Goal: Task Accomplishment & Management: Manage account settings

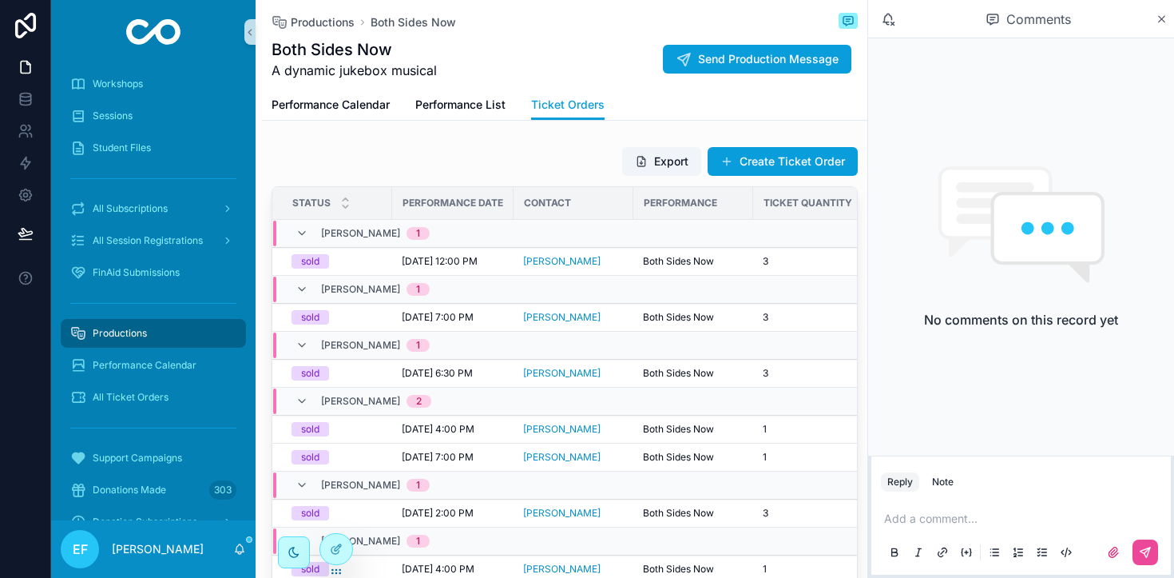
scroll to position [0, 5]
click at [133, 333] on span "Productions" at bounding box center [120, 333] width 54 height 13
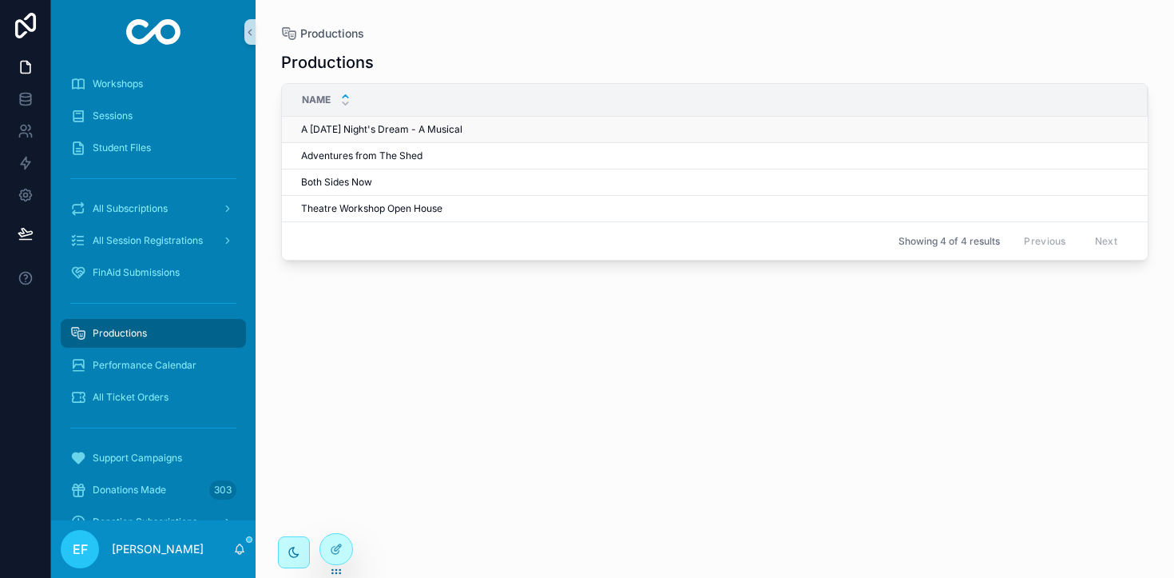
click at [414, 127] on span "A [DATE] Night's Dream - A Musical" at bounding box center [381, 129] width 161 height 13
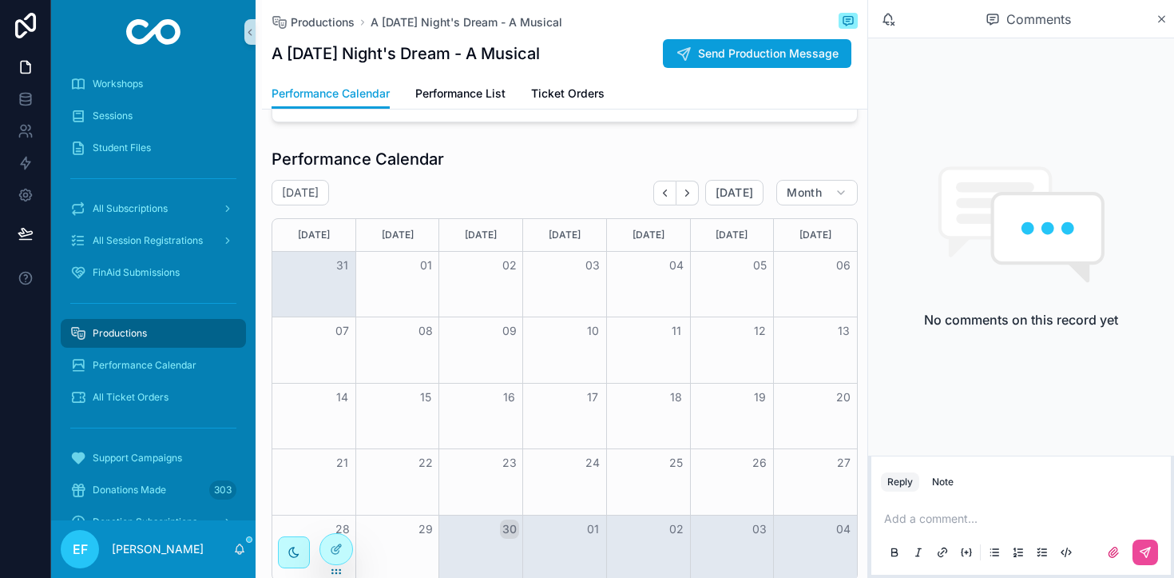
scroll to position [105, 0]
click at [689, 197] on icon "Next" at bounding box center [687, 192] width 12 height 12
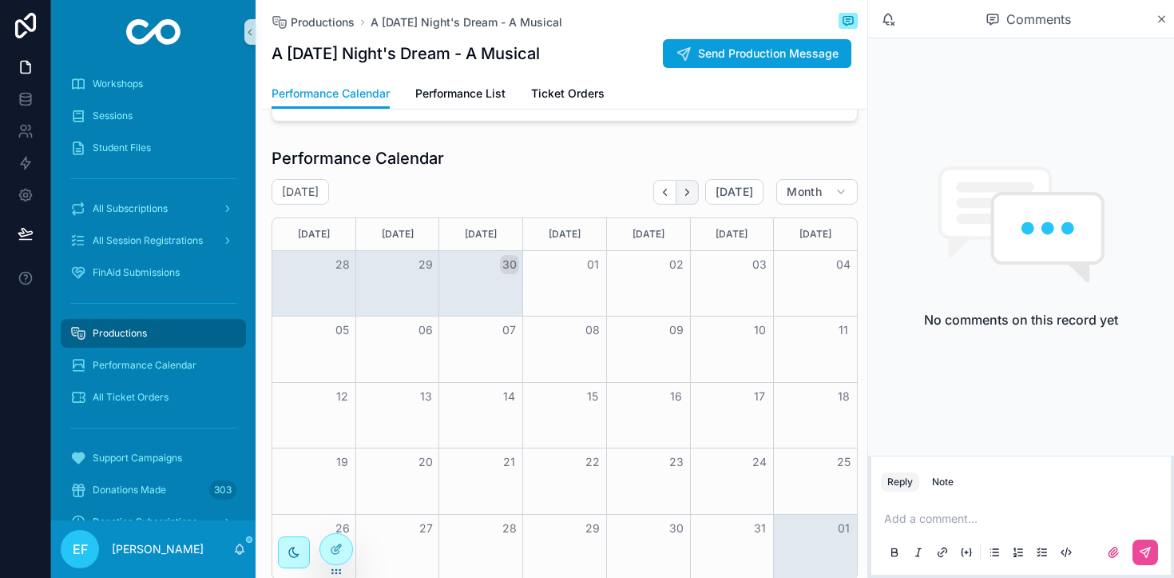
click at [691, 194] on icon "Next" at bounding box center [687, 192] width 12 height 12
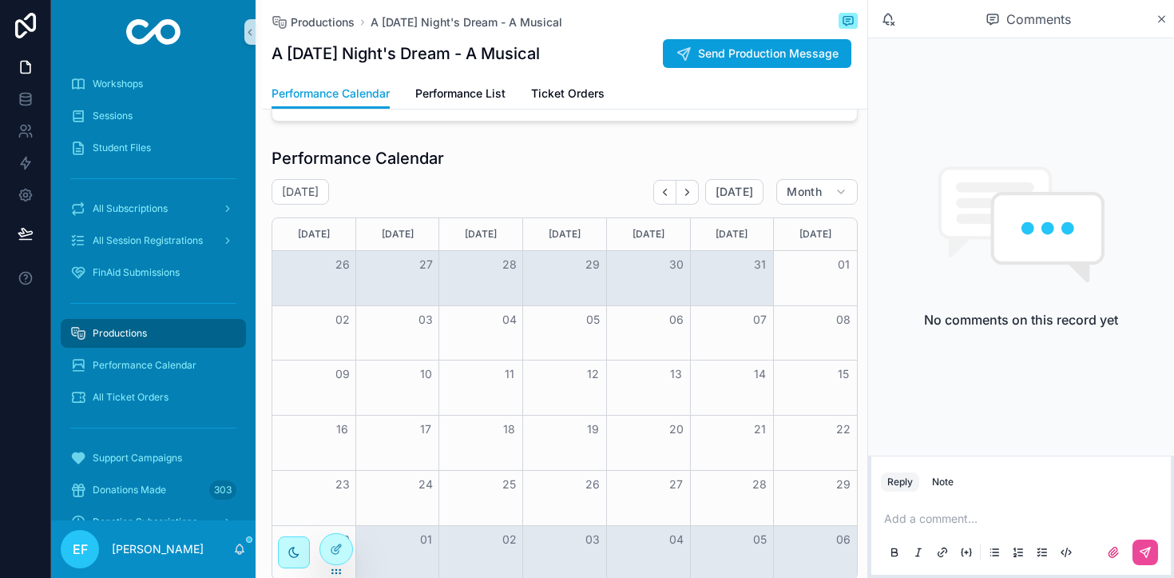
click at [691, 194] on icon "Next" at bounding box center [687, 192] width 12 height 12
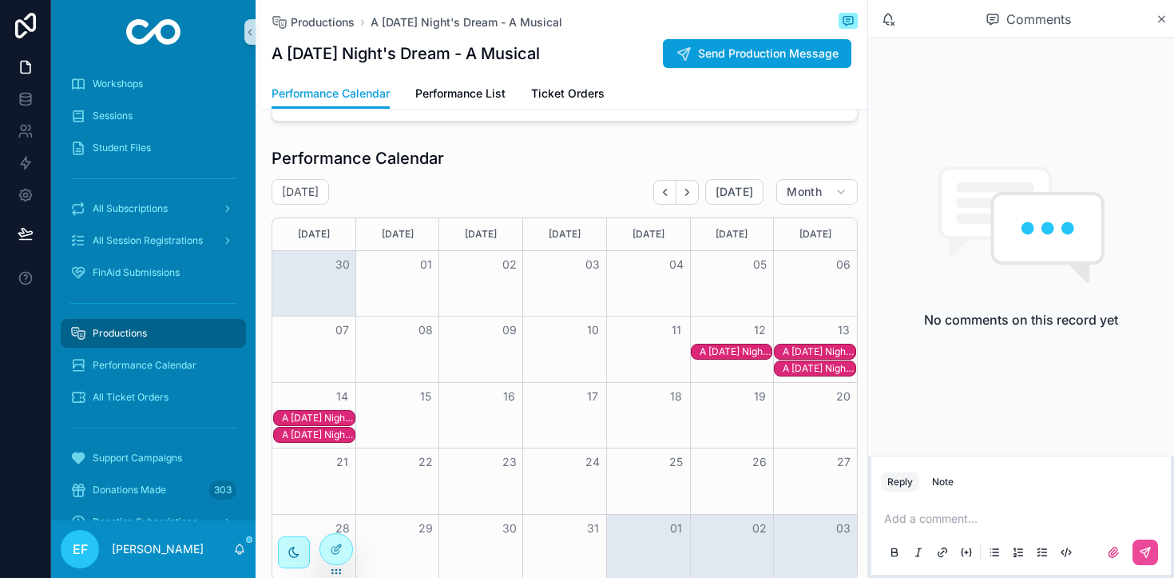
click at [734, 350] on div "A [DATE] Night's Dream - A Musical" at bounding box center [736, 351] width 73 height 13
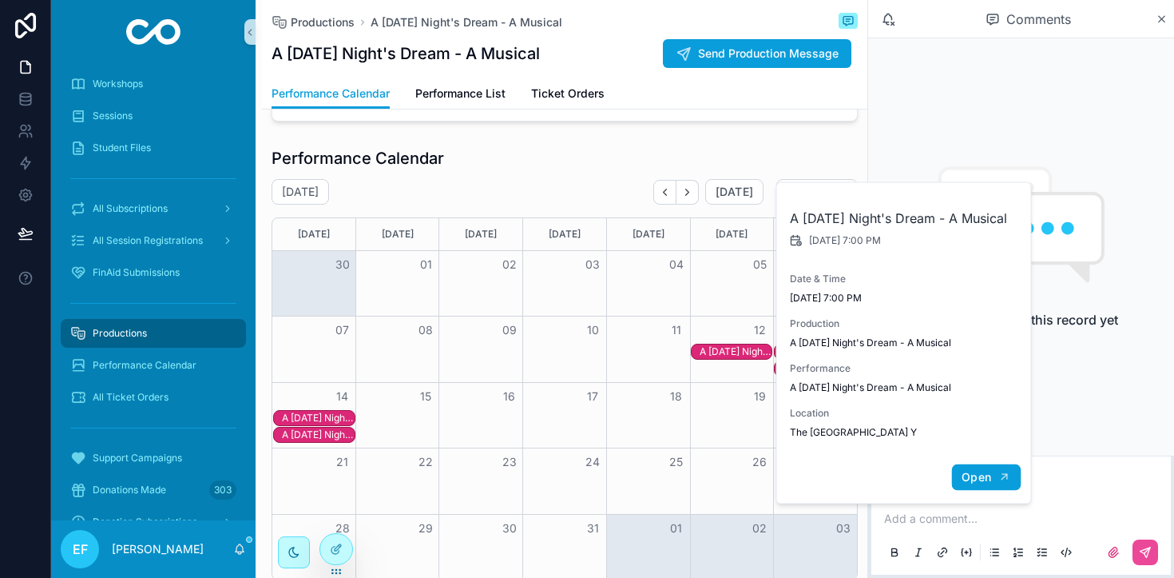
click at [978, 484] on span "Open" at bounding box center [977, 477] width 30 height 14
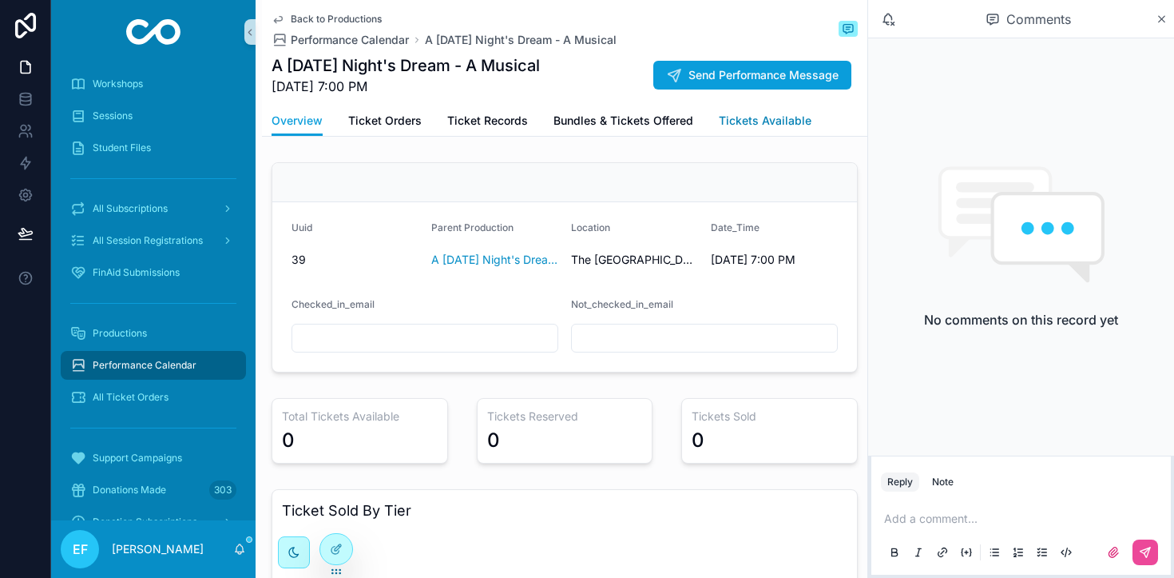
click at [770, 121] on span "Tickets Available" at bounding box center [765, 121] width 93 height 16
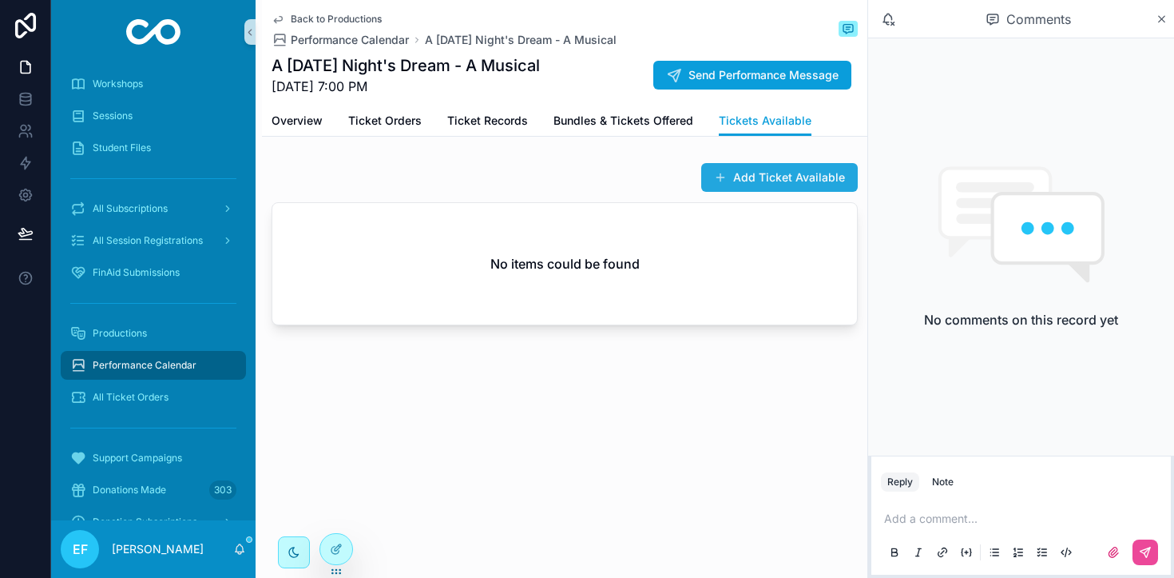
click at [763, 177] on button "Add Ticket Available" at bounding box center [779, 177] width 157 height 29
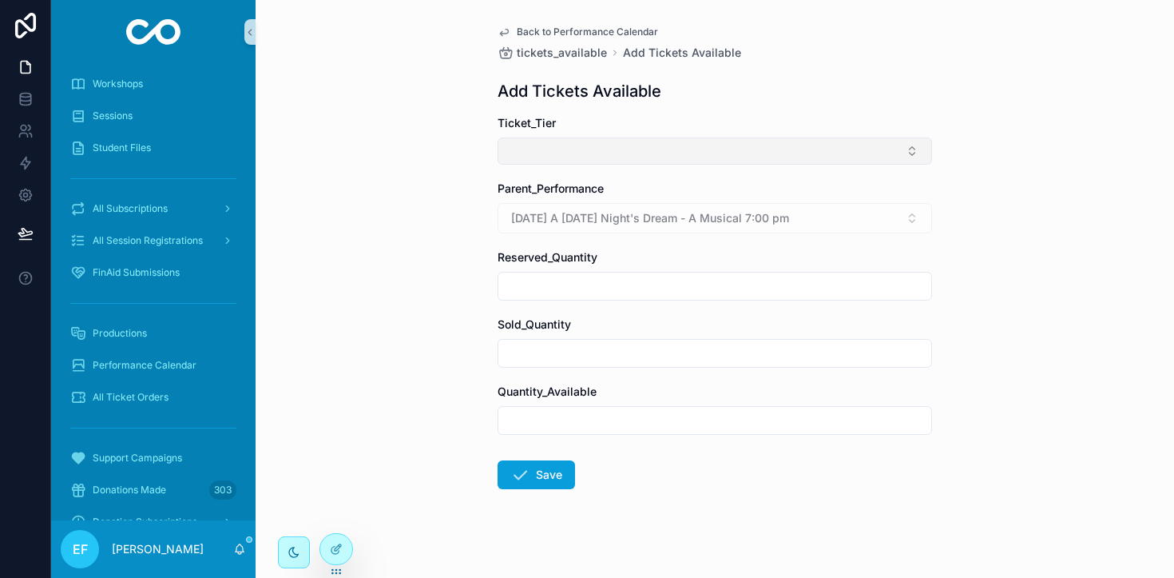
click at [885, 152] on button "Select Button" at bounding box center [715, 150] width 435 height 27
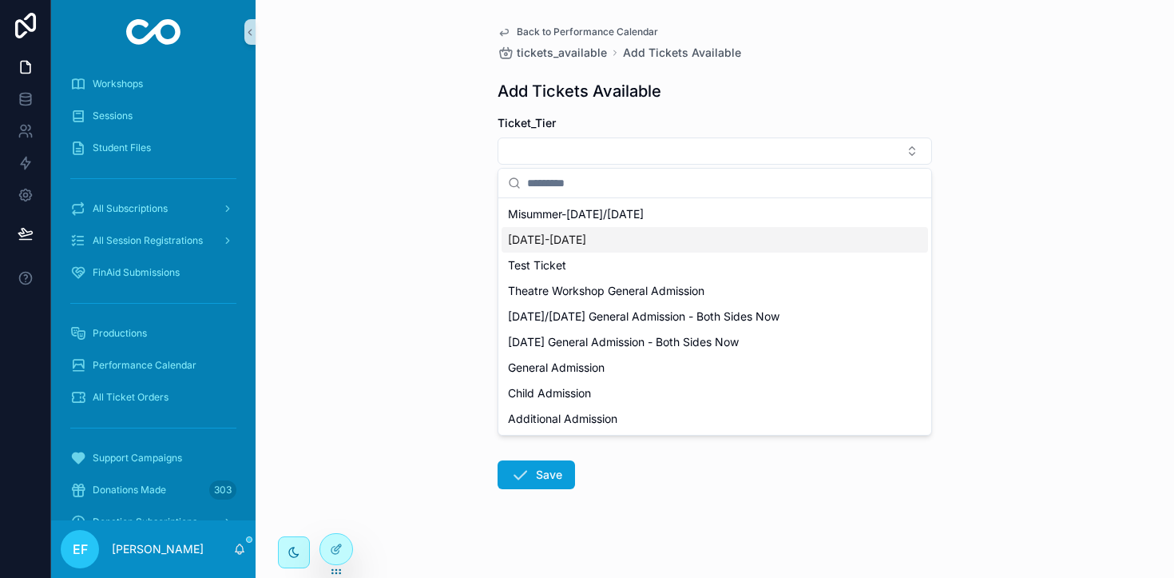
click at [665, 234] on div "[DATE]-[DATE]" at bounding box center [715, 240] width 427 height 26
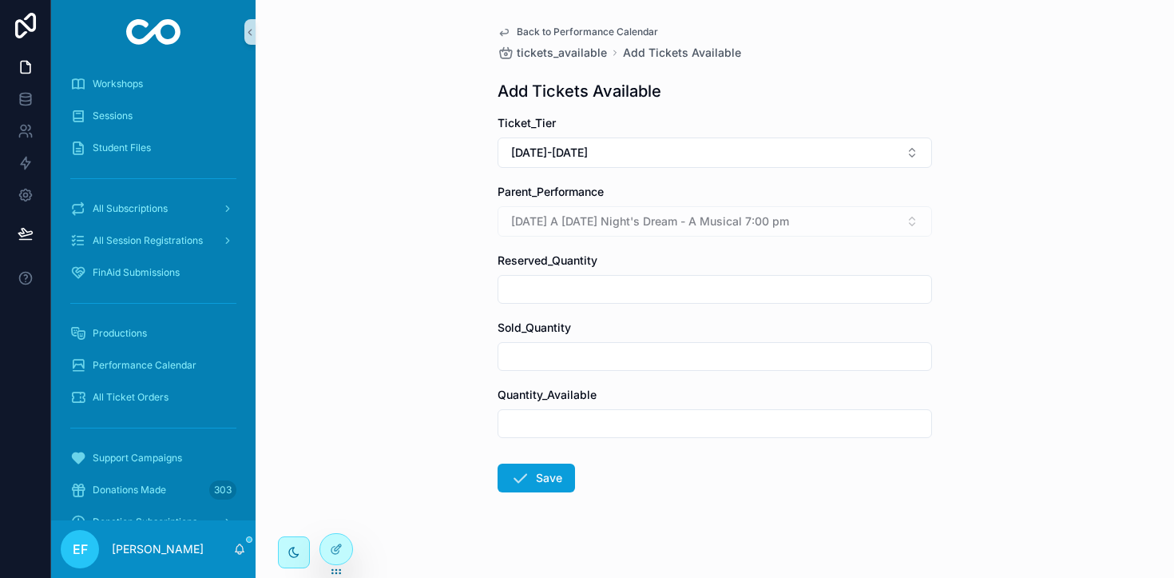
click at [602, 424] on input "scrollable content" at bounding box center [715, 423] width 433 height 22
type input "**"
click at [548, 483] on button "Save" at bounding box center [536, 477] width 77 height 29
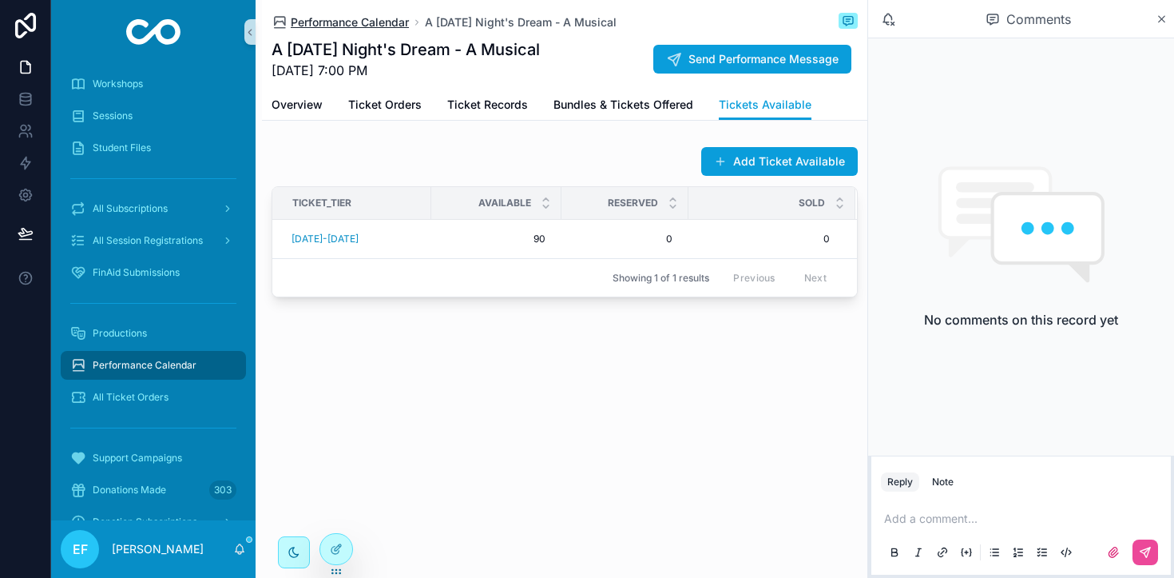
click at [366, 28] on span "Performance Calendar" at bounding box center [350, 22] width 118 height 16
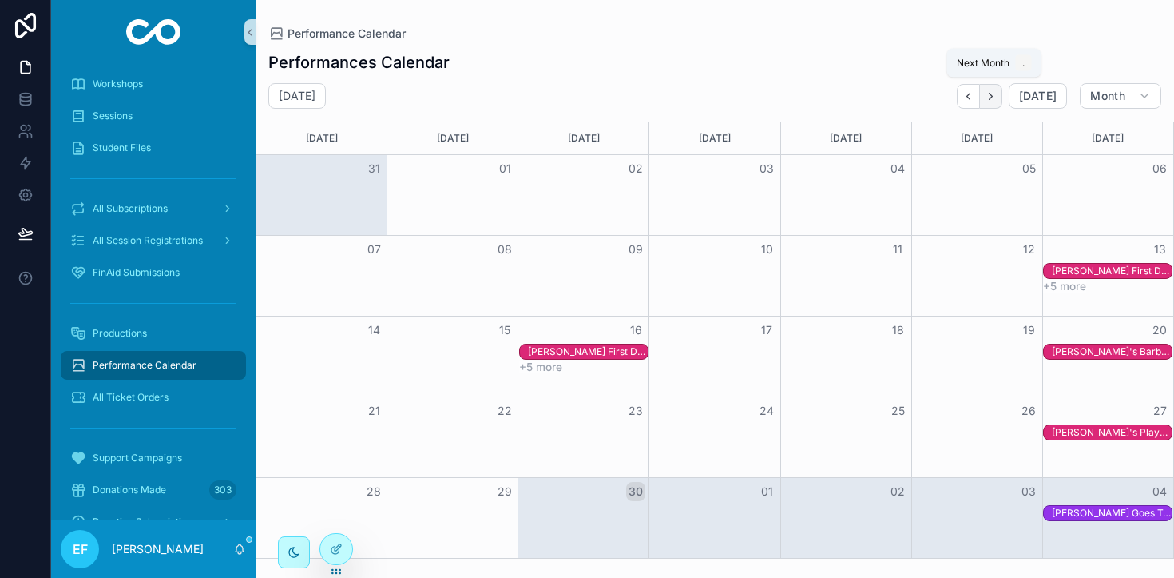
click at [997, 93] on icon "Next" at bounding box center [991, 96] width 12 height 12
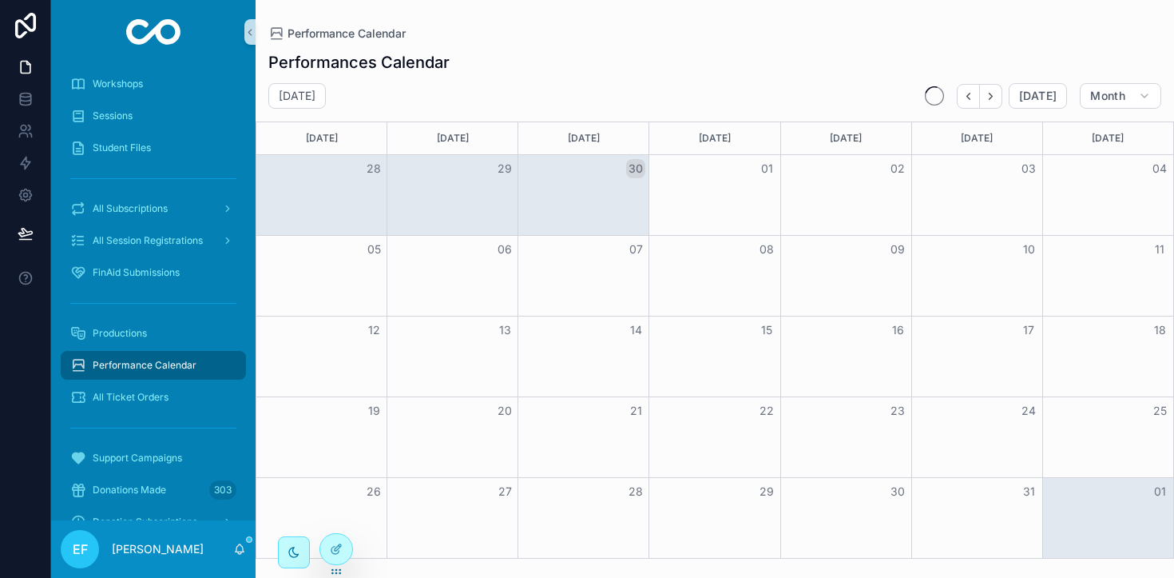
click at [997, 93] on icon "Next" at bounding box center [991, 96] width 12 height 12
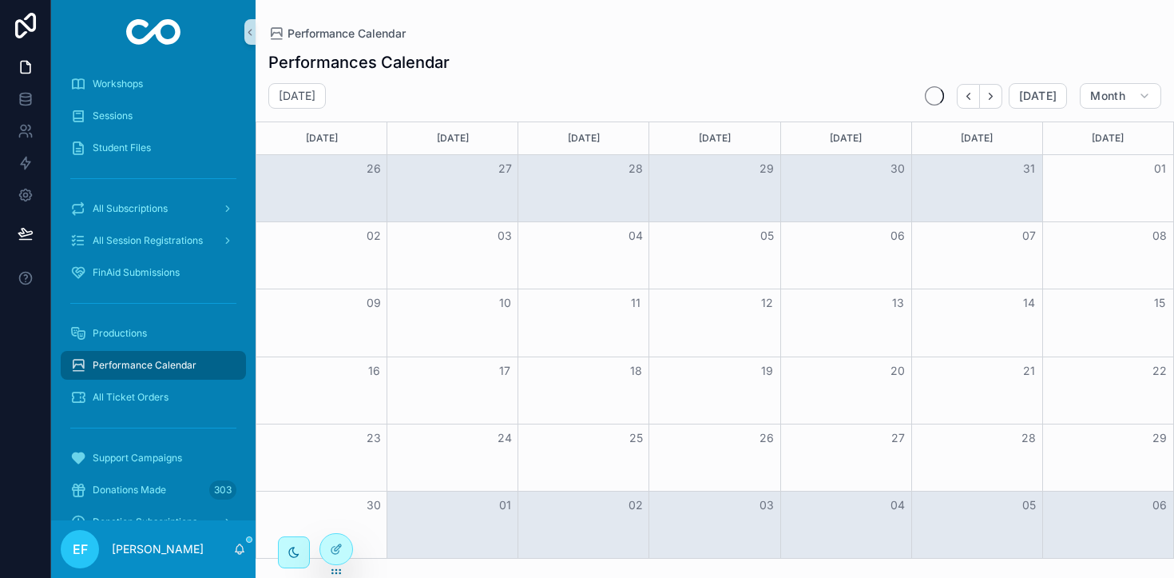
click at [997, 93] on icon "Next" at bounding box center [991, 96] width 12 height 12
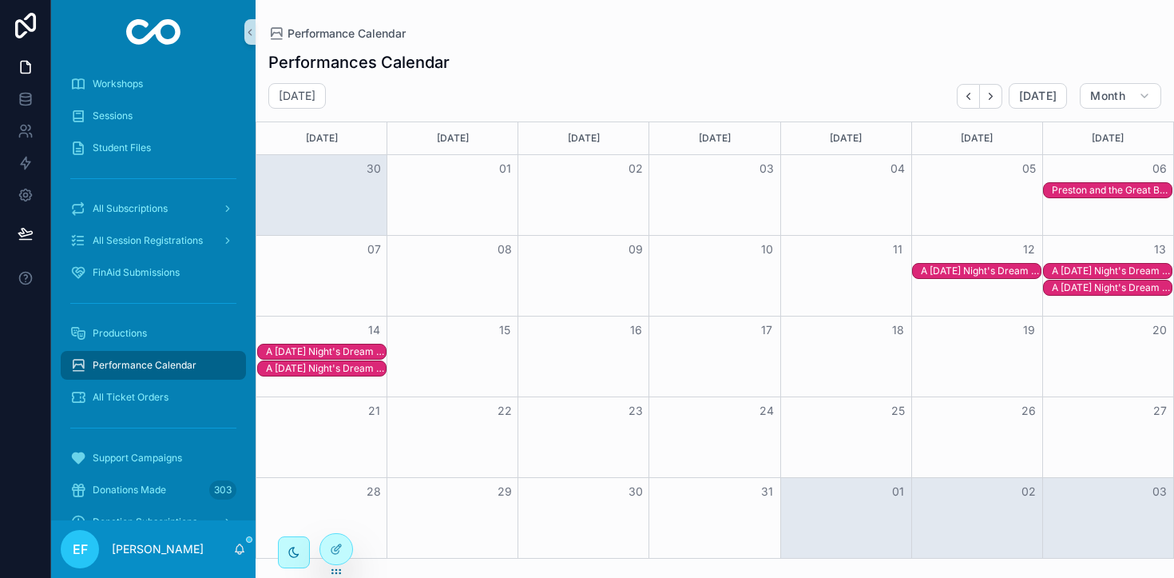
click at [1090, 265] on div "A [DATE] Night's Dream - A Musical" at bounding box center [1112, 270] width 120 height 13
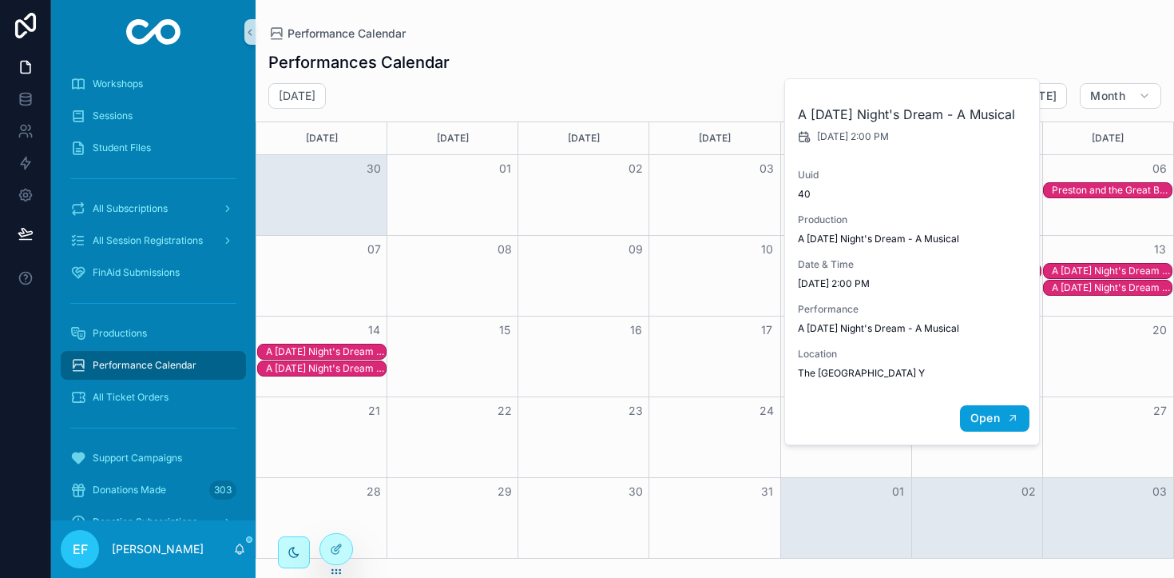
click at [982, 425] on span "Open" at bounding box center [986, 418] width 30 height 14
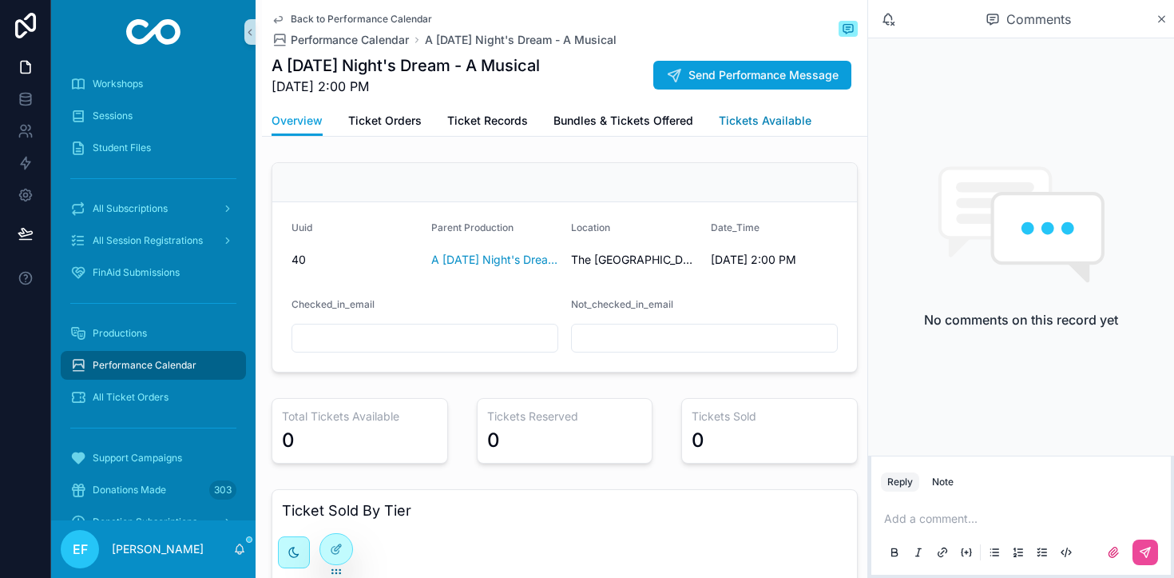
click at [757, 122] on span "Tickets Available" at bounding box center [765, 121] width 93 height 16
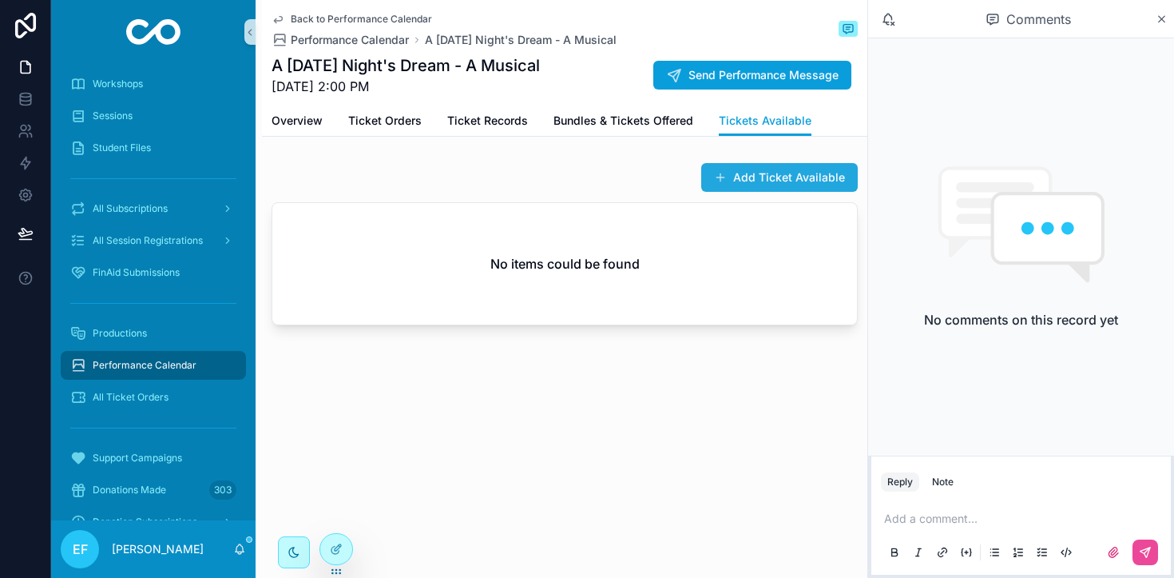
click at [758, 170] on button "Add Ticket Available" at bounding box center [779, 177] width 157 height 29
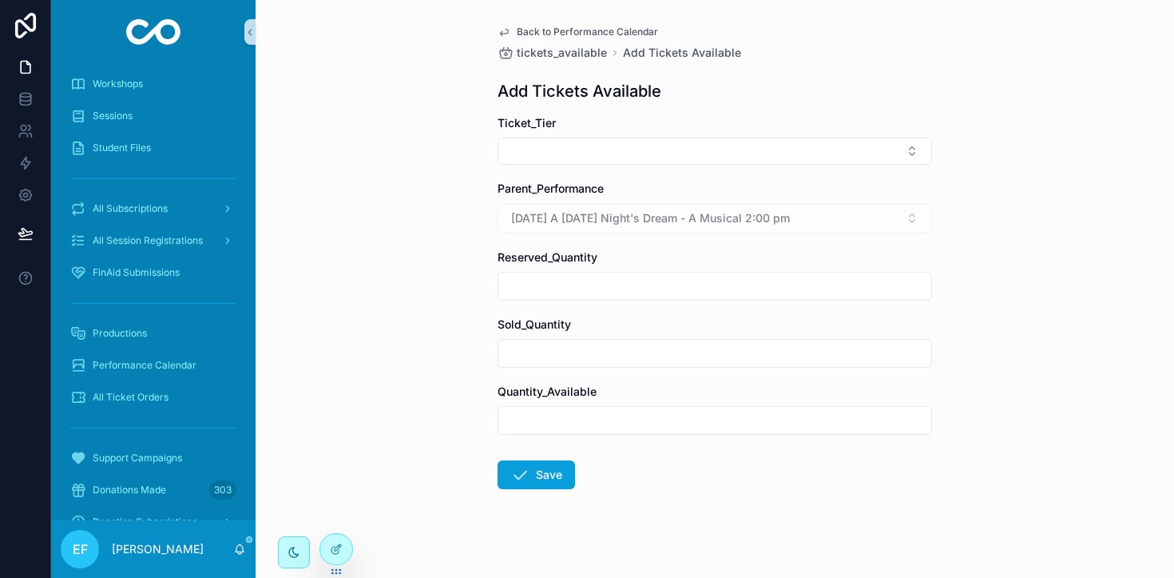
click at [578, 427] on input "scrollable content" at bounding box center [715, 420] width 433 height 22
type input "**"
click at [546, 469] on button "Save" at bounding box center [536, 474] width 77 height 29
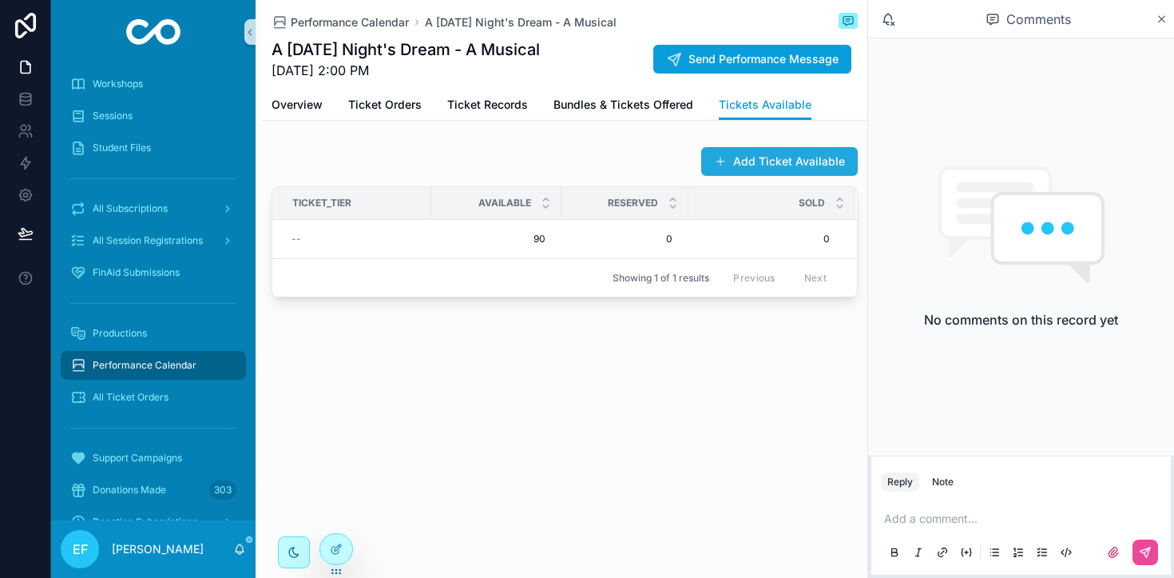
click at [778, 161] on button "Add Ticket Available" at bounding box center [779, 161] width 157 height 29
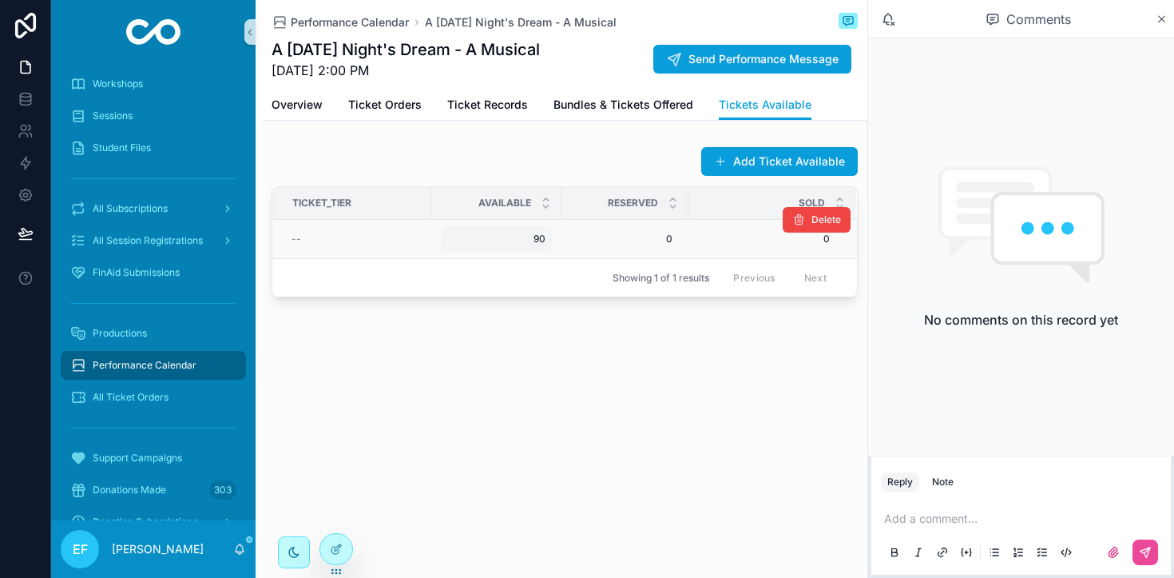
click at [495, 226] on div "90 90" at bounding box center [496, 239] width 111 height 26
click at [443, 232] on div "90 90" at bounding box center [496, 239] width 111 height 26
click at [349, 236] on div "--" at bounding box center [357, 238] width 130 height 13
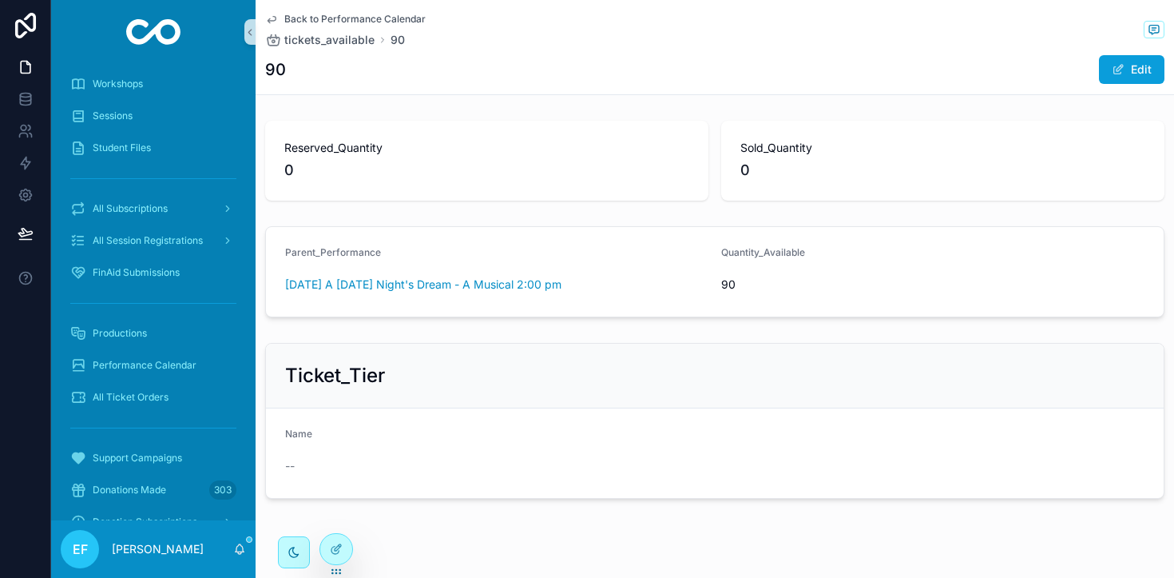
click at [394, 459] on div "--" at bounding box center [496, 466] width 423 height 16
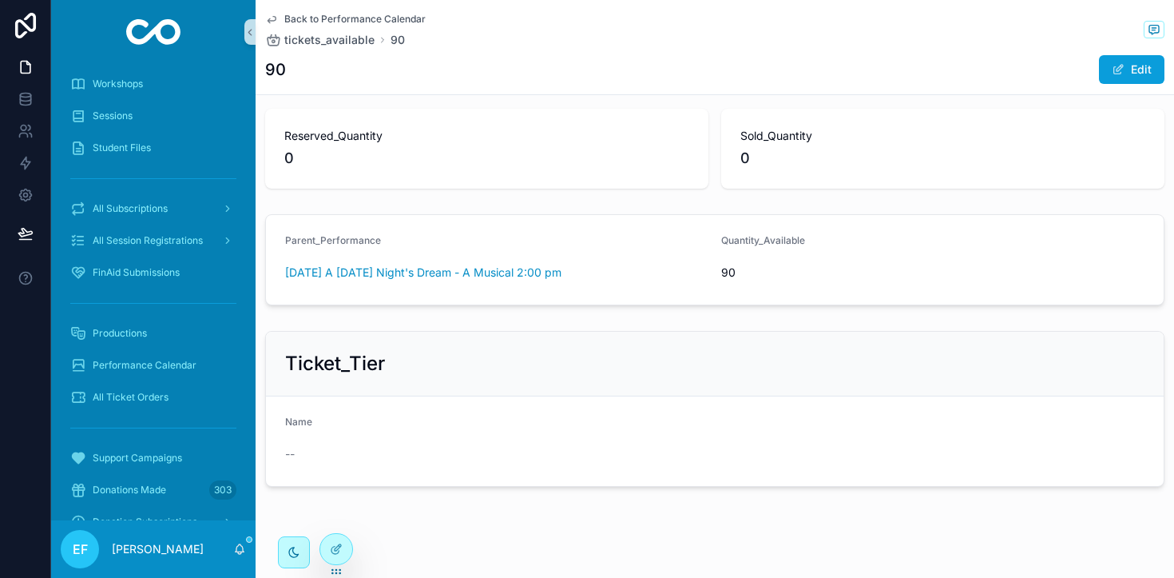
scroll to position [13, 0]
click at [1123, 74] on span "scrollable content" at bounding box center [1118, 69] width 13 height 13
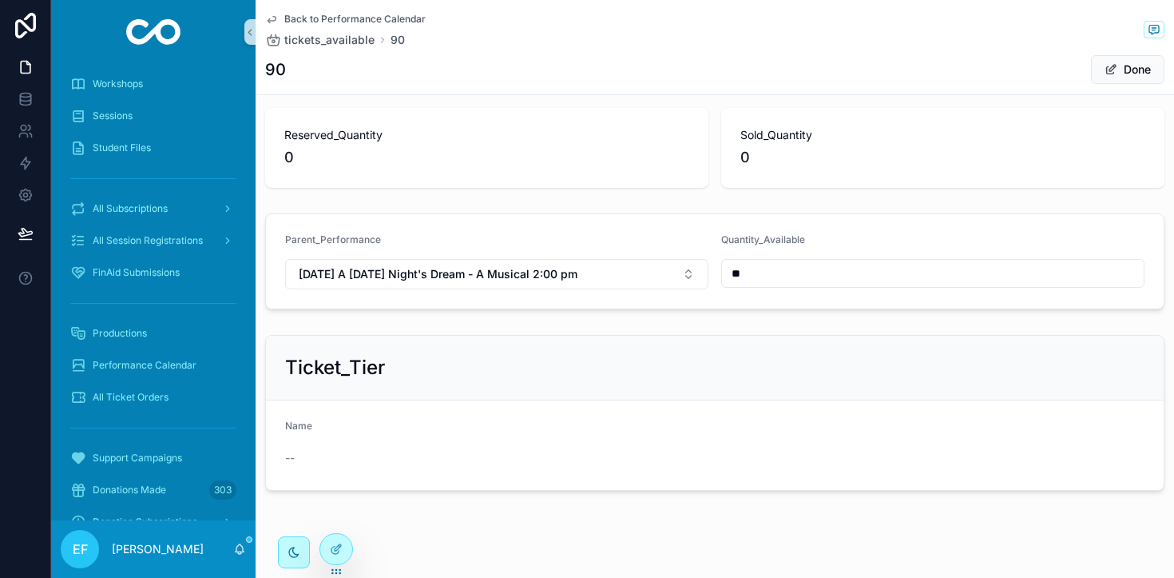
scroll to position [14, 0]
click at [441, 419] on div "Name" at bounding box center [496, 428] width 423 height 19
click at [299, 450] on div "--" at bounding box center [496, 457] width 423 height 16
click at [302, 431] on div "Name" at bounding box center [496, 428] width 423 height 19
click at [302, 422] on span "Name" at bounding box center [298, 425] width 27 height 12
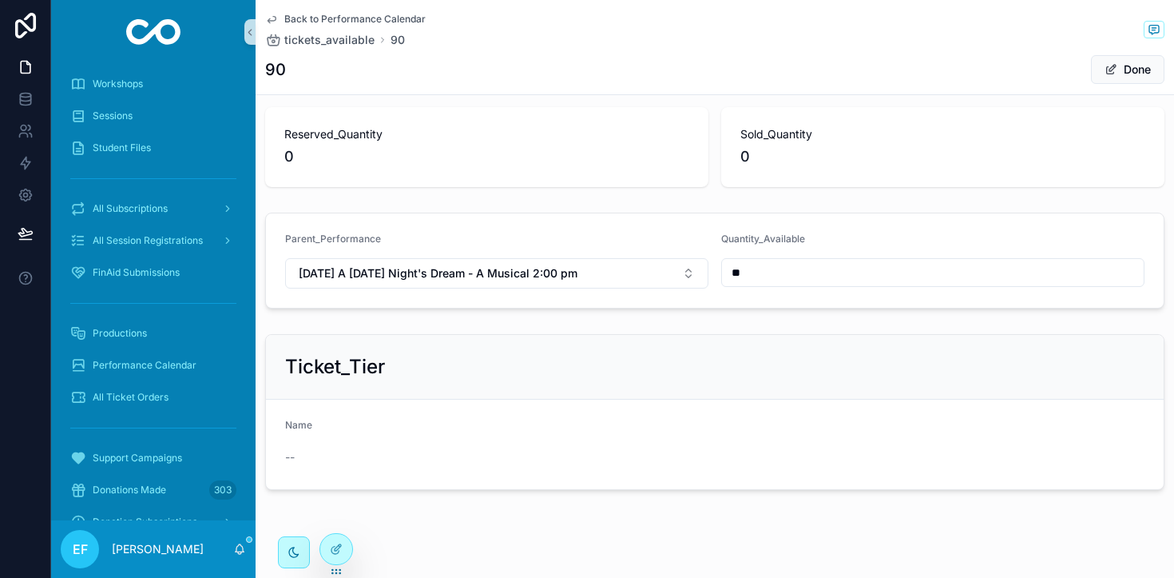
click at [327, 423] on div "Name" at bounding box center [496, 428] width 423 height 19
click at [295, 425] on span "Name" at bounding box center [298, 425] width 27 height 12
click at [292, 451] on span "--" at bounding box center [290, 457] width 10 height 16
click at [443, 368] on div "Ticket_Tier" at bounding box center [715, 367] width 860 height 26
click at [347, 38] on span "tickets_available" at bounding box center [329, 40] width 90 height 16
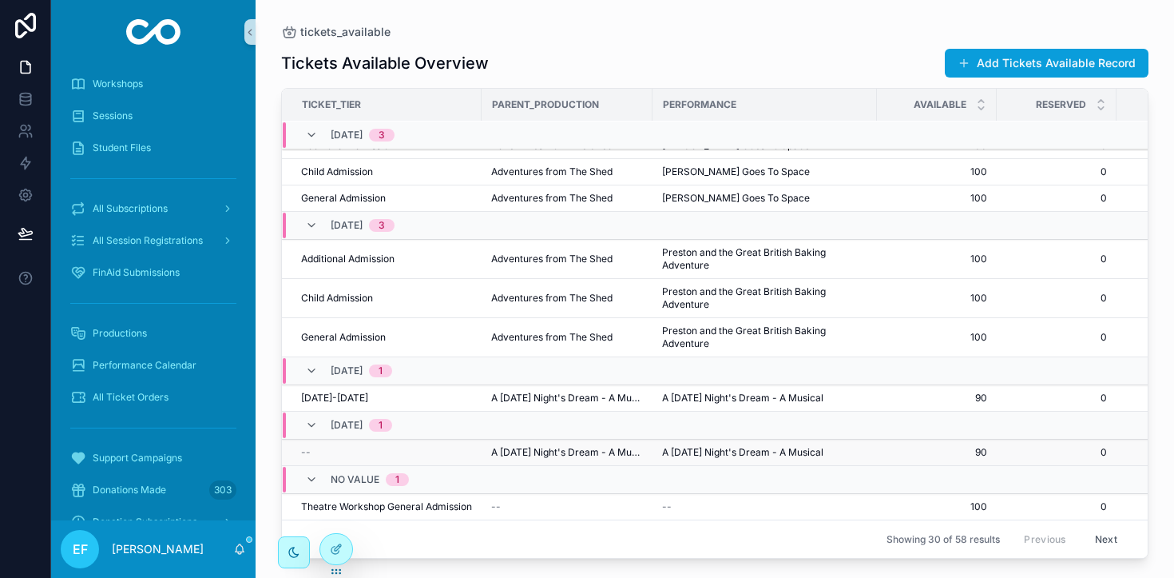
scroll to position [738, 0]
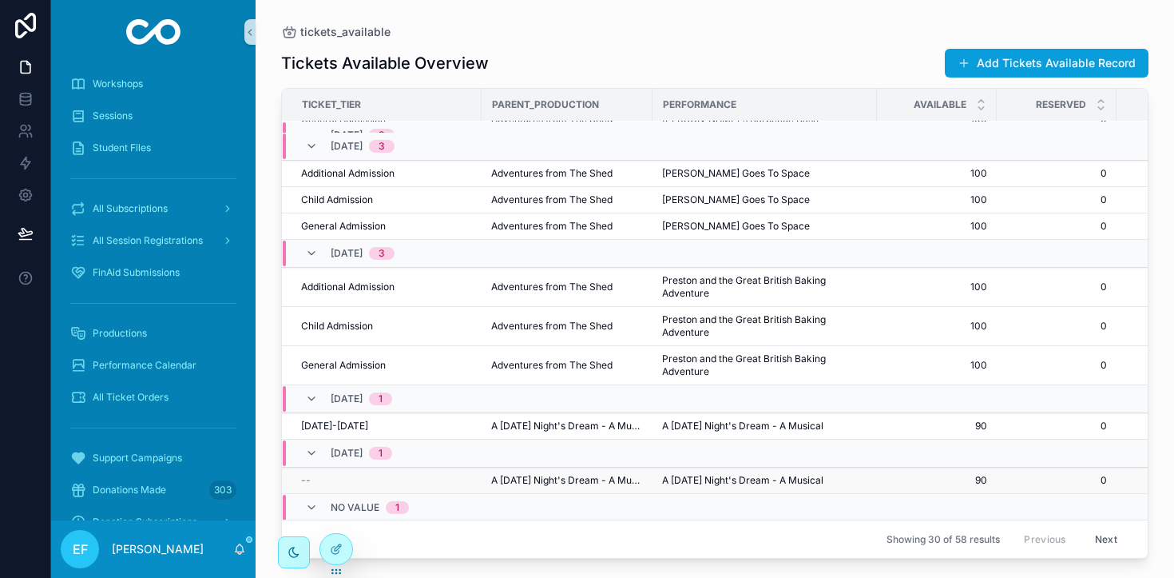
click at [628, 474] on span "A [DATE] Night's Dream - A Musical" at bounding box center [567, 480] width 152 height 13
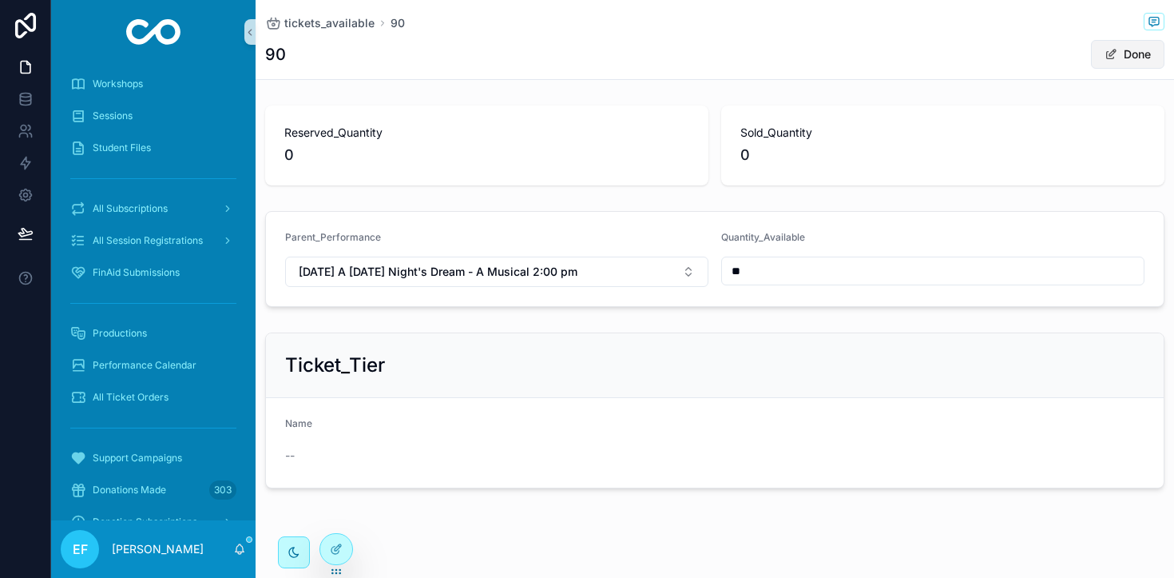
click at [1138, 46] on button "Done" at bounding box center [1128, 54] width 74 height 29
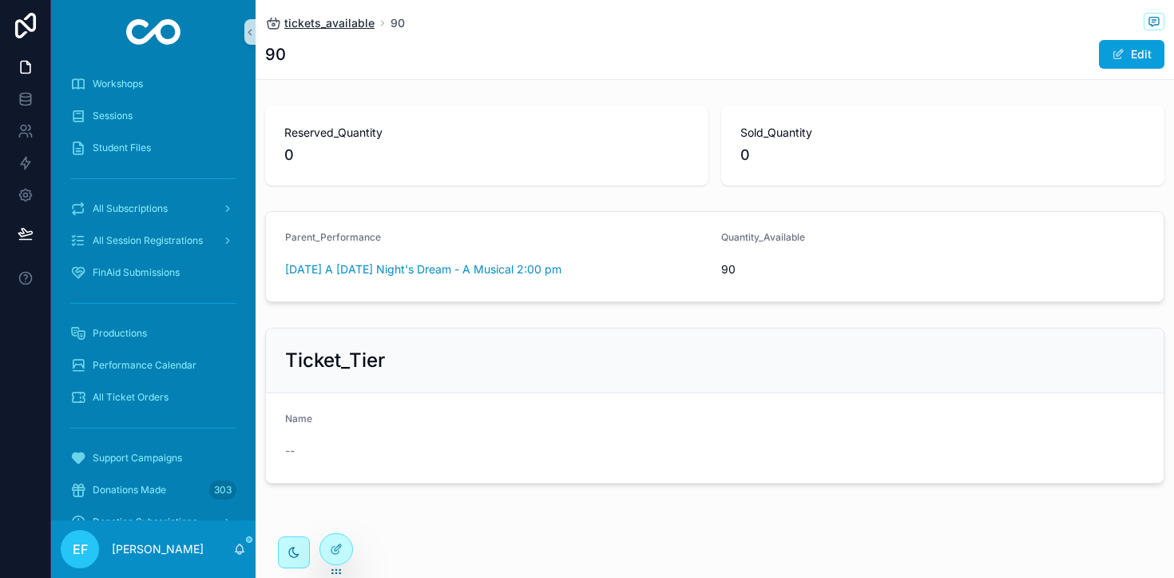
click at [340, 26] on span "tickets_available" at bounding box center [329, 23] width 90 height 16
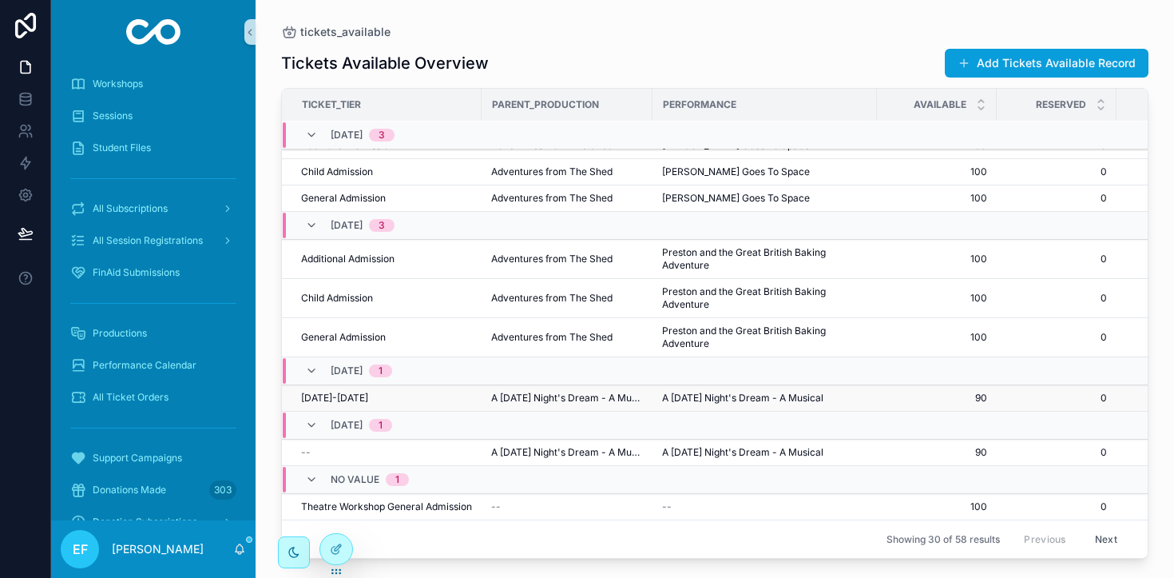
scroll to position [738, 0]
click at [583, 399] on span "A [DATE] Night's Dream - A Musical" at bounding box center [567, 397] width 152 height 13
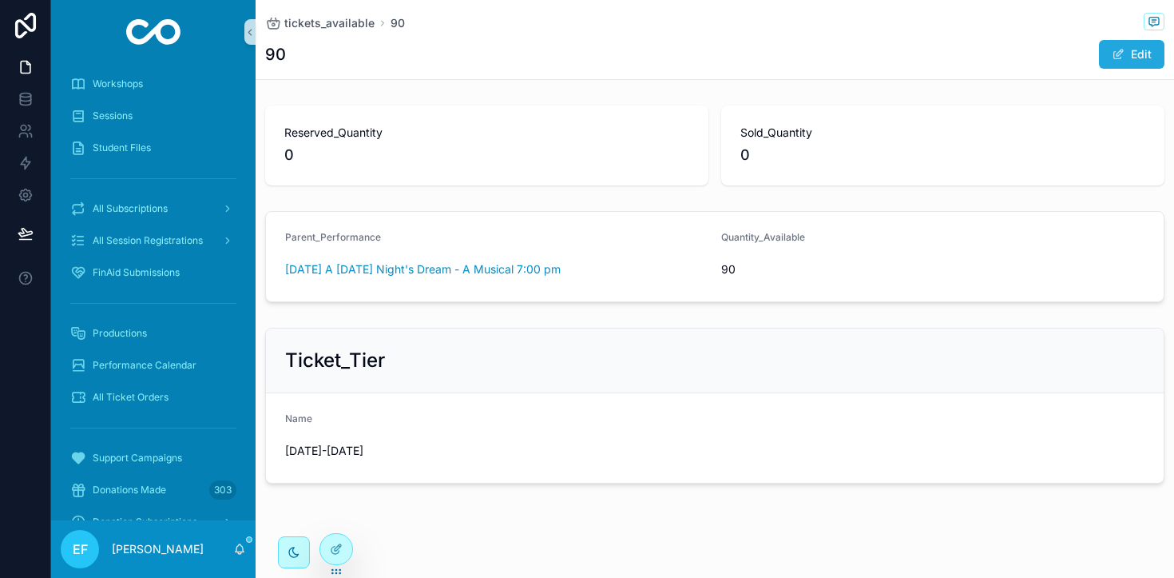
click at [1121, 53] on span "scrollable content" at bounding box center [1118, 54] width 13 height 13
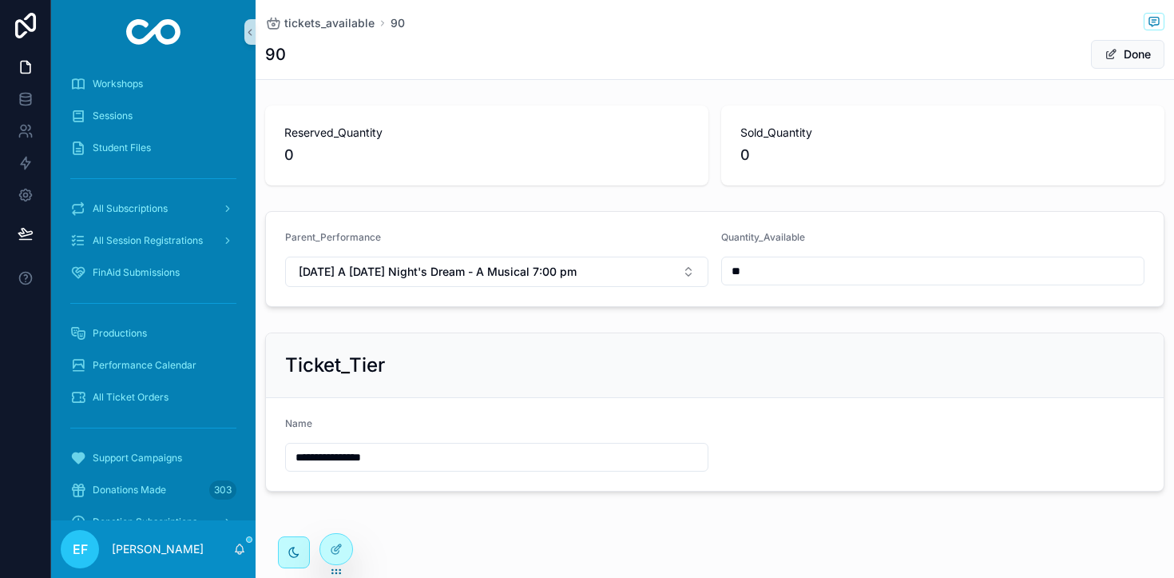
click at [439, 453] on input "**********" at bounding box center [497, 457] width 422 height 22
click at [1133, 51] on button "Done" at bounding box center [1128, 54] width 74 height 29
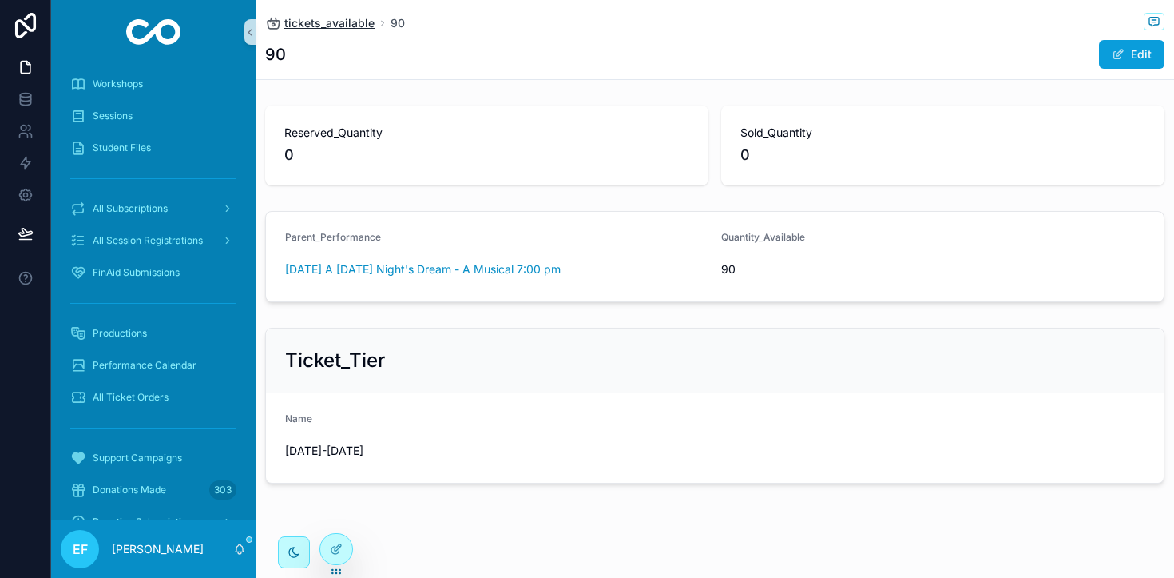
click at [296, 23] on span "tickets_available" at bounding box center [329, 23] width 90 height 16
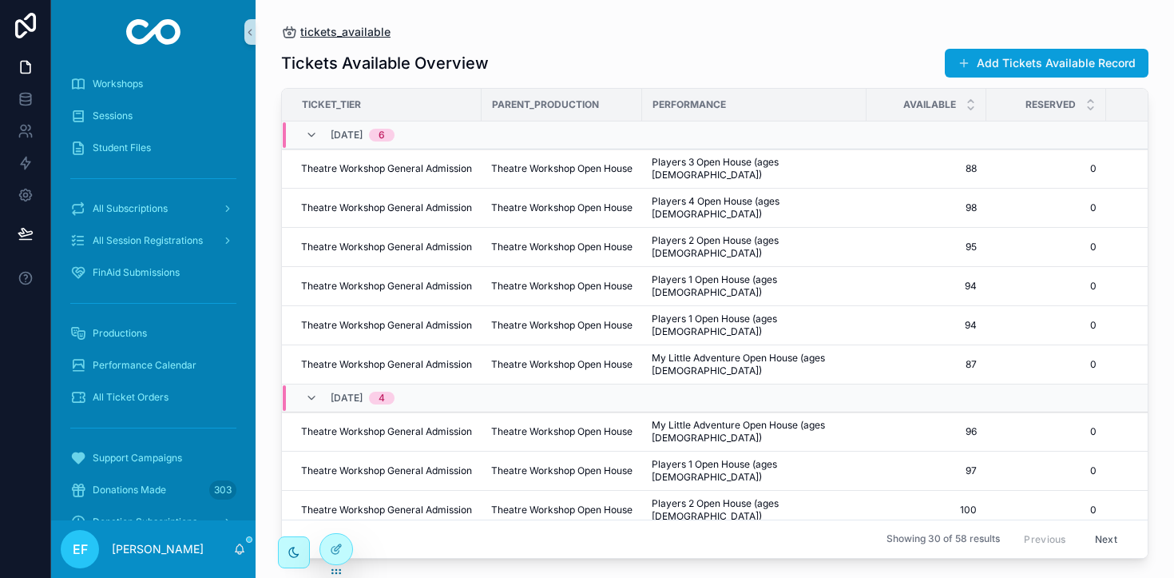
click at [335, 33] on span "tickets_available" at bounding box center [345, 32] width 90 height 16
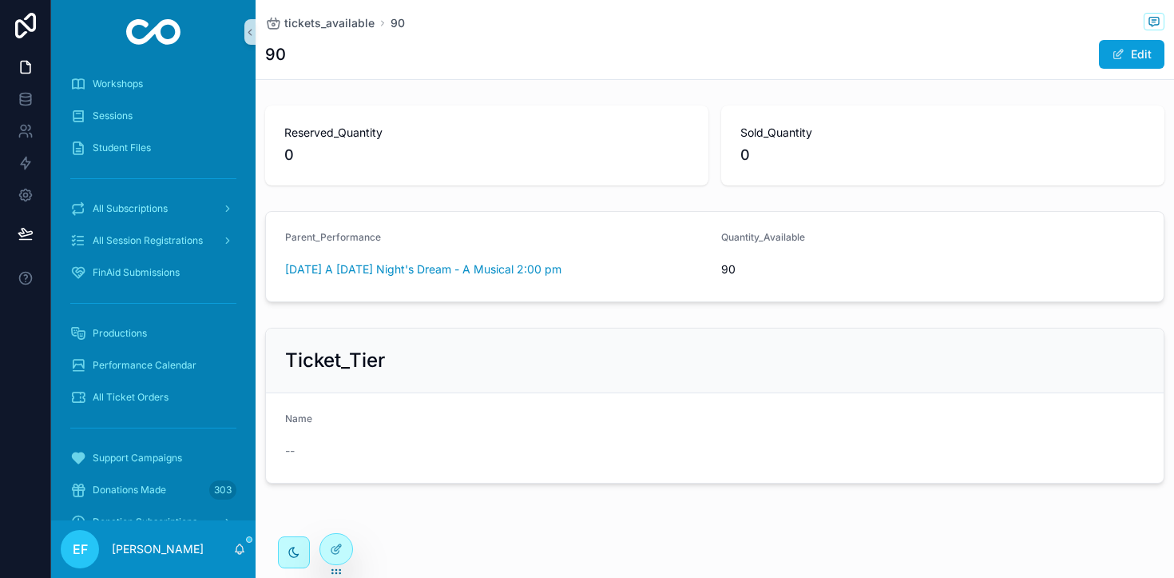
click at [292, 452] on span "--" at bounding box center [290, 451] width 10 height 16
click at [293, 427] on div "Name" at bounding box center [496, 421] width 423 height 19
click at [1142, 53] on button "Edit" at bounding box center [1132, 54] width 66 height 29
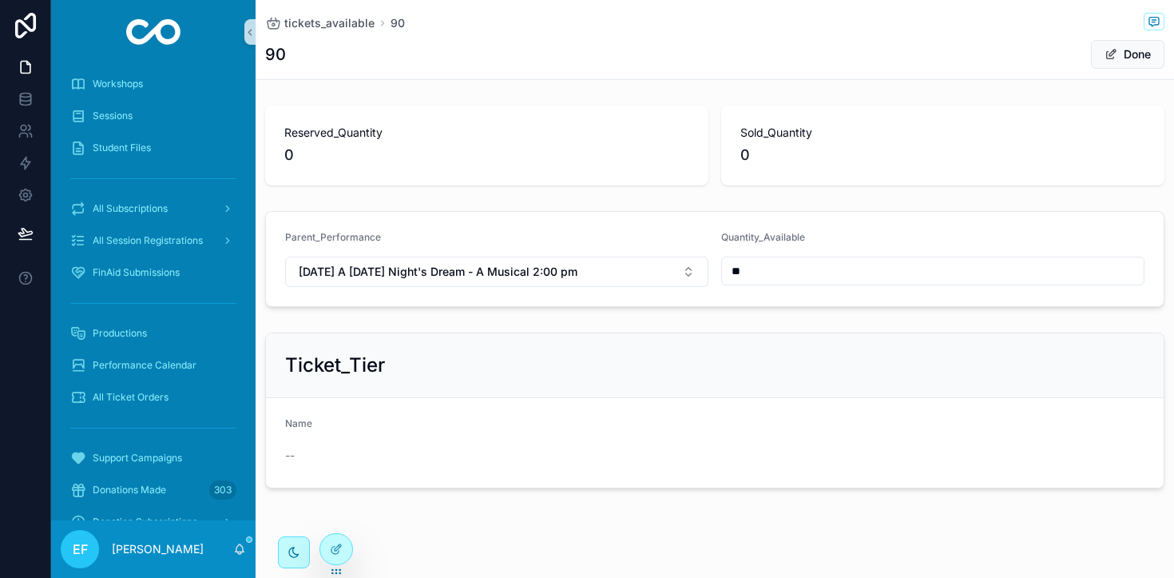
click at [309, 420] on span "Name" at bounding box center [298, 423] width 27 height 12
click at [289, 455] on span "--" at bounding box center [290, 455] width 10 height 16
click at [377, 439] on div "Name --" at bounding box center [496, 442] width 423 height 51
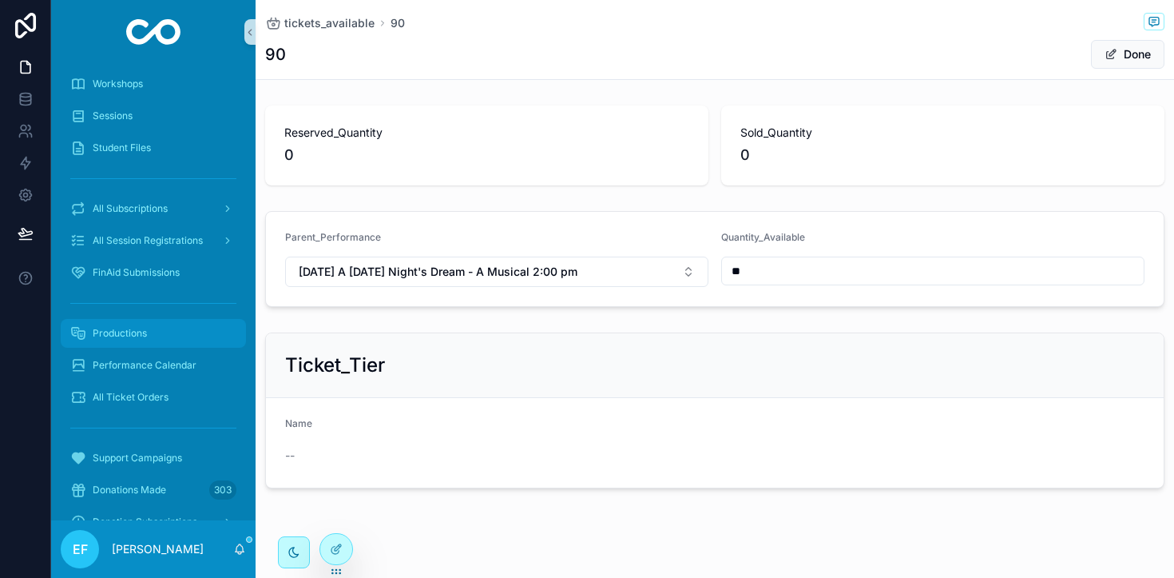
click at [129, 332] on span "Productions" at bounding box center [120, 333] width 54 height 13
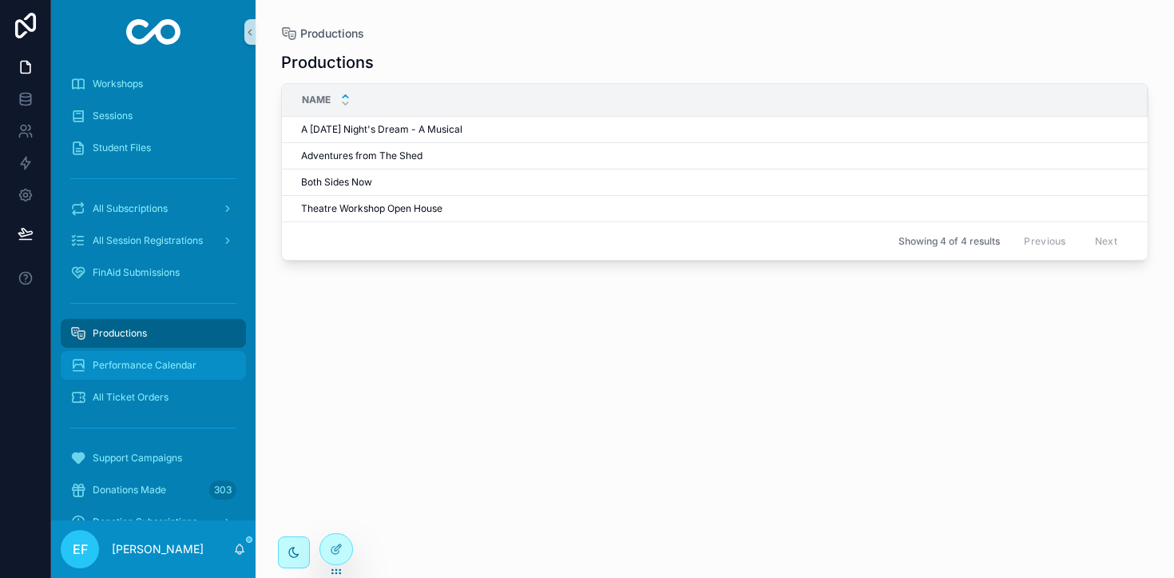
click at [133, 354] on div "Performance Calendar" at bounding box center [153, 365] width 166 height 26
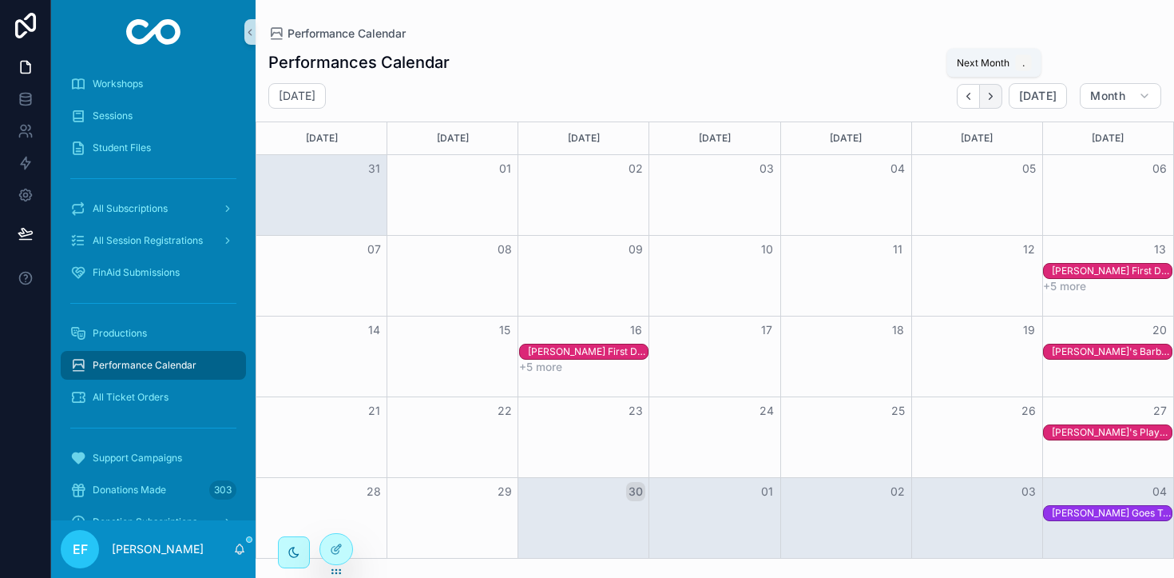
click at [996, 104] on button "Next" at bounding box center [991, 96] width 22 height 25
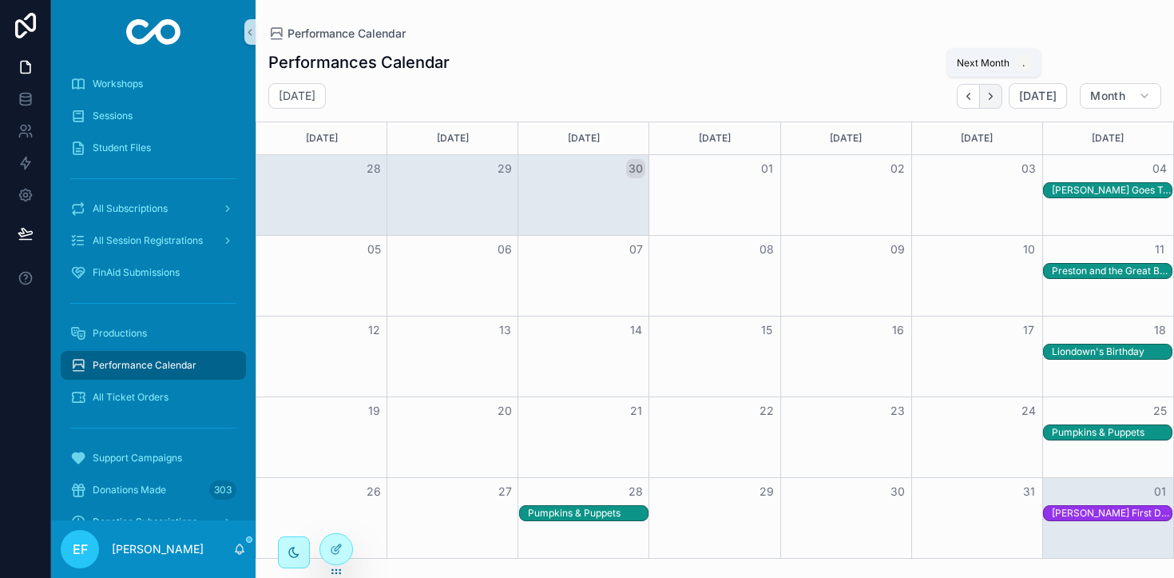
click at [996, 103] on button "Next" at bounding box center [991, 96] width 22 height 25
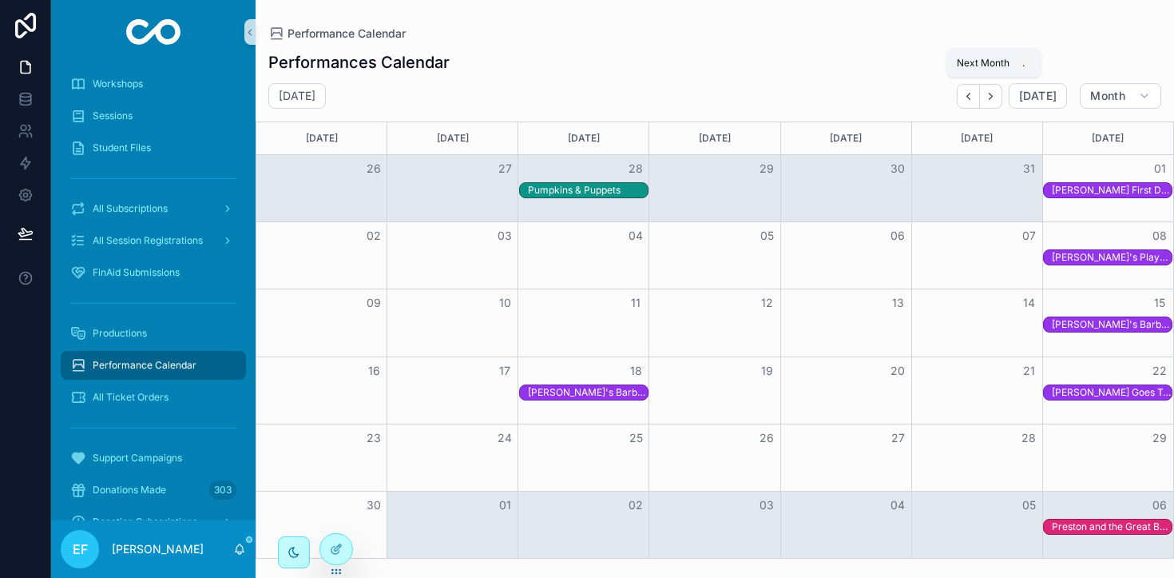
click at [996, 103] on button "Next" at bounding box center [991, 96] width 22 height 25
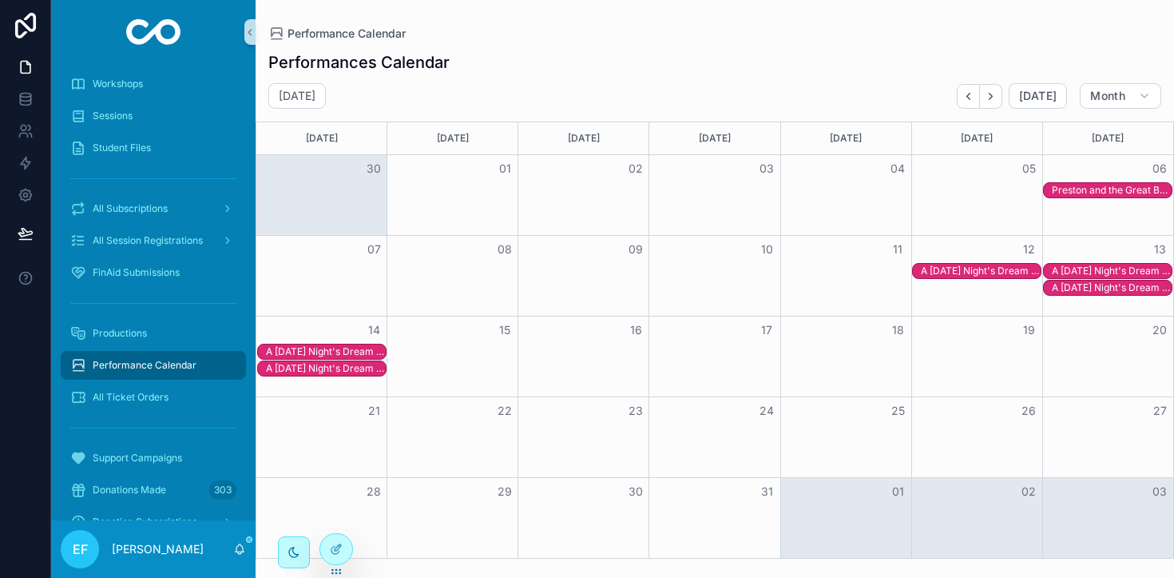
click at [1068, 267] on div "A [DATE] Night's Dream - A Musical" at bounding box center [1112, 270] width 120 height 13
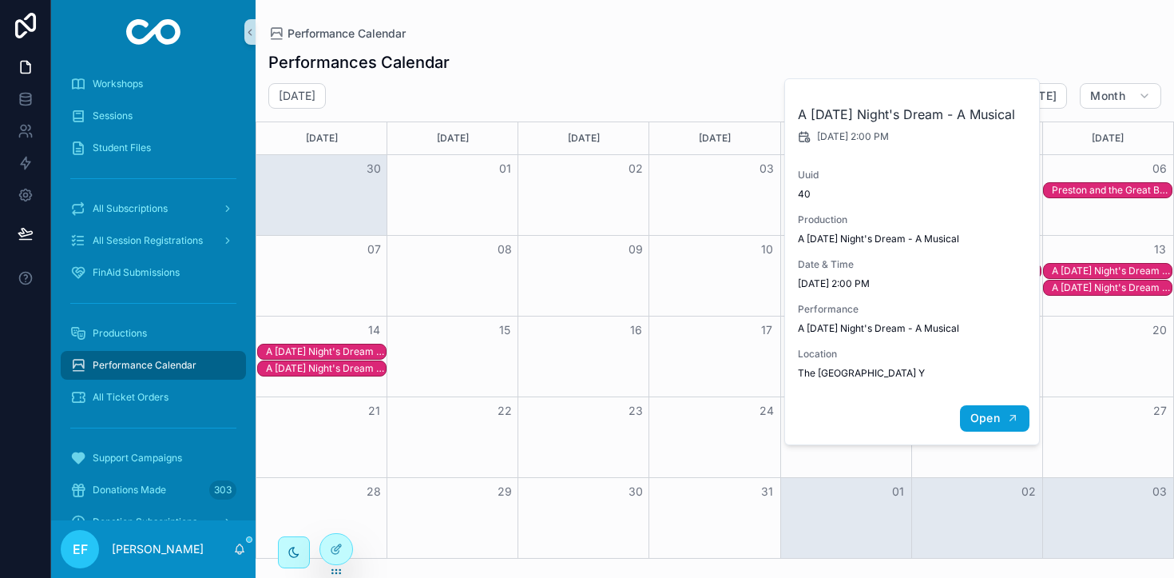
click at [978, 425] on span "Open" at bounding box center [986, 418] width 30 height 14
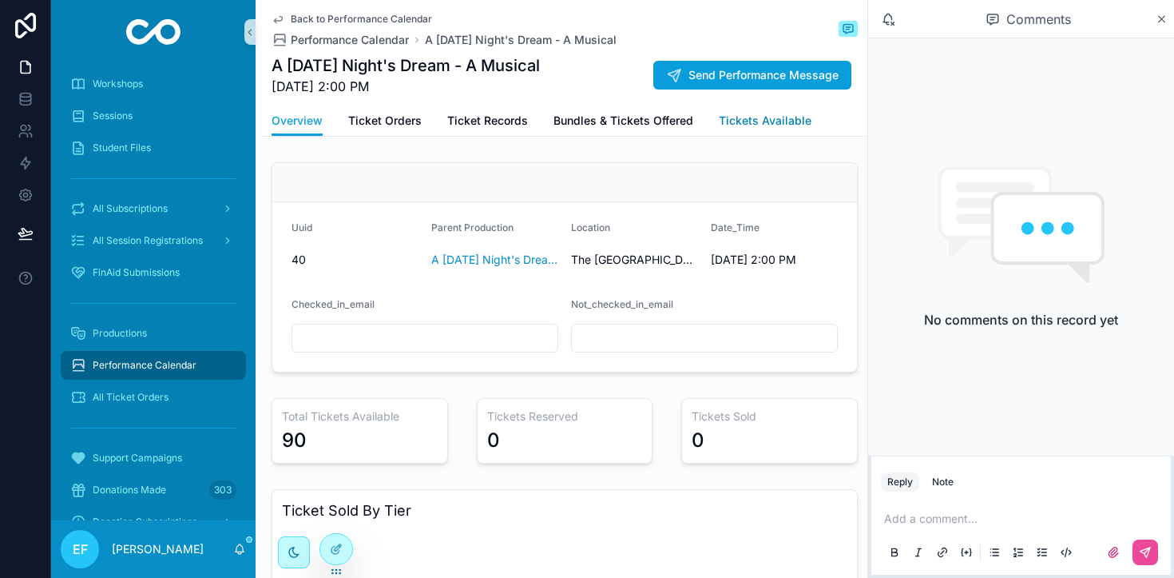
click at [794, 116] on span "Tickets Available" at bounding box center [765, 121] width 93 height 16
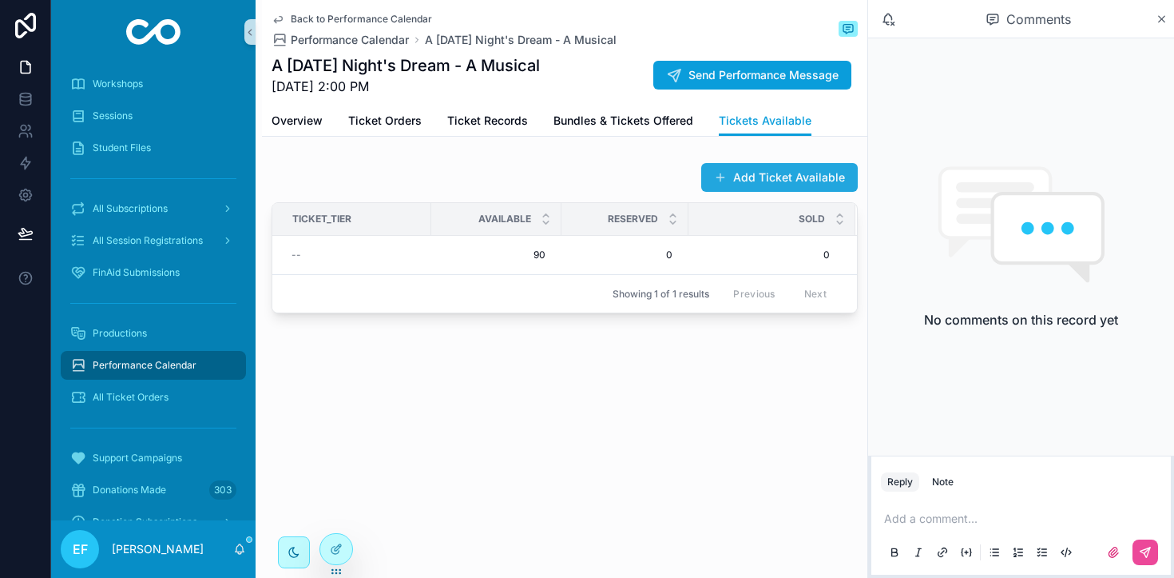
click at [746, 176] on button "Add Ticket Available" at bounding box center [779, 177] width 157 height 29
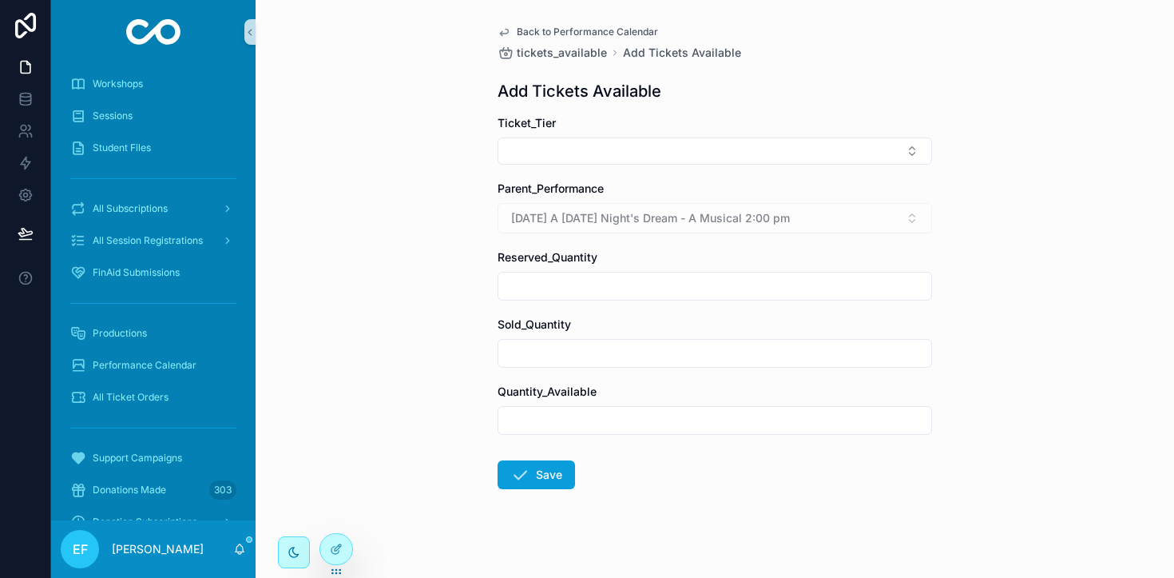
click at [772, 169] on form "Ticket_Tier Parent_Performance [DATE] A [DATE] Night's Dream - A Musical 2:00 p…" at bounding box center [715, 353] width 435 height 476
click at [769, 156] on button "Select Button" at bounding box center [715, 150] width 435 height 27
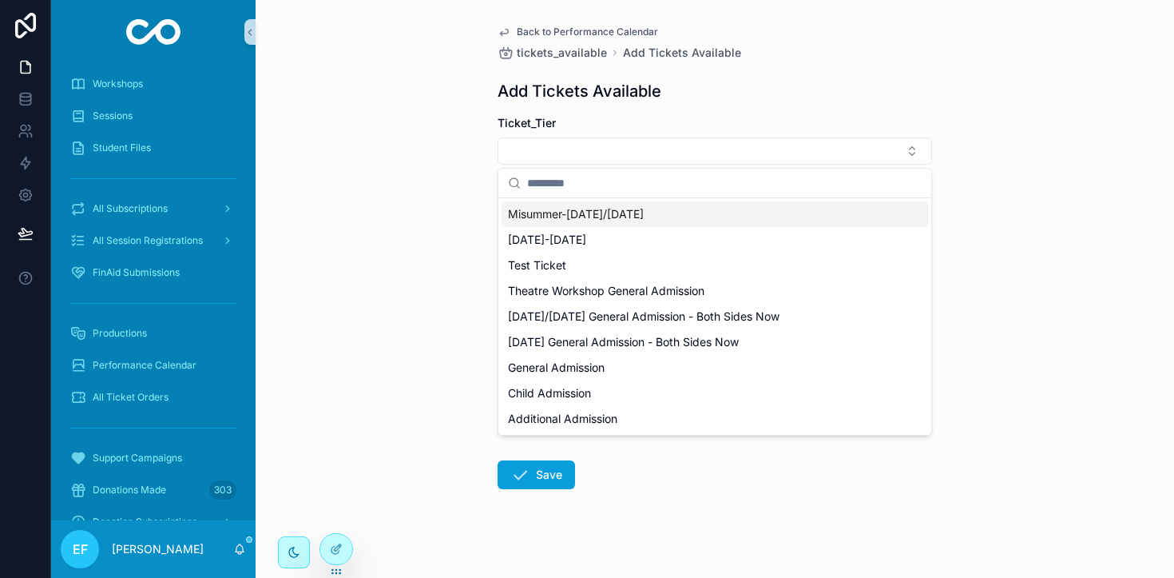
click at [615, 218] on span "Misummer-[DATE]/[DATE]" at bounding box center [576, 214] width 136 height 16
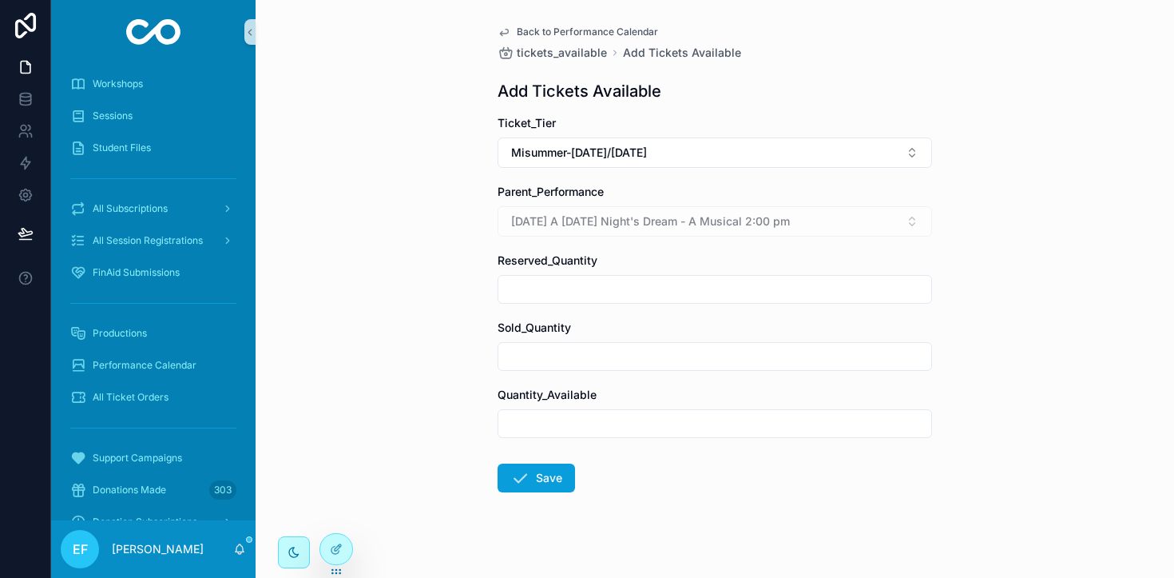
click at [658, 417] on input "scrollable content" at bounding box center [715, 423] width 433 height 22
type input "**"
click at [538, 466] on button "Save" at bounding box center [536, 477] width 77 height 29
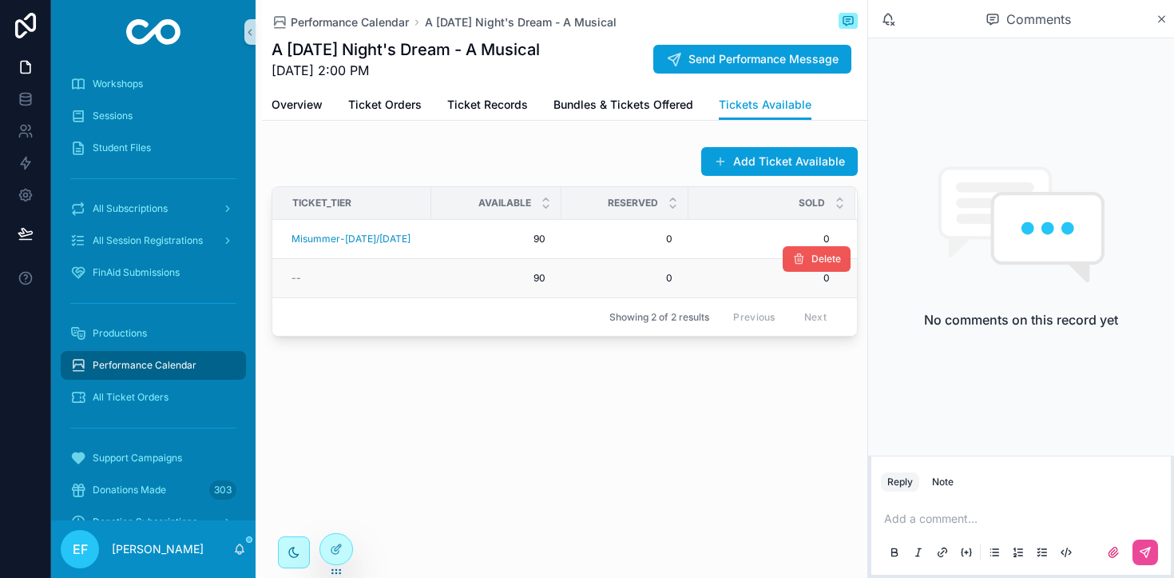
click at [817, 258] on span "Delete" at bounding box center [827, 258] width 30 height 13
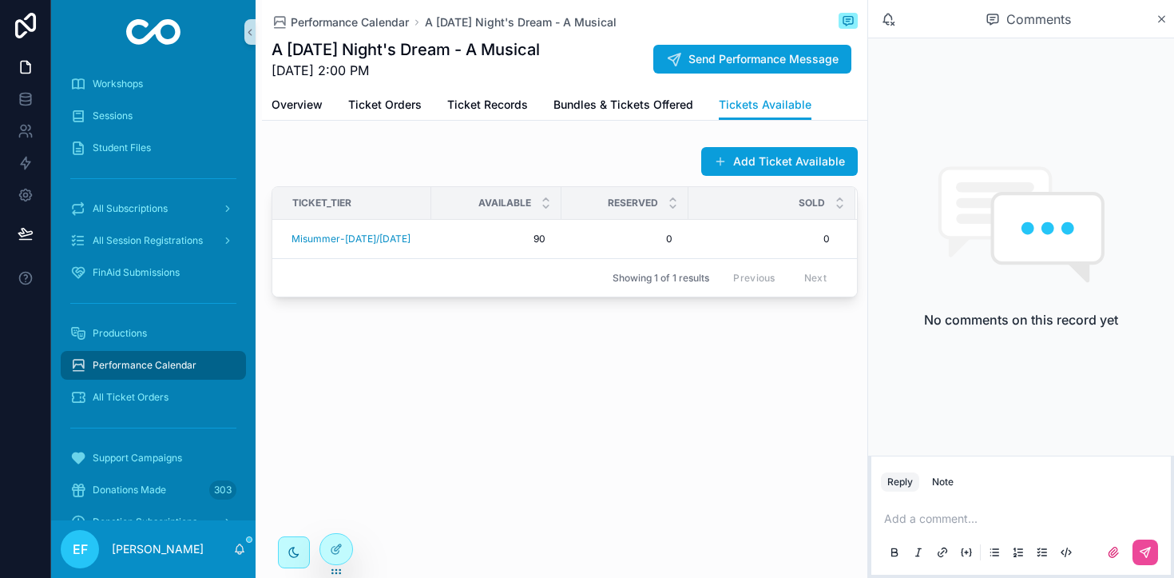
click at [598, 403] on div "Performance Calendar A [DATE] Night's Dream - A Musical A [DATE] Night's Dream …" at bounding box center [565, 203] width 606 height 406
click at [607, 107] on span "Bundles & Tickets Offered" at bounding box center [624, 105] width 140 height 16
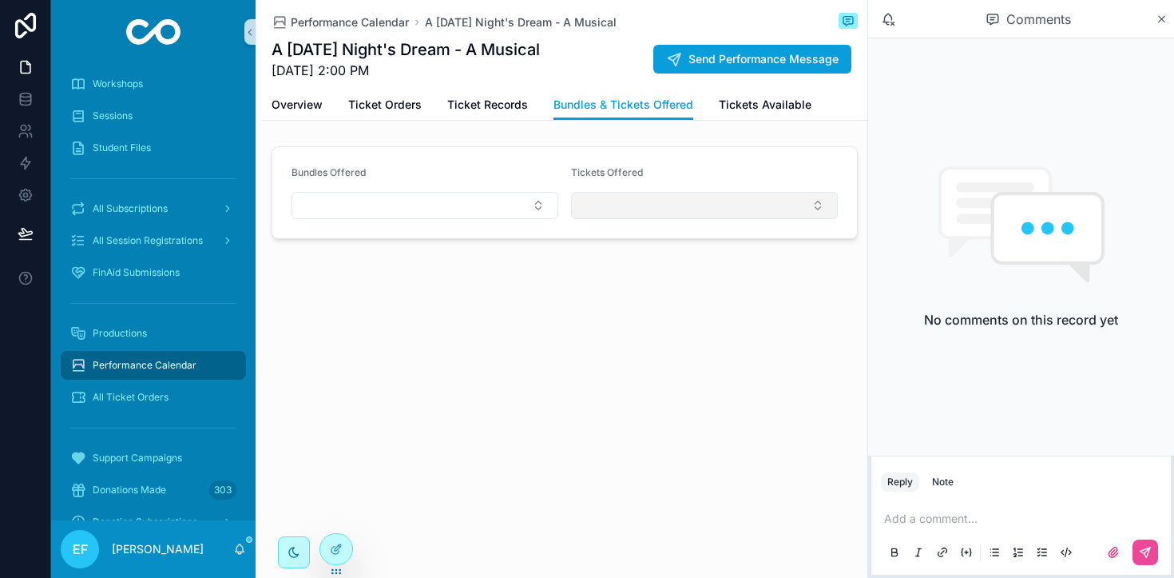
click at [805, 206] on button "Select Button" at bounding box center [704, 205] width 267 height 27
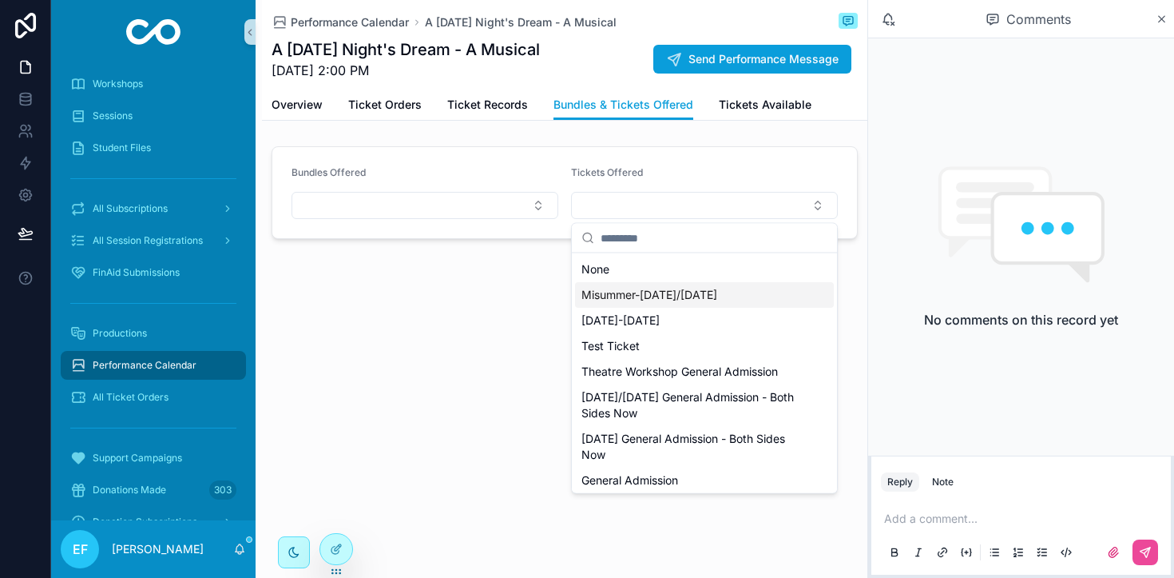
click at [675, 296] on span "Misummer-[DATE]/[DATE]" at bounding box center [650, 295] width 136 height 16
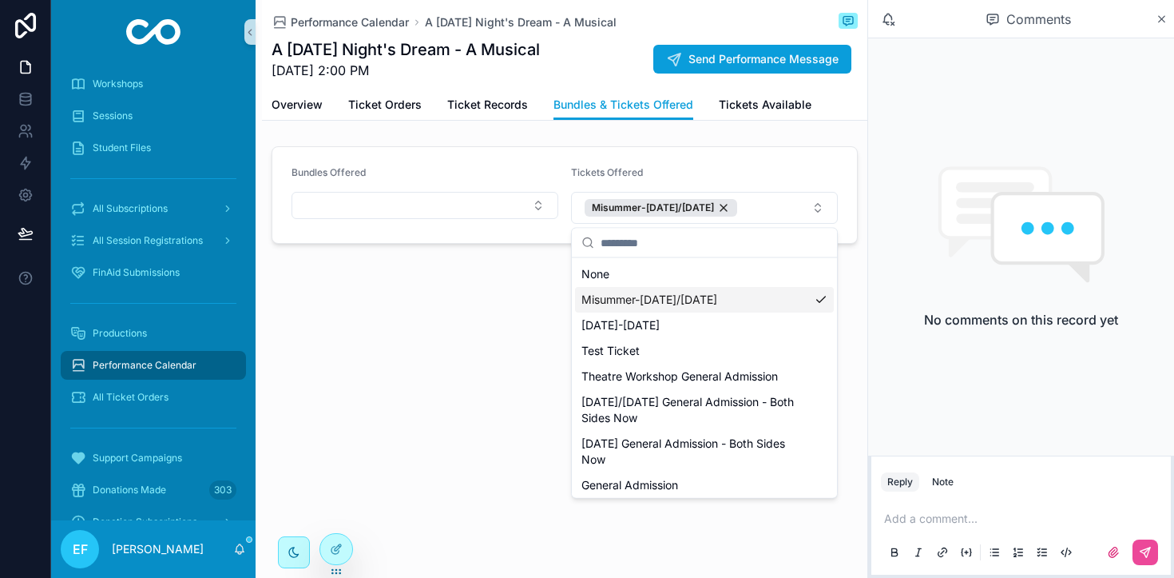
click at [479, 316] on div "Performance Calendar A [DATE] Night's Dream - A Musical A [DATE] Night's Dream …" at bounding box center [565, 176] width 606 height 352
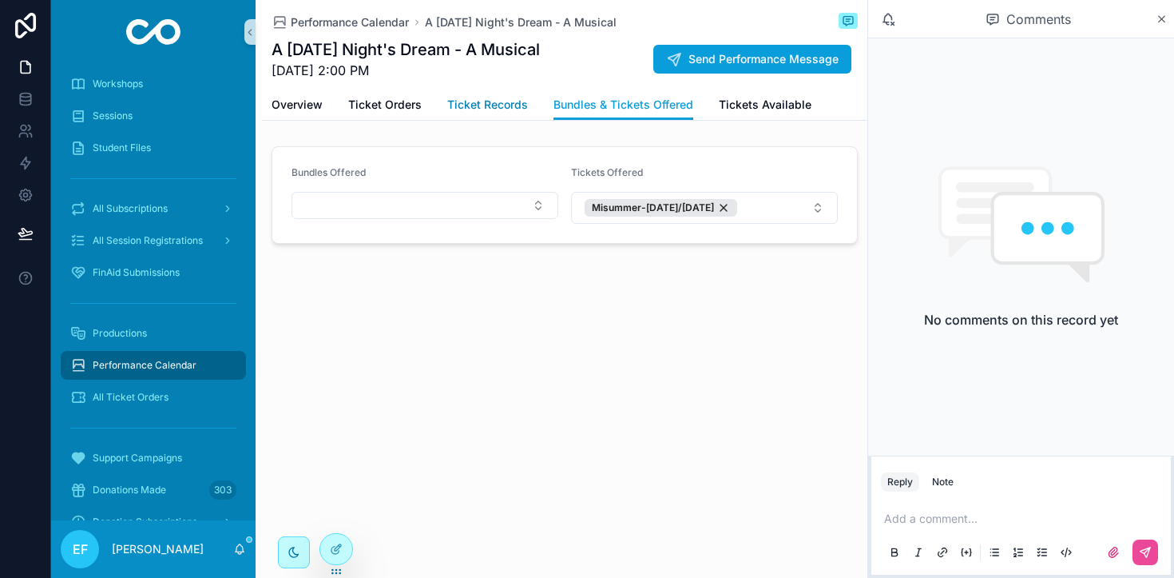
click at [491, 106] on span "Ticket Records" at bounding box center [487, 105] width 81 height 16
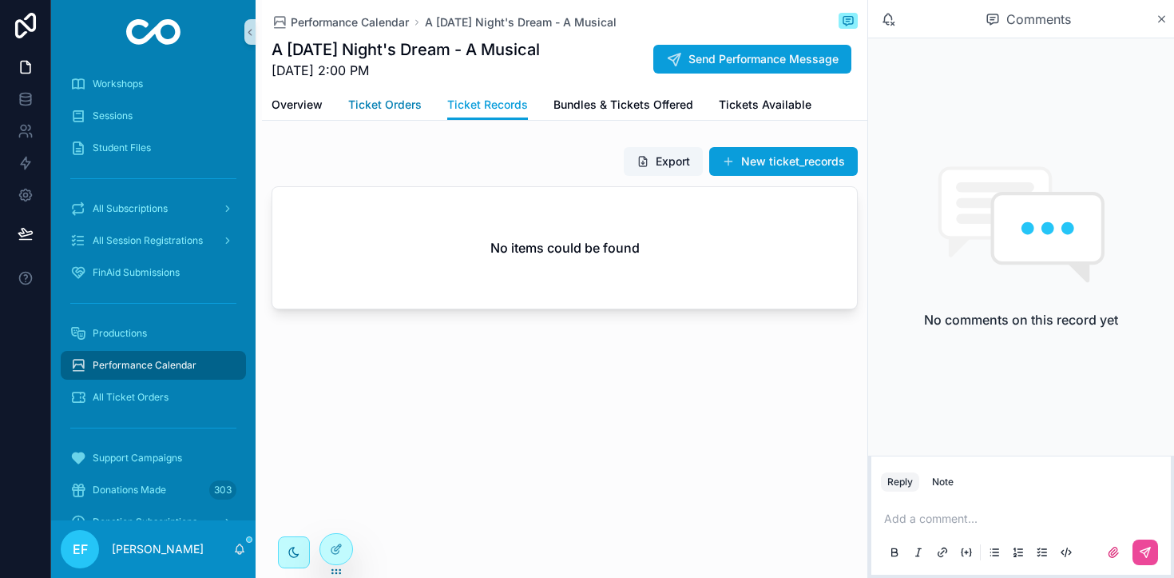
click at [395, 105] on span "Ticket Orders" at bounding box center [385, 105] width 74 height 16
click at [314, 106] on span "Overview" at bounding box center [297, 105] width 51 height 16
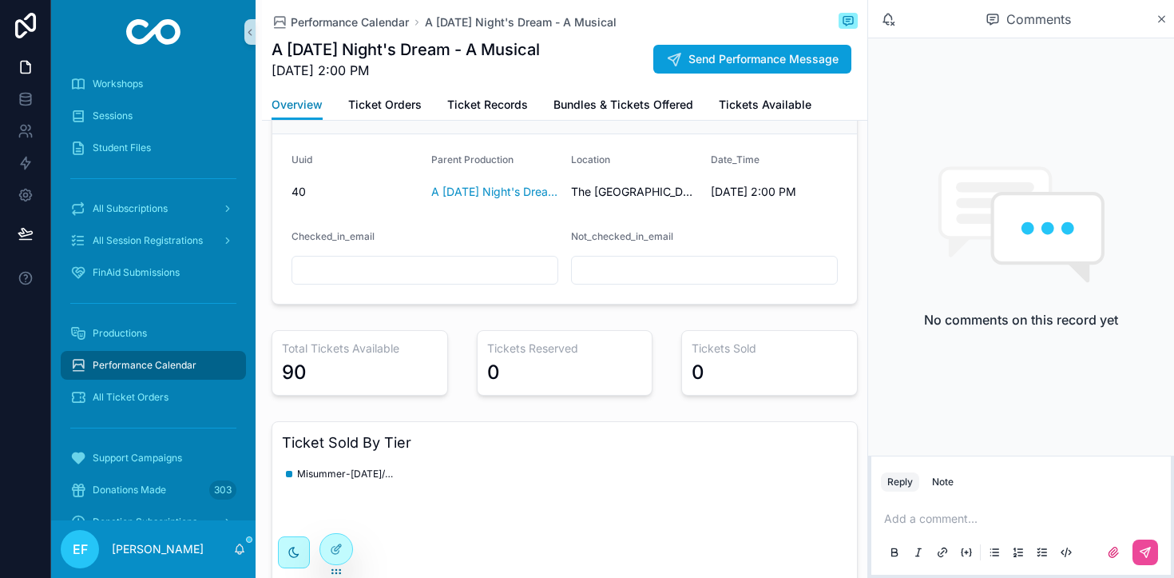
scroll to position [50, 0]
click at [133, 362] on span "Performance Calendar" at bounding box center [145, 365] width 104 height 13
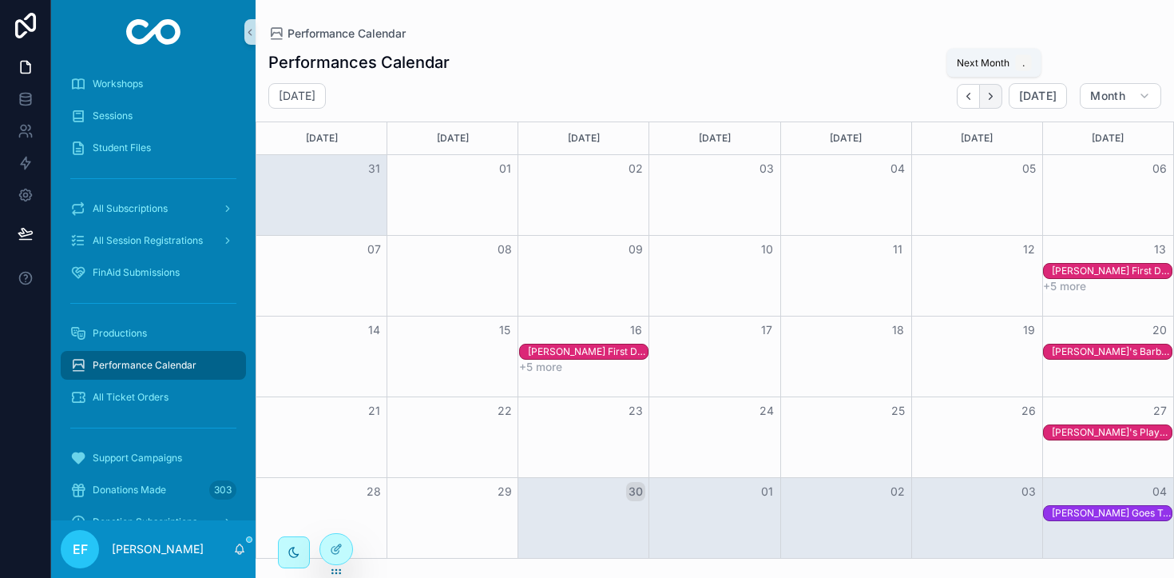
click at [997, 95] on icon "Next" at bounding box center [991, 96] width 12 height 12
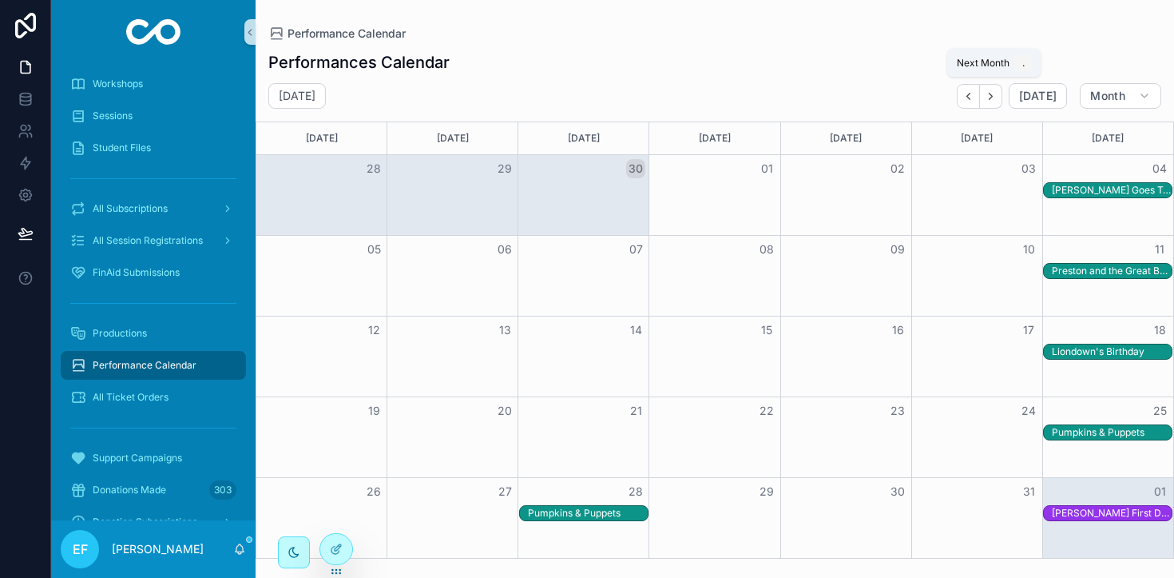
click at [997, 95] on icon "Next" at bounding box center [991, 96] width 12 height 12
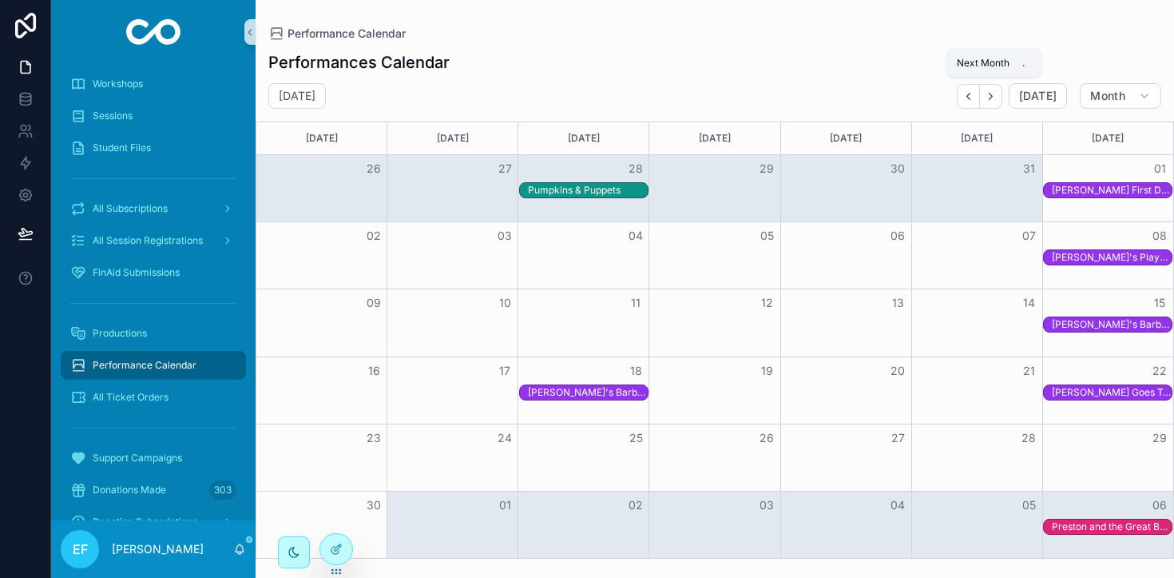
click at [997, 95] on icon "Next" at bounding box center [991, 96] width 12 height 12
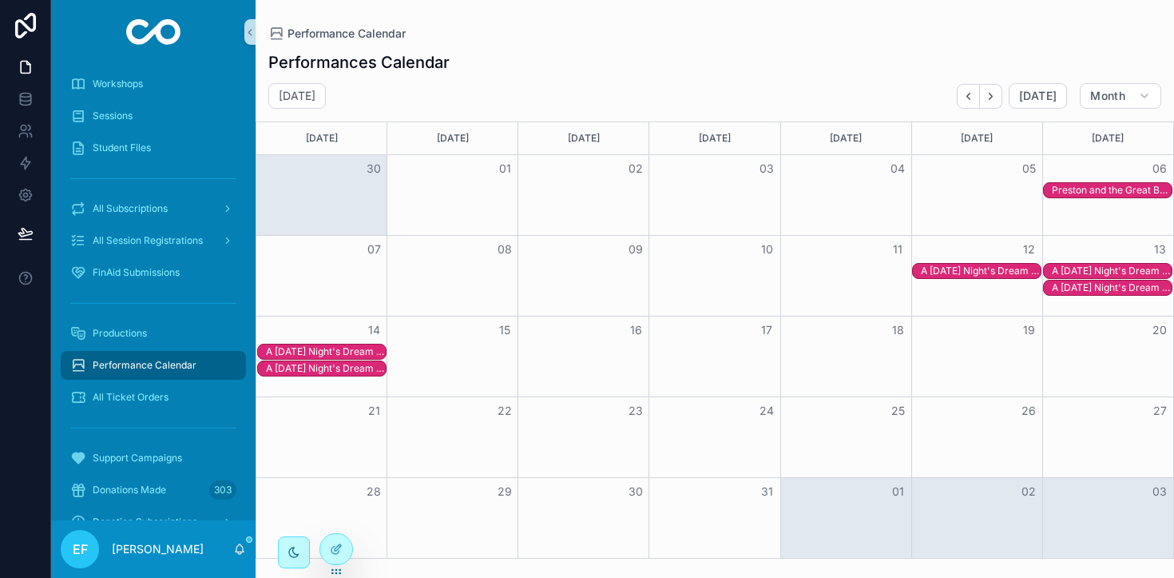
click at [972, 271] on div "A [DATE] Night's Dream - A Musical" at bounding box center [981, 270] width 120 height 13
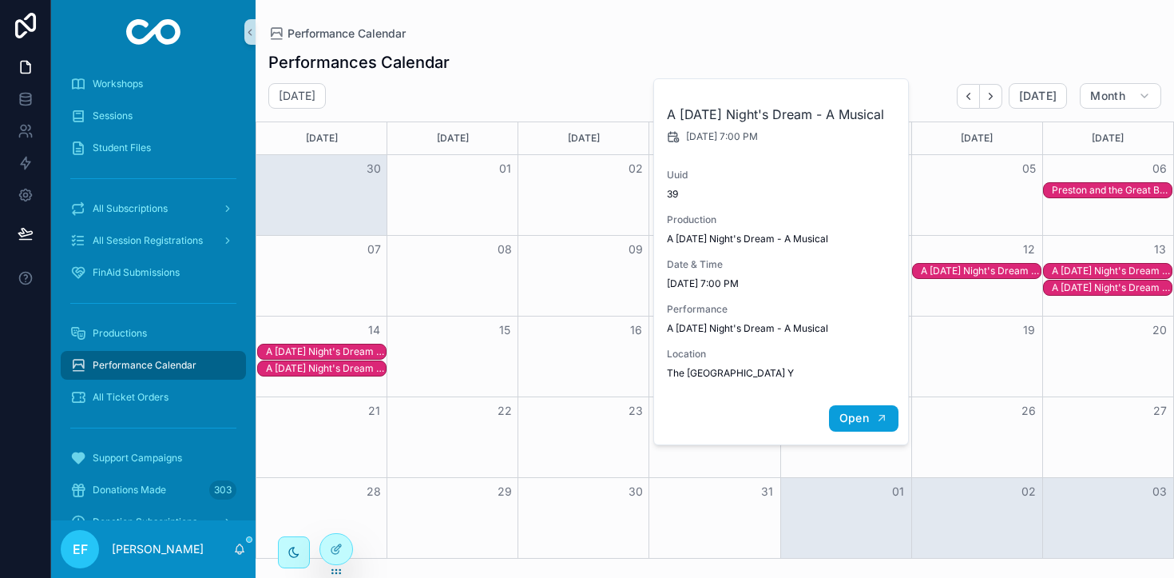
click at [853, 431] on button "Open" at bounding box center [864, 418] width 70 height 26
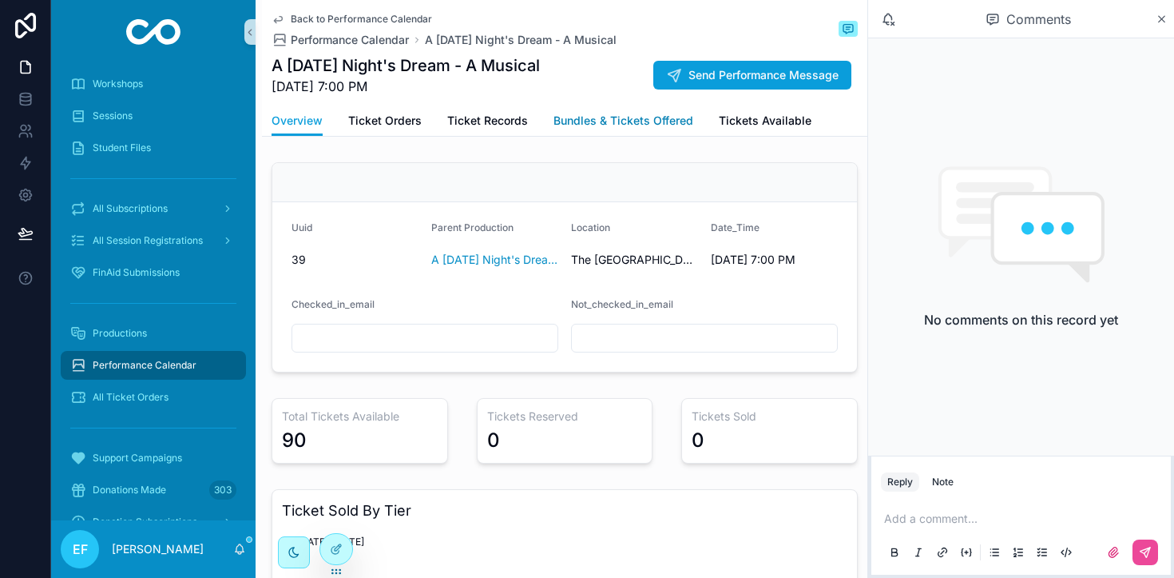
click at [628, 116] on span "Bundles & Tickets Offered" at bounding box center [624, 121] width 140 height 16
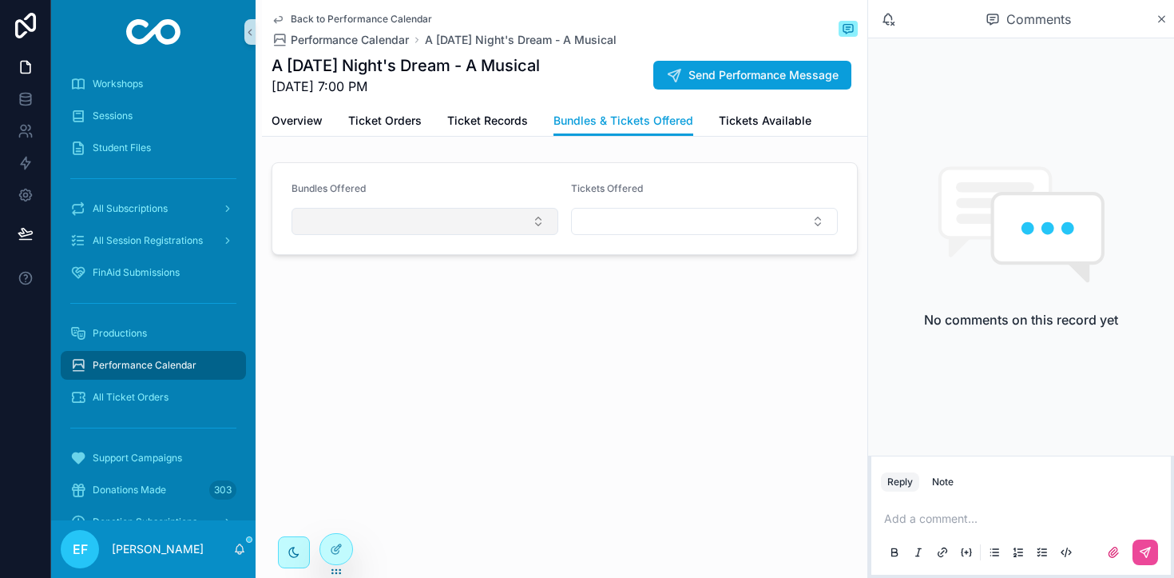
click at [526, 224] on button "Select Button" at bounding box center [425, 221] width 267 height 27
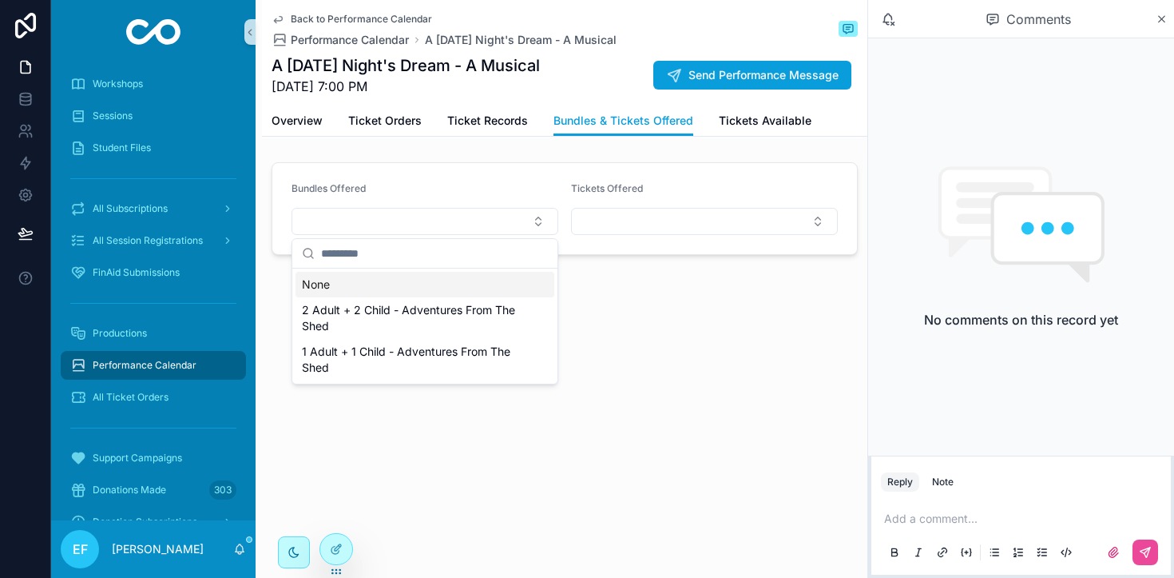
click at [744, 304] on div "Back to Performance Calendar Performance Calendar A [DATE] Night's Dream - A Mu…" at bounding box center [565, 182] width 606 height 364
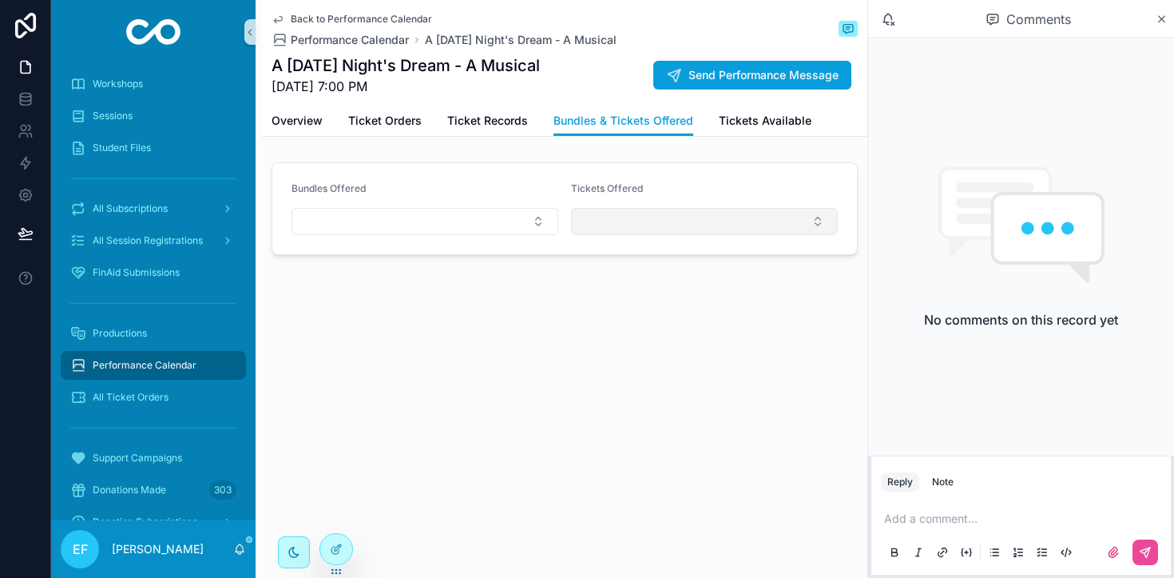
click at [816, 220] on button "Select Button" at bounding box center [704, 221] width 267 height 27
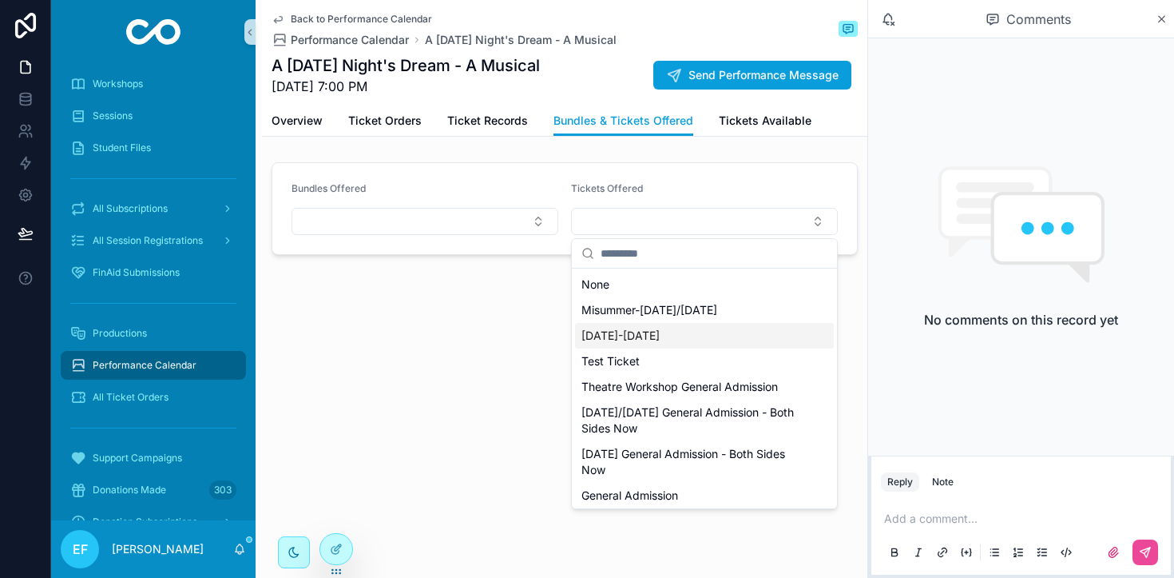
click at [702, 336] on div "[DATE]-[DATE]" at bounding box center [704, 336] width 259 height 26
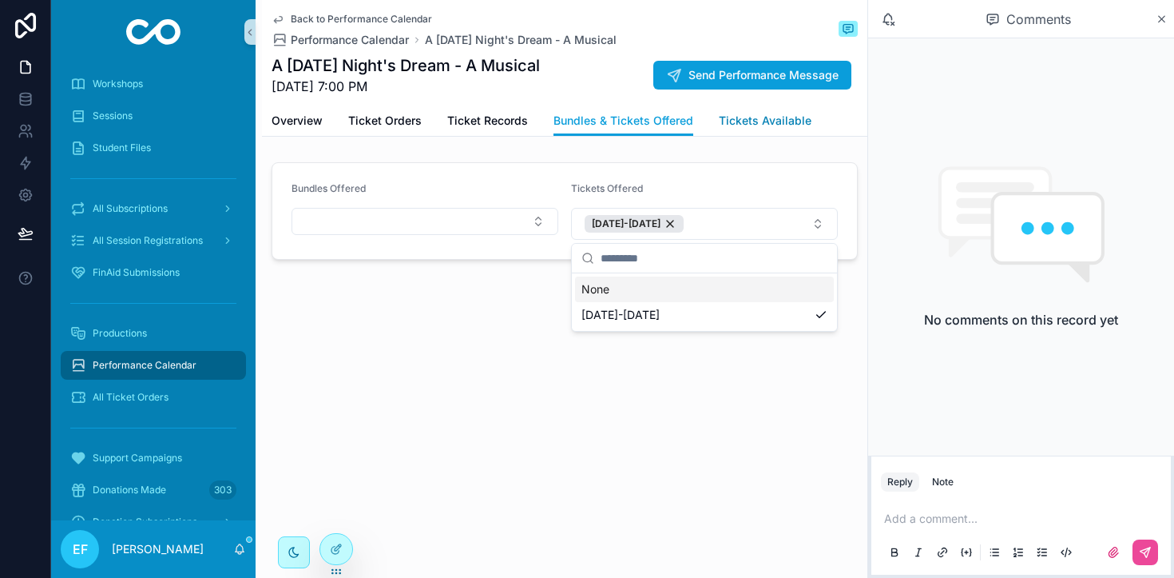
click at [758, 117] on span "Tickets Available" at bounding box center [765, 121] width 93 height 16
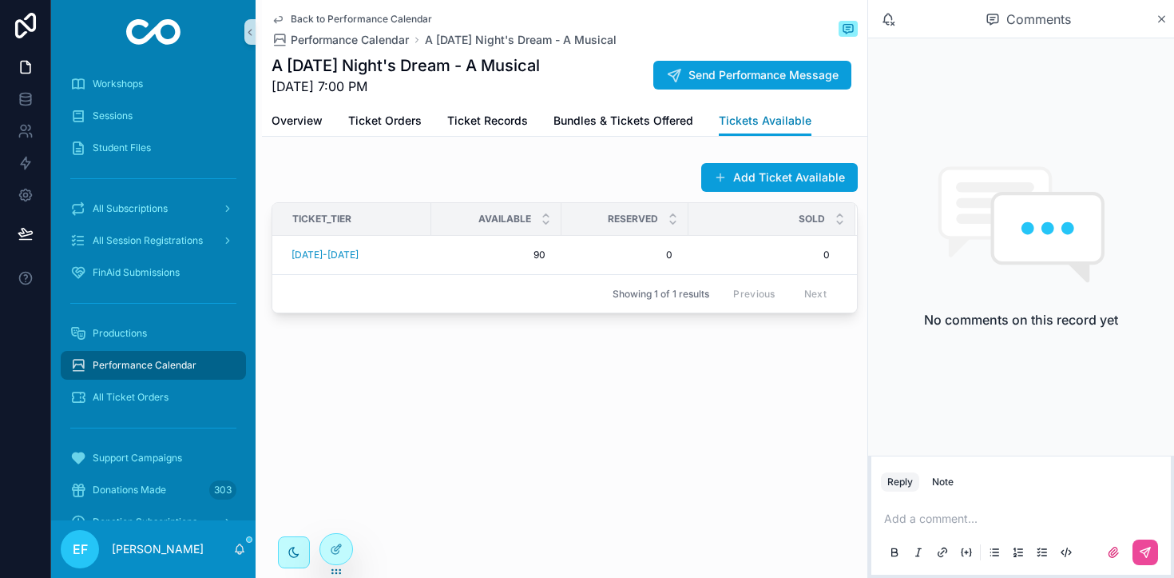
click at [738, 128] on span "Tickets Available" at bounding box center [765, 121] width 93 height 16
click at [630, 127] on span "Bundles & Tickets Offered" at bounding box center [624, 121] width 140 height 16
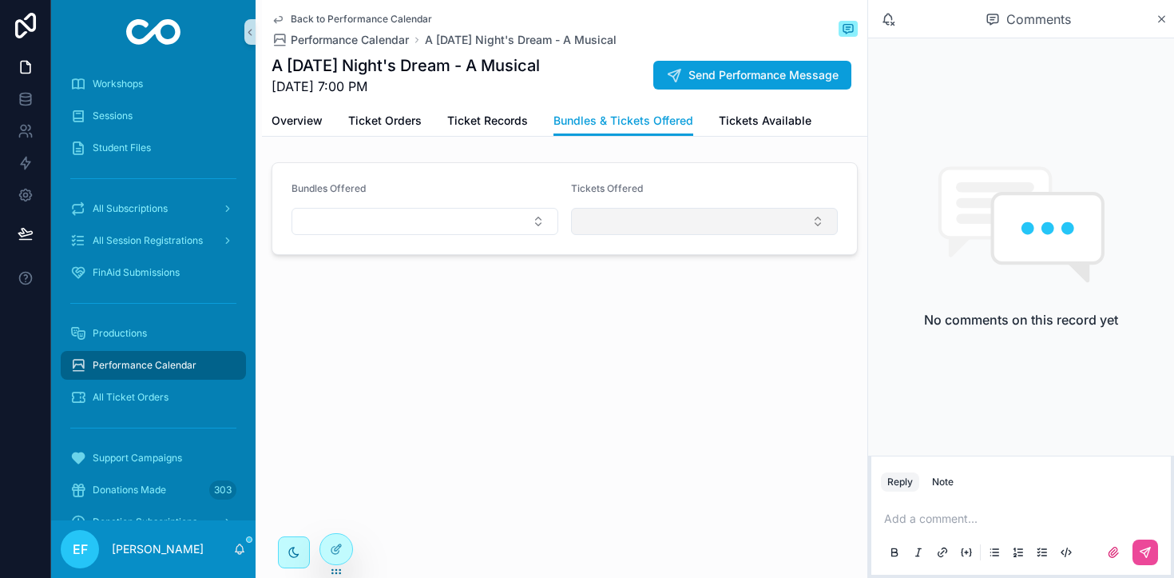
click at [798, 229] on button "Select Button" at bounding box center [704, 221] width 267 height 27
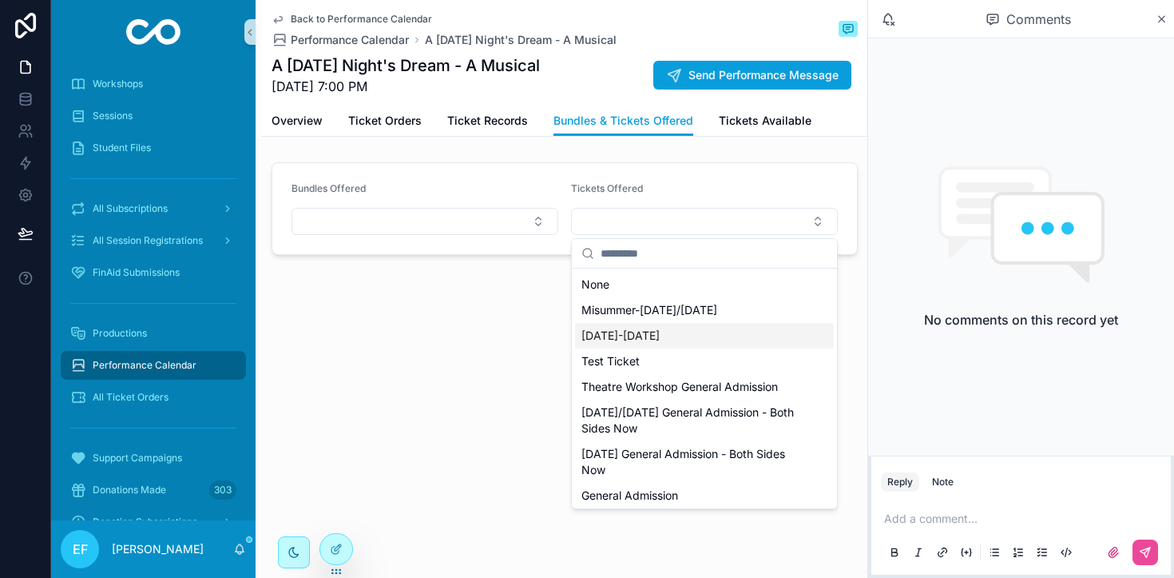
click at [660, 339] on span "[DATE]-[DATE]" at bounding box center [621, 336] width 78 height 16
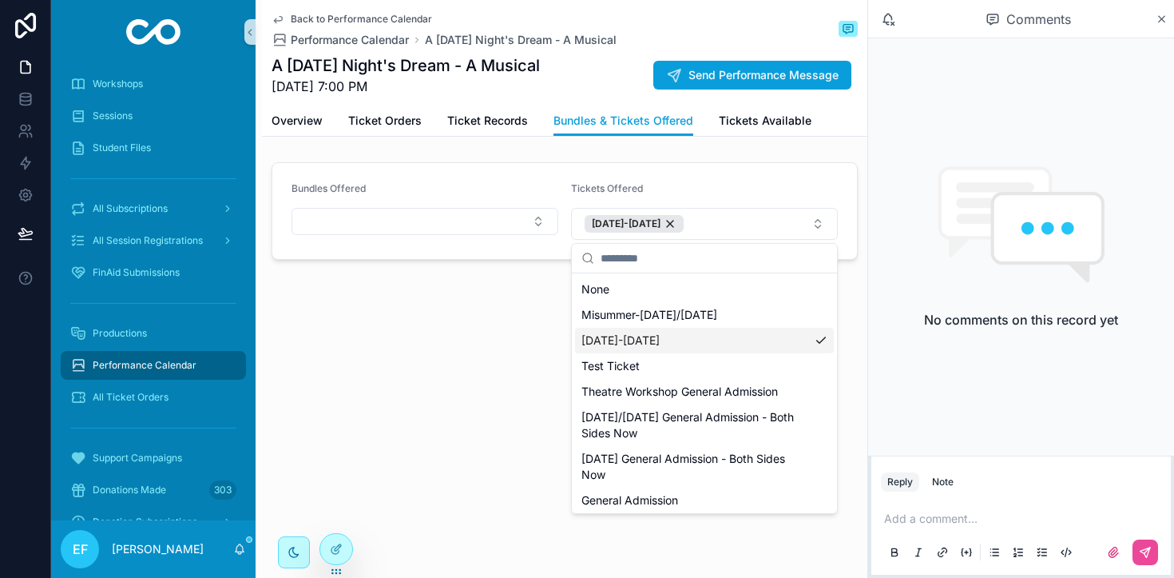
click at [395, 336] on div "Back to Performance Calendar Performance Calendar A [DATE] Night's Dream - A Mu…" at bounding box center [565, 184] width 606 height 368
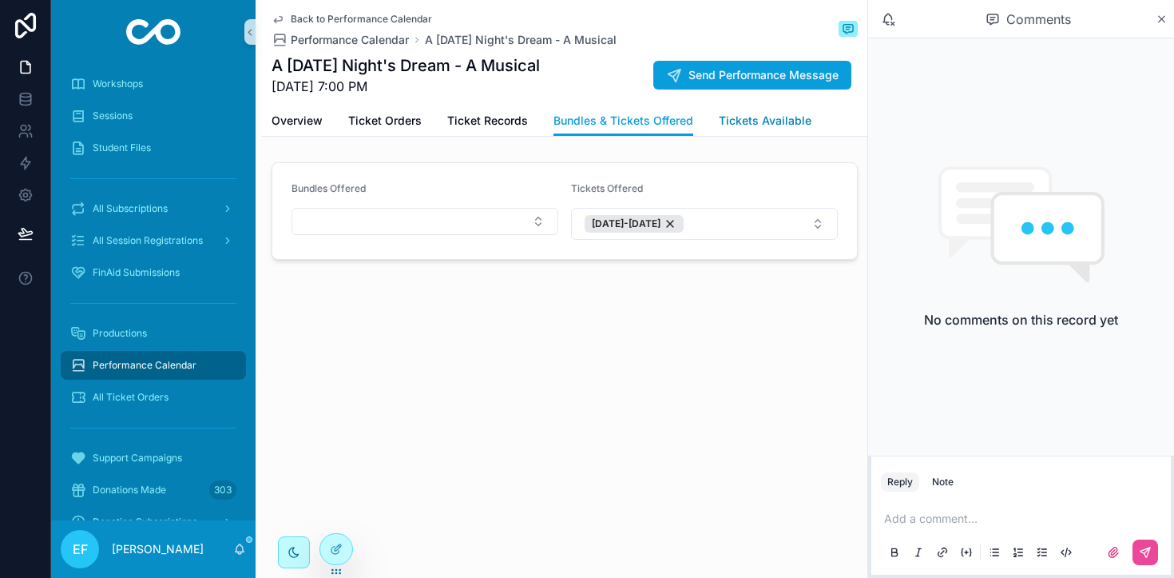
click at [753, 113] on span "Tickets Available" at bounding box center [765, 121] width 93 height 16
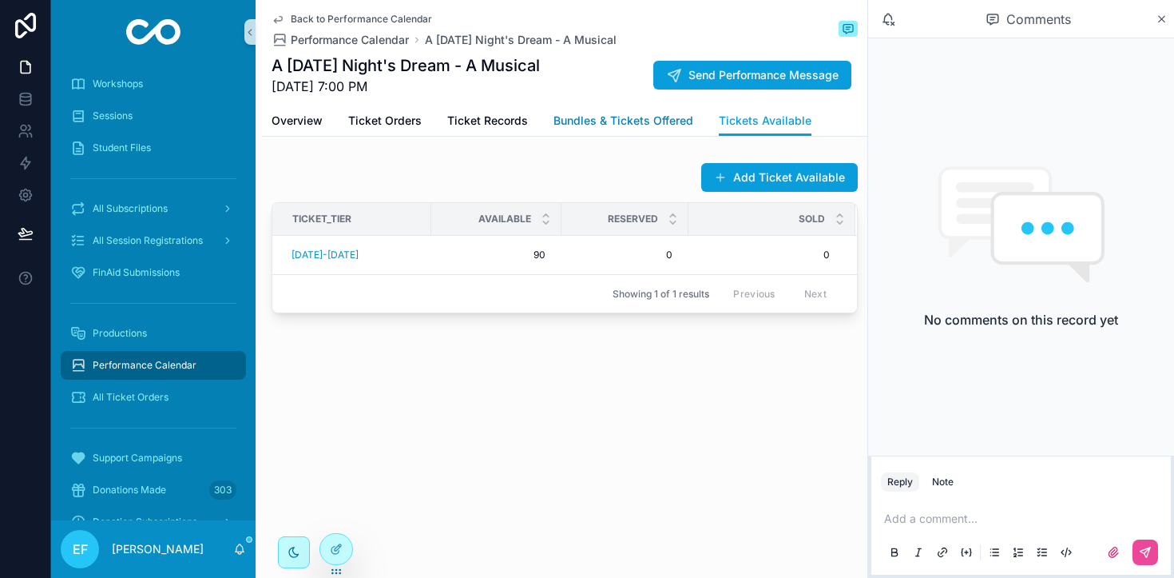
click at [629, 125] on span "Bundles & Tickets Offered" at bounding box center [624, 121] width 140 height 16
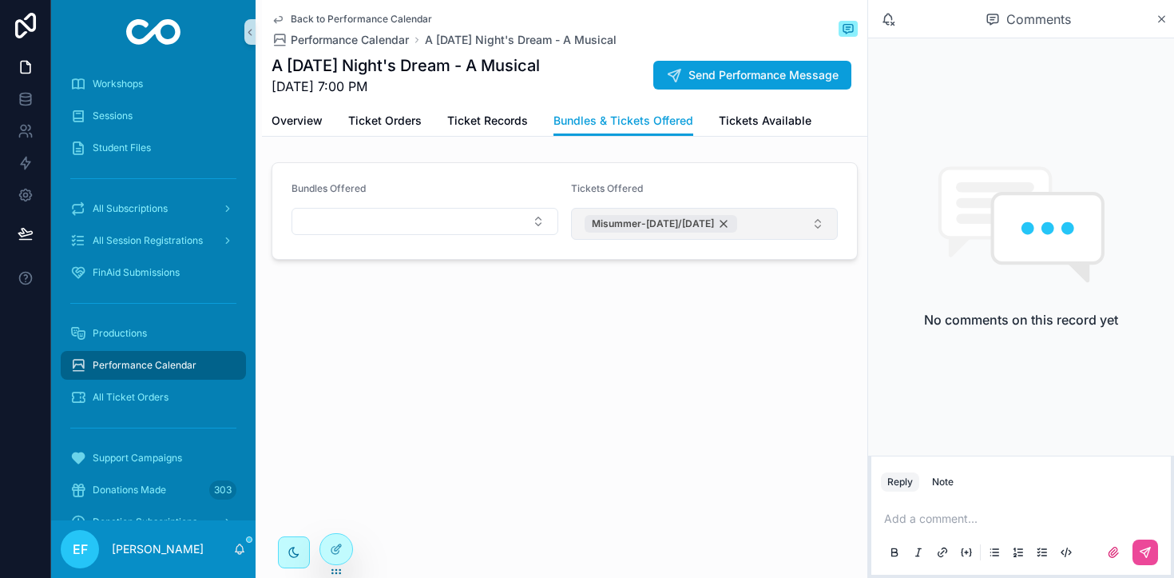
click at [731, 223] on div "Misummer-[DATE]/[DATE]" at bounding box center [661, 224] width 153 height 18
click at [808, 220] on button "Select Button" at bounding box center [704, 221] width 267 height 27
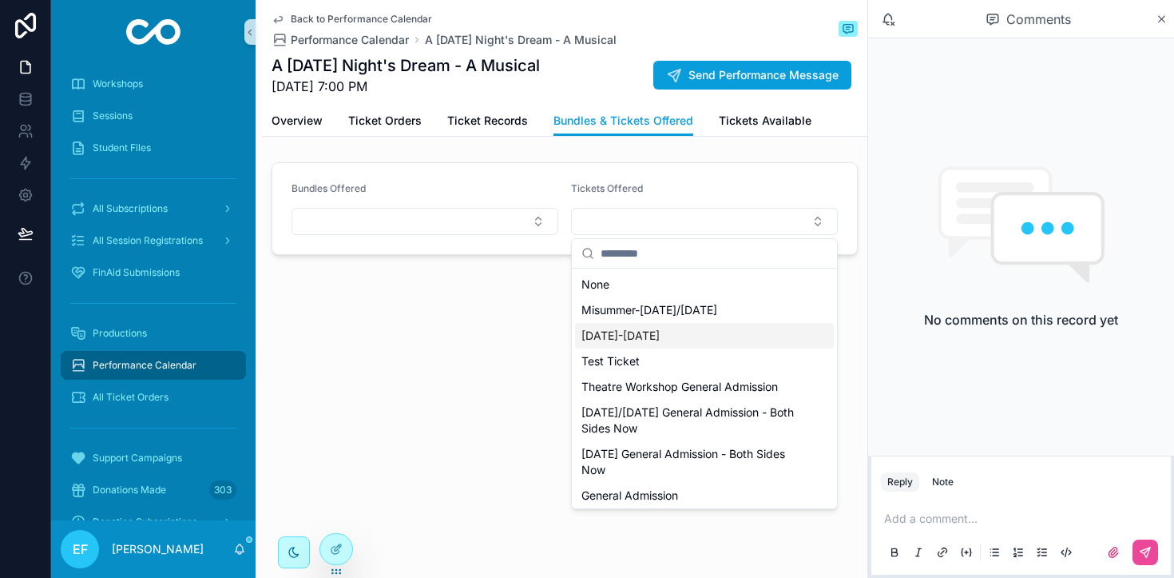
click at [645, 335] on span "[DATE]-[DATE]" at bounding box center [621, 336] width 78 height 16
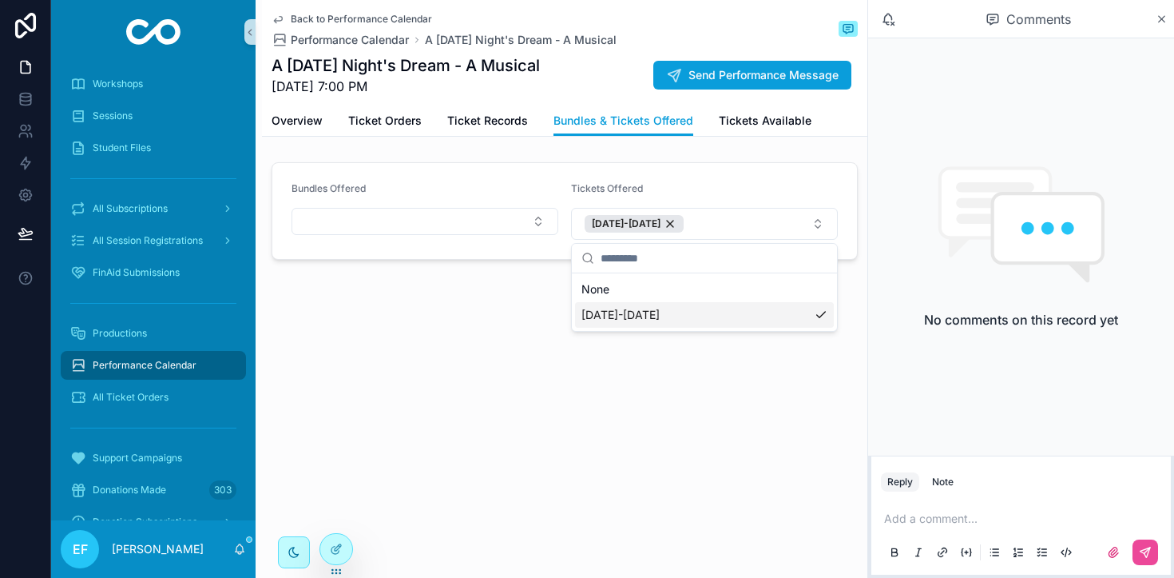
click at [406, 356] on div "Back to Performance Calendar Performance Calendar A [DATE] Night's Dream - A Mu…" at bounding box center [565, 184] width 606 height 368
click at [748, 114] on span "Tickets Available" at bounding box center [765, 121] width 93 height 16
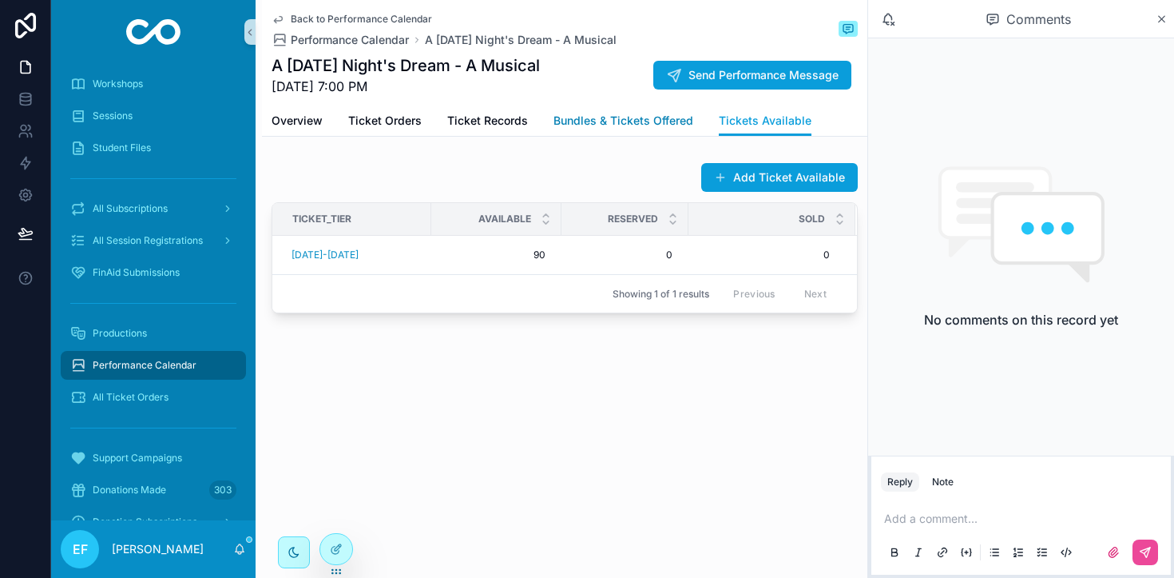
click at [623, 117] on span "Bundles & Tickets Offered" at bounding box center [624, 121] width 140 height 16
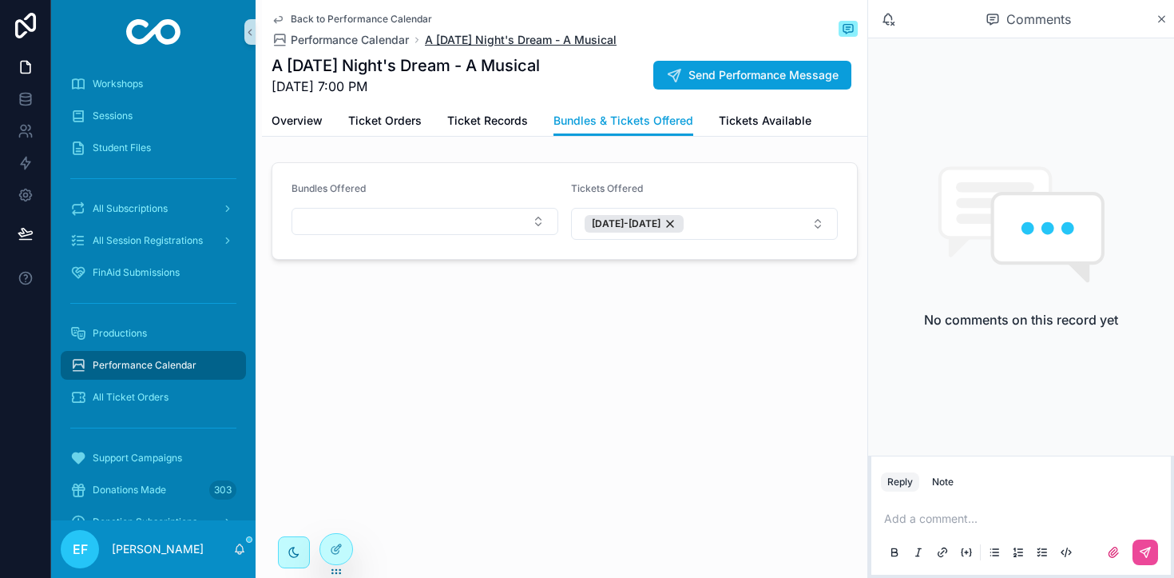
click at [487, 38] on span "A [DATE] Night's Dream - A Musical" at bounding box center [521, 40] width 192 height 16
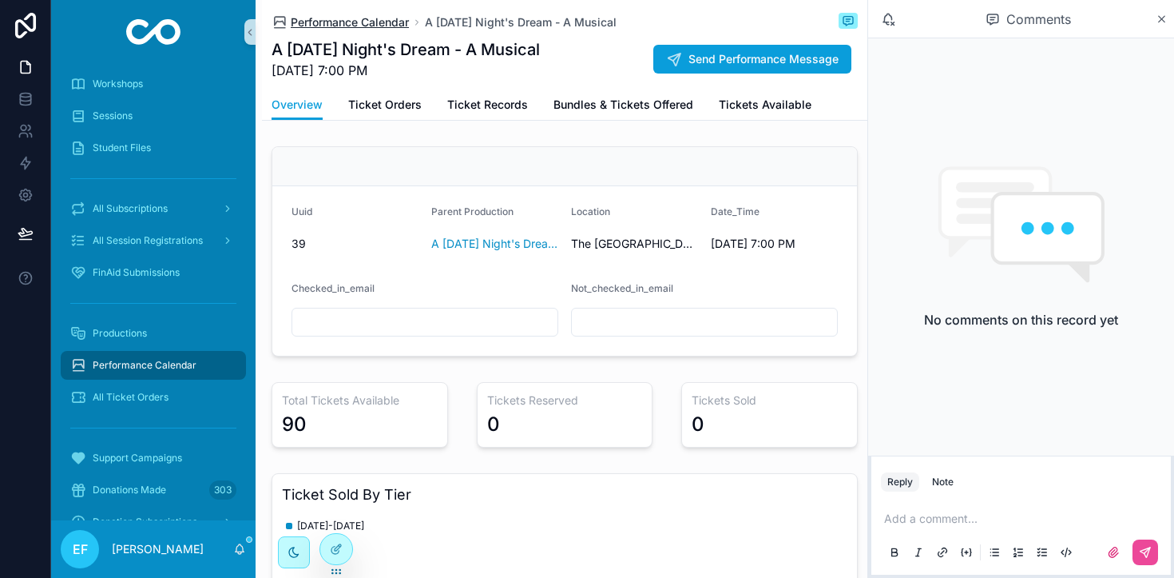
click at [357, 23] on span "Performance Calendar" at bounding box center [350, 22] width 118 height 16
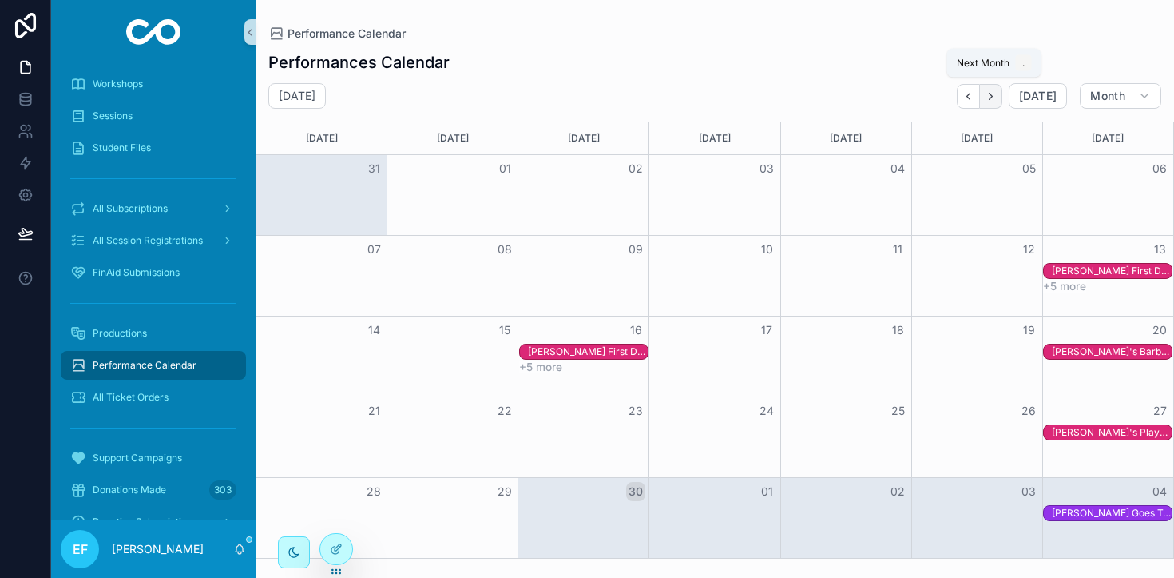
click at [1000, 96] on button "Next" at bounding box center [991, 96] width 22 height 25
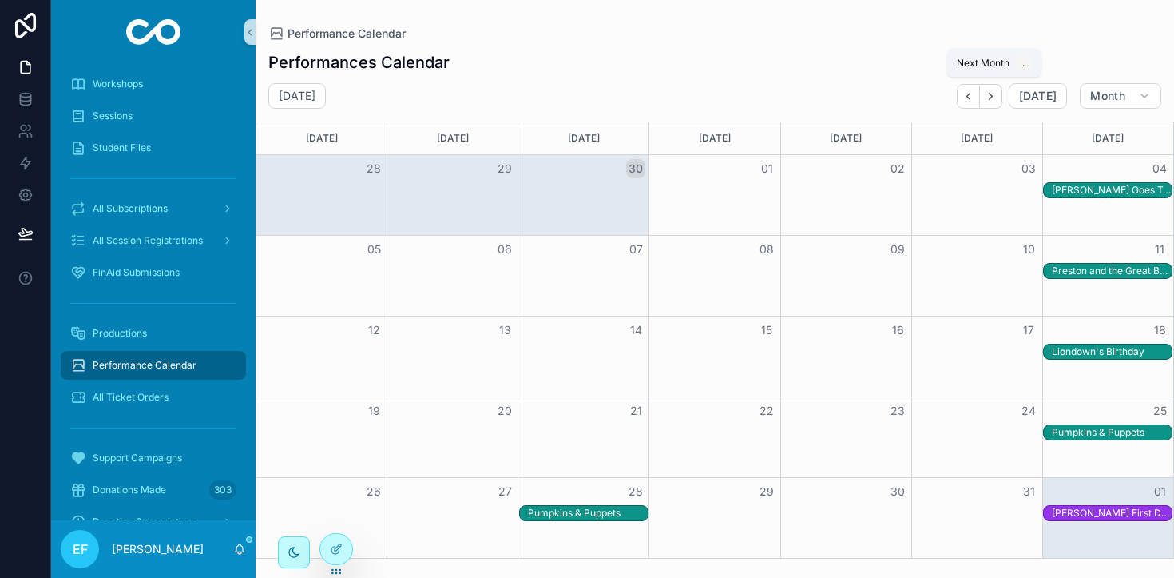
click at [1000, 96] on button "Next" at bounding box center [991, 96] width 22 height 25
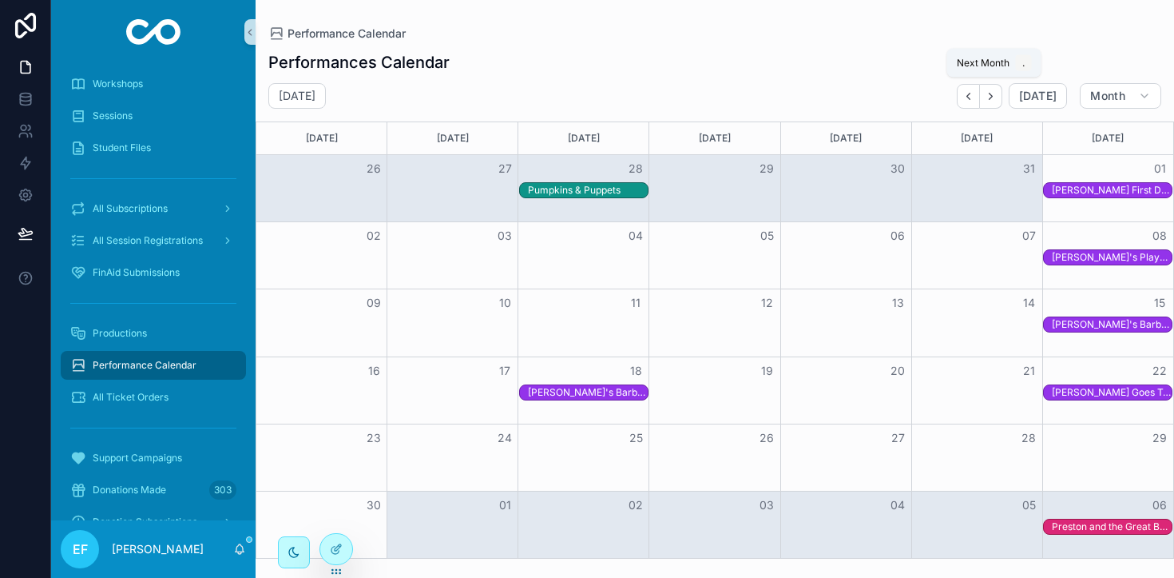
click at [1000, 96] on button "Next" at bounding box center [991, 96] width 22 height 25
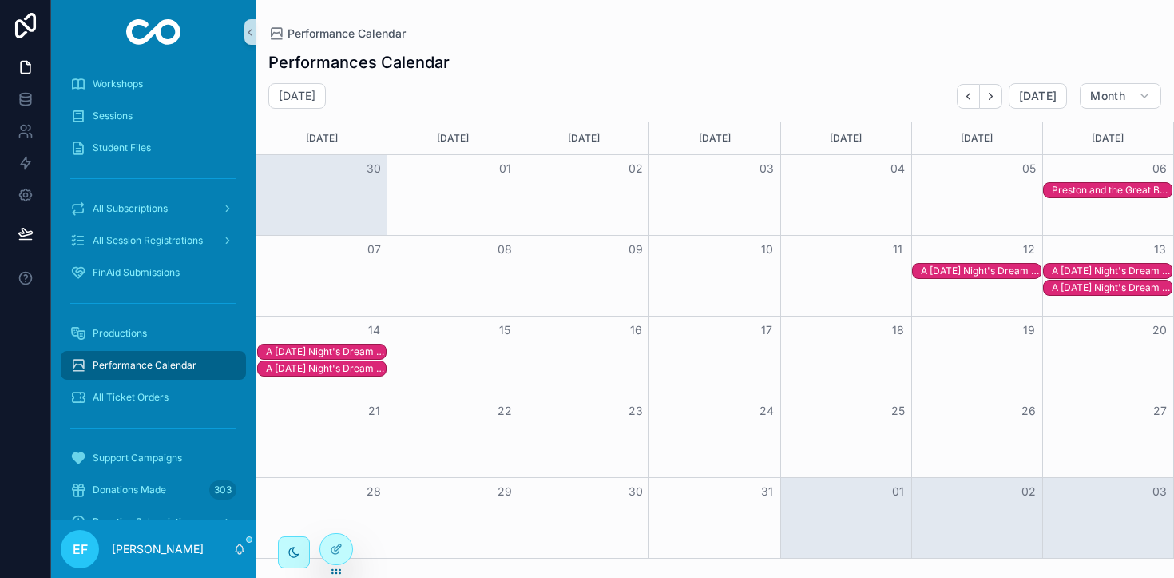
click at [1078, 284] on div "A [DATE] Night's Dream - A Musical" at bounding box center [1112, 287] width 120 height 13
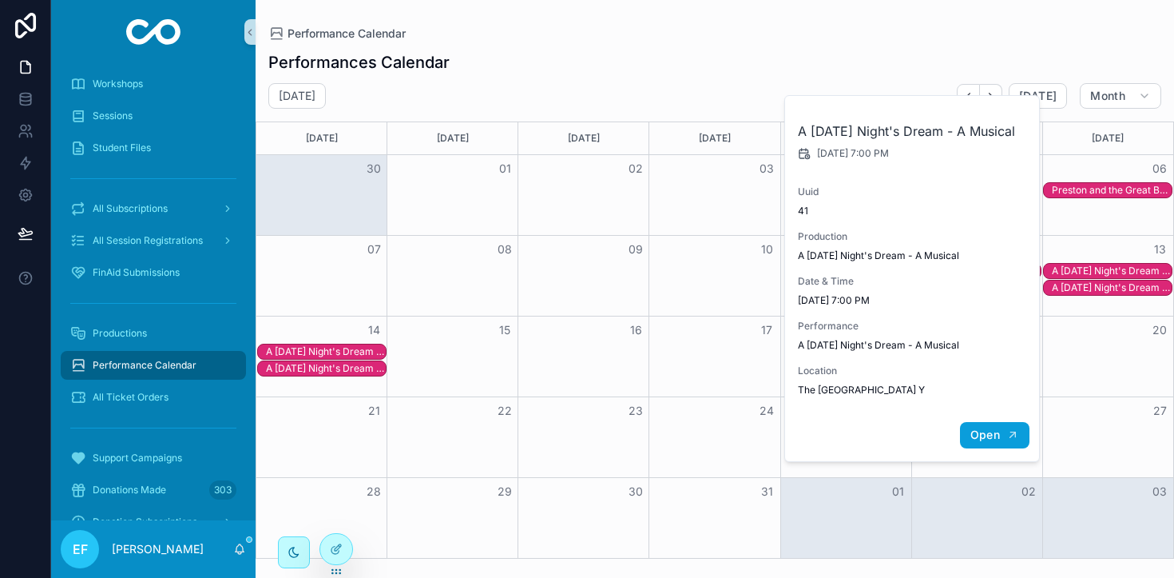
click at [975, 442] on span "Open" at bounding box center [986, 434] width 30 height 14
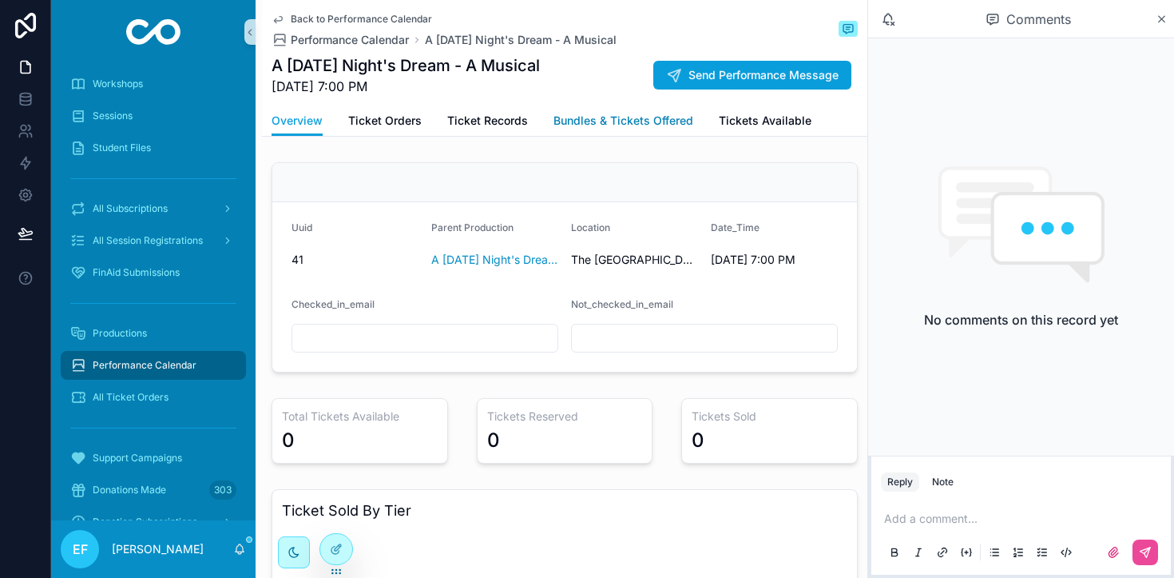
click at [620, 121] on span "Bundles & Tickets Offered" at bounding box center [624, 121] width 140 height 16
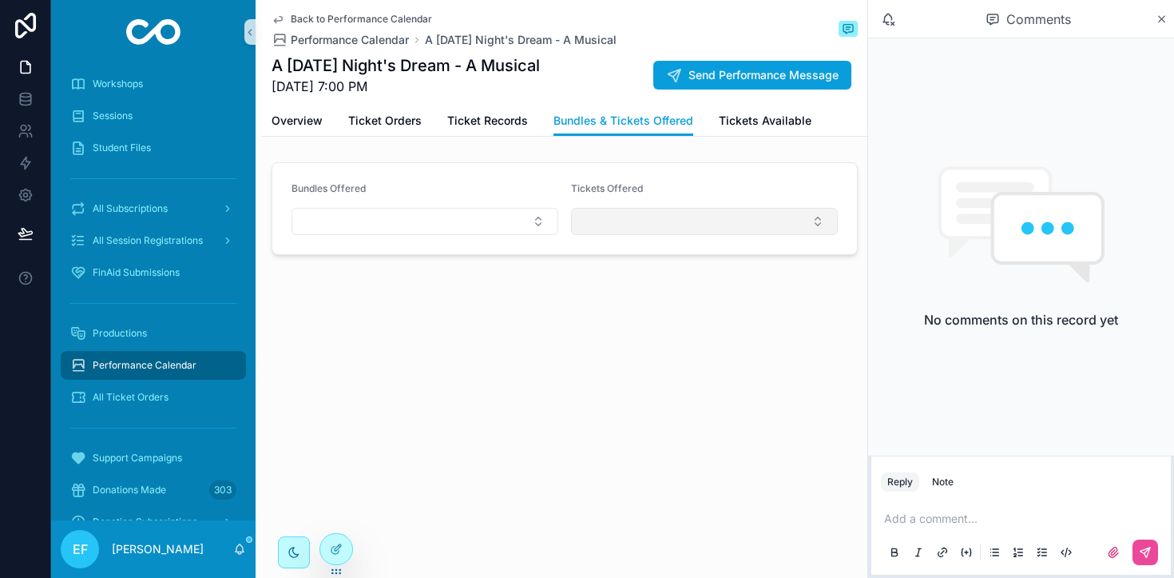
click at [795, 221] on button "Select Button" at bounding box center [704, 221] width 267 height 27
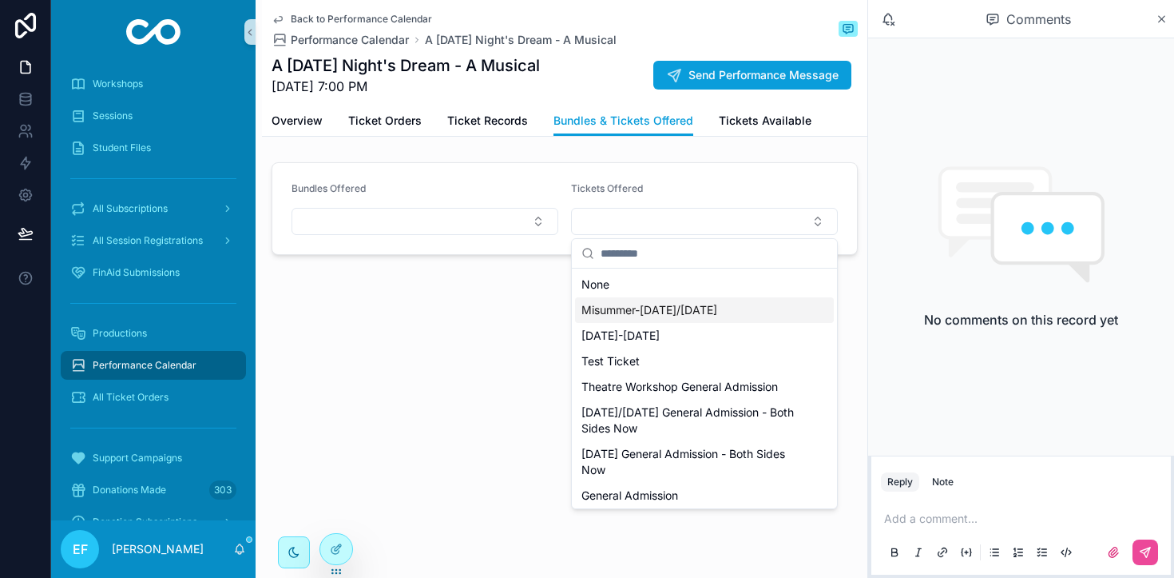
click at [735, 307] on div "Misummer-[DATE]/[DATE]" at bounding box center [704, 310] width 259 height 26
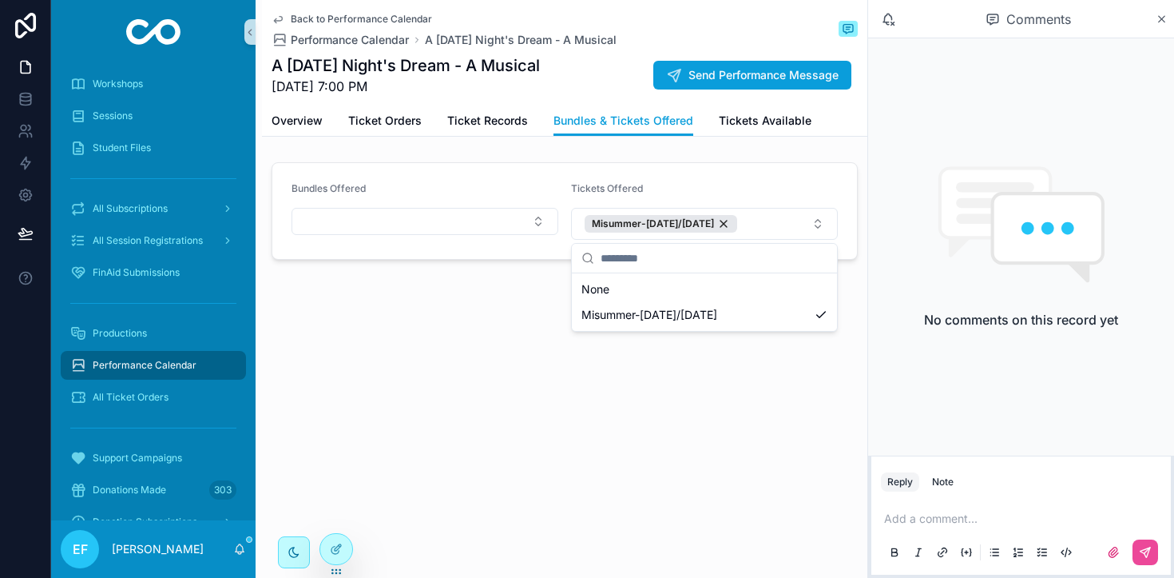
click at [477, 357] on div "Back to Performance Calendar Performance Calendar A [DATE] Night's Dream - A Mu…" at bounding box center [565, 184] width 606 height 368
click at [785, 113] on span "Tickets Available" at bounding box center [765, 121] width 93 height 16
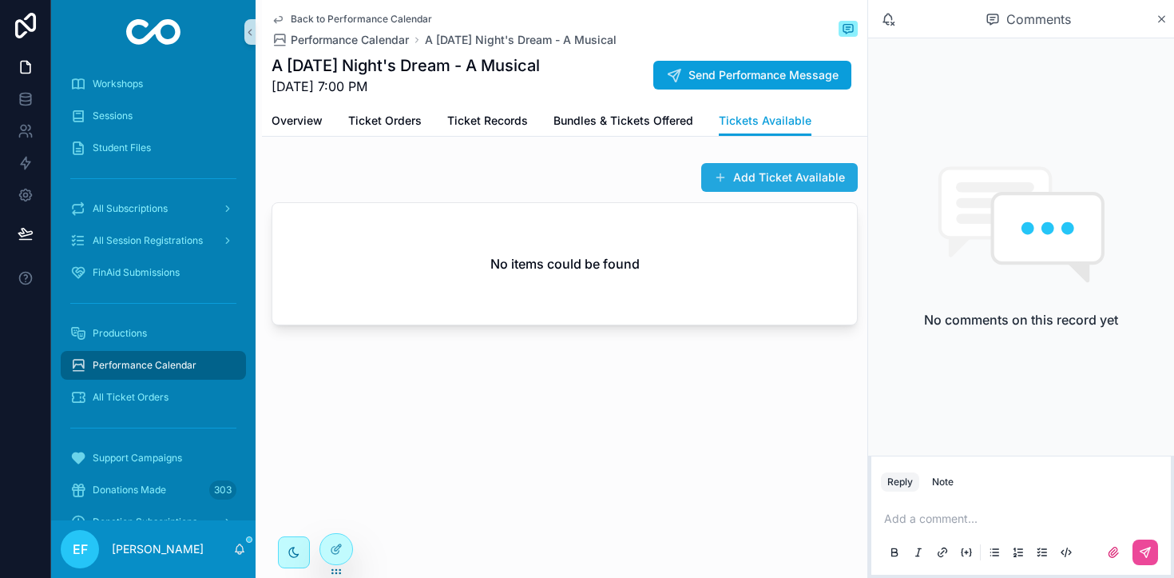
click at [754, 165] on button "Add Ticket Available" at bounding box center [779, 177] width 157 height 29
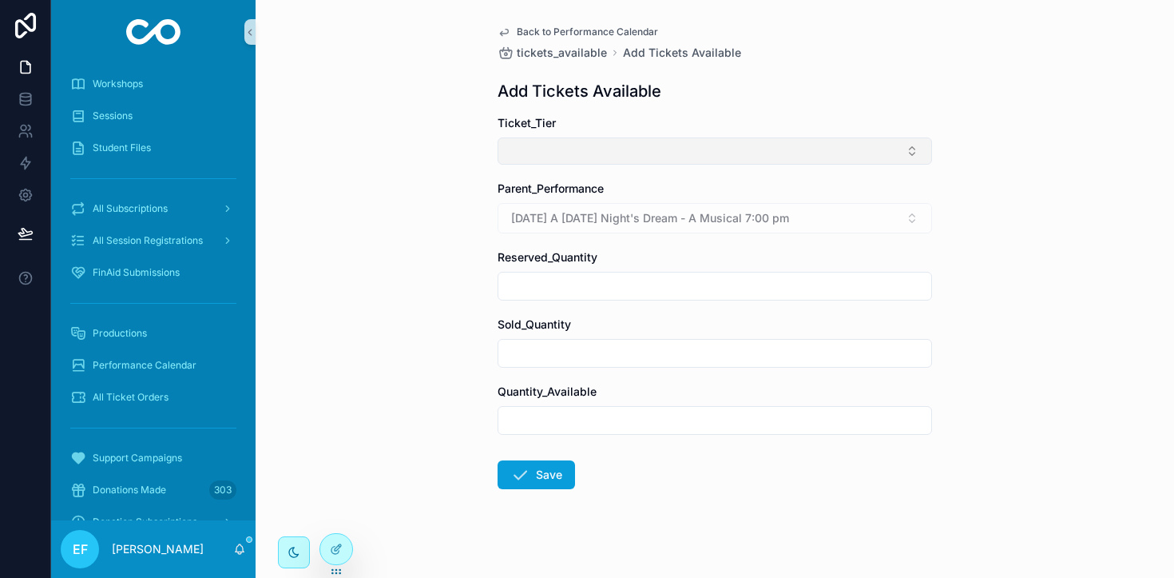
click at [789, 153] on button "Select Button" at bounding box center [715, 150] width 435 height 27
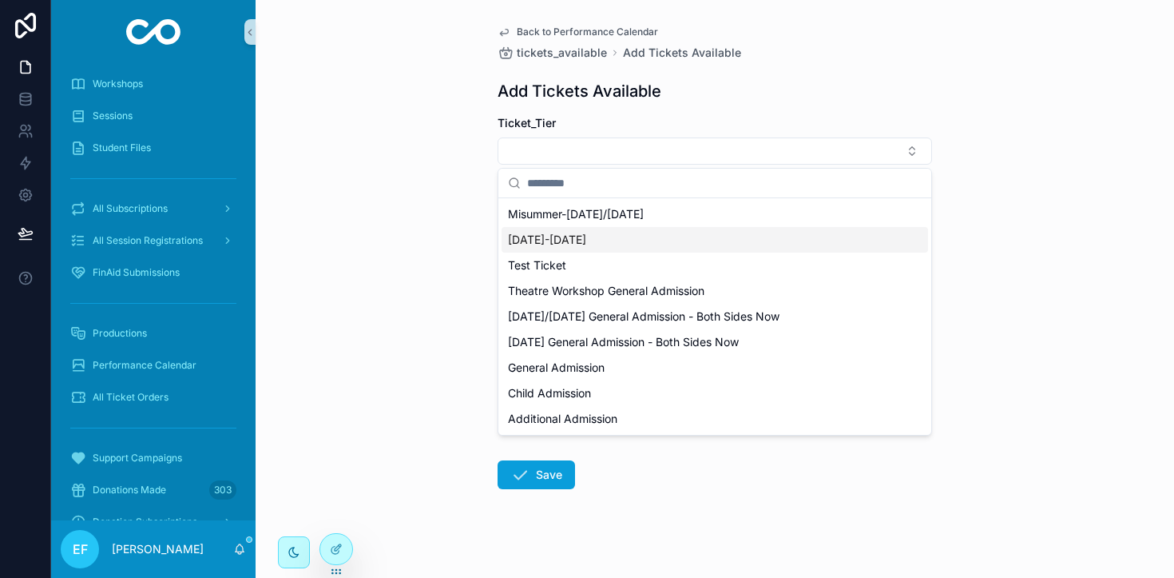
click at [627, 251] on div "[DATE]-[DATE]" at bounding box center [715, 240] width 427 height 26
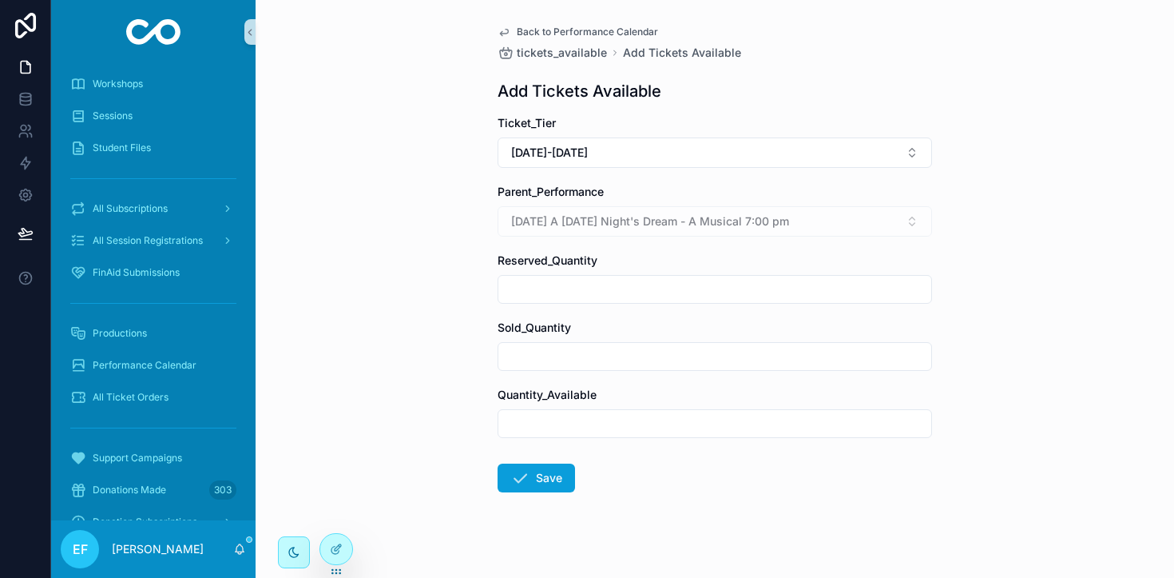
click at [626, 288] on input "scrollable content" at bounding box center [715, 289] width 433 height 22
click at [626, 423] on input "scrollable content" at bounding box center [715, 423] width 433 height 22
type input "**"
click at [563, 32] on span "Back to Performance Calendar" at bounding box center [587, 32] width 141 height 13
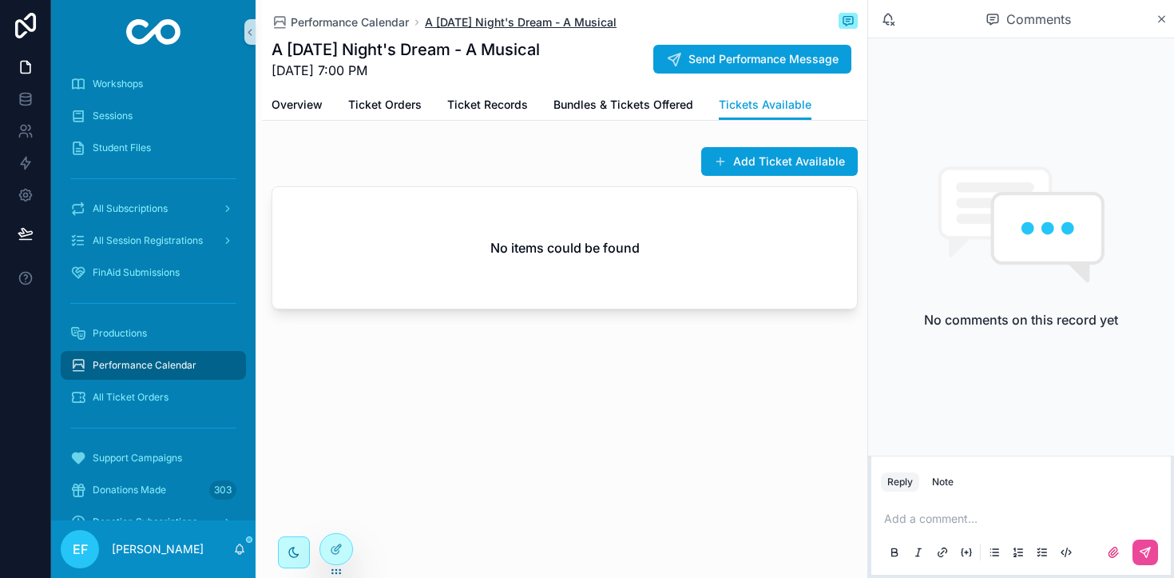
click at [491, 18] on span "A [DATE] Night's Dream - A Musical" at bounding box center [521, 22] width 192 height 16
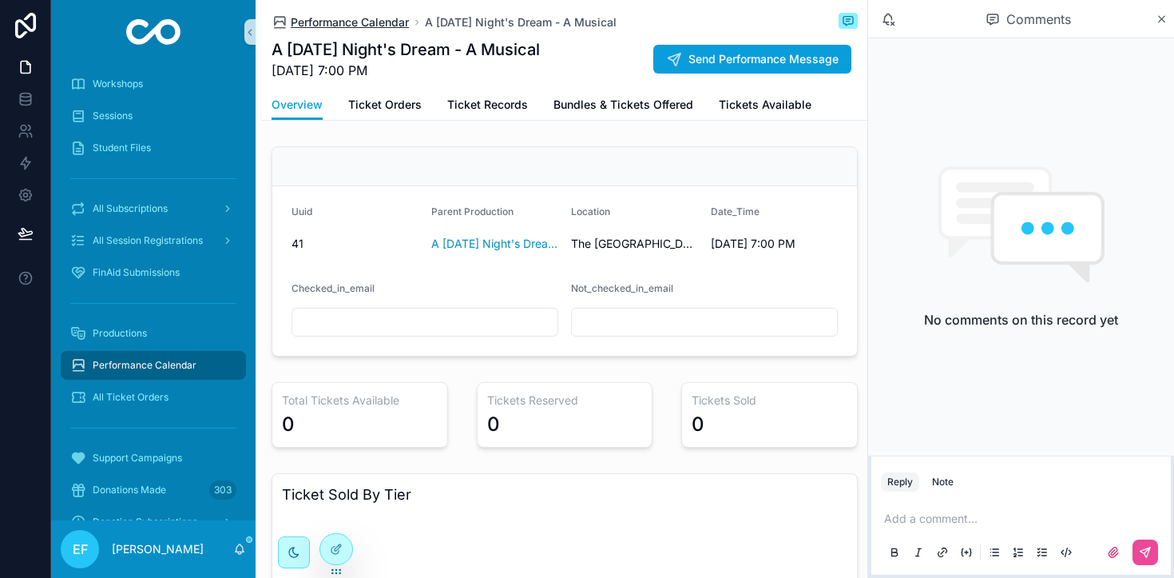
click at [354, 20] on span "Performance Calendar" at bounding box center [350, 22] width 118 height 16
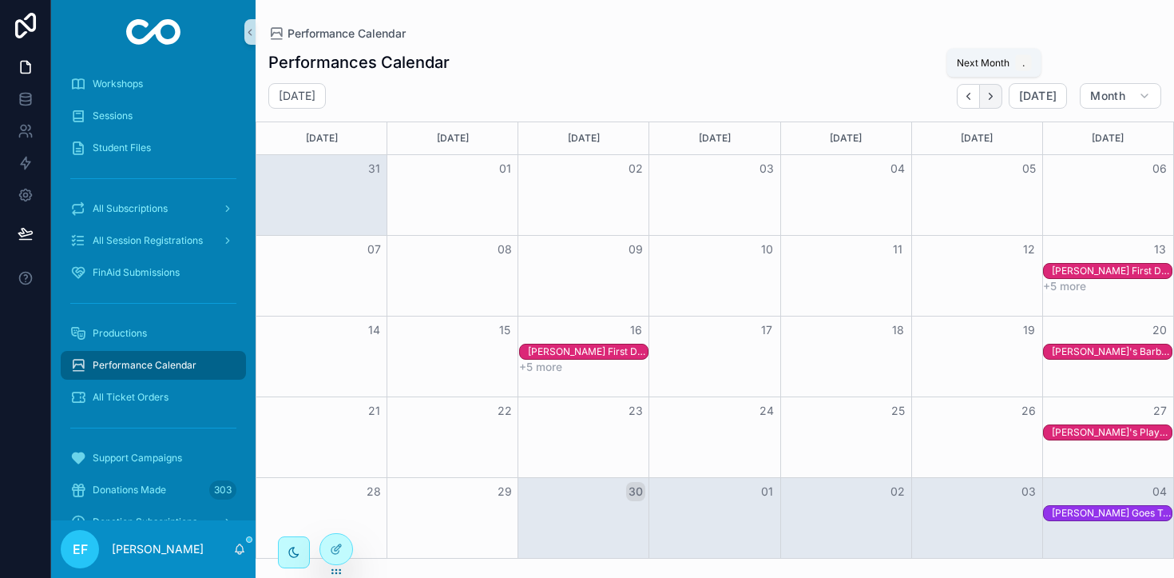
click at [997, 96] on icon "Next" at bounding box center [991, 96] width 12 height 12
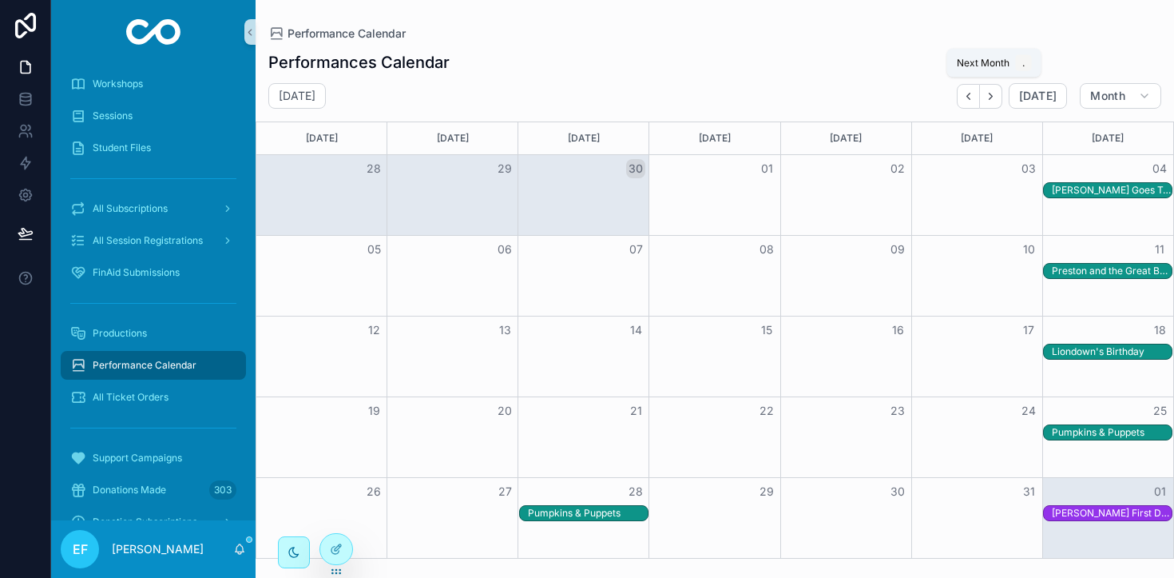
click at [997, 96] on icon "Next" at bounding box center [991, 96] width 12 height 12
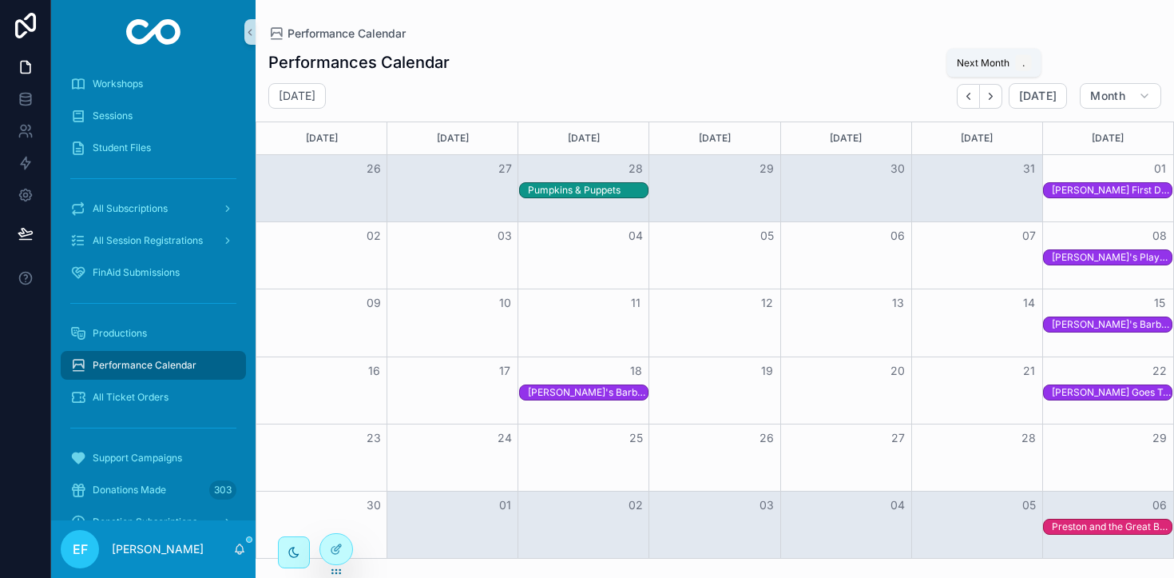
click at [997, 96] on icon "Next" at bounding box center [991, 96] width 12 height 12
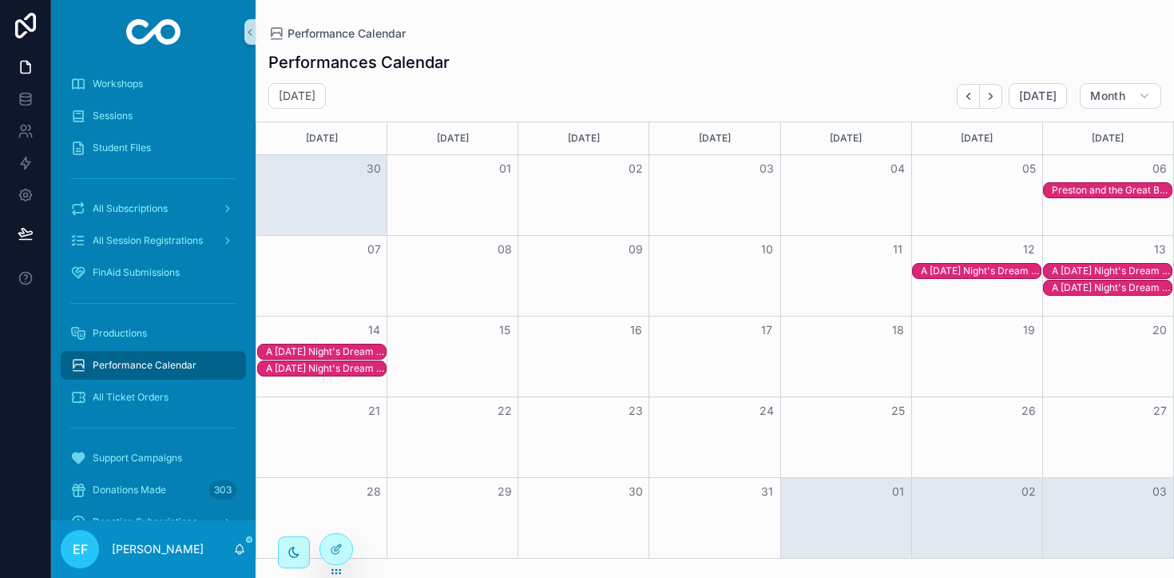
click at [1067, 285] on div "A [DATE] Night's Dream - A Musical" at bounding box center [1112, 287] width 120 height 13
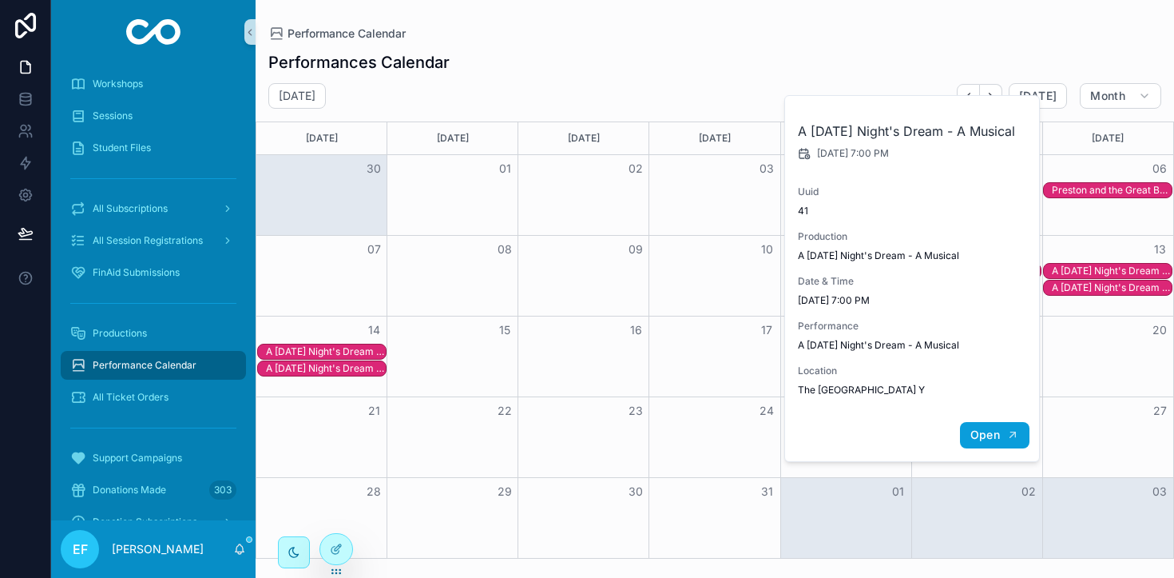
click at [997, 442] on span "Open" at bounding box center [986, 434] width 30 height 14
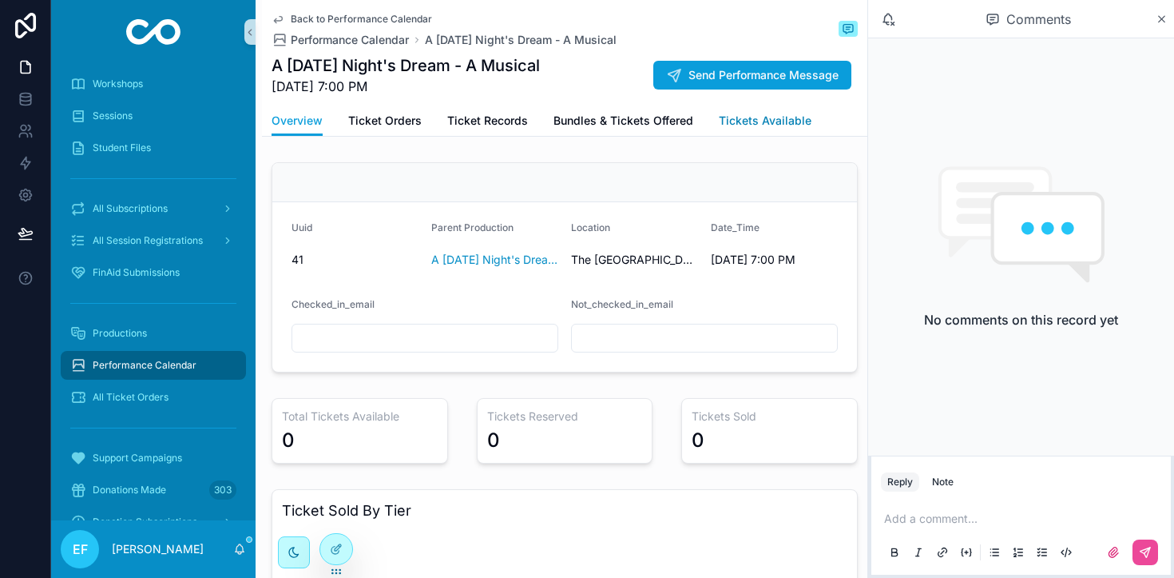
click at [750, 121] on span "Tickets Available" at bounding box center [765, 121] width 93 height 16
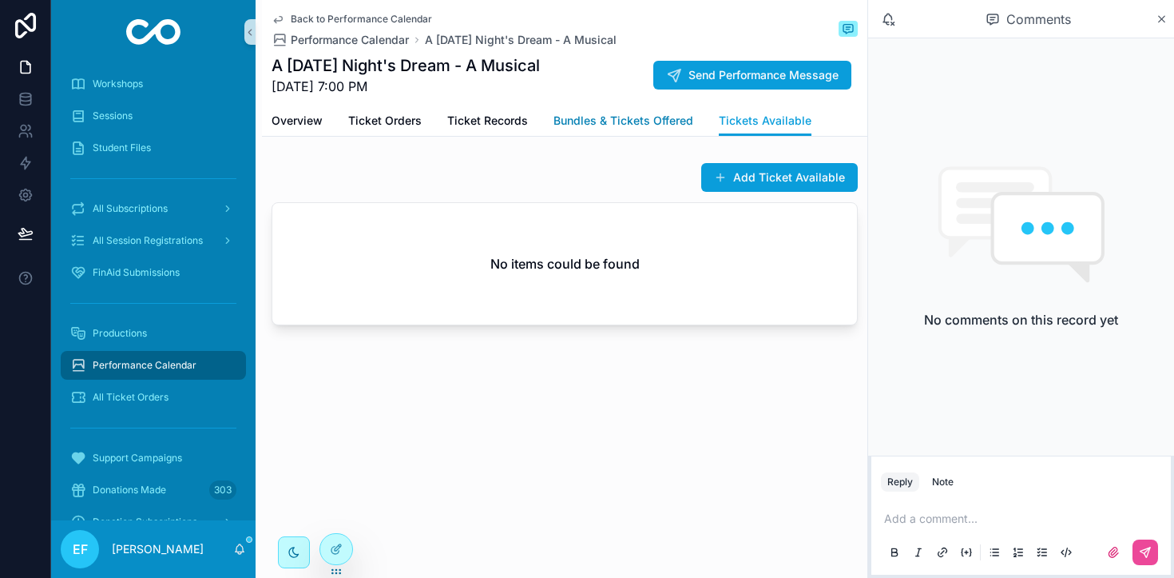
click at [628, 115] on span "Bundles & Tickets Offered" at bounding box center [624, 121] width 140 height 16
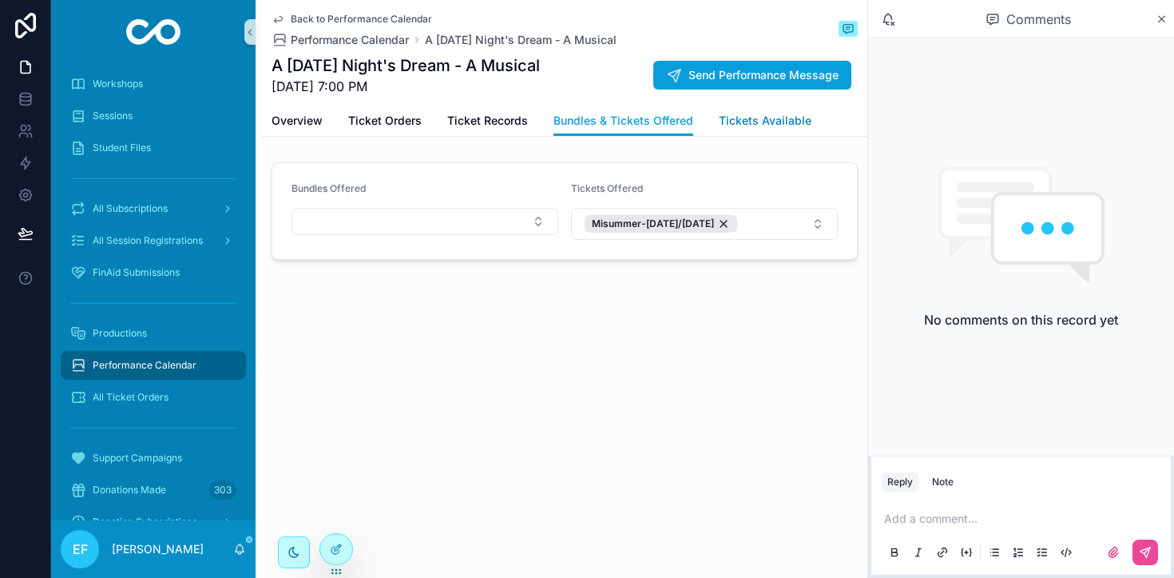
click at [777, 122] on span "Tickets Available" at bounding box center [765, 121] width 93 height 16
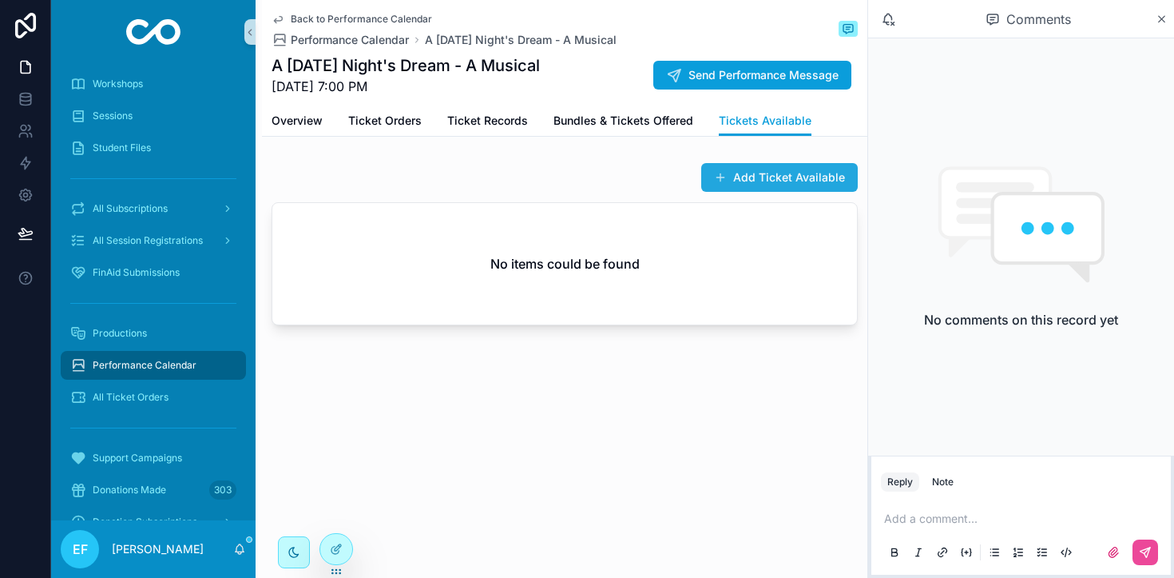
click at [779, 180] on button "Add Ticket Available" at bounding box center [779, 177] width 157 height 29
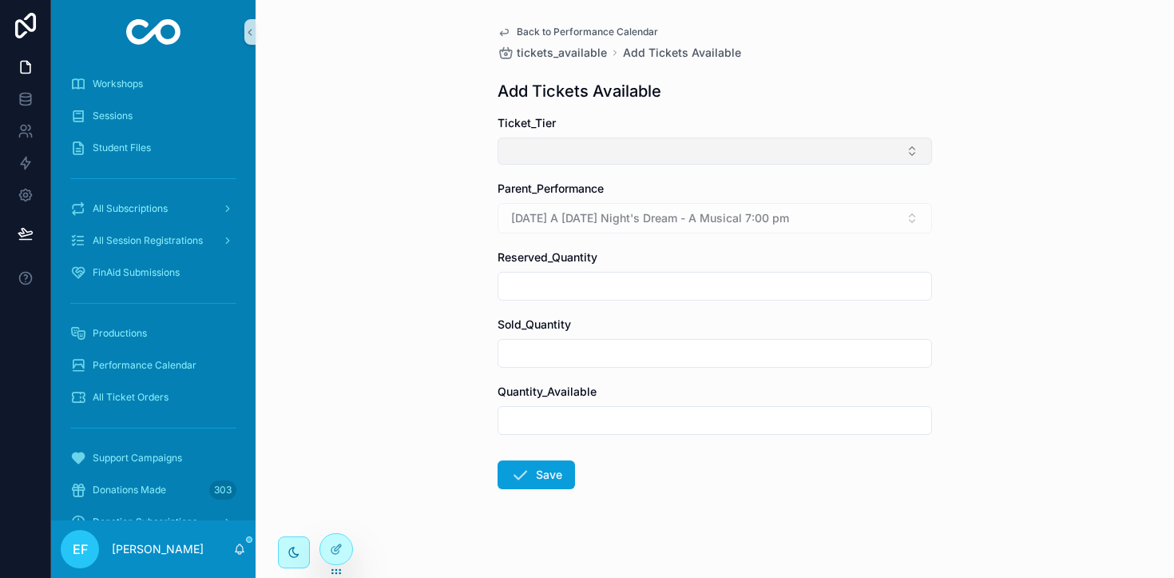
click at [862, 159] on button "Select Button" at bounding box center [715, 150] width 435 height 27
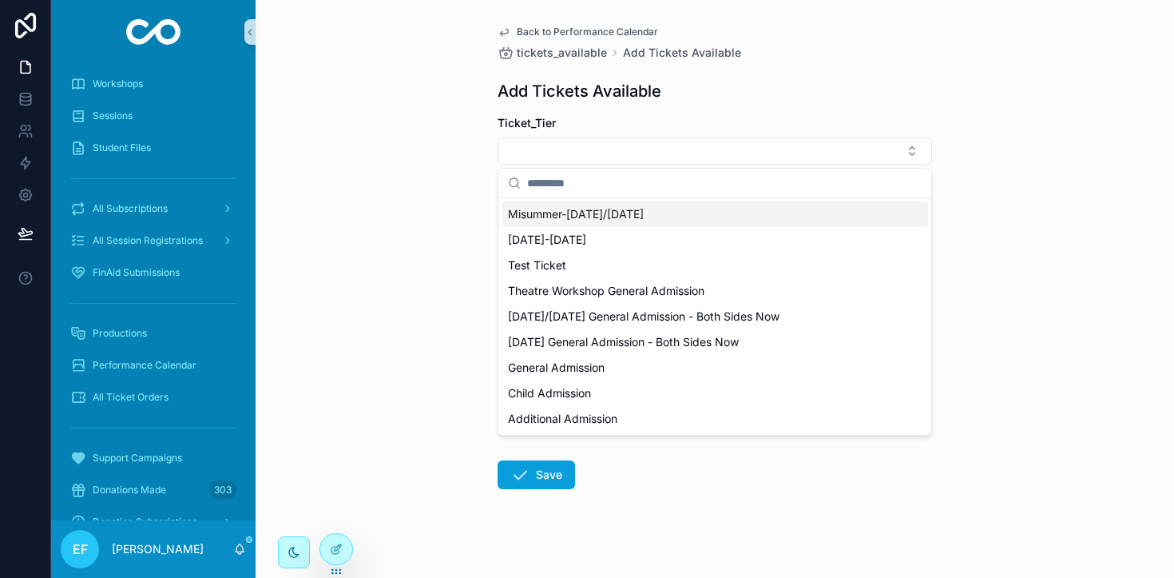
click at [745, 217] on div "Misummer-[DATE]/[DATE]" at bounding box center [715, 214] width 427 height 26
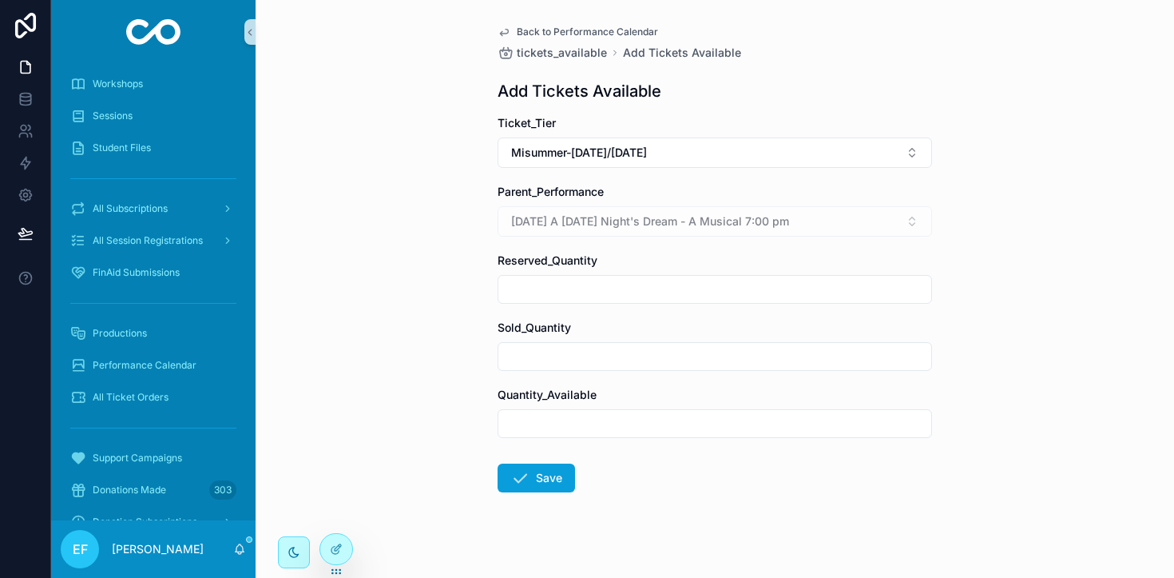
click at [614, 292] on input "scrollable content" at bounding box center [715, 289] width 433 height 22
click at [591, 425] on input "scrollable content" at bounding box center [715, 423] width 433 height 22
type input "**"
click at [548, 478] on button "Save" at bounding box center [536, 477] width 77 height 29
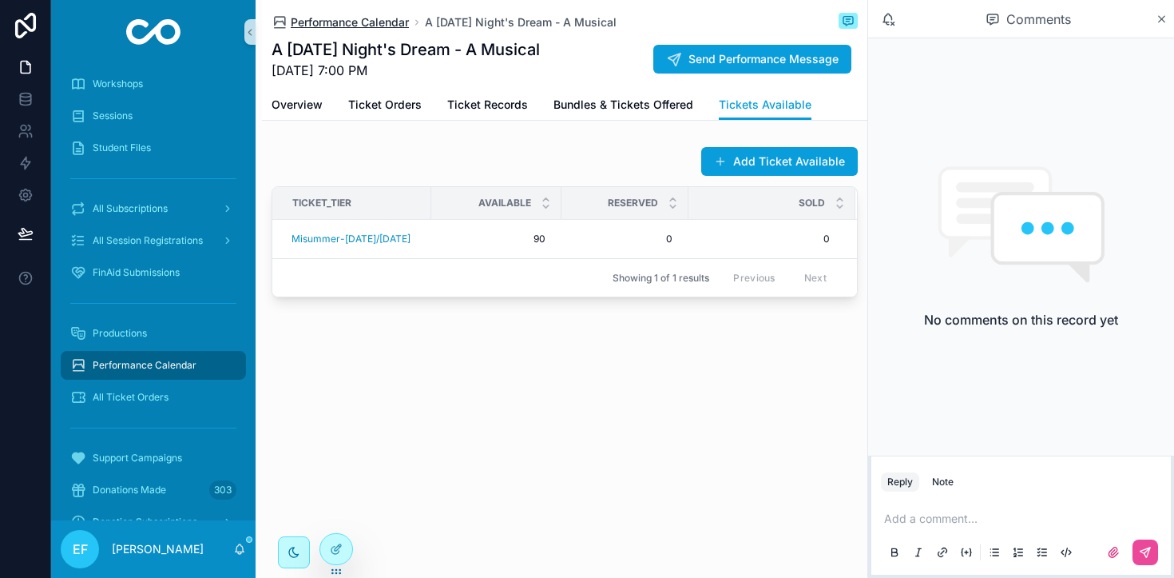
click at [356, 23] on span "Performance Calendar" at bounding box center [350, 22] width 118 height 16
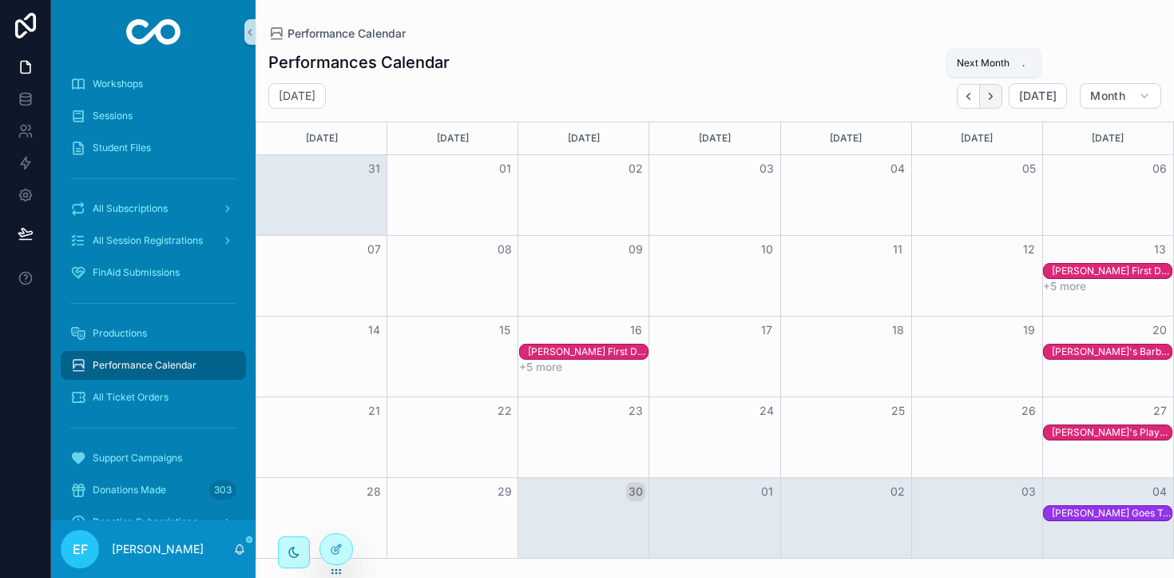
click at [991, 93] on icon "Next" at bounding box center [991, 96] width 12 height 12
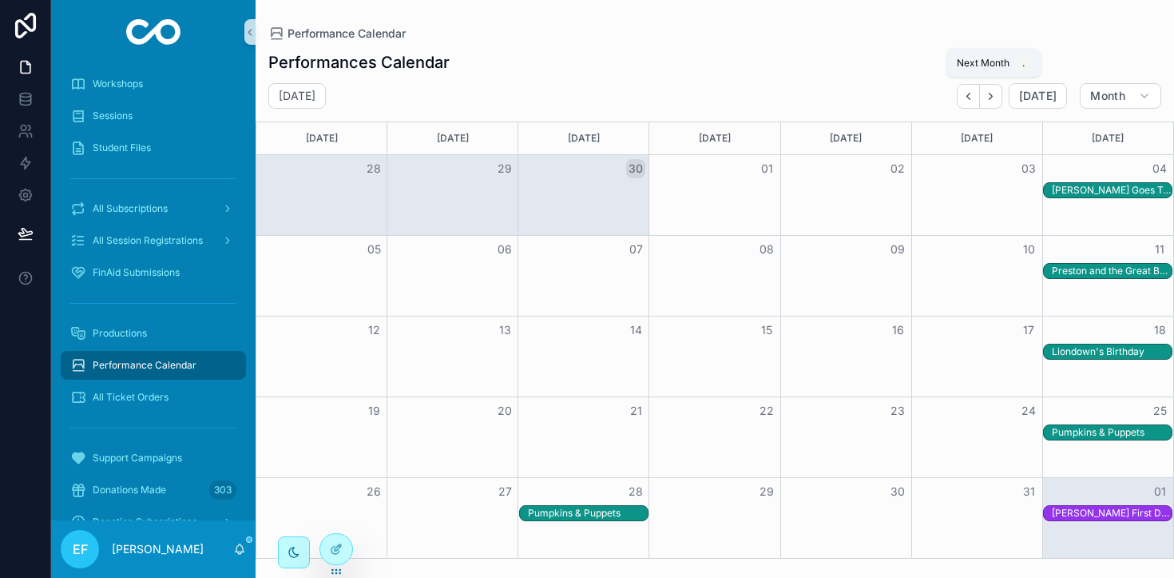
click at [991, 93] on icon "Next" at bounding box center [991, 96] width 12 height 12
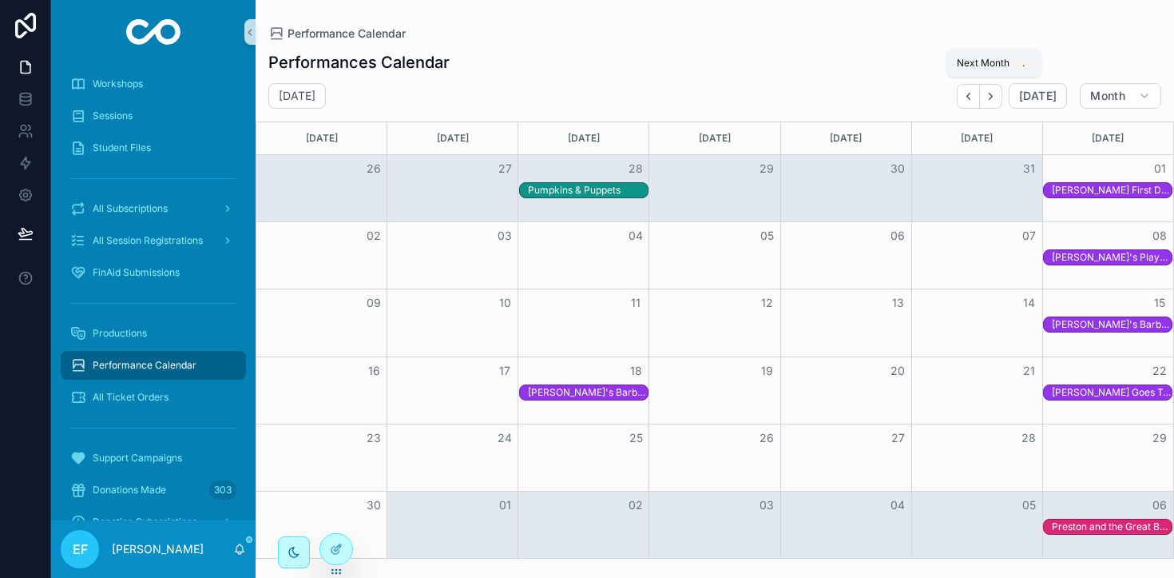
click at [991, 93] on icon "Next" at bounding box center [991, 96] width 12 height 12
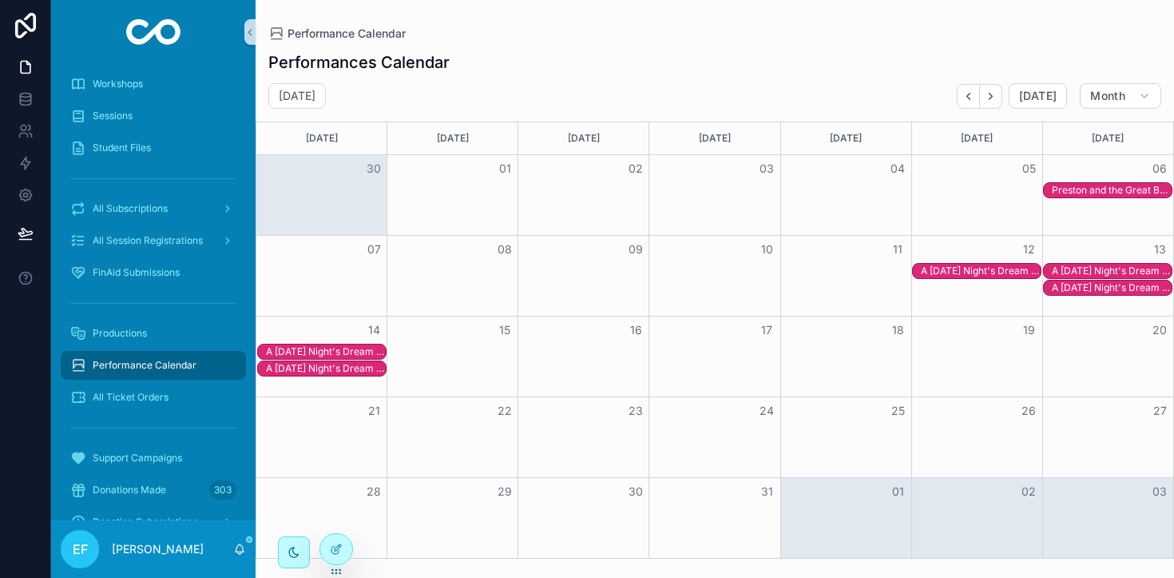
click at [312, 348] on div "A [DATE] Night's Dream - A Musical" at bounding box center [326, 351] width 120 height 13
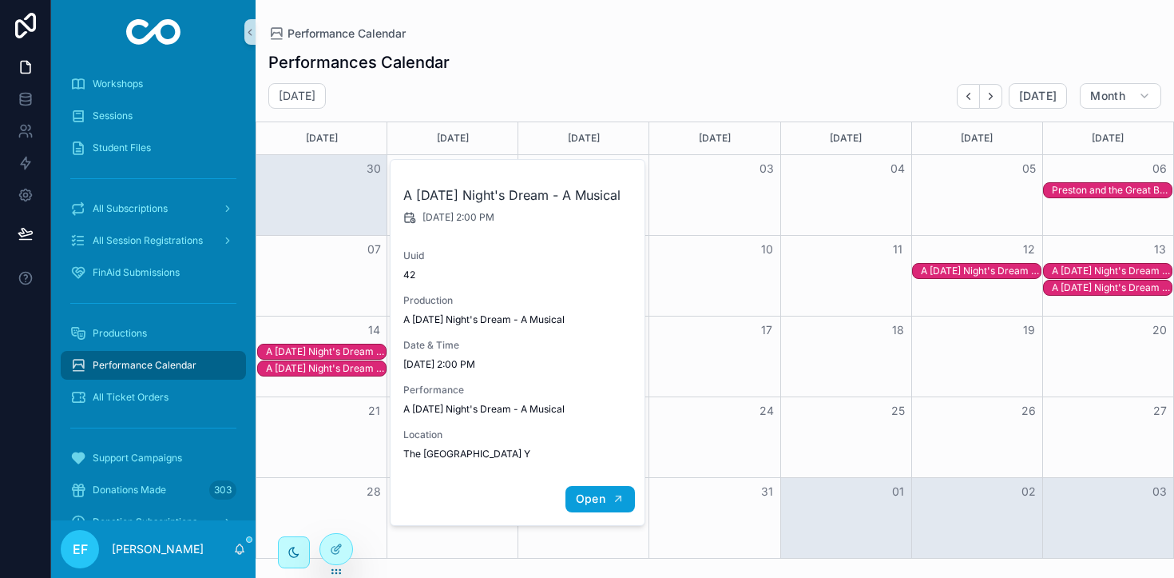
click at [590, 506] on span "Open" at bounding box center [591, 498] width 30 height 14
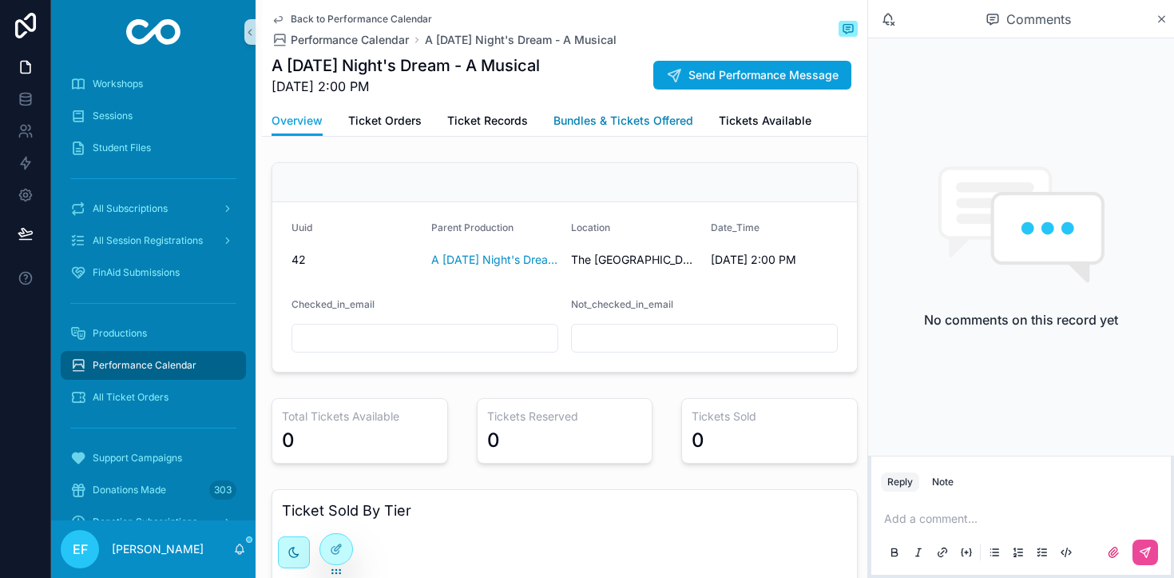
click at [643, 121] on span "Bundles & Tickets Offered" at bounding box center [624, 121] width 140 height 16
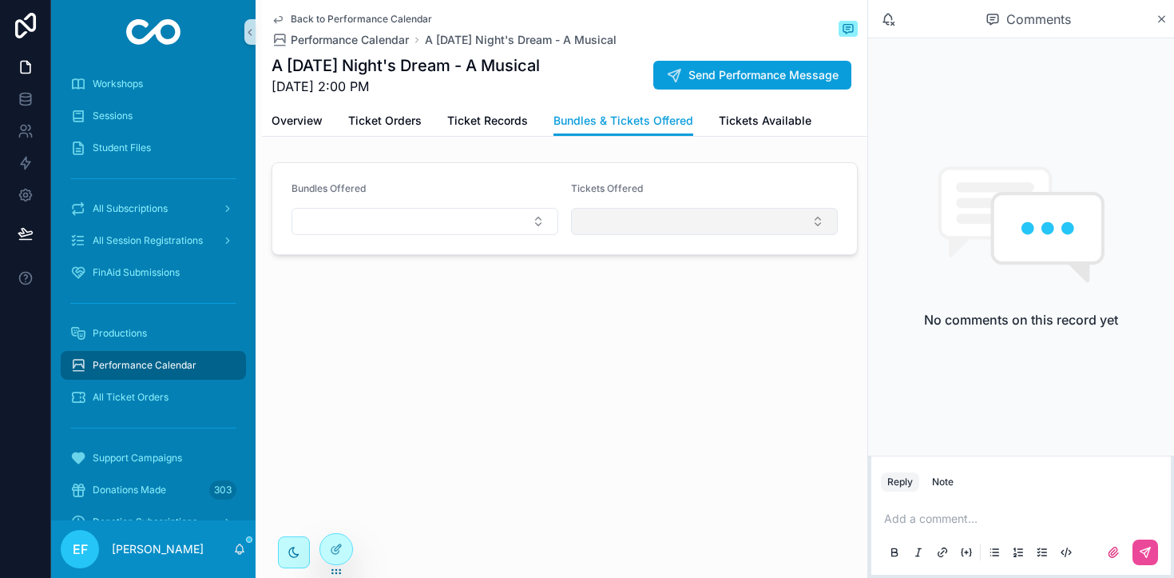
click at [811, 224] on button "Select Button" at bounding box center [704, 221] width 267 height 27
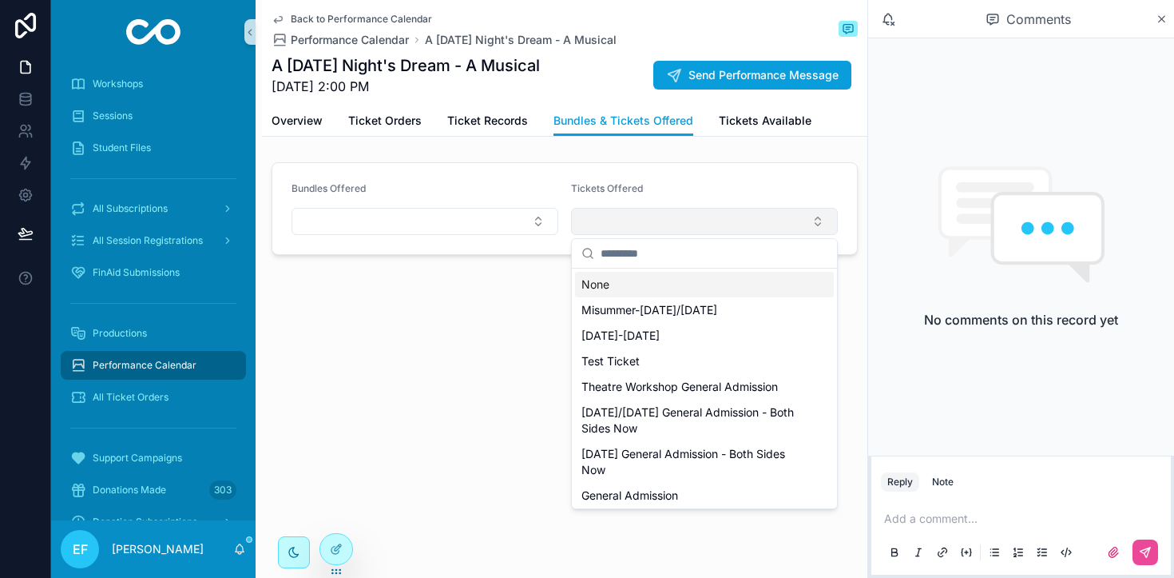
click at [811, 224] on button "Select Button" at bounding box center [704, 221] width 267 height 27
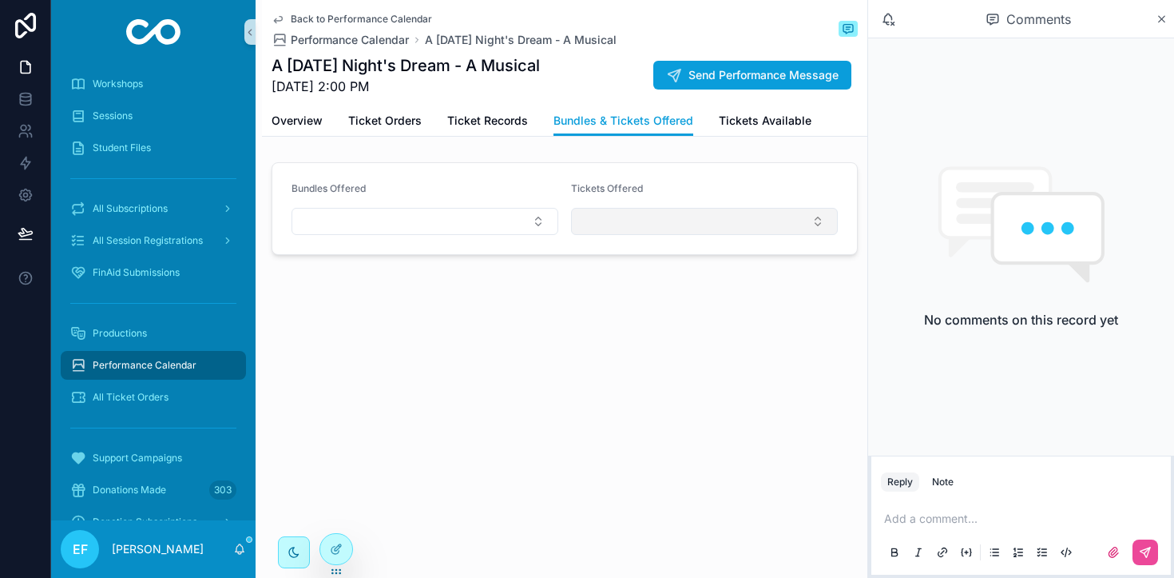
click at [809, 224] on button "Select Button" at bounding box center [704, 221] width 267 height 27
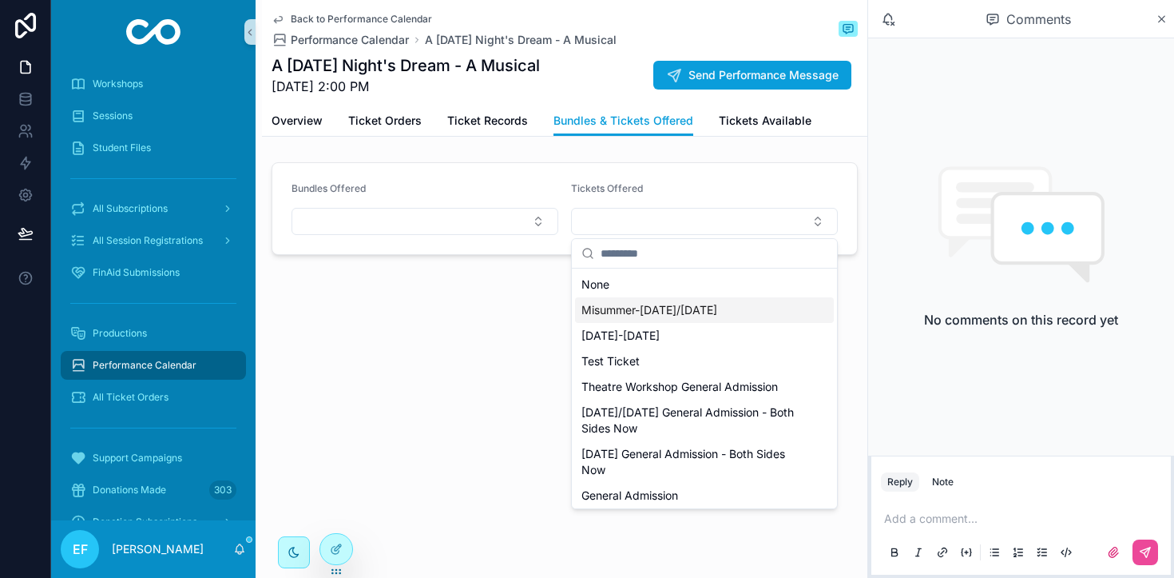
click at [717, 312] on span "Misummer-[DATE]/[DATE]" at bounding box center [650, 310] width 136 height 16
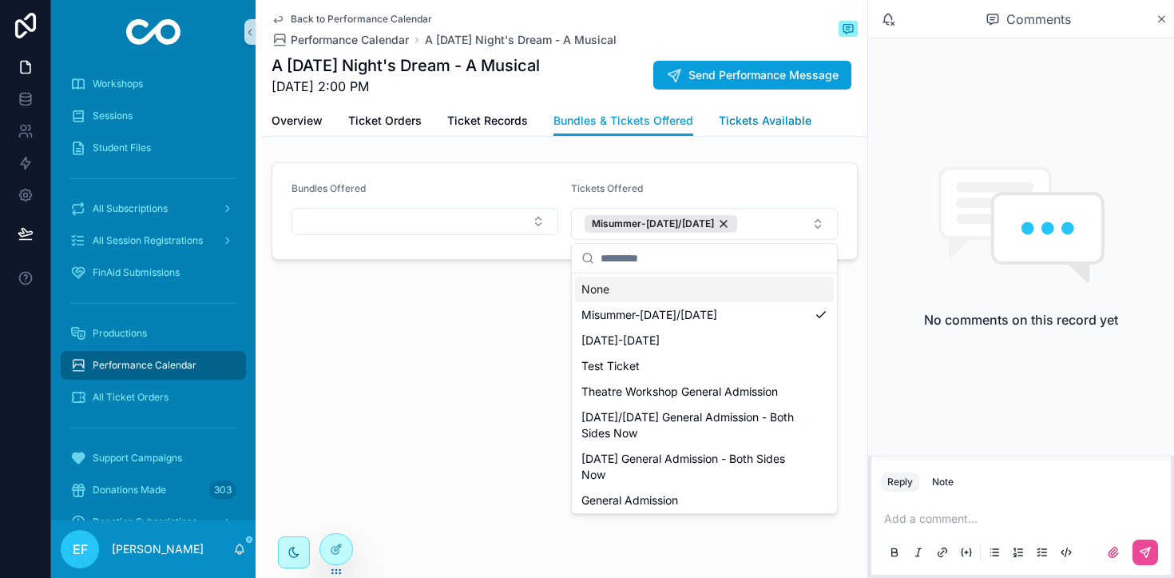
click at [784, 111] on link "Tickets Available" at bounding box center [765, 122] width 93 height 32
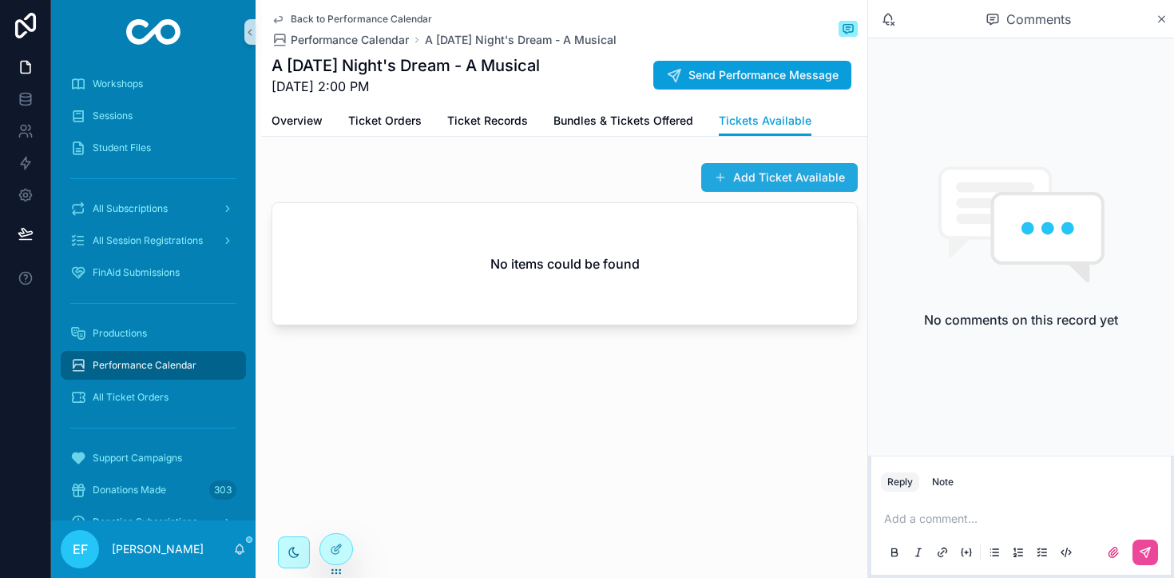
click at [772, 173] on button "Add Ticket Available" at bounding box center [779, 177] width 157 height 29
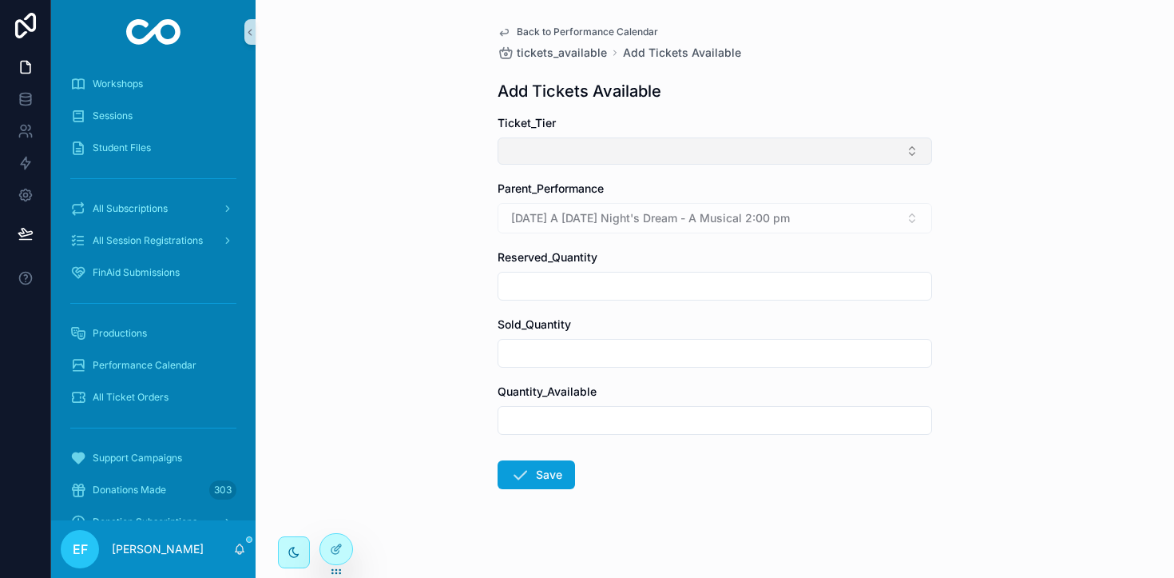
click at [886, 157] on button "Select Button" at bounding box center [715, 150] width 435 height 27
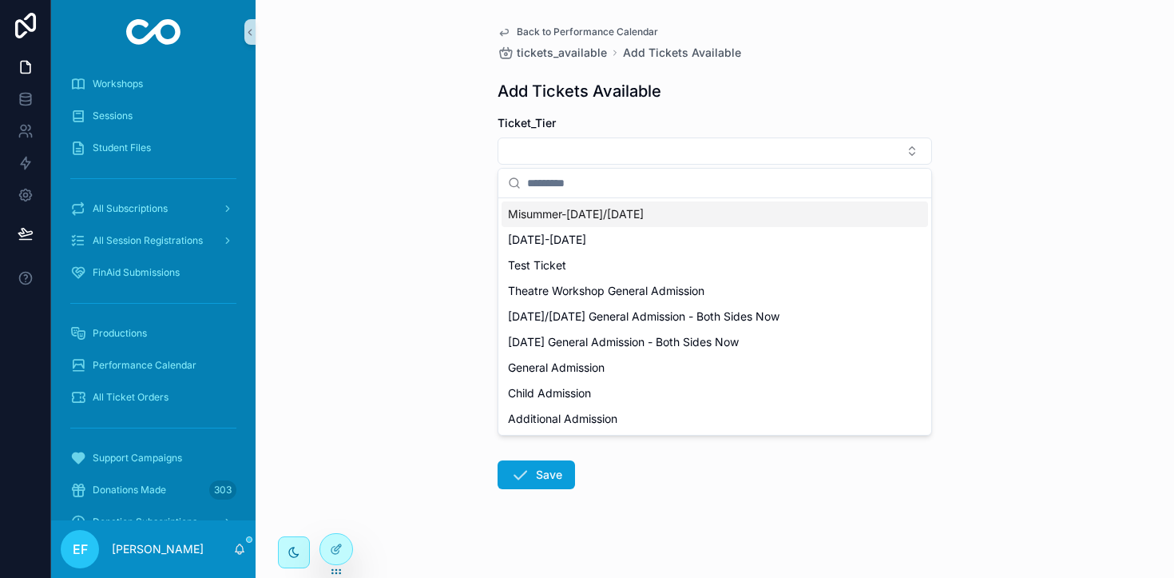
click at [803, 214] on div "Misummer-[DATE]/[DATE]" at bounding box center [715, 214] width 427 height 26
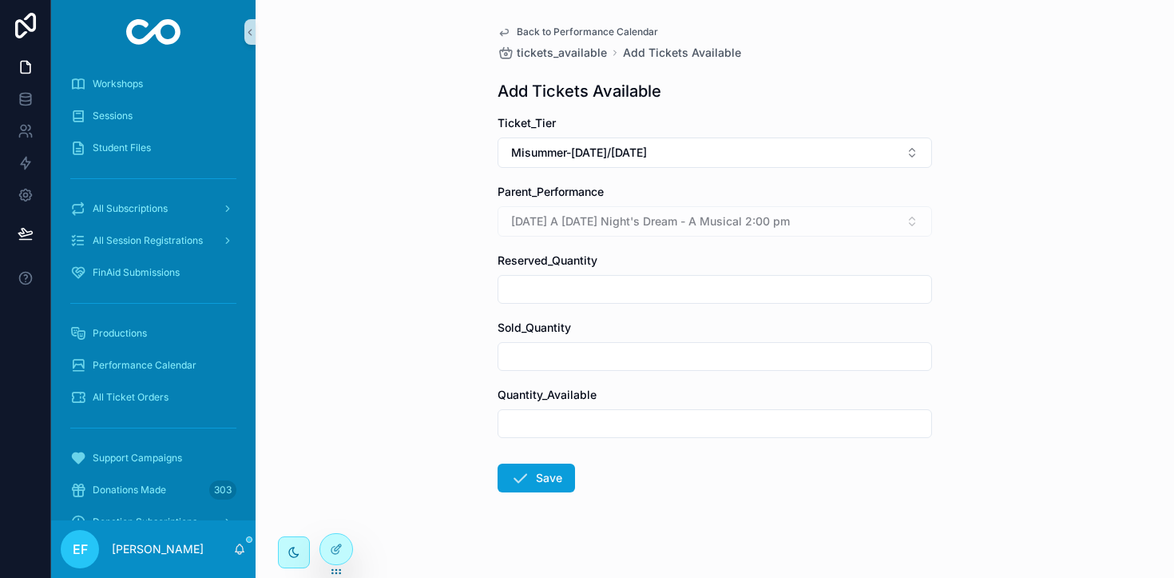
click at [709, 421] on input "scrollable content" at bounding box center [715, 423] width 433 height 22
type input "**"
click at [550, 479] on button "Save" at bounding box center [536, 477] width 77 height 29
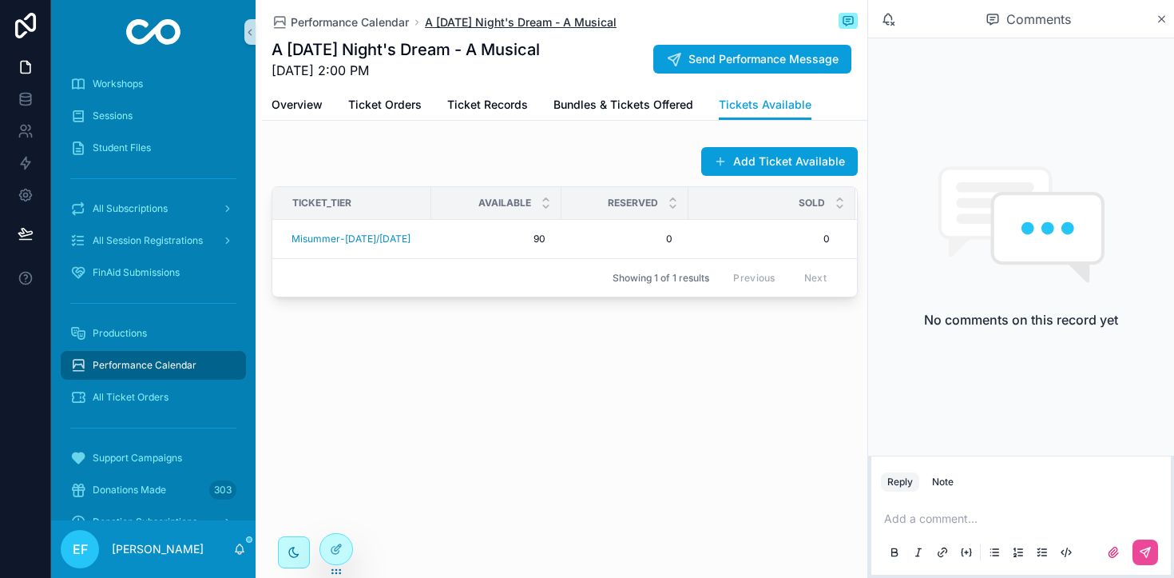
click at [480, 20] on span "A [DATE] Night's Dream - A Musical" at bounding box center [521, 22] width 192 height 16
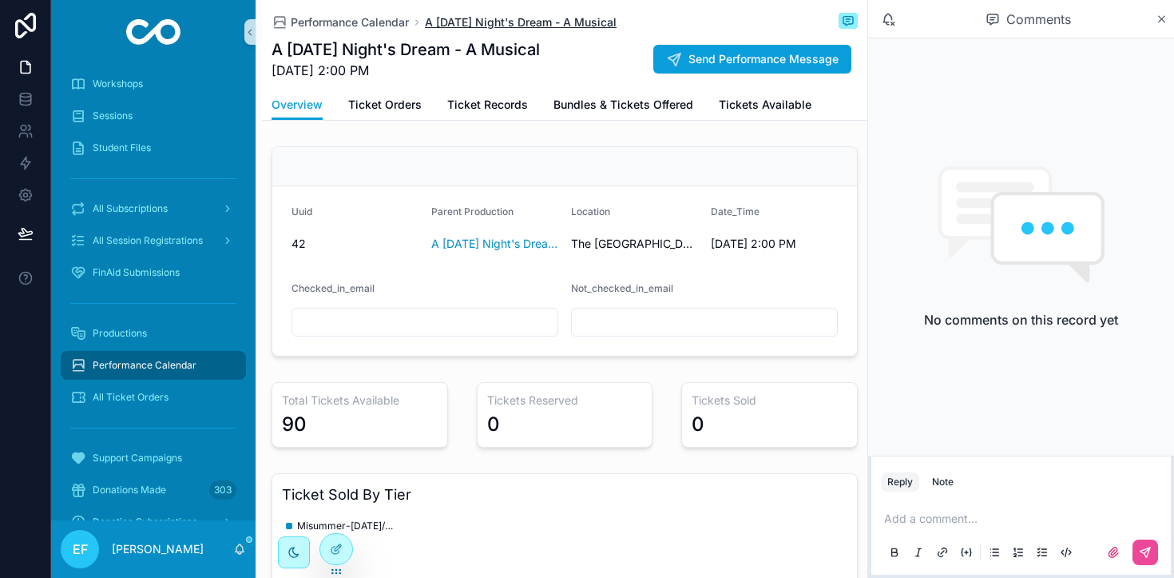
click at [479, 20] on span "A [DATE] Night's Dream - A Musical" at bounding box center [521, 22] width 192 height 16
click at [387, 25] on span "Performance Calendar" at bounding box center [350, 22] width 118 height 16
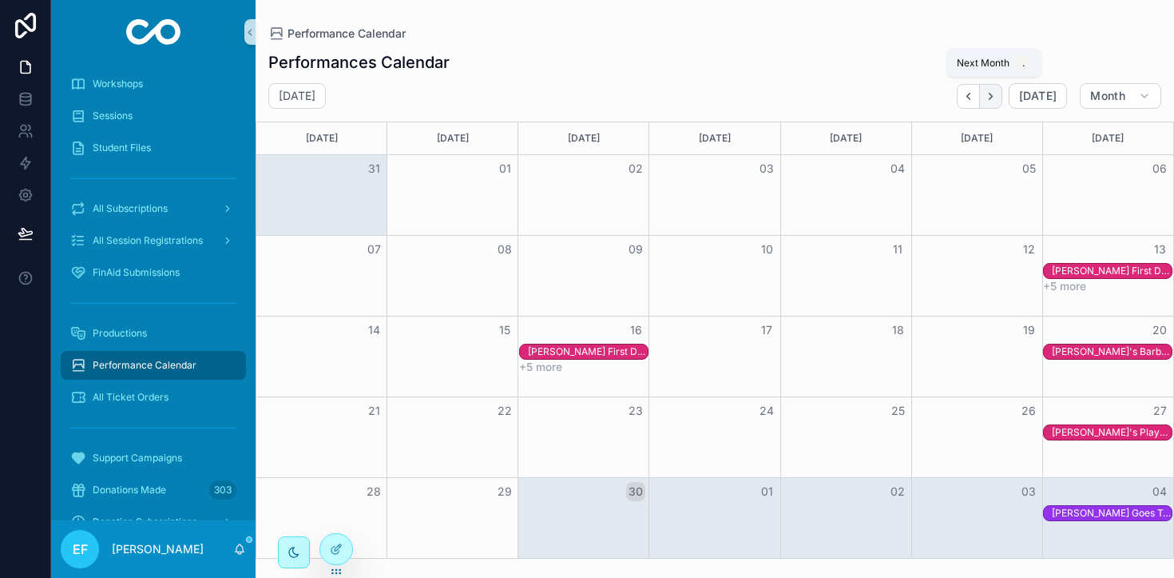
click at [993, 95] on icon "Next" at bounding box center [991, 96] width 12 height 12
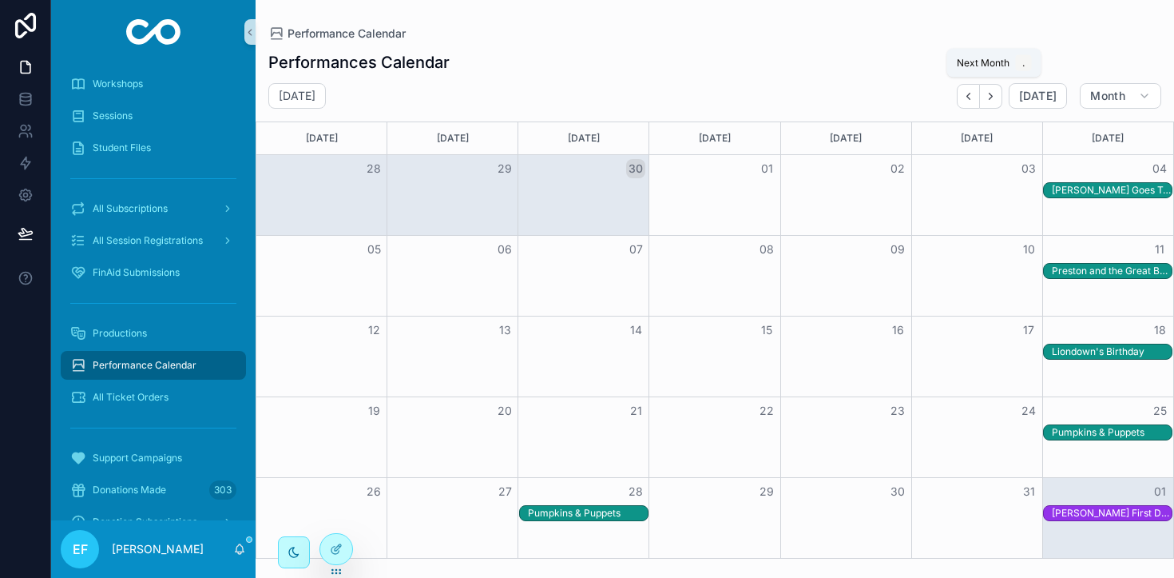
click at [993, 95] on icon "Next" at bounding box center [991, 96] width 12 height 12
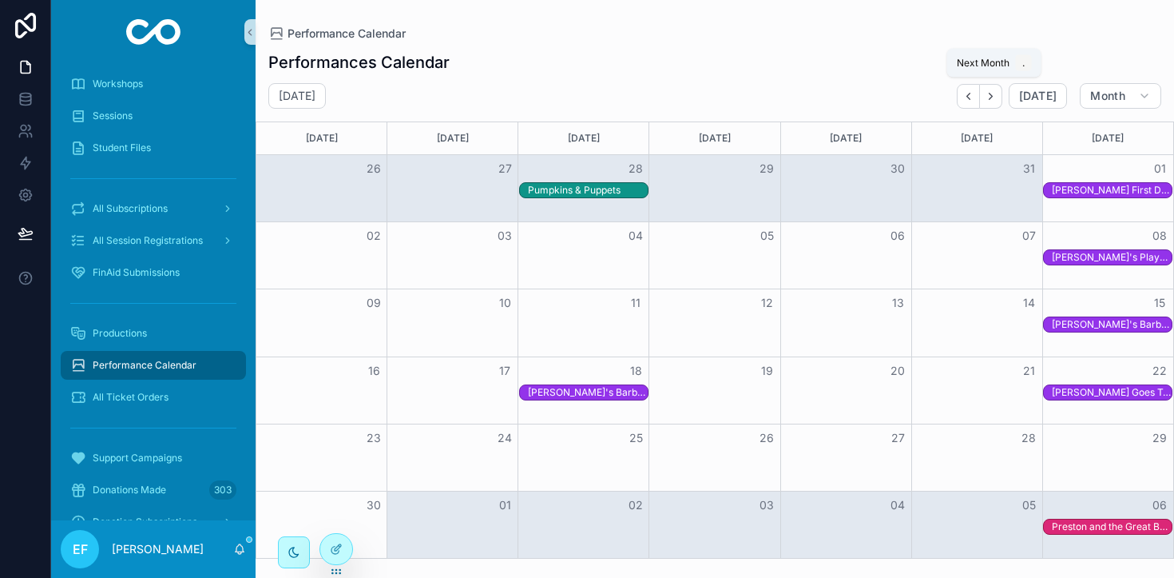
click at [993, 95] on icon "Next" at bounding box center [991, 96] width 12 height 12
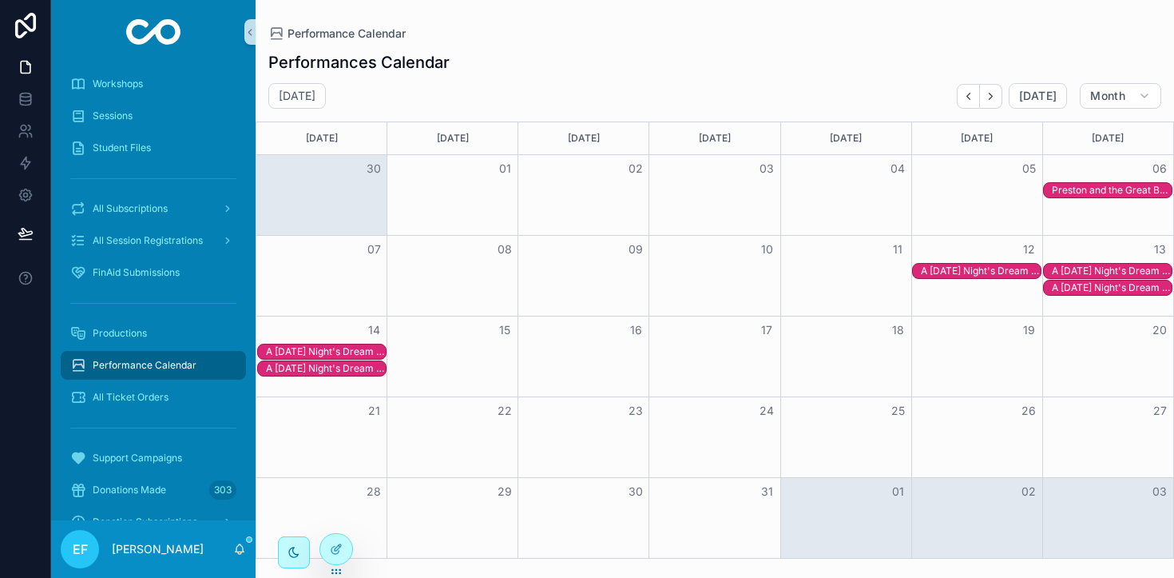
click at [284, 369] on div "A [DATE] Night's Dream - A Musical" at bounding box center [326, 368] width 120 height 13
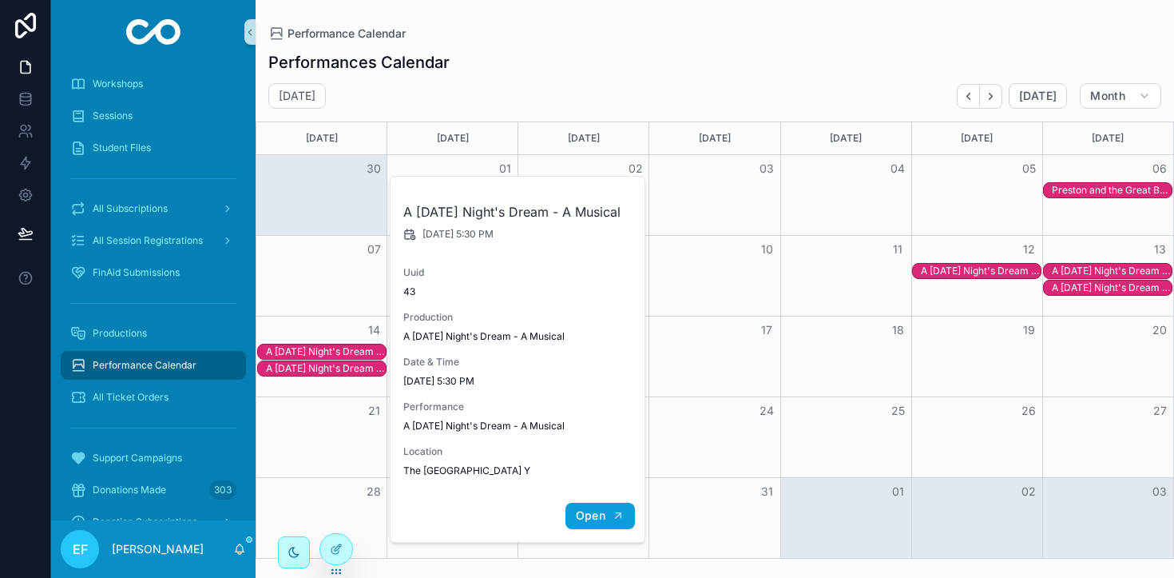
click at [581, 529] on button "Open" at bounding box center [601, 516] width 70 height 26
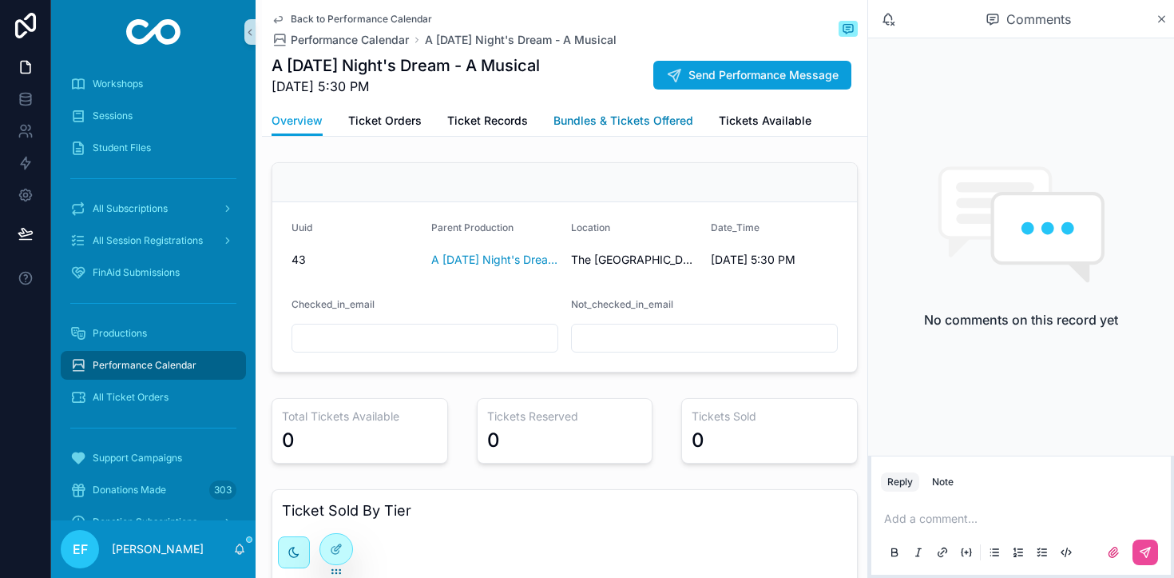
click at [614, 121] on span "Bundles & Tickets Offered" at bounding box center [624, 121] width 140 height 16
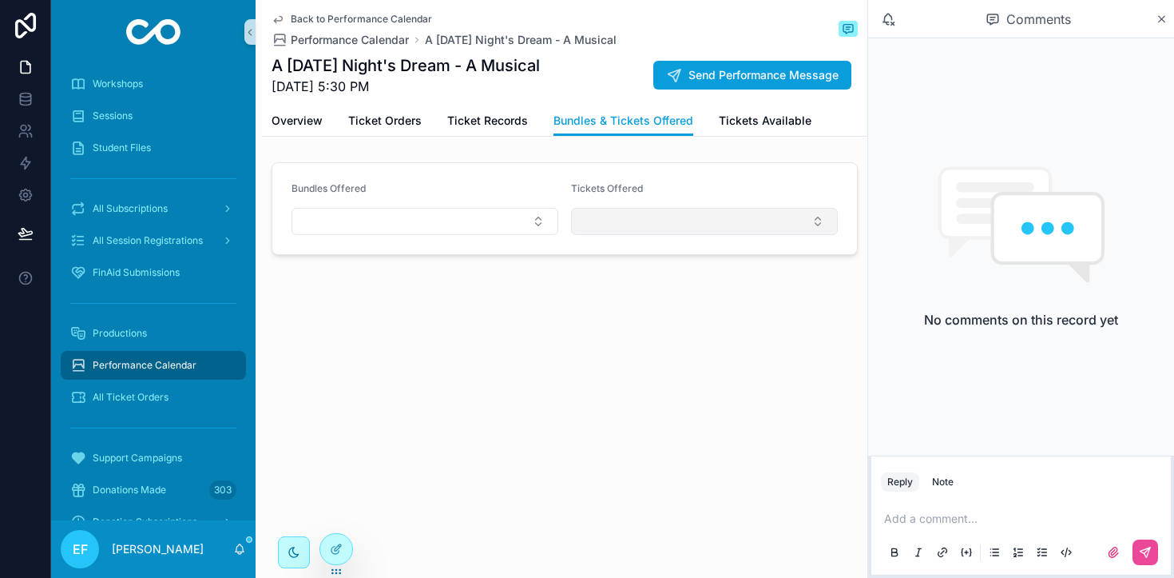
click at [813, 228] on button "Select Button" at bounding box center [704, 221] width 267 height 27
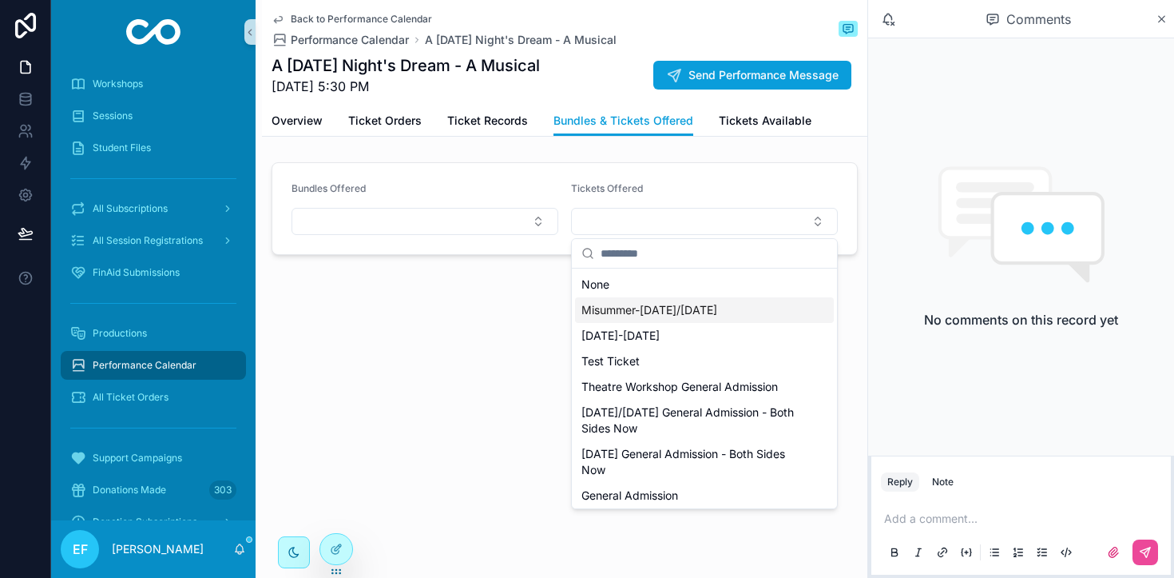
click at [665, 311] on span "Misummer-[DATE]/[DATE]" at bounding box center [650, 310] width 136 height 16
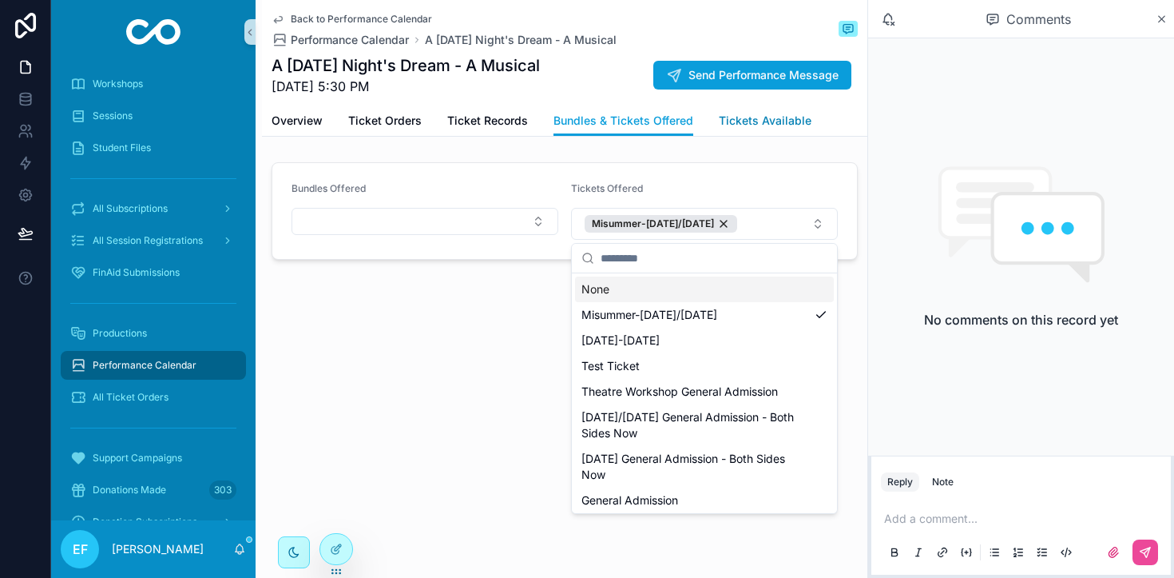
click at [776, 121] on span "Tickets Available" at bounding box center [765, 121] width 93 height 16
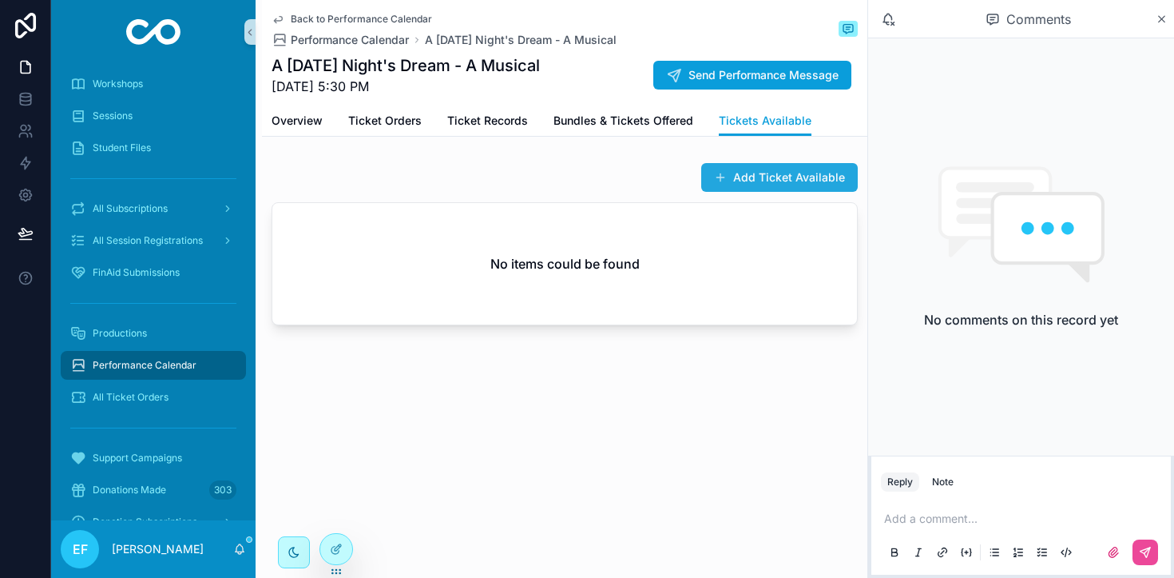
click at [757, 177] on button "Add Ticket Available" at bounding box center [779, 177] width 157 height 29
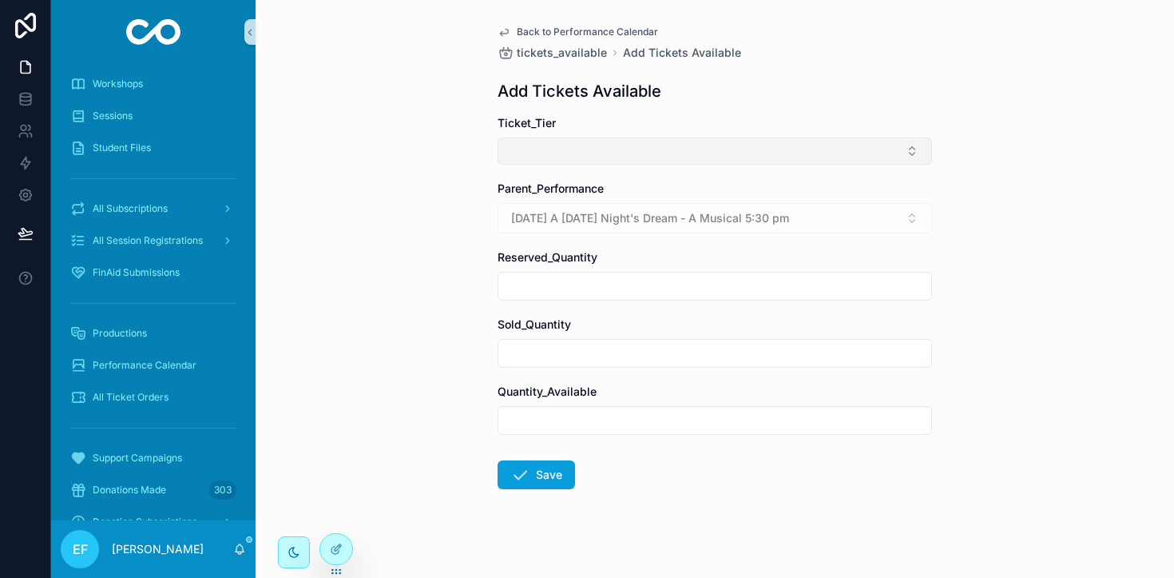
click at [896, 157] on button "Select Button" at bounding box center [715, 150] width 435 height 27
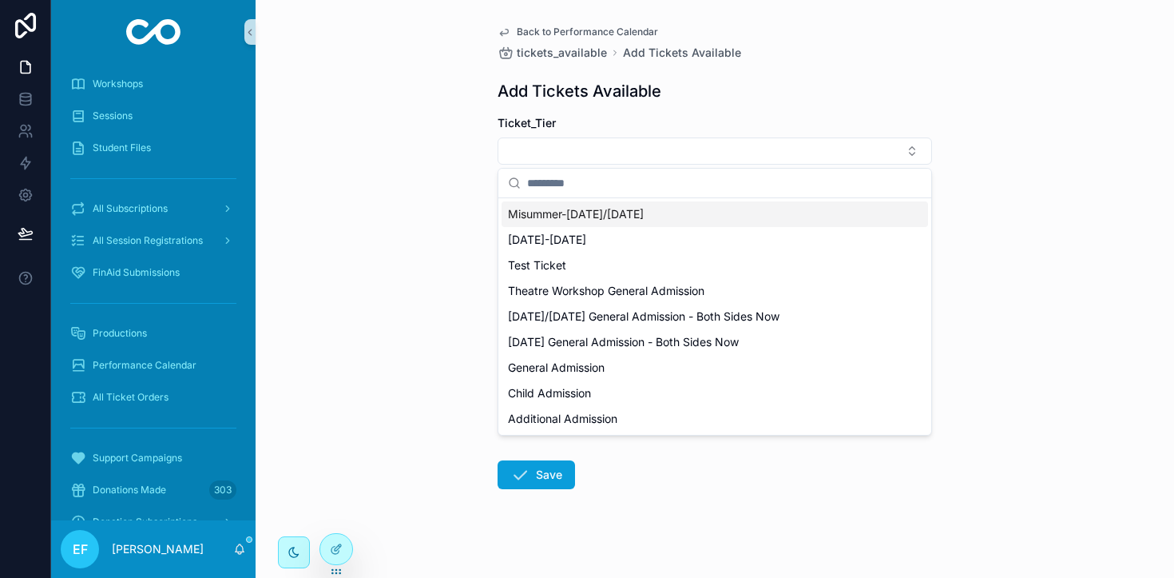
click at [721, 225] on div "Misummer-[DATE]/[DATE]" at bounding box center [715, 214] width 427 height 26
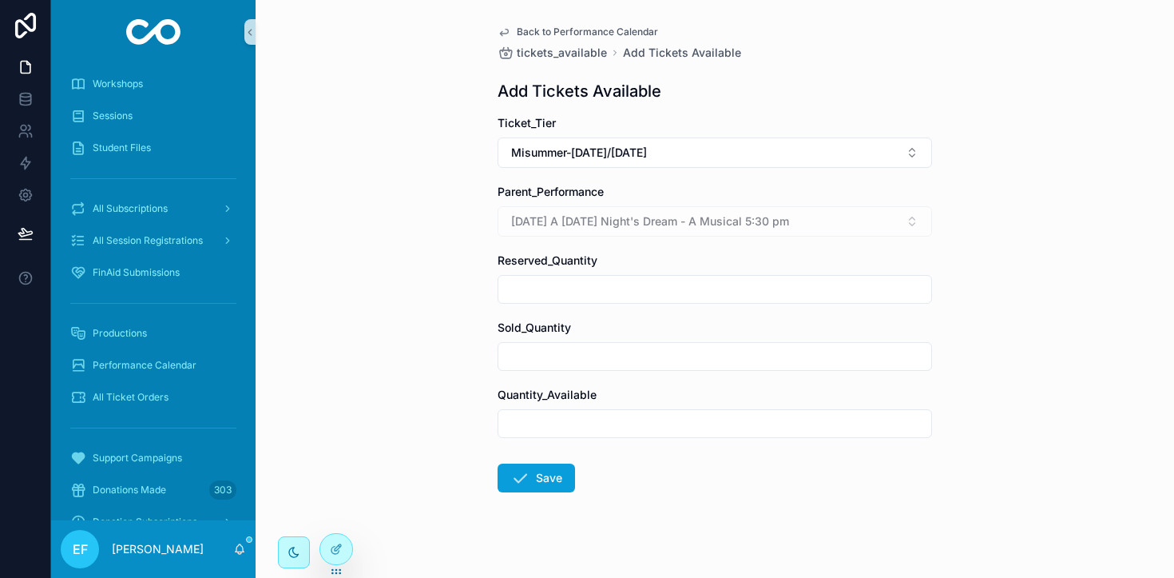
click at [606, 420] on input "scrollable content" at bounding box center [715, 423] width 433 height 22
type input "**"
click at [533, 477] on button "Save" at bounding box center [536, 477] width 77 height 29
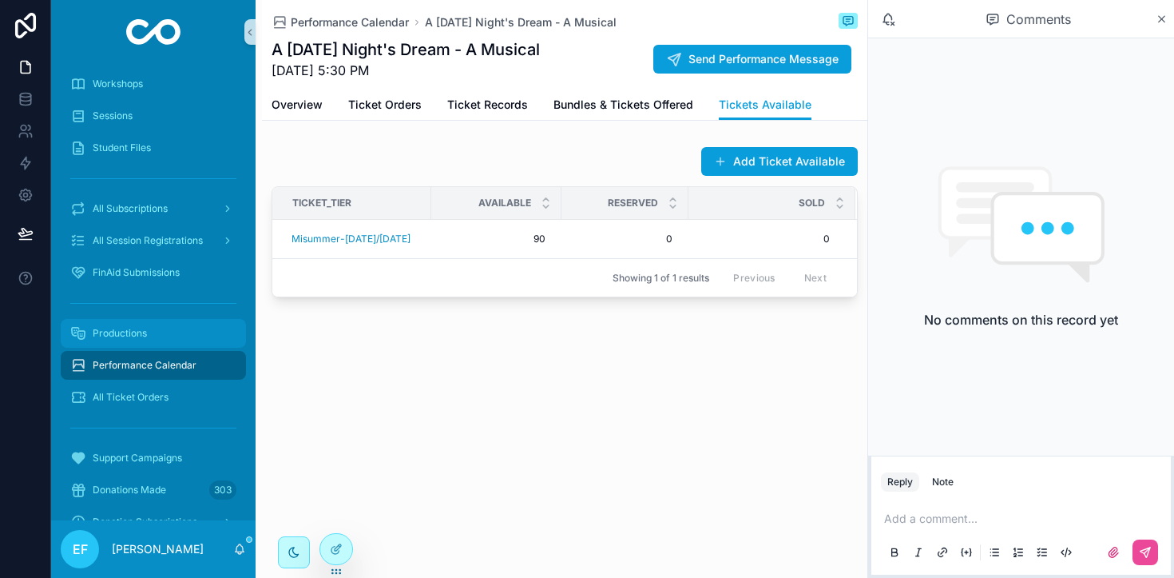
click at [142, 328] on span "Productions" at bounding box center [120, 333] width 54 height 13
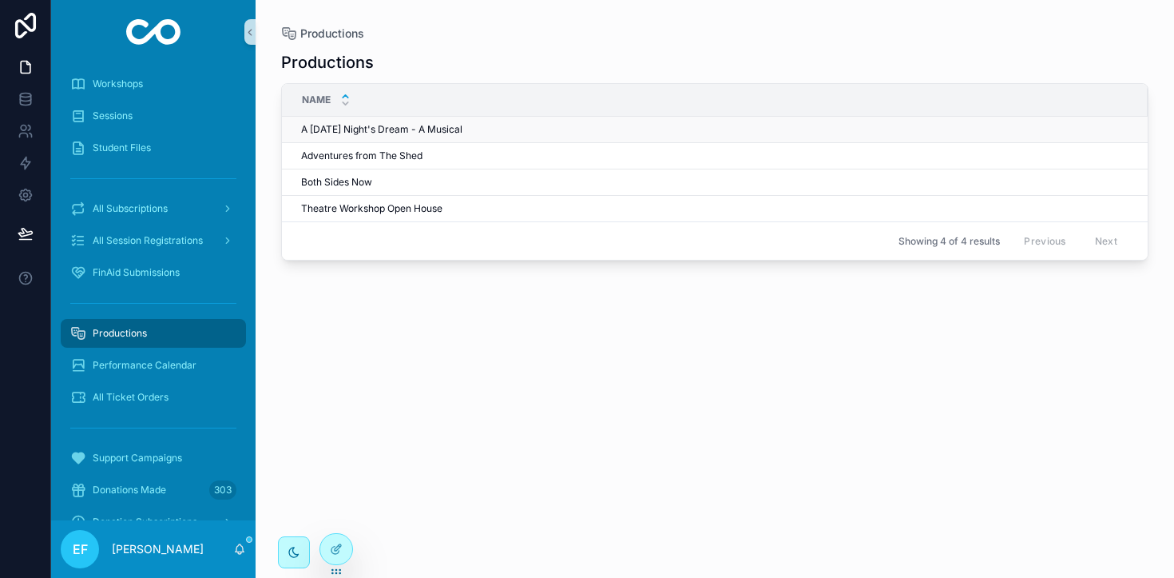
click at [372, 119] on td "A [DATE] Night's Dream - A Musical A [DATE] Night's Dream - A Musical" at bounding box center [715, 130] width 866 height 26
click at [369, 135] on span "A [DATE] Night's Dream - A Musical" at bounding box center [381, 129] width 161 height 13
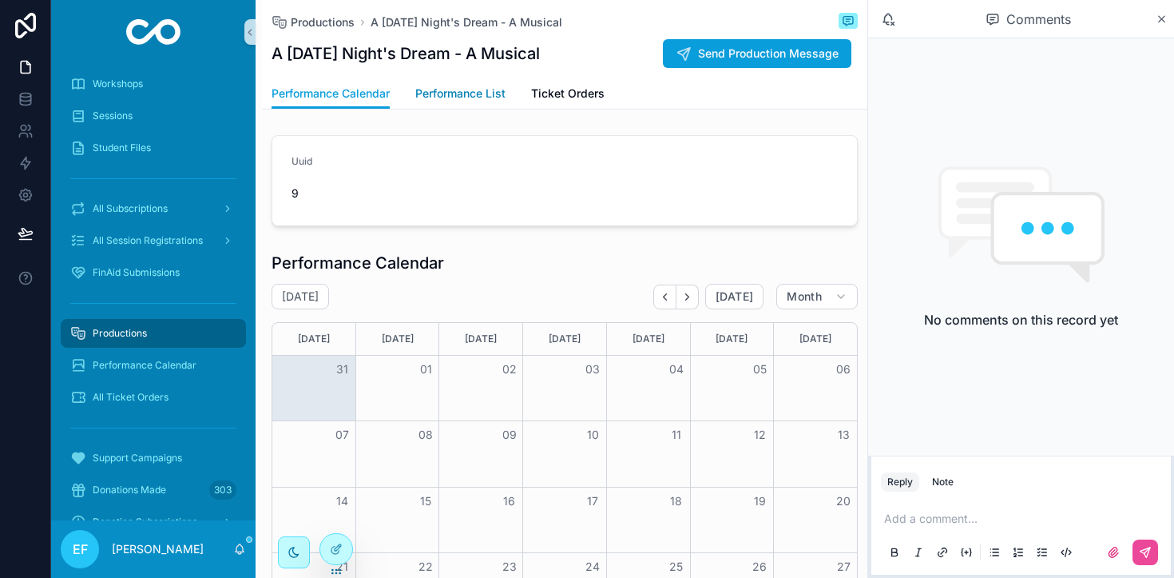
click at [491, 97] on span "Performance List" at bounding box center [460, 93] width 90 height 16
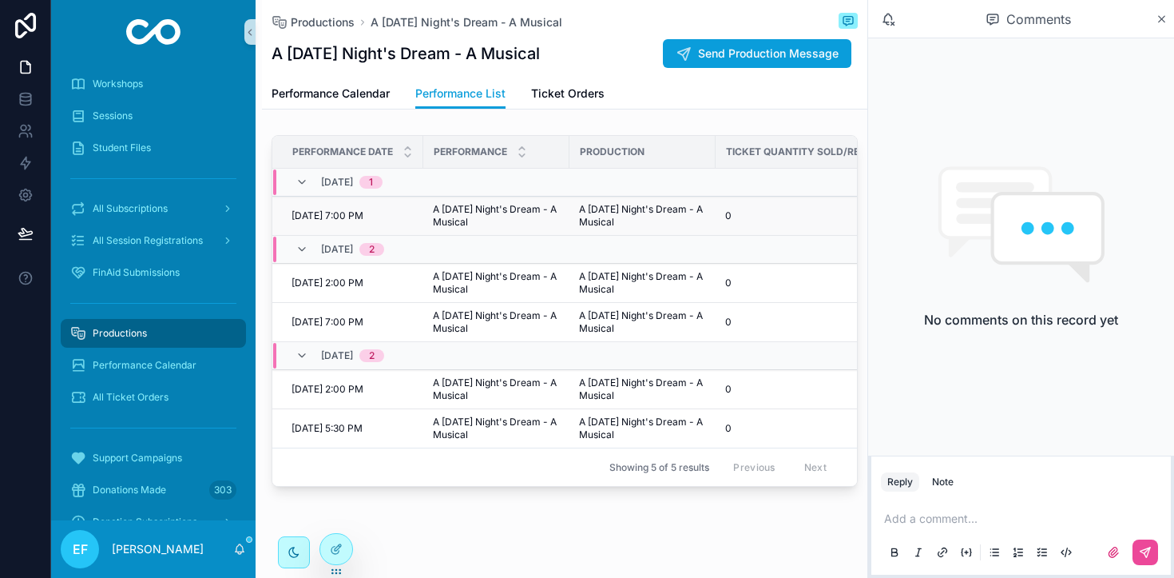
click at [580, 206] on span "A [DATE] Night's Dream - A Musical" at bounding box center [642, 216] width 127 height 26
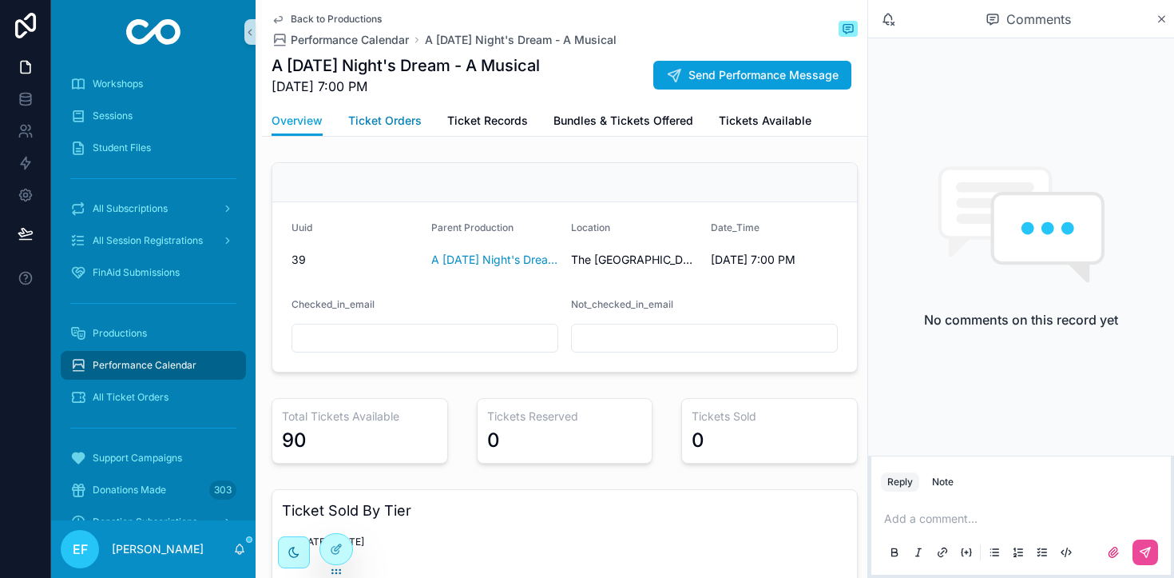
click at [389, 125] on span "Ticket Orders" at bounding box center [385, 121] width 74 height 16
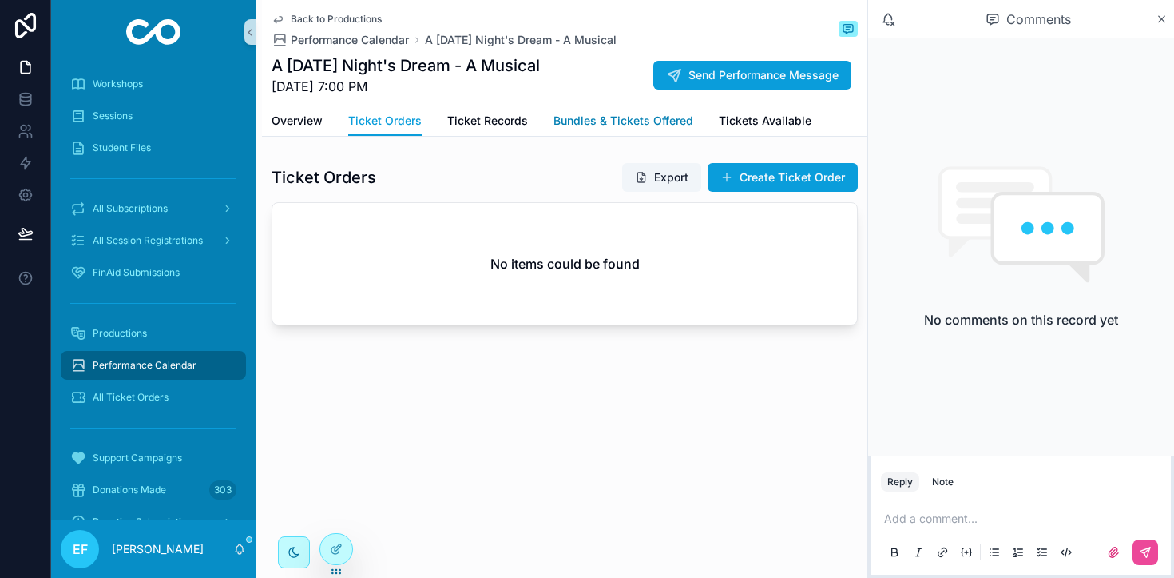
click at [613, 115] on span "Bundles & Tickets Offered" at bounding box center [624, 121] width 140 height 16
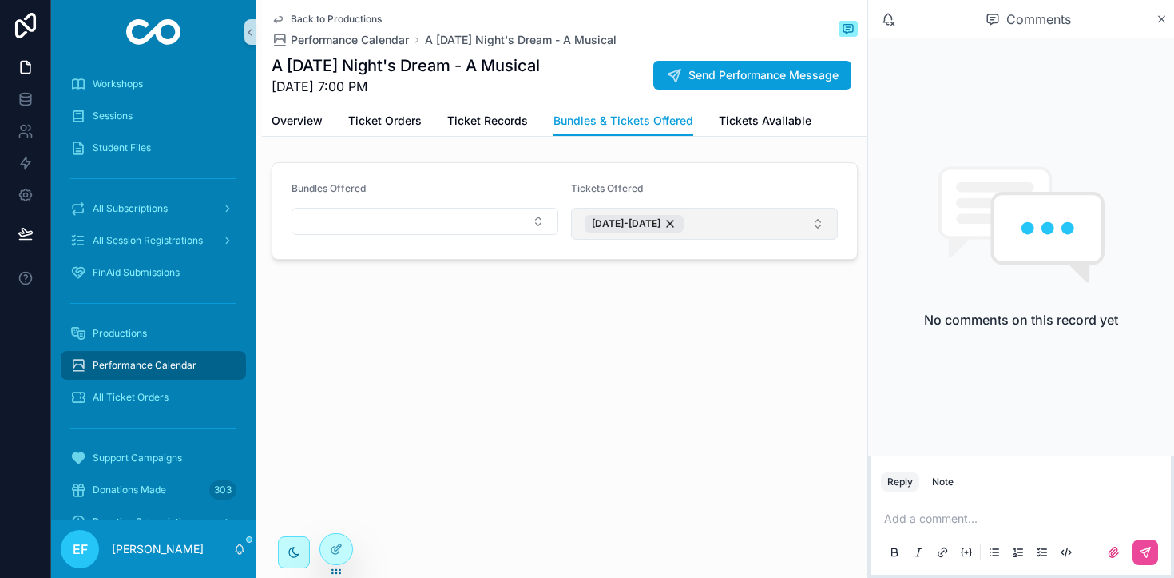
click at [816, 229] on button "[DATE]-[DATE]" at bounding box center [704, 224] width 267 height 32
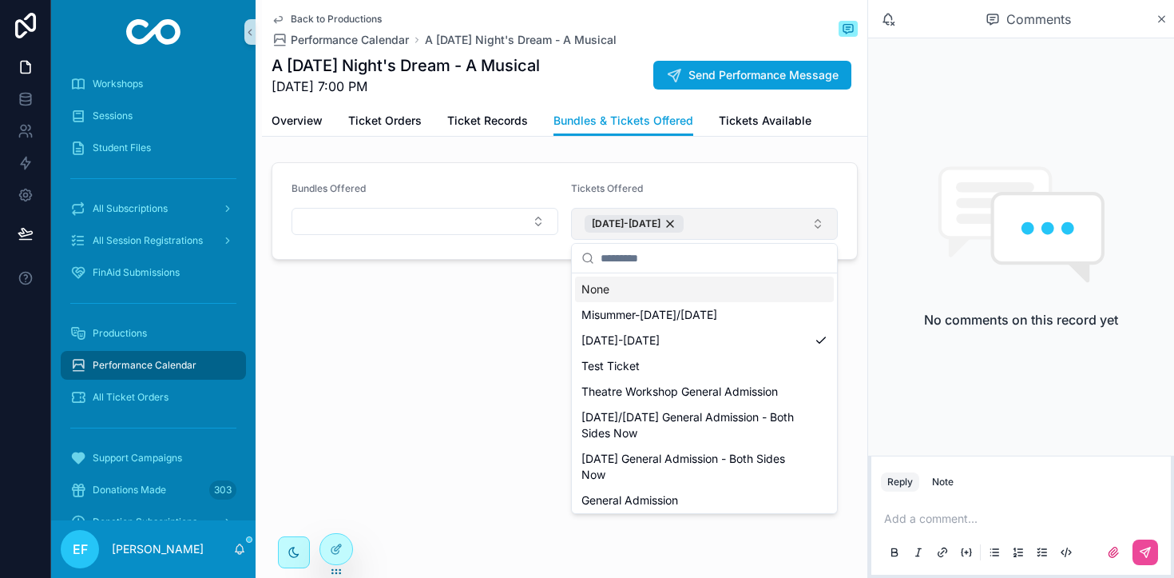
click at [805, 226] on button "[DATE]-[DATE]" at bounding box center [704, 224] width 267 height 32
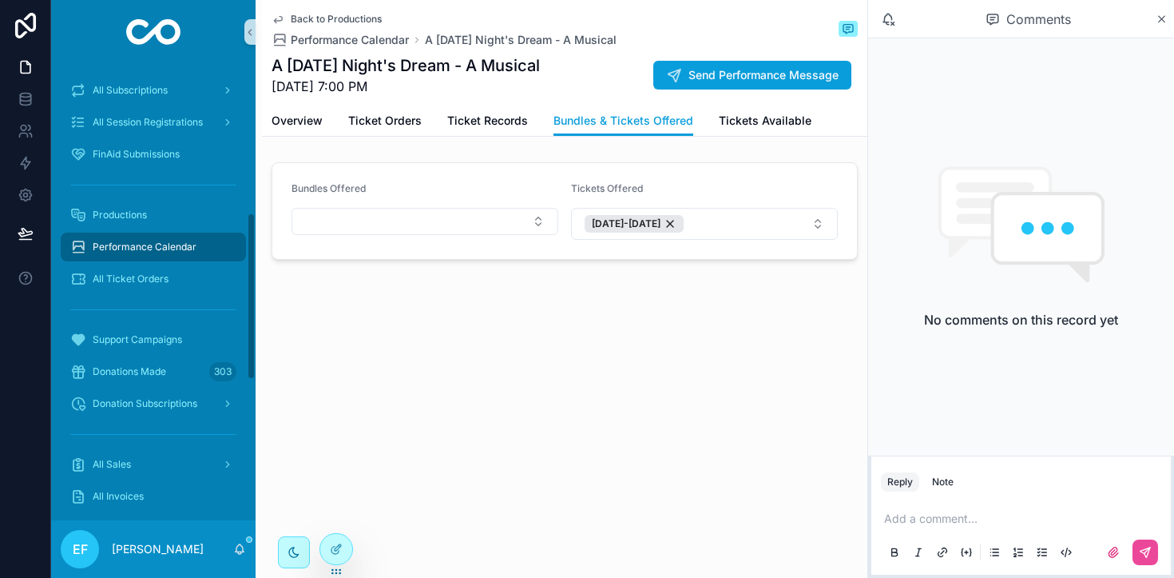
scroll to position [406, 0]
click at [627, 224] on span "[DATE]-[DATE]" at bounding box center [626, 223] width 69 height 13
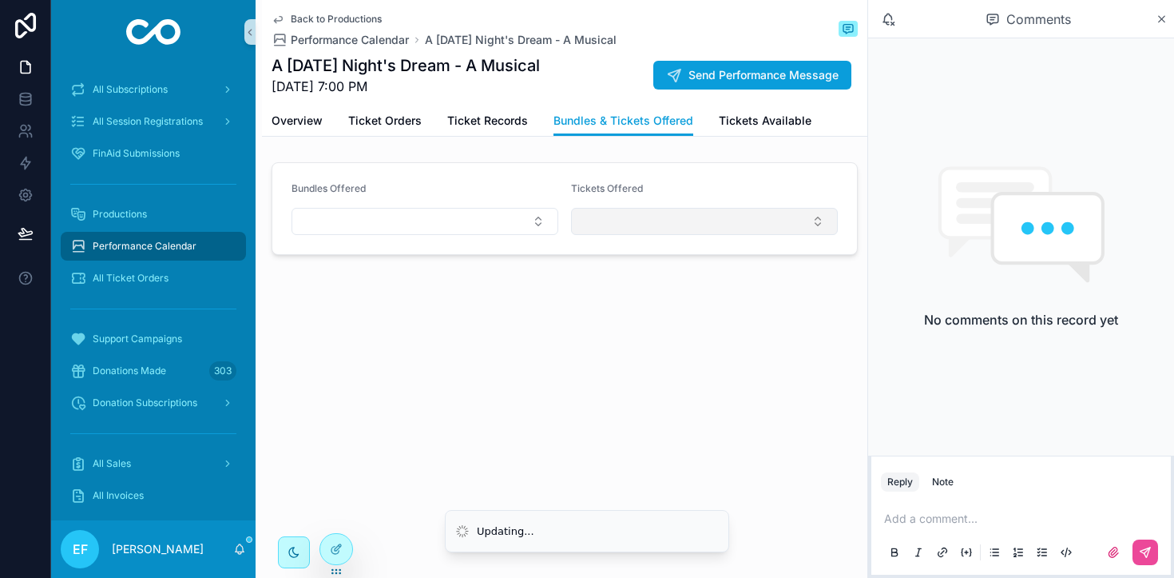
click at [627, 224] on button "Select Button" at bounding box center [704, 221] width 267 height 27
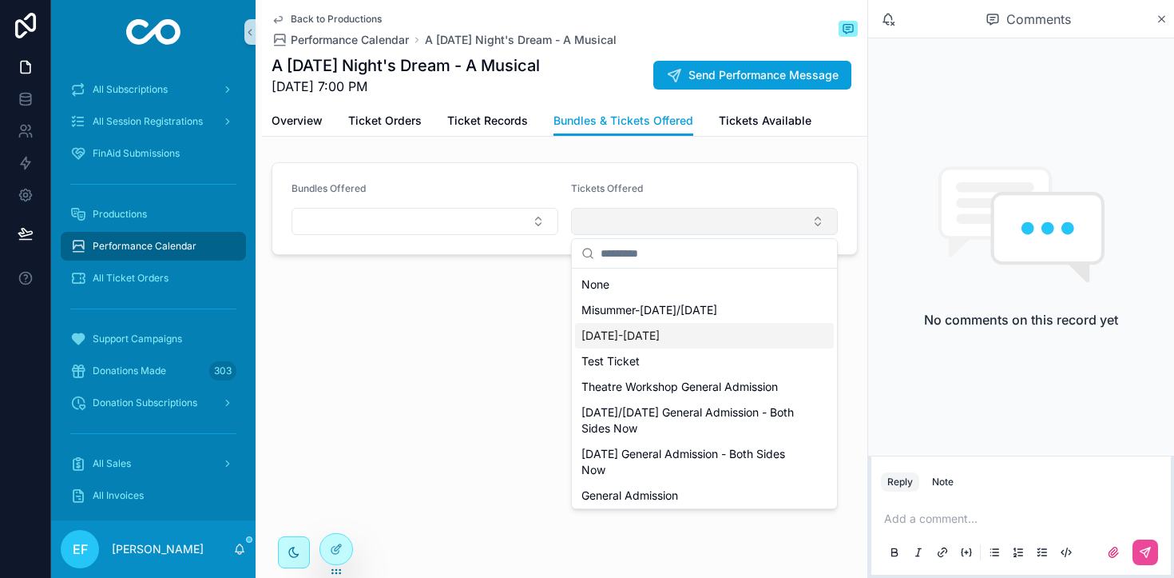
click at [626, 328] on span "[DATE]-[DATE]" at bounding box center [621, 336] width 78 height 16
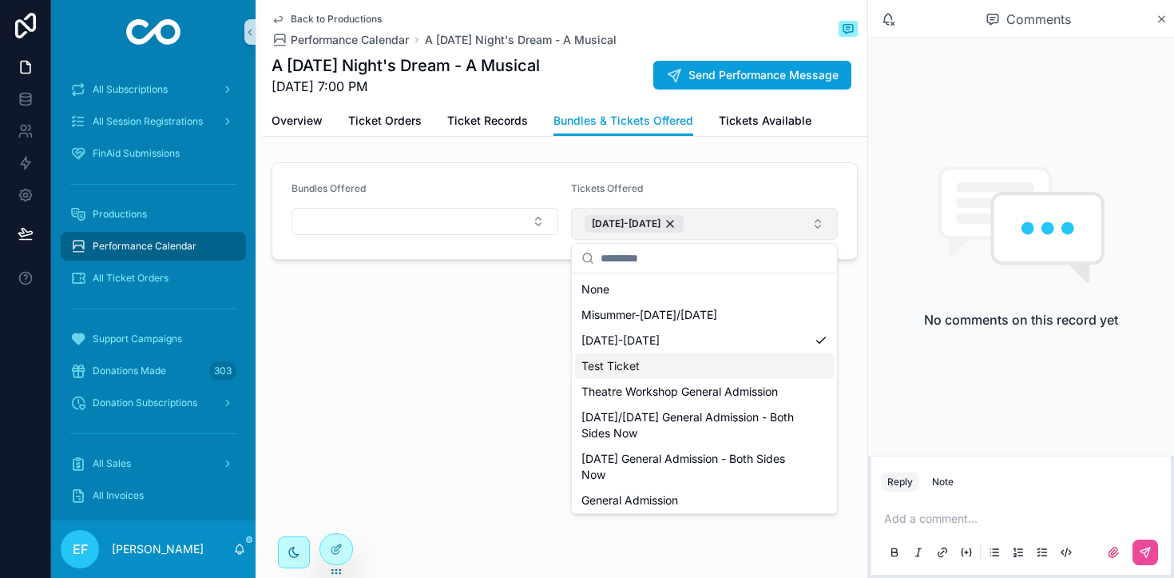
click at [402, 374] on div "Back to Productions Performance Calendar A [DATE] Night's Dream - A Musical A […" at bounding box center [562, 289] width 612 height 578
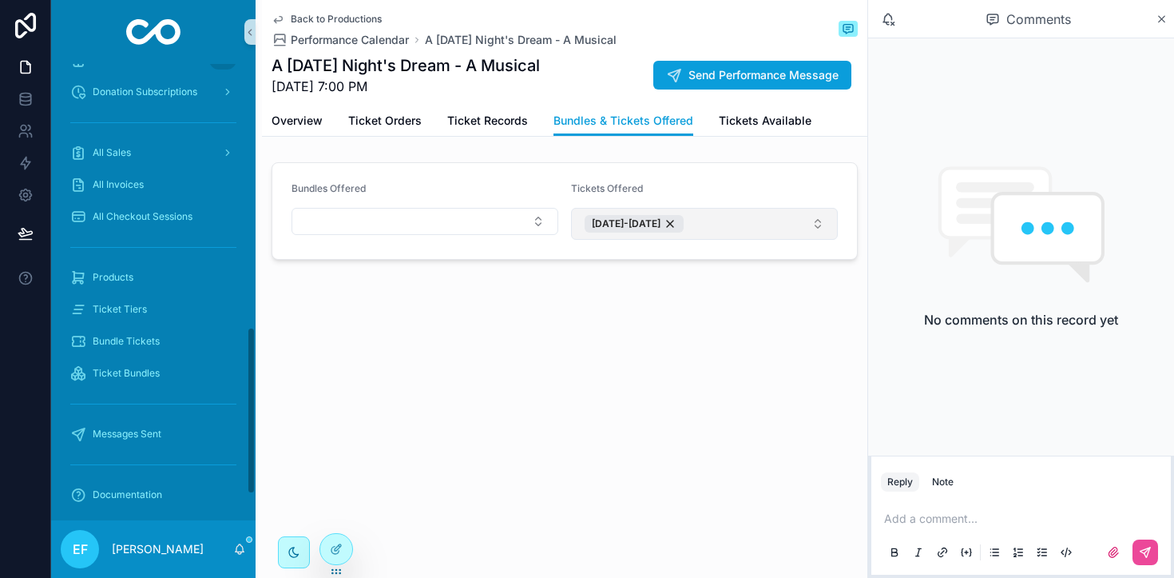
scroll to position [725, 0]
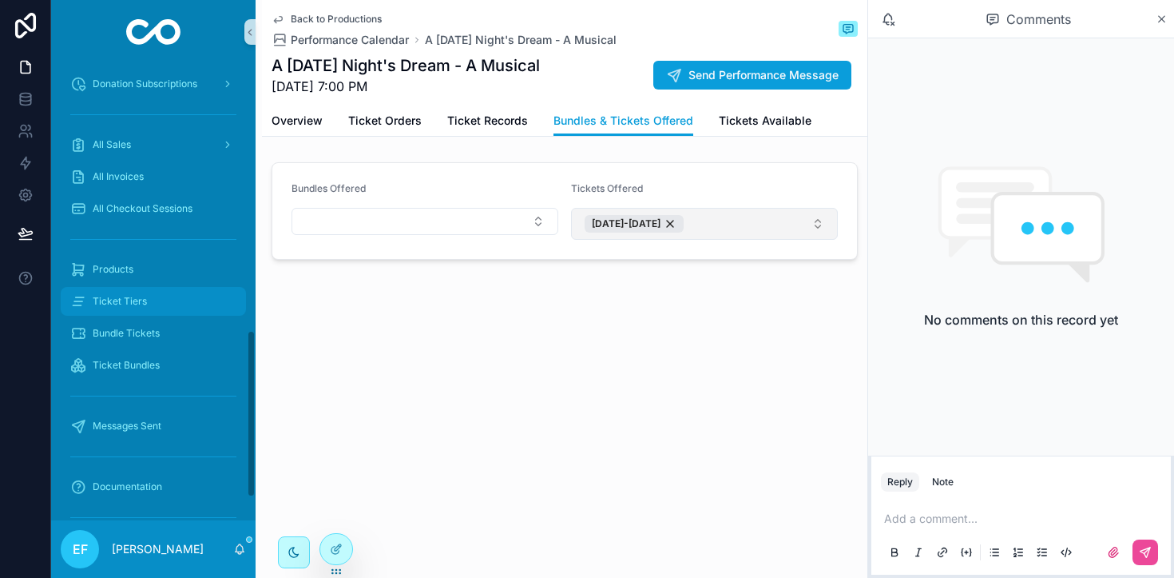
click at [137, 300] on span "Ticket Tiers" at bounding box center [120, 301] width 54 height 13
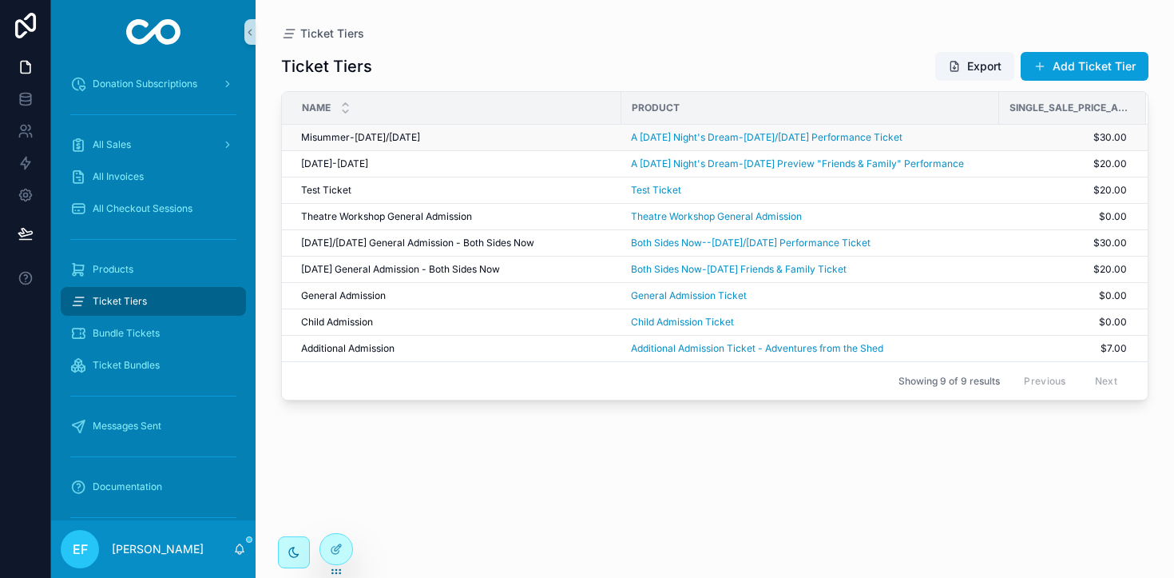
click at [577, 135] on div "Misummer-[DATE]/[DATE] Misummer-[DATE]/[DATE]" at bounding box center [456, 137] width 311 height 13
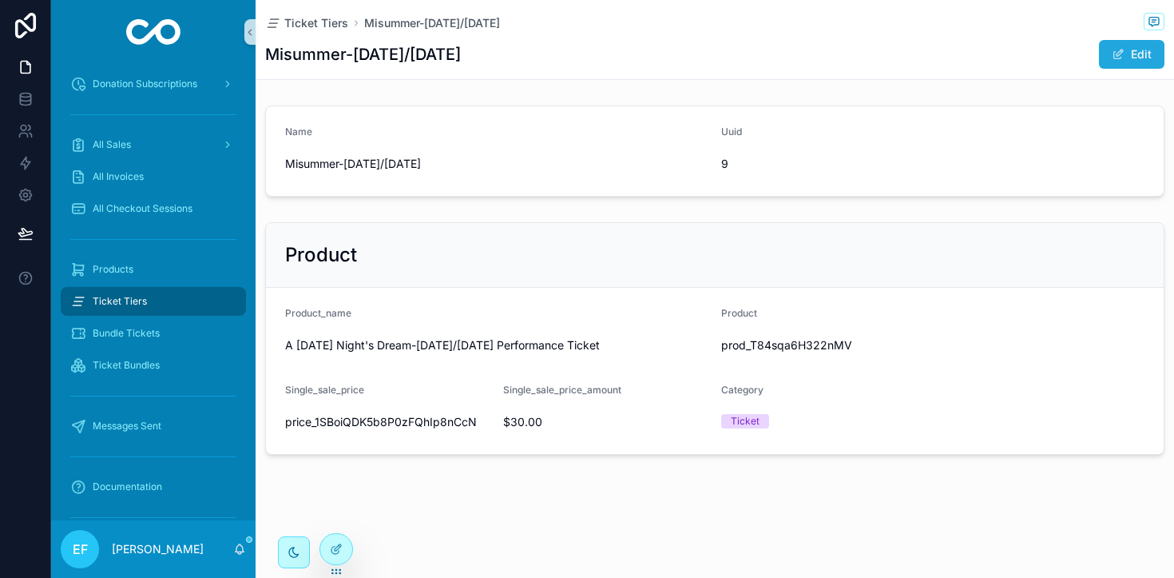
click at [1150, 54] on button "Edit" at bounding box center [1132, 54] width 66 height 29
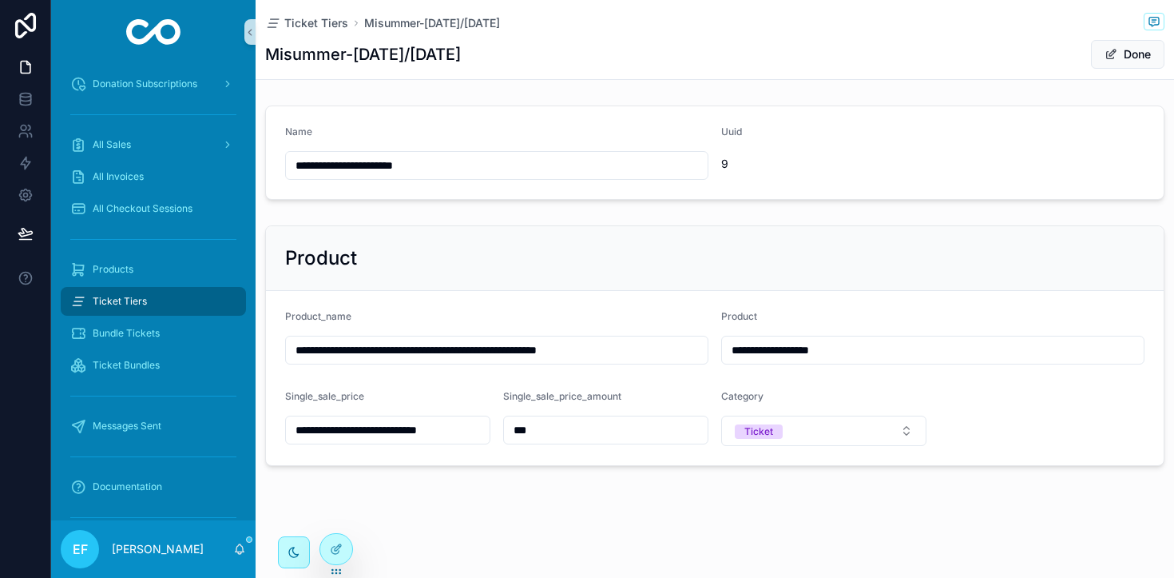
click at [310, 166] on input "**********" at bounding box center [497, 165] width 422 height 22
type input "**********"
click at [1136, 51] on button "Done" at bounding box center [1128, 54] width 74 height 29
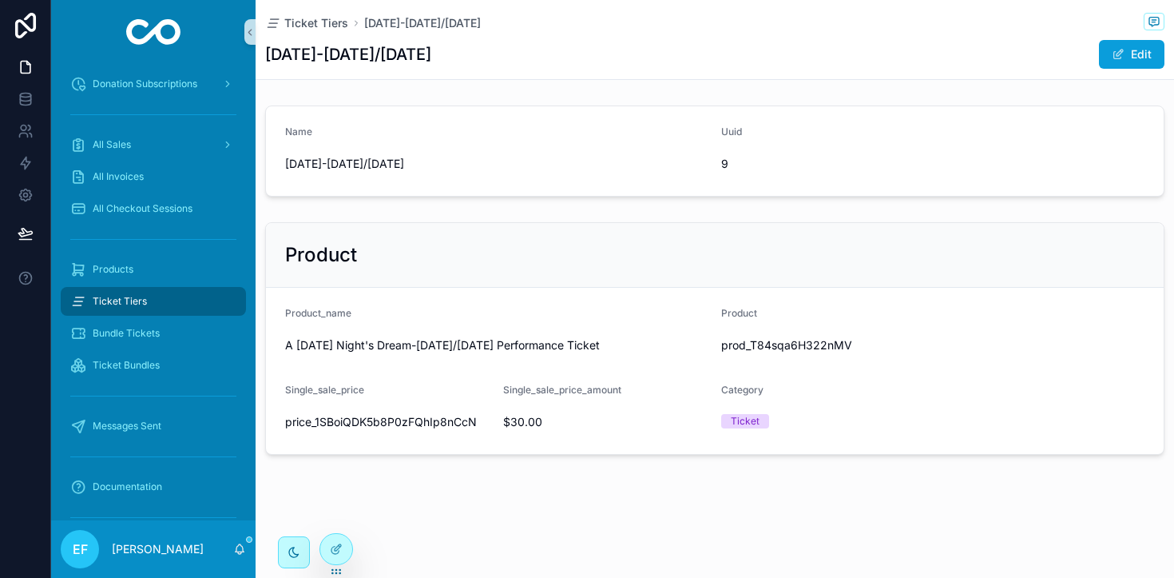
click at [185, 294] on div "Ticket Tiers" at bounding box center [153, 301] width 166 height 26
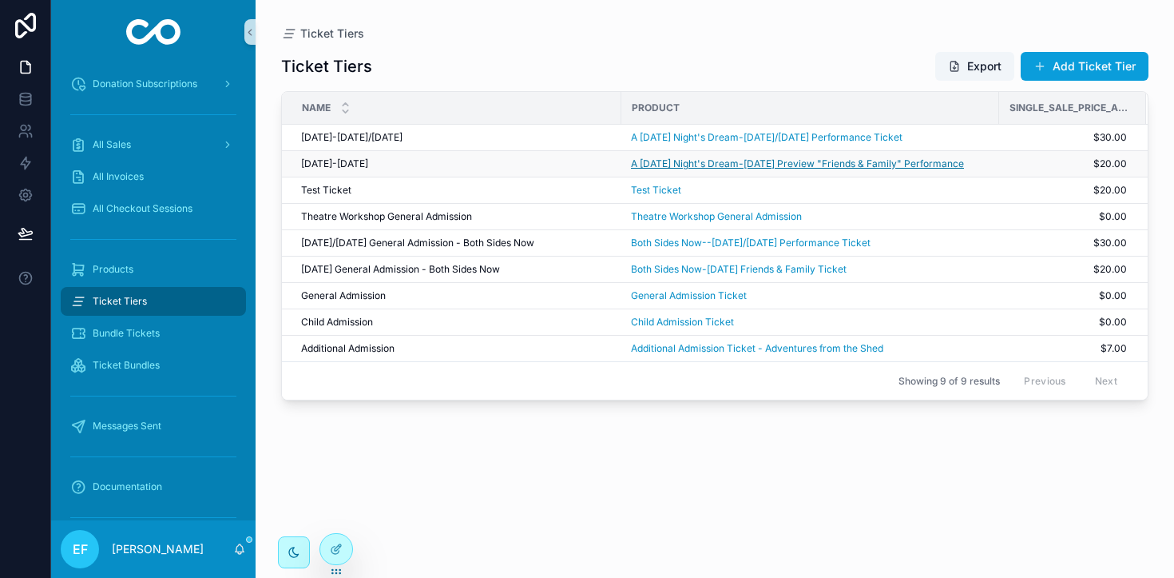
click at [710, 162] on span "A [DATE] Night's Dream-[DATE] Preview "Friends & Family" Performance" at bounding box center [797, 163] width 333 height 13
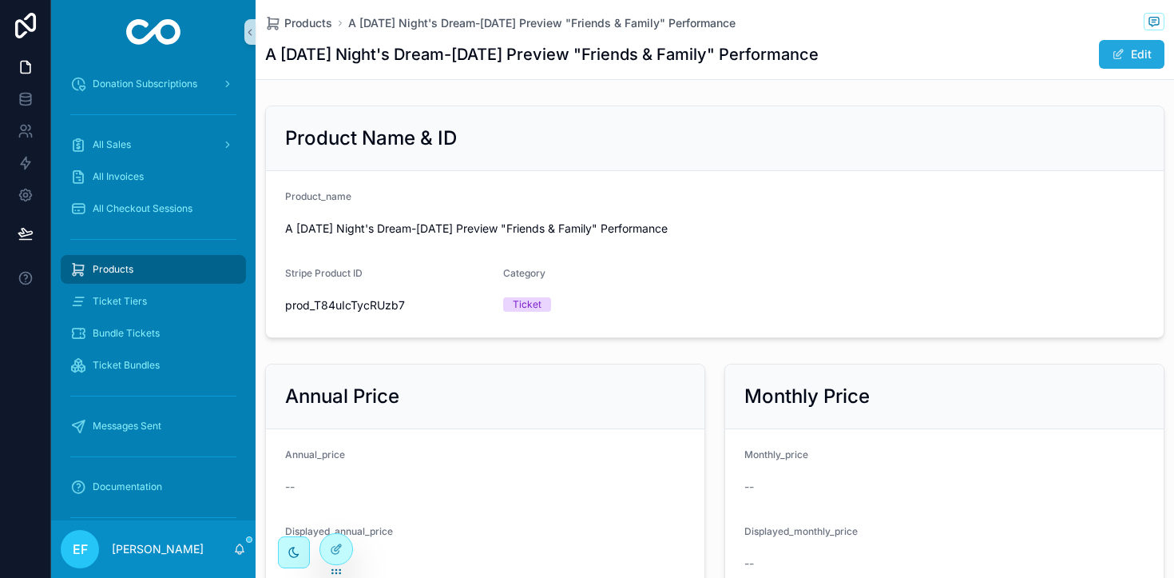
click at [1150, 48] on button "Edit" at bounding box center [1132, 54] width 66 height 29
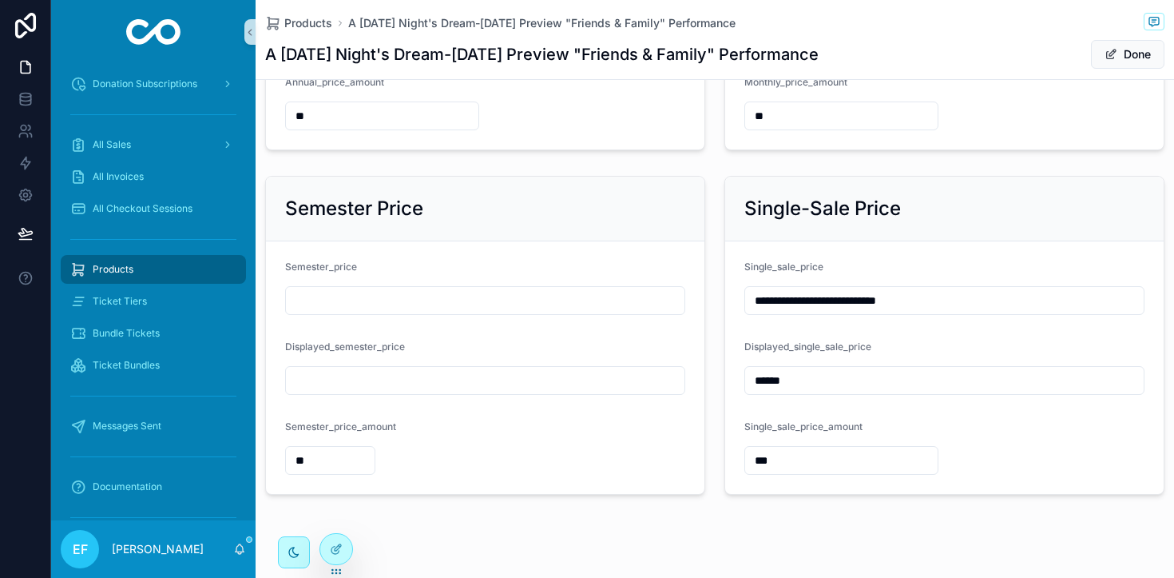
scroll to position [546, 0]
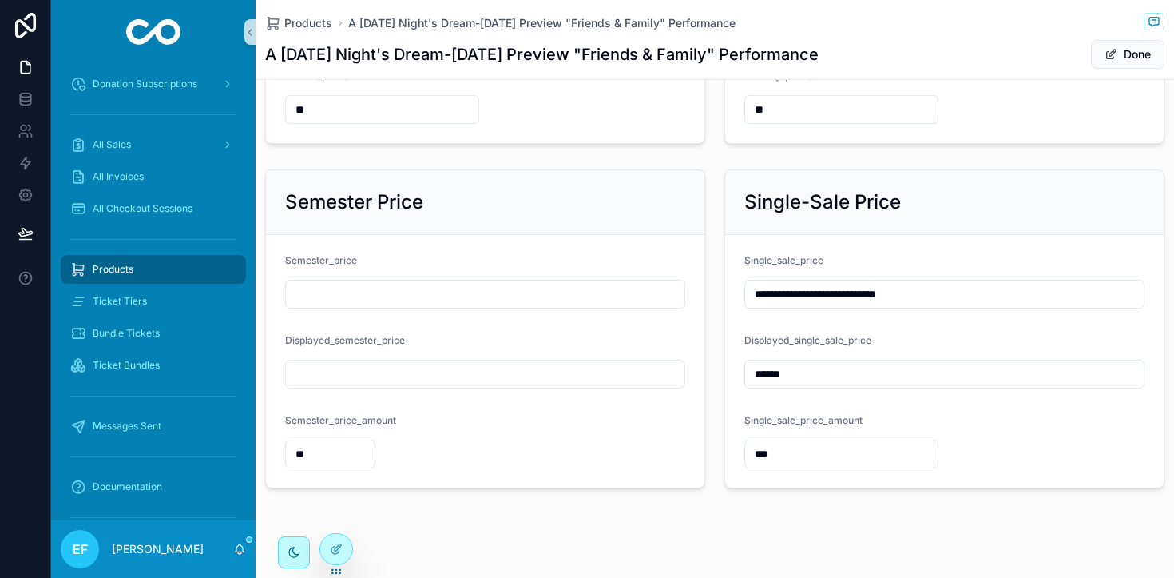
click at [776, 375] on input "******" at bounding box center [944, 374] width 399 height 22
type input "******"
click at [779, 451] on input "***" at bounding box center [841, 454] width 193 height 22
type input "***"
click at [1138, 51] on span "Done" at bounding box center [1128, 54] width 74 height 29
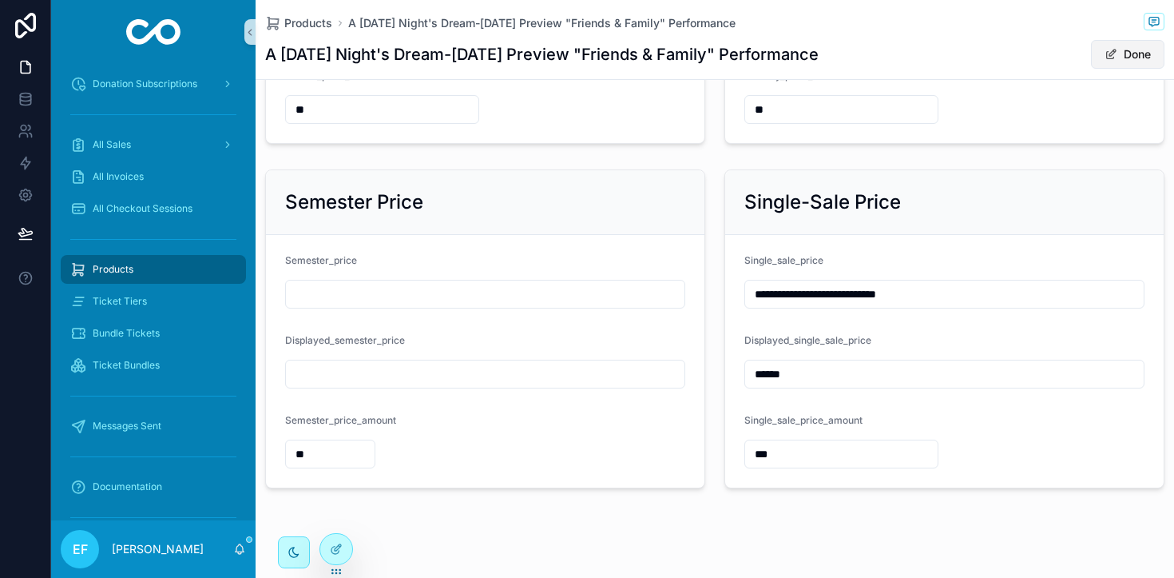
click at [1130, 55] on button "Done" at bounding box center [1128, 54] width 74 height 29
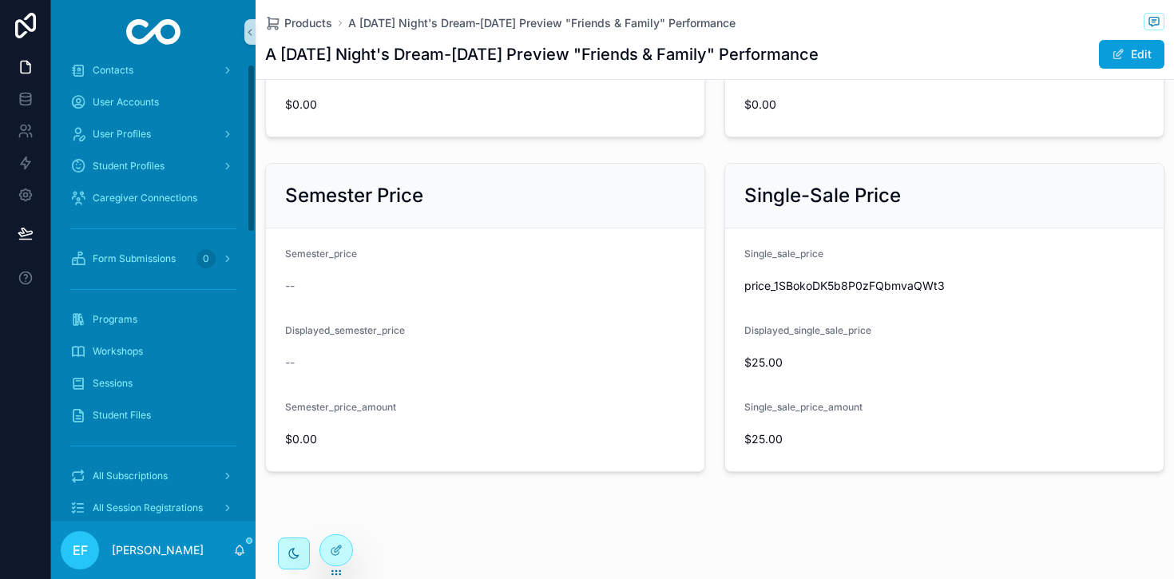
scroll to position [0, 0]
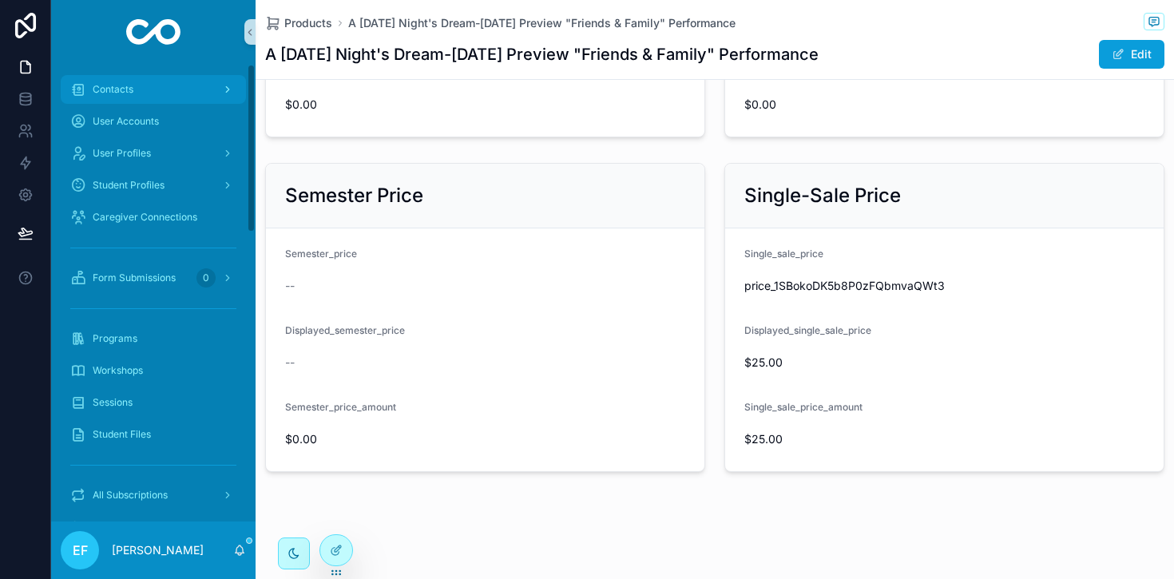
click at [114, 77] on div "Contacts" at bounding box center [153, 90] width 166 height 26
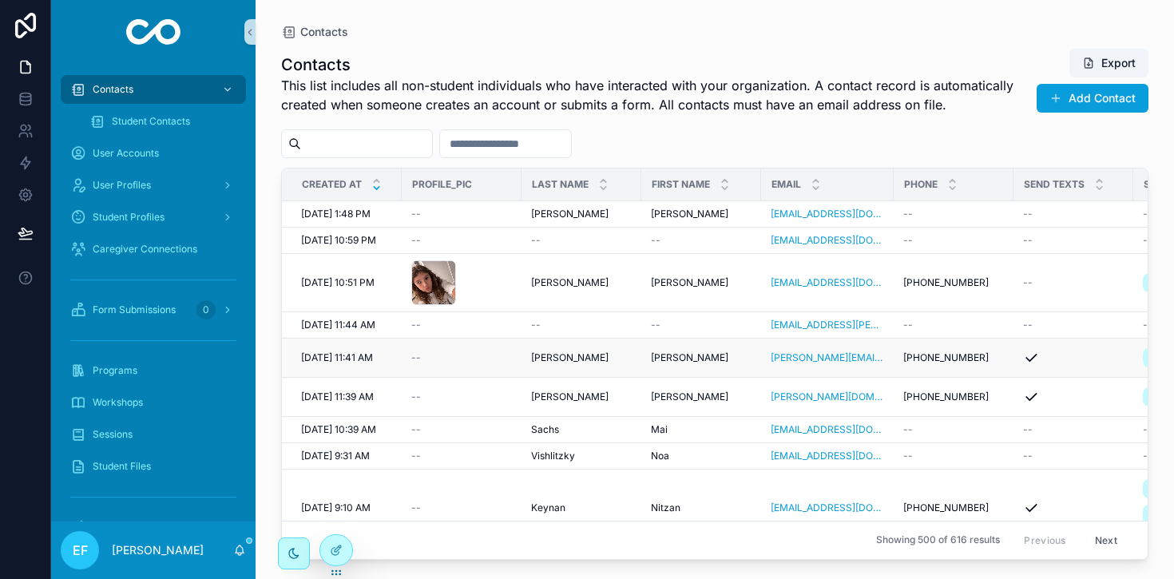
click at [496, 359] on div "--" at bounding box center [461, 358] width 101 height 13
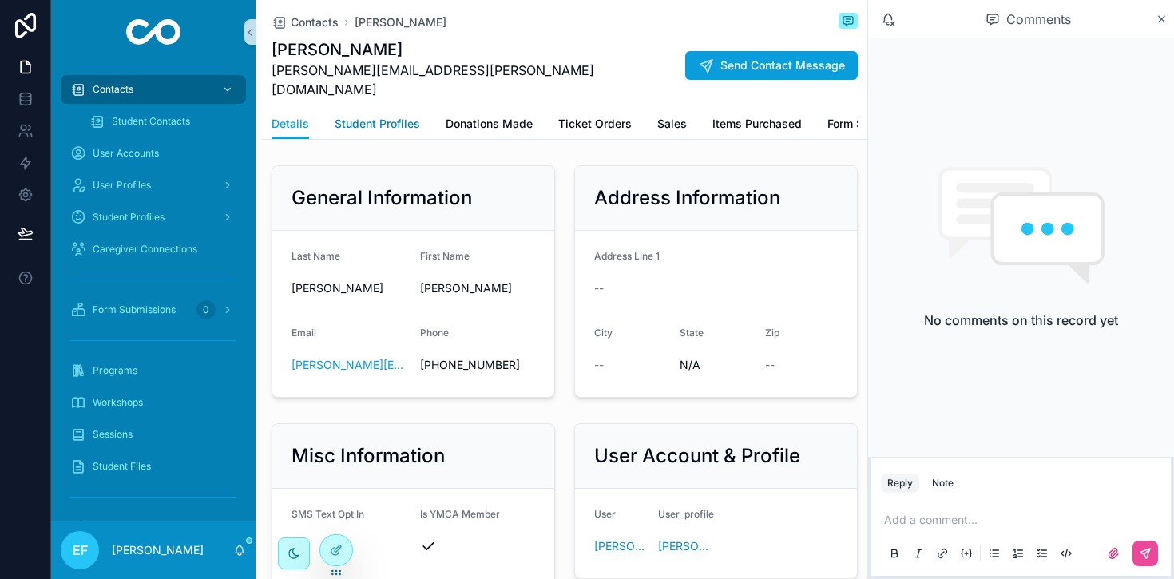
click at [388, 116] on span "Student Profiles" at bounding box center [377, 124] width 85 height 16
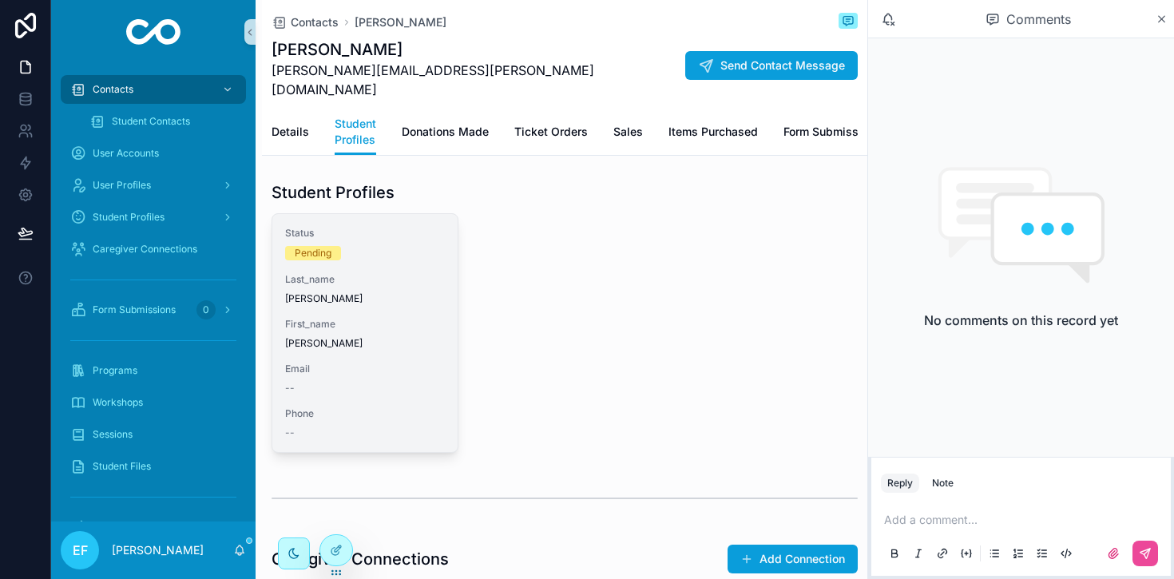
click at [396, 227] on div "Status Pending" at bounding box center [365, 244] width 160 height 34
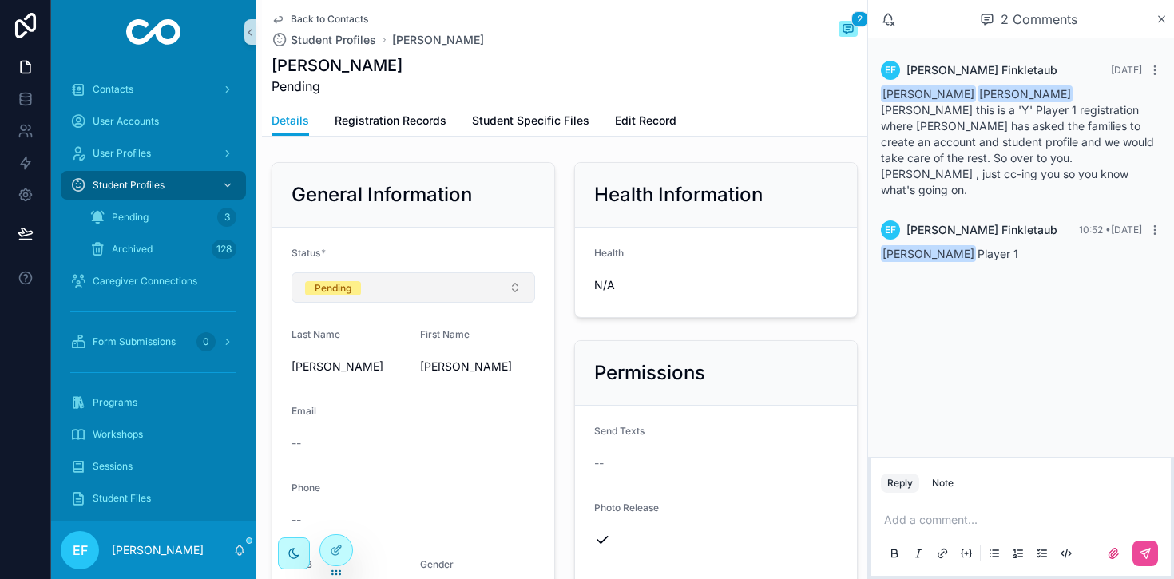
click at [503, 288] on button "Pending" at bounding box center [414, 287] width 244 height 30
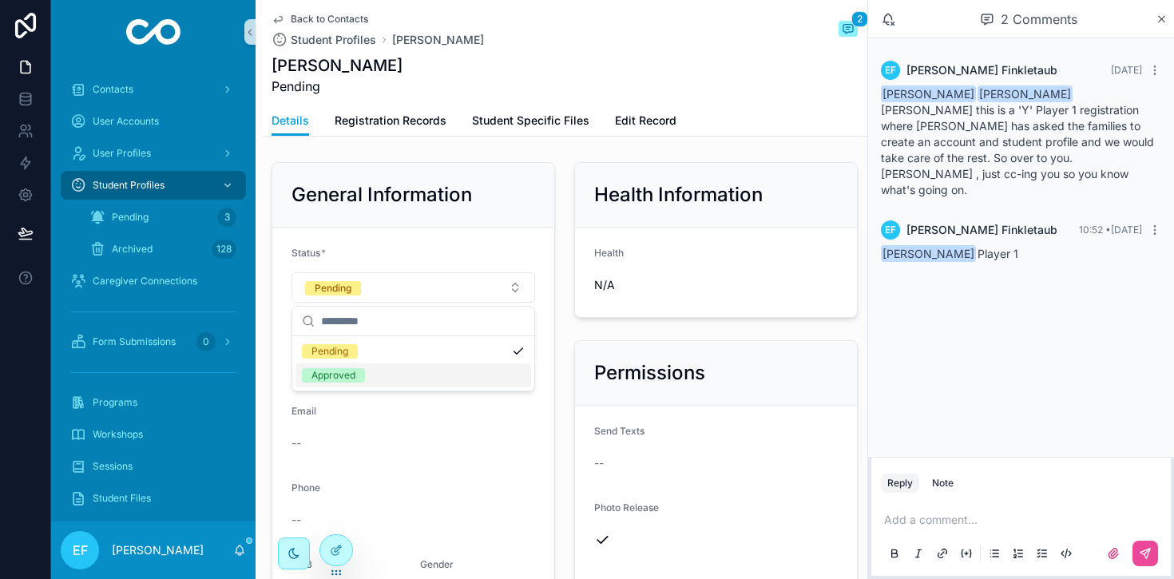
click at [353, 374] on div "Approved" at bounding box center [334, 375] width 44 height 14
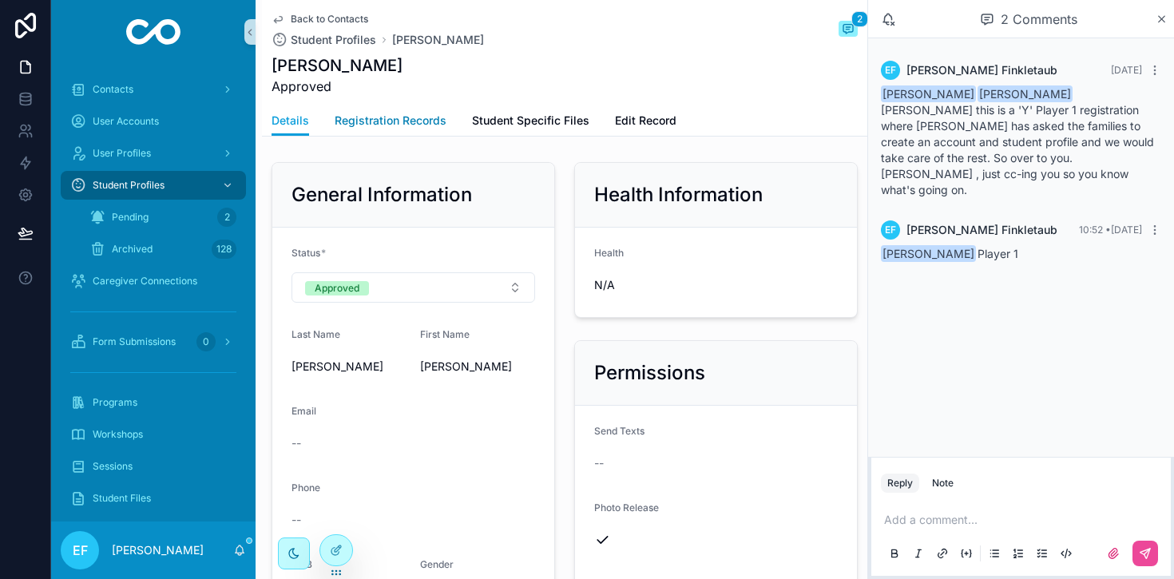
click at [402, 123] on span "Registration Records" at bounding box center [391, 121] width 112 height 16
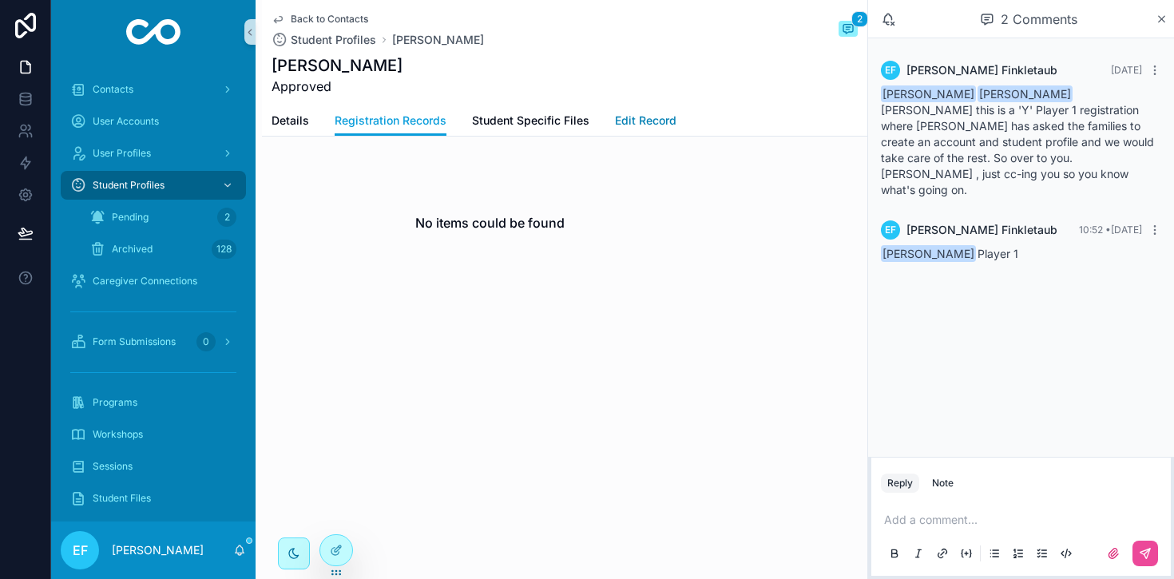
click at [654, 121] on span "Edit Record" at bounding box center [646, 121] width 62 height 16
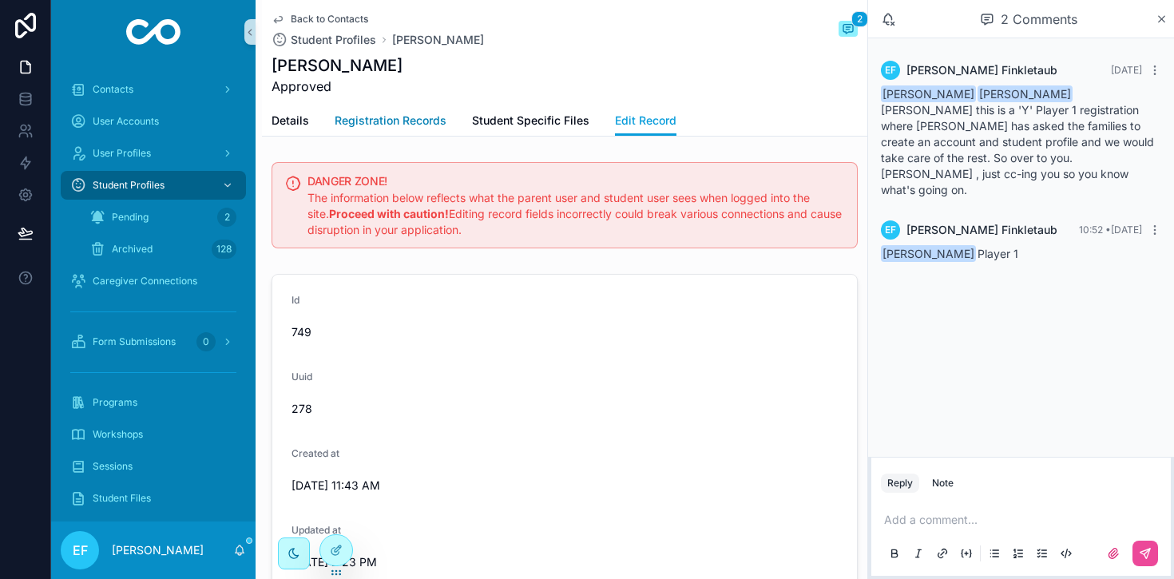
click at [393, 117] on span "Registration Records" at bounding box center [391, 121] width 112 height 16
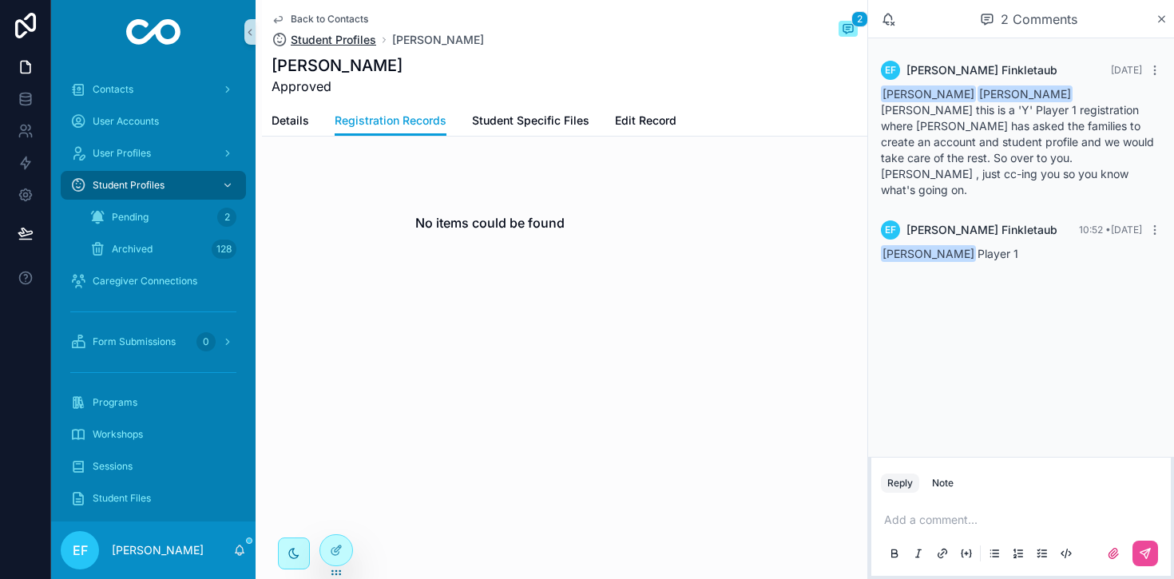
click at [324, 34] on span "Student Profiles" at bounding box center [333, 40] width 85 height 16
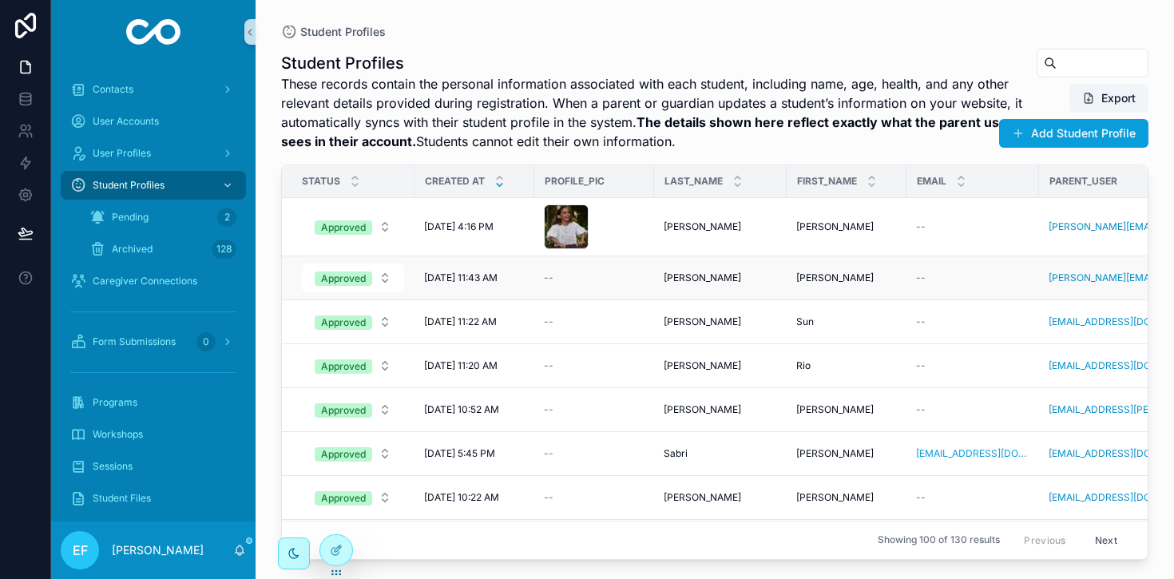
click at [562, 276] on div "--" at bounding box center [594, 278] width 101 height 13
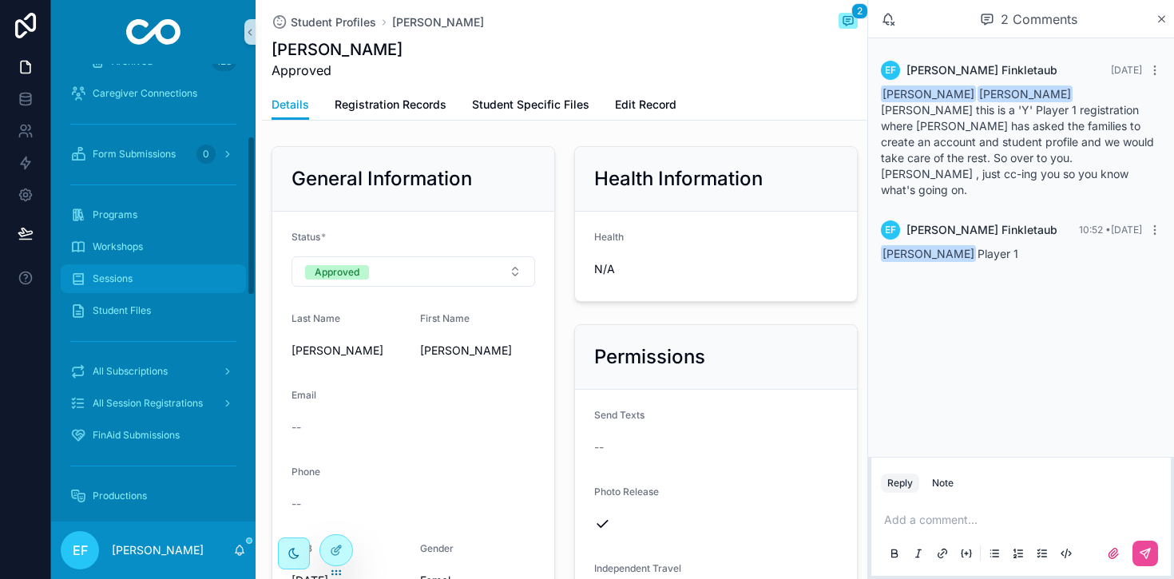
scroll to position [209, 0]
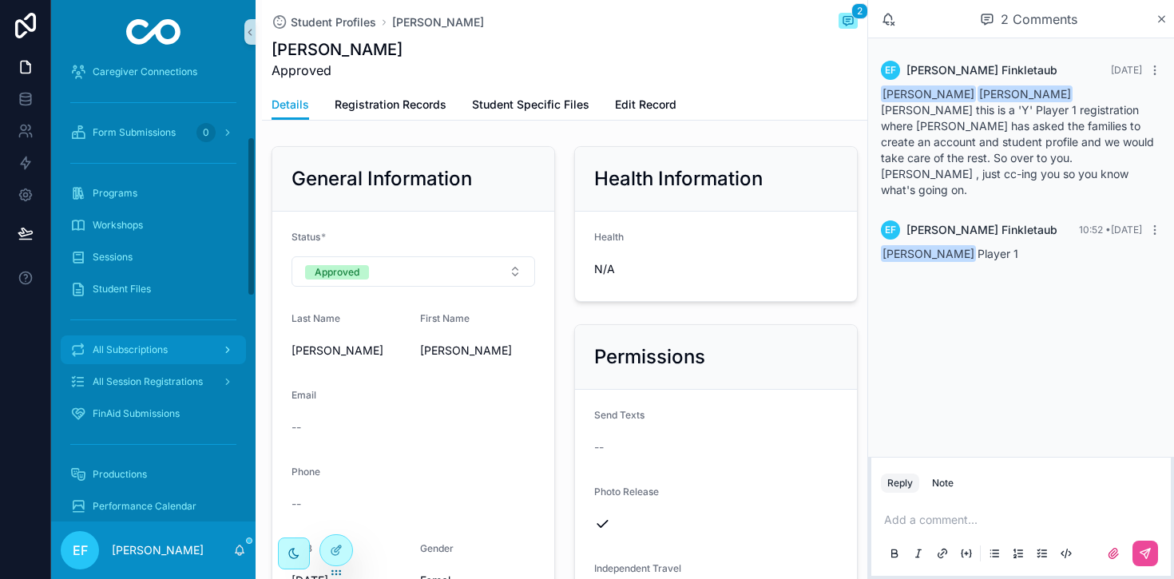
click at [136, 349] on span "All Subscriptions" at bounding box center [130, 350] width 75 height 13
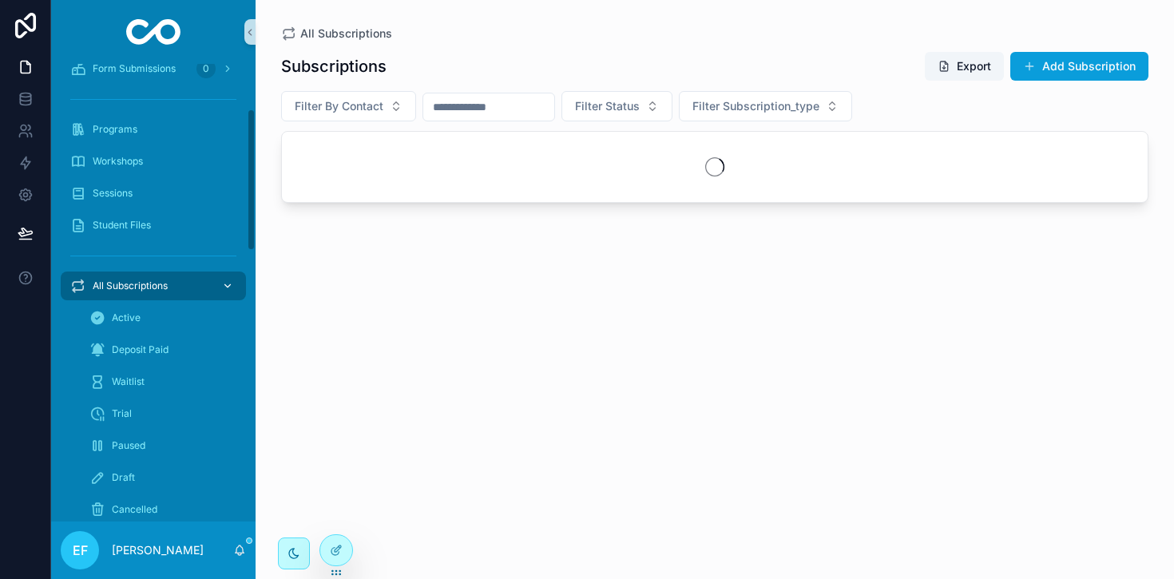
scroll to position [145, 0]
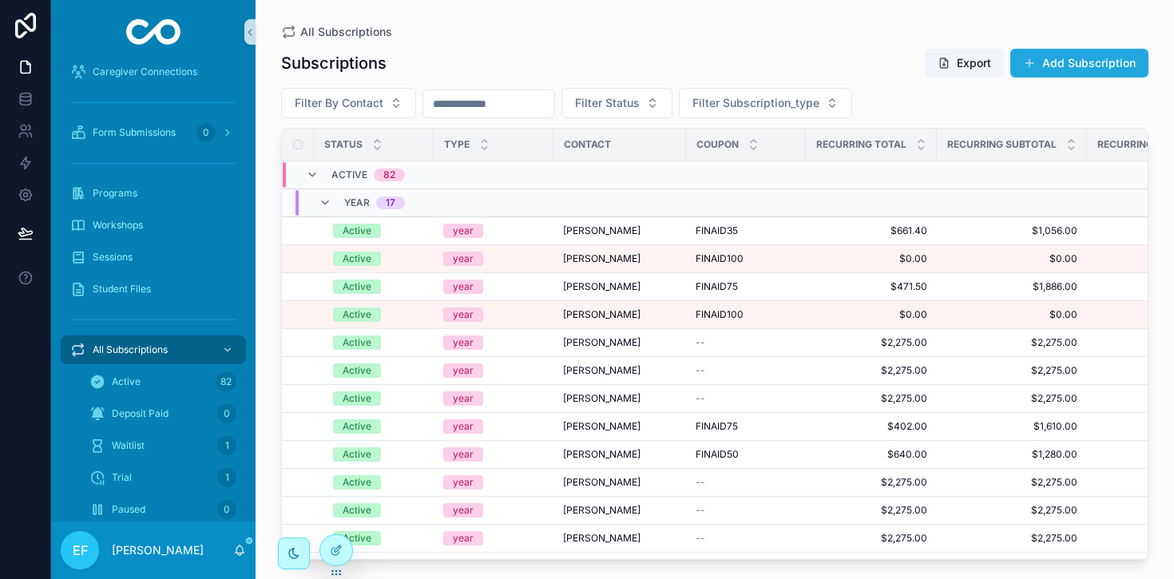
click at [1082, 62] on button "Add Subscription" at bounding box center [1080, 63] width 138 height 29
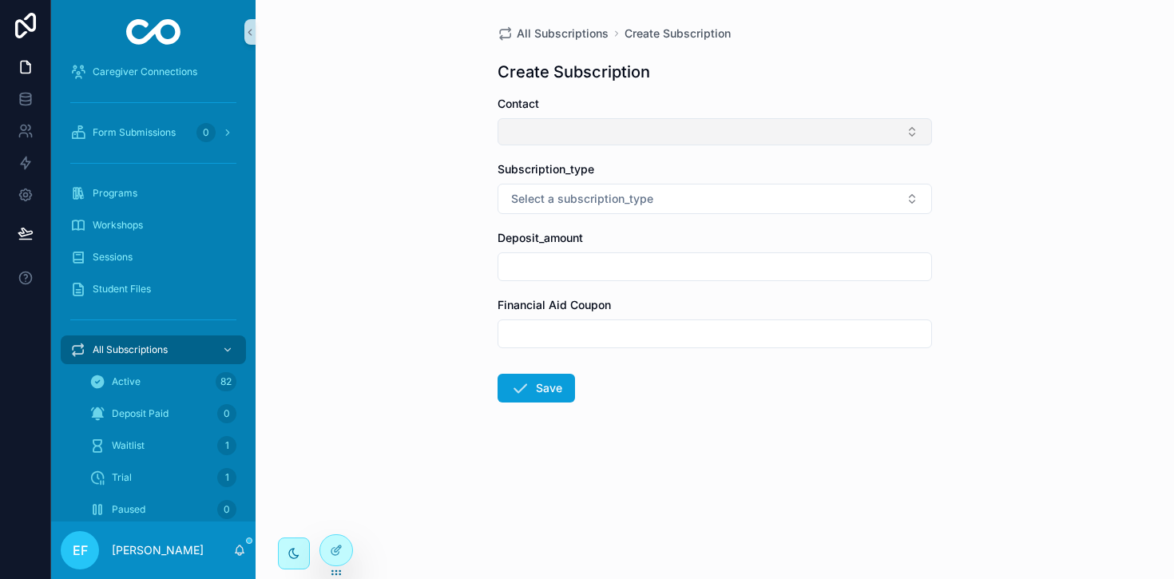
click at [678, 127] on button "Select Button" at bounding box center [715, 131] width 435 height 27
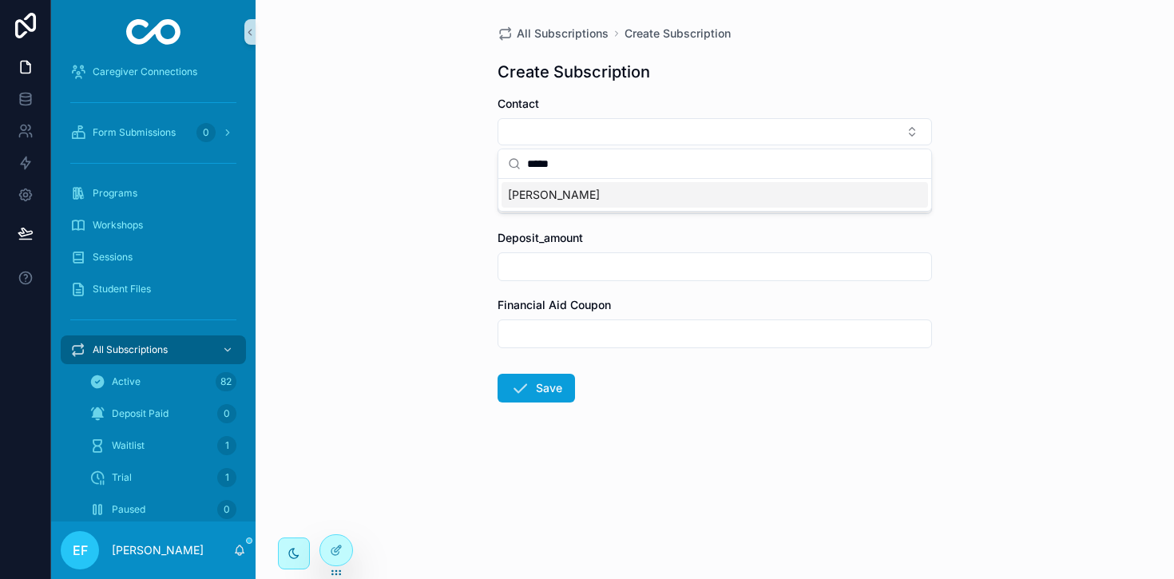
type input "*****"
click at [627, 196] on div "[PERSON_NAME]" at bounding box center [715, 195] width 427 height 26
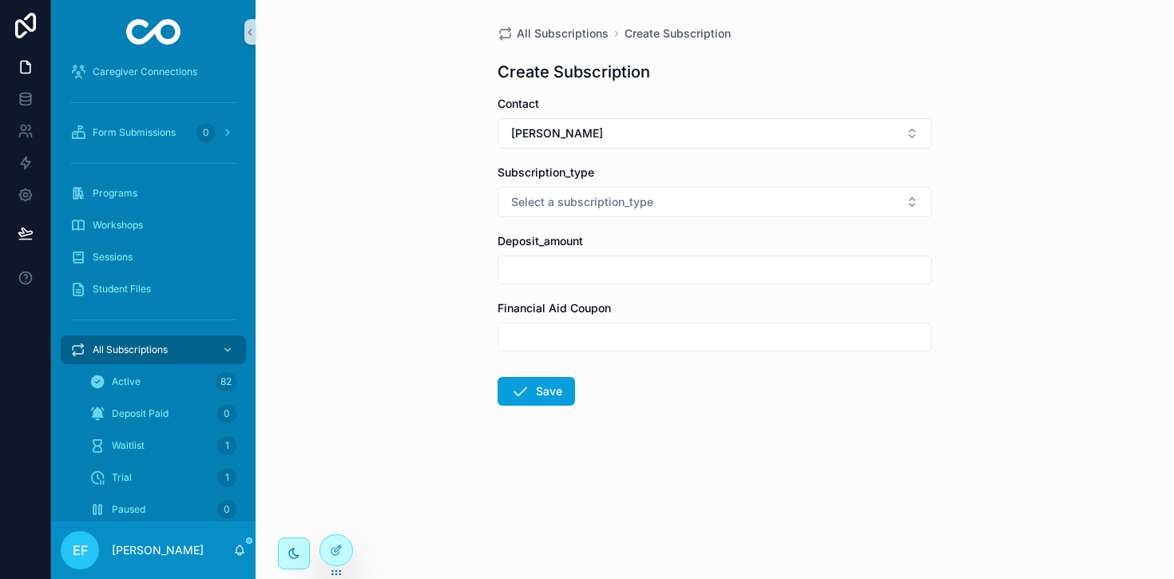
click at [627, 196] on span "Select a subscription_type" at bounding box center [582, 202] width 142 height 16
click at [535, 311] on div "semester" at bounding box center [539, 314] width 42 height 14
click at [604, 266] on input "scrollable content" at bounding box center [715, 270] width 433 height 22
type input "**"
click at [562, 339] on input "scrollable content" at bounding box center [715, 337] width 433 height 22
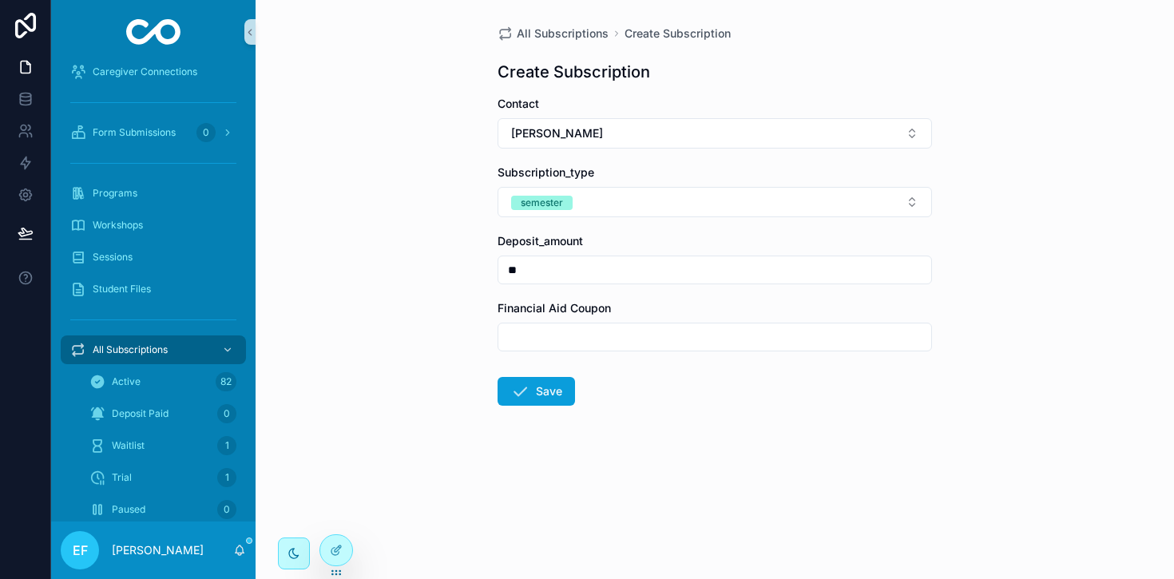
click at [660, 431] on form "Contact [PERSON_NAME] Subscription_type semester Deposit_amount ** Financial Ai…" at bounding box center [715, 302] width 435 height 412
click at [534, 390] on button "Save" at bounding box center [536, 391] width 77 height 29
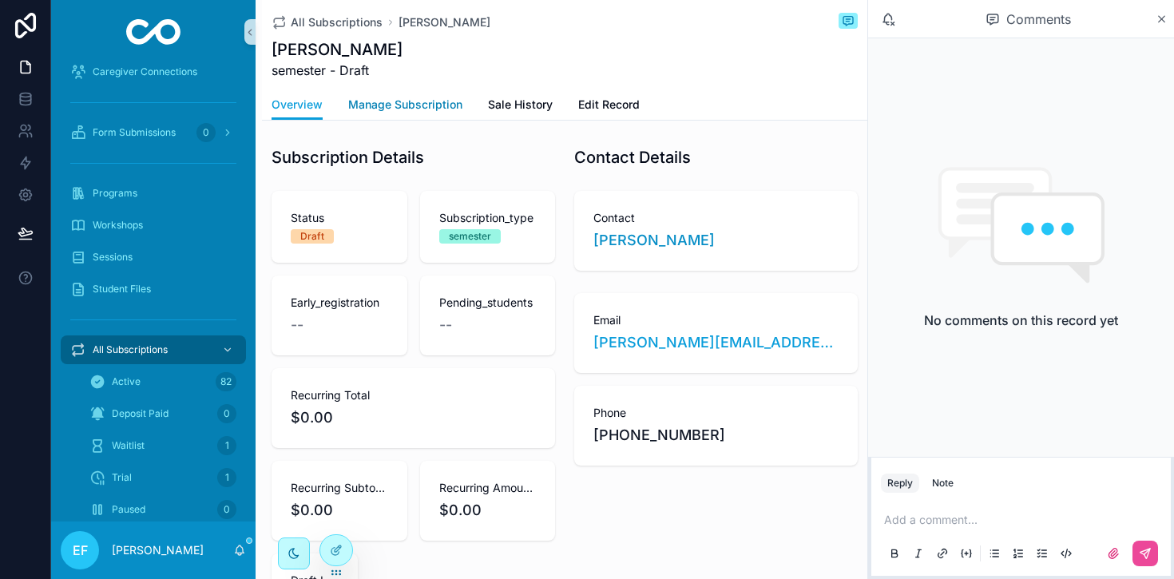
click at [399, 104] on span "Manage Subscription" at bounding box center [405, 105] width 114 height 16
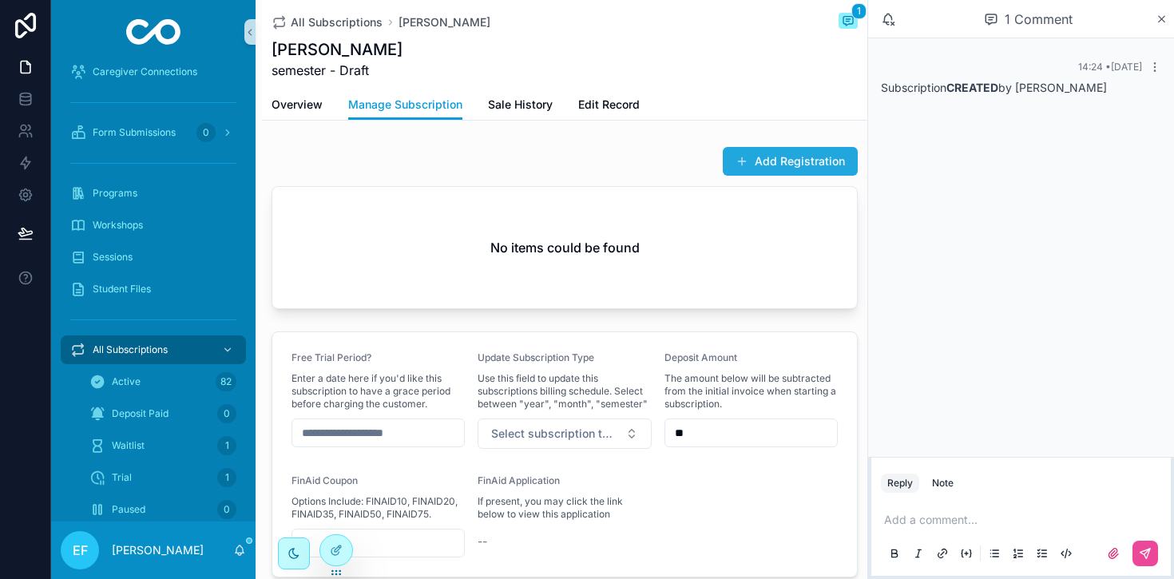
click at [769, 160] on button "Add Registration" at bounding box center [790, 161] width 135 height 29
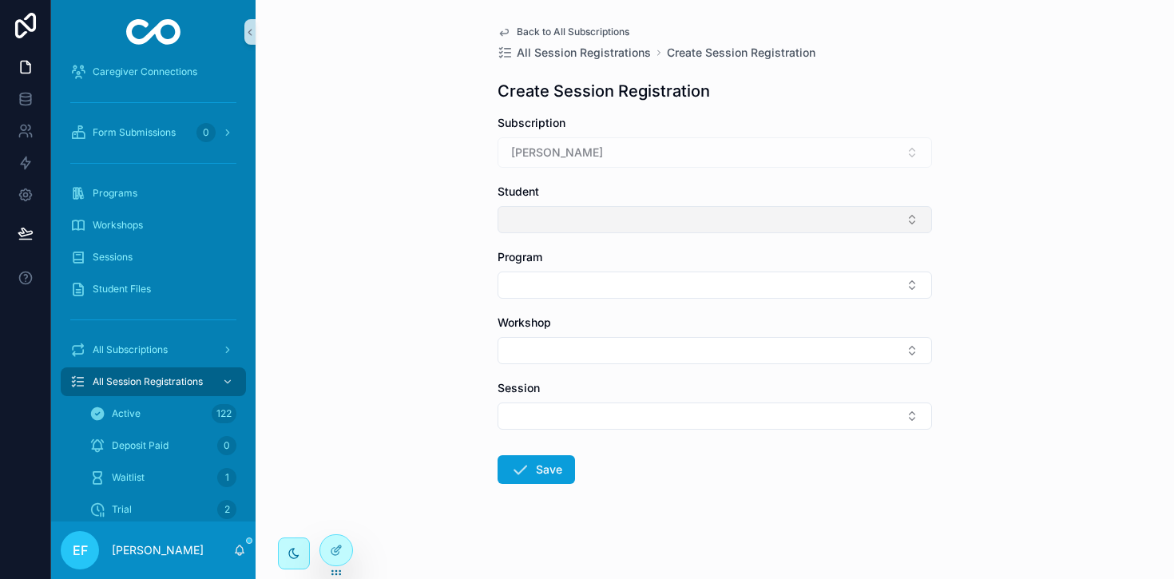
click at [676, 209] on button "Select Button" at bounding box center [715, 219] width 435 height 27
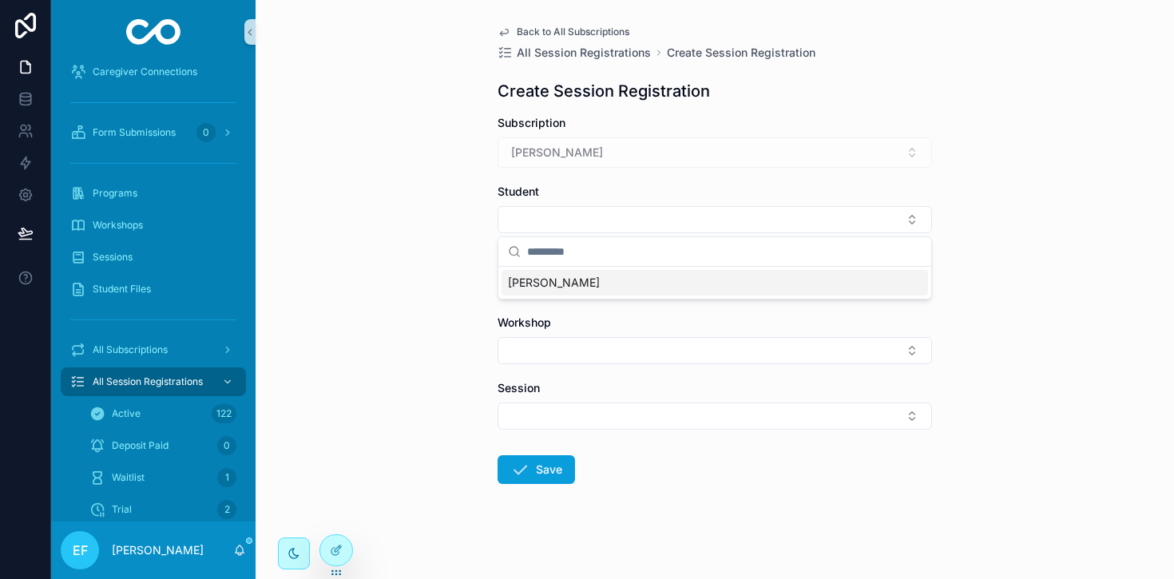
click at [567, 281] on span "[PERSON_NAME]" at bounding box center [554, 283] width 92 height 16
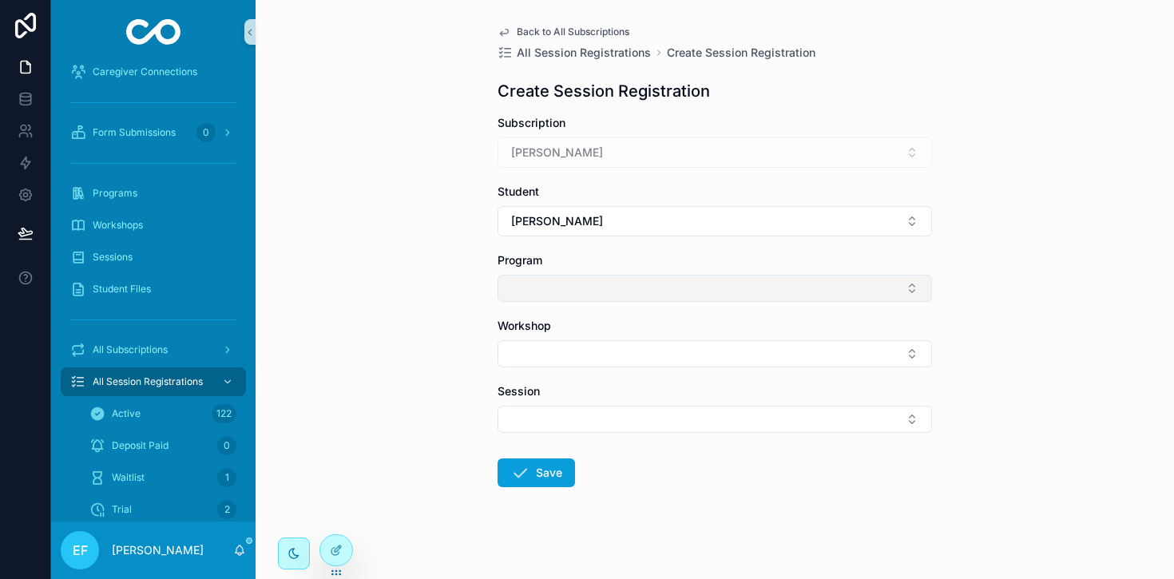
click at [615, 281] on button "Select Button" at bounding box center [715, 288] width 435 height 27
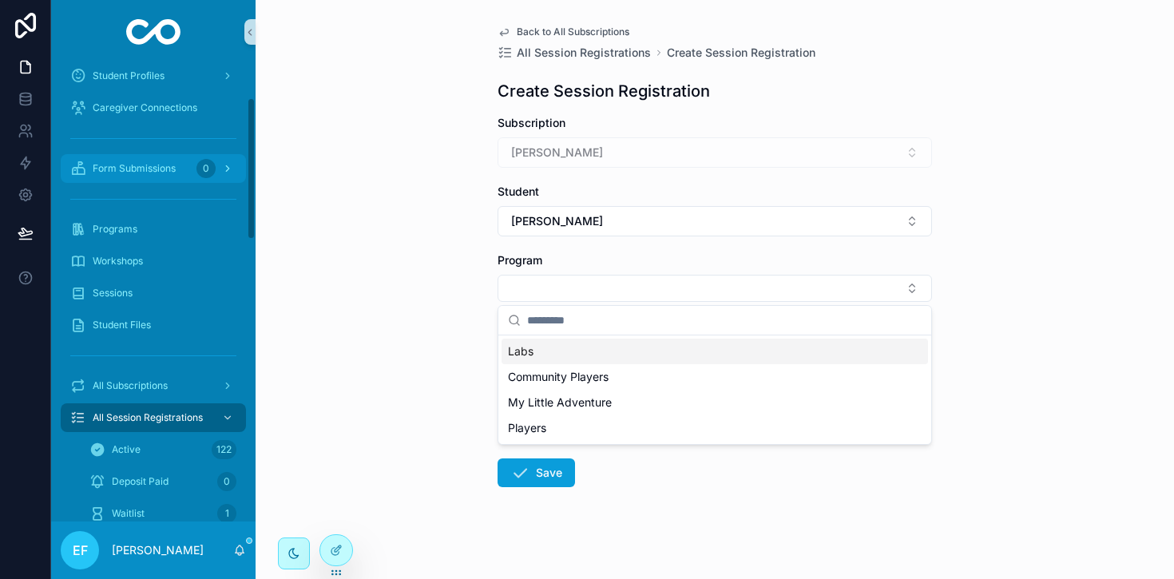
scroll to position [97, 0]
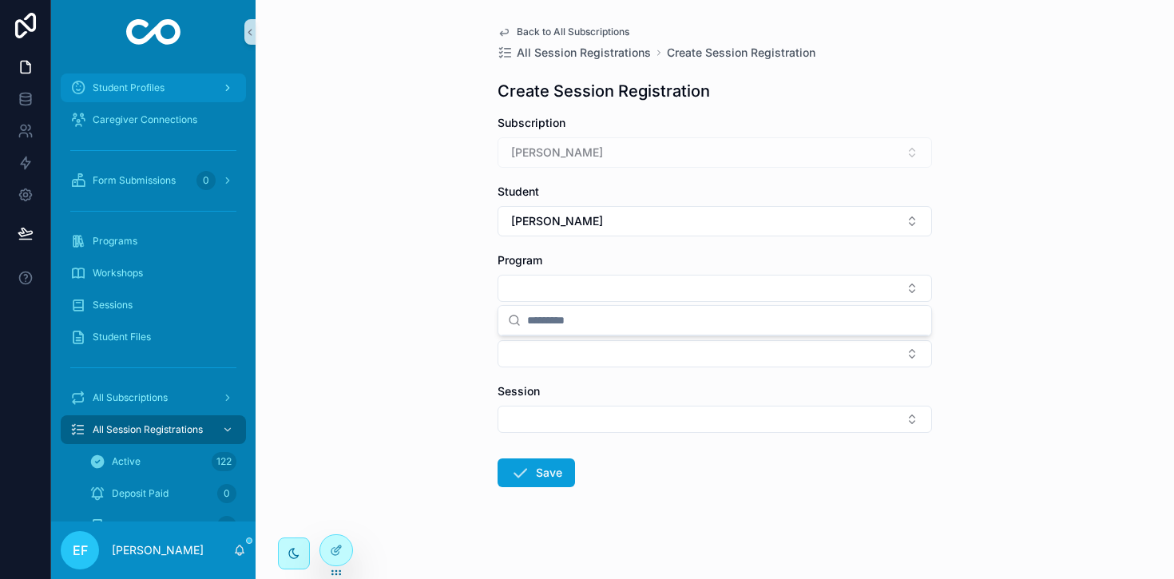
click at [154, 89] on span "Student Profiles" at bounding box center [129, 87] width 72 height 13
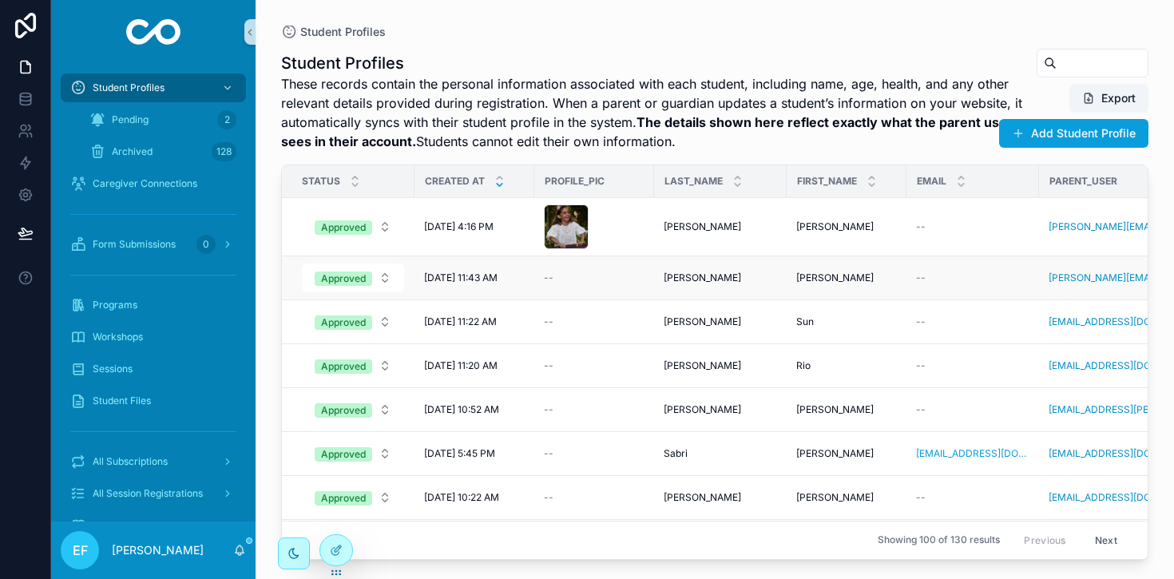
click at [712, 277] on div "[PERSON_NAME] [PERSON_NAME]" at bounding box center [720, 278] width 113 height 13
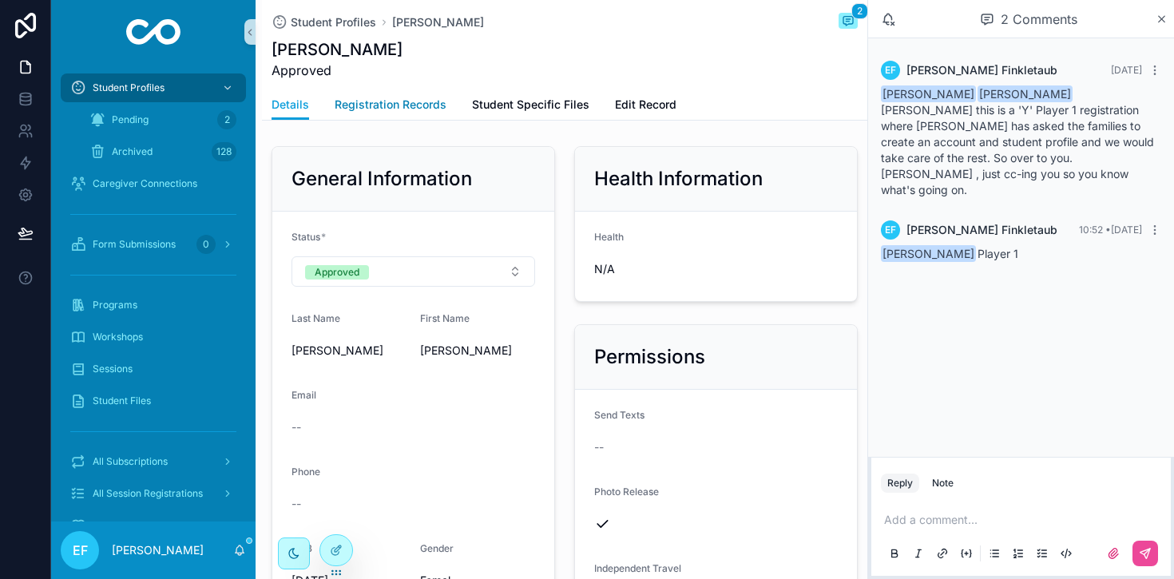
click at [399, 111] on span "Registration Records" at bounding box center [391, 105] width 112 height 16
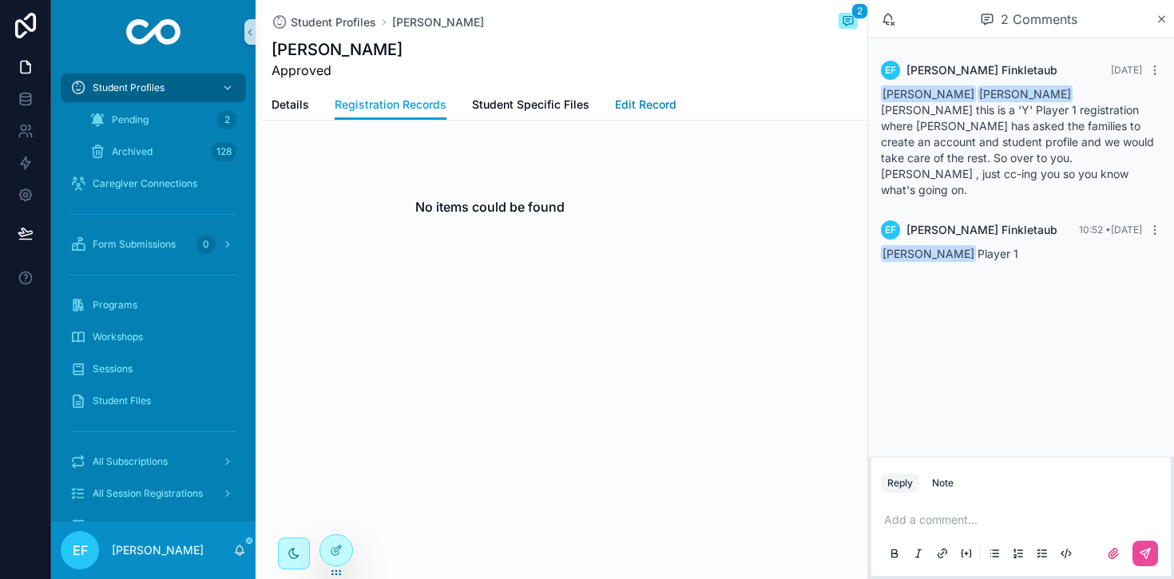
click at [639, 99] on span "Edit Record" at bounding box center [646, 105] width 62 height 16
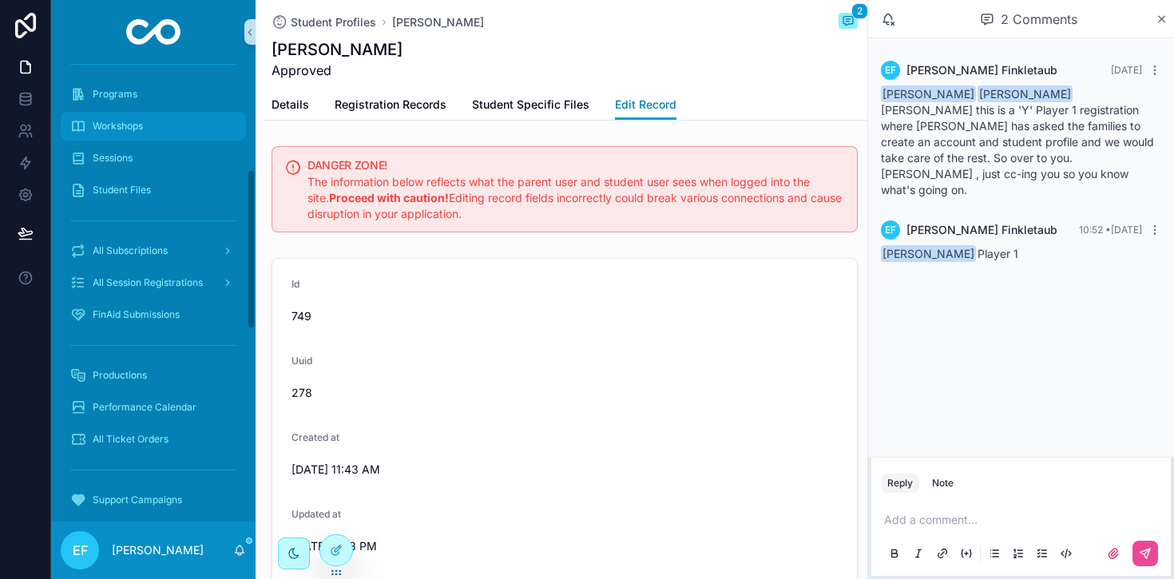
scroll to position [312, 0]
click at [371, 104] on span "Registration Records" at bounding box center [391, 105] width 112 height 16
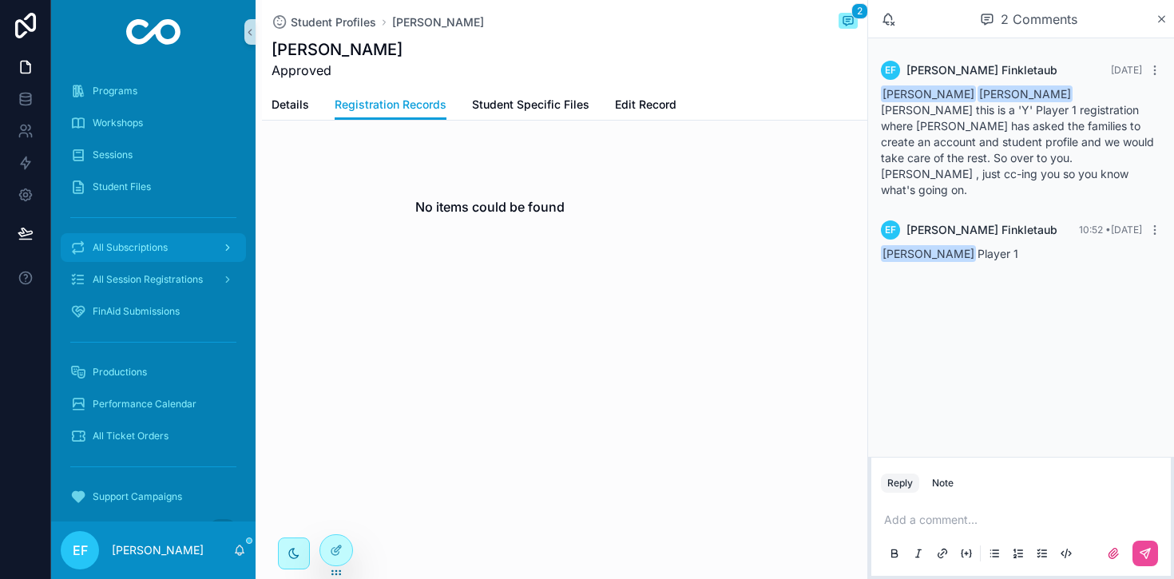
click at [156, 243] on span "All Subscriptions" at bounding box center [130, 247] width 75 height 13
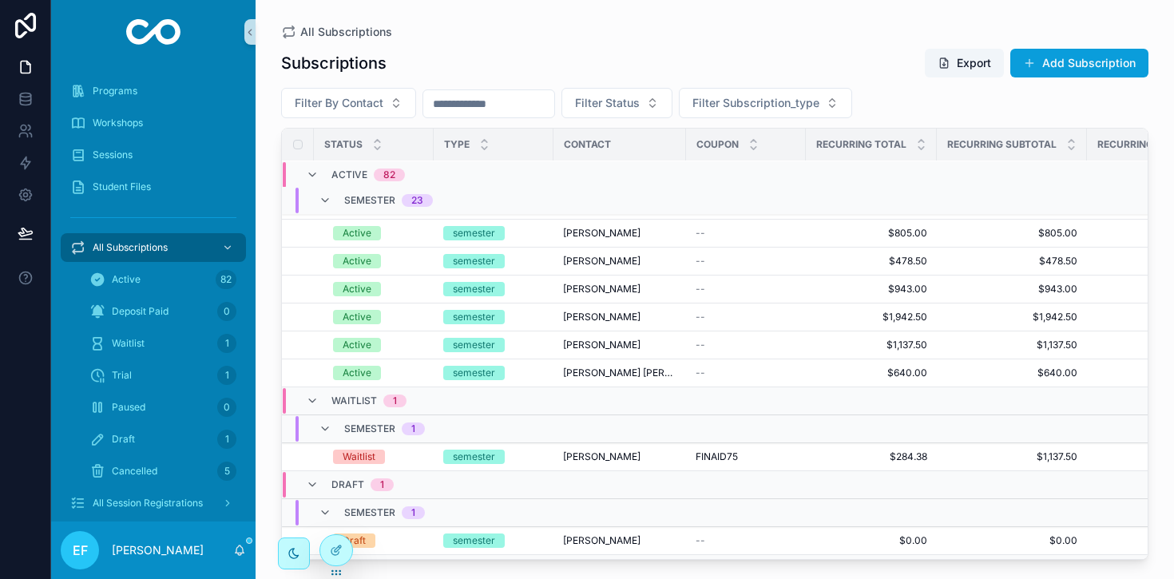
scroll to position [2291, 0]
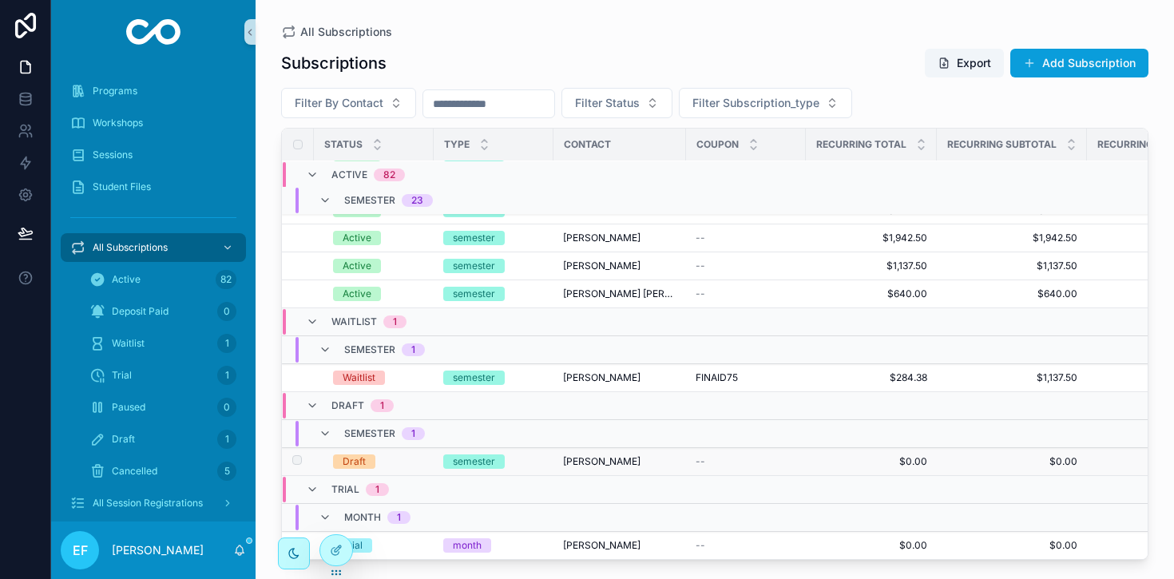
click at [540, 463] on div "semester" at bounding box center [493, 462] width 101 height 14
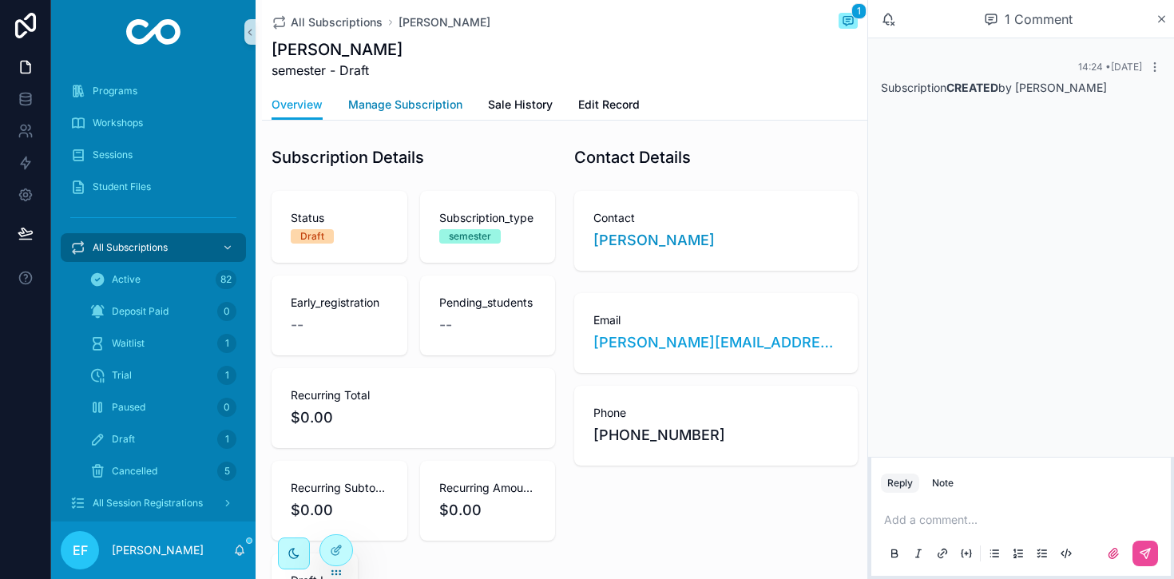
click at [432, 104] on span "Manage Subscription" at bounding box center [405, 105] width 114 height 16
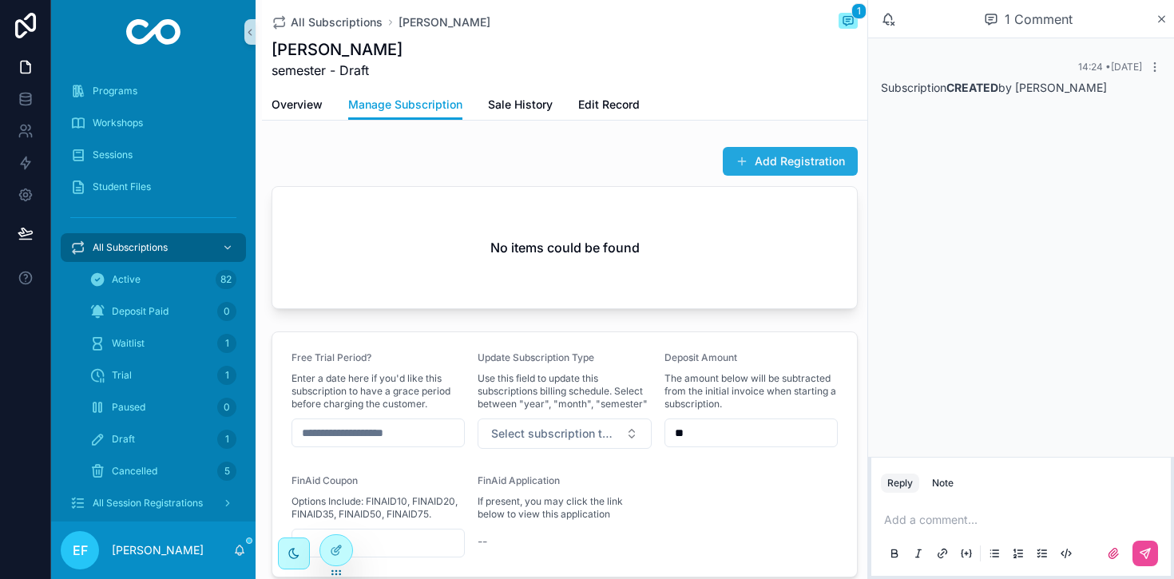
click at [809, 157] on button "Add Registration" at bounding box center [790, 161] width 135 height 29
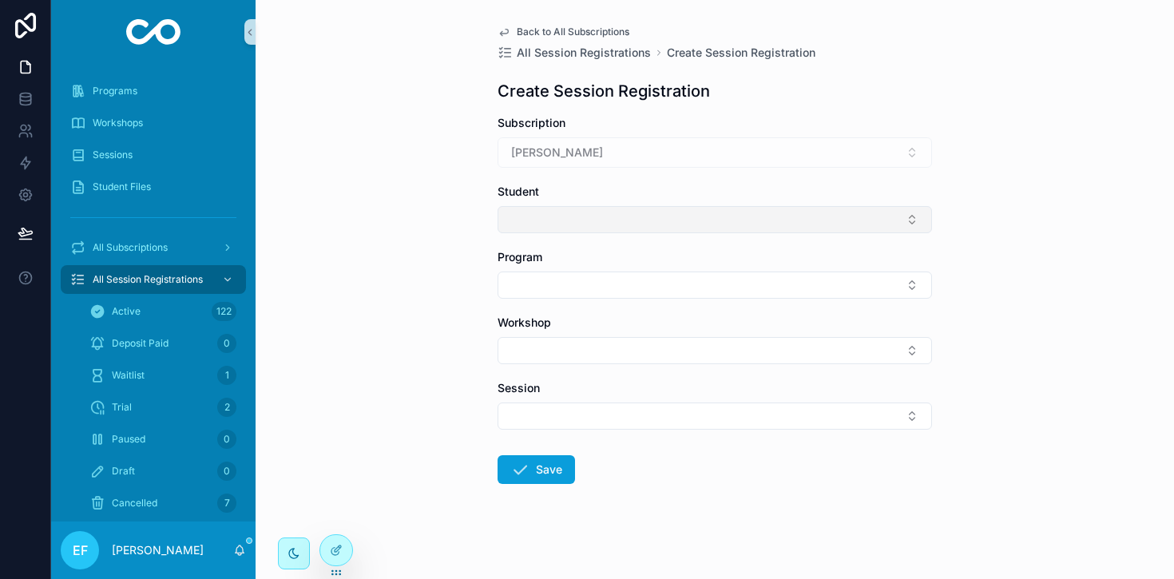
click at [724, 212] on button "Select Button" at bounding box center [715, 219] width 435 height 27
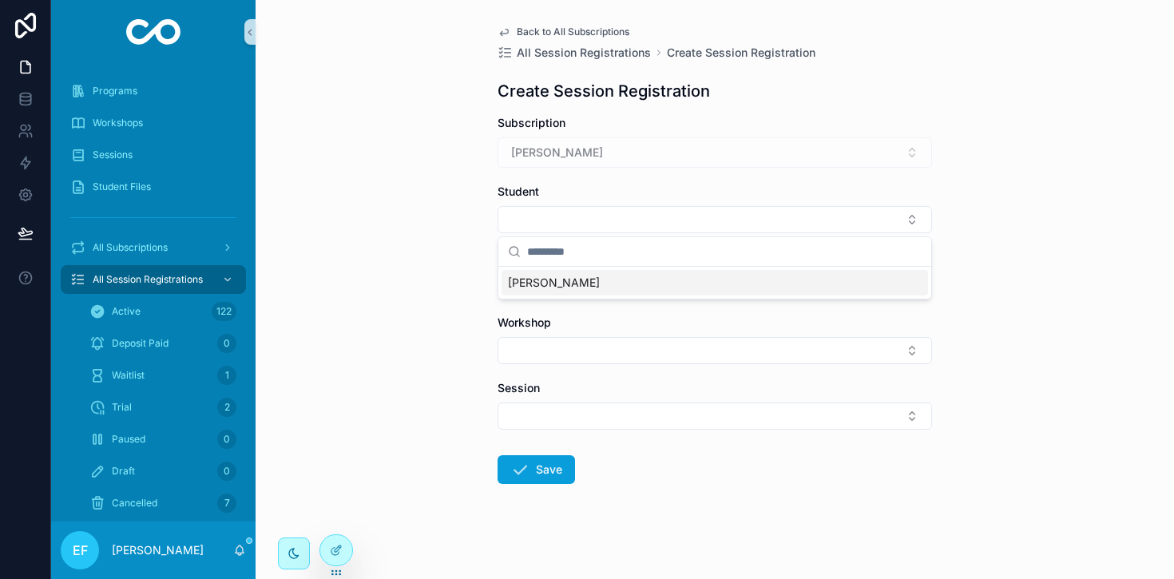
click at [617, 280] on div "[PERSON_NAME]" at bounding box center [715, 283] width 427 height 26
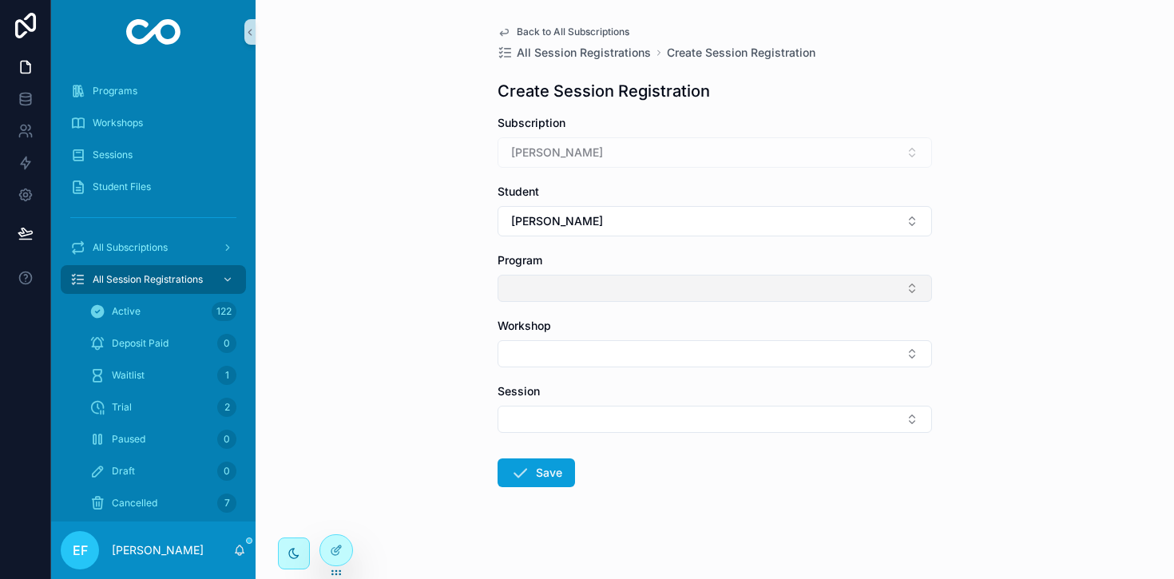
click at [618, 284] on button "Select Button" at bounding box center [715, 288] width 435 height 27
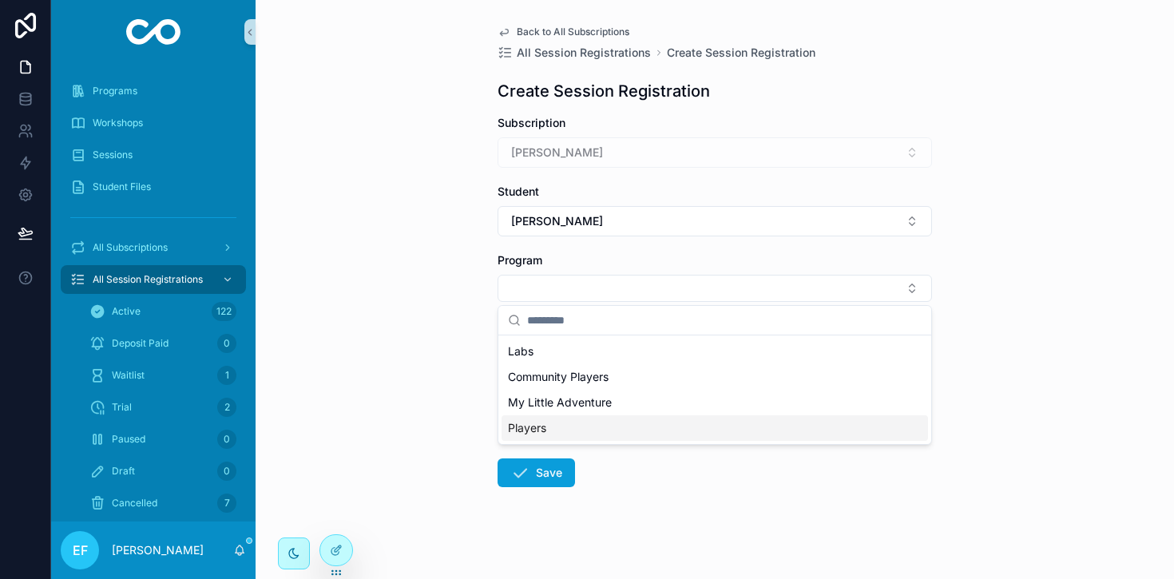
click at [556, 427] on div "Players" at bounding box center [715, 428] width 427 height 26
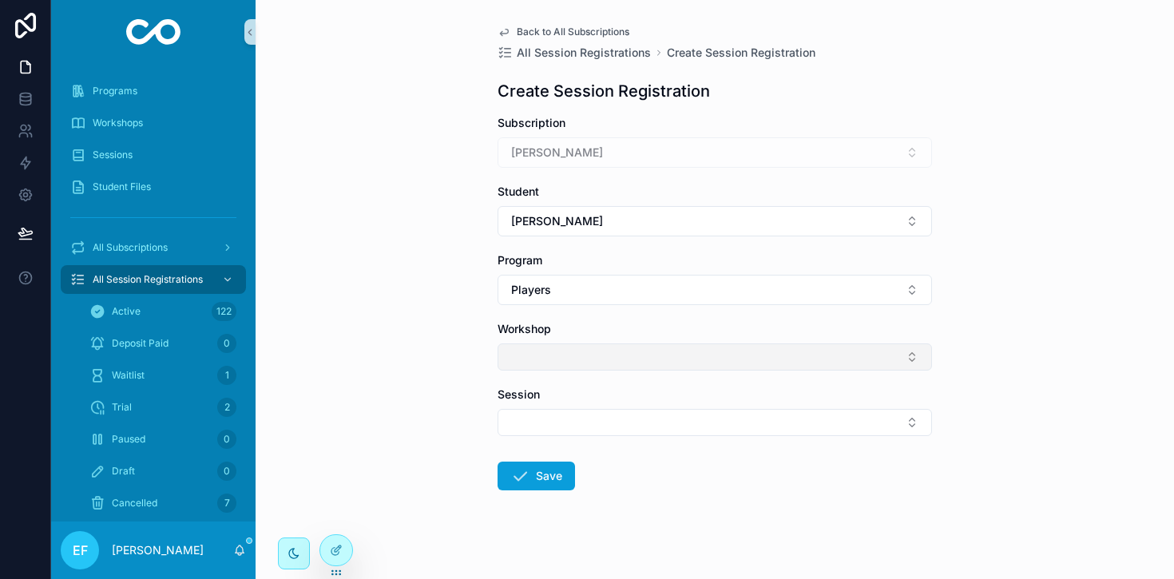
click at [654, 359] on button "Select Button" at bounding box center [715, 357] width 435 height 27
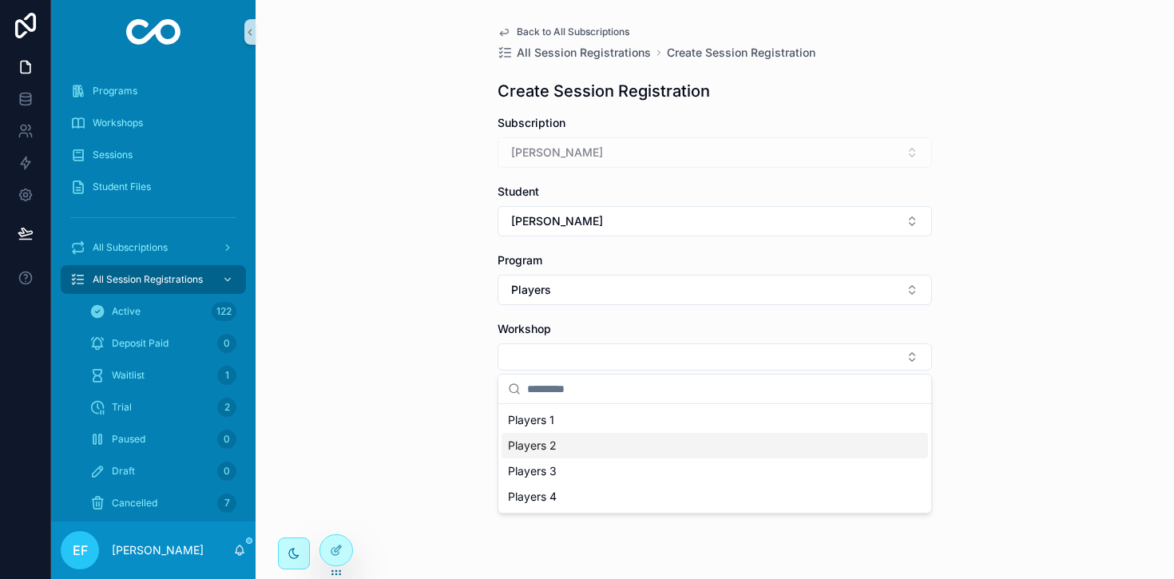
click at [557, 438] on div "Players 2" at bounding box center [715, 446] width 427 height 26
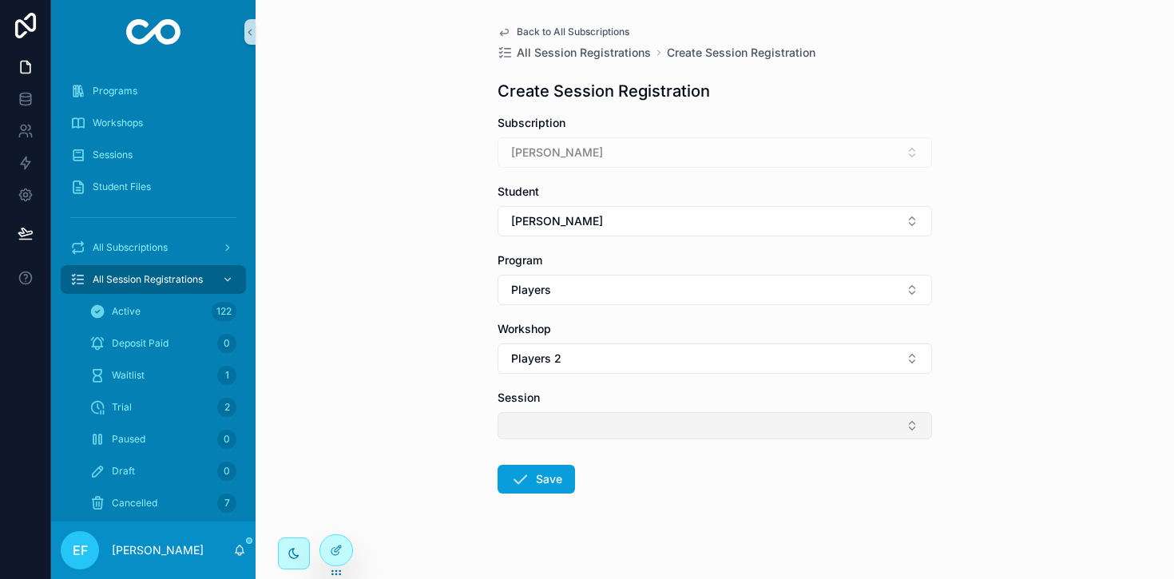
click at [564, 430] on button "Select Button" at bounding box center [715, 425] width 435 height 27
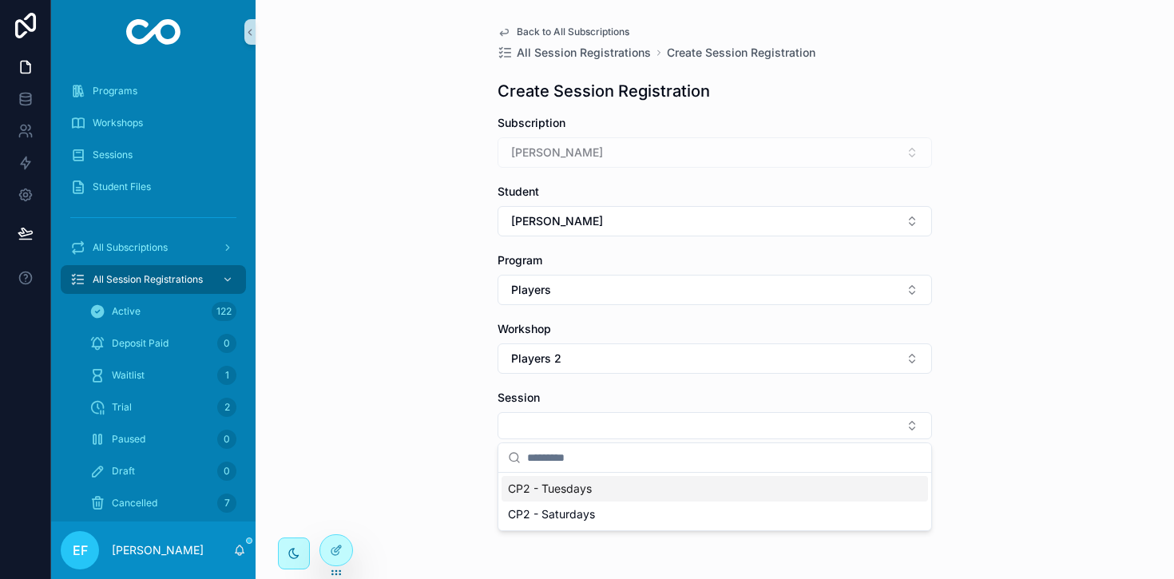
click at [560, 488] on span "CP2 - Tuesdays" at bounding box center [550, 489] width 84 height 16
click at [555, 477] on button "Save" at bounding box center [536, 482] width 77 height 29
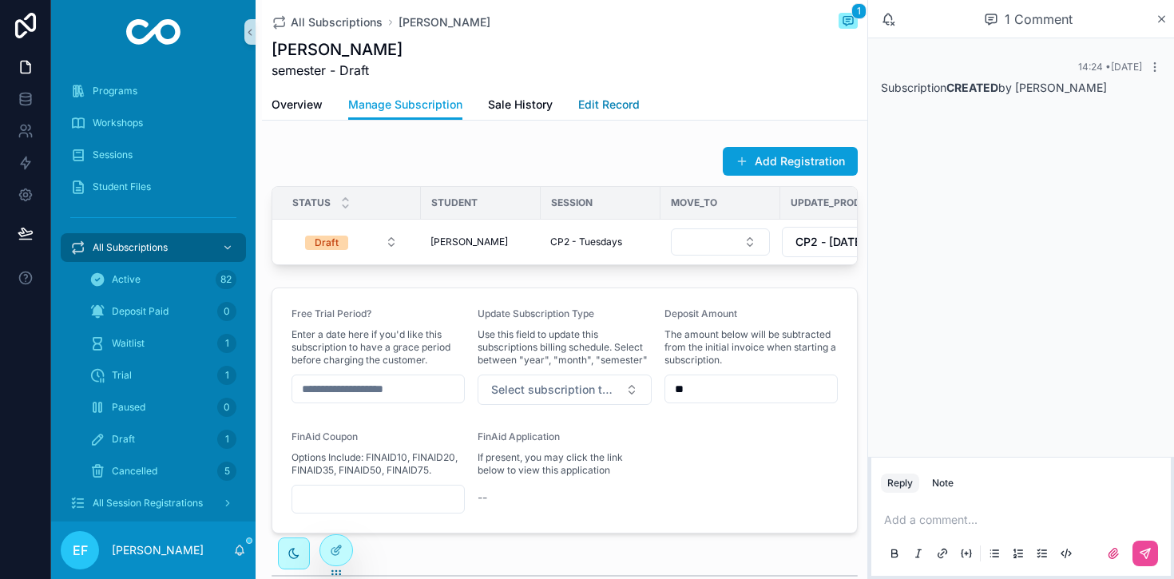
click at [610, 105] on span "Edit Record" at bounding box center [609, 105] width 62 height 16
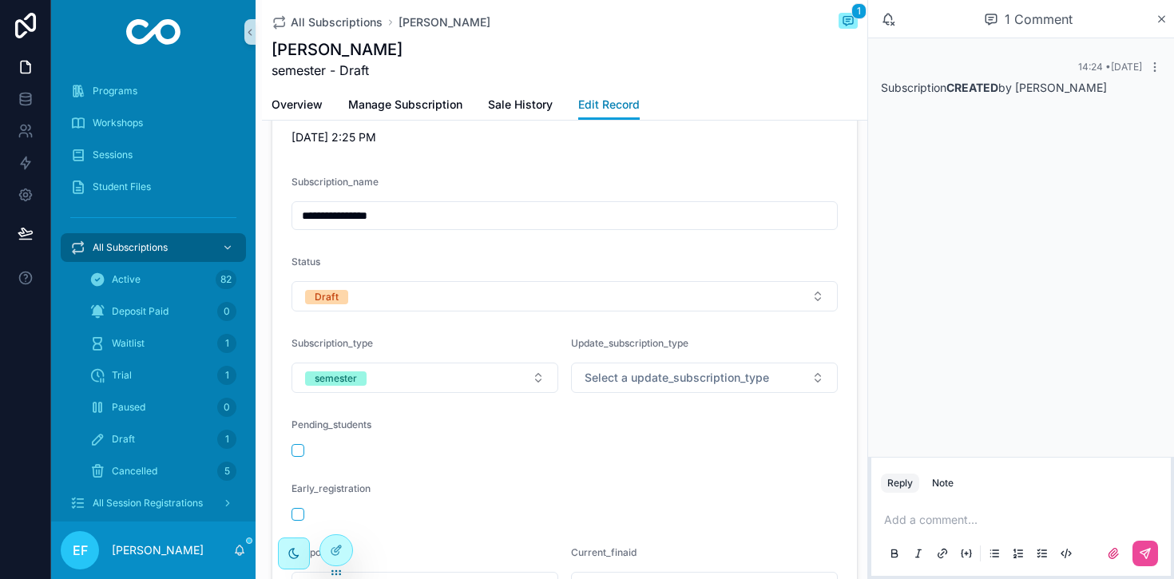
scroll to position [392, 0]
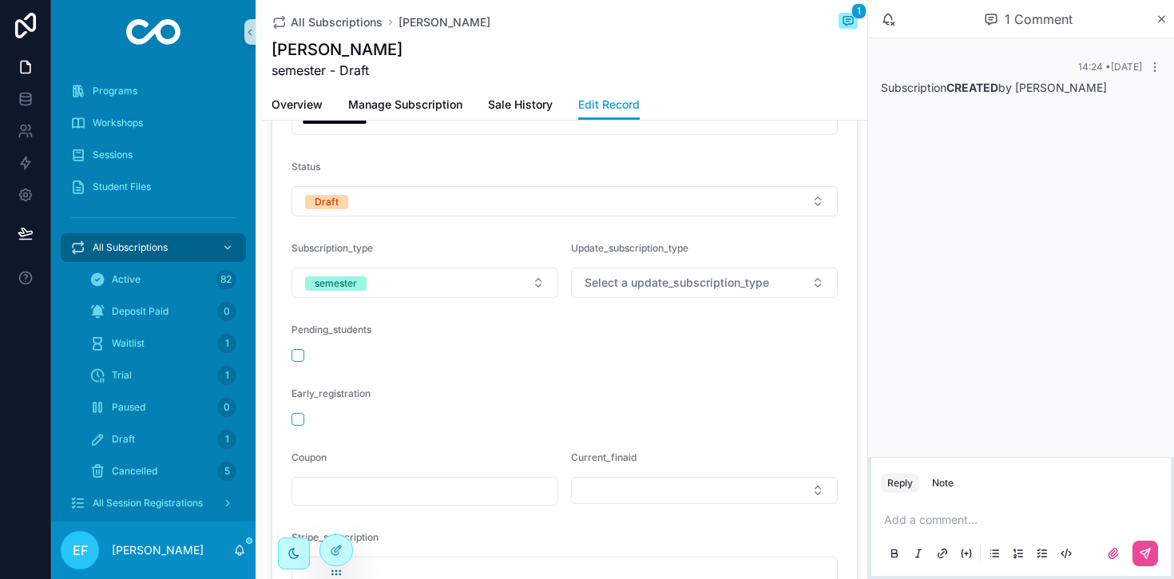
click at [531, 204] on button "Draft" at bounding box center [565, 201] width 546 height 30
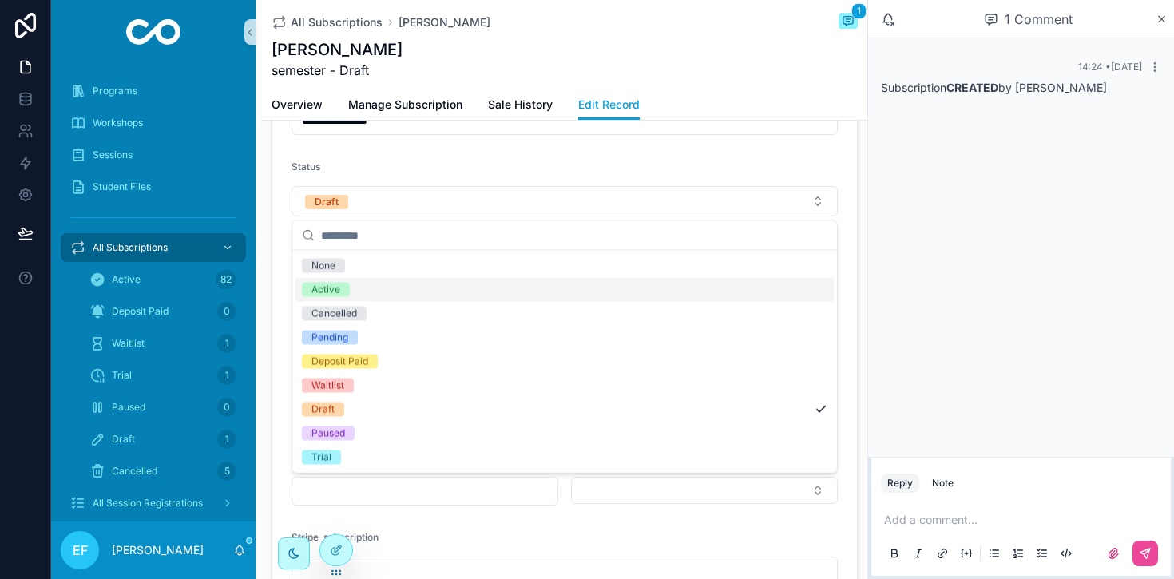
click at [337, 286] on div "Active" at bounding box center [326, 290] width 29 height 14
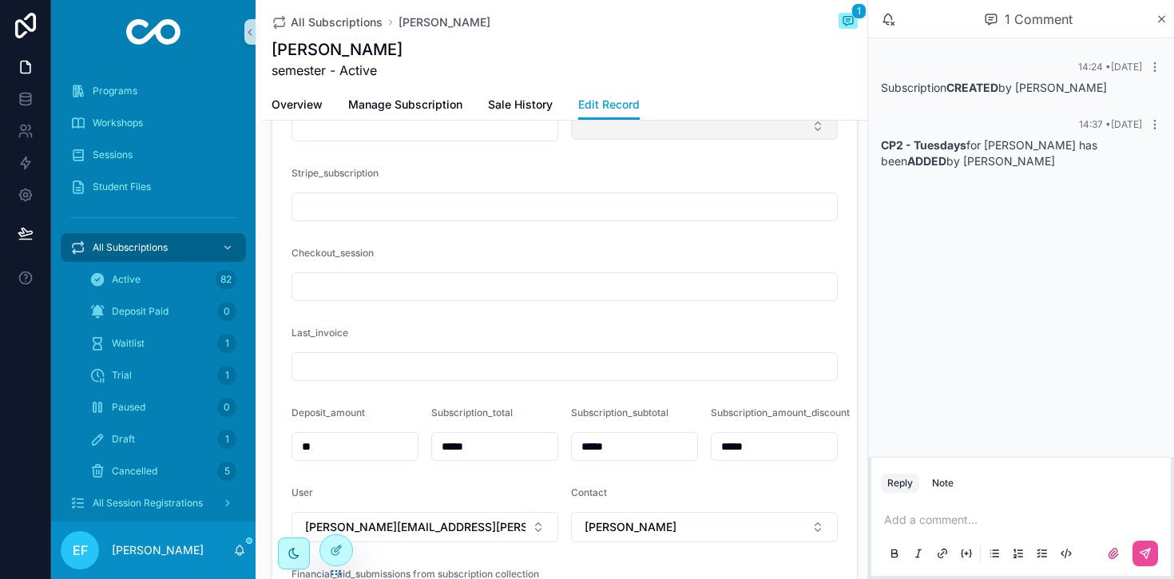
scroll to position [790, 0]
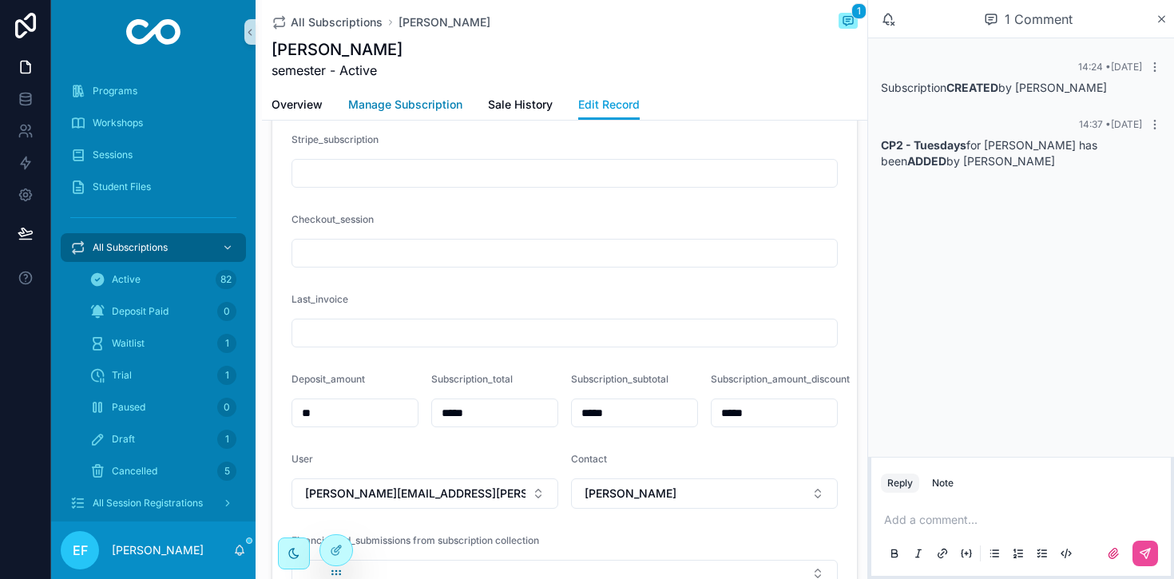
click at [433, 103] on span "Manage Subscription" at bounding box center [405, 105] width 114 height 16
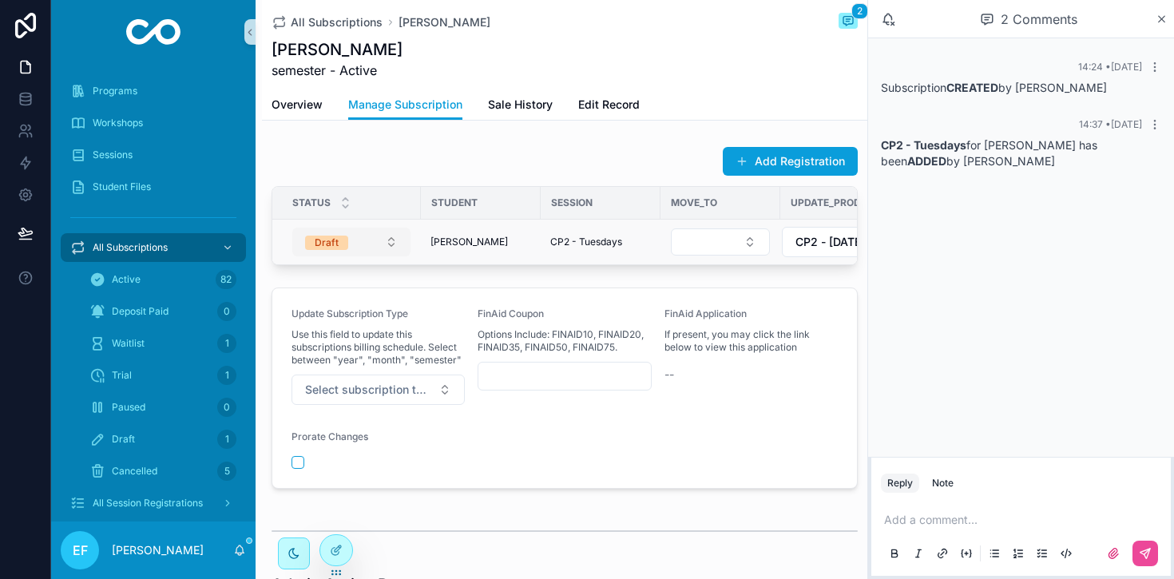
click at [385, 245] on button "Draft" at bounding box center [351, 242] width 118 height 29
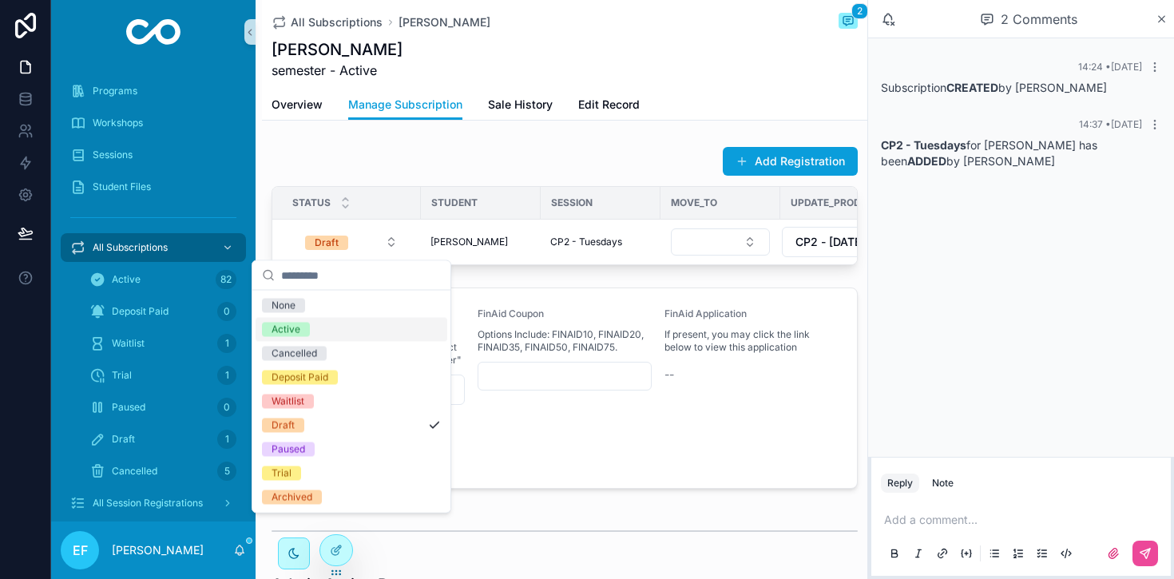
click at [308, 332] on span "Active" at bounding box center [286, 330] width 48 height 14
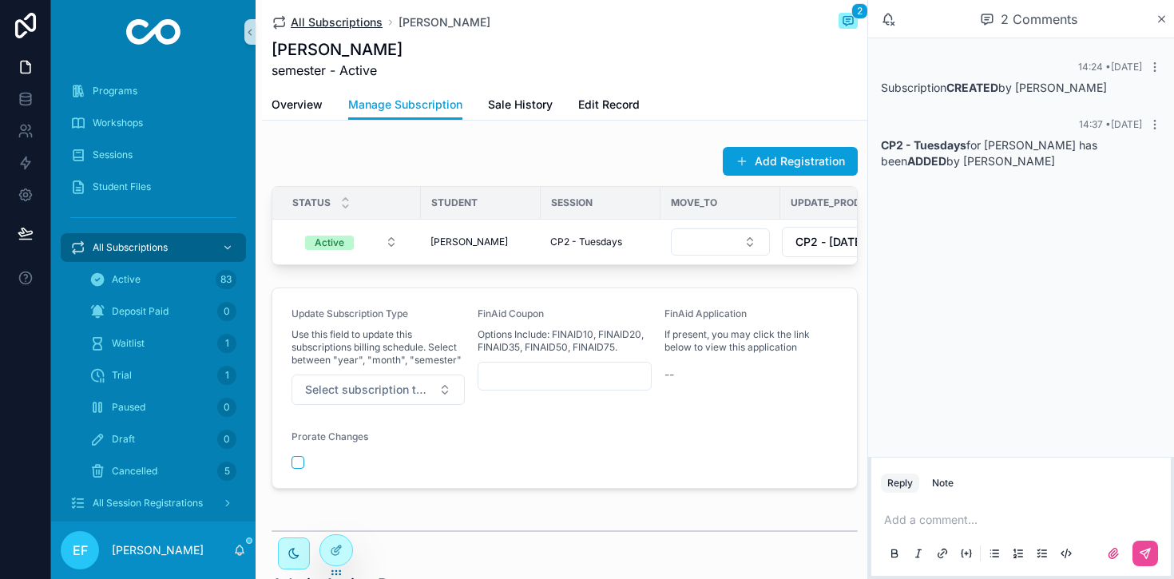
click at [328, 22] on span "All Subscriptions" at bounding box center [337, 22] width 92 height 16
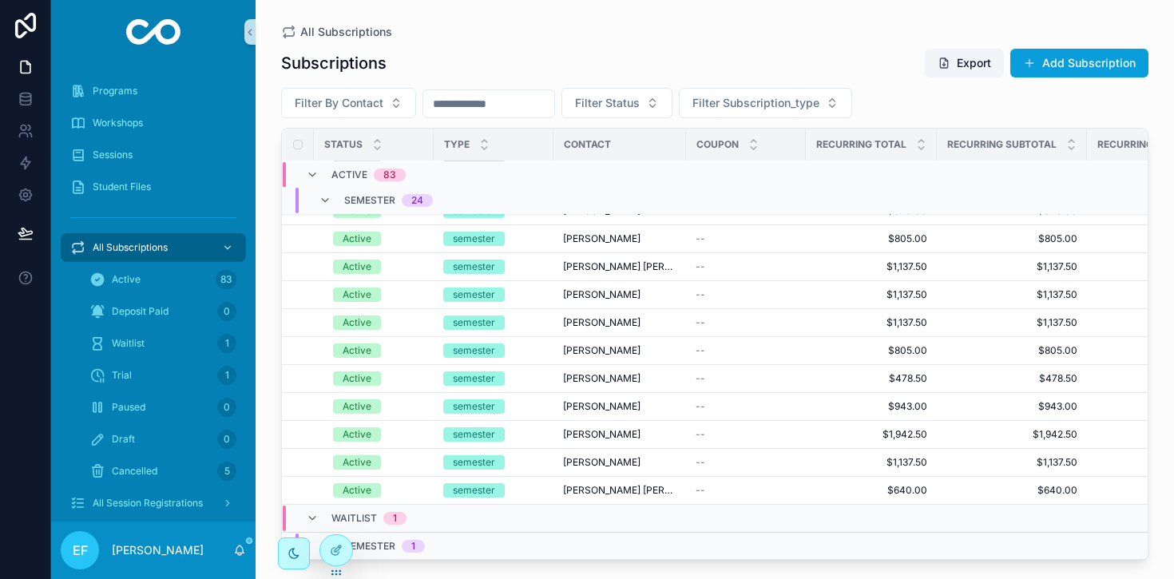
scroll to position [2235, 0]
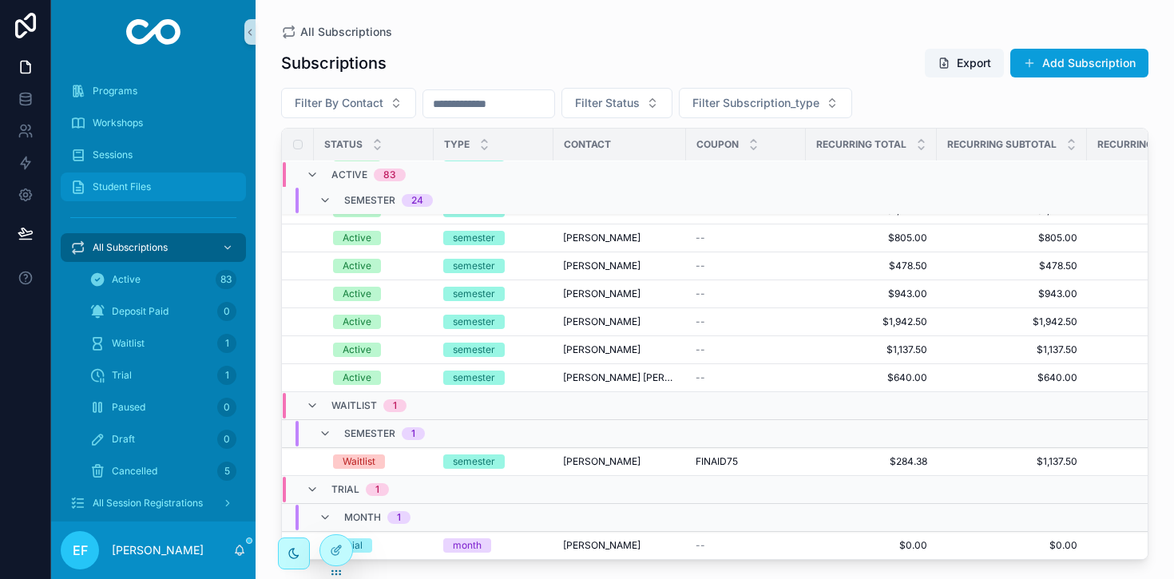
click at [137, 188] on span "Student Files" at bounding box center [122, 187] width 58 height 13
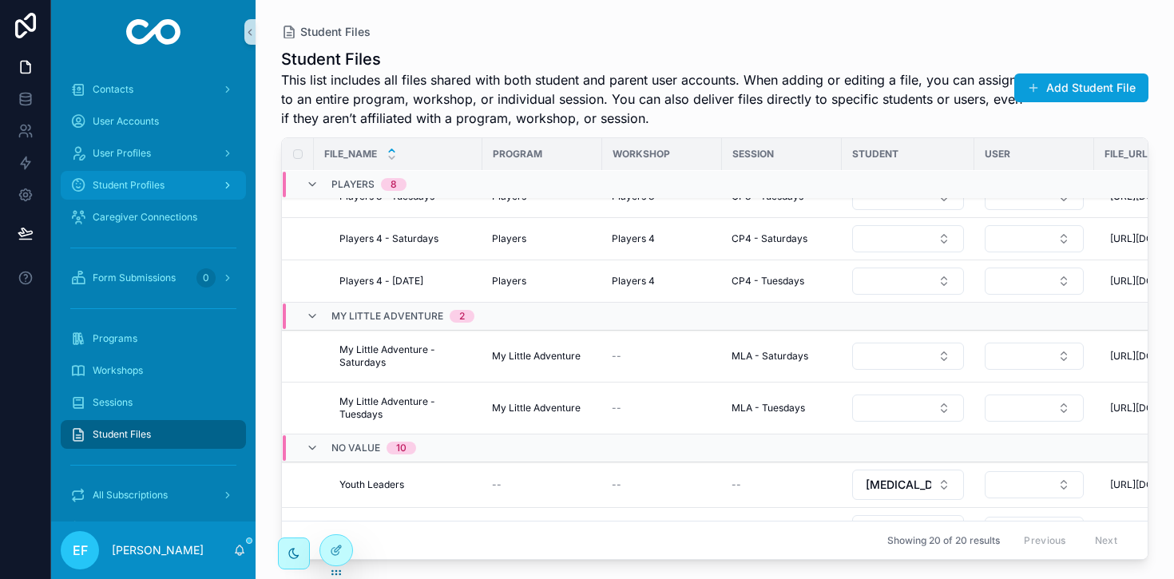
click at [148, 180] on span "Student Profiles" at bounding box center [129, 185] width 72 height 13
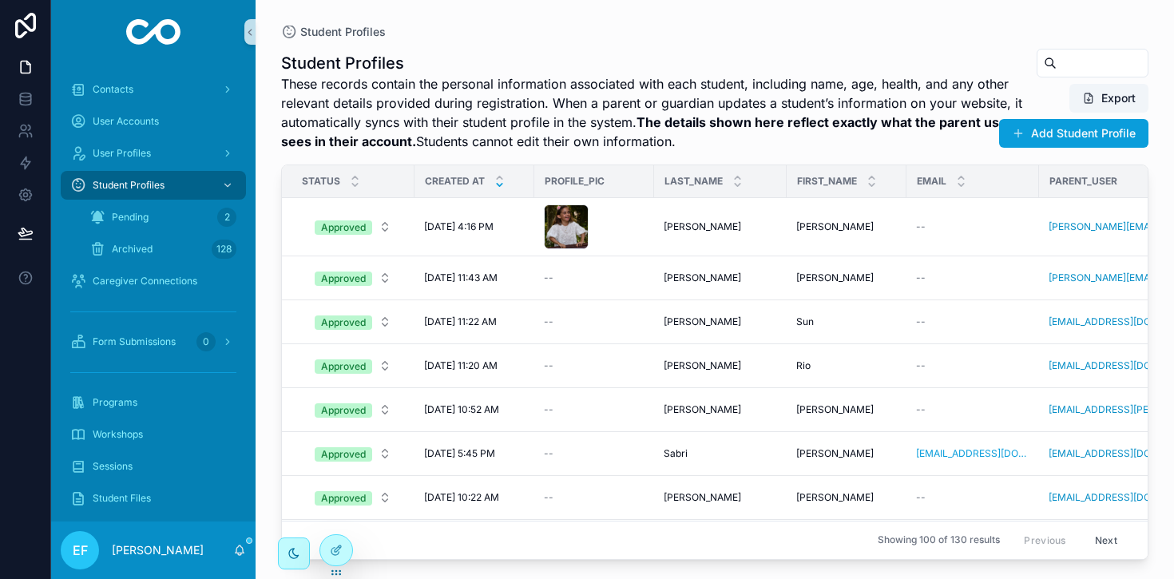
click at [1078, 59] on input "scrollable content" at bounding box center [1102, 63] width 91 height 22
type input "******"
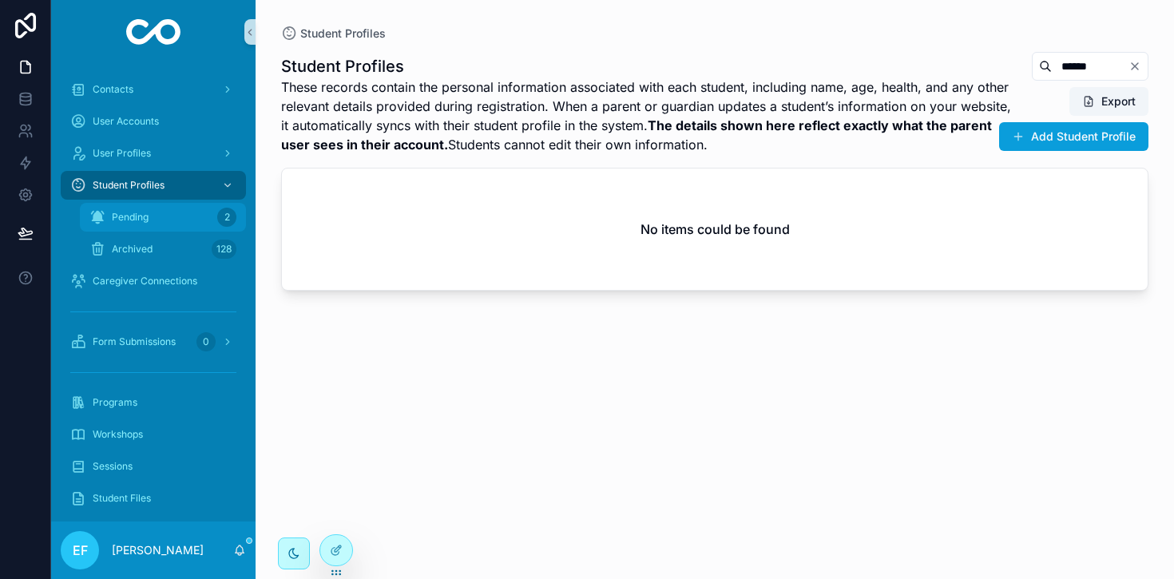
click at [151, 217] on div "Pending 2" at bounding box center [162, 218] width 147 height 26
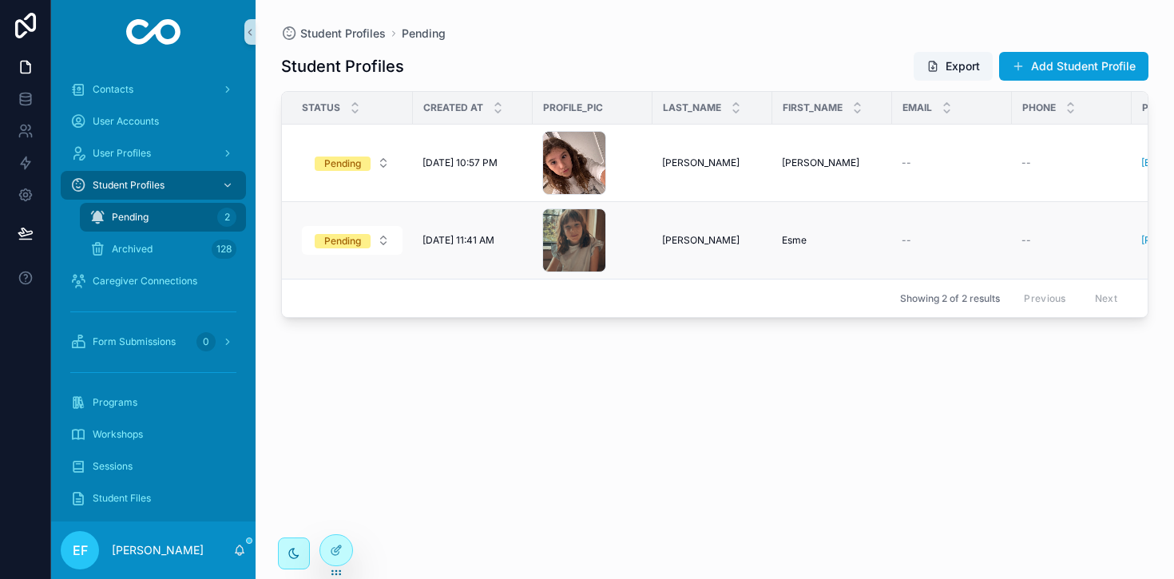
click at [679, 238] on span "[PERSON_NAME]" at bounding box center [700, 240] width 77 height 13
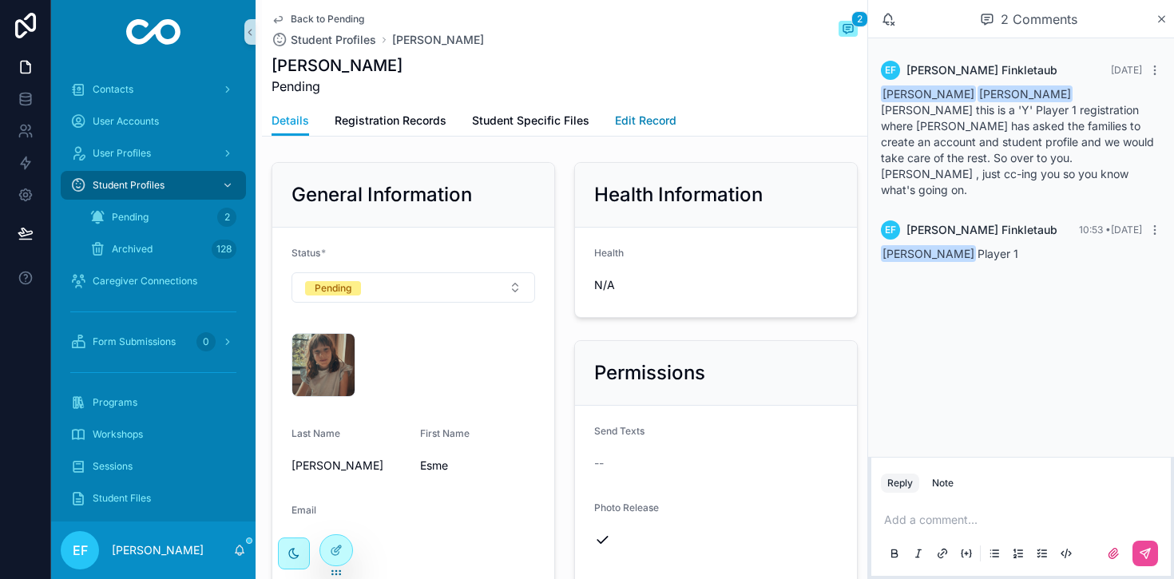
click at [654, 121] on span "Edit Record" at bounding box center [646, 121] width 62 height 16
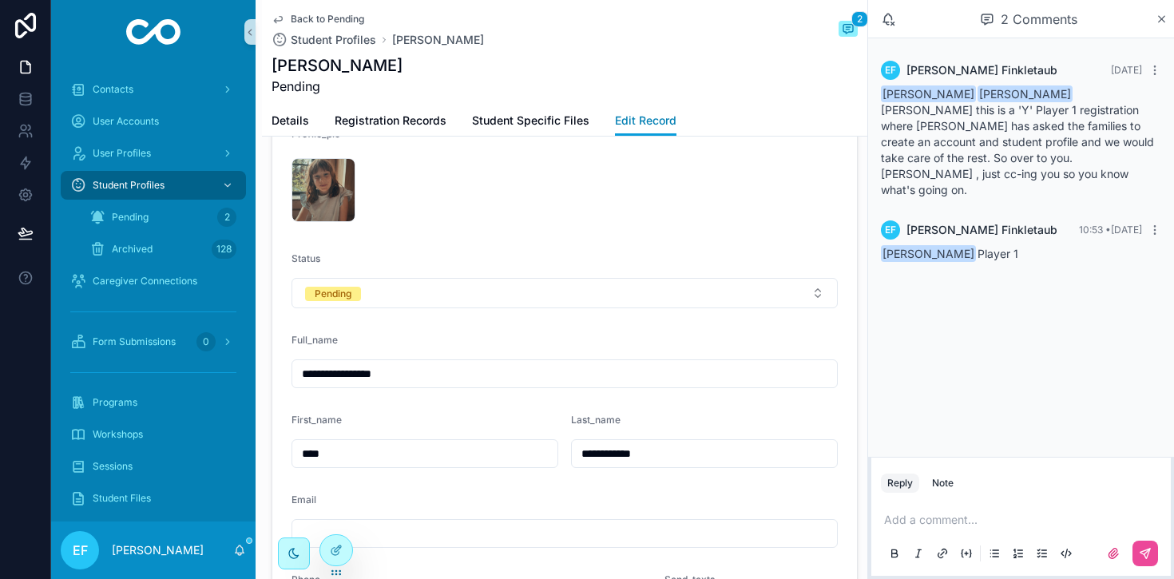
scroll to position [495, 0]
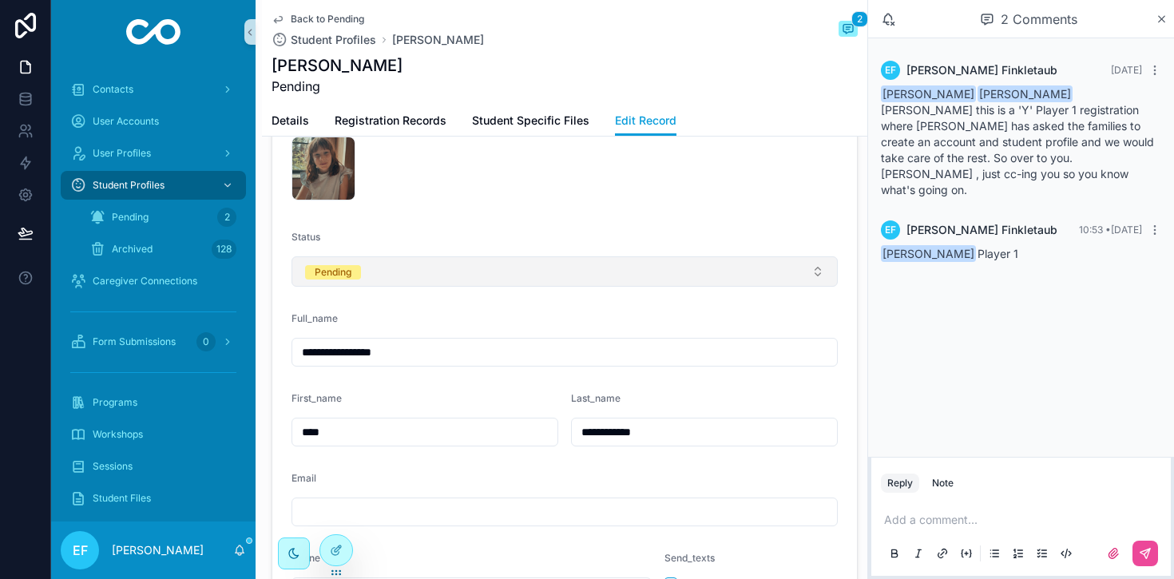
click at [466, 269] on button "Pending" at bounding box center [565, 271] width 546 height 30
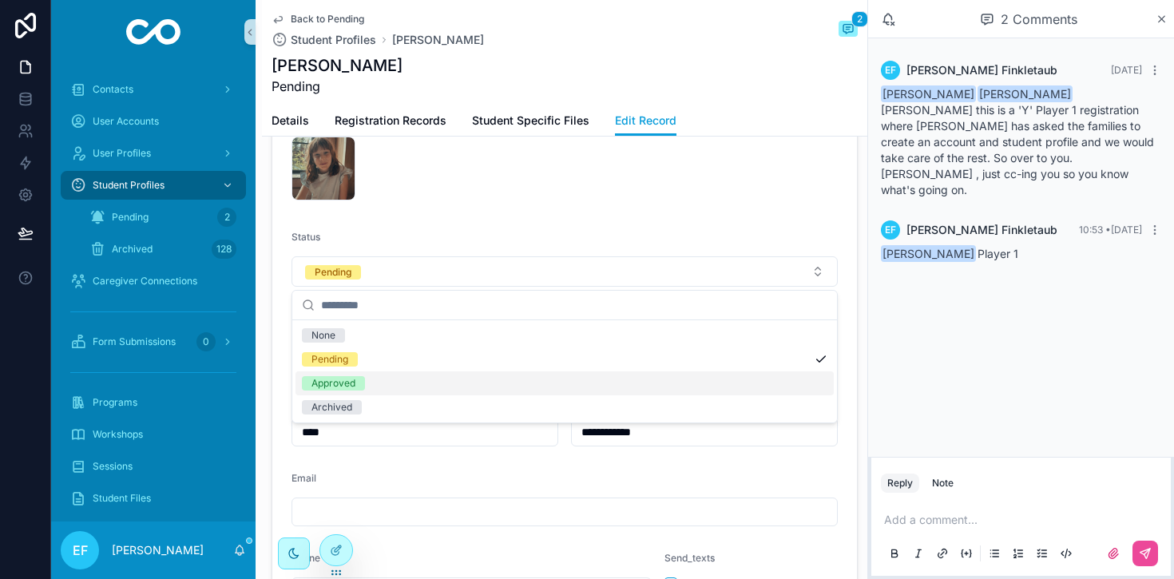
click at [334, 384] on div "Approved" at bounding box center [334, 383] width 44 height 14
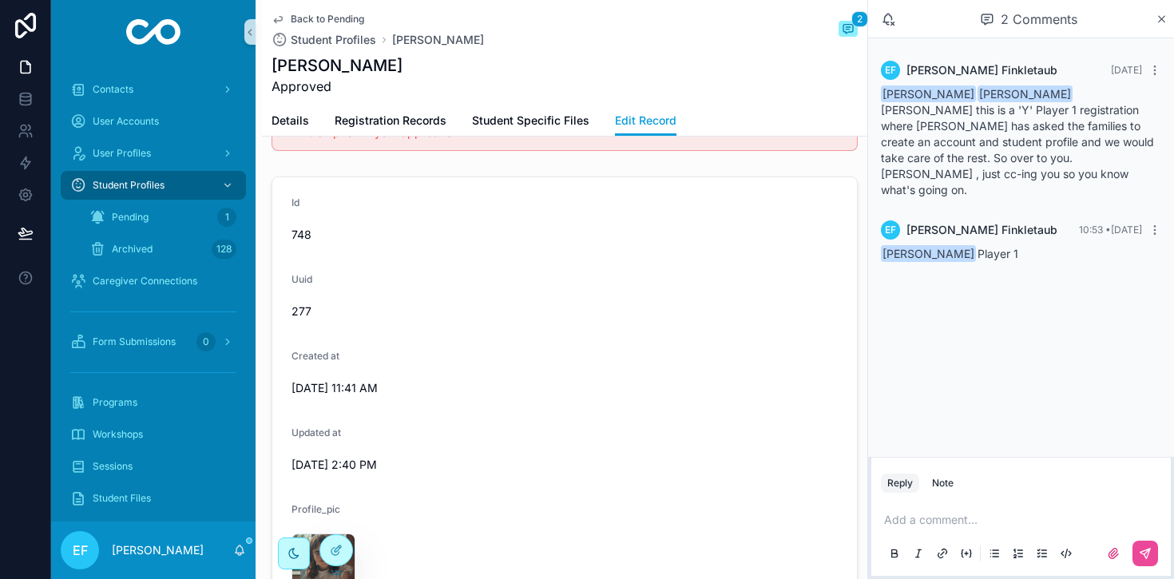
scroll to position [0, 0]
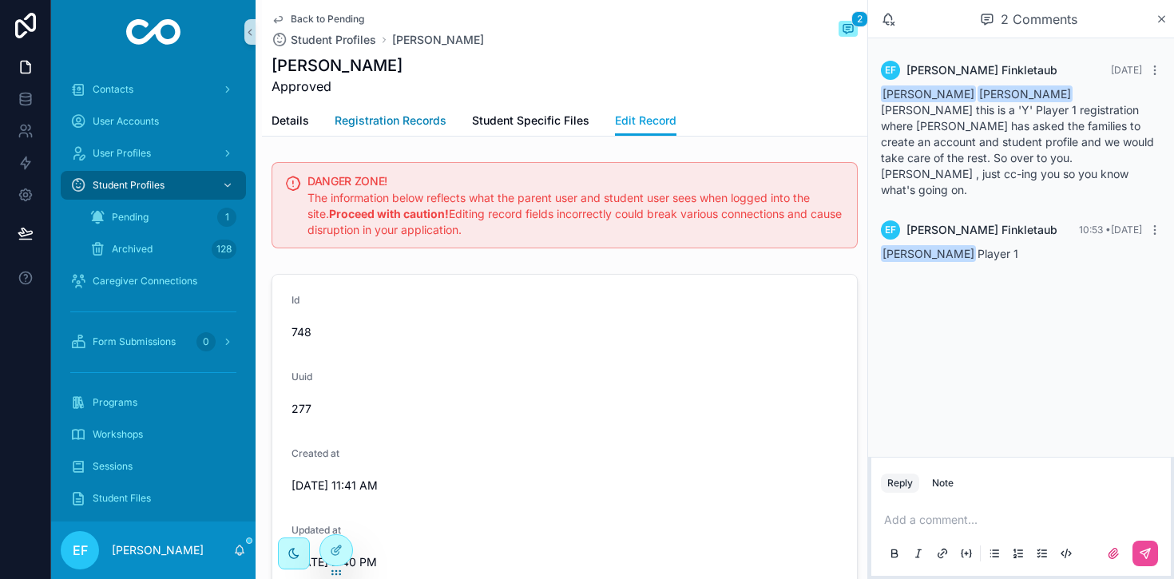
click at [411, 121] on span "Registration Records" at bounding box center [391, 121] width 112 height 16
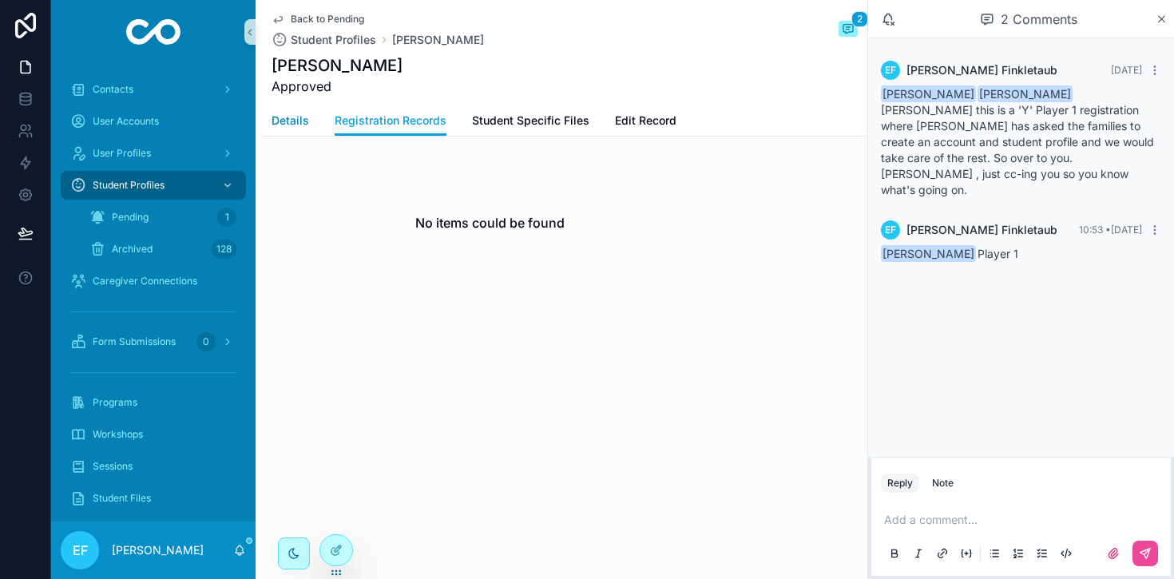
click at [290, 123] on span "Details" at bounding box center [291, 121] width 38 height 16
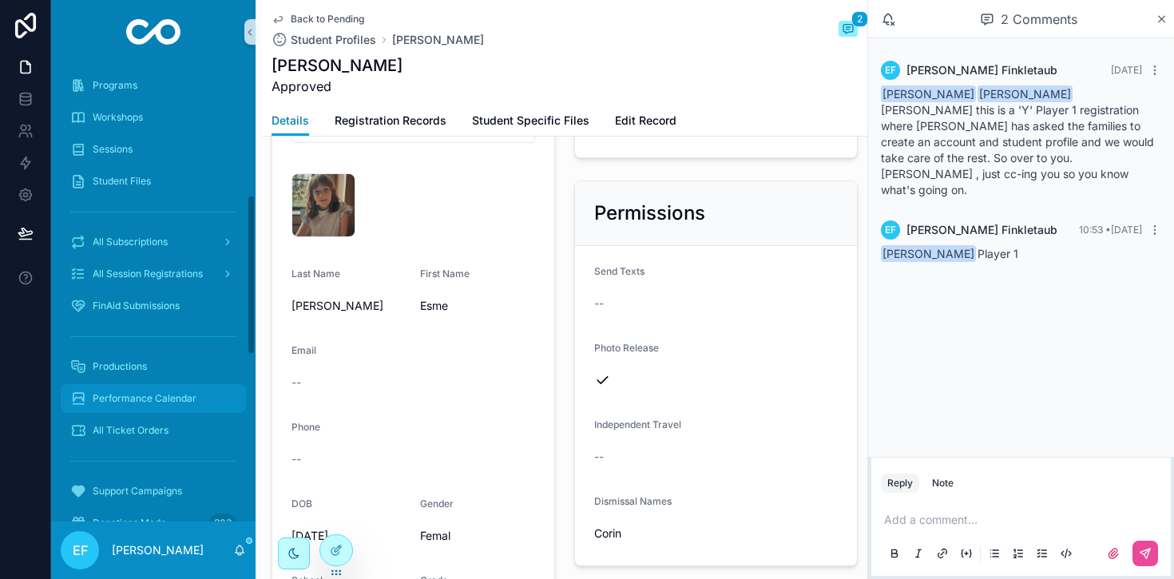
scroll to position [375, 0]
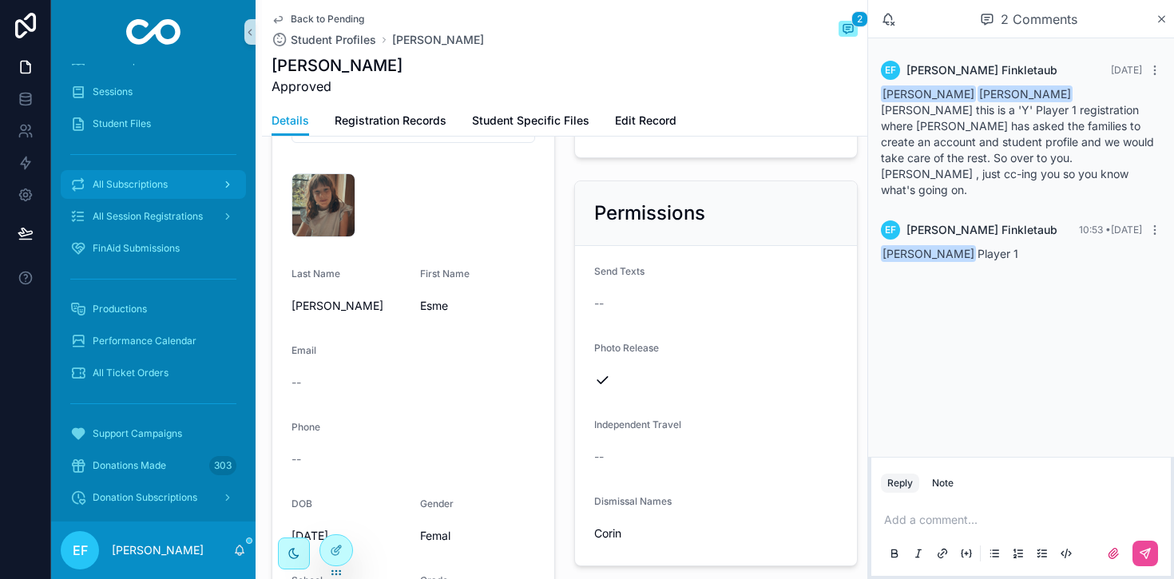
click at [161, 179] on span "All Subscriptions" at bounding box center [130, 184] width 75 height 13
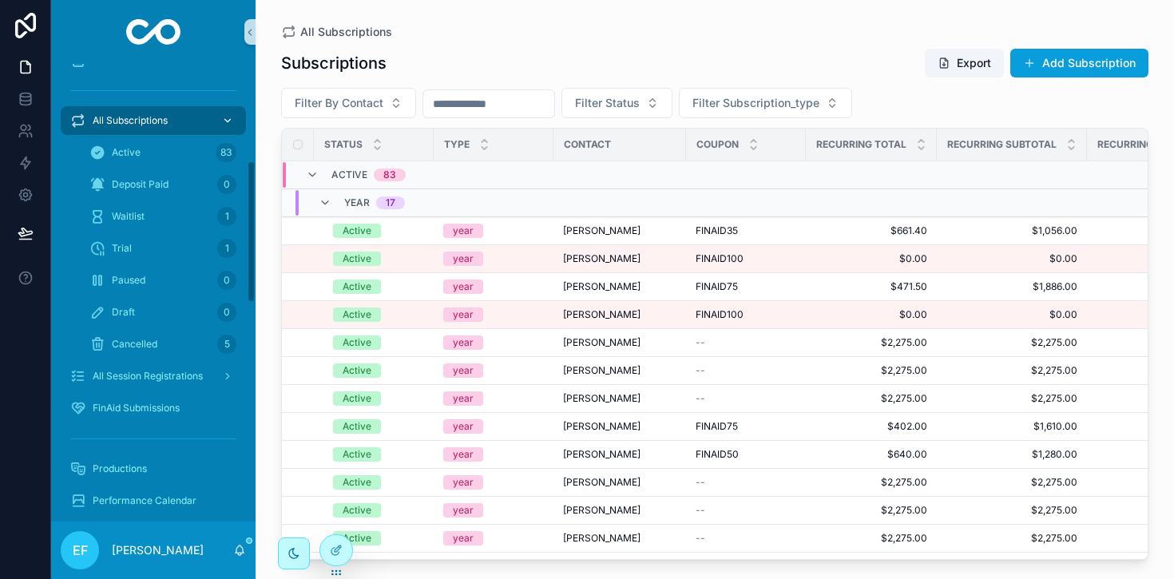
scroll to position [311, 0]
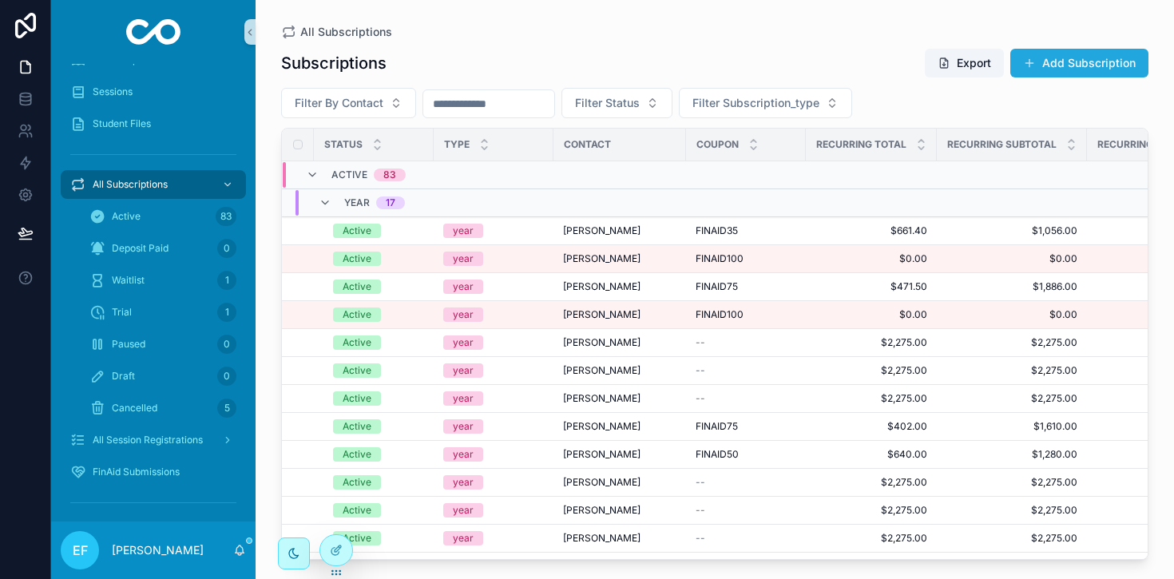
click at [1057, 67] on button "Add Subscription" at bounding box center [1080, 63] width 138 height 29
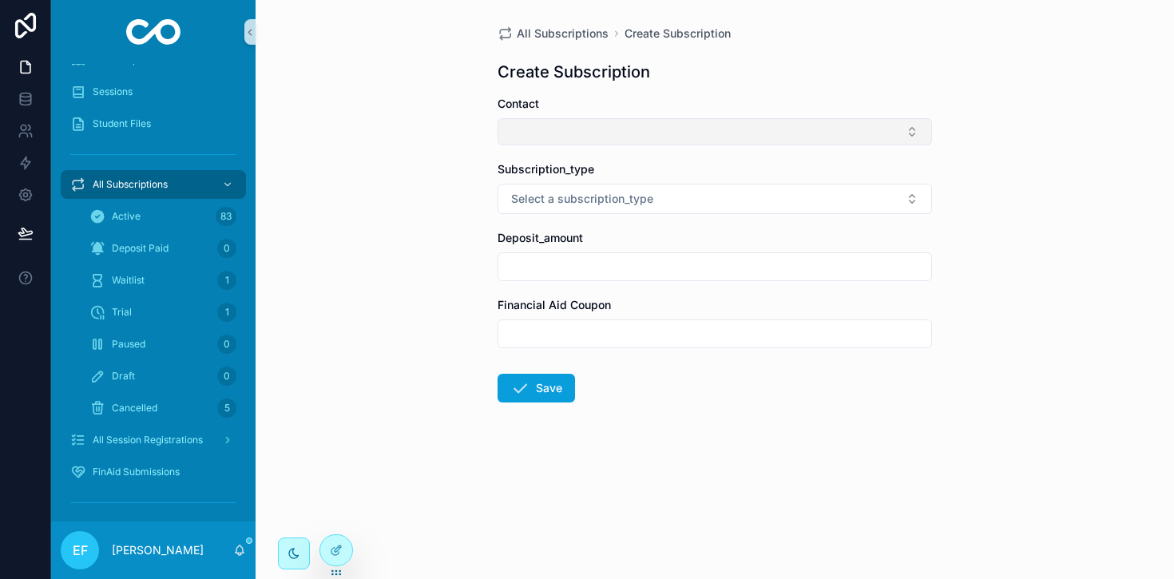
click at [669, 124] on button "Select Button" at bounding box center [715, 131] width 435 height 27
type input "*"
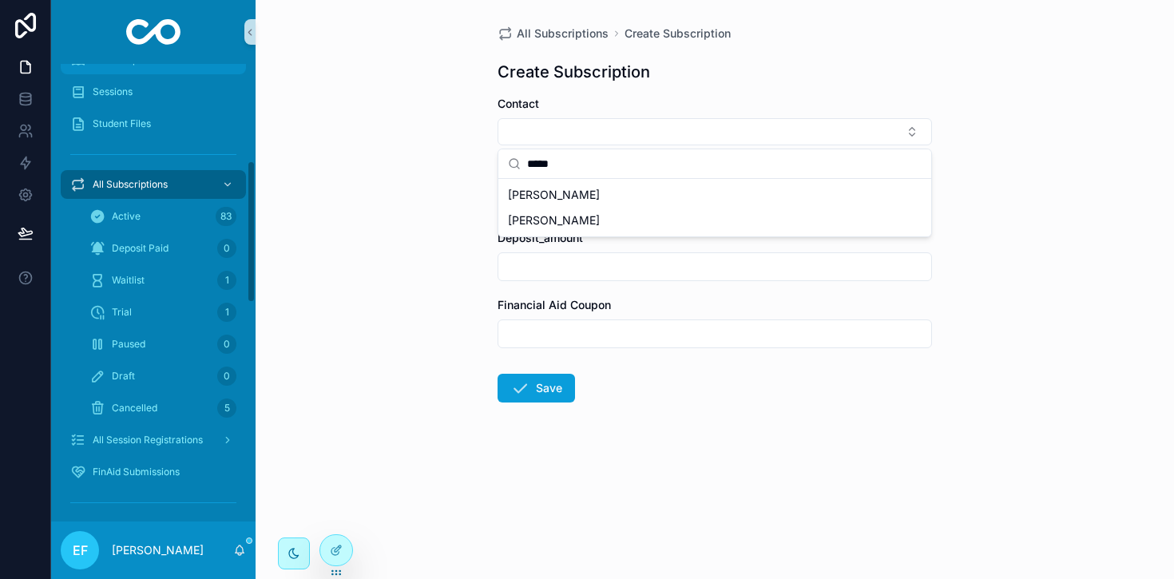
type input "*****"
click at [198, 69] on div "Workshops" at bounding box center [153, 60] width 166 height 26
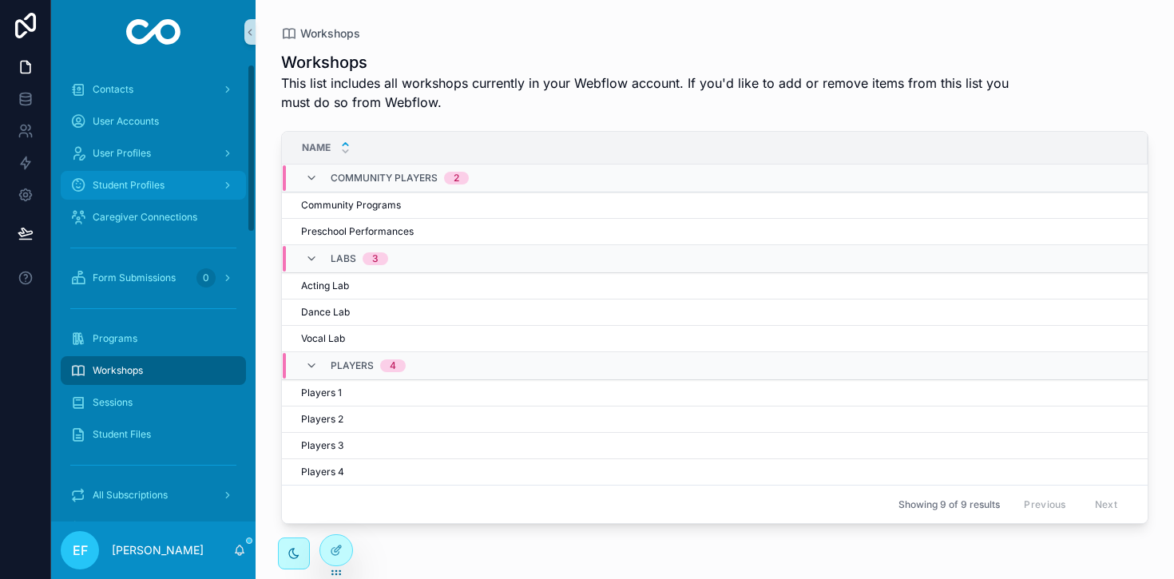
click at [125, 180] on span "Student Profiles" at bounding box center [129, 185] width 72 height 13
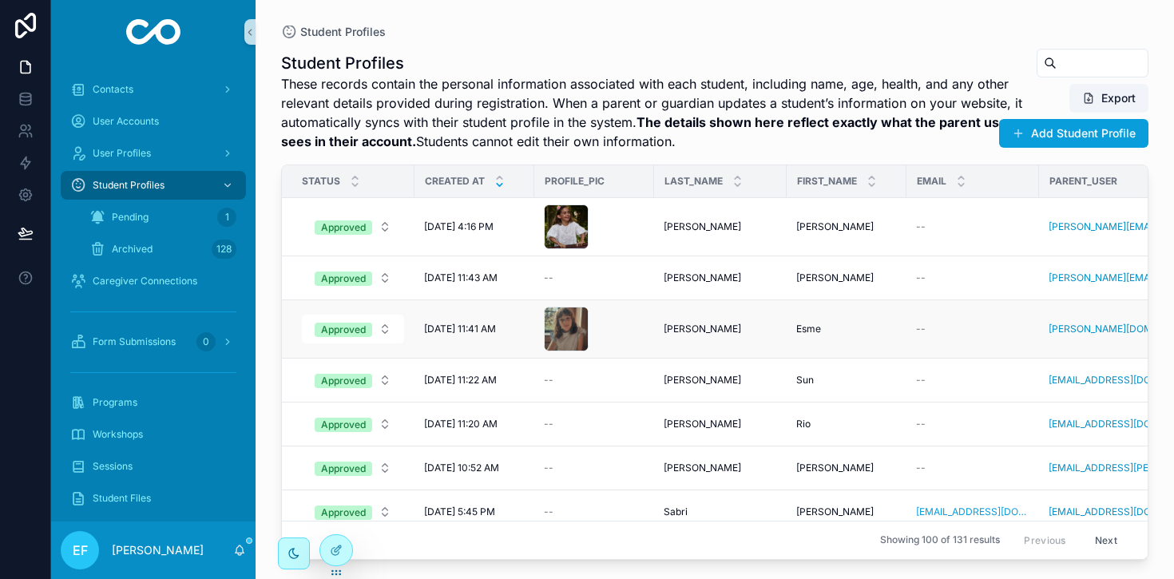
click at [706, 330] on span "[PERSON_NAME]" at bounding box center [702, 329] width 77 height 13
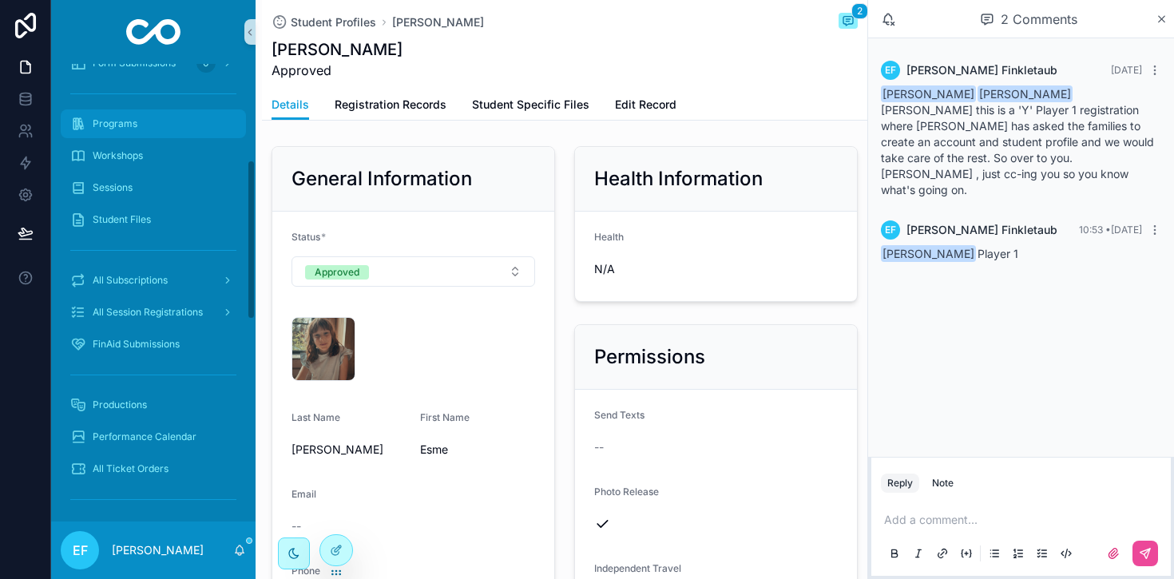
scroll to position [312, 0]
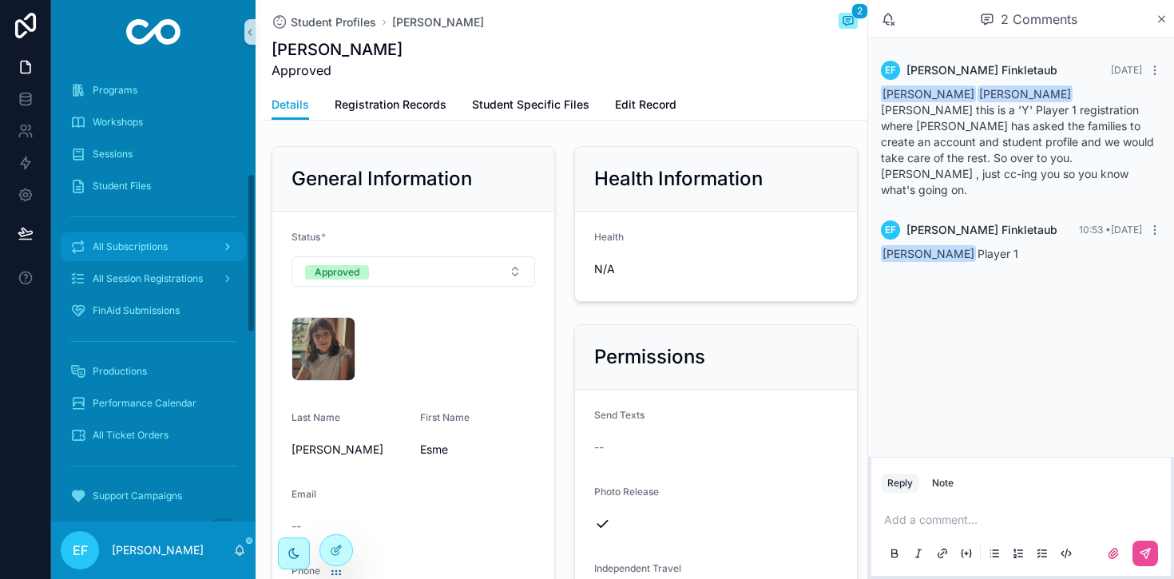
click at [144, 239] on div "All Subscriptions" at bounding box center [153, 247] width 166 height 26
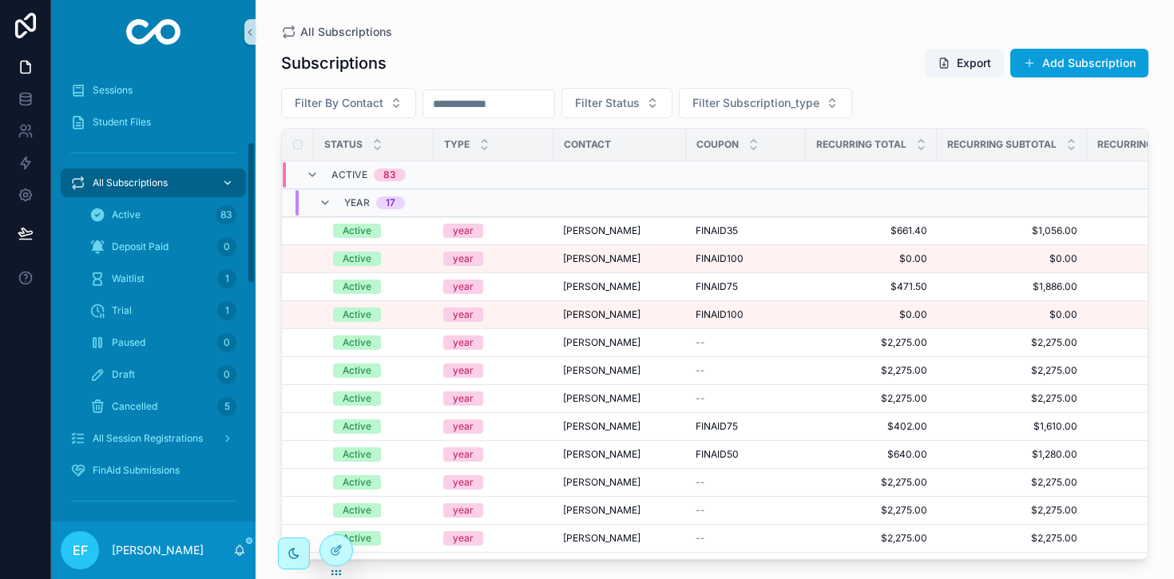
scroll to position [248, 0]
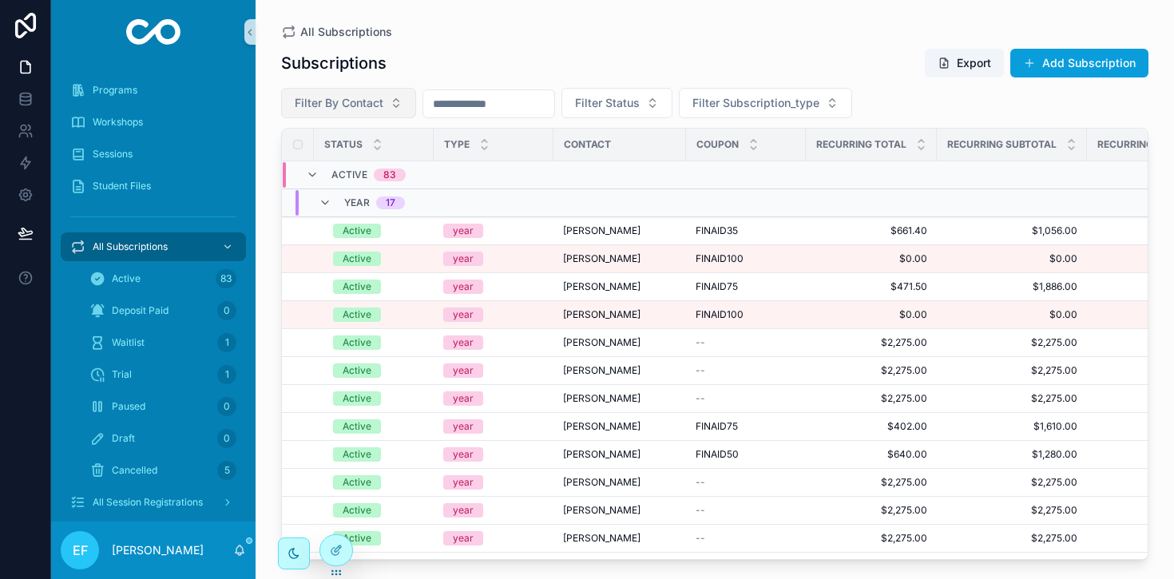
click at [369, 104] on span "Filter By Contact" at bounding box center [339, 103] width 89 height 16
type input "*"
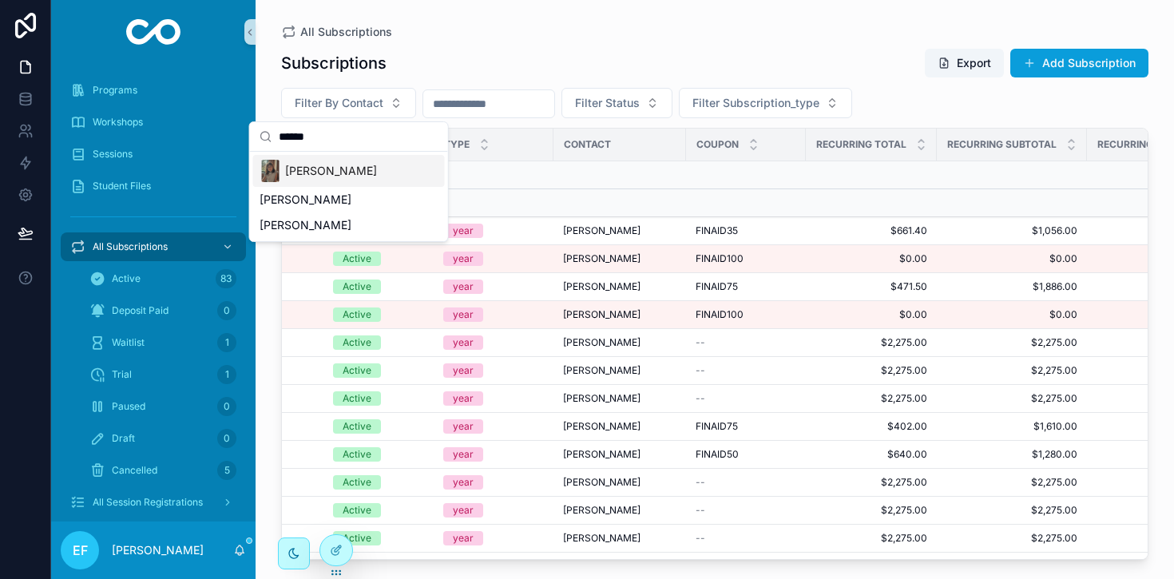
type input "******"
click at [356, 176] on span "[PERSON_NAME]" at bounding box center [331, 171] width 92 height 16
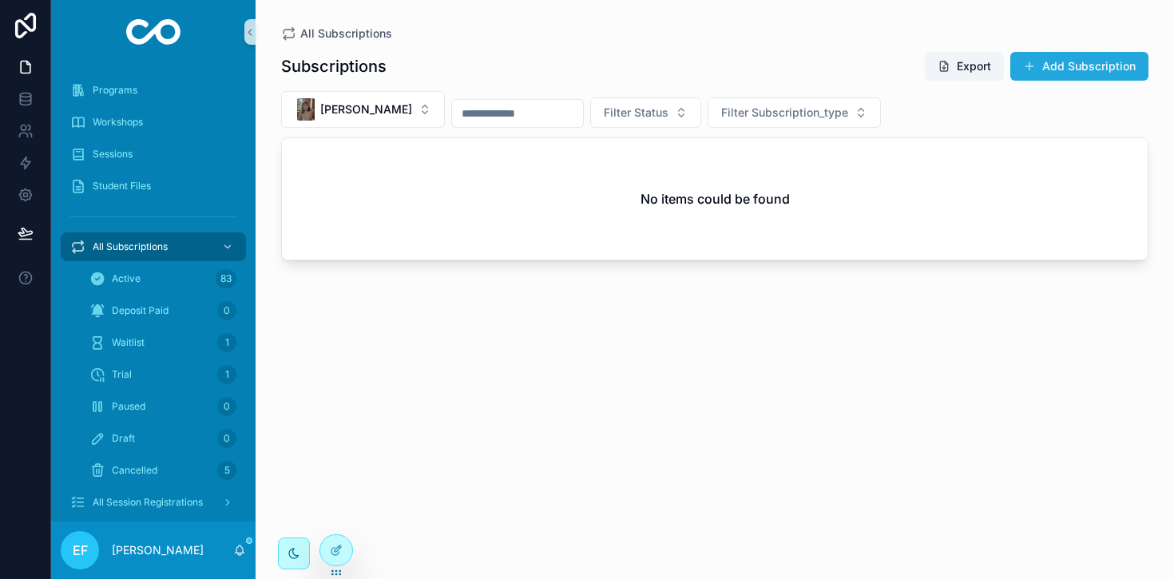
click at [1046, 72] on button "Add Subscription" at bounding box center [1080, 66] width 138 height 29
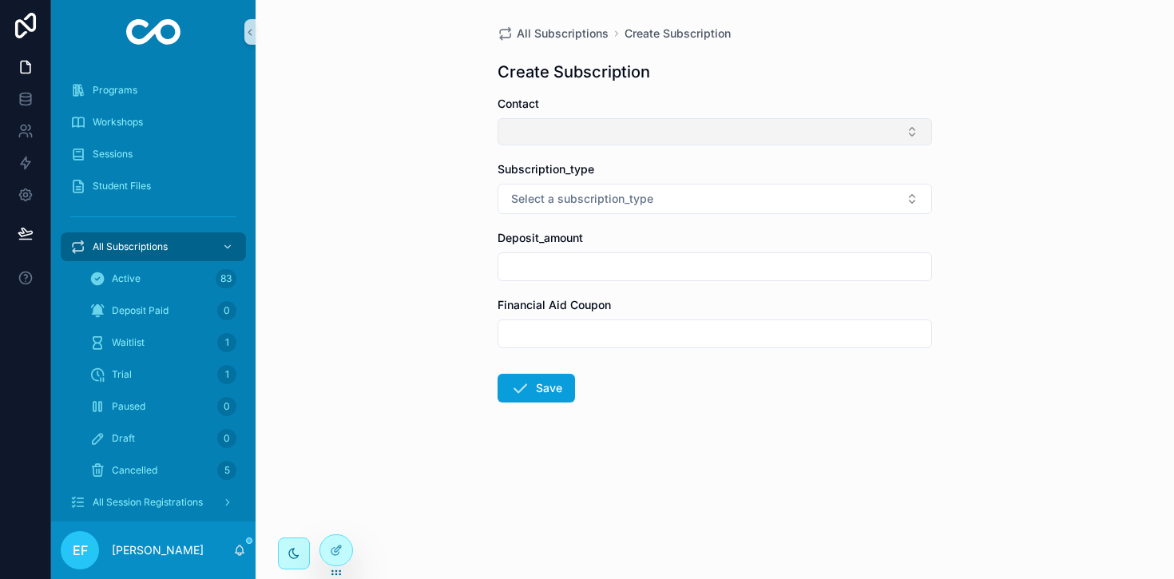
click at [582, 129] on button "Select Button" at bounding box center [715, 131] width 435 height 27
type input "*"
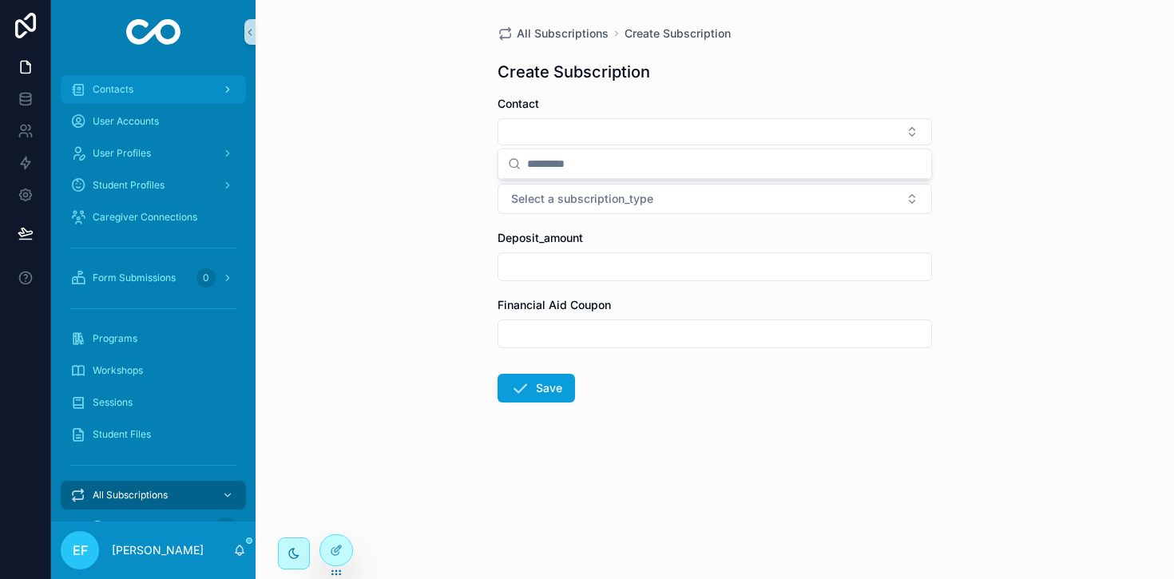
click at [127, 86] on span "Contacts" at bounding box center [113, 89] width 41 height 13
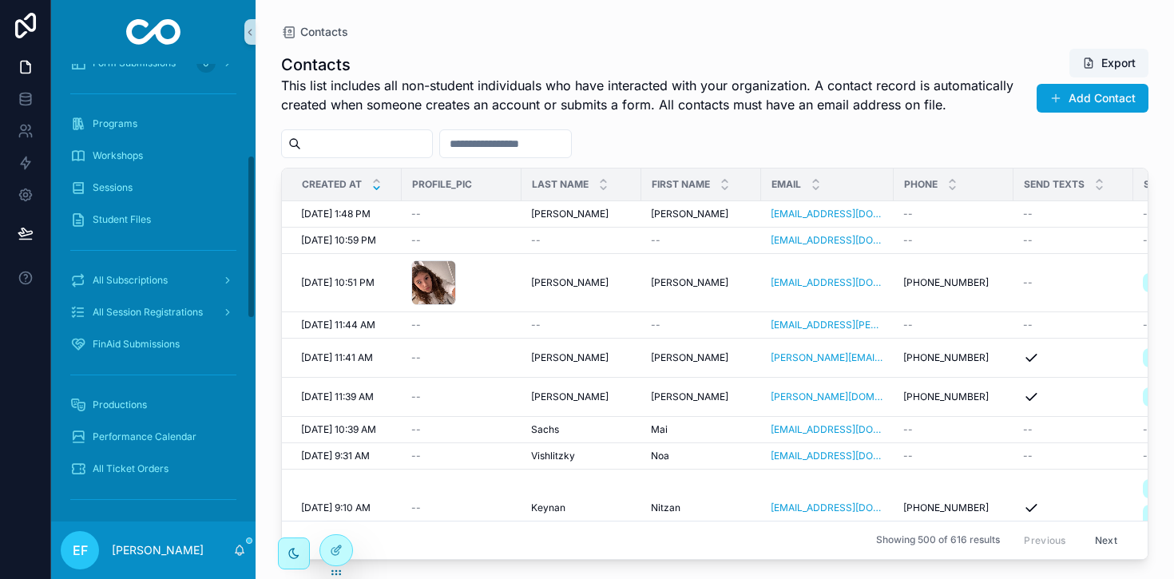
scroll to position [255, 0]
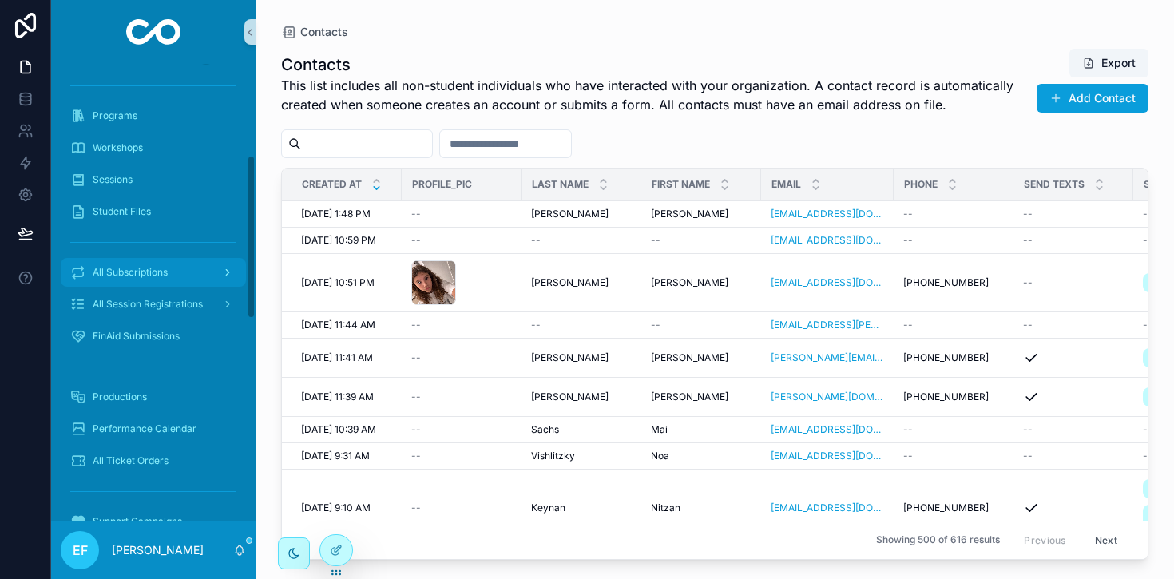
click at [163, 264] on div "All Subscriptions" at bounding box center [153, 273] width 166 height 26
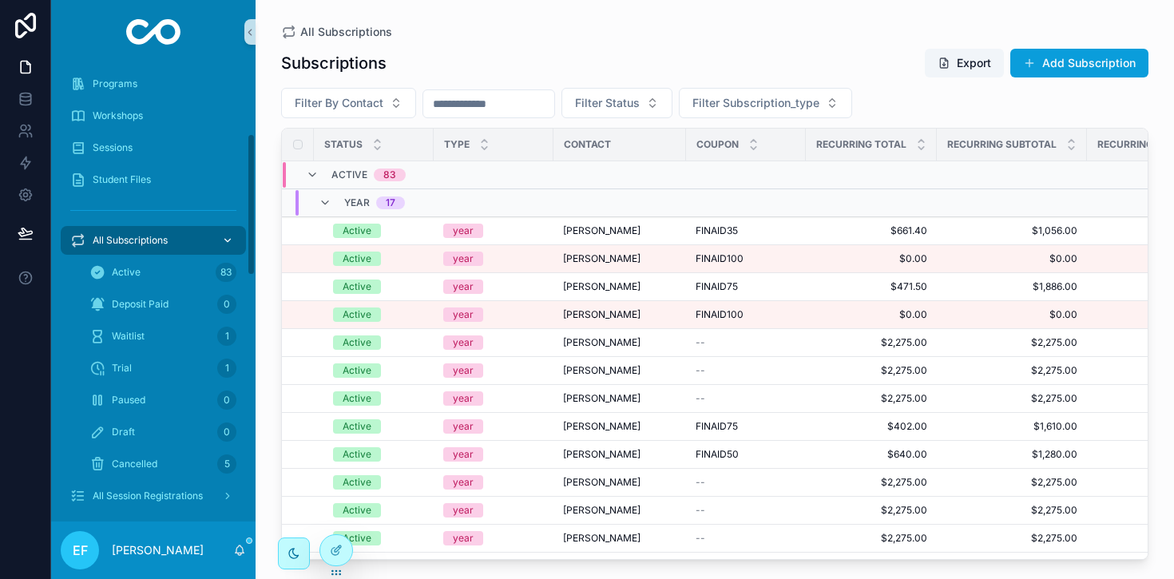
scroll to position [223, 0]
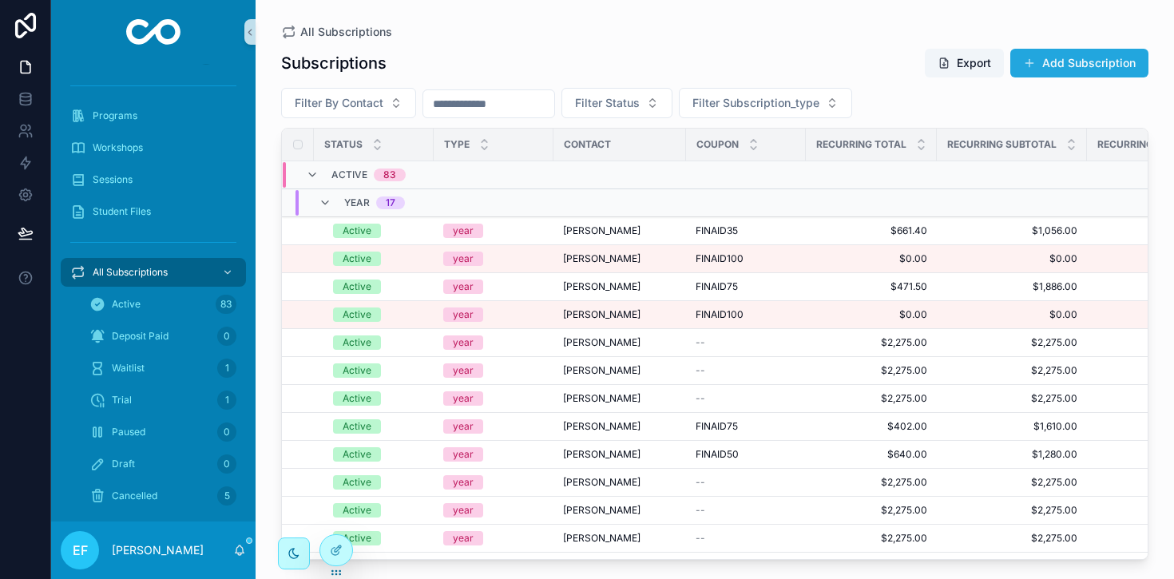
click at [1102, 62] on button "Add Subscription" at bounding box center [1080, 63] width 138 height 29
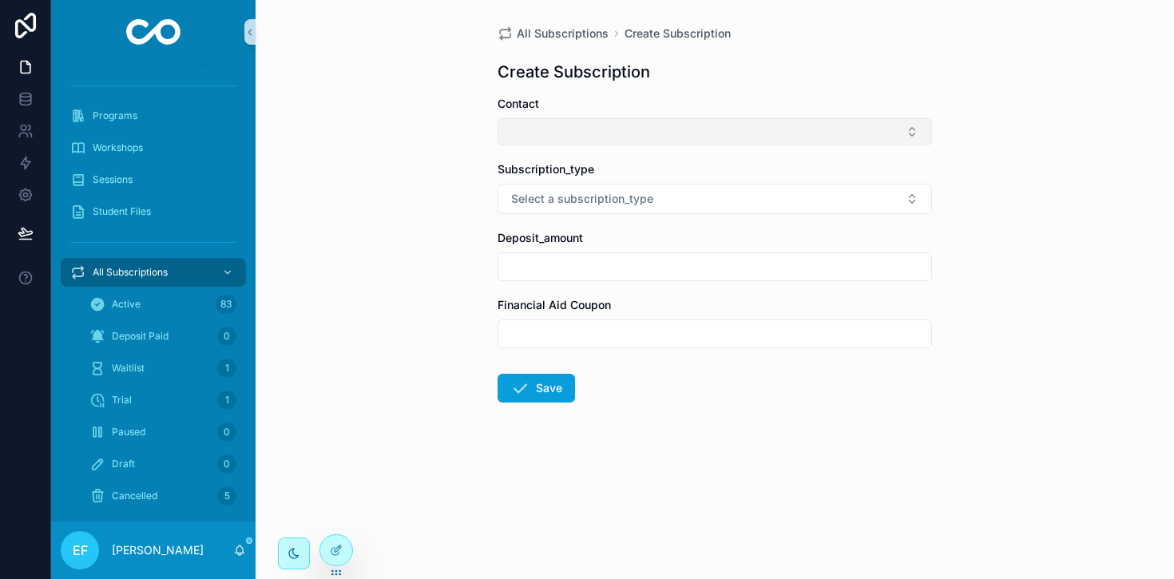
click at [689, 127] on button "Select Button" at bounding box center [715, 131] width 435 height 27
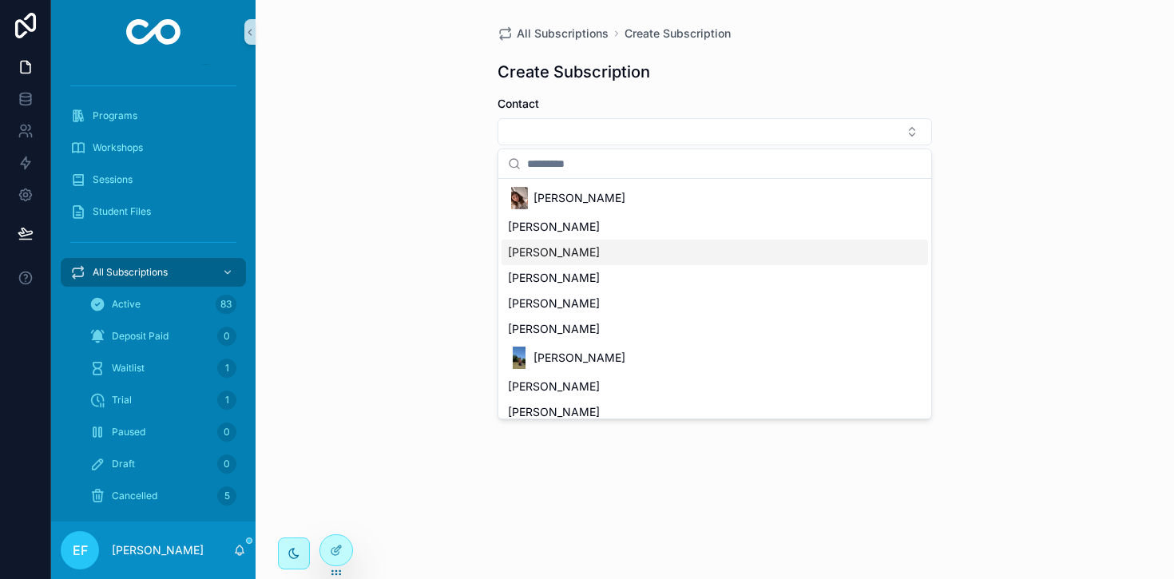
click at [583, 260] on div "[PERSON_NAME]" at bounding box center [715, 253] width 427 height 26
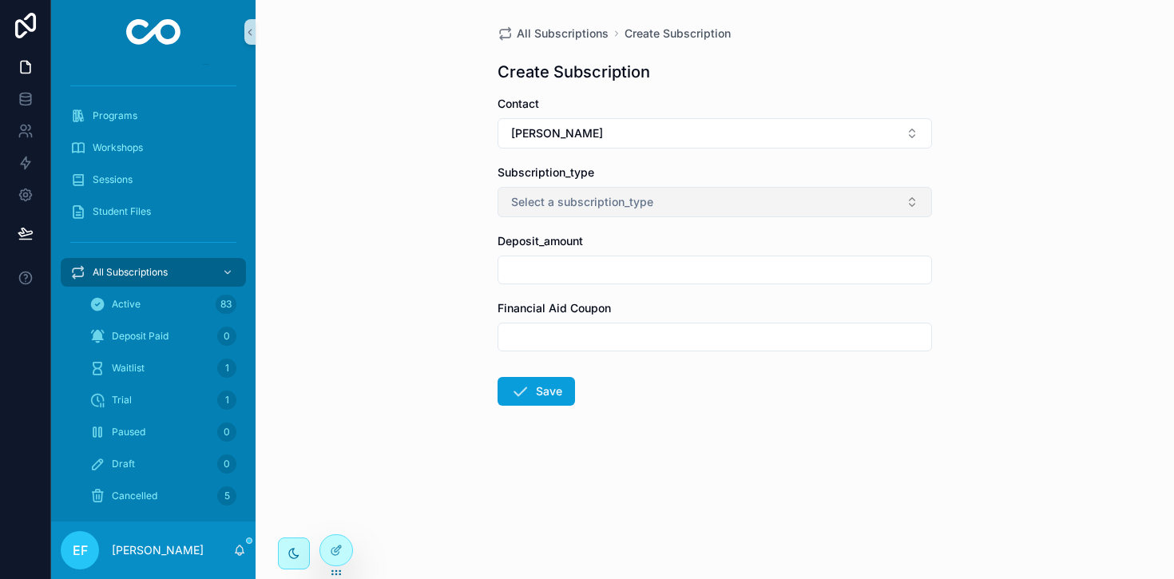
click at [620, 209] on span "Select a subscription_type" at bounding box center [582, 202] width 142 height 16
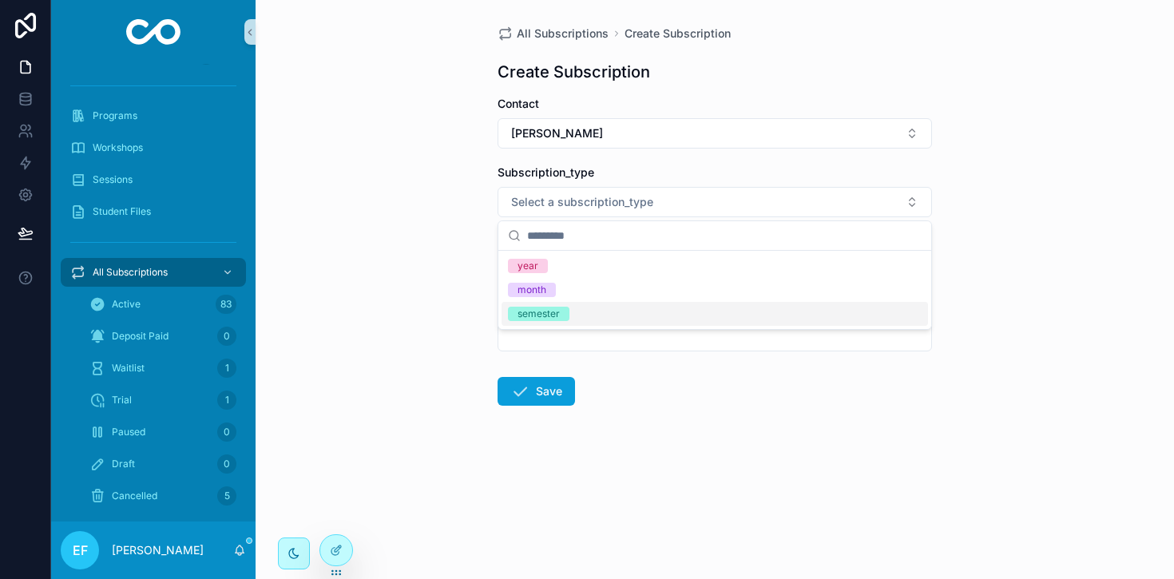
click at [562, 324] on div "semester" at bounding box center [715, 314] width 427 height 24
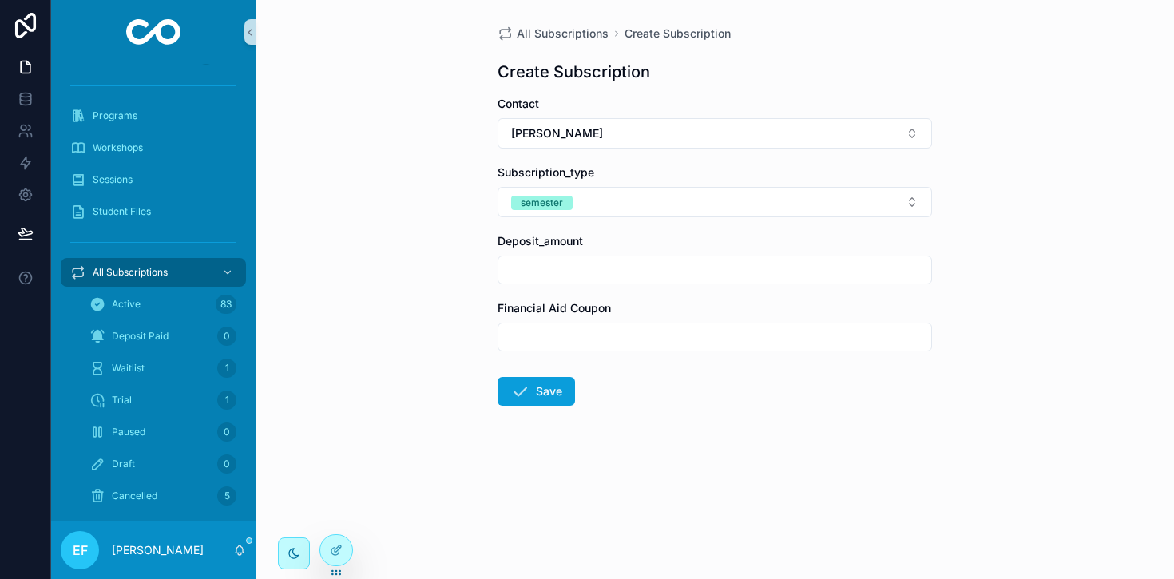
click at [564, 268] on input "scrollable content" at bounding box center [715, 270] width 433 height 22
type input "**"
click at [536, 390] on button "Save" at bounding box center [536, 391] width 77 height 29
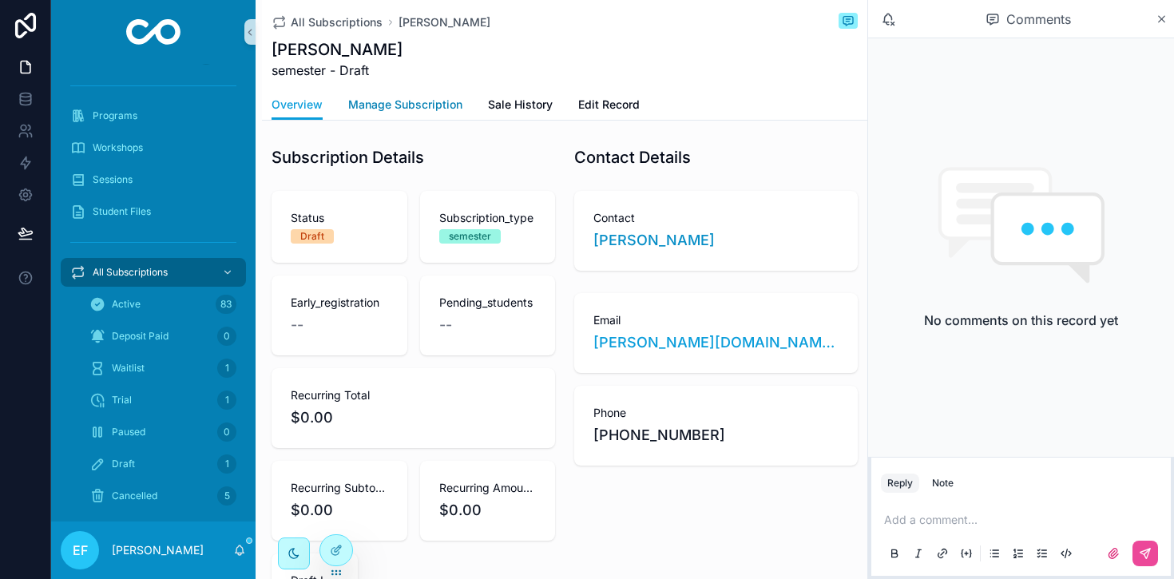
click at [442, 106] on span "Manage Subscription" at bounding box center [405, 105] width 114 height 16
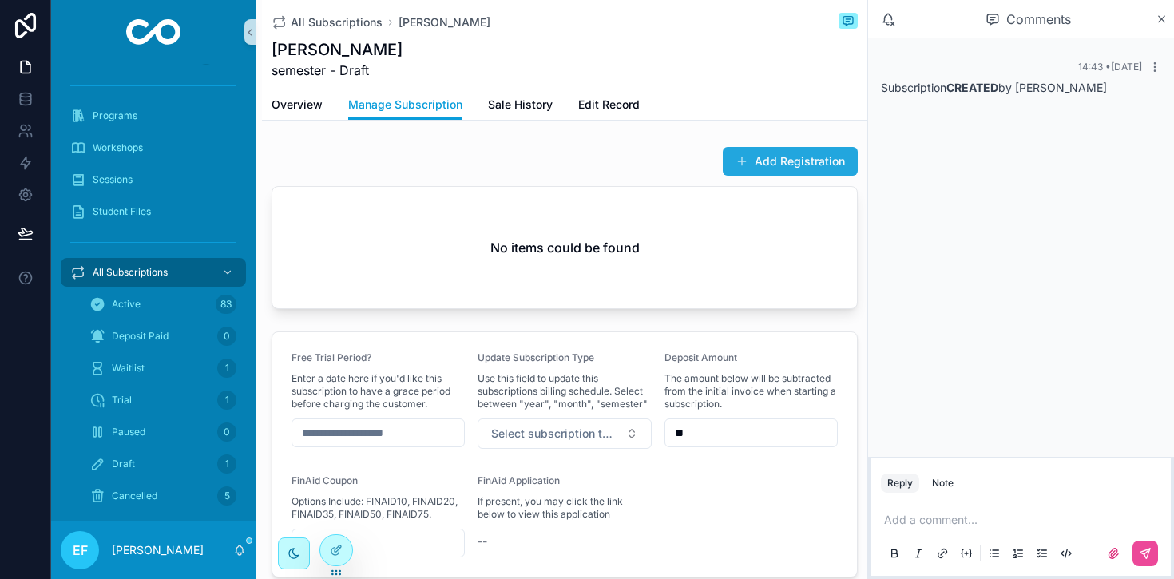
click at [793, 160] on button "Add Registration" at bounding box center [790, 161] width 135 height 29
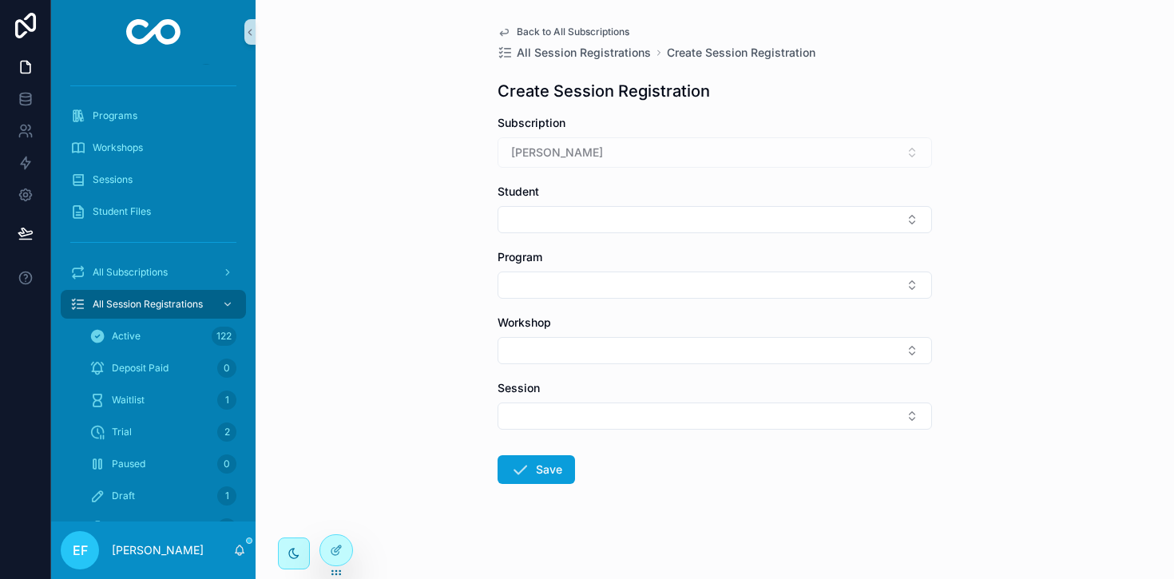
click at [691, 150] on div "[PERSON_NAME]" at bounding box center [715, 152] width 435 height 30
click at [681, 215] on button "Select Button" at bounding box center [715, 219] width 435 height 27
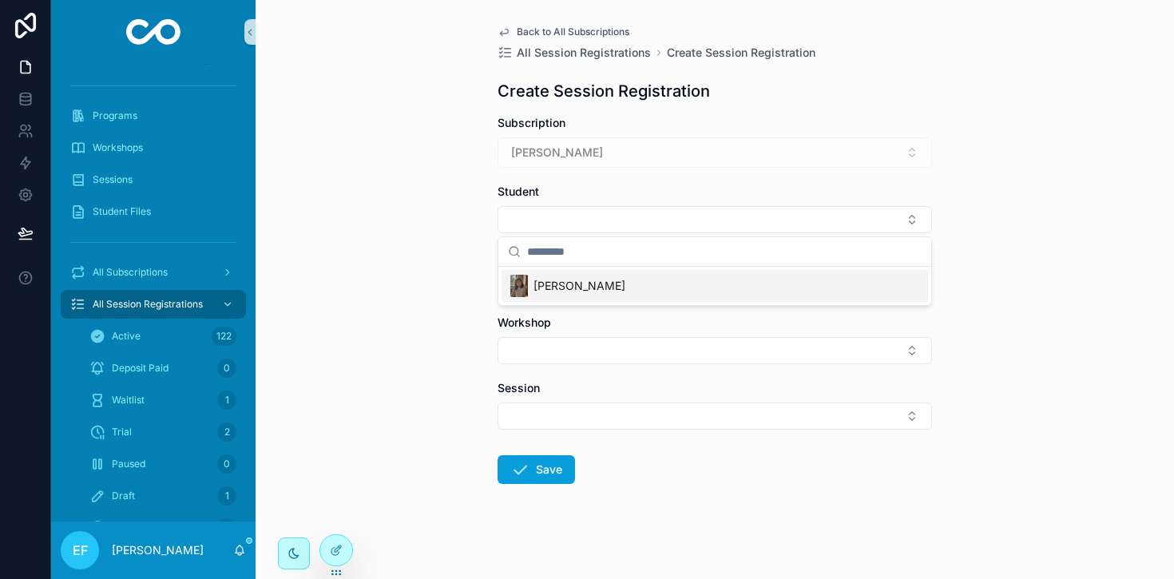
click at [594, 286] on span "[PERSON_NAME]" at bounding box center [580, 286] width 92 height 16
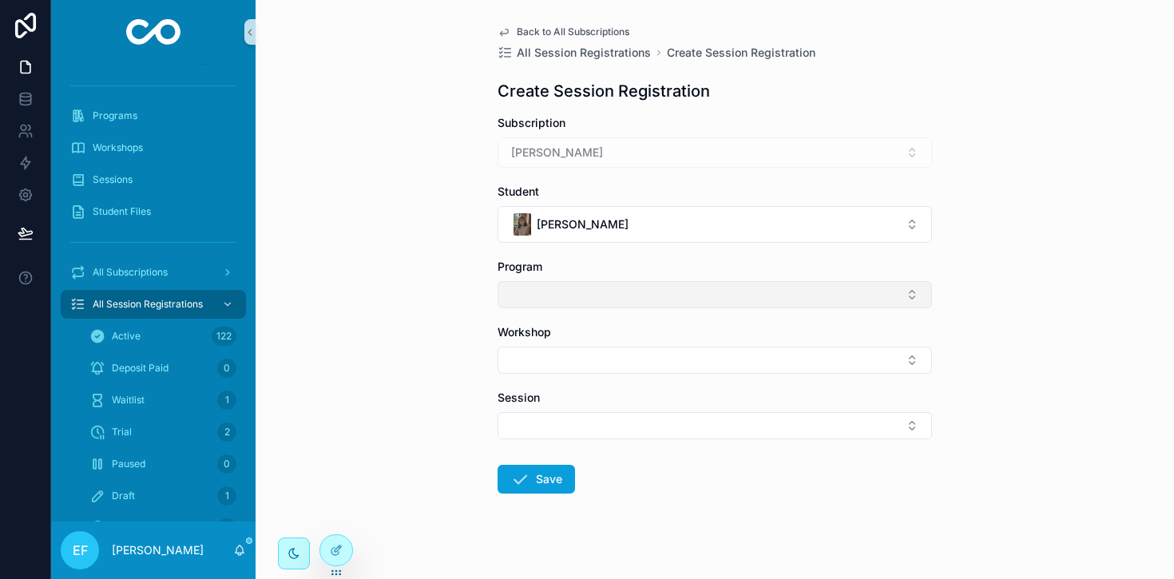
click at [612, 288] on button "Select Button" at bounding box center [715, 294] width 435 height 27
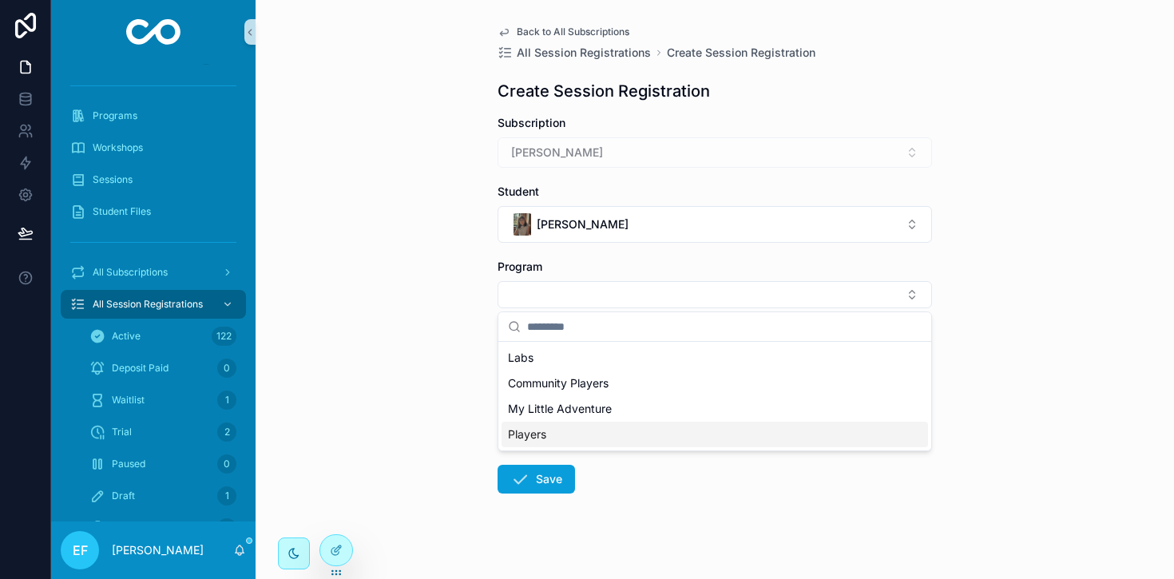
click at [539, 428] on span "Players" at bounding box center [527, 435] width 38 height 16
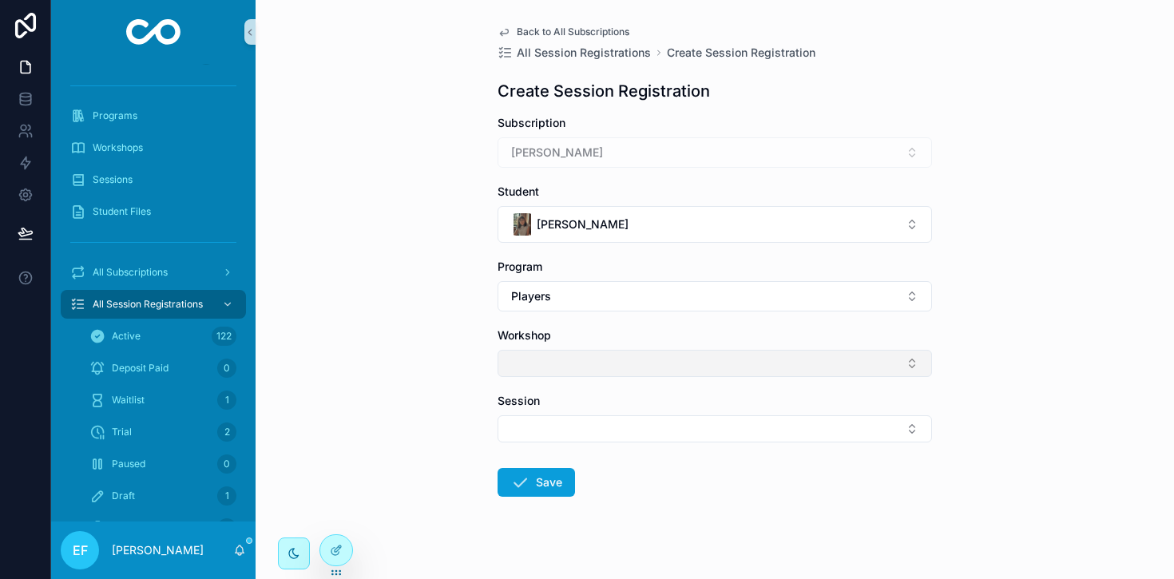
click at [618, 360] on button "Select Button" at bounding box center [715, 363] width 435 height 27
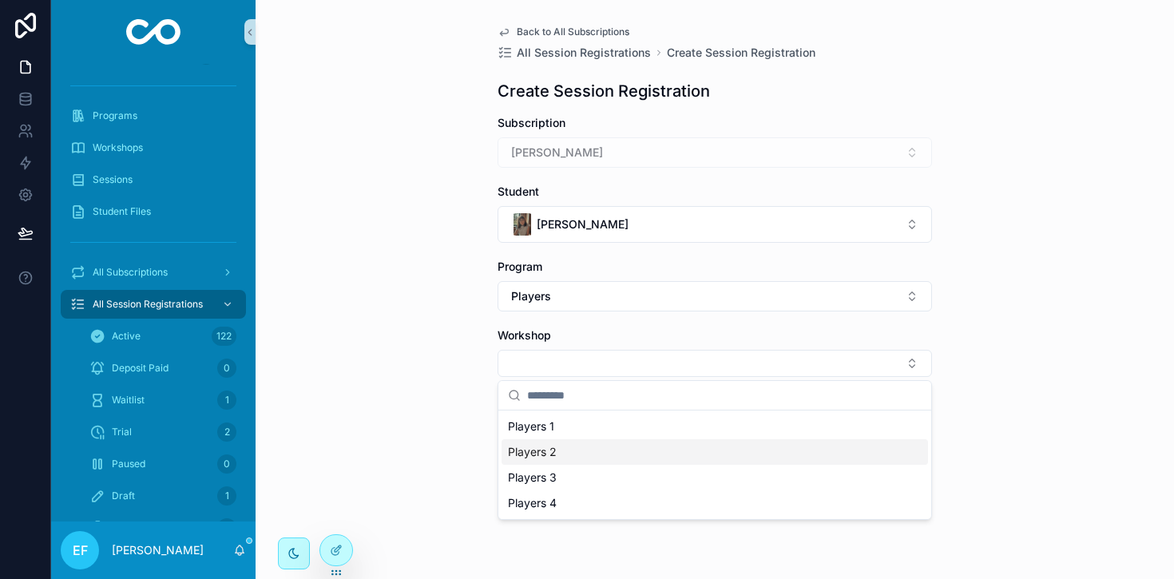
click at [571, 449] on div "Players 2" at bounding box center [715, 452] width 427 height 26
click at [593, 414] on div "Session" at bounding box center [715, 421] width 435 height 50
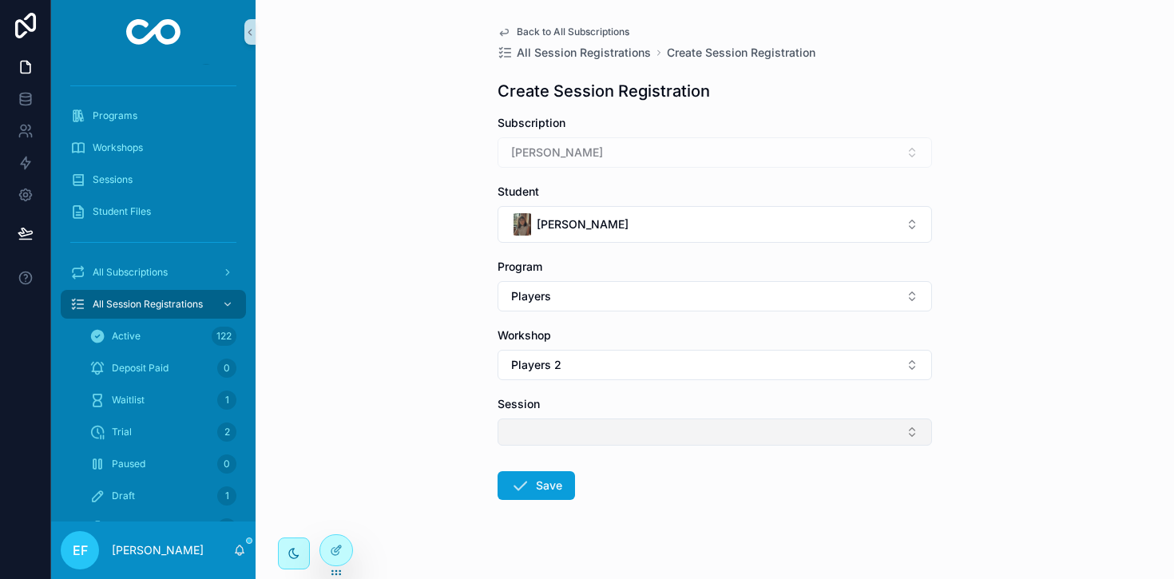
click at [594, 432] on button "Select Button" at bounding box center [715, 432] width 435 height 27
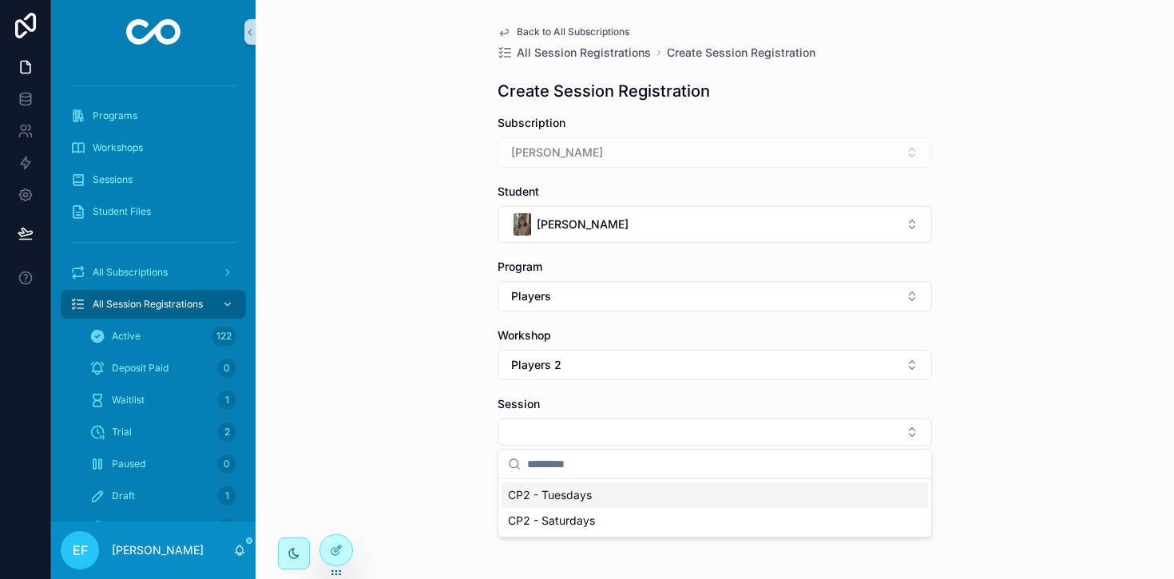
click at [586, 500] on span "CP2 - Tuesdays" at bounding box center [550, 495] width 84 height 16
click at [525, 485] on icon "scrollable content" at bounding box center [520, 488] width 19 height 19
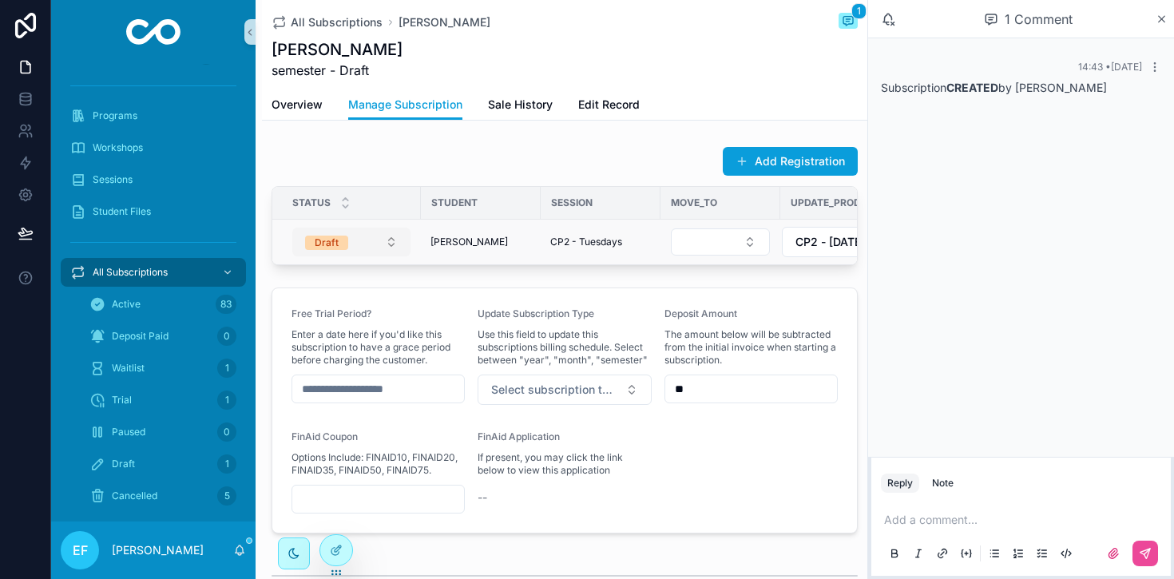
click at [387, 247] on button "Draft" at bounding box center [351, 242] width 118 height 29
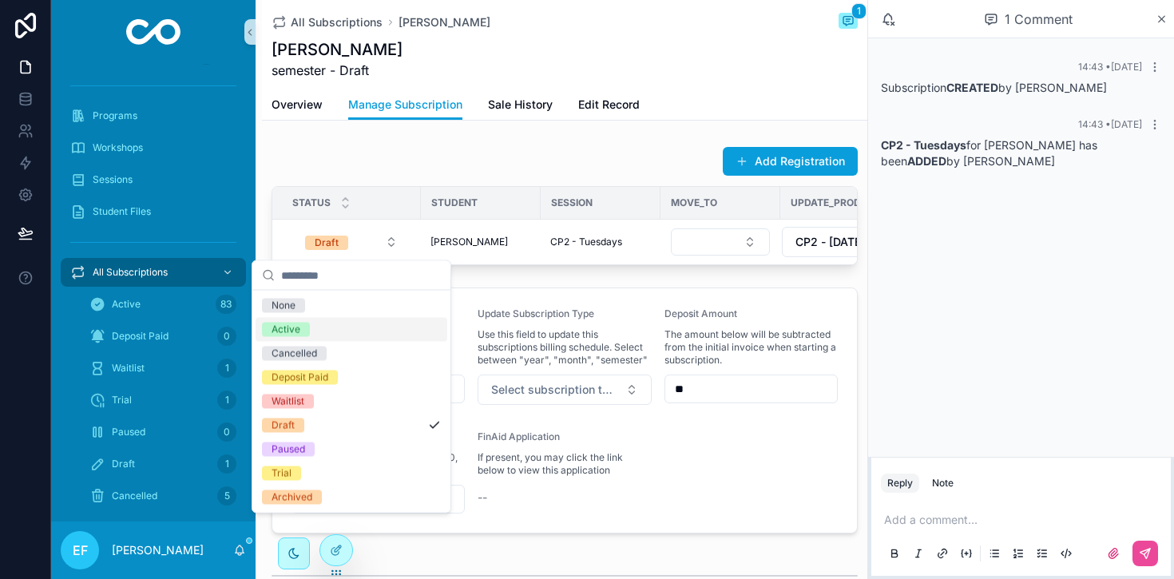
click at [323, 332] on div "Active" at bounding box center [352, 330] width 192 height 24
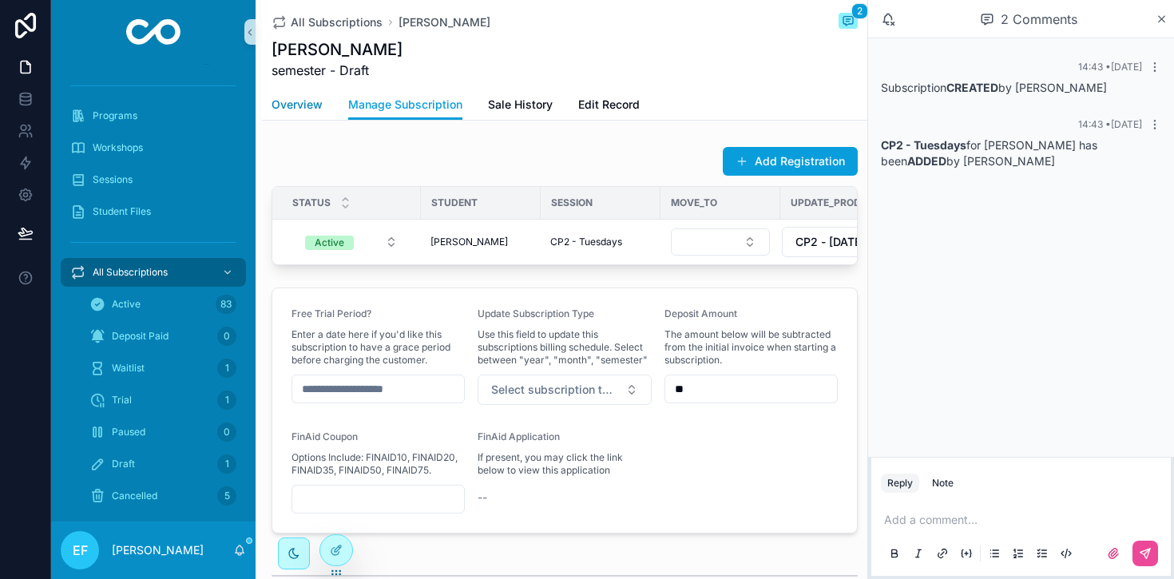
click at [290, 96] on link "Overview" at bounding box center [297, 106] width 51 height 32
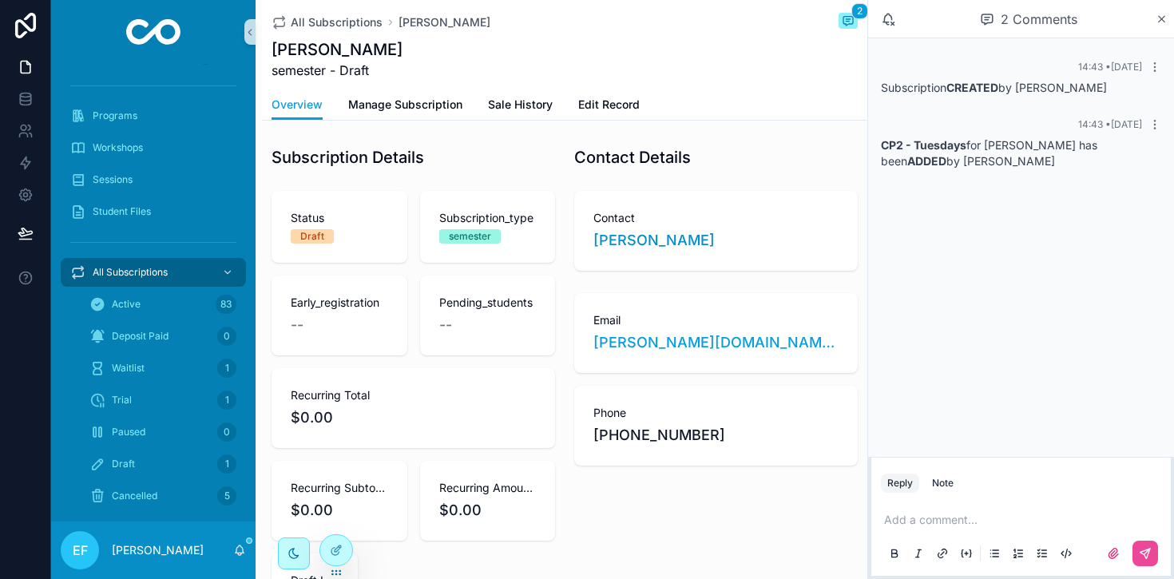
click at [348, 235] on div "Draft" at bounding box center [339, 236] width 97 height 14
click at [606, 101] on span "Edit Record" at bounding box center [609, 105] width 62 height 16
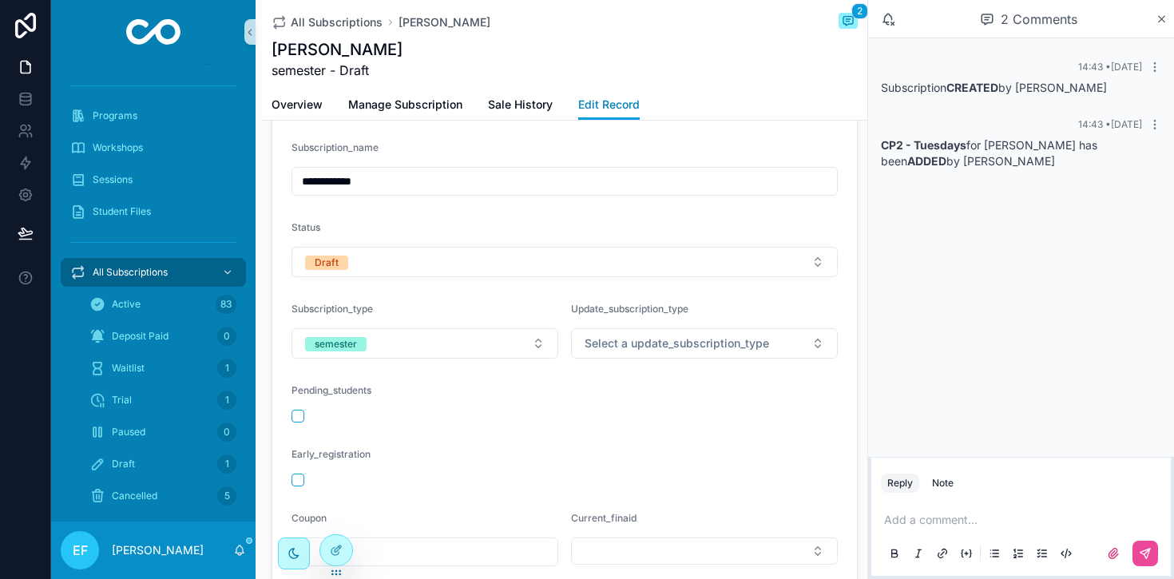
scroll to position [341, 0]
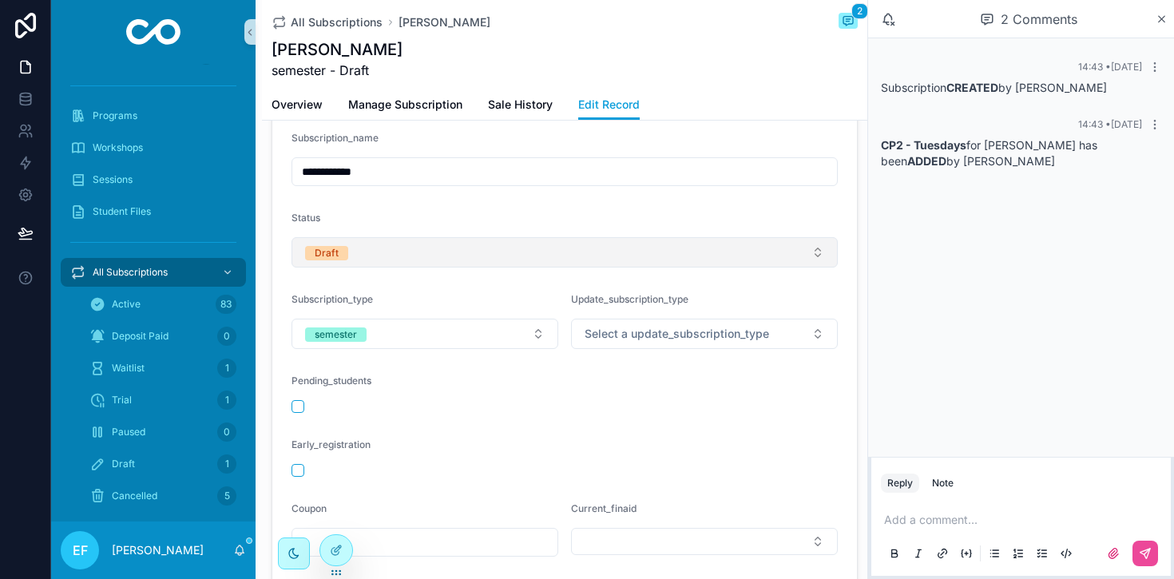
click at [411, 251] on button "Draft" at bounding box center [565, 252] width 546 height 30
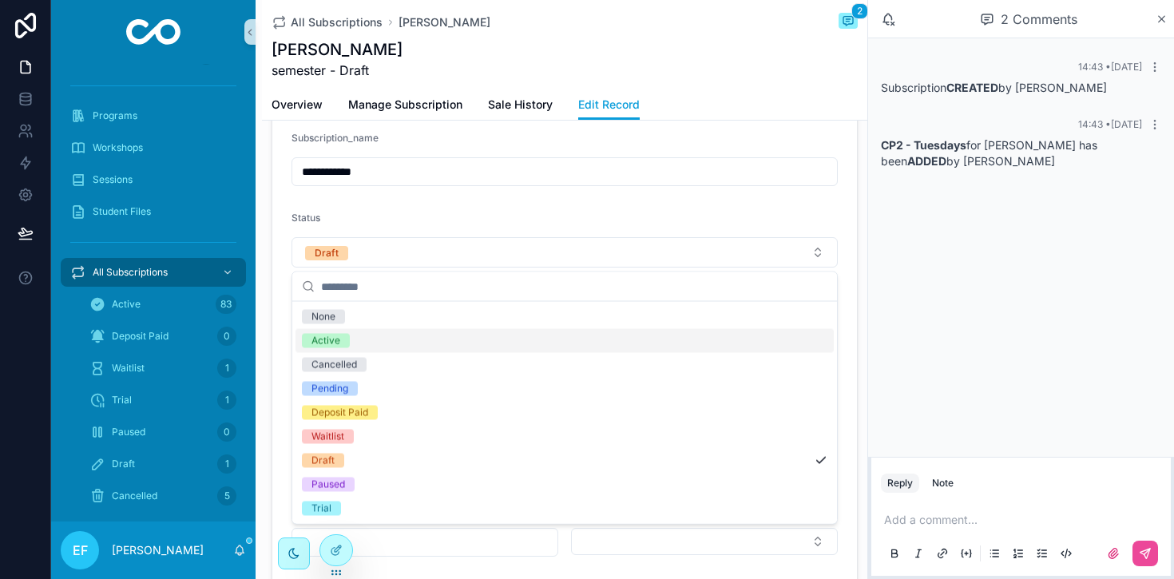
click at [332, 342] on div "Active" at bounding box center [326, 341] width 29 height 14
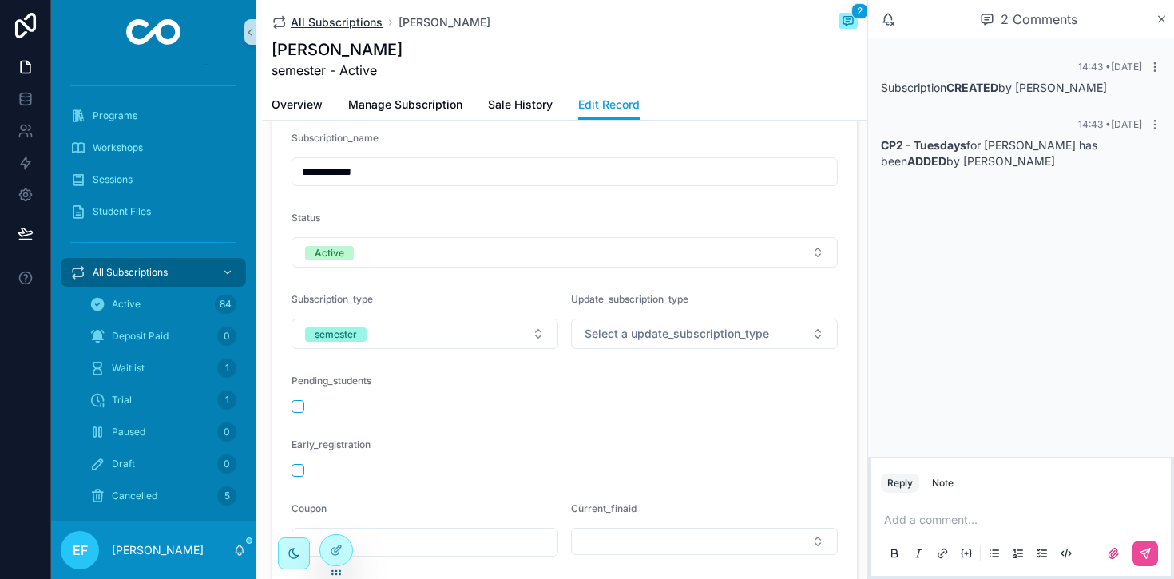
click at [346, 22] on span "All Subscriptions" at bounding box center [337, 22] width 92 height 16
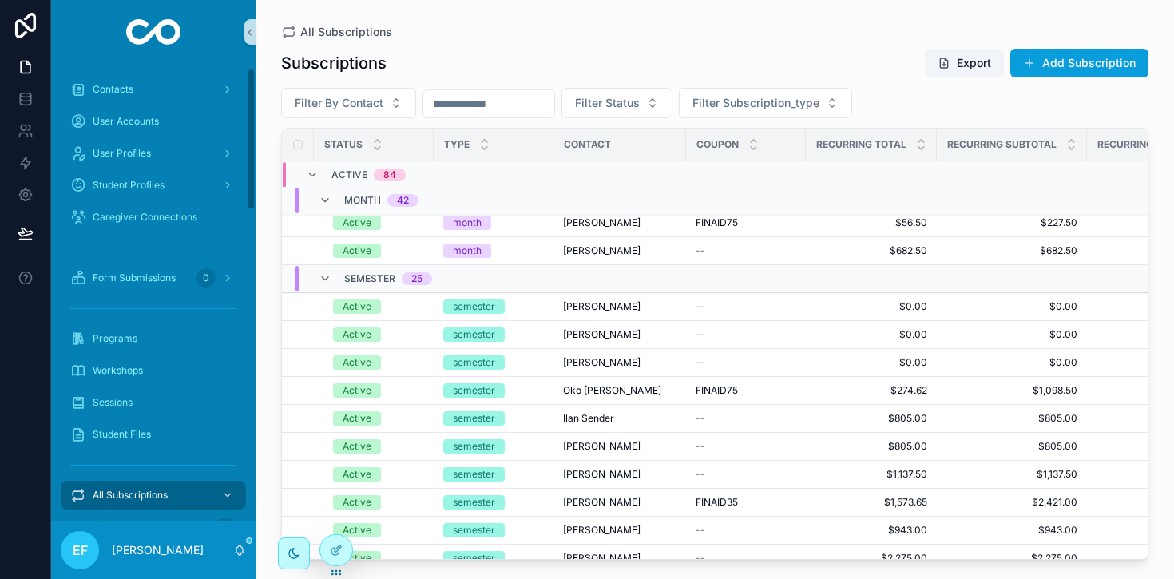
scroll to position [30, 0]
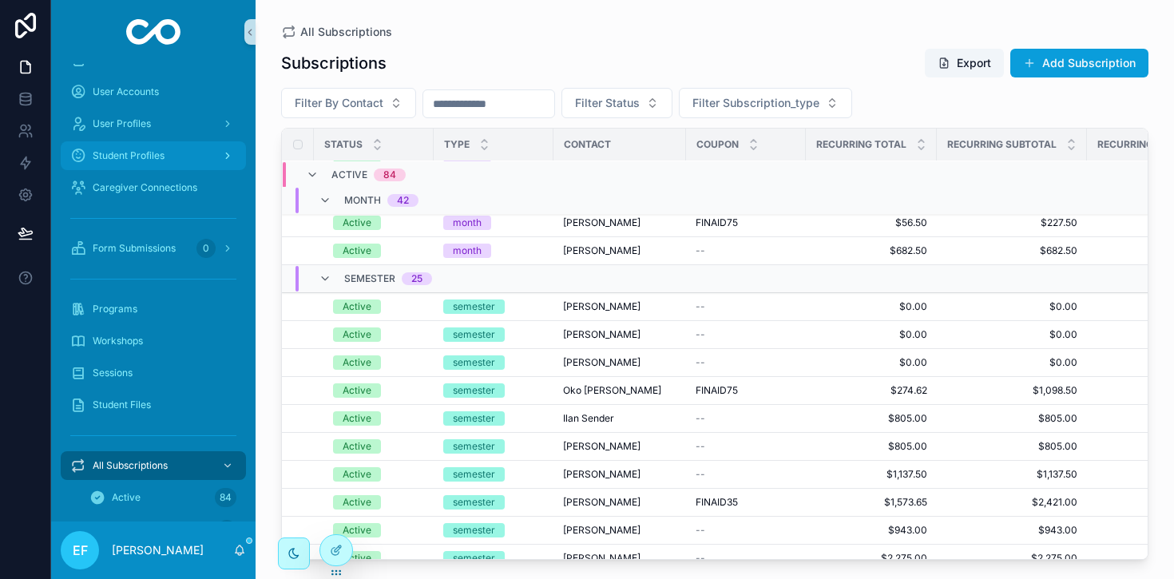
click at [142, 148] on div "Student Profiles" at bounding box center [153, 156] width 166 height 26
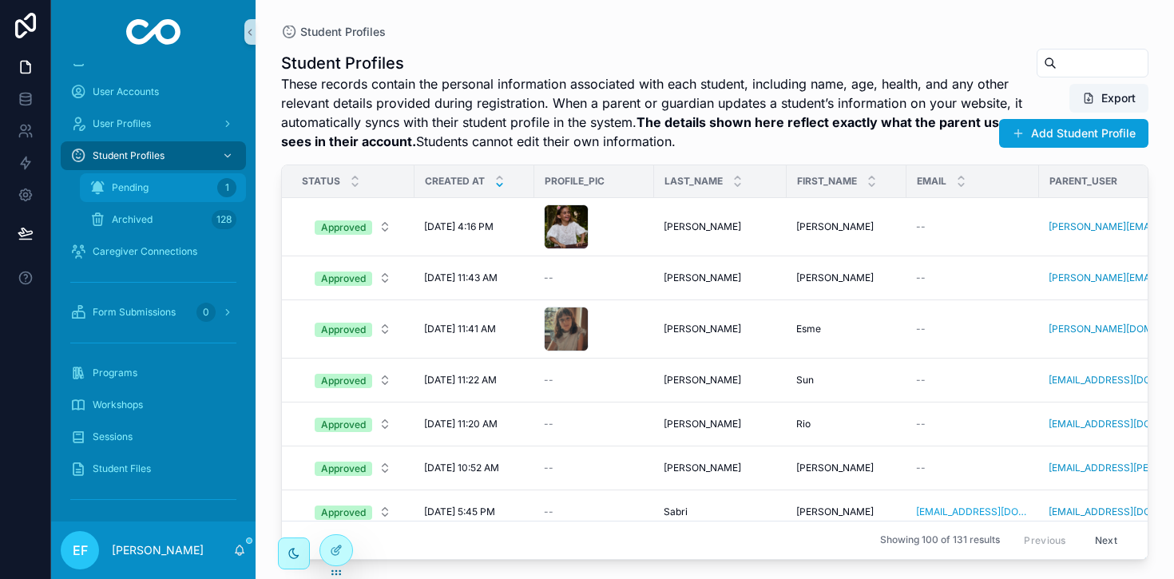
click at [153, 189] on div "Pending 1" at bounding box center [162, 188] width 147 height 26
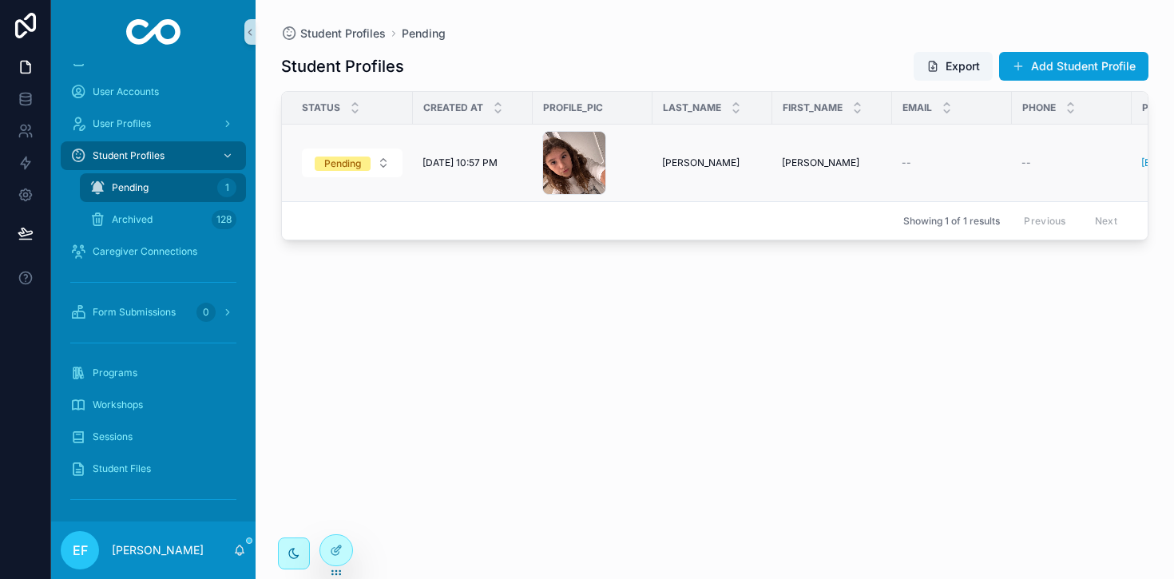
click at [667, 173] on td "[PERSON_NAME] [PERSON_NAME]" at bounding box center [713, 163] width 120 height 77
click at [667, 165] on span "[PERSON_NAME]" at bounding box center [700, 163] width 77 height 13
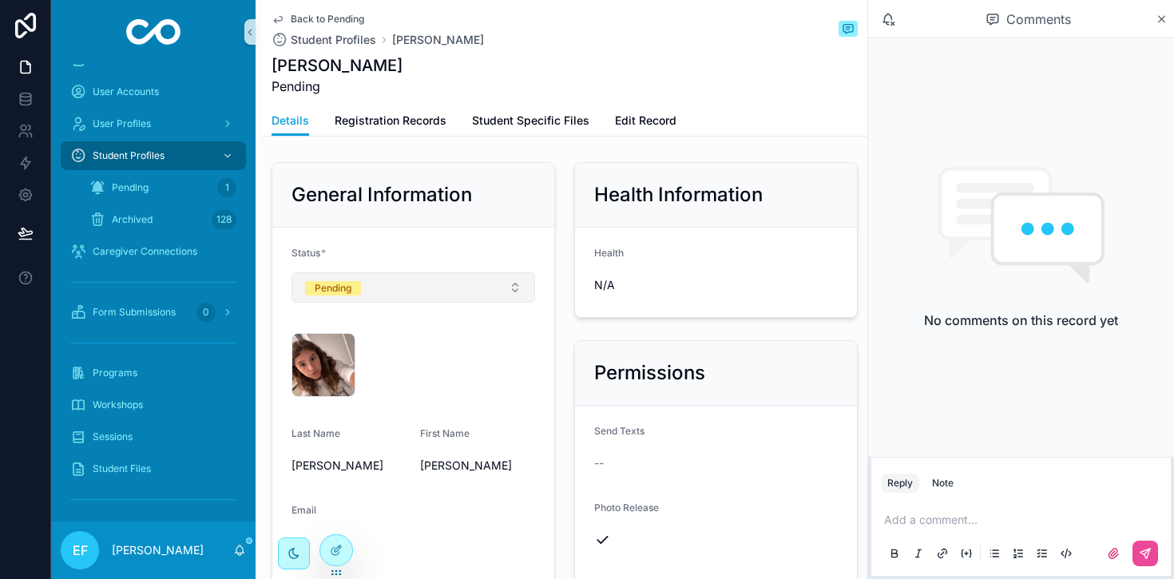
click at [503, 286] on button "Pending" at bounding box center [414, 287] width 244 height 30
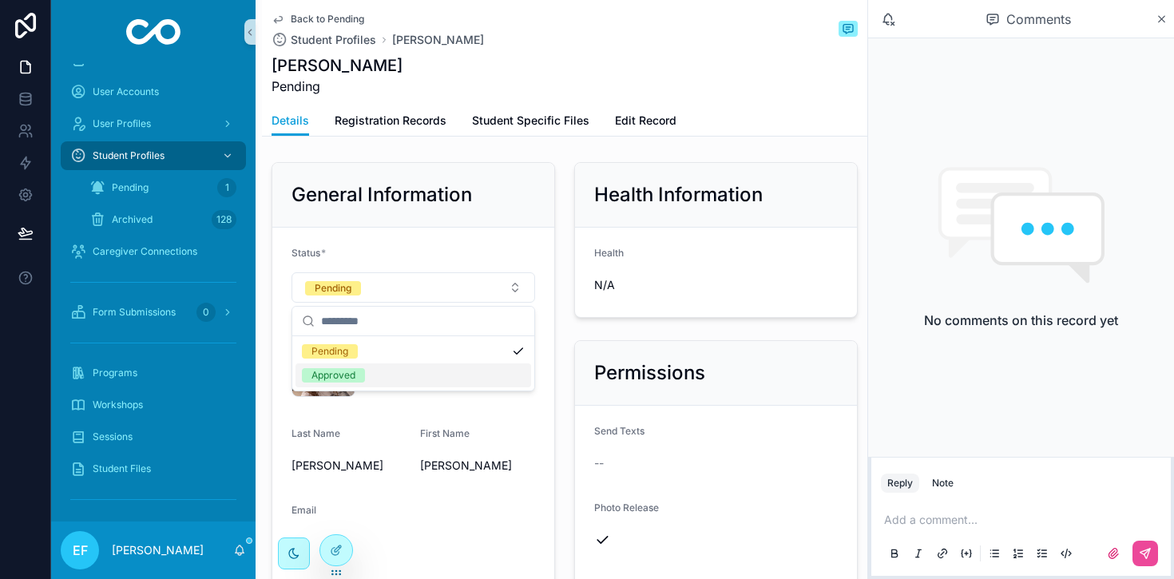
click at [387, 382] on div "Approved" at bounding box center [414, 376] width 236 height 24
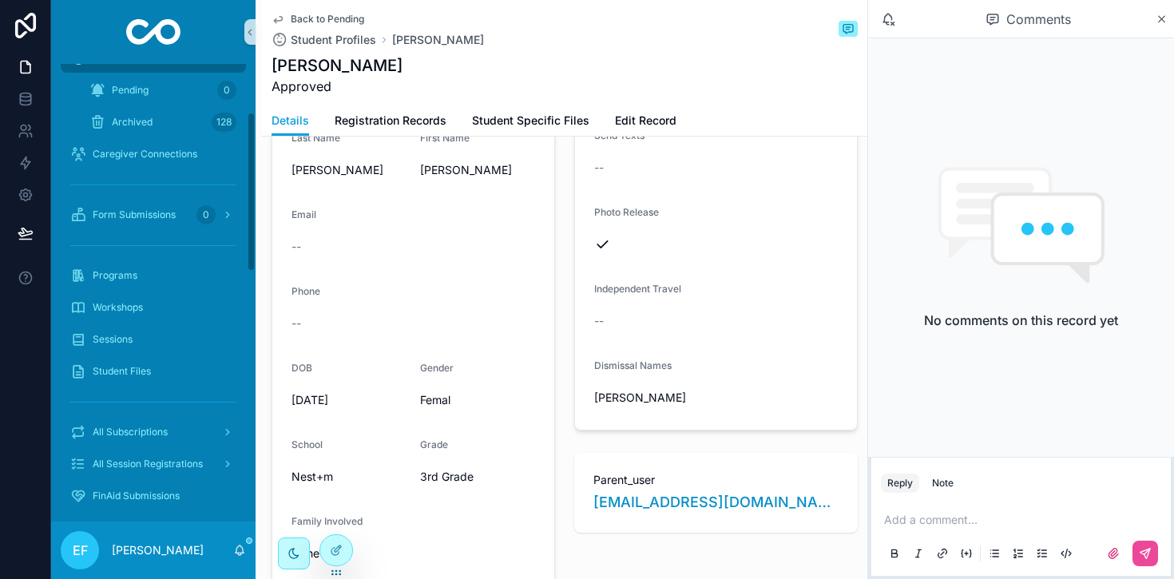
scroll to position [139, 0]
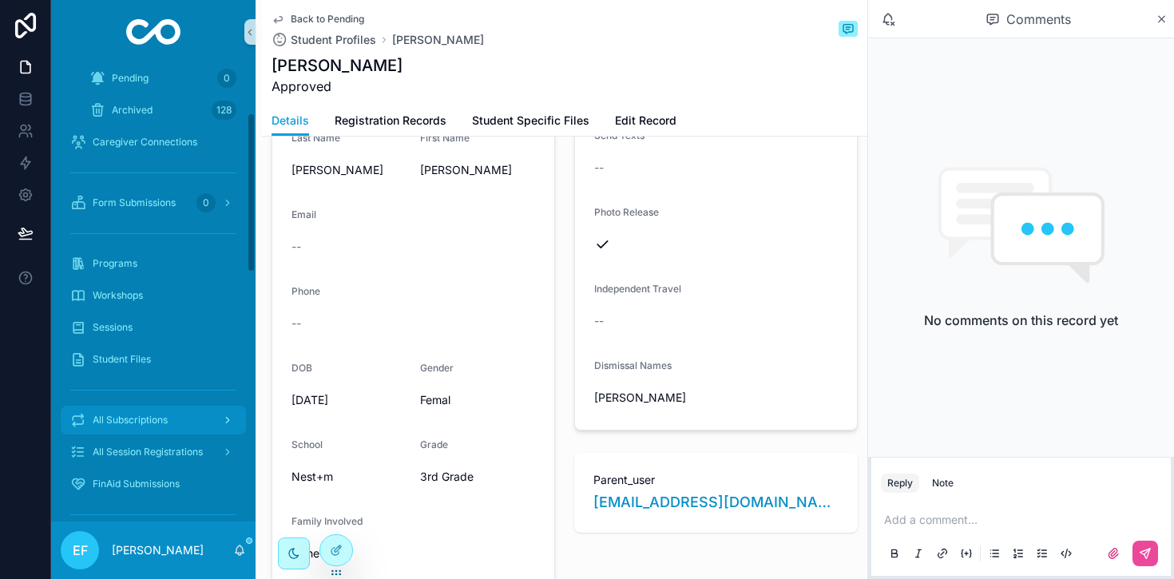
click at [113, 419] on span "All Subscriptions" at bounding box center [130, 420] width 75 height 13
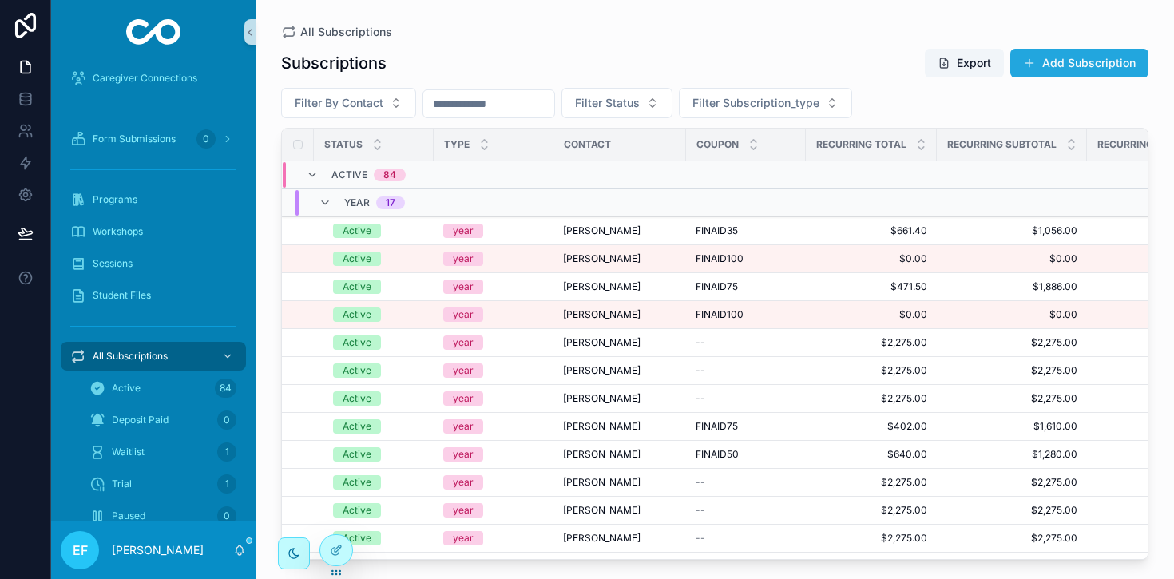
click at [1065, 66] on button "Add Subscription" at bounding box center [1080, 63] width 138 height 29
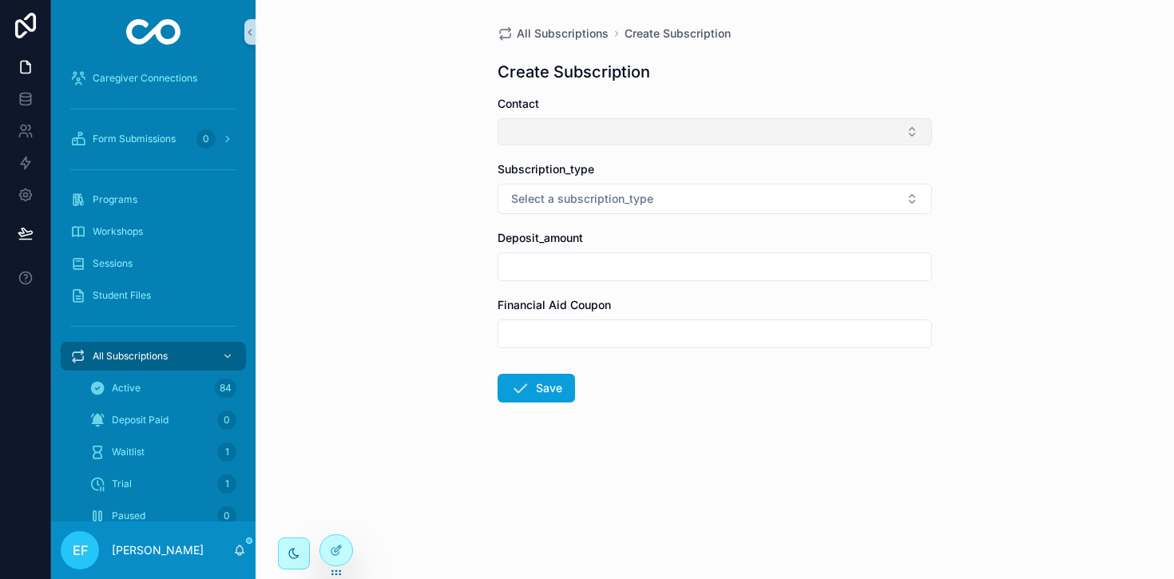
click at [658, 125] on button "Select Button" at bounding box center [715, 131] width 435 height 27
type input "****"
click at [151, 347] on div "All Subscriptions" at bounding box center [153, 357] width 166 height 26
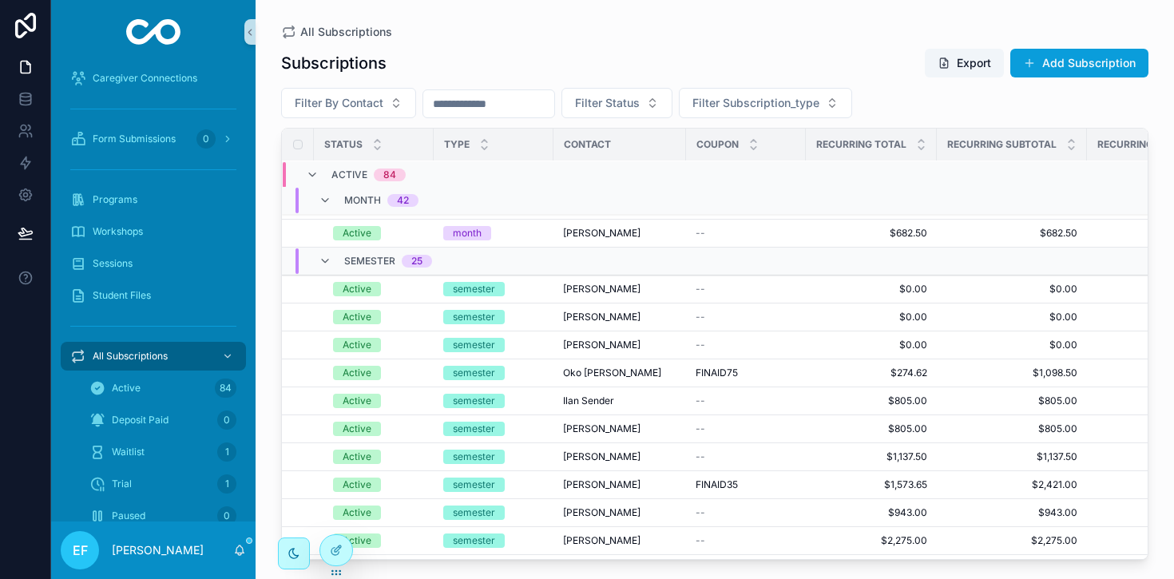
scroll to position [1682, 0]
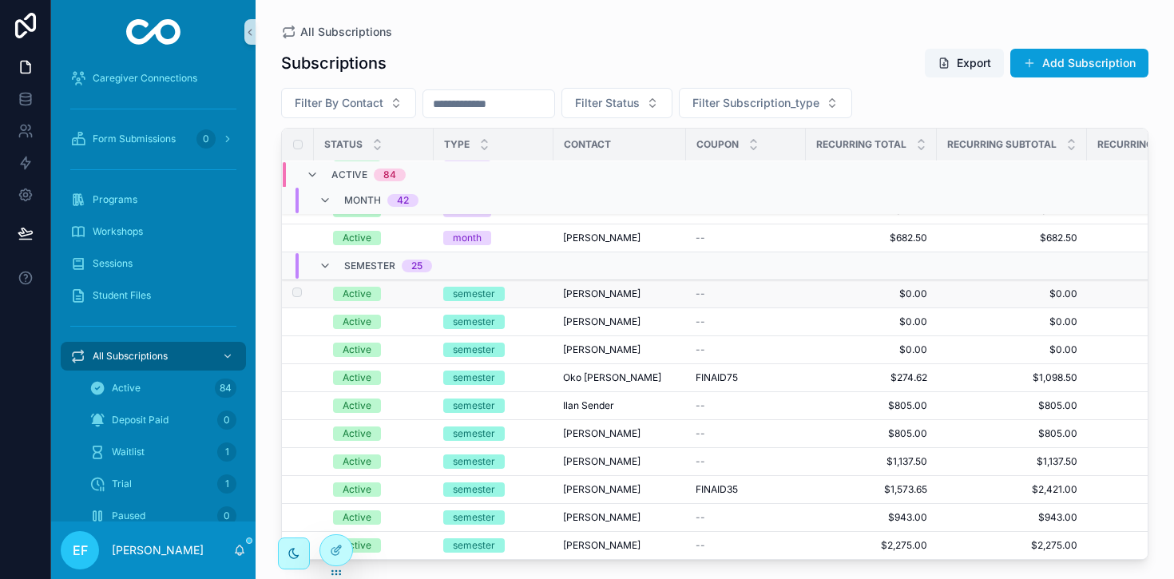
click at [608, 289] on span "[PERSON_NAME]" at bounding box center [601, 294] width 77 height 13
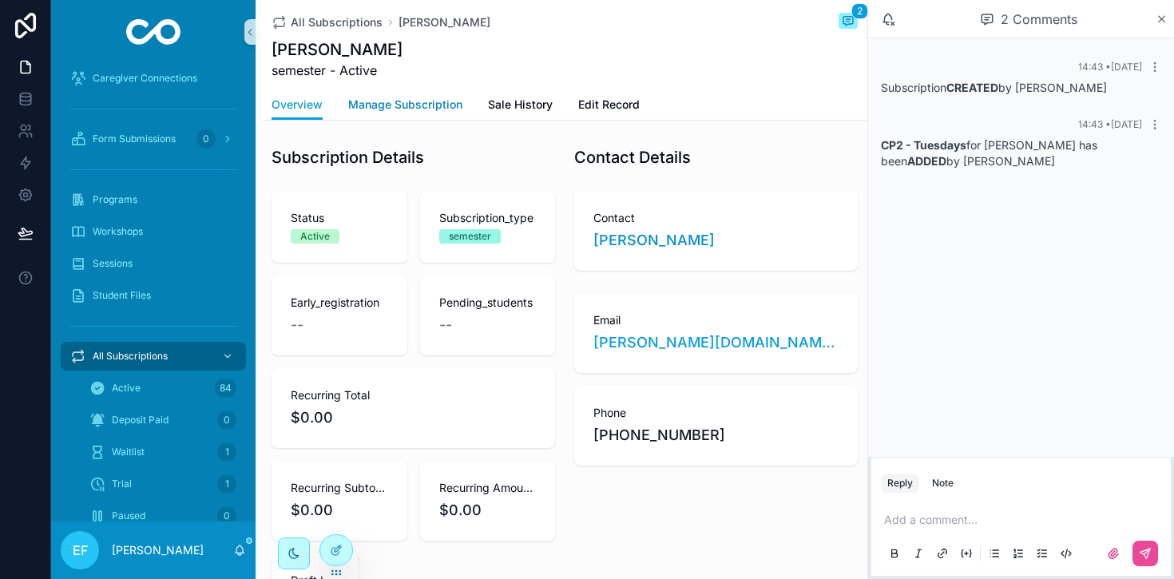
click at [441, 100] on span "Manage Subscription" at bounding box center [405, 105] width 114 height 16
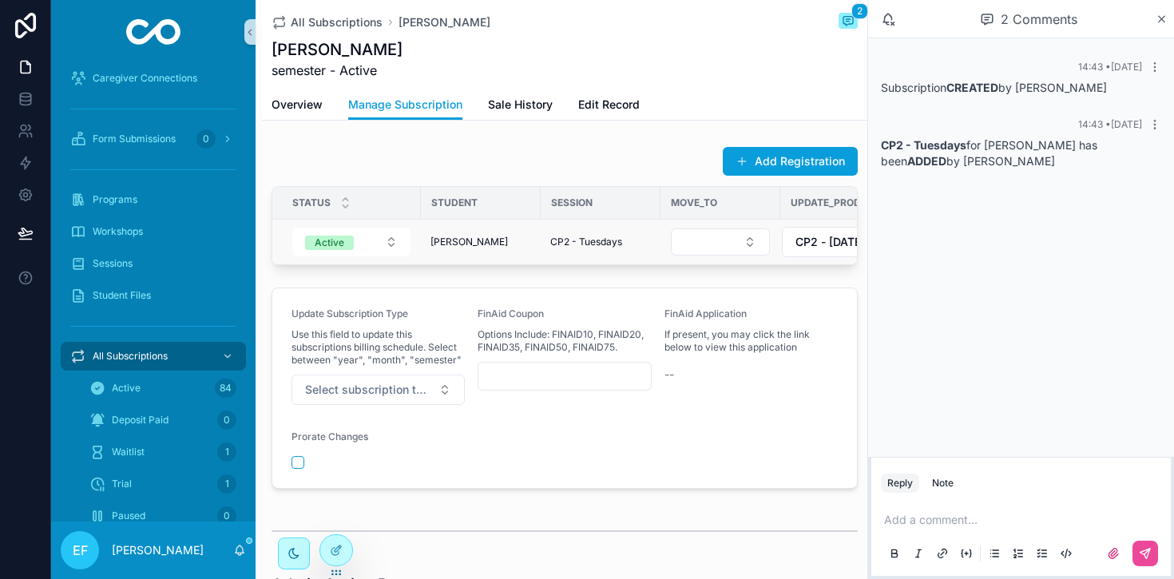
click at [491, 240] on span "[PERSON_NAME]" at bounding box center [469, 242] width 77 height 13
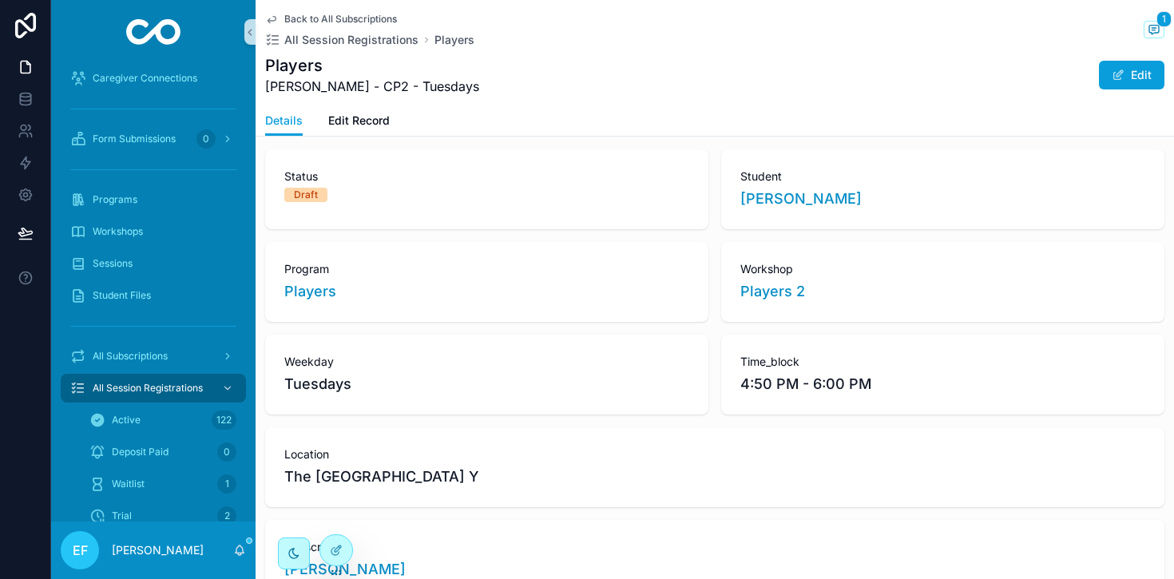
scroll to position [18, 0]
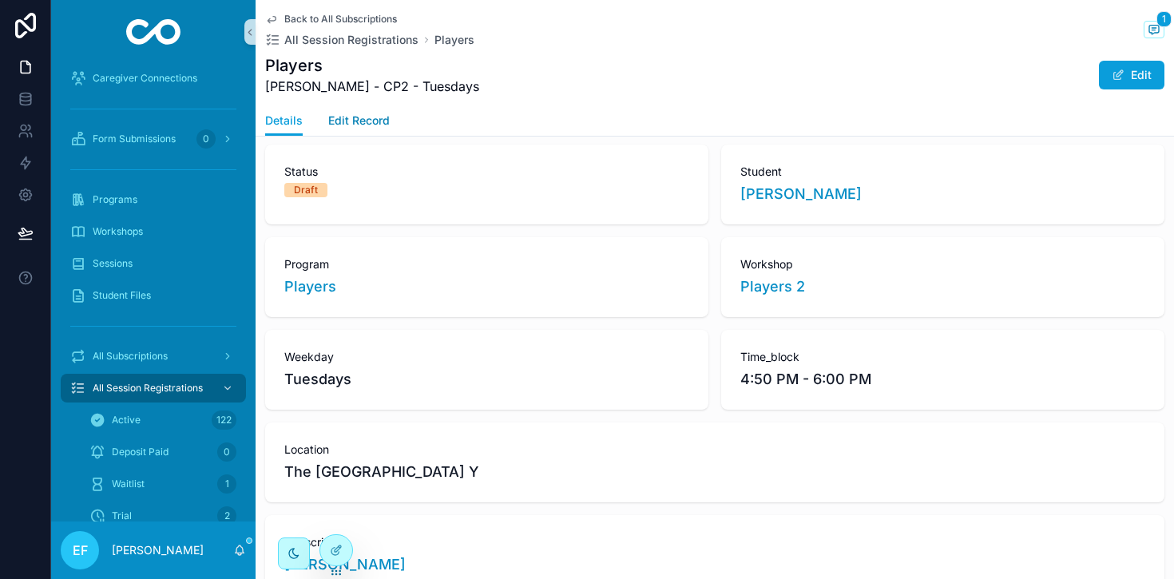
click at [370, 119] on span "Edit Record" at bounding box center [359, 121] width 62 height 16
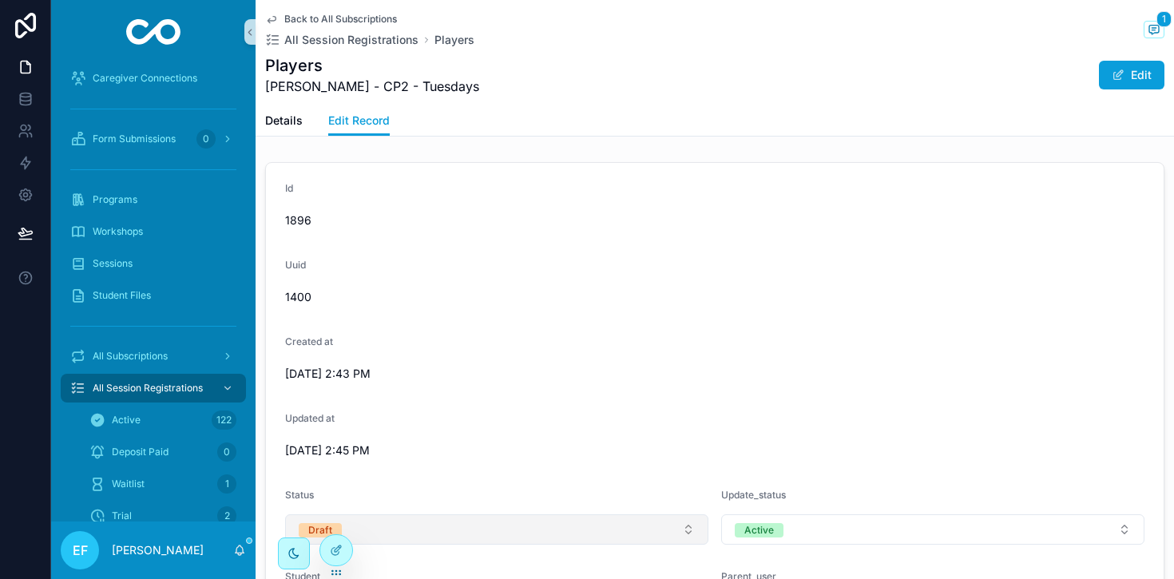
click at [690, 532] on button "Draft" at bounding box center [496, 530] width 423 height 30
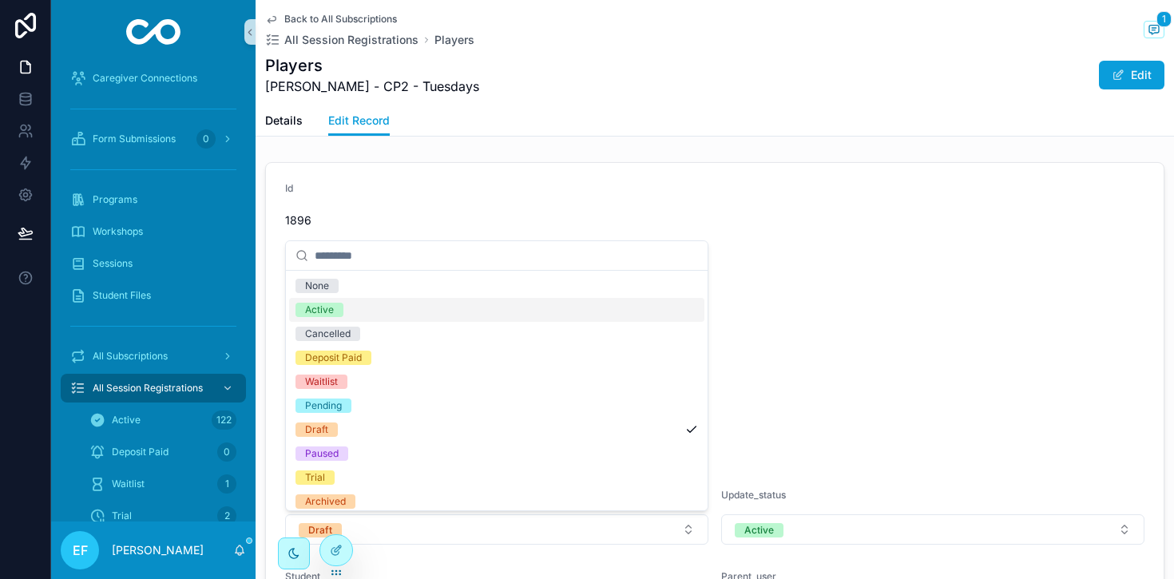
click at [477, 318] on div "Active" at bounding box center [496, 310] width 415 height 24
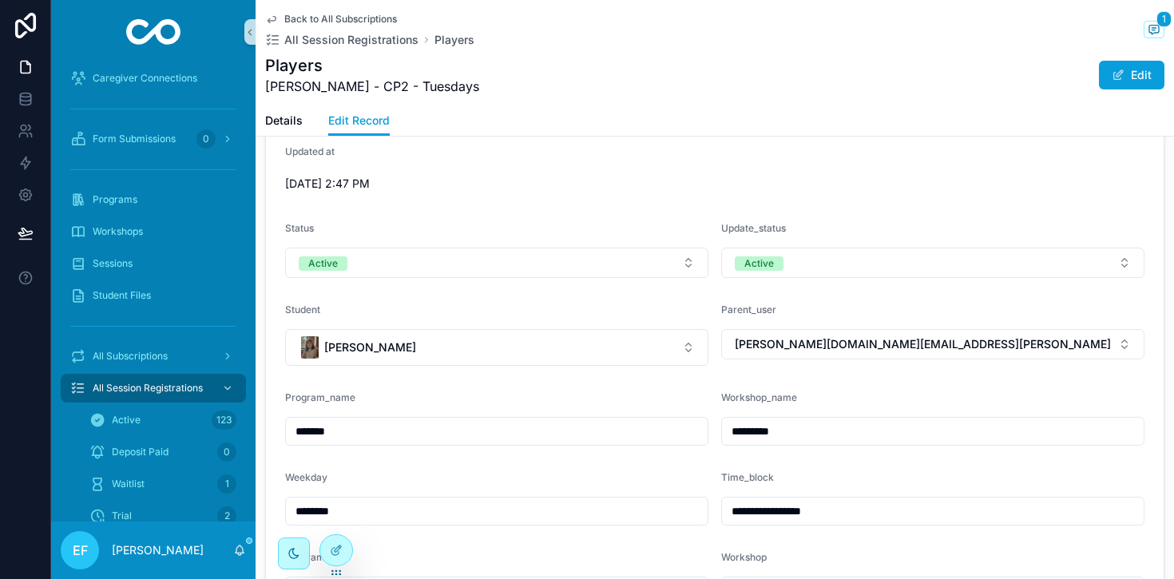
scroll to position [275, 0]
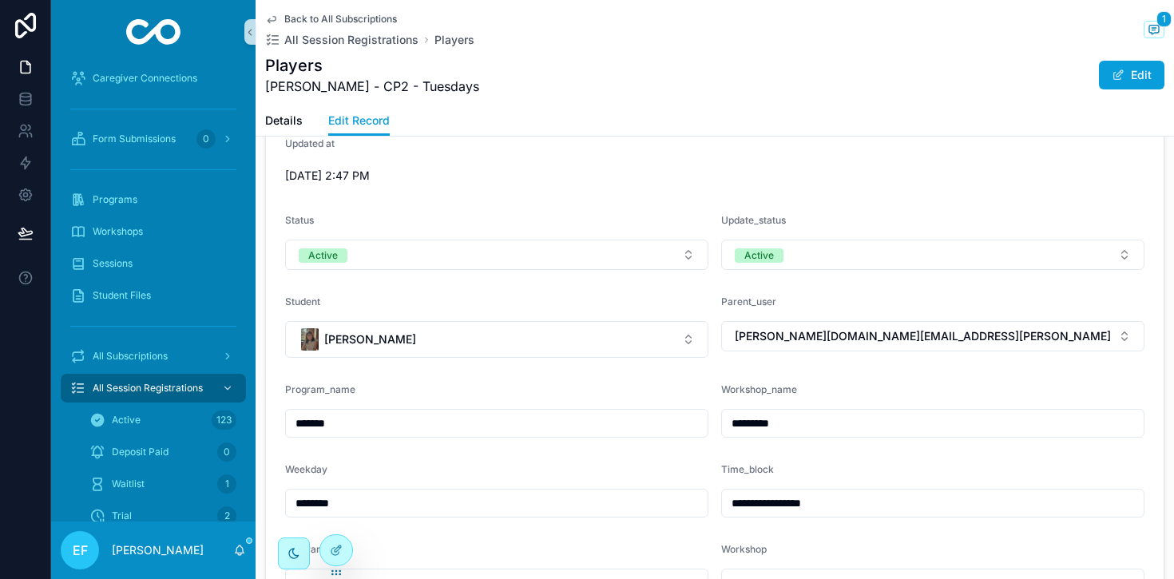
click at [326, 17] on span "Back to All Subscriptions" at bounding box center [340, 19] width 113 height 13
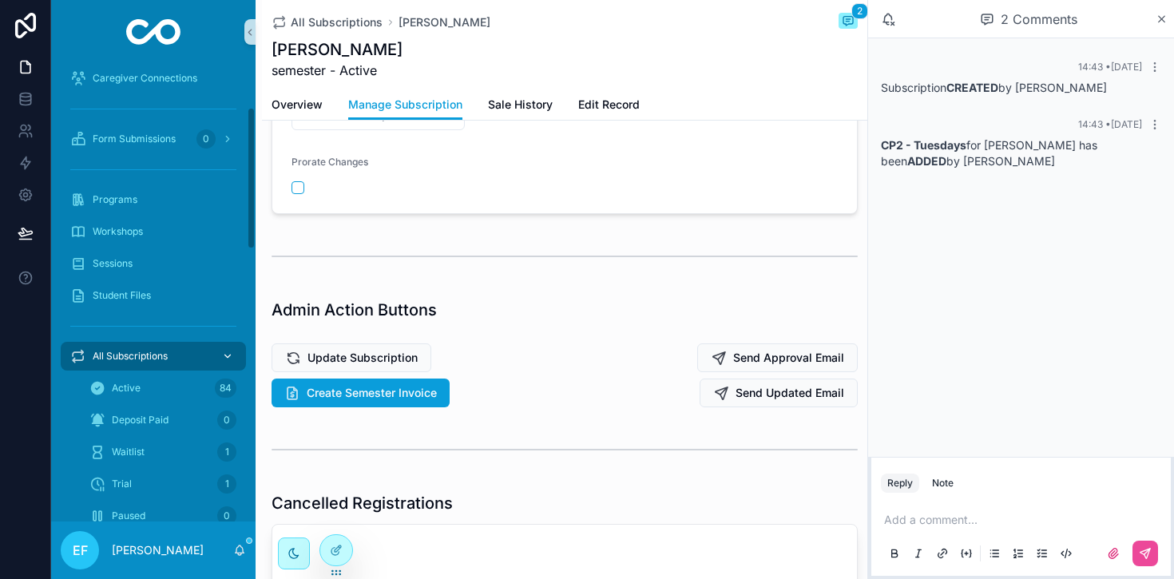
click at [121, 351] on span "All Subscriptions" at bounding box center [130, 356] width 75 height 13
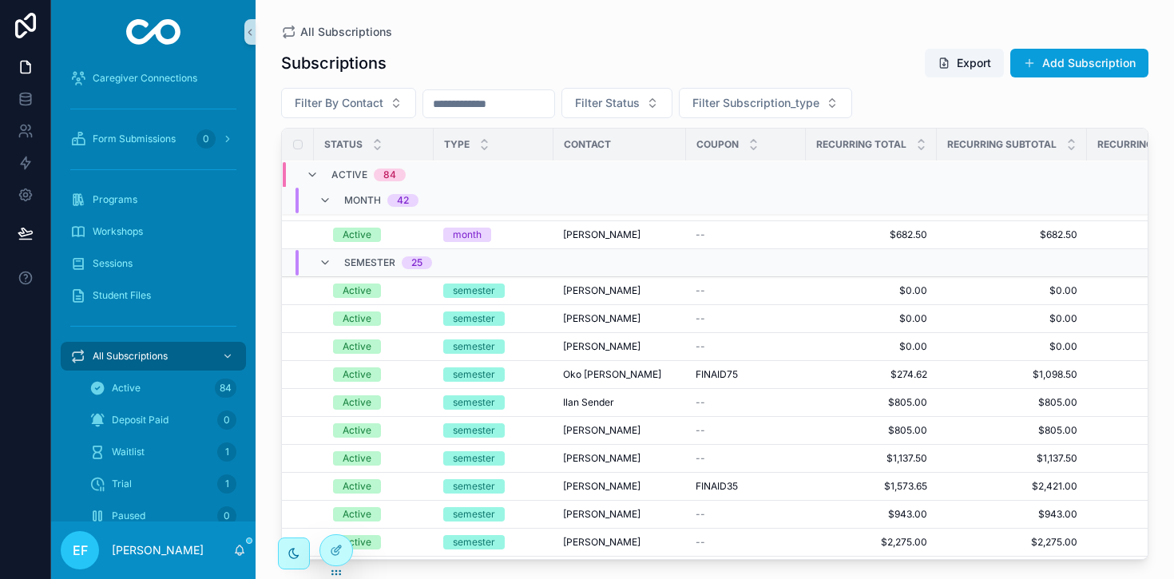
scroll to position [1635, 0]
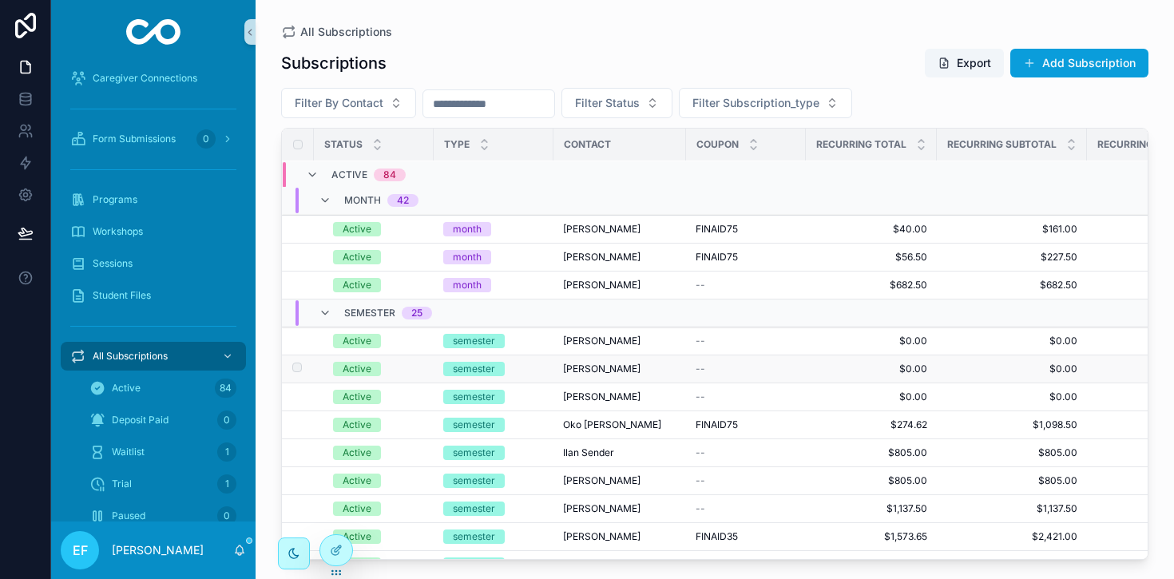
click at [585, 365] on span "[PERSON_NAME]" at bounding box center [601, 369] width 77 height 13
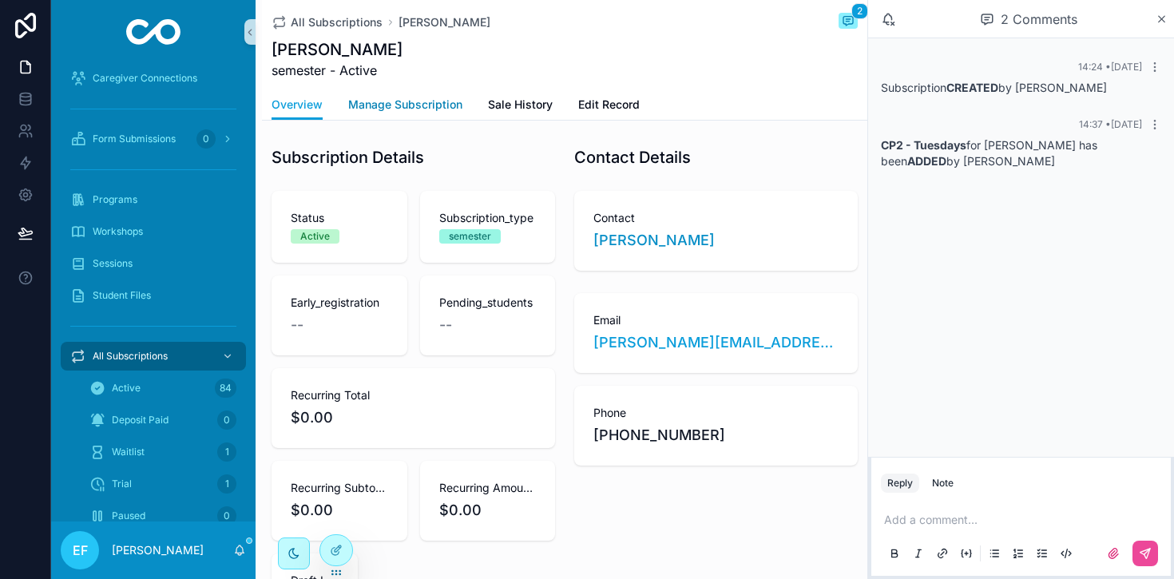
click at [431, 103] on span "Manage Subscription" at bounding box center [405, 105] width 114 height 16
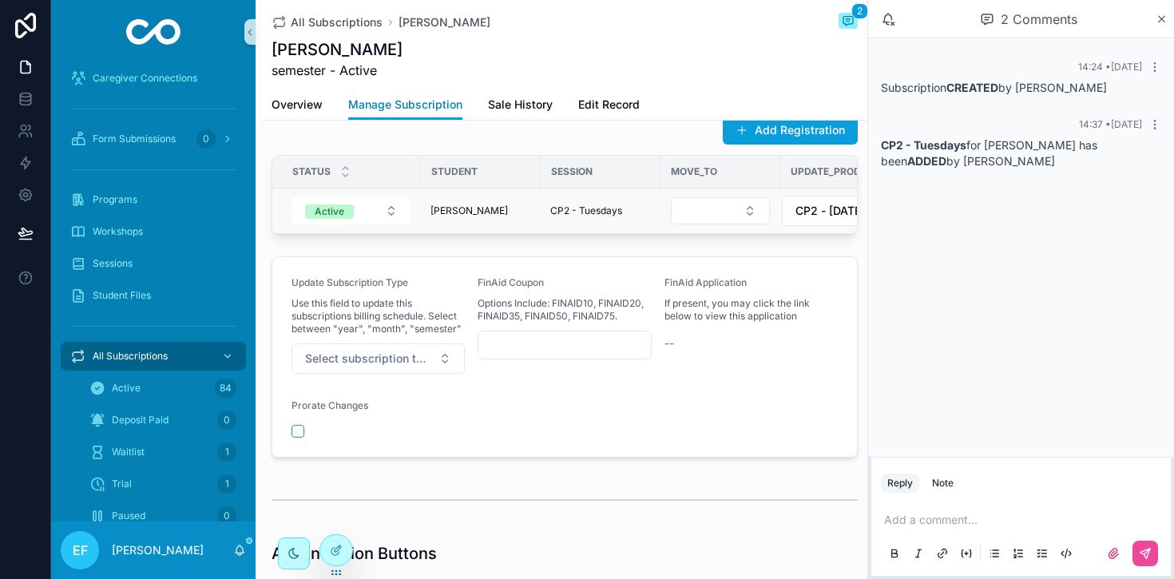
scroll to position [31, 0]
click at [463, 209] on span "[PERSON_NAME]" at bounding box center [469, 211] width 77 height 13
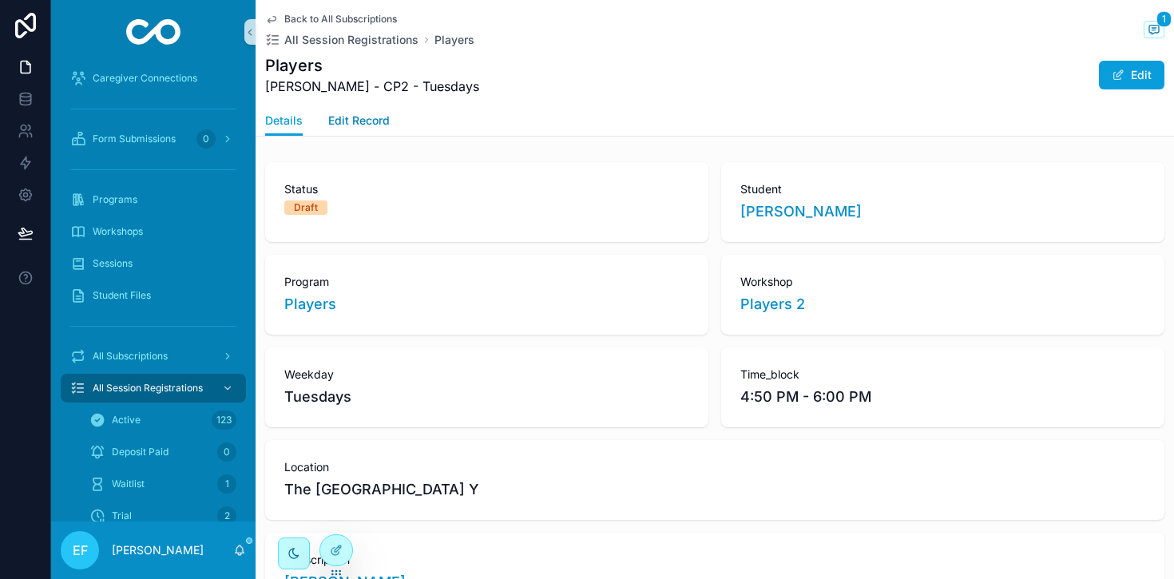
click at [369, 122] on span "Edit Record" at bounding box center [359, 121] width 62 height 16
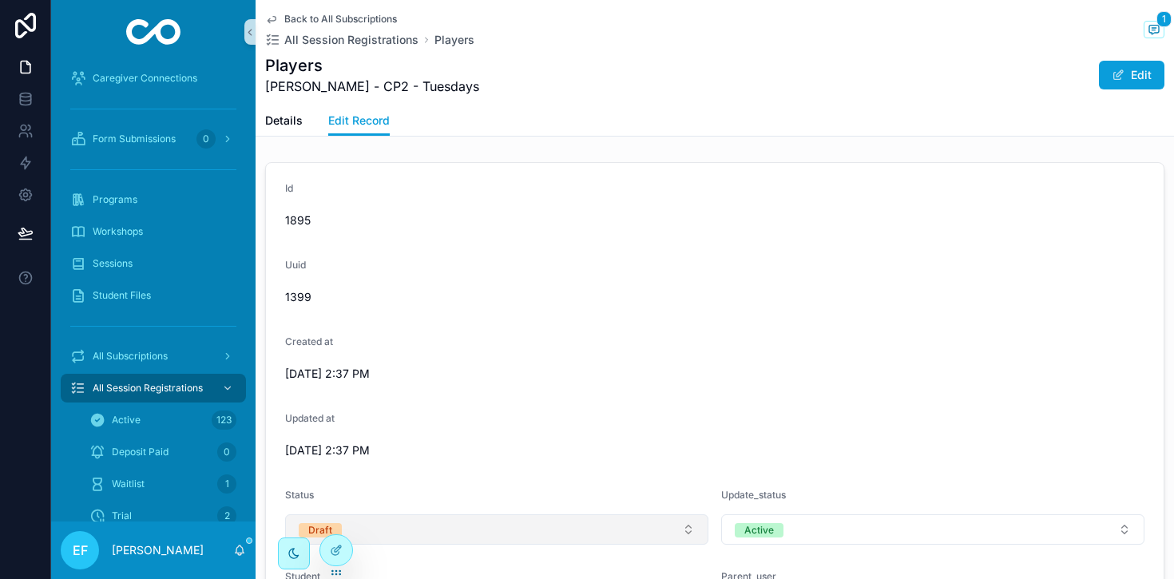
click at [676, 530] on button "Draft" at bounding box center [496, 530] width 423 height 30
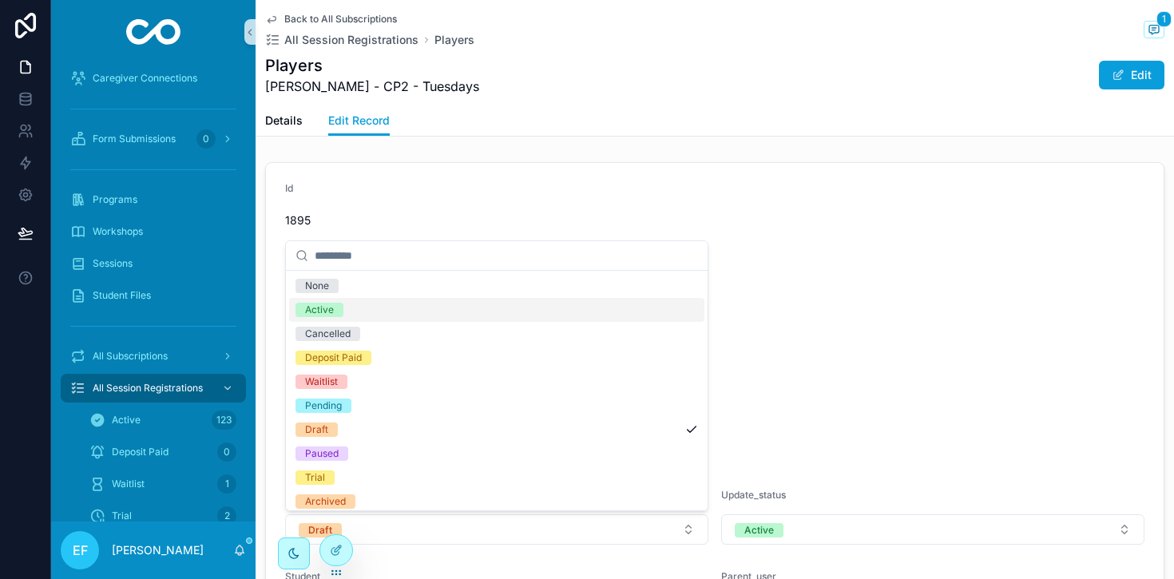
click at [550, 312] on div "Active" at bounding box center [496, 310] width 415 height 24
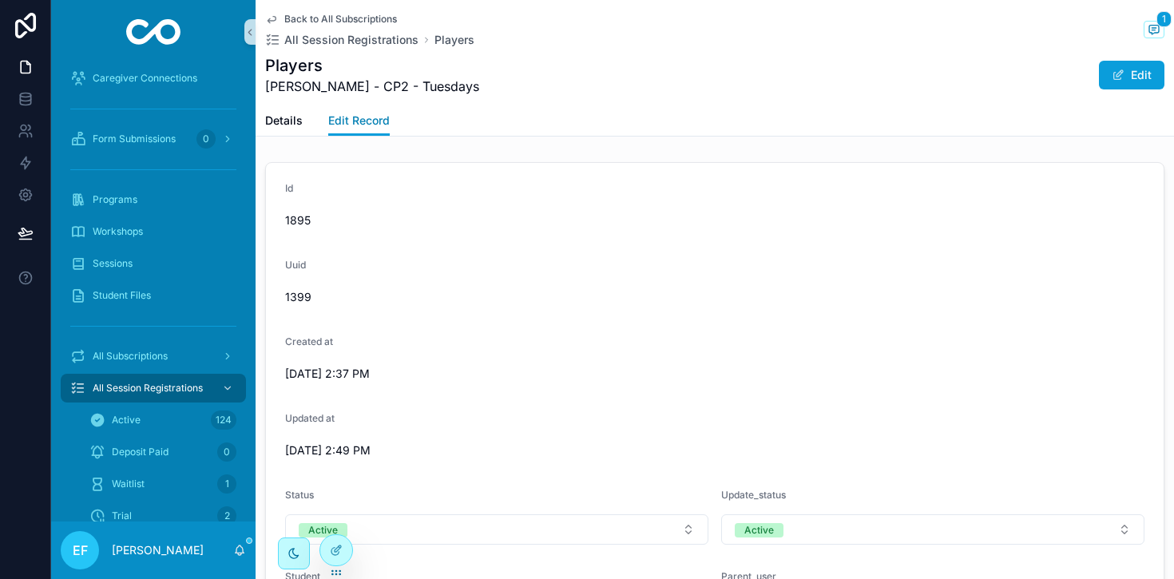
click at [369, 118] on span "Edit Record" at bounding box center [359, 121] width 62 height 16
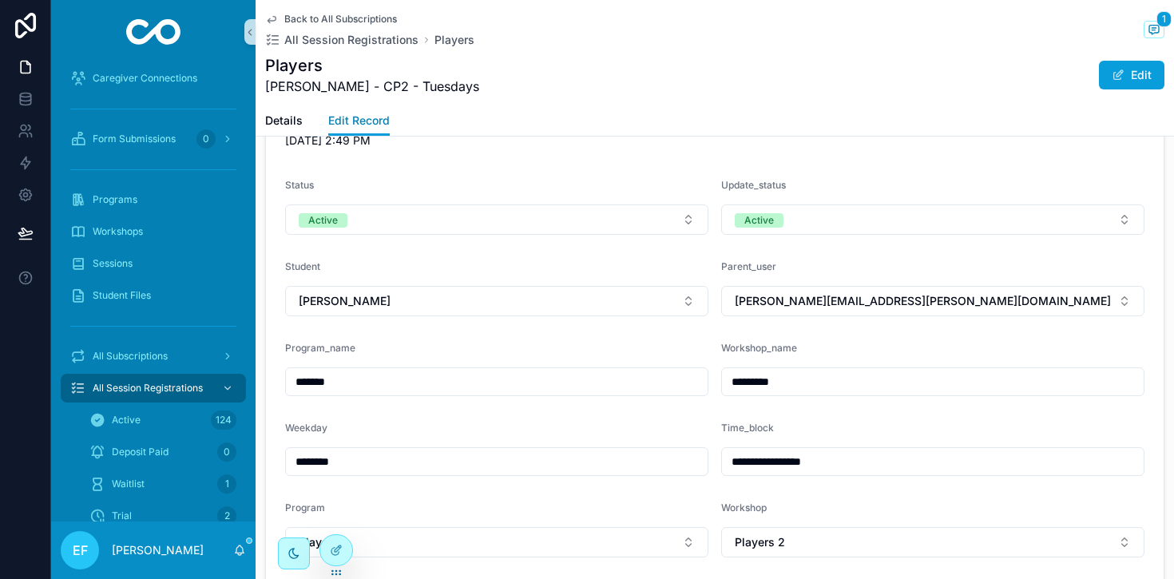
scroll to position [312, 0]
click at [891, 380] on input "*********" at bounding box center [933, 380] width 422 height 22
click at [342, 19] on span "Back to All Subscriptions" at bounding box center [340, 19] width 113 height 13
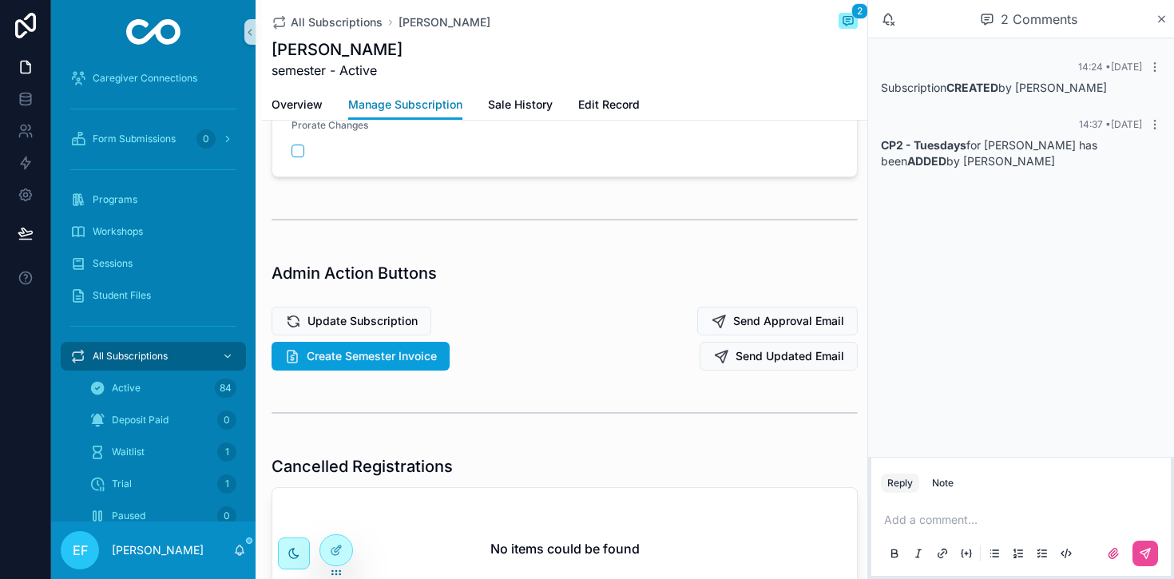
click at [407, 101] on span "Manage Subscription" at bounding box center [405, 105] width 114 height 16
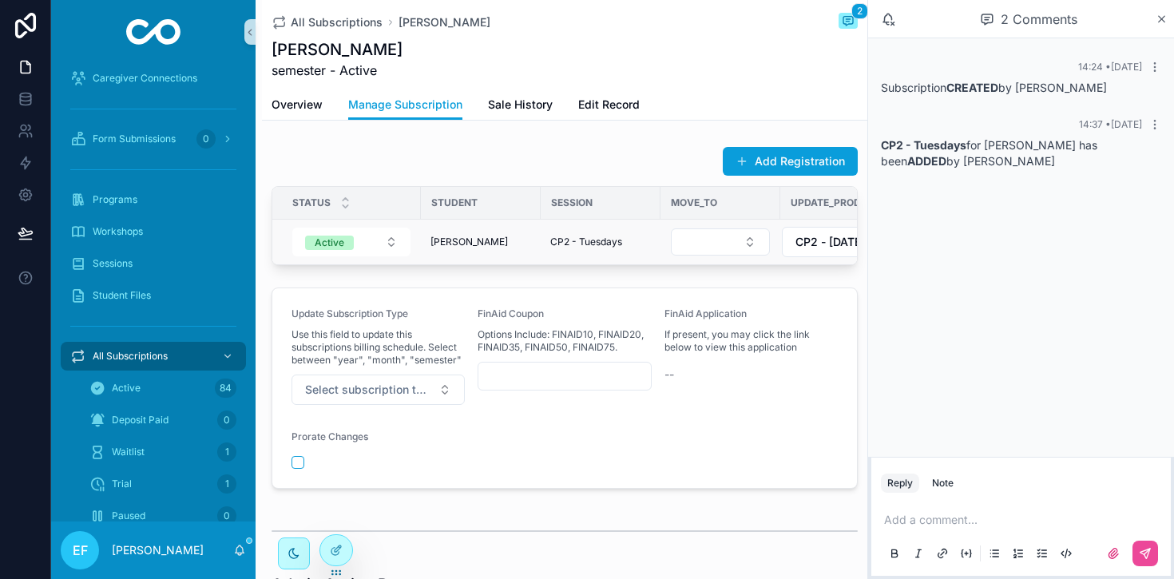
click at [589, 244] on span "CP2 - Tuesdays" at bounding box center [586, 242] width 72 height 13
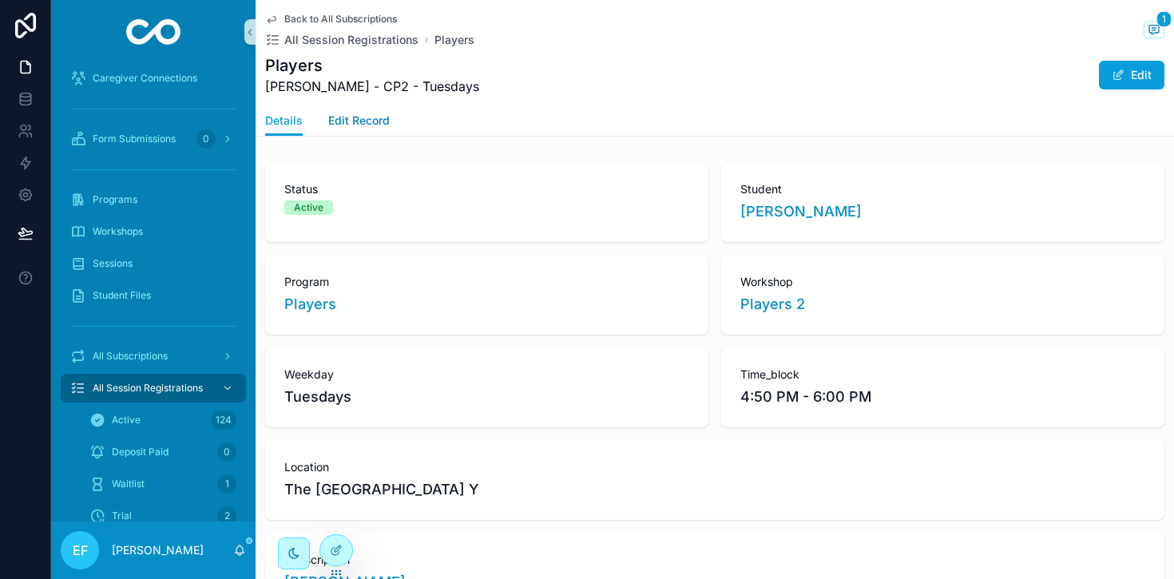
click at [368, 125] on span "Edit Record" at bounding box center [359, 121] width 62 height 16
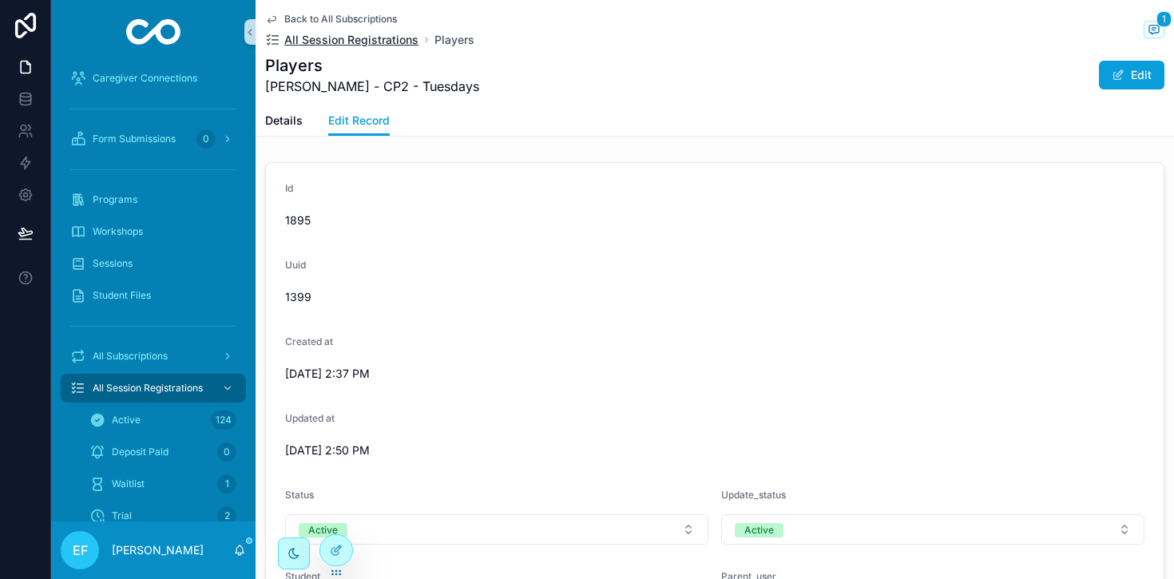
click at [355, 35] on span "All Session Registrations" at bounding box center [351, 40] width 134 height 16
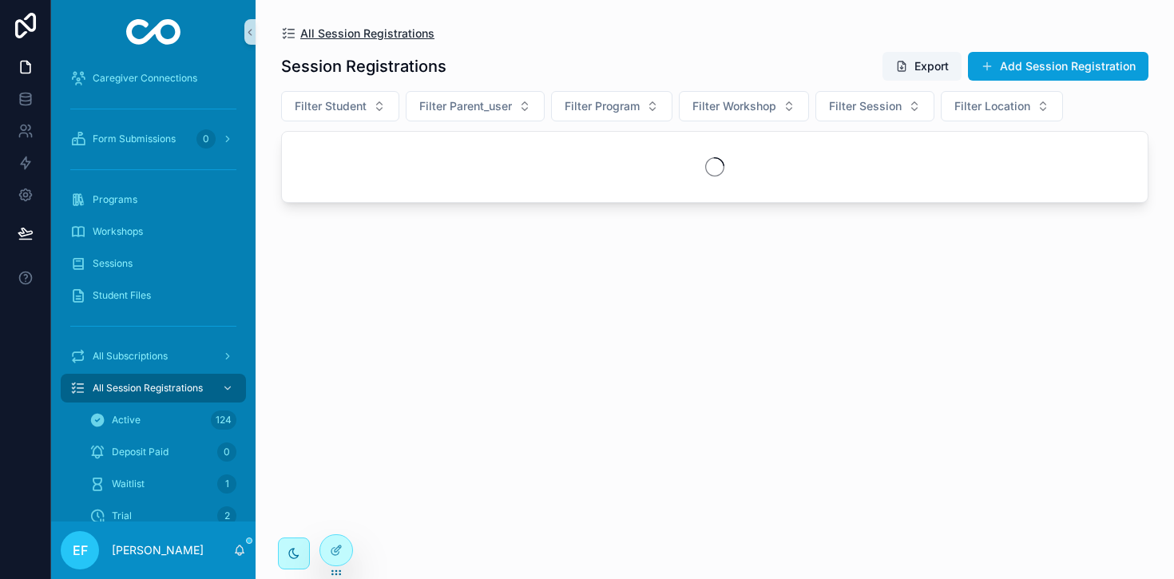
click at [356, 27] on span "All Session Registrations" at bounding box center [367, 34] width 134 height 16
click at [139, 350] on span "All Subscriptions" at bounding box center [130, 356] width 75 height 13
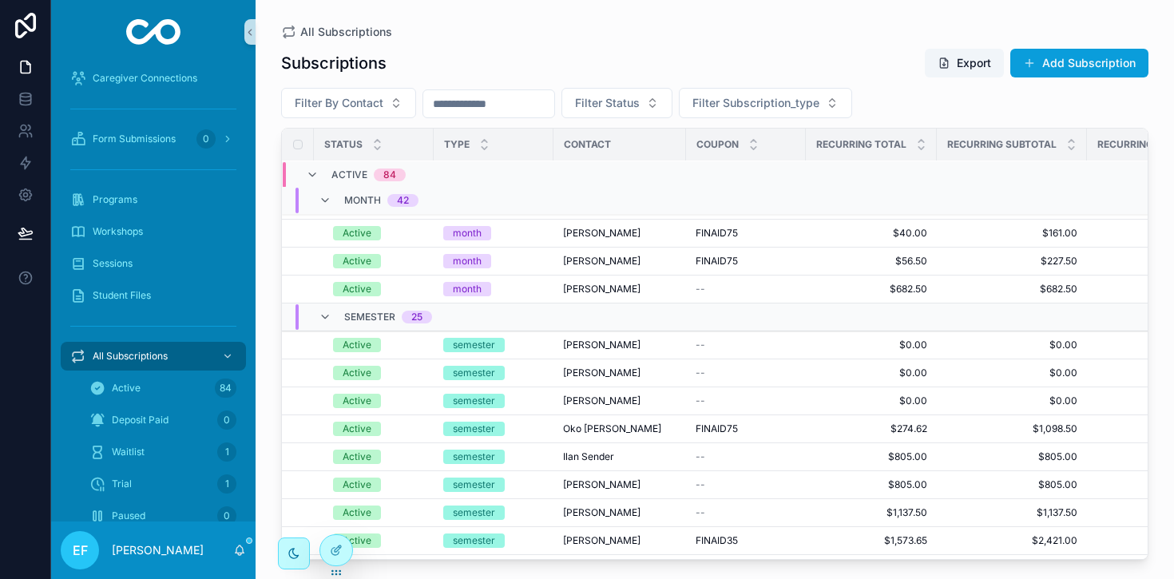
scroll to position [1639, 0]
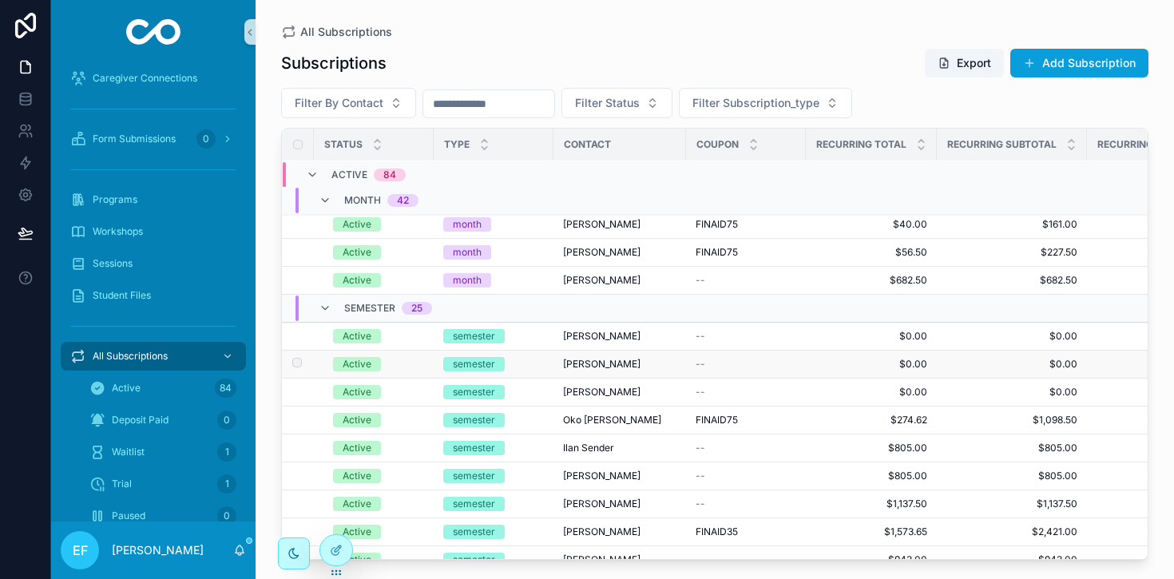
click at [583, 364] on span "[PERSON_NAME]" at bounding box center [601, 364] width 77 height 13
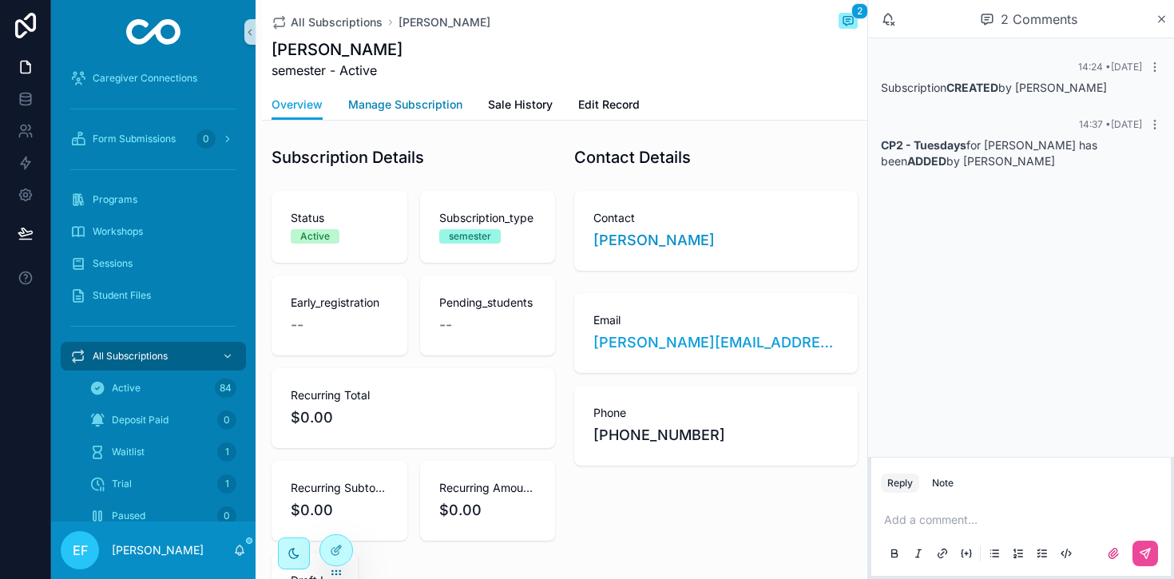
click at [427, 106] on span "Manage Subscription" at bounding box center [405, 105] width 114 height 16
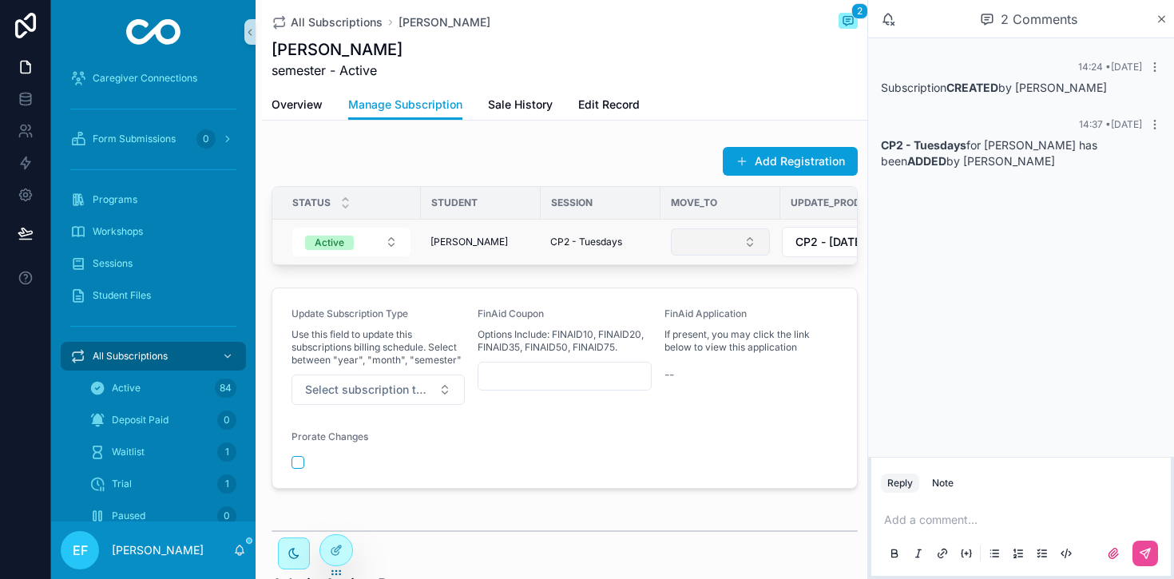
click at [758, 246] on button "Select Button" at bounding box center [720, 241] width 99 height 27
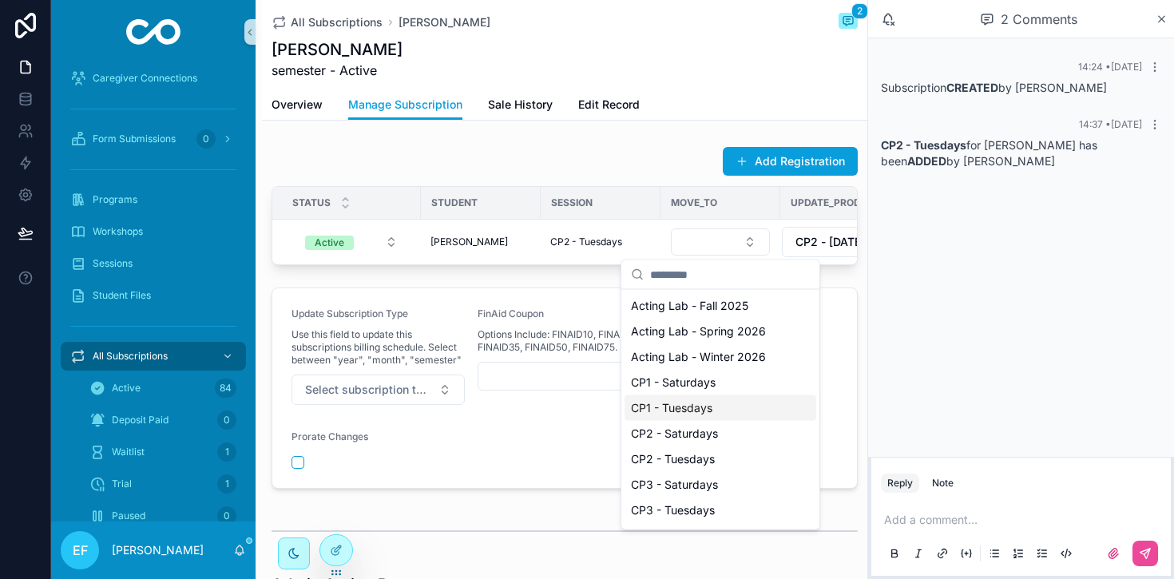
click at [685, 403] on span "CP1 - Tuesdays" at bounding box center [671, 408] width 81 height 16
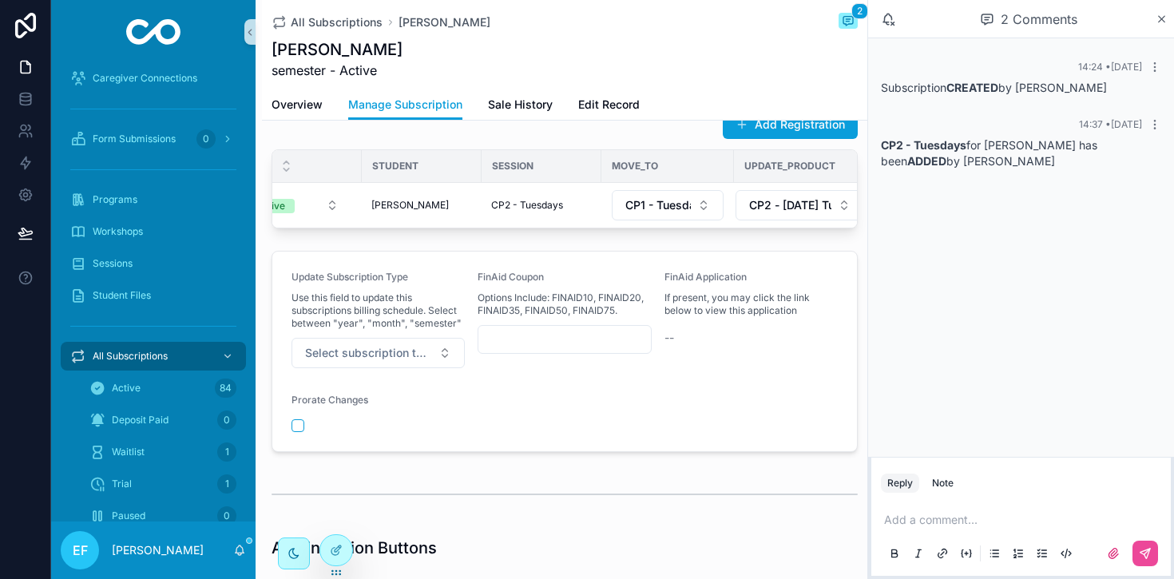
scroll to position [0, 88]
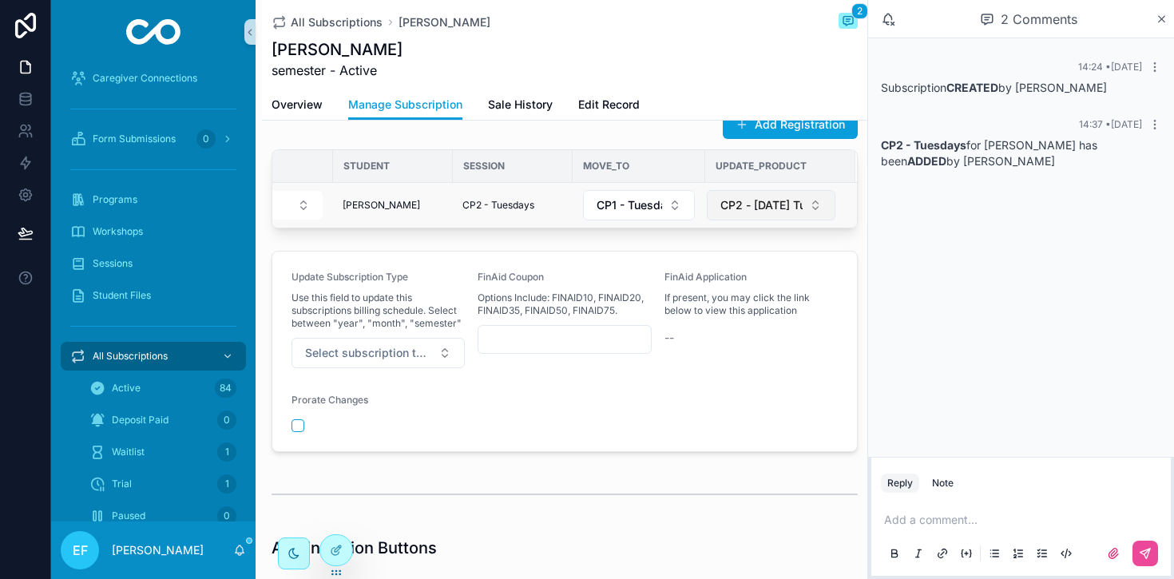
click at [813, 213] on button "CP2 - [DATE] Tuition" at bounding box center [771, 205] width 129 height 30
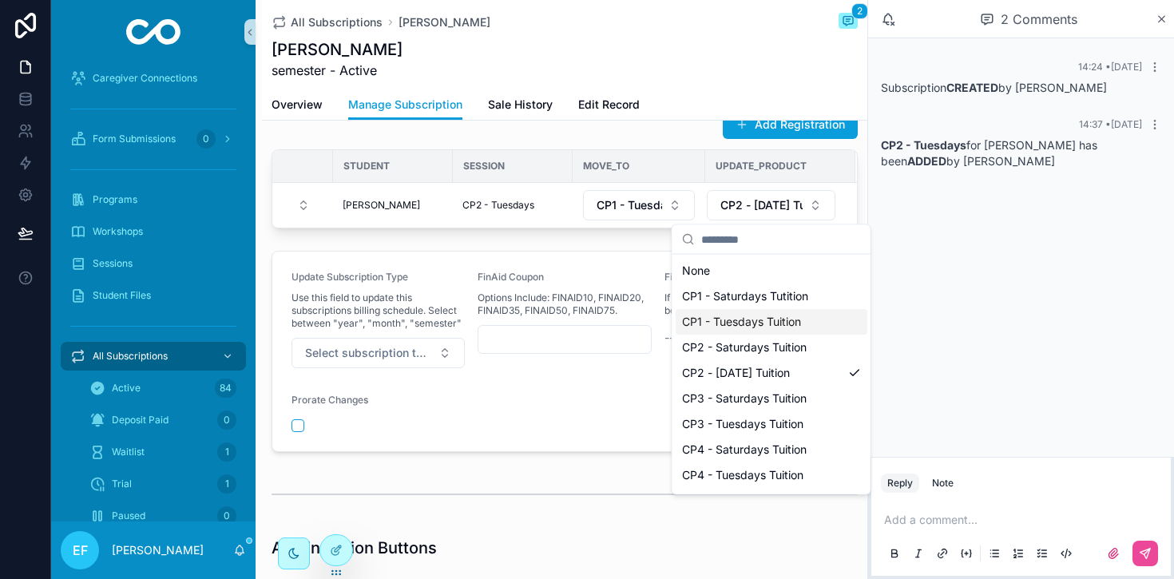
click at [769, 321] on span "CP1 - Tuesdays Tuition" at bounding box center [741, 322] width 119 height 16
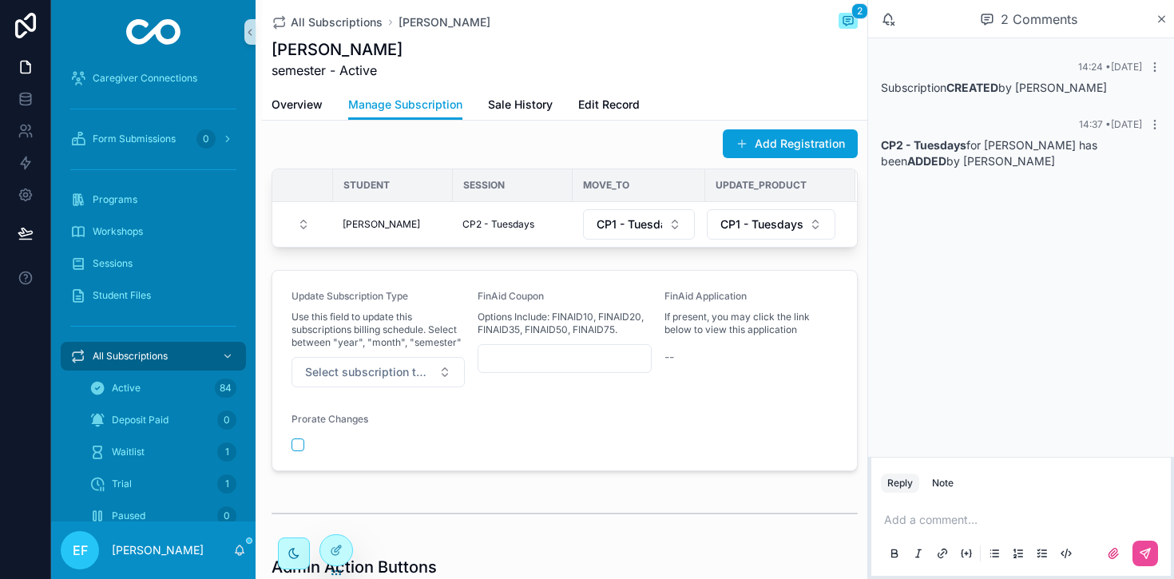
scroll to position [0, 0]
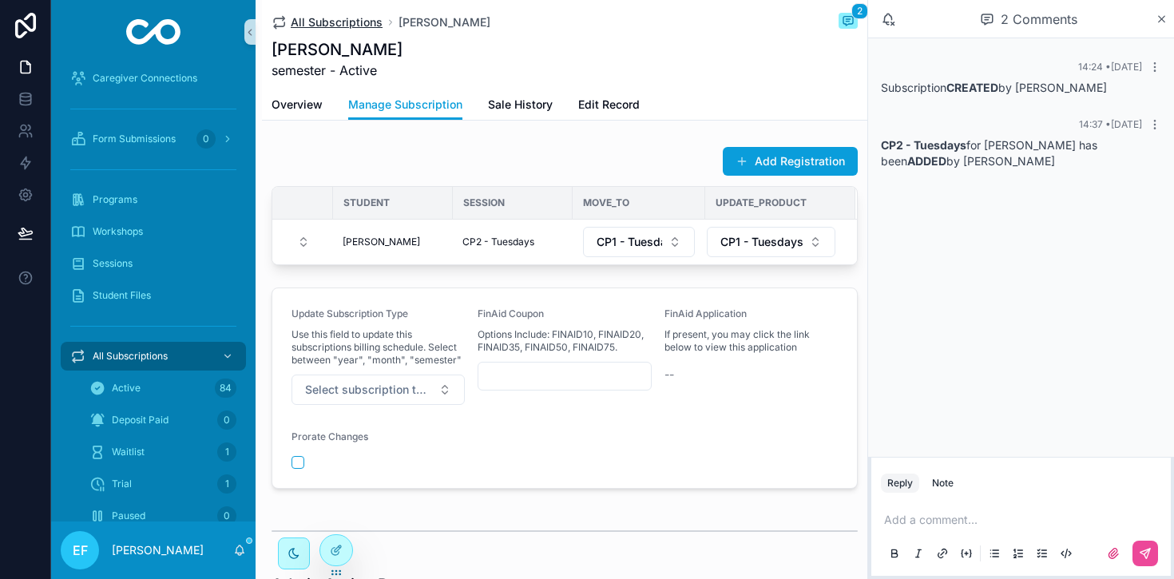
click at [356, 16] on span "All Subscriptions" at bounding box center [337, 22] width 92 height 16
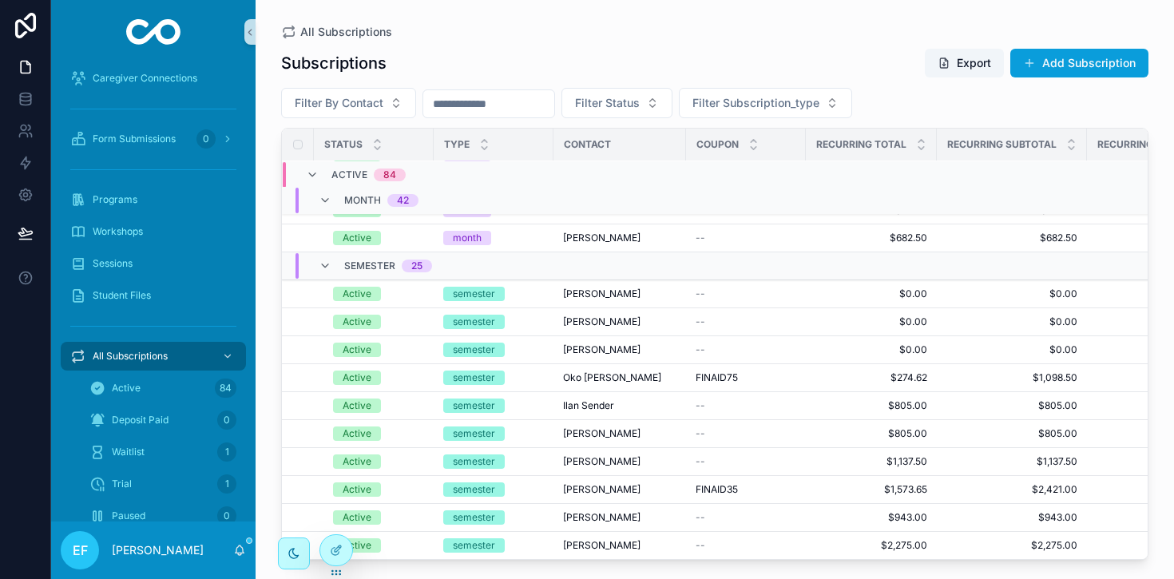
scroll to position [1670, 0]
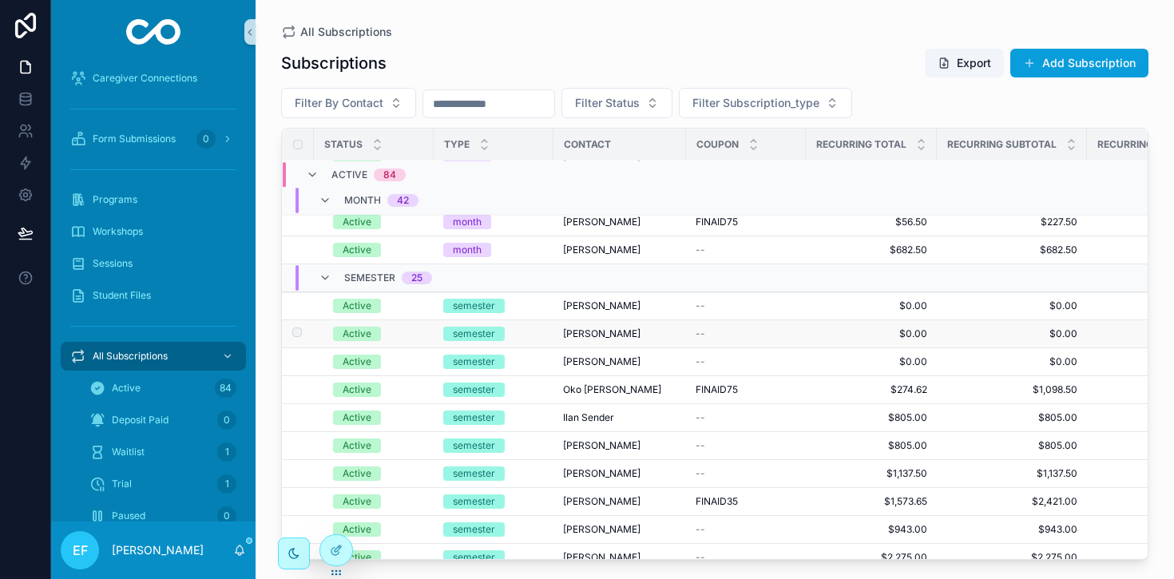
click at [568, 330] on span "[PERSON_NAME]" at bounding box center [601, 334] width 77 height 13
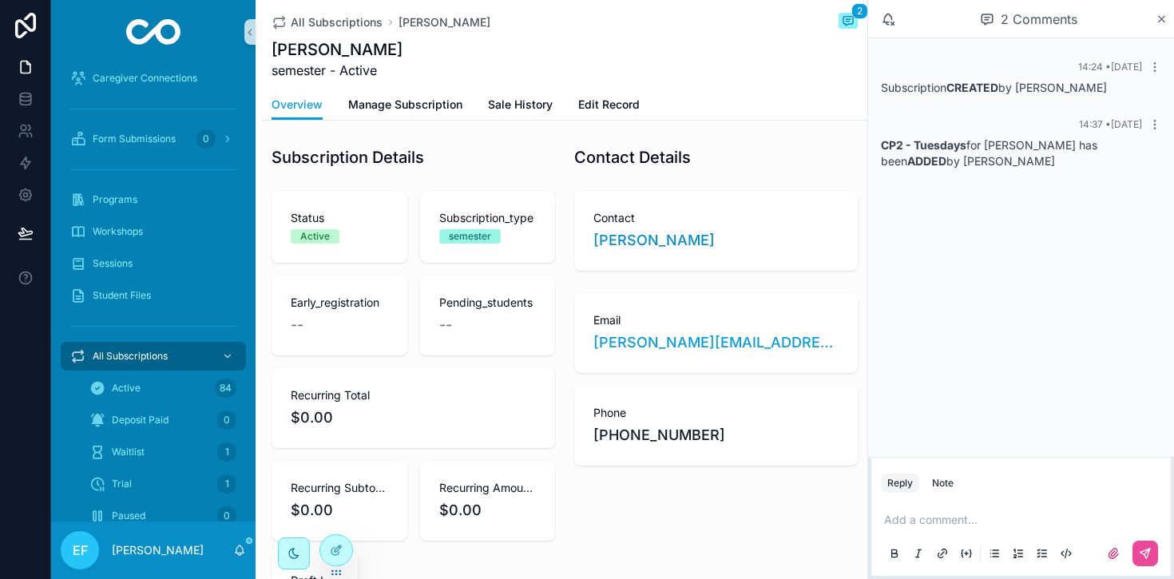
scroll to position [1, 0]
click at [444, 100] on span "Manage Subscription" at bounding box center [405, 105] width 114 height 16
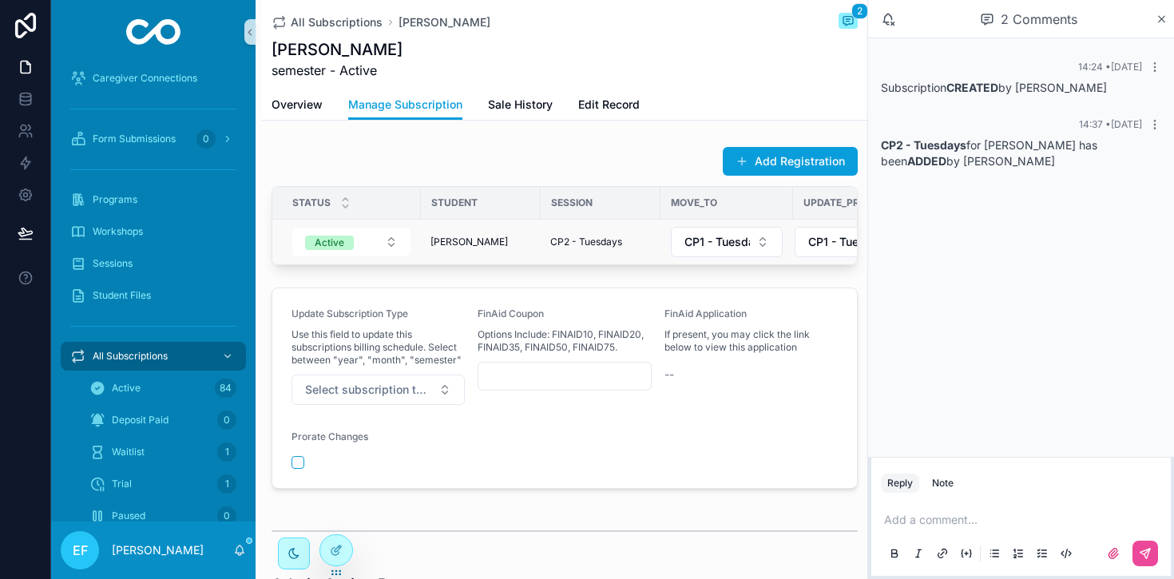
click at [617, 243] on span "CP2 - Tuesdays" at bounding box center [586, 242] width 72 height 13
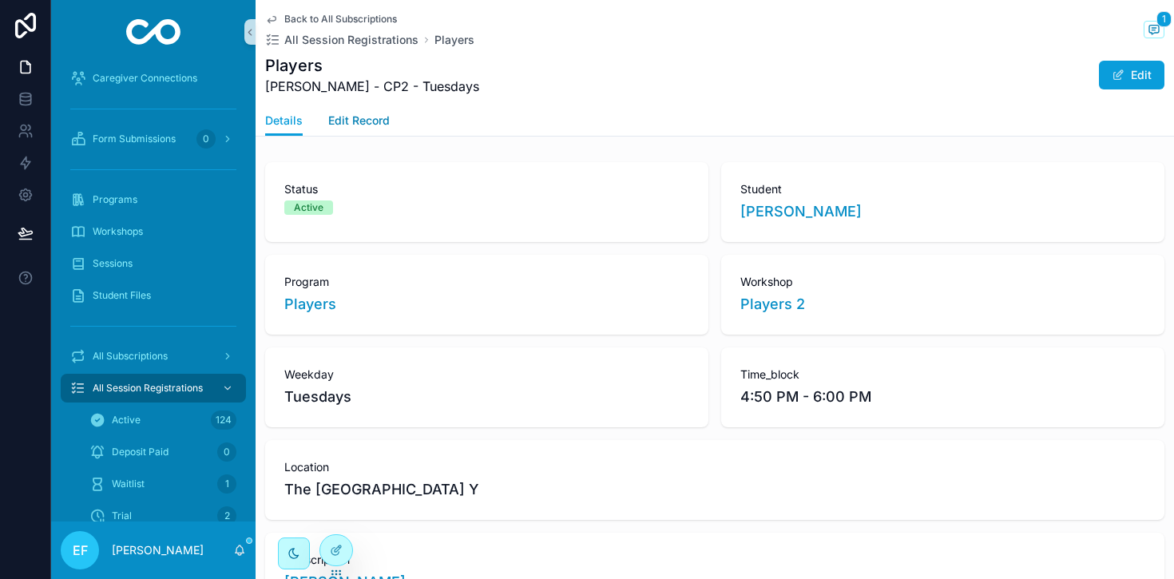
click at [359, 115] on span "Edit Record" at bounding box center [359, 121] width 62 height 16
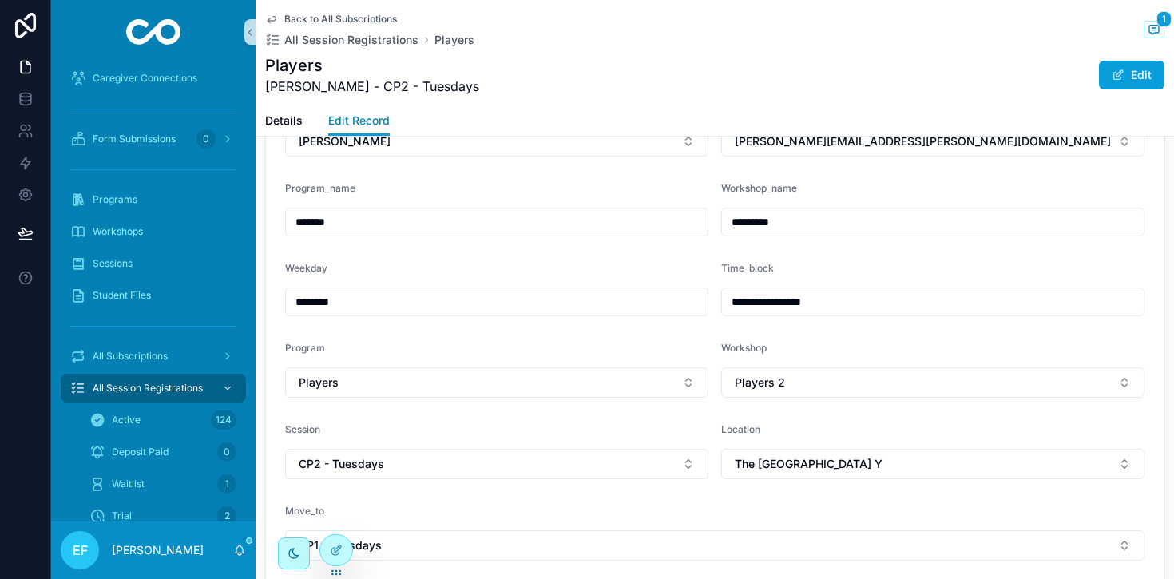
scroll to position [479, 0]
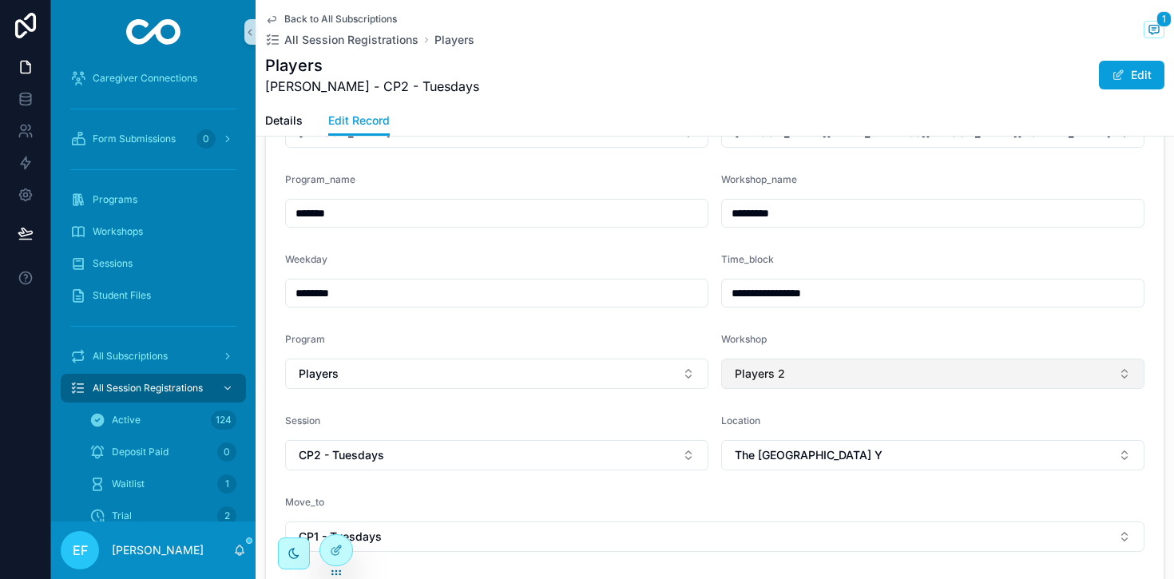
click at [855, 370] on button "Players 2" at bounding box center [932, 374] width 423 height 30
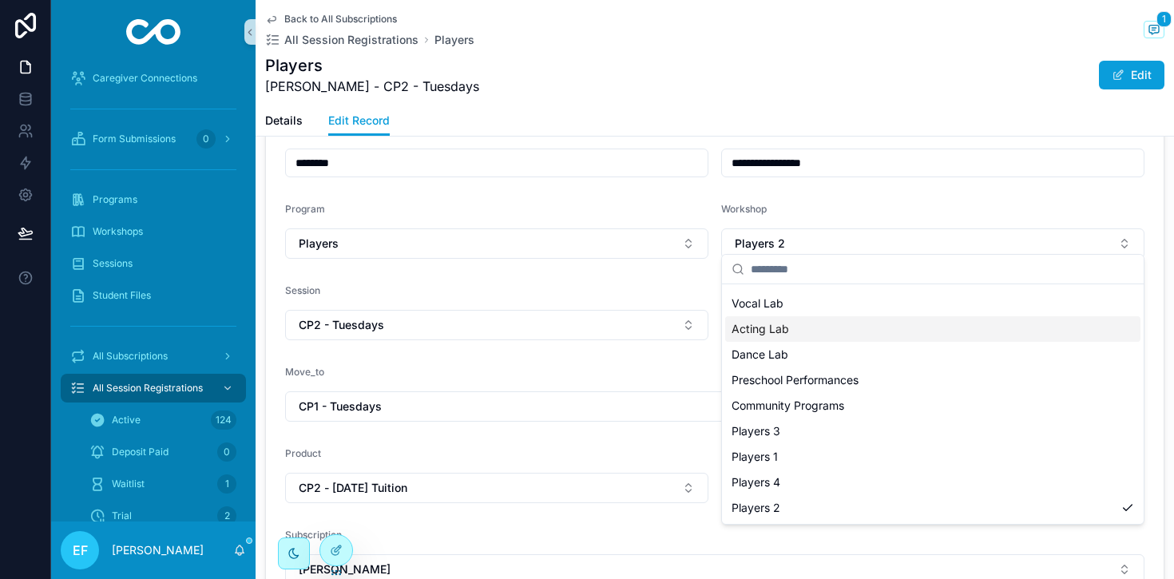
scroll to position [634, 0]
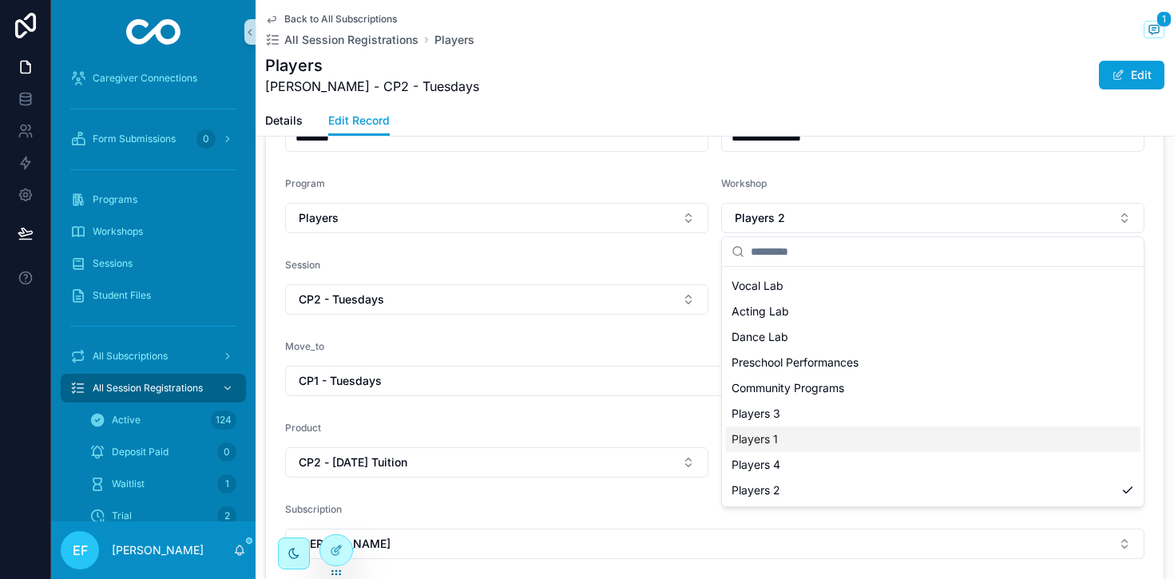
click at [759, 432] on span "Players 1" at bounding box center [755, 439] width 46 height 16
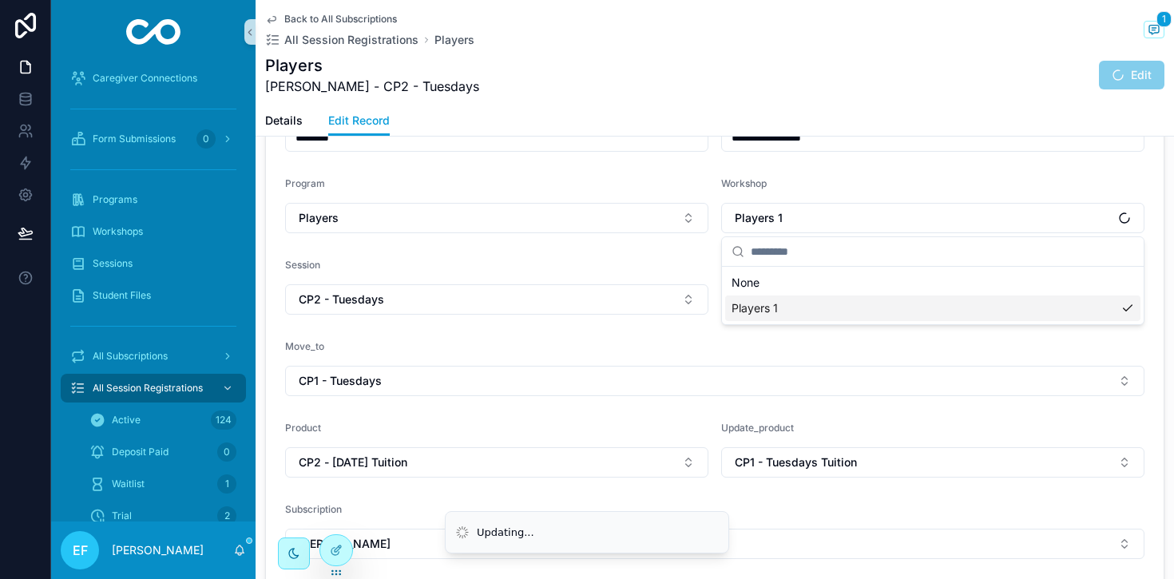
scroll to position [0, 0]
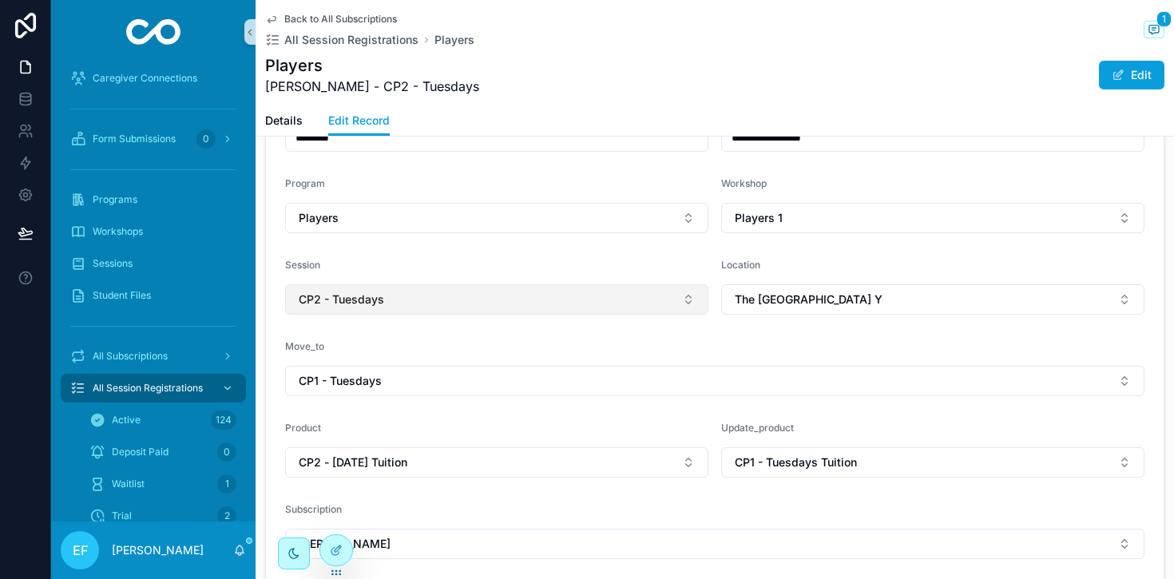
click at [588, 303] on button "CP2 - Tuesdays" at bounding box center [496, 299] width 423 height 30
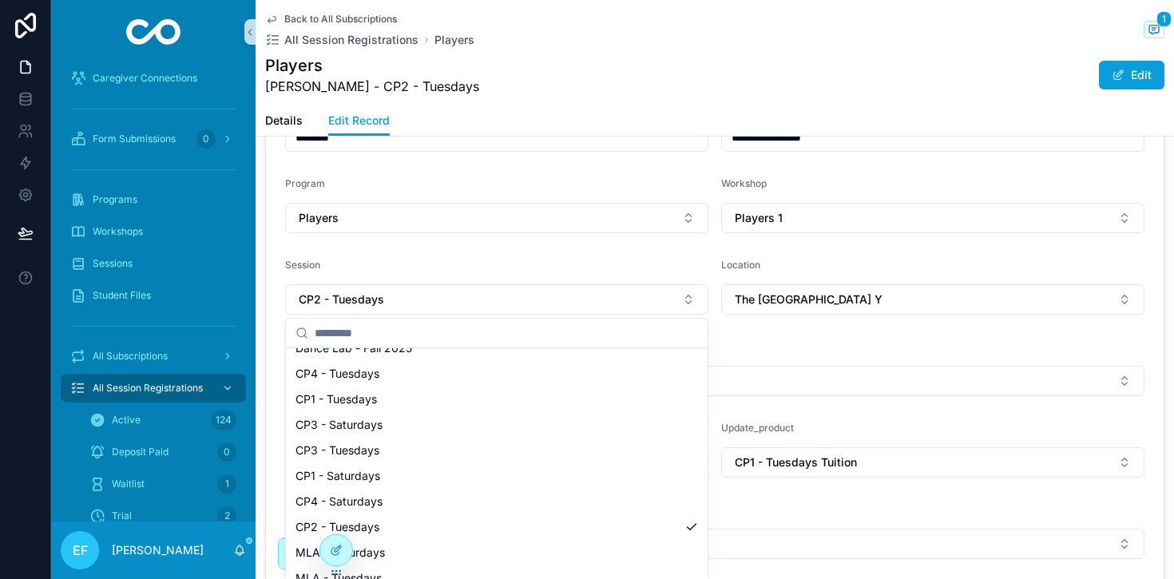
scroll to position [246, 0]
click at [443, 395] on div "CP1 - Tuesdays" at bounding box center [496, 400] width 415 height 26
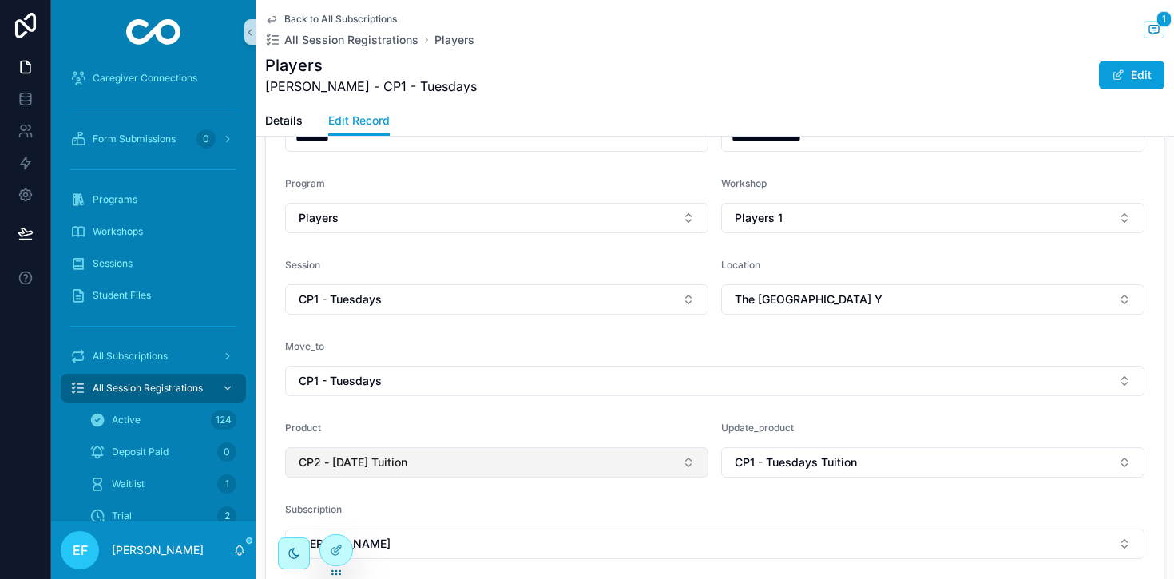
click at [499, 467] on button "CP2 - [DATE] Tuition" at bounding box center [496, 462] width 423 height 30
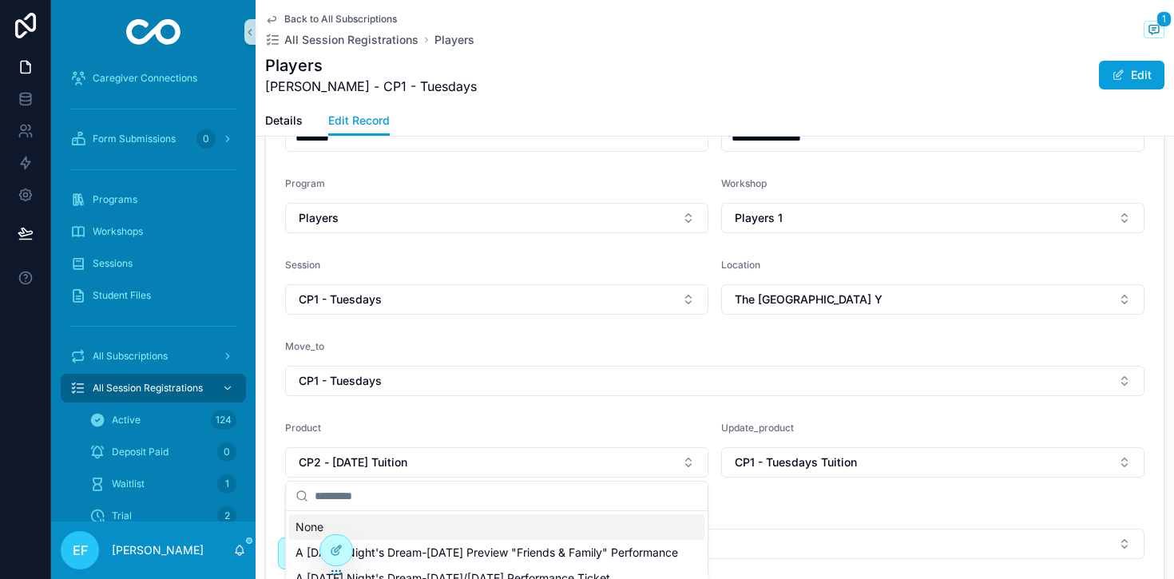
click at [301, 530] on div "None" at bounding box center [496, 528] width 415 height 26
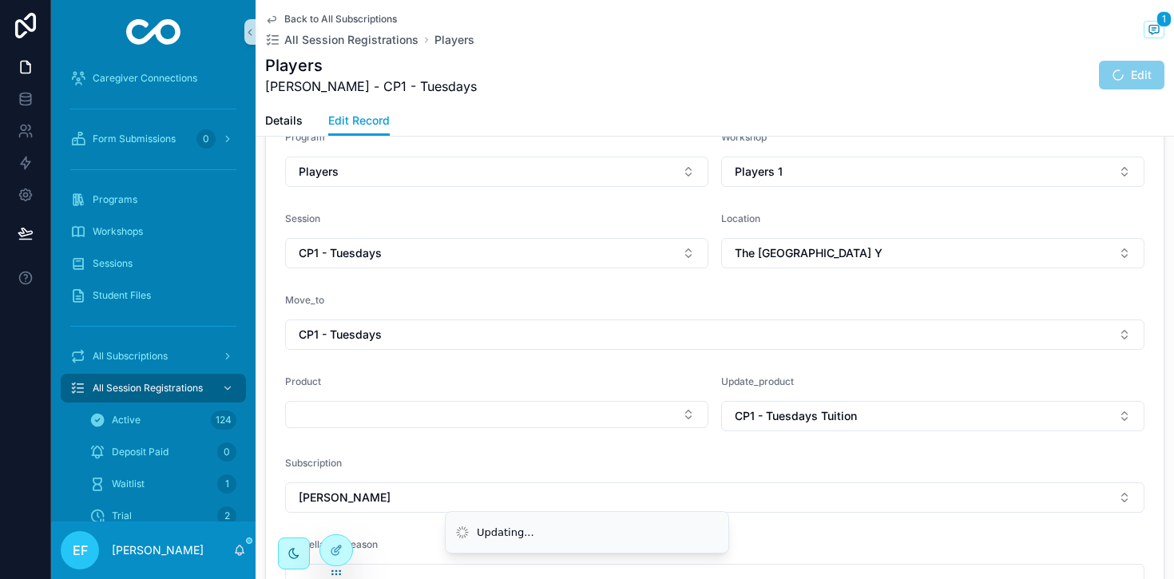
scroll to position [699, 0]
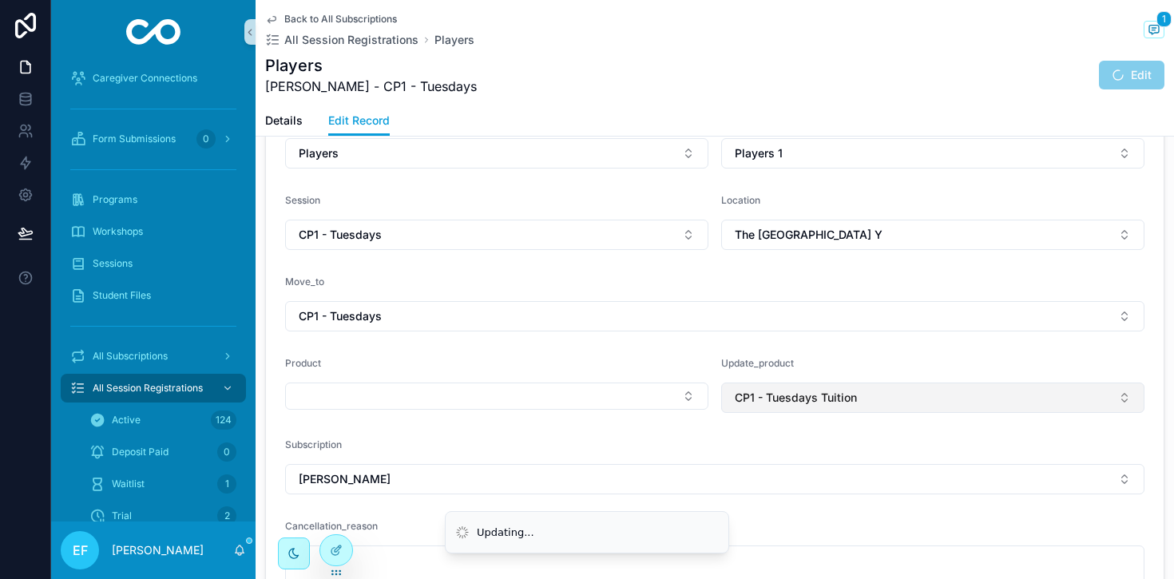
click at [1019, 392] on button "CP1 - Tuesdays Tuition" at bounding box center [932, 398] width 423 height 30
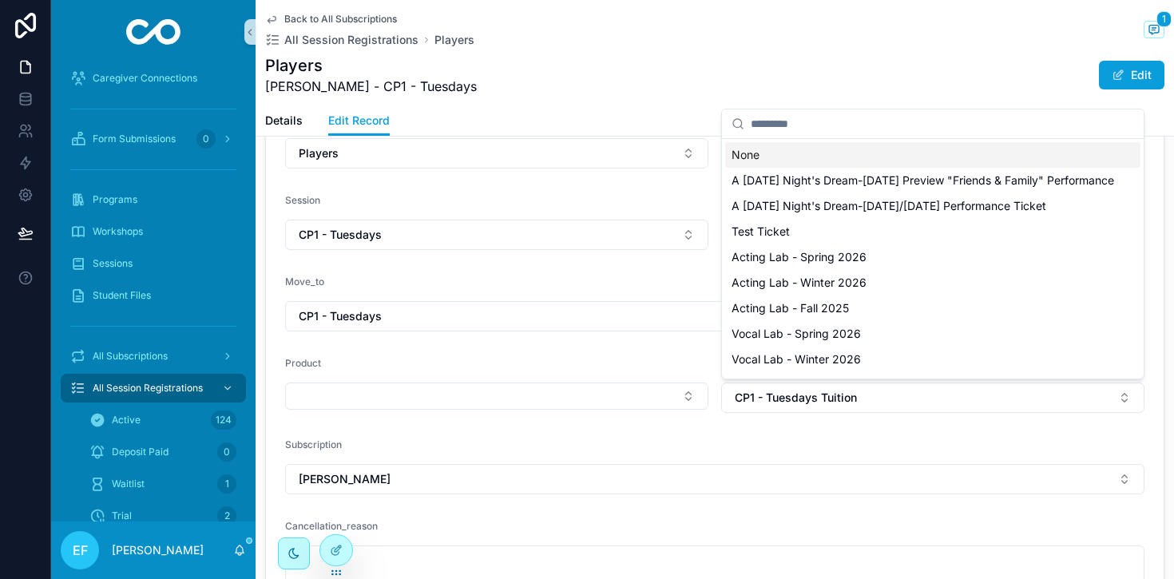
click at [805, 160] on div "None" at bounding box center [932, 155] width 415 height 26
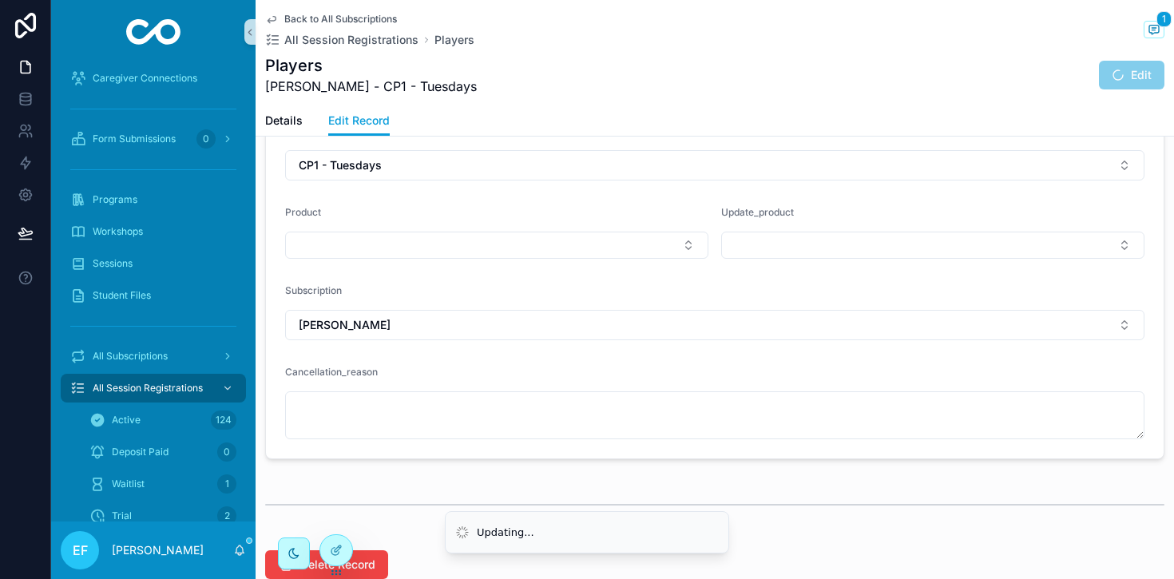
type input "*********"
type input "**********"
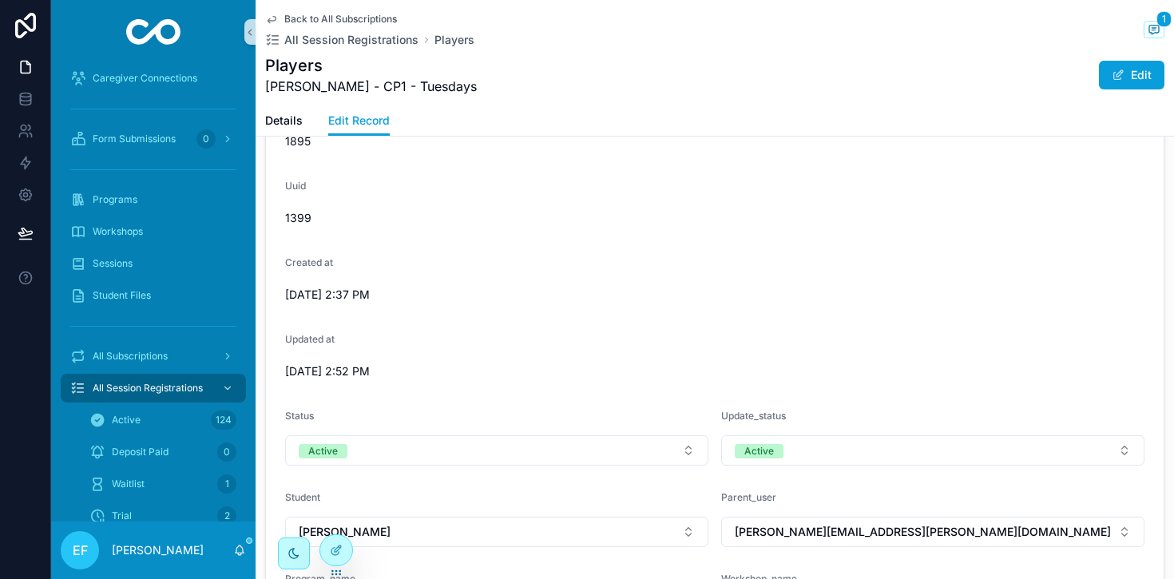
scroll to position [0, 0]
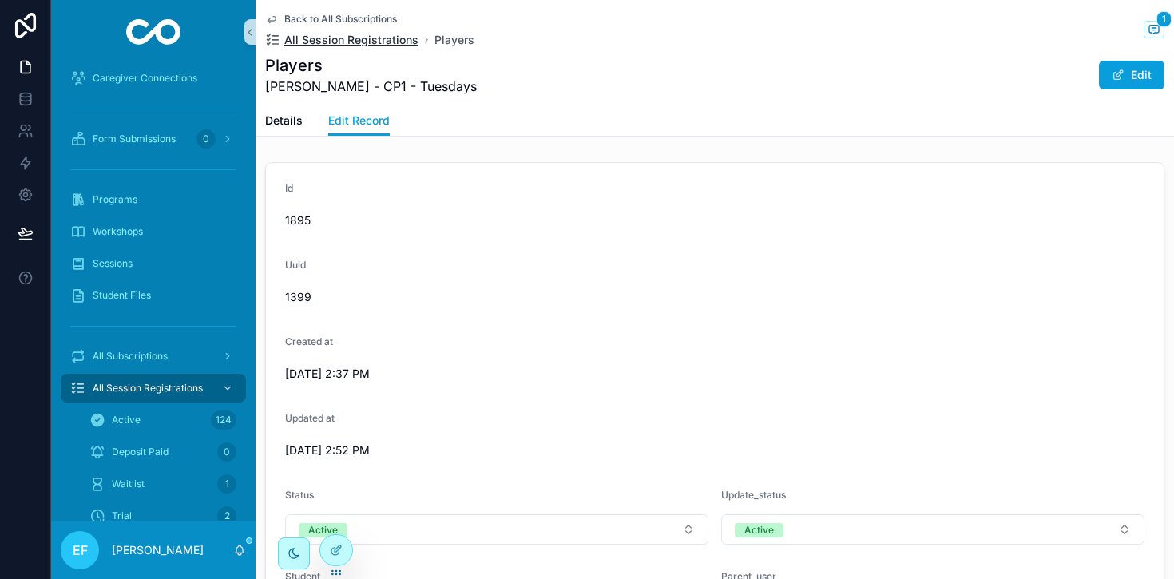
click at [344, 39] on span "All Session Registrations" at bounding box center [351, 40] width 134 height 16
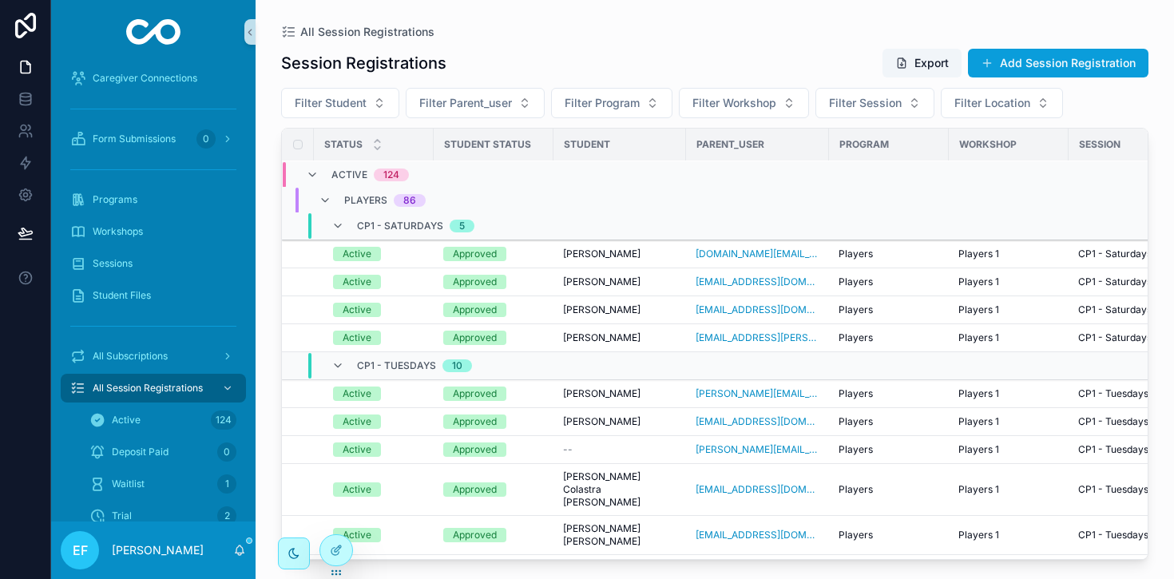
scroll to position [1447, 0]
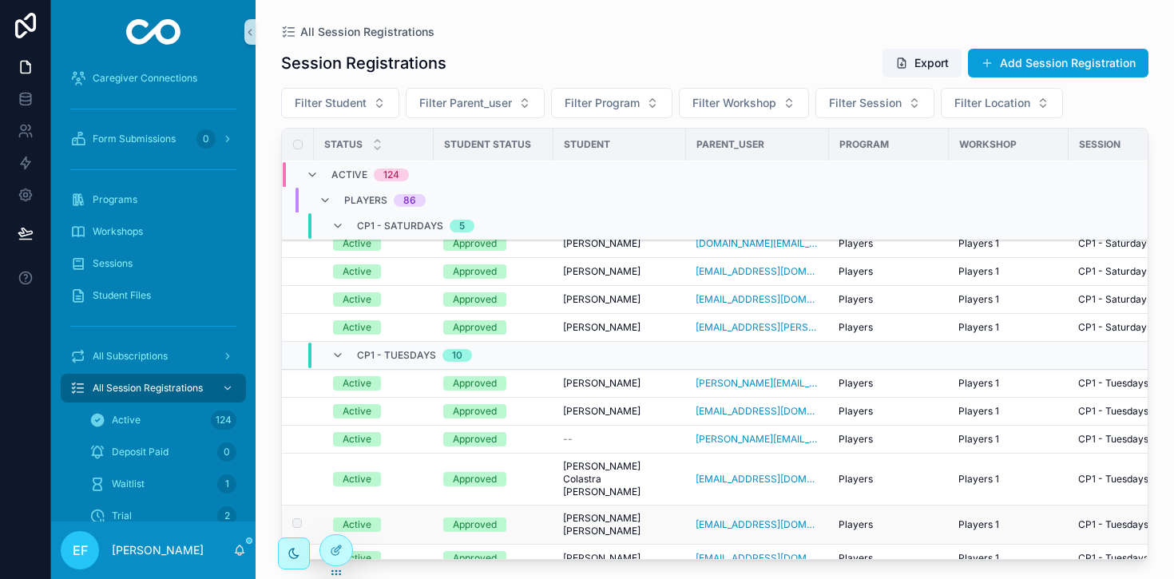
click at [426, 506] on td "Active" at bounding box center [374, 525] width 120 height 39
click at [514, 432] on div "Approved" at bounding box center [493, 439] width 101 height 14
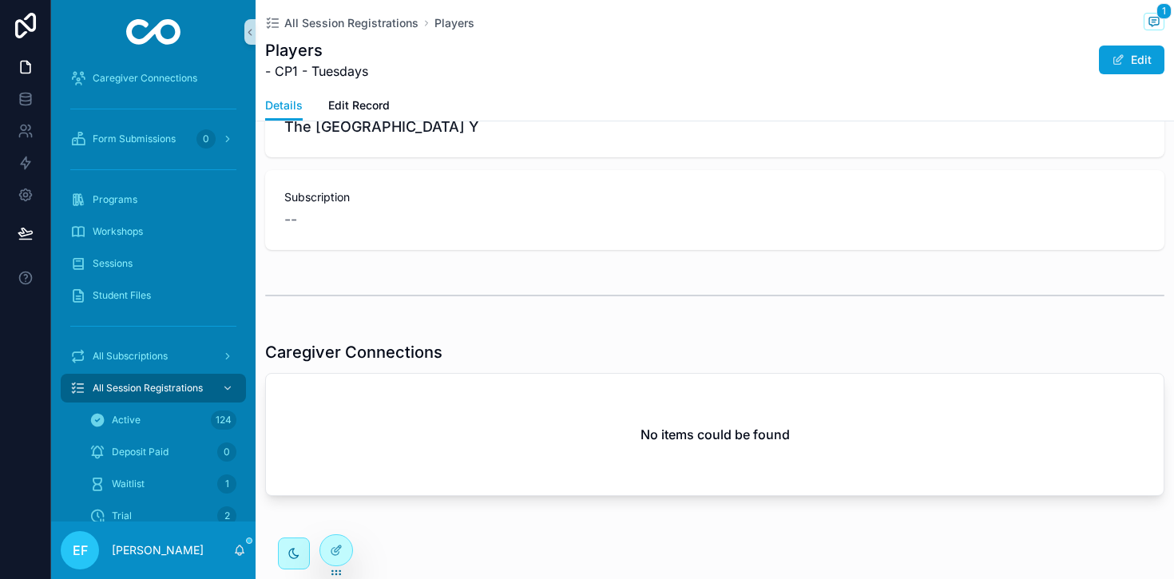
scroll to position [399, 0]
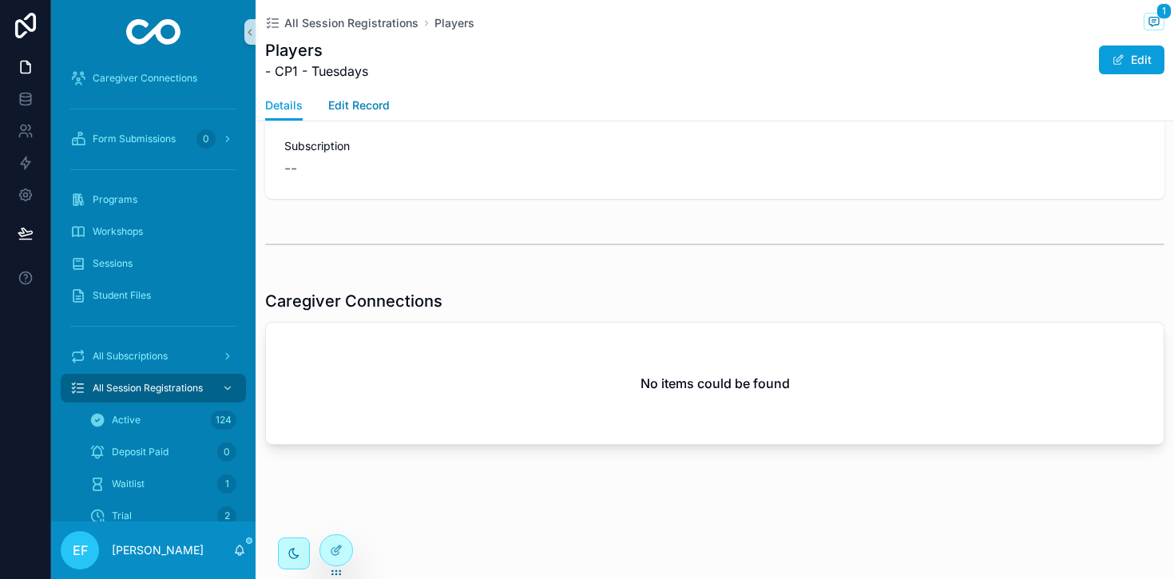
click at [370, 97] on span "Edit Record" at bounding box center [359, 105] width 62 height 16
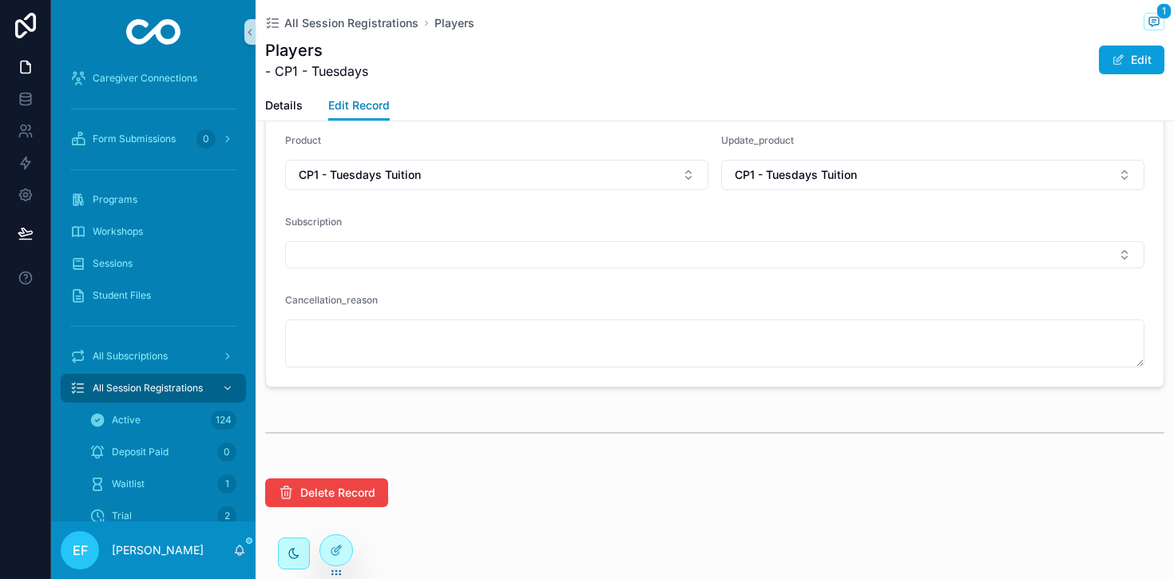
scroll to position [947, 0]
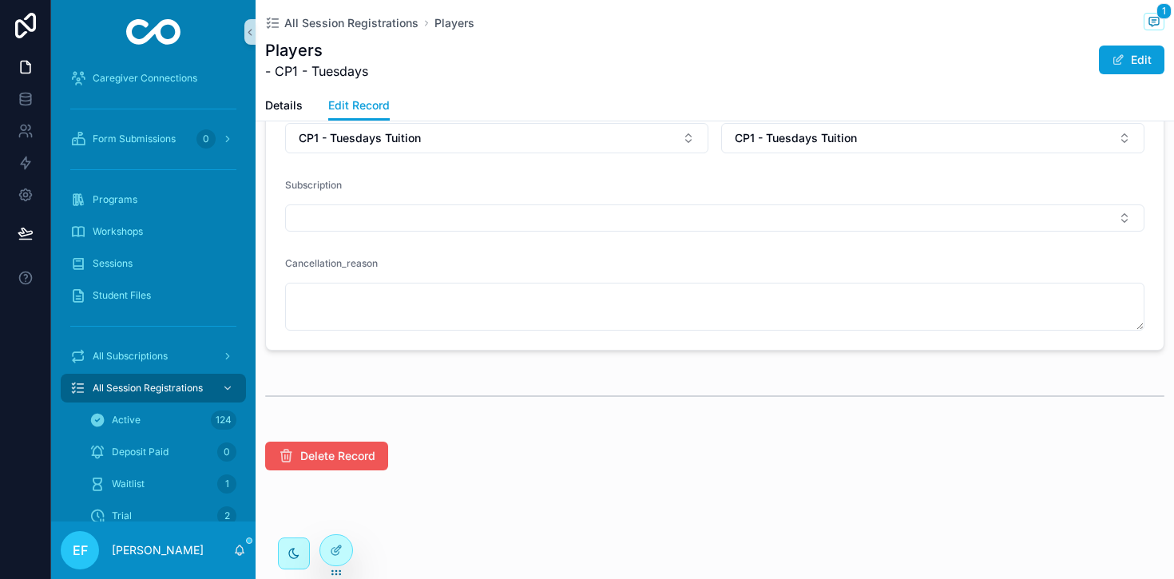
click at [336, 452] on span "Delete Record" at bounding box center [337, 456] width 75 height 16
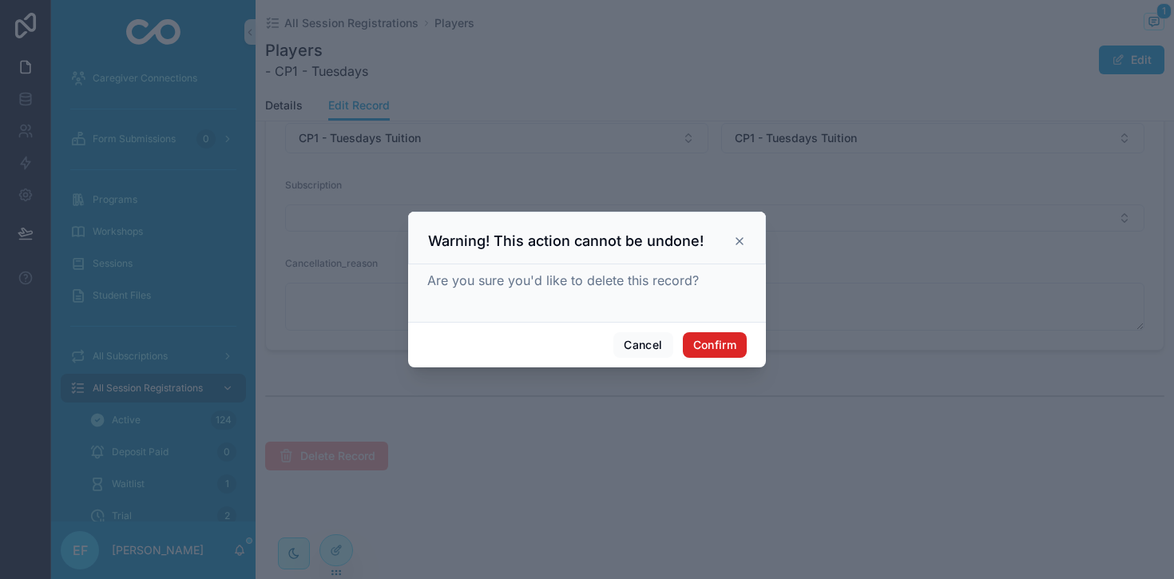
click at [721, 344] on button "Confirm" at bounding box center [715, 345] width 64 height 26
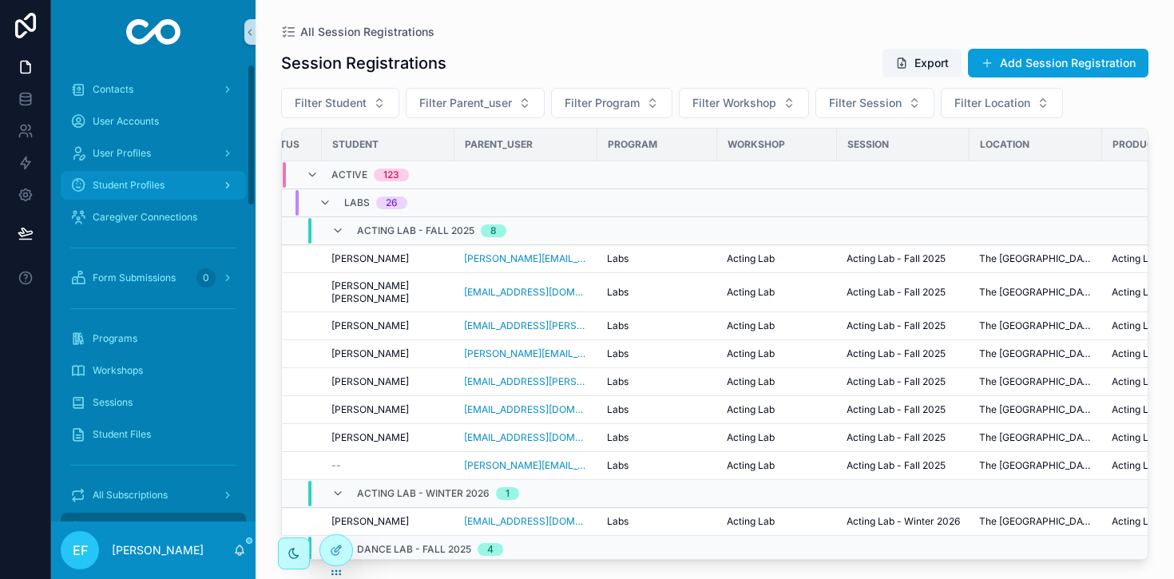
click at [146, 190] on span "Student Profiles" at bounding box center [129, 185] width 72 height 13
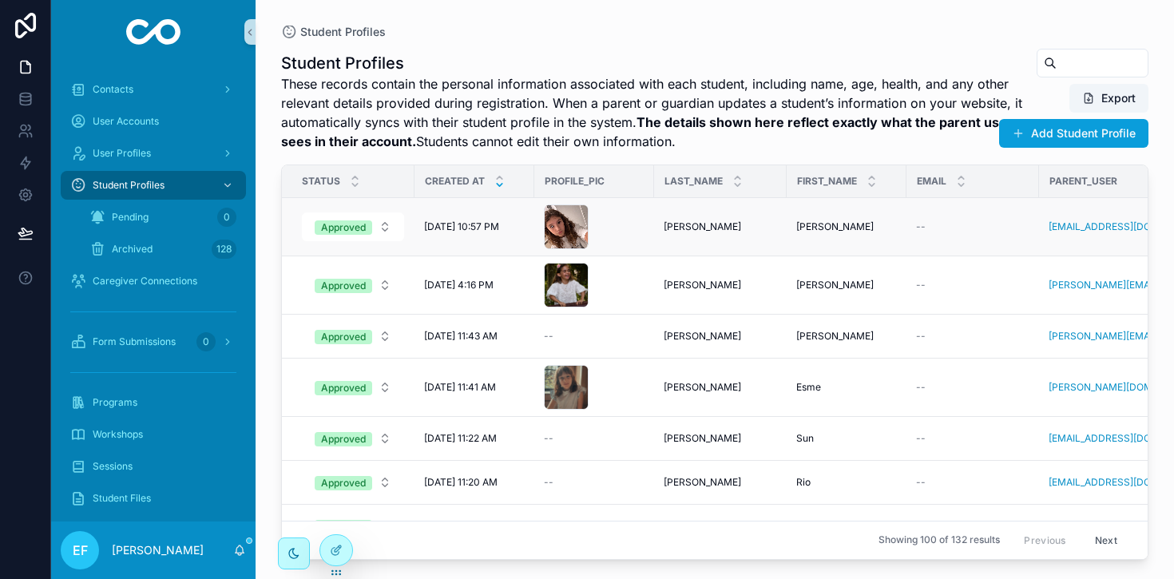
click at [673, 224] on span "[PERSON_NAME]" at bounding box center [702, 227] width 77 height 13
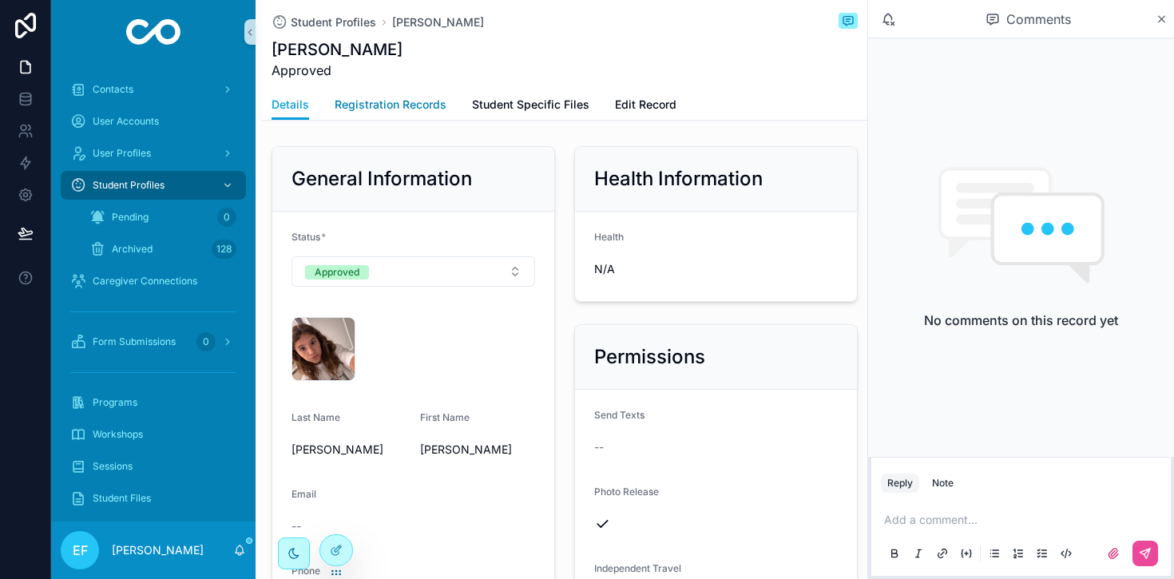
click at [418, 97] on span "Registration Records" at bounding box center [391, 105] width 112 height 16
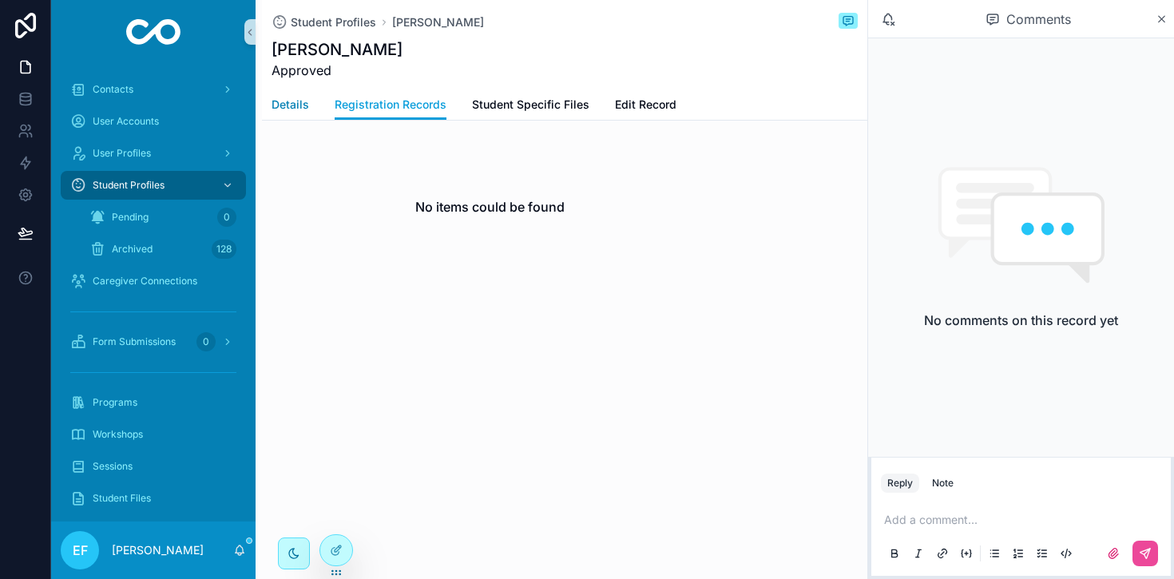
click at [288, 108] on span "Details" at bounding box center [291, 105] width 38 height 16
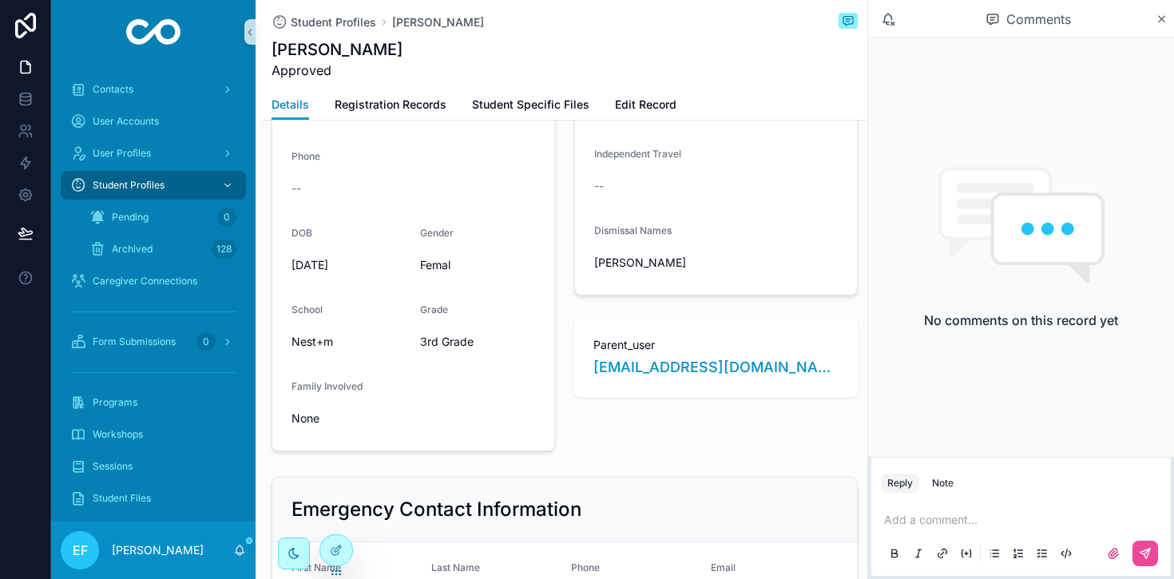
scroll to position [415, 0]
click at [140, 399] on div "Programs" at bounding box center [153, 403] width 166 height 26
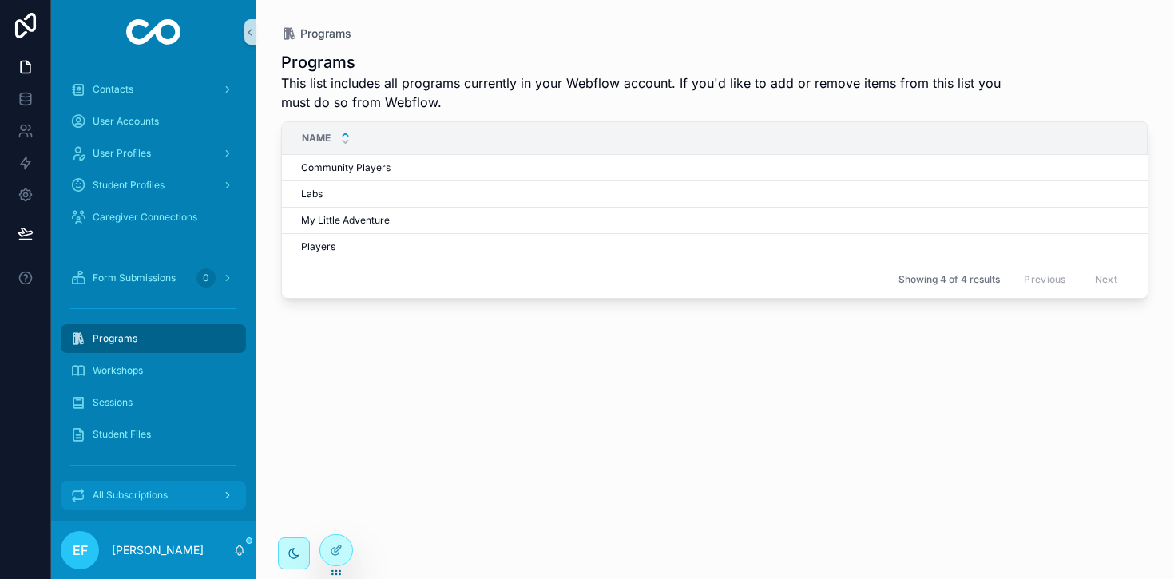
click at [117, 494] on span "All Subscriptions" at bounding box center [130, 495] width 75 height 13
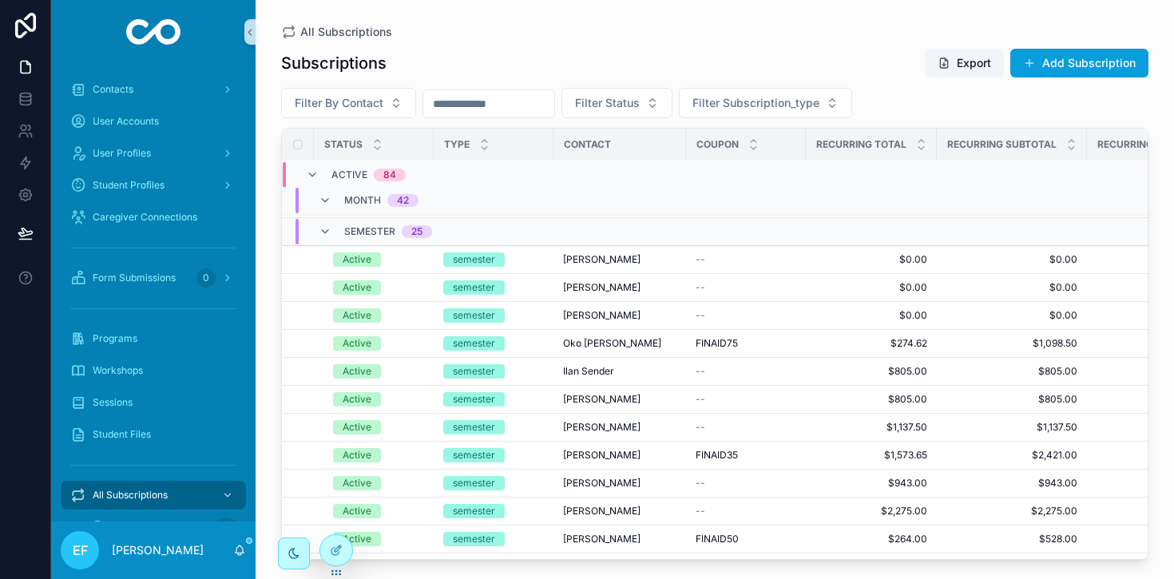
scroll to position [1721, 0]
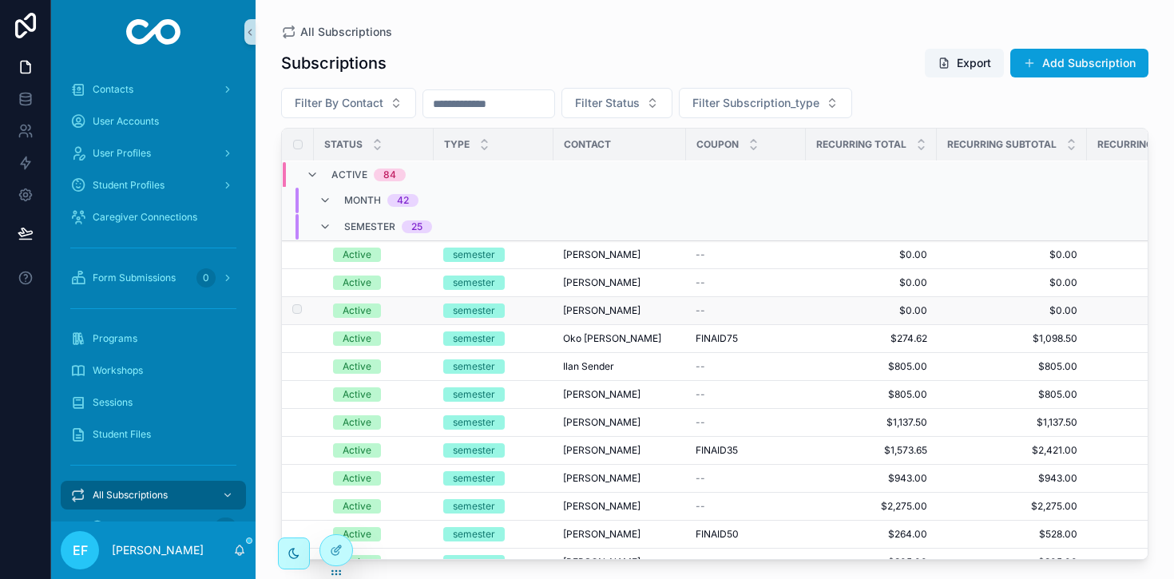
click at [566, 312] on span "[PERSON_NAME]" at bounding box center [601, 310] width 77 height 13
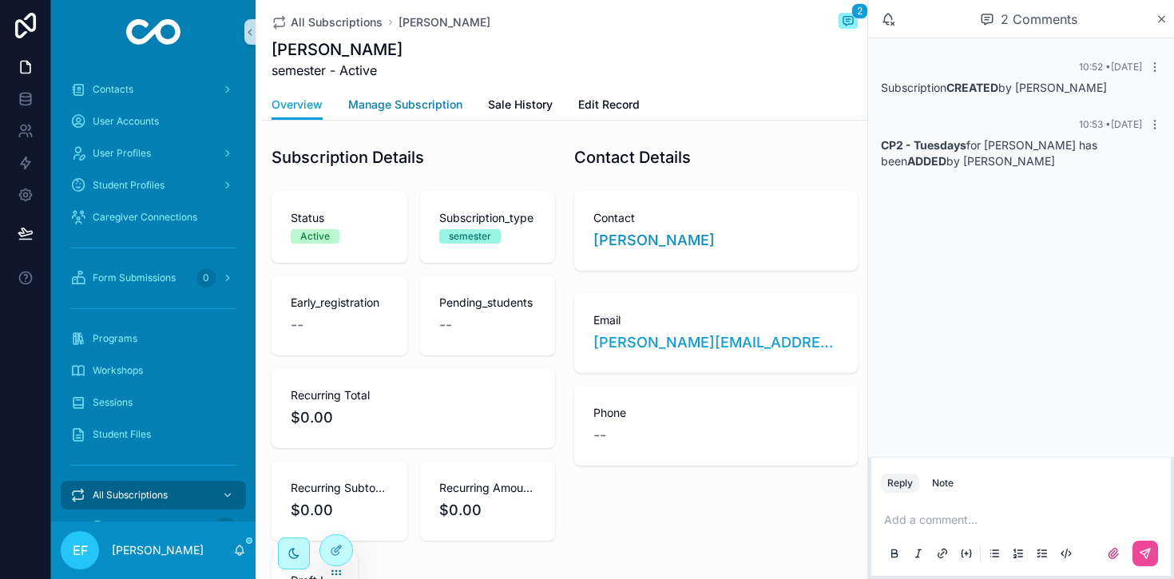
click at [447, 105] on span "Manage Subscription" at bounding box center [405, 105] width 114 height 16
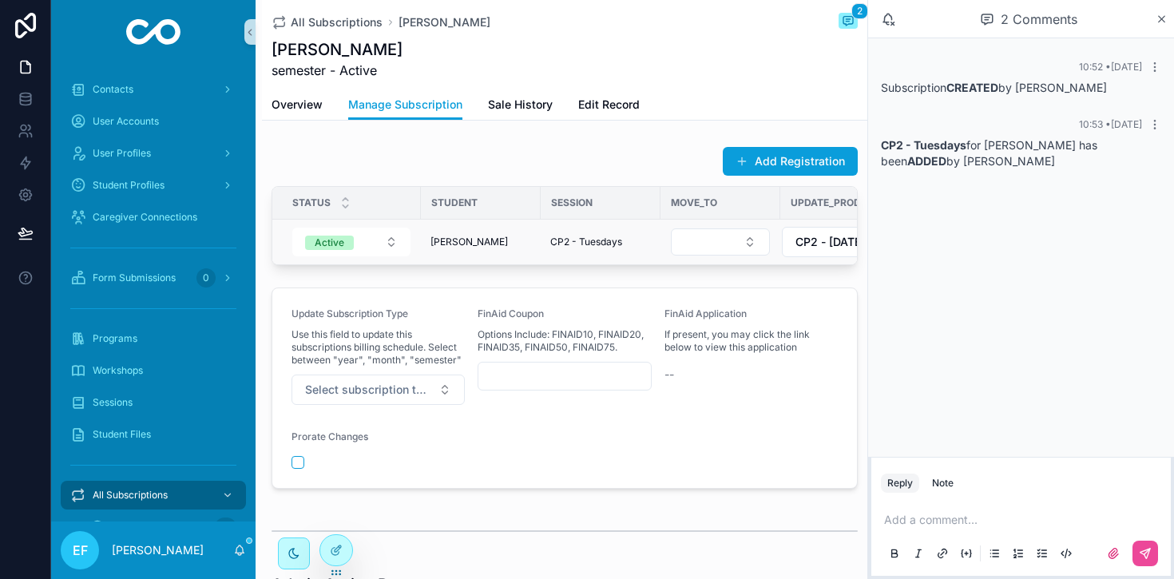
click at [455, 244] on span "[PERSON_NAME]" at bounding box center [469, 242] width 77 height 13
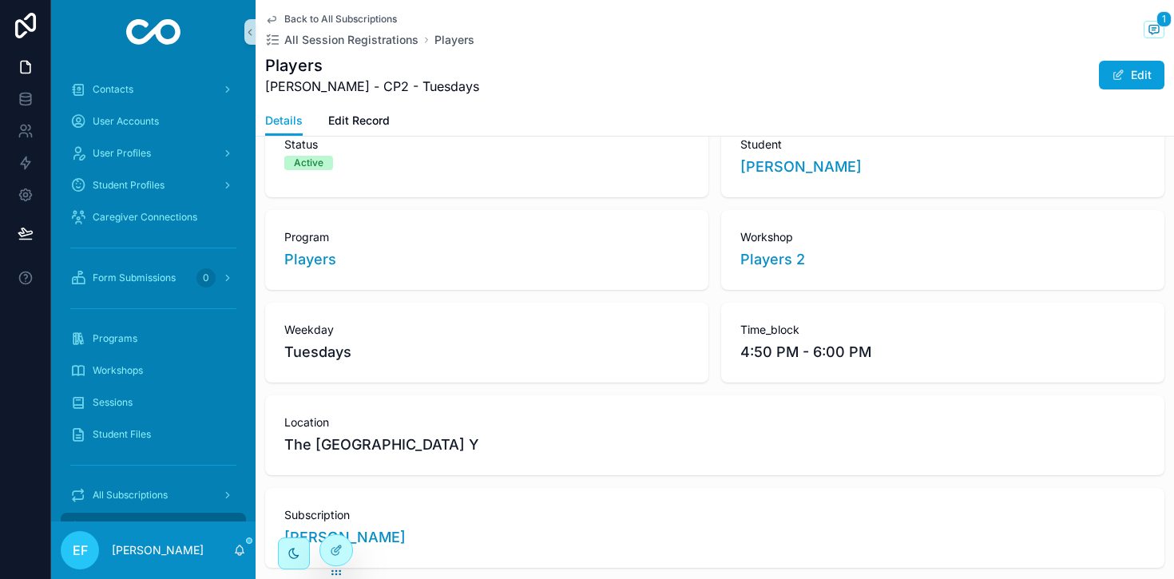
scroll to position [47, 0]
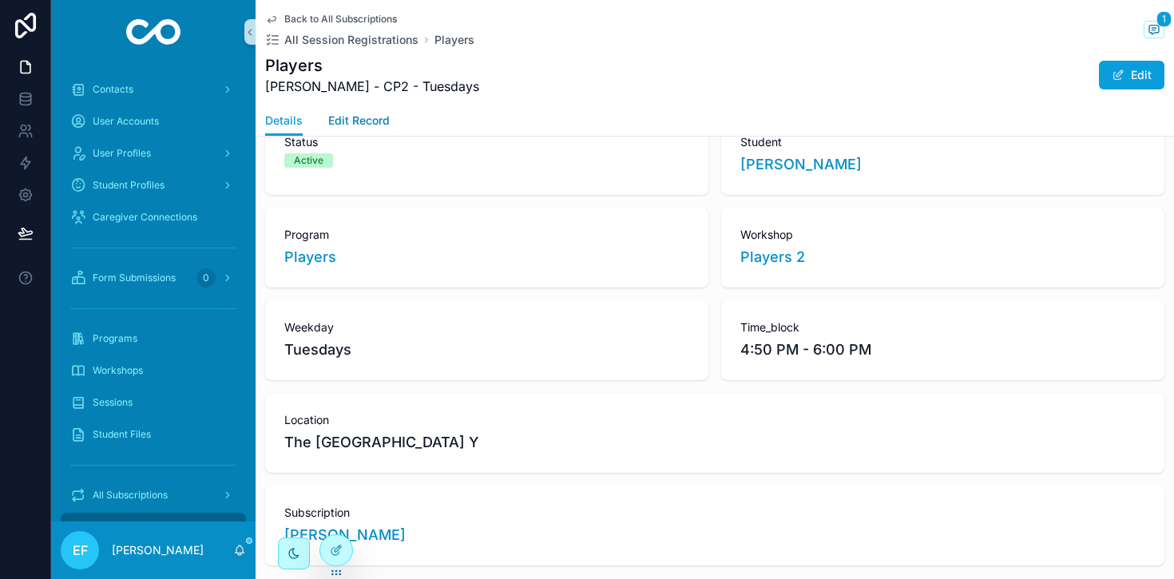
click at [383, 122] on span "Edit Record" at bounding box center [359, 121] width 62 height 16
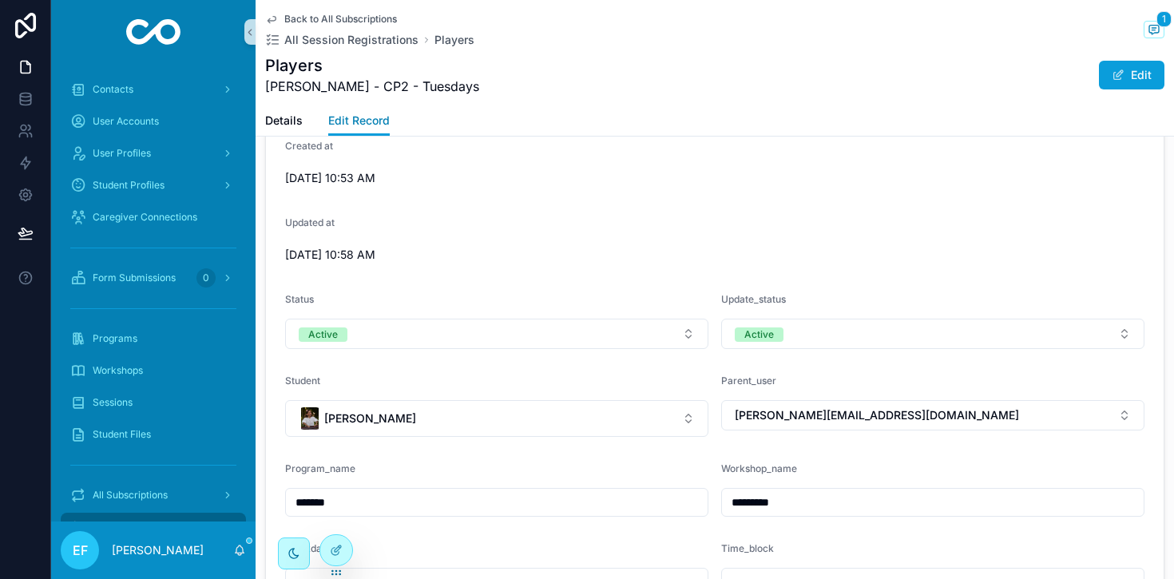
scroll to position [205, 0]
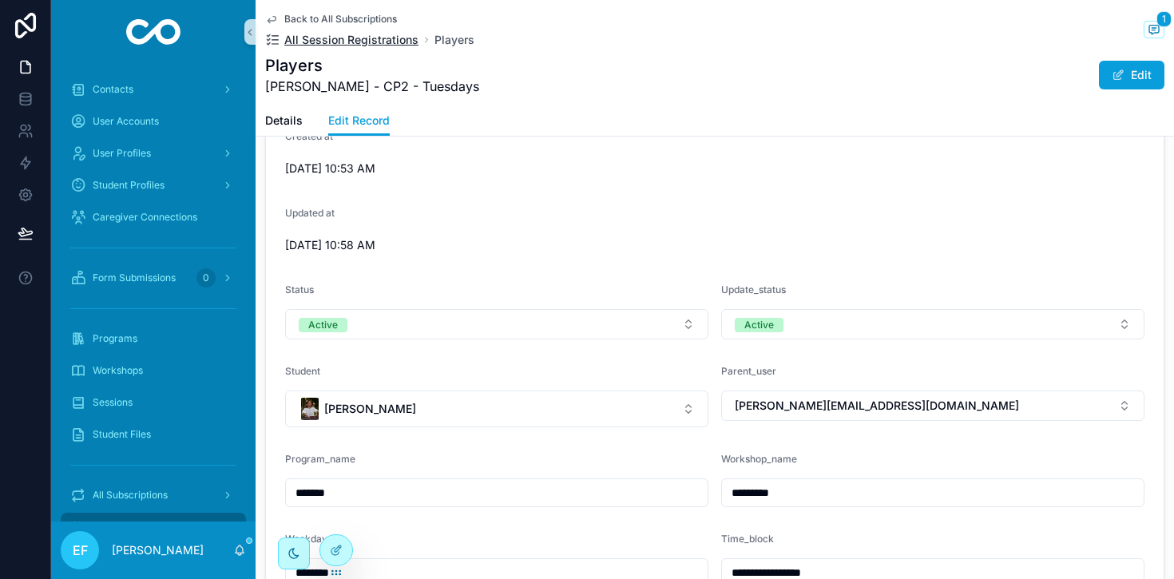
click at [320, 36] on span "All Session Registrations" at bounding box center [351, 40] width 134 height 16
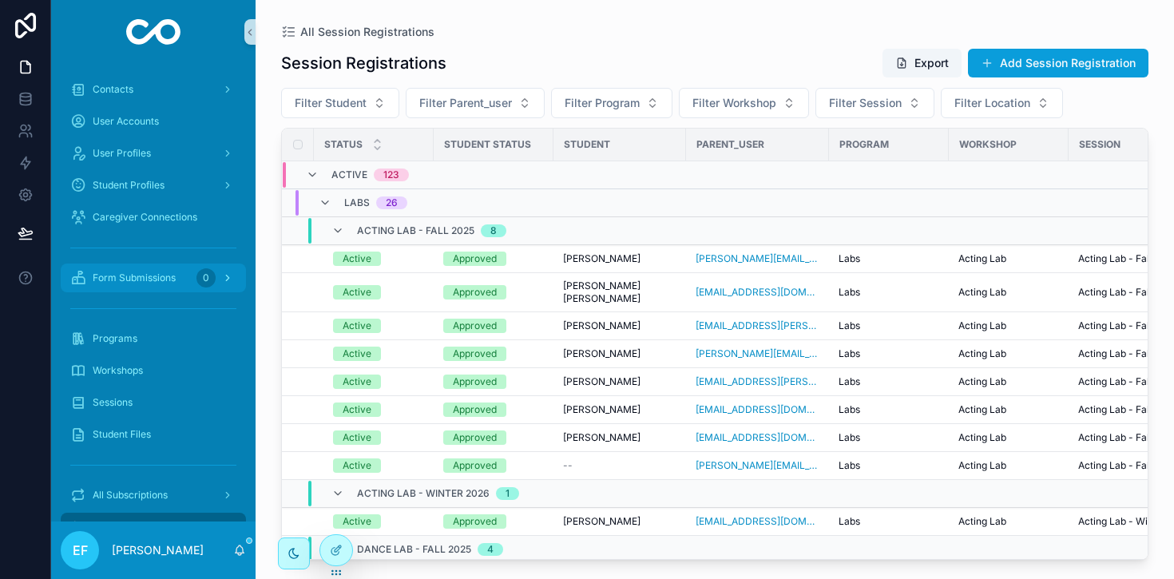
click at [135, 275] on span "Form Submissions" at bounding box center [134, 278] width 83 height 13
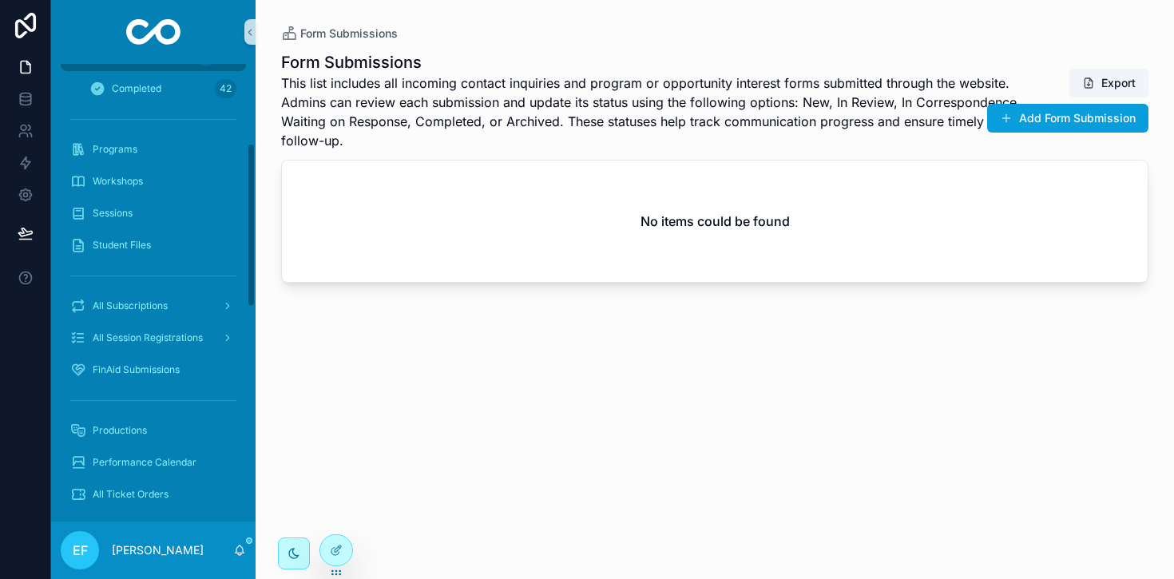
scroll to position [228, 0]
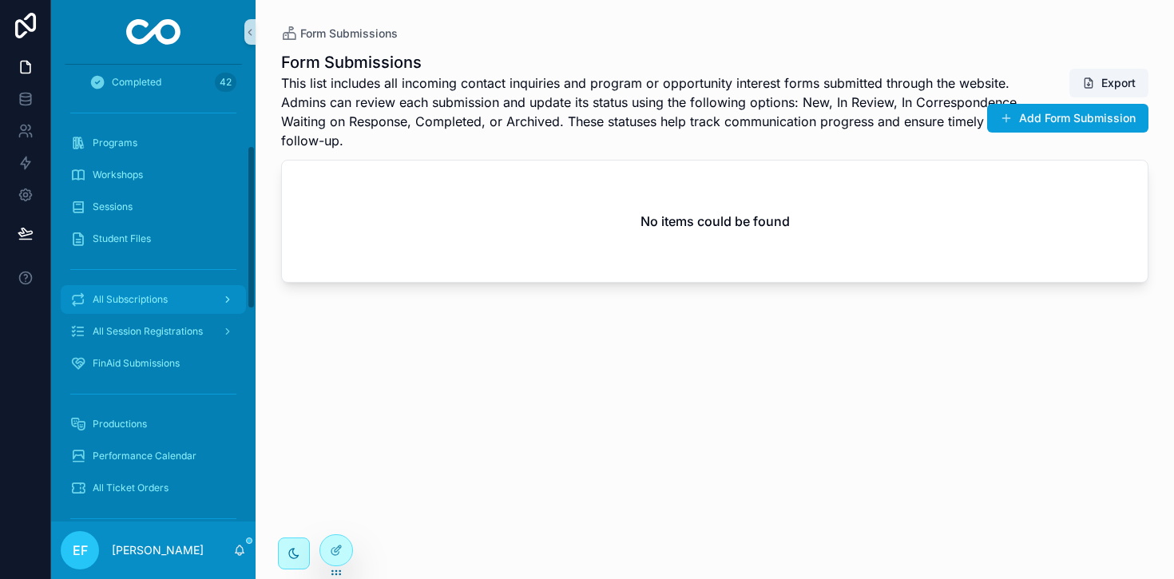
click at [153, 298] on span "All Subscriptions" at bounding box center [130, 299] width 75 height 13
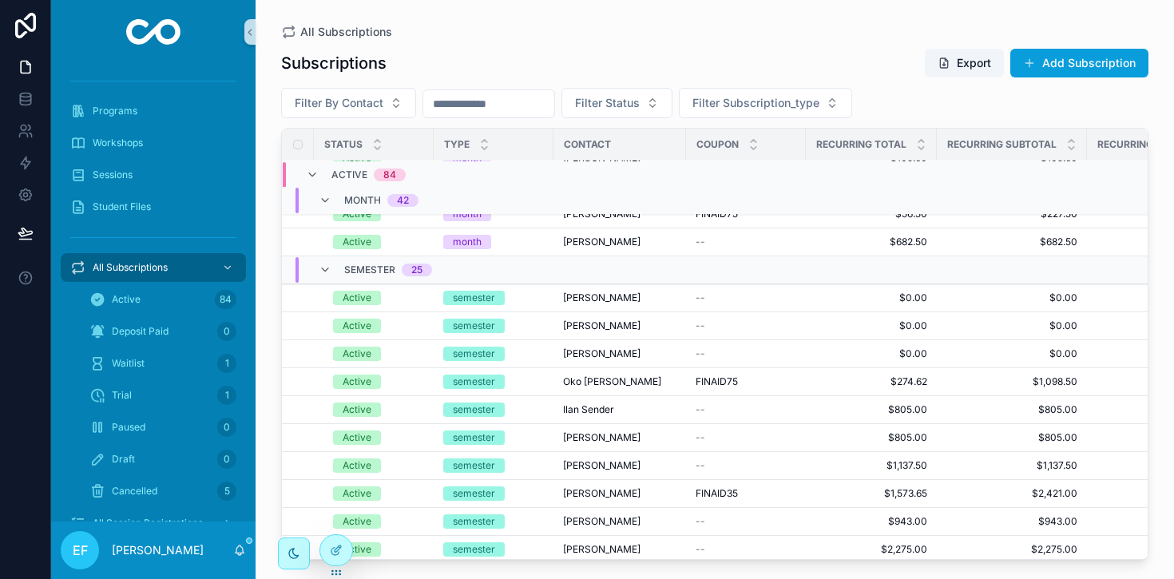
scroll to position [1678, 3]
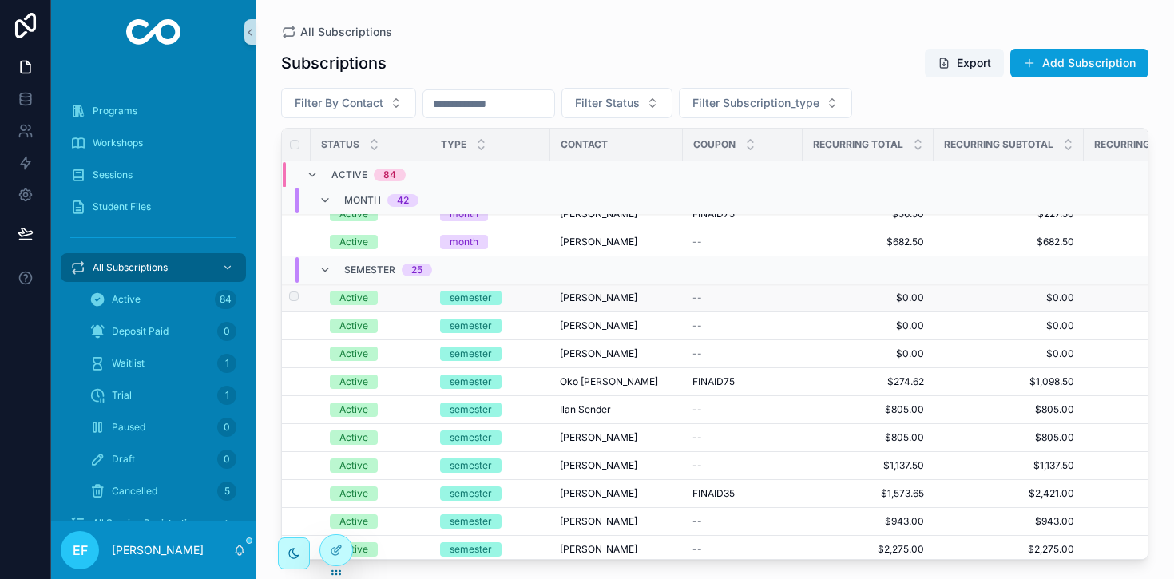
click at [590, 296] on span "[PERSON_NAME]" at bounding box center [598, 298] width 77 height 13
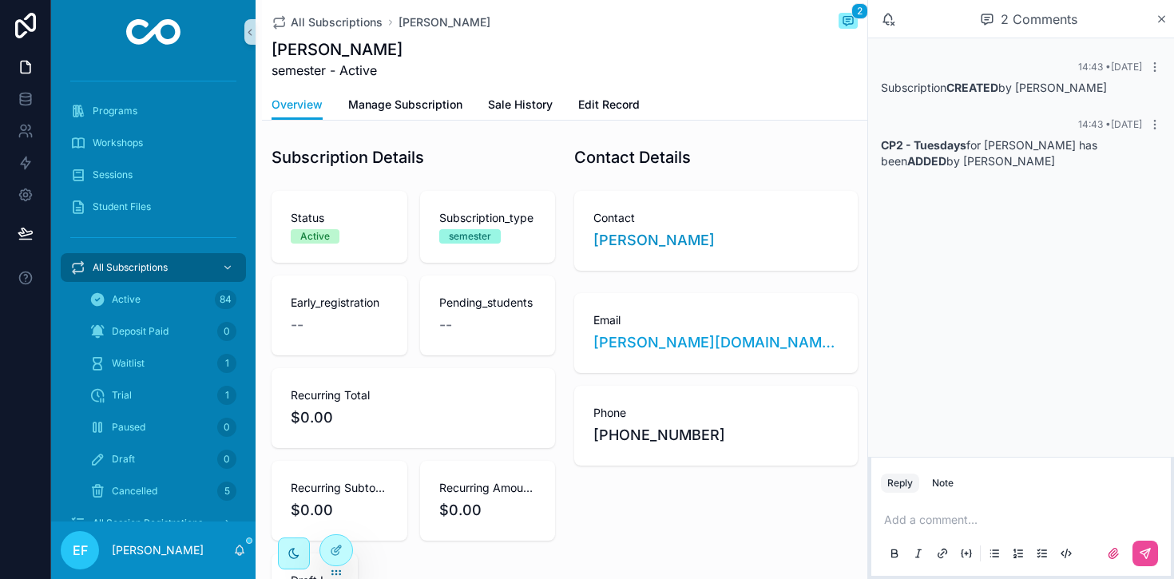
scroll to position [6, 0]
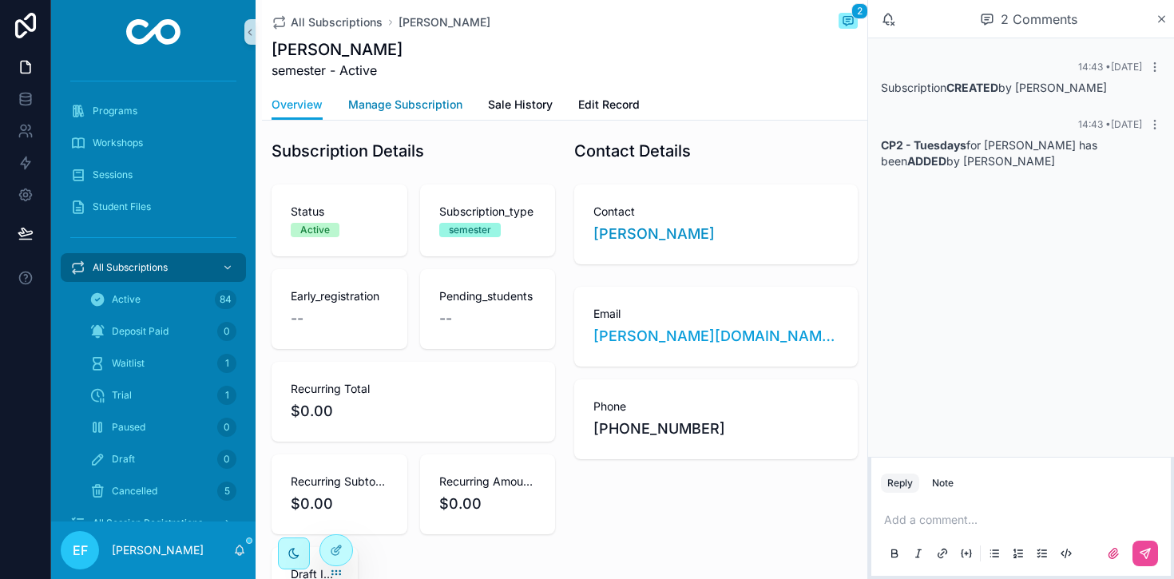
click at [443, 108] on span "Manage Subscription" at bounding box center [405, 105] width 114 height 16
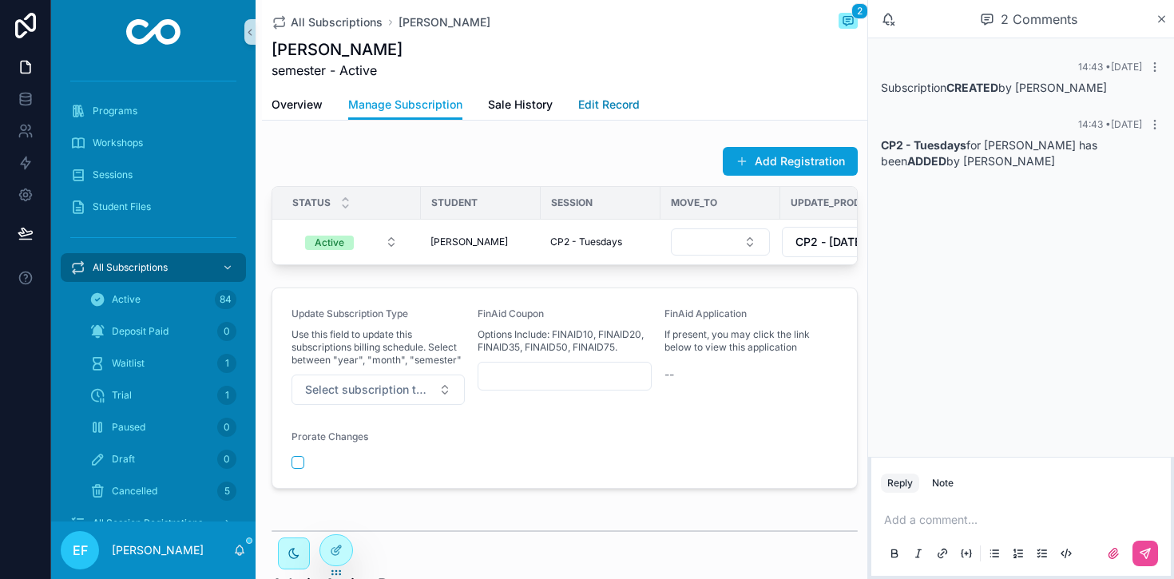
click at [606, 104] on span "Edit Record" at bounding box center [609, 105] width 62 height 16
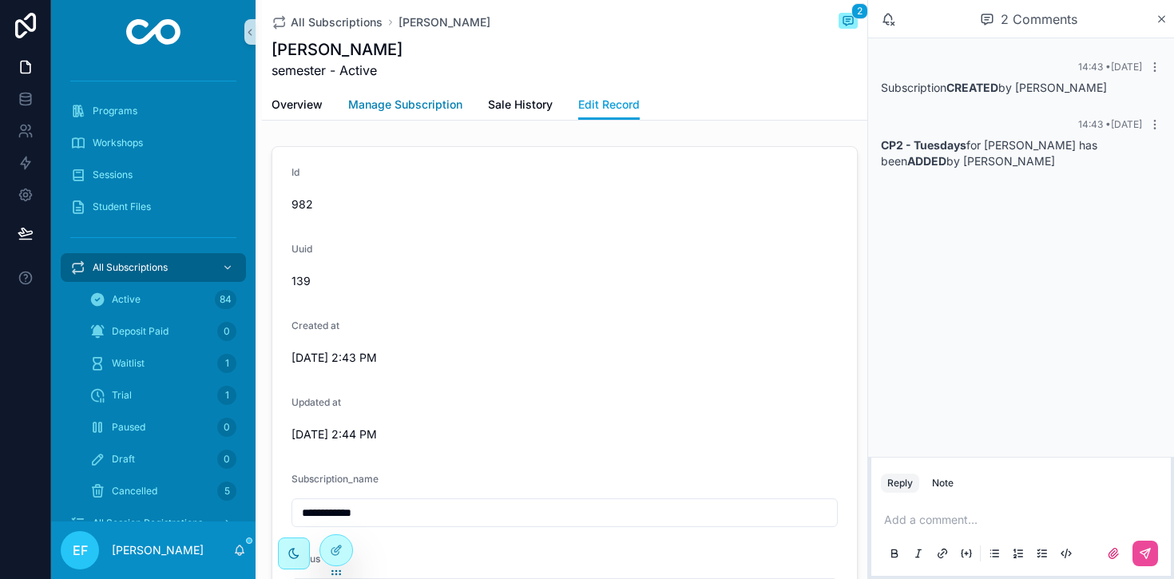
click at [423, 105] on span "Manage Subscription" at bounding box center [405, 105] width 114 height 16
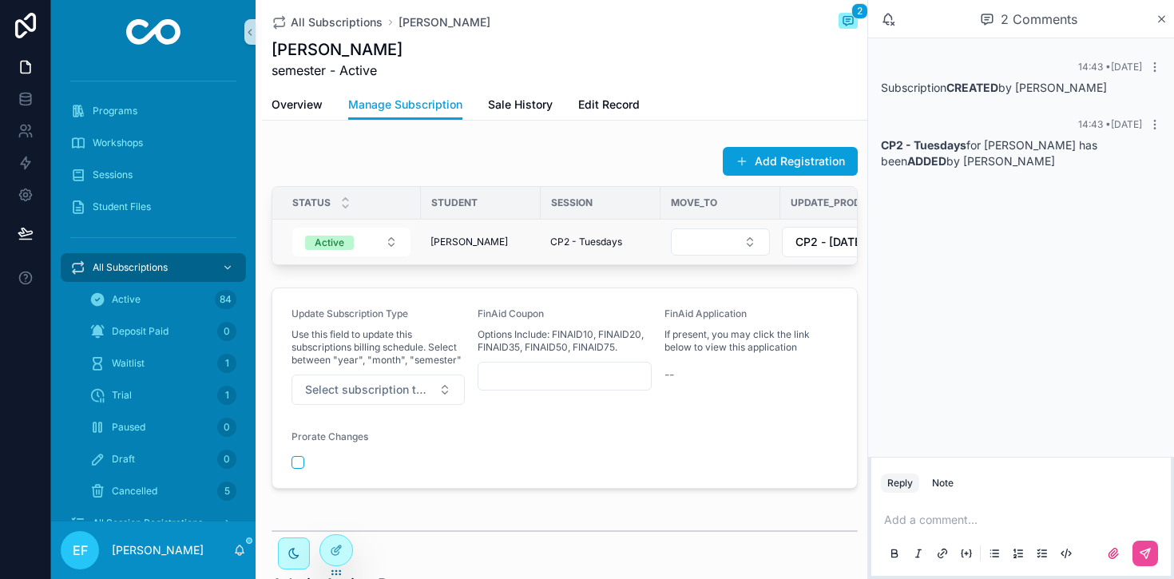
click at [460, 244] on span "[PERSON_NAME]" at bounding box center [469, 242] width 77 height 13
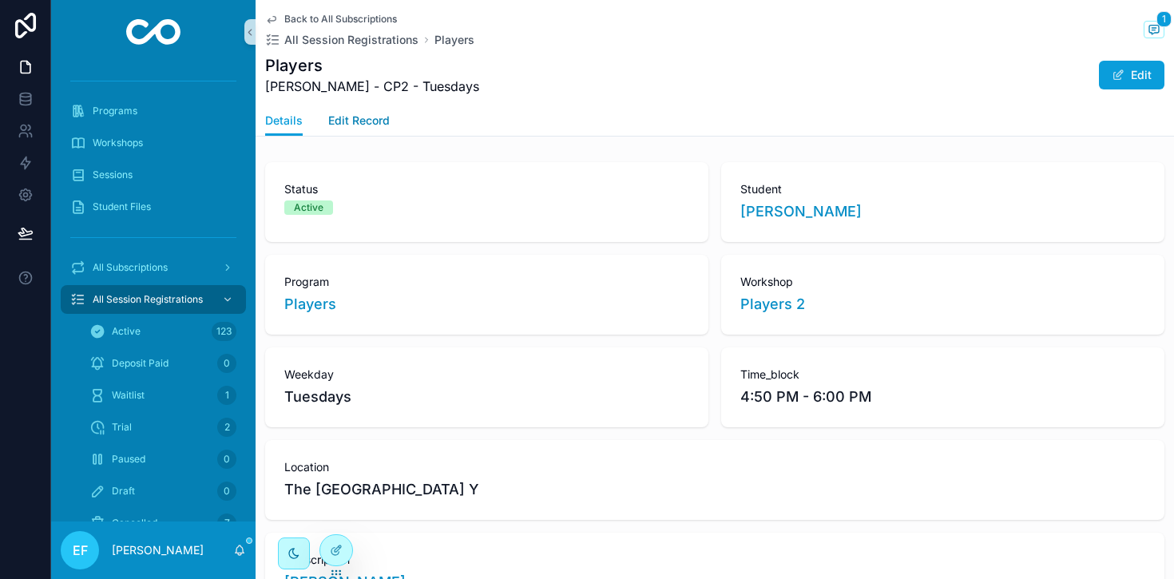
click at [374, 116] on span "Edit Record" at bounding box center [359, 121] width 62 height 16
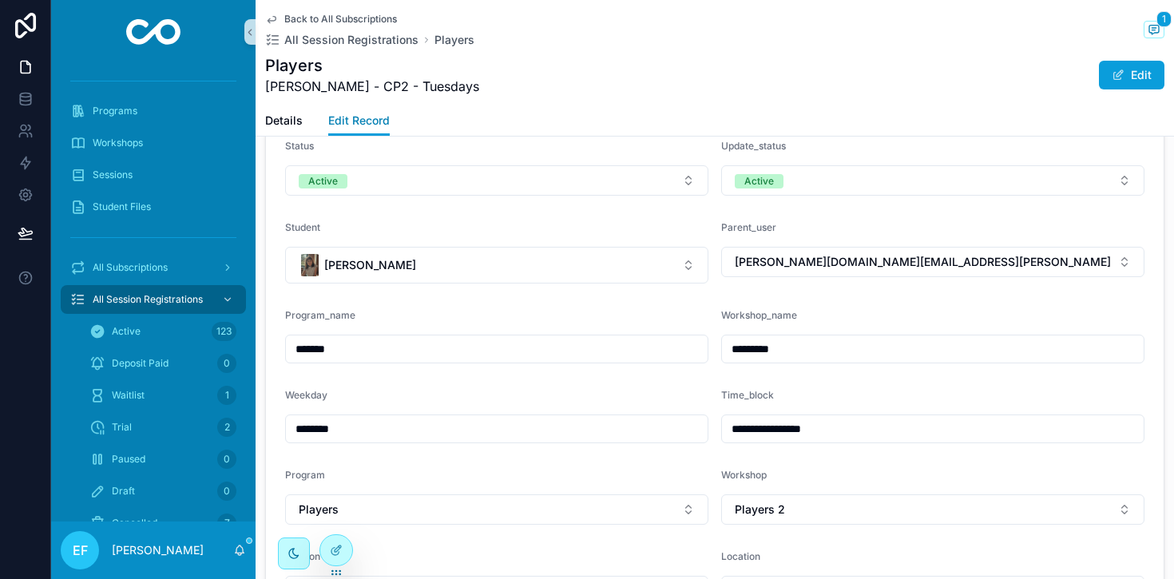
scroll to position [356, 0]
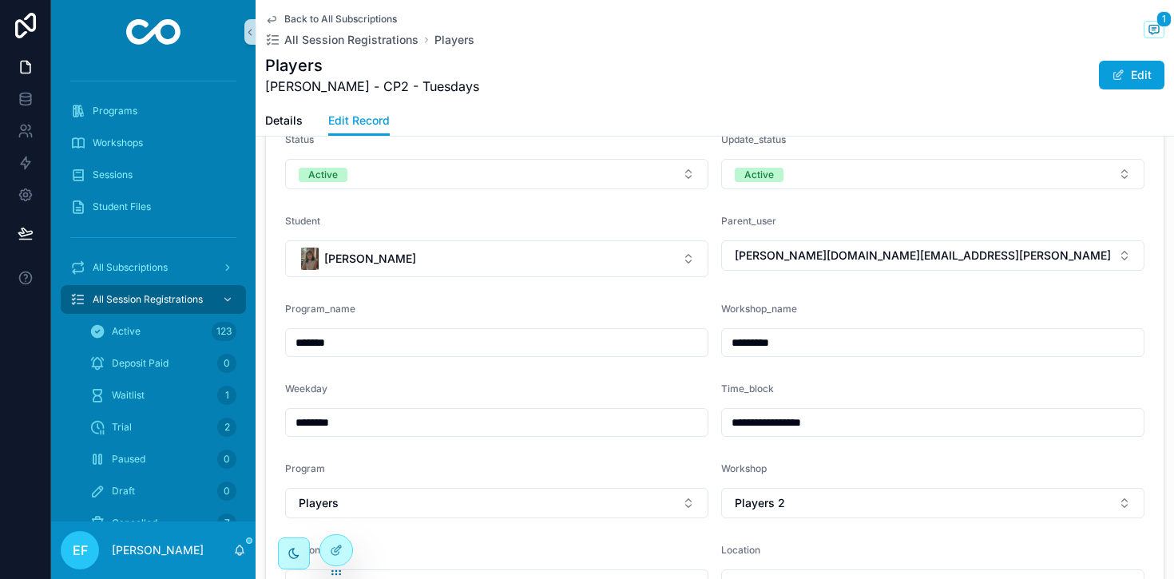
click at [924, 345] on input "*********" at bounding box center [933, 343] width 422 height 22
type input "*"
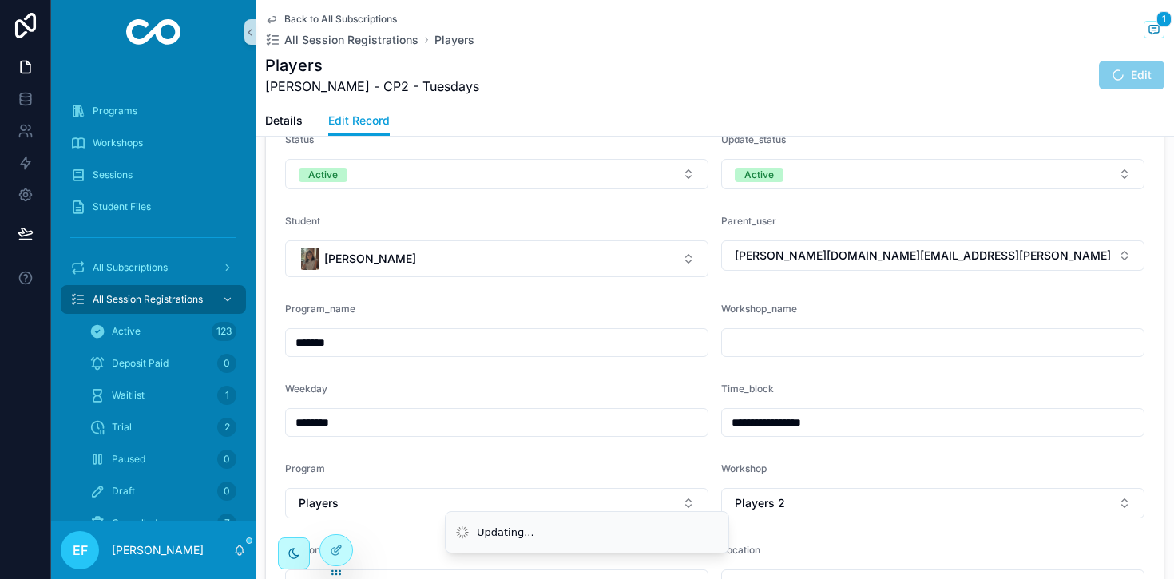
click at [897, 387] on div "Time_block" at bounding box center [932, 392] width 423 height 19
click at [849, 340] on input "scrollable content" at bounding box center [933, 343] width 422 height 22
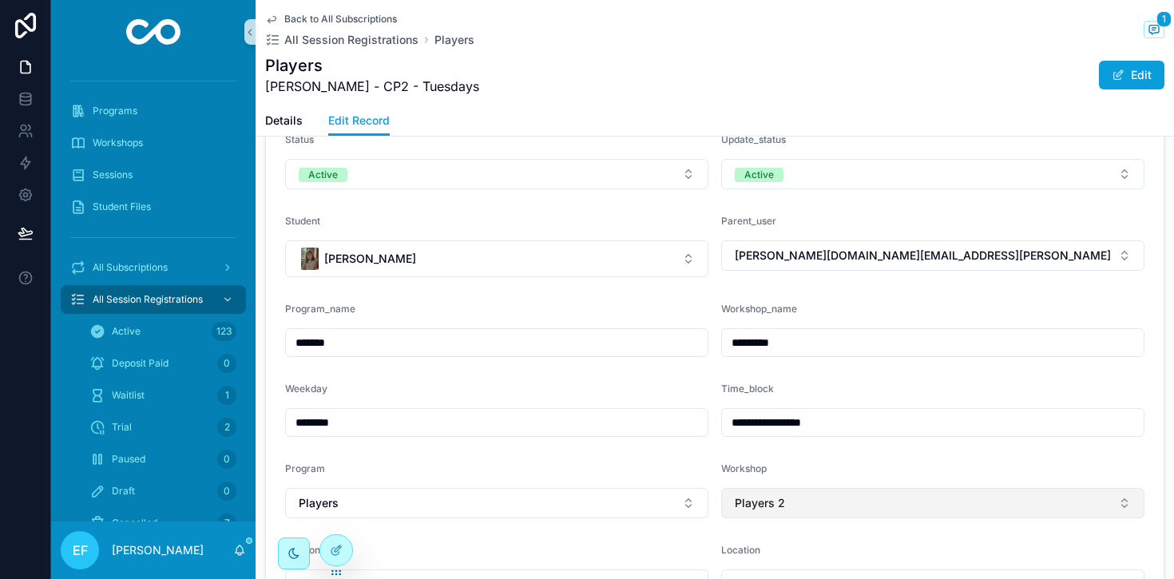
type input "*********"
click at [837, 499] on button "Players 2" at bounding box center [932, 503] width 423 height 30
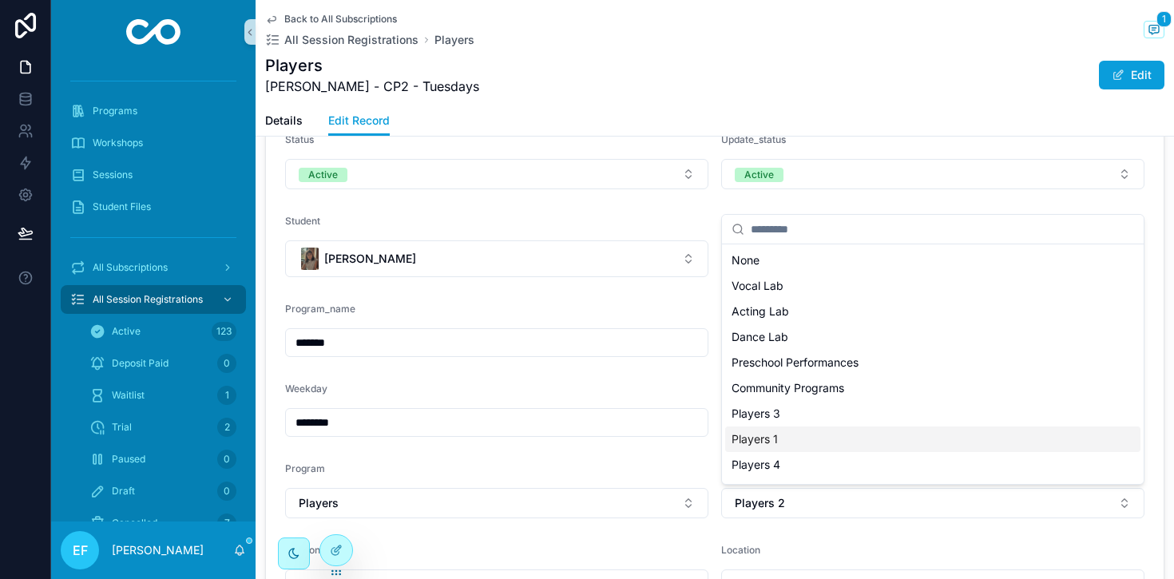
click at [809, 443] on div "Players 1" at bounding box center [932, 440] width 415 height 26
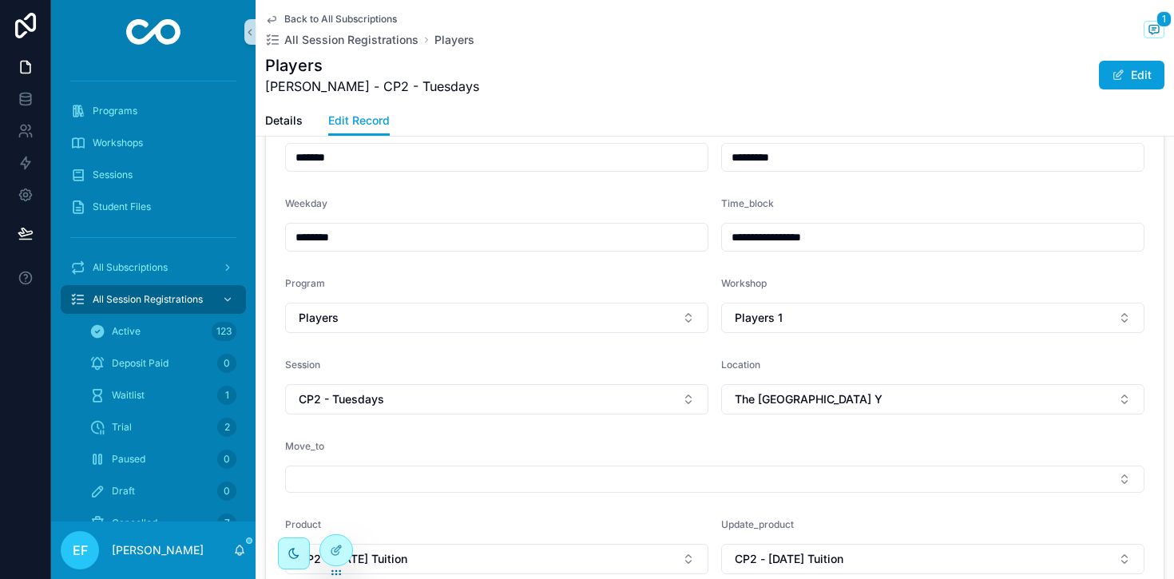
scroll to position [544, 0]
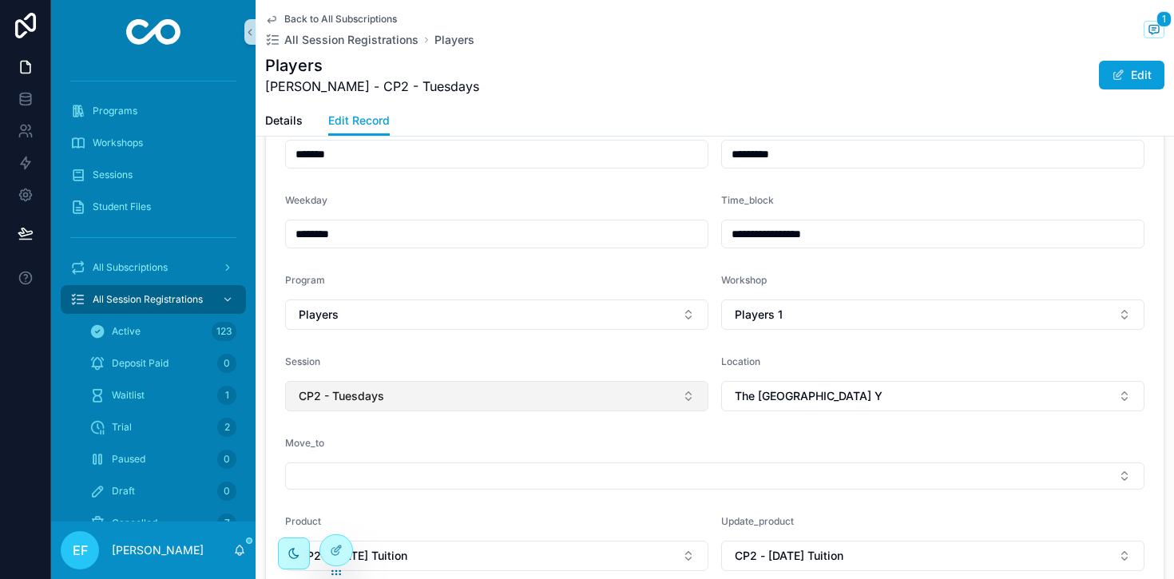
click at [658, 396] on button "CP2 - Tuesdays" at bounding box center [496, 396] width 423 height 30
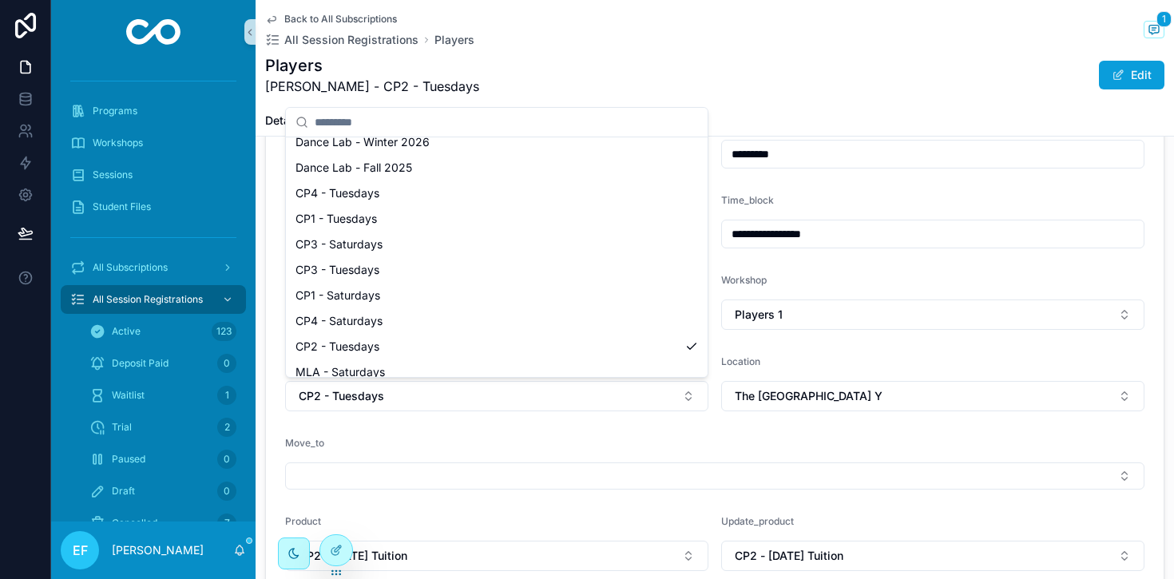
scroll to position [219, 0]
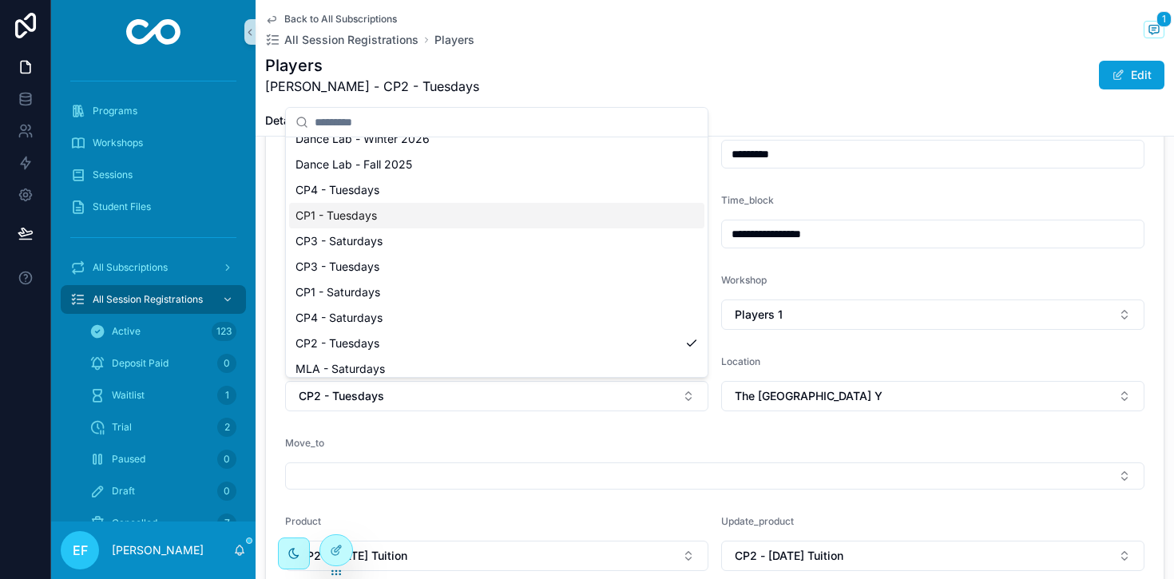
click at [522, 215] on div "CP1 - Tuesdays" at bounding box center [496, 216] width 415 height 26
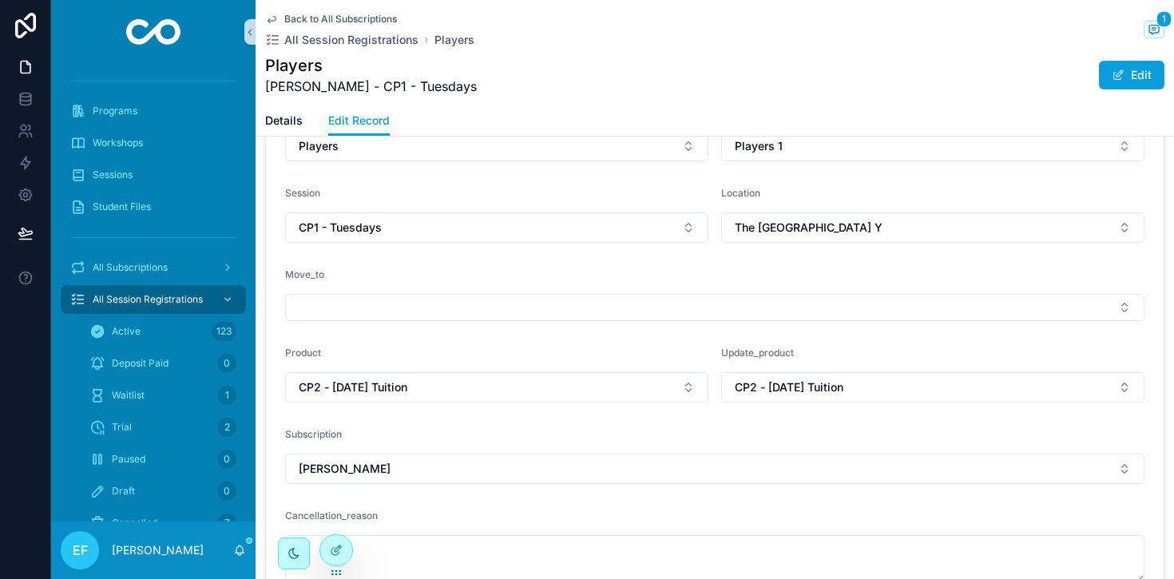
scroll to position [734, 0]
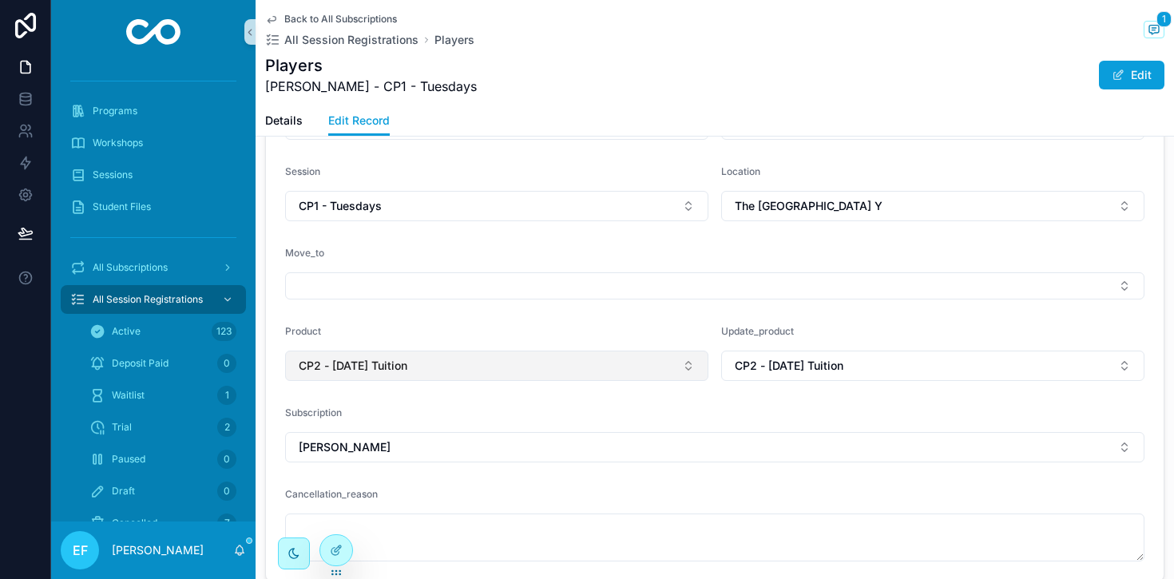
click at [656, 370] on button "CP2 - [DATE] Tuition" at bounding box center [496, 366] width 423 height 30
click at [666, 431] on div "**********" at bounding box center [612, 289] width 1123 height 579
type input "**********"
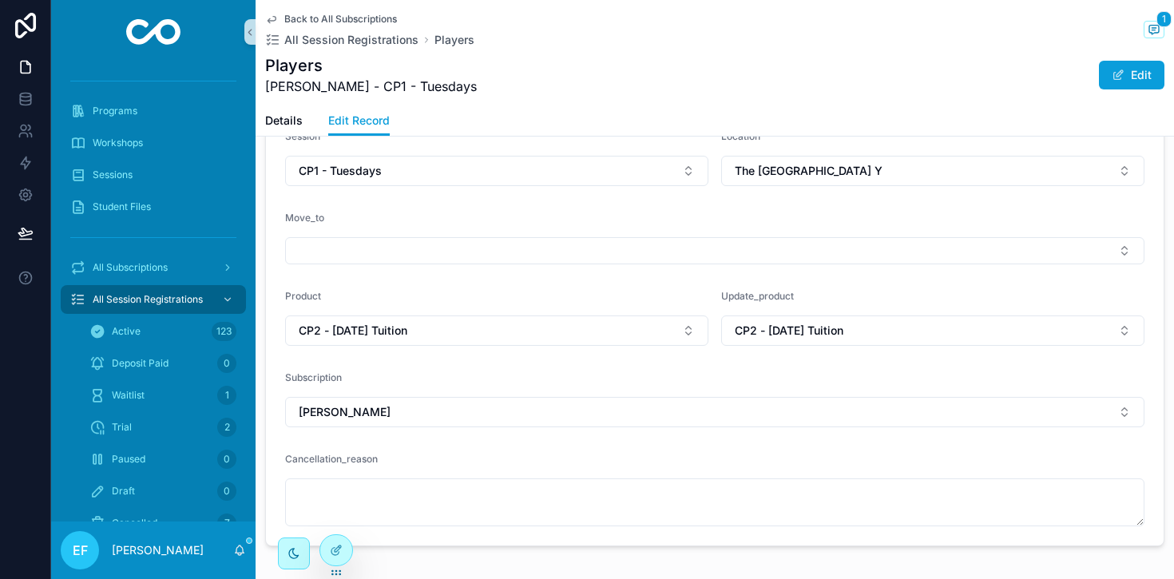
scroll to position [779, 0]
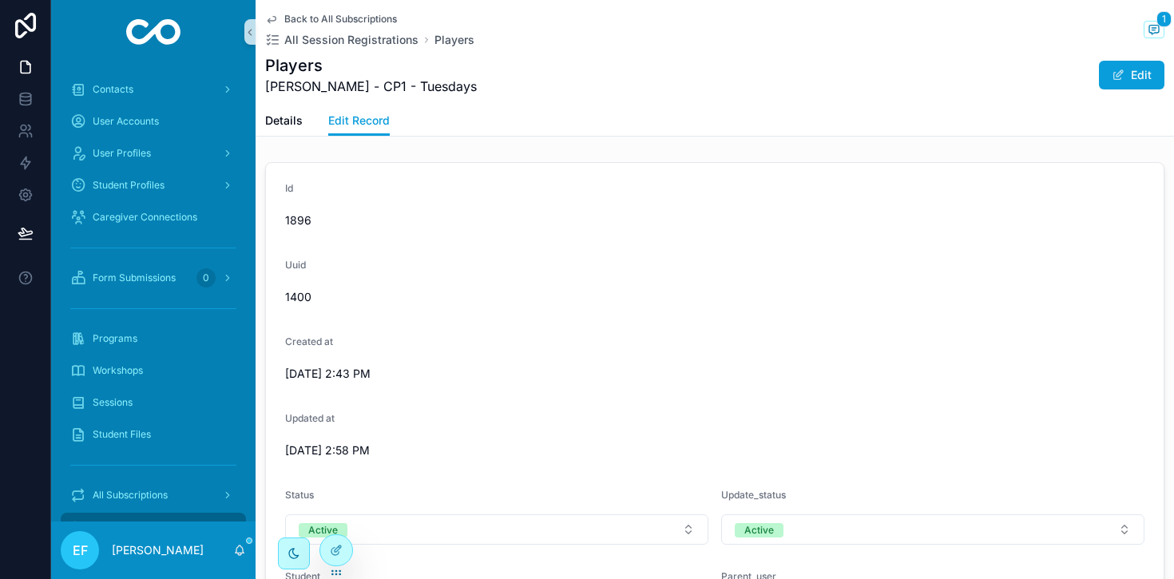
scroll to position [779, 0]
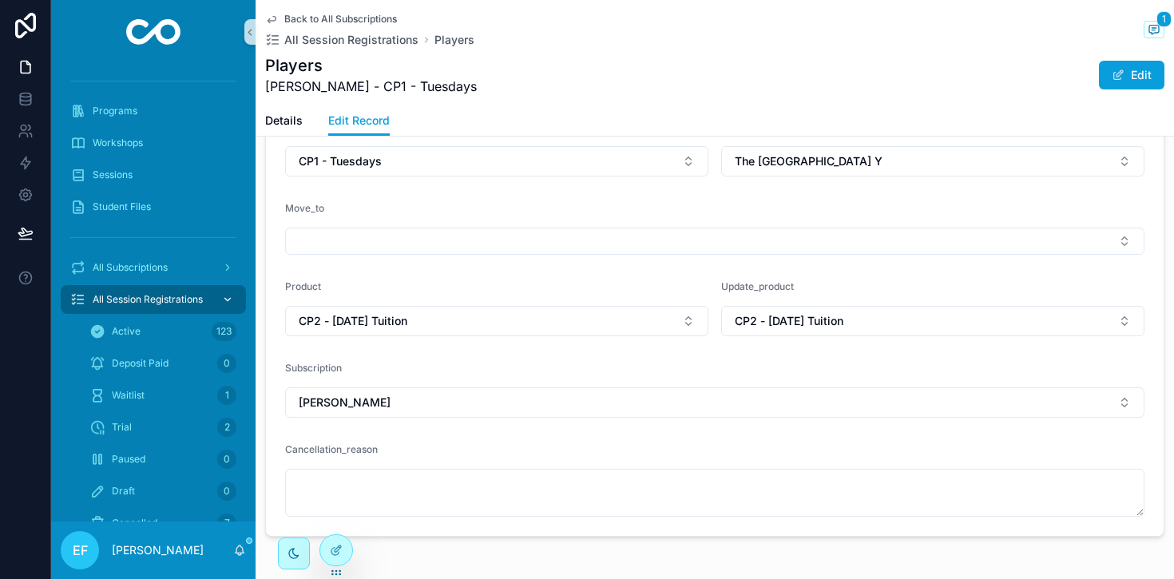
click at [164, 291] on div "All Session Registrations" at bounding box center [153, 300] width 166 height 26
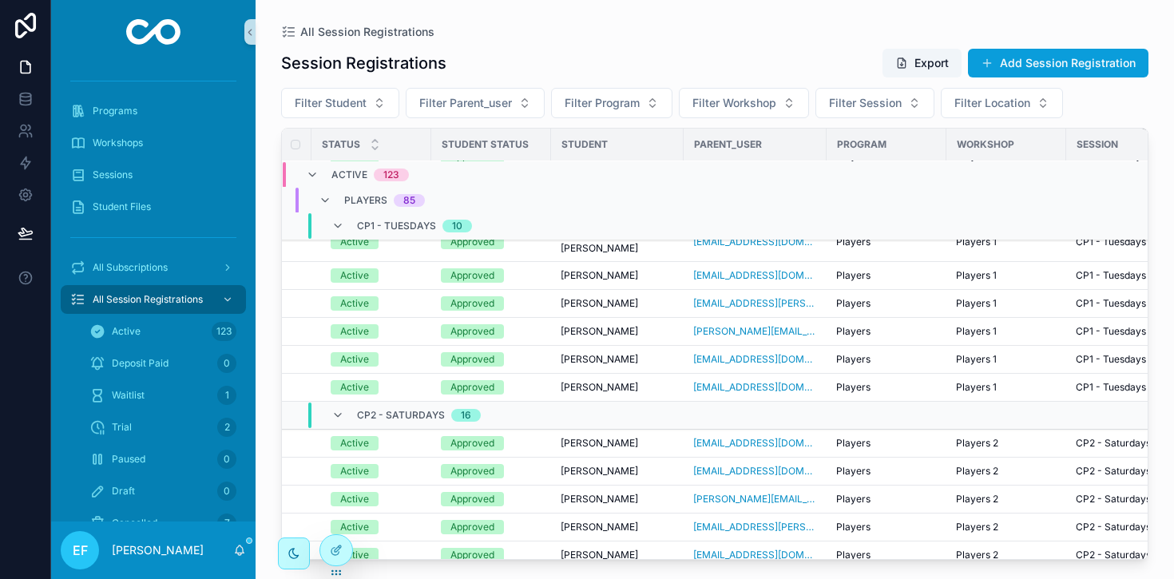
scroll to position [1706, 2]
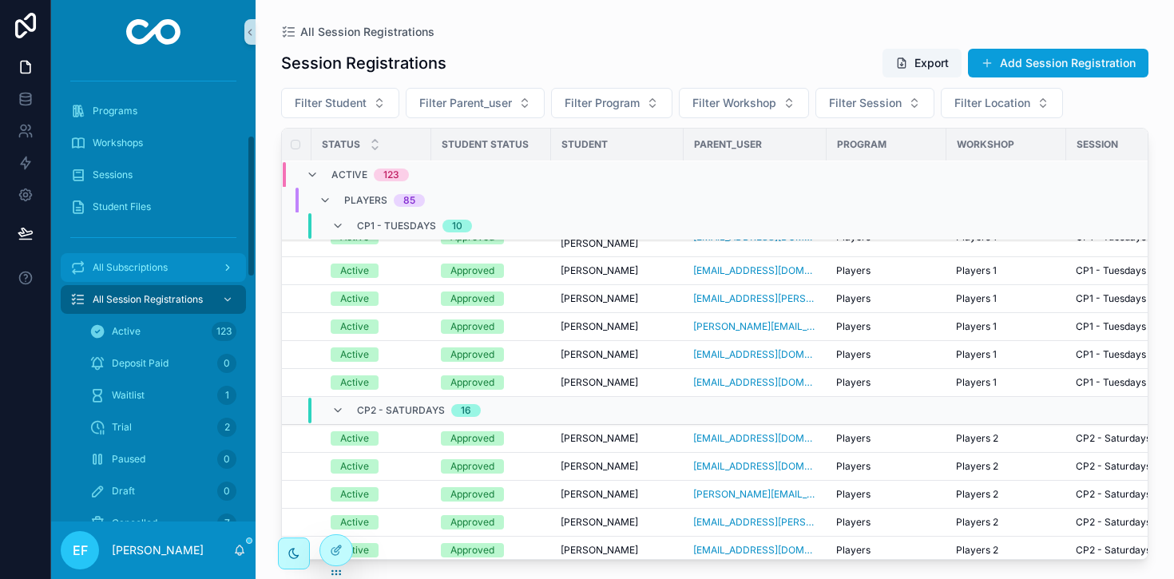
click at [153, 268] on span "All Subscriptions" at bounding box center [130, 267] width 75 height 13
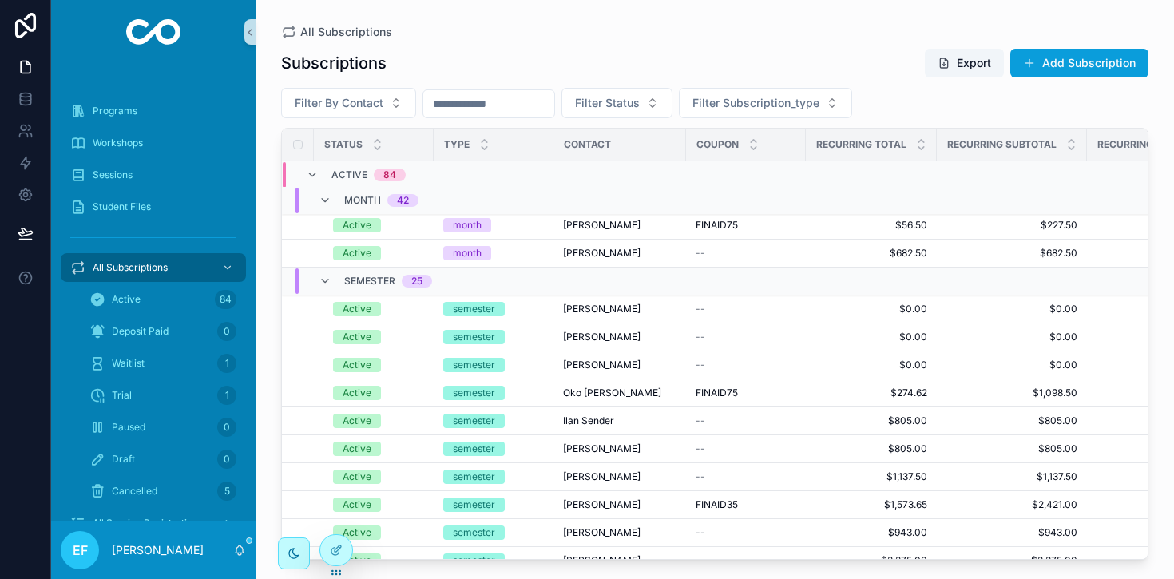
scroll to position [1669, 0]
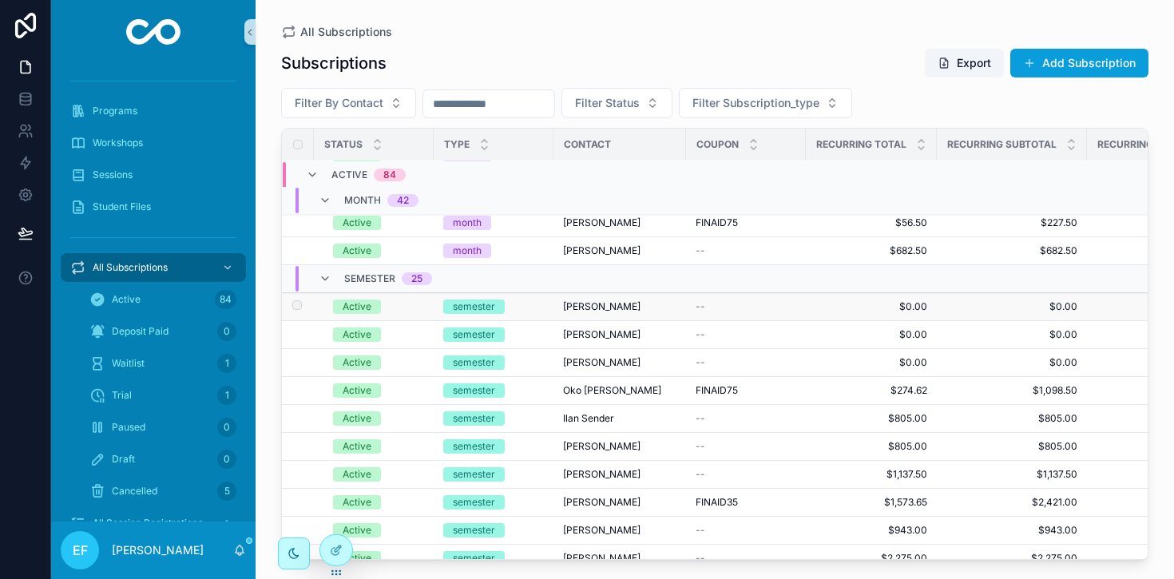
click at [574, 308] on span "[PERSON_NAME]" at bounding box center [601, 306] width 77 height 13
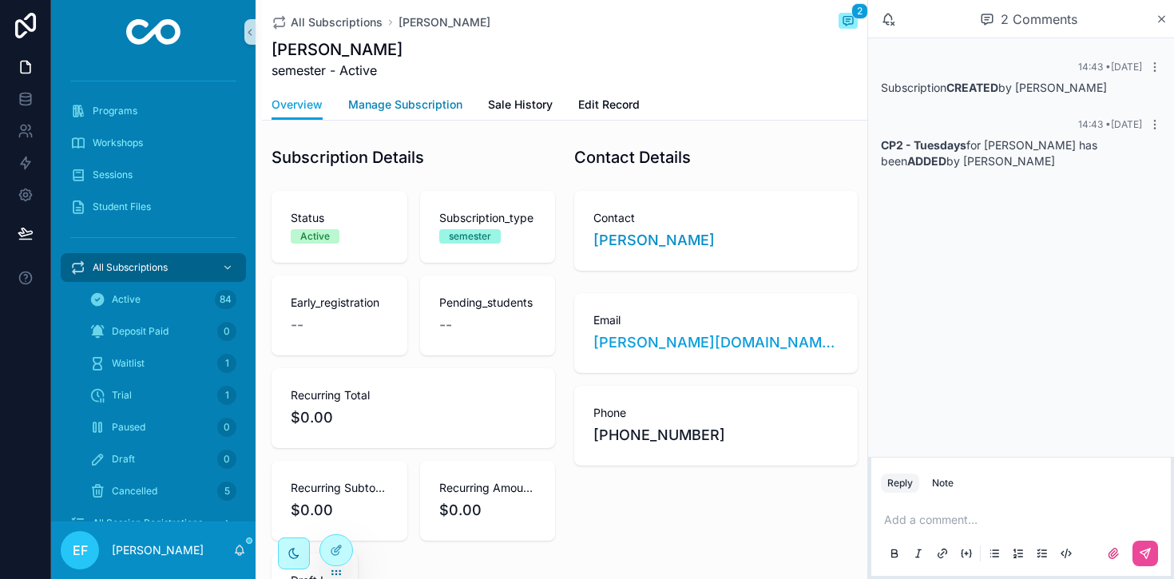
click at [447, 97] on span "Manage Subscription" at bounding box center [405, 105] width 114 height 16
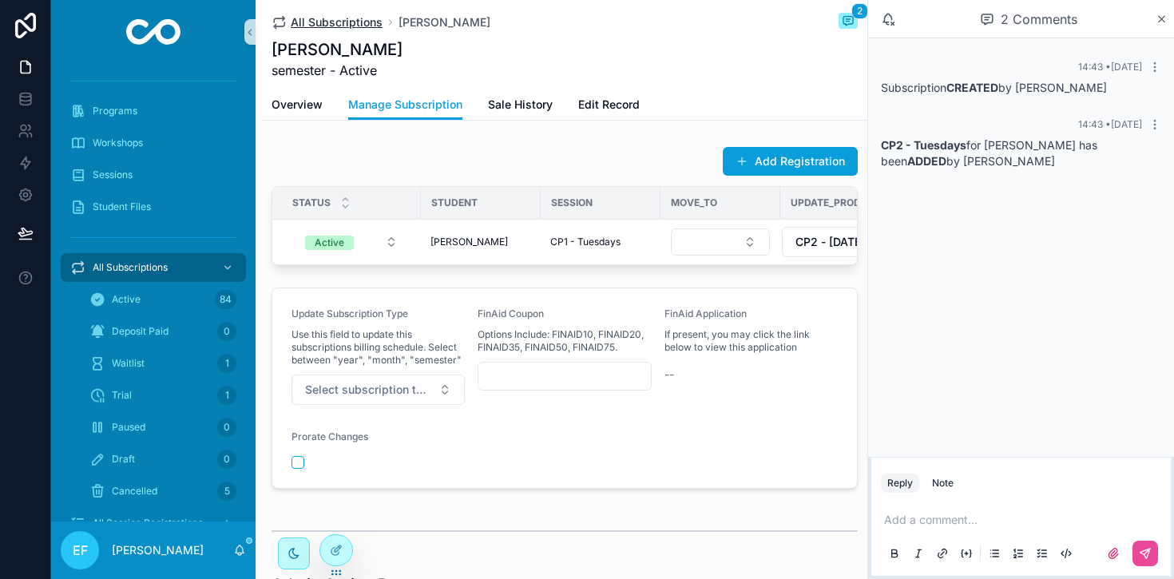
click at [338, 23] on span "All Subscriptions" at bounding box center [337, 22] width 92 height 16
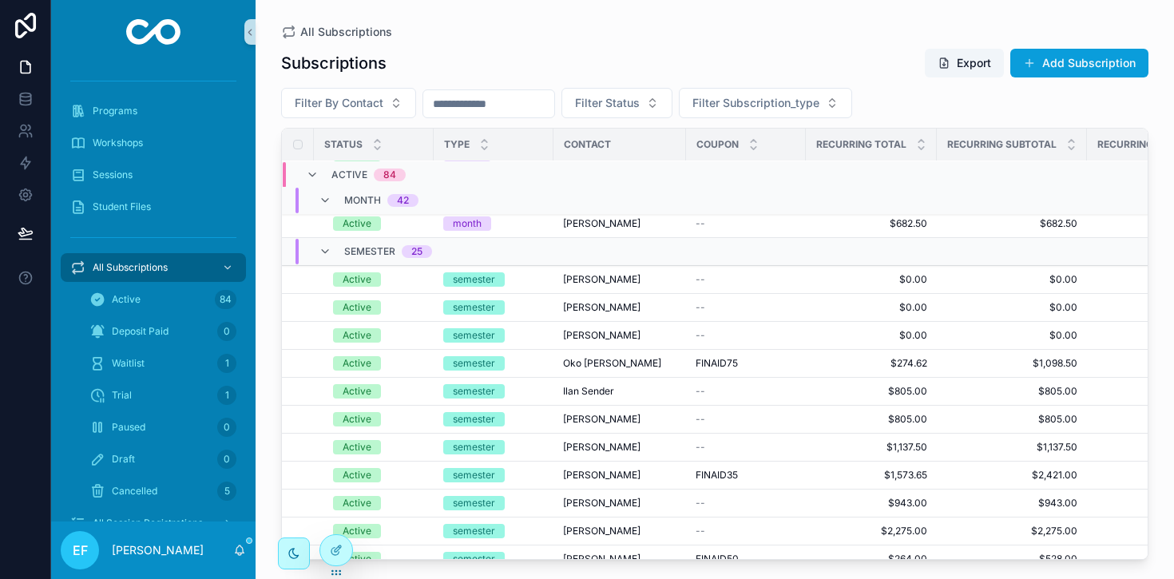
scroll to position [1667, 0]
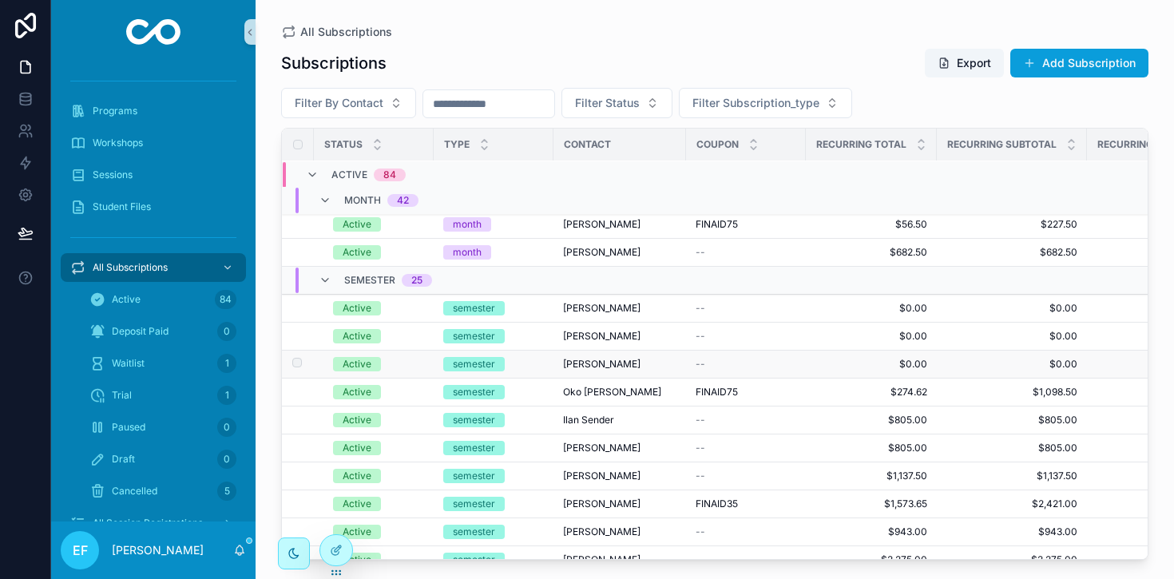
click at [591, 363] on span "[PERSON_NAME]" at bounding box center [601, 364] width 77 height 13
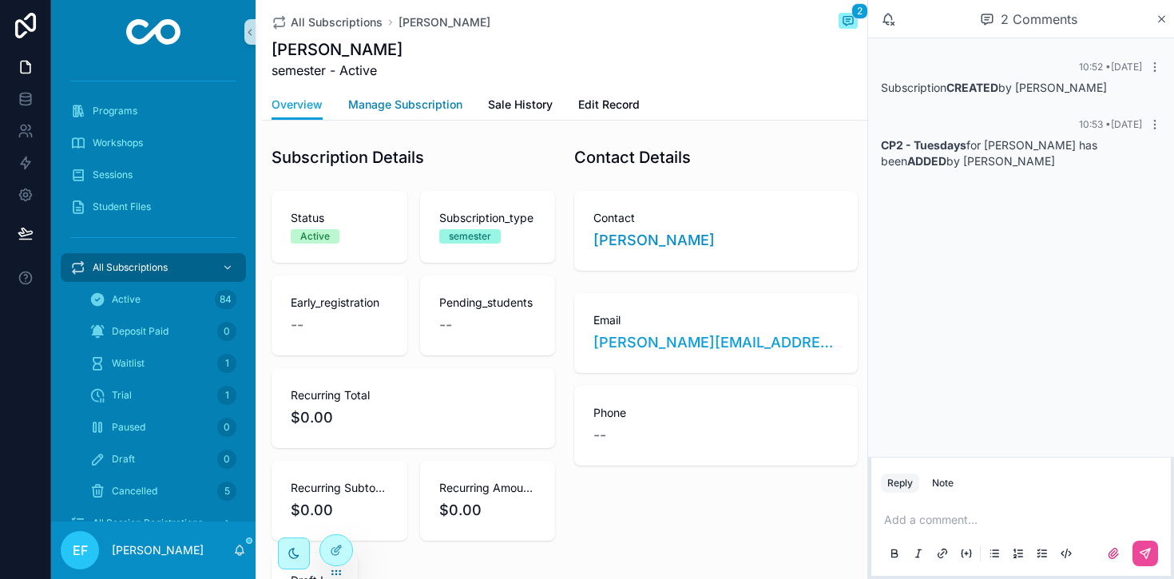
click at [425, 95] on link "Manage Subscription" at bounding box center [405, 106] width 114 height 32
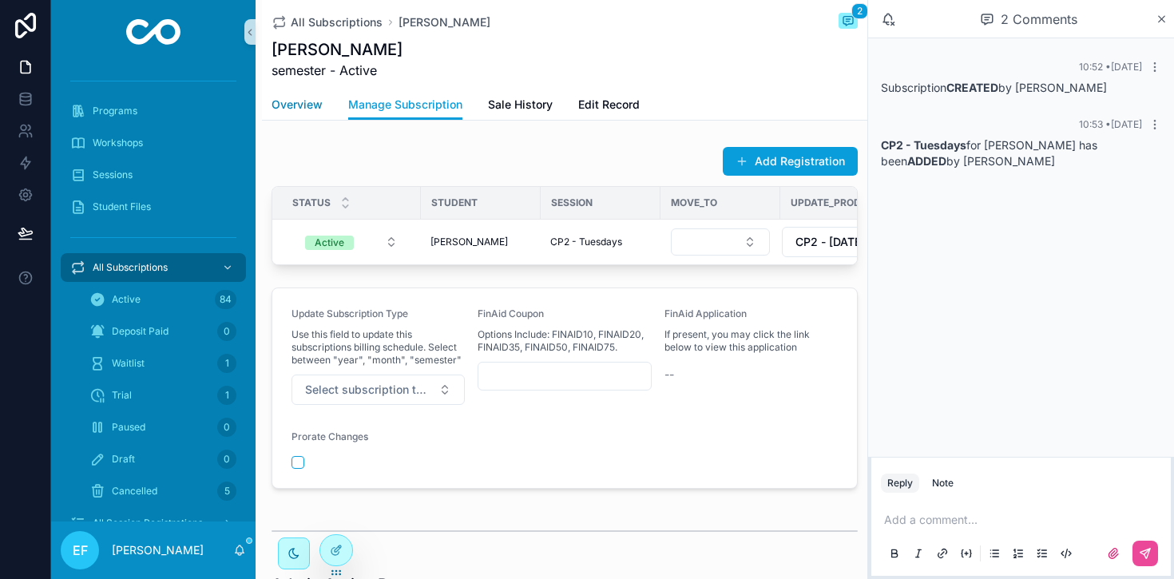
click at [312, 102] on span "Overview" at bounding box center [297, 105] width 51 height 16
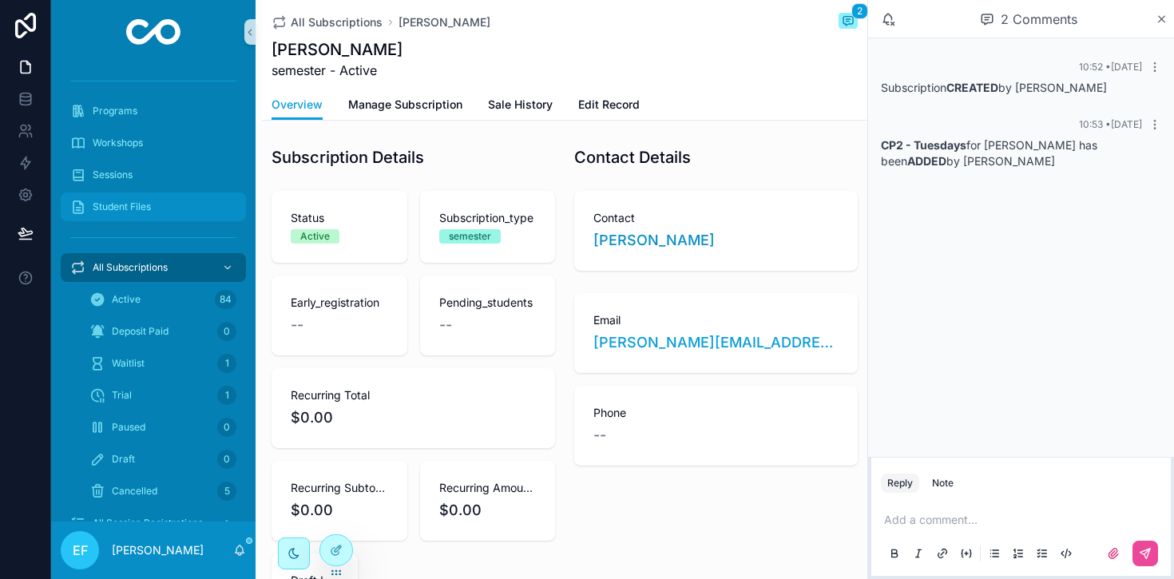
click at [136, 205] on span "Student Files" at bounding box center [122, 207] width 58 height 13
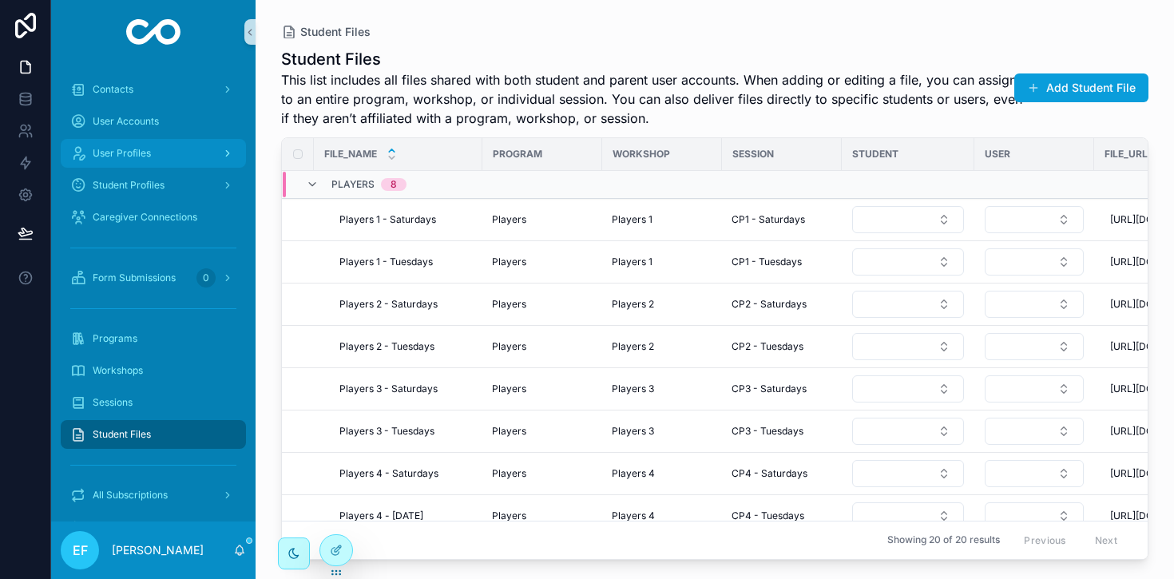
click at [137, 152] on span "User Profiles" at bounding box center [122, 153] width 58 height 13
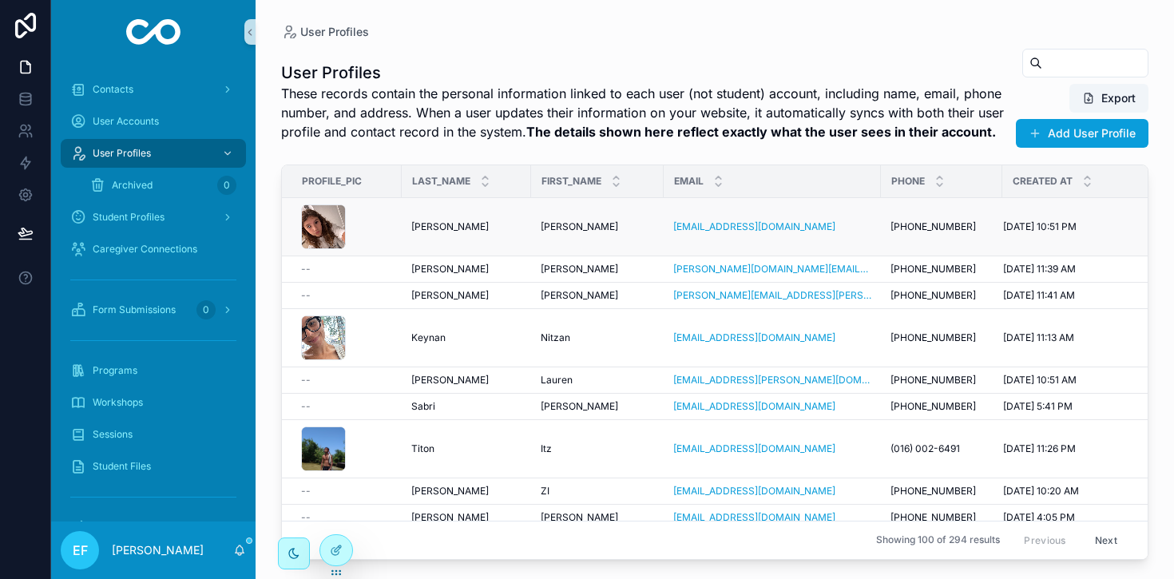
click at [617, 224] on div "Marija Marija" at bounding box center [597, 227] width 113 height 13
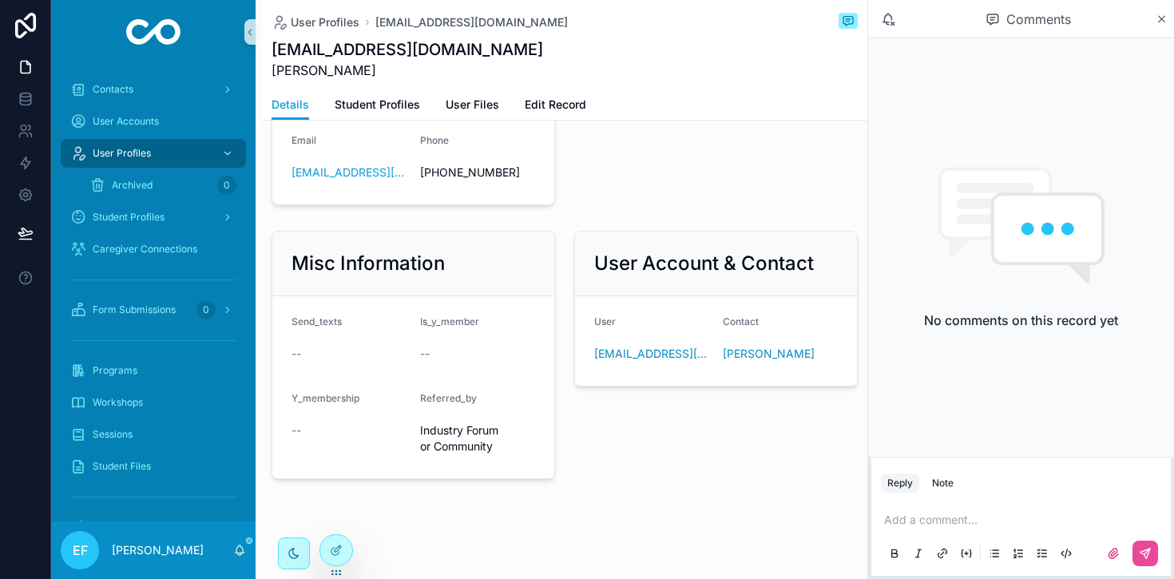
scroll to position [356, 0]
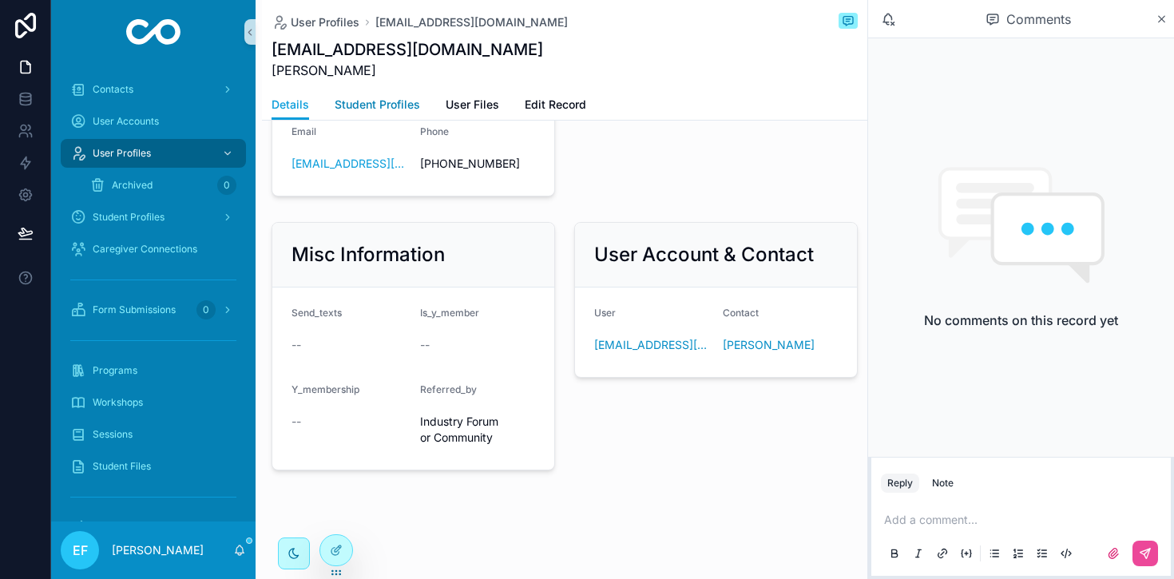
click at [358, 99] on span "Student Profiles" at bounding box center [377, 105] width 85 height 16
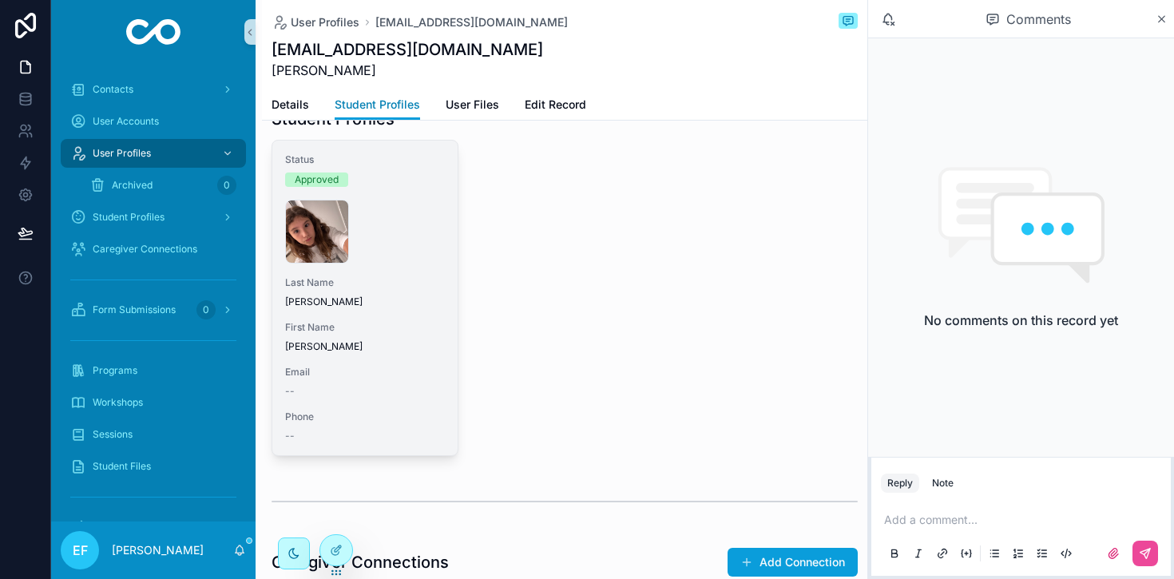
scroll to position [74, 0]
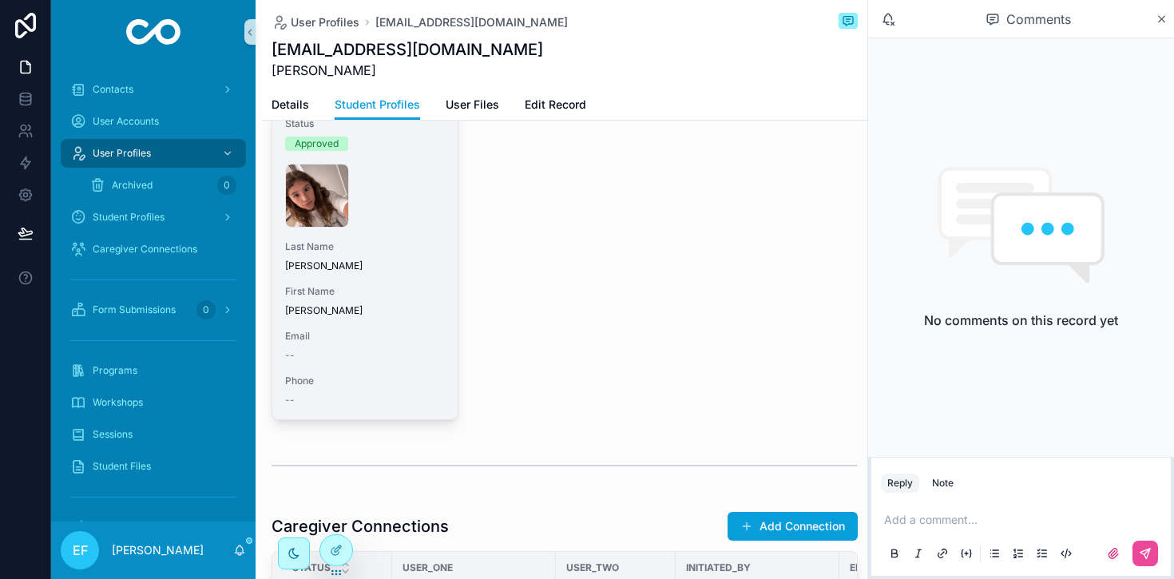
click at [427, 223] on div "IMG_8177 .jpeg" at bounding box center [365, 196] width 160 height 64
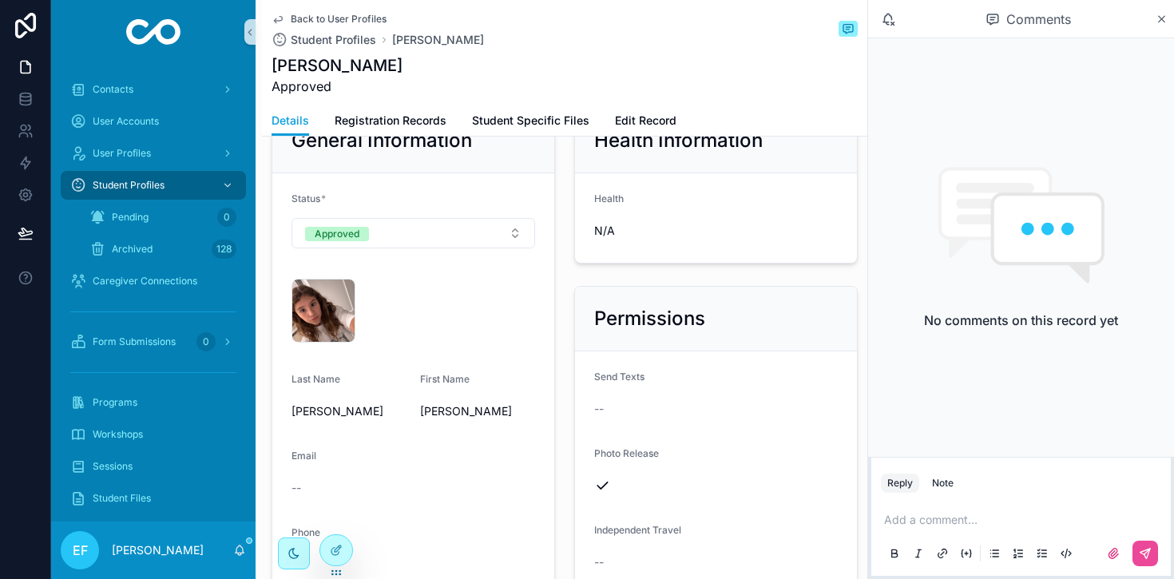
scroll to position [57, 0]
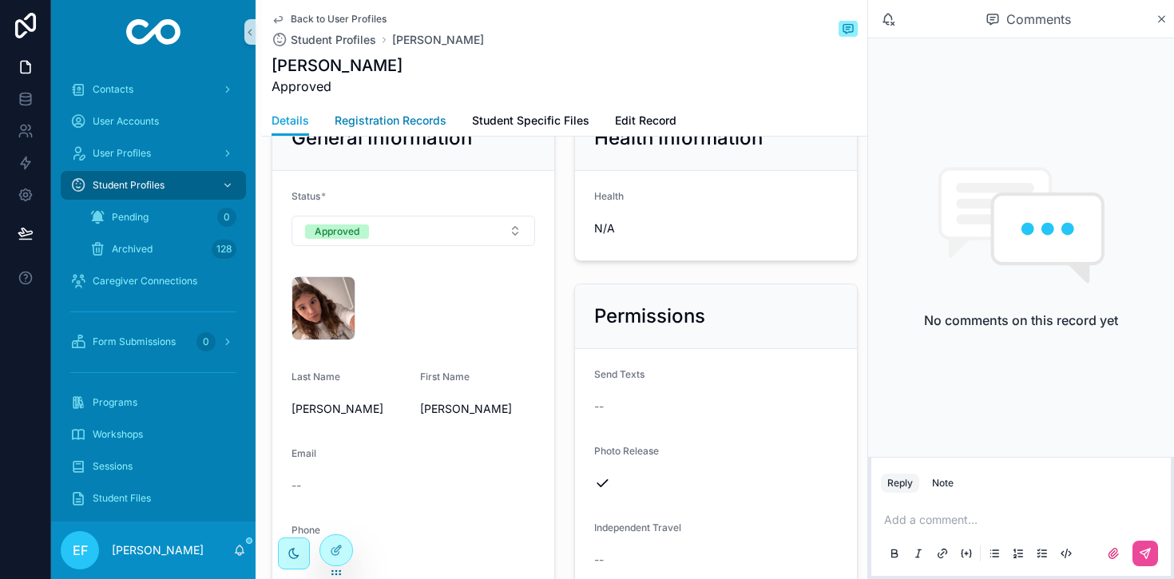
click at [431, 112] on link "Registration Records" at bounding box center [391, 122] width 112 height 32
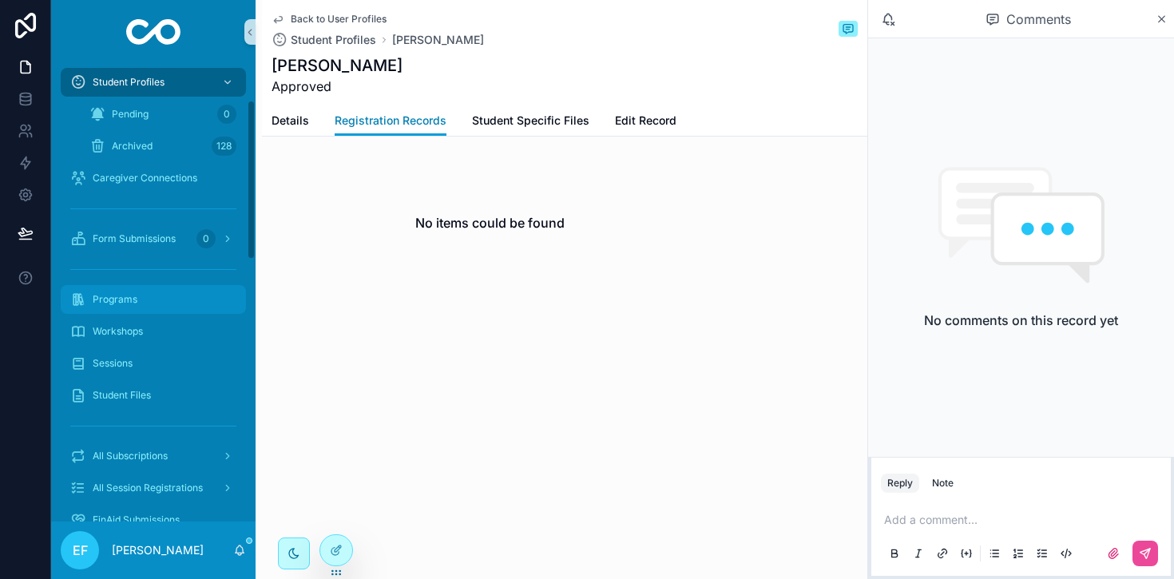
scroll to position [104, 0]
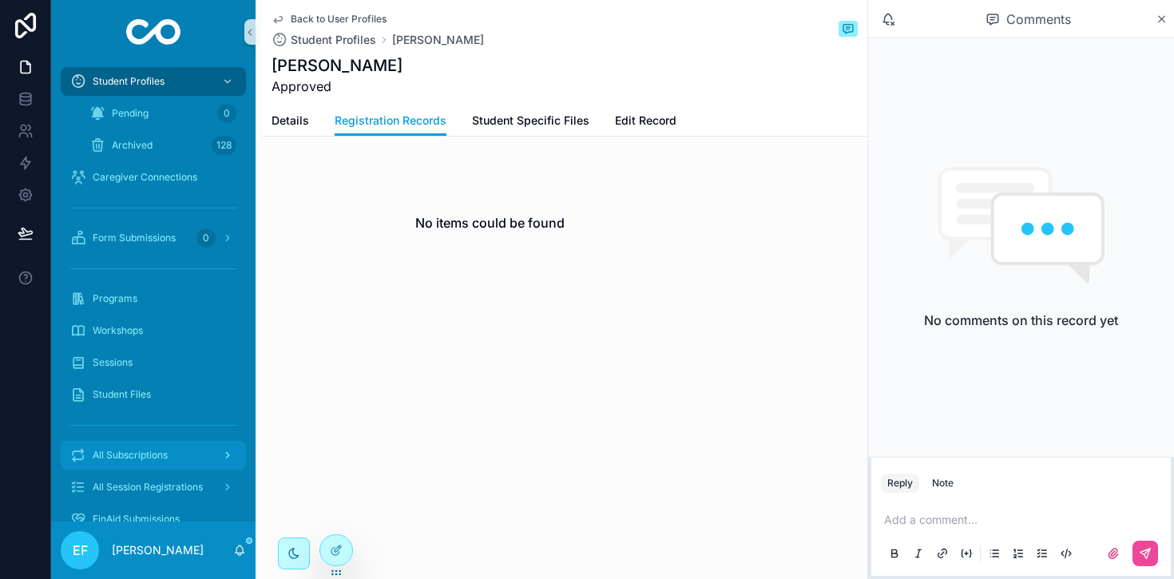
click at [145, 458] on span "All Subscriptions" at bounding box center [130, 455] width 75 height 13
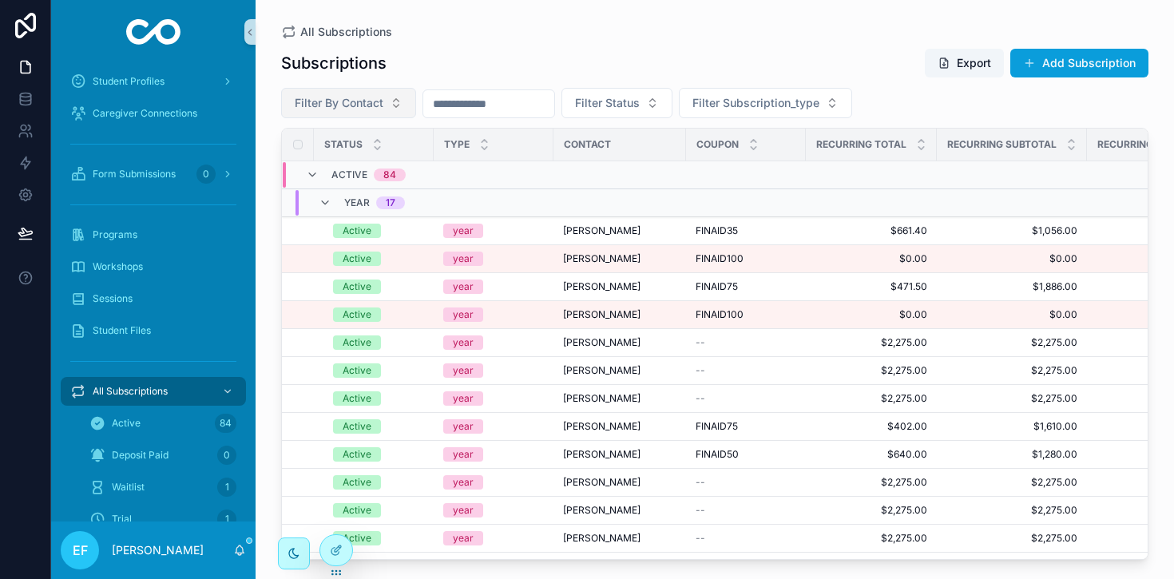
click at [384, 102] on button "Filter By Contact" at bounding box center [348, 103] width 135 height 30
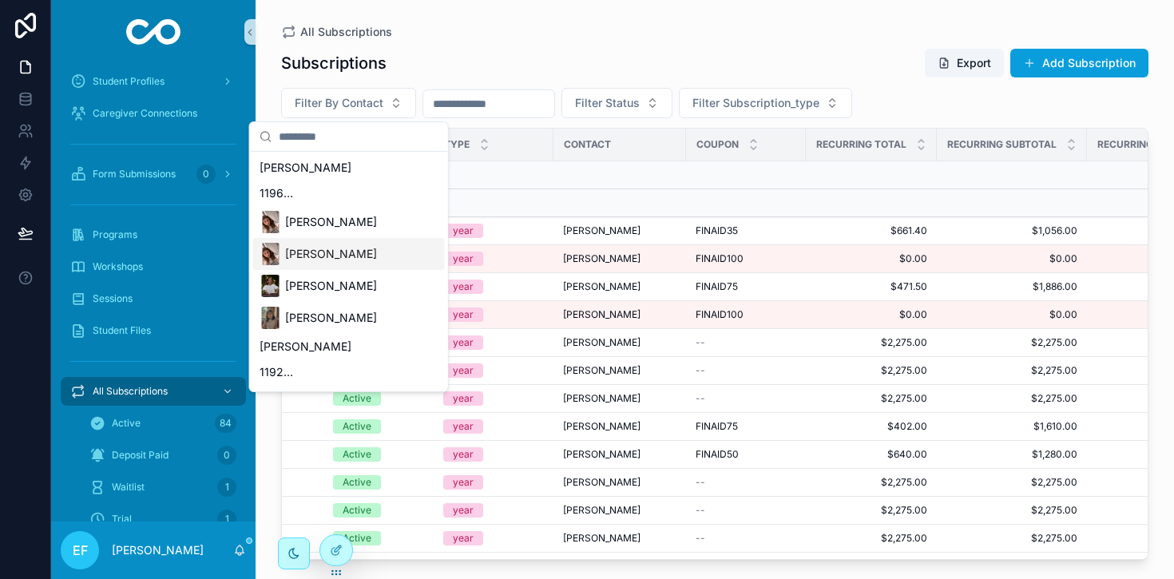
click at [346, 258] on span "[PERSON_NAME]" at bounding box center [331, 254] width 92 height 16
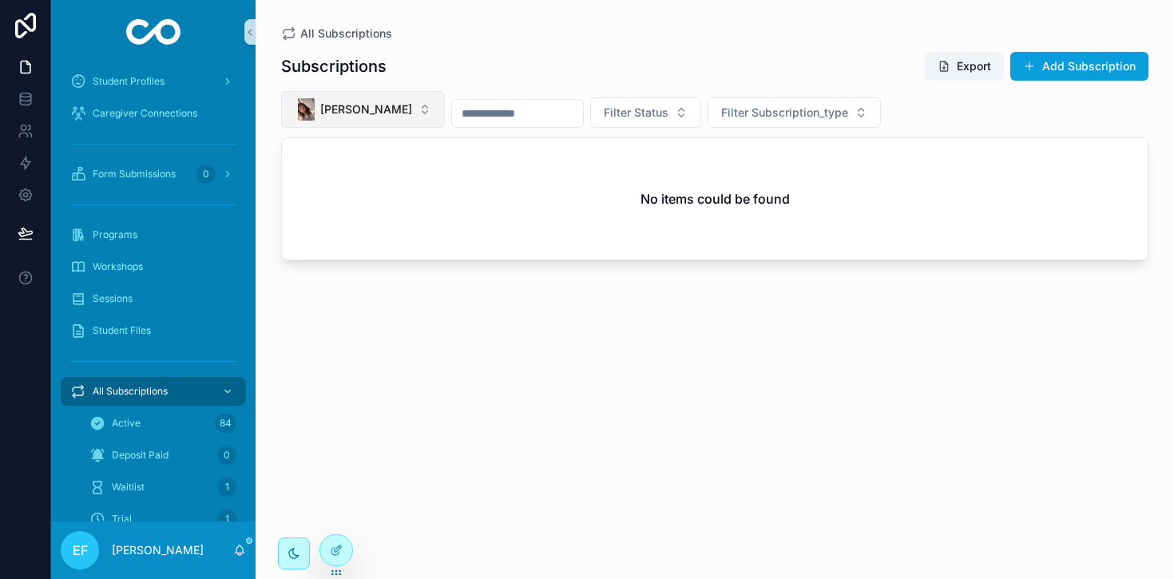
click at [404, 106] on button "[PERSON_NAME]" at bounding box center [363, 109] width 164 height 37
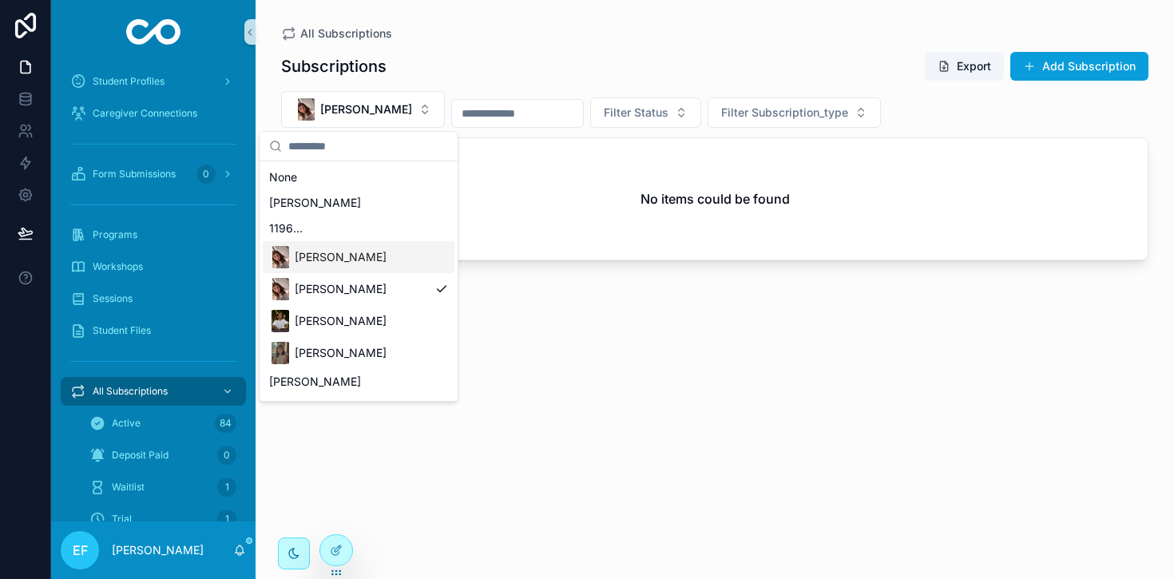
click at [344, 249] on span "[PERSON_NAME]" at bounding box center [341, 257] width 92 height 16
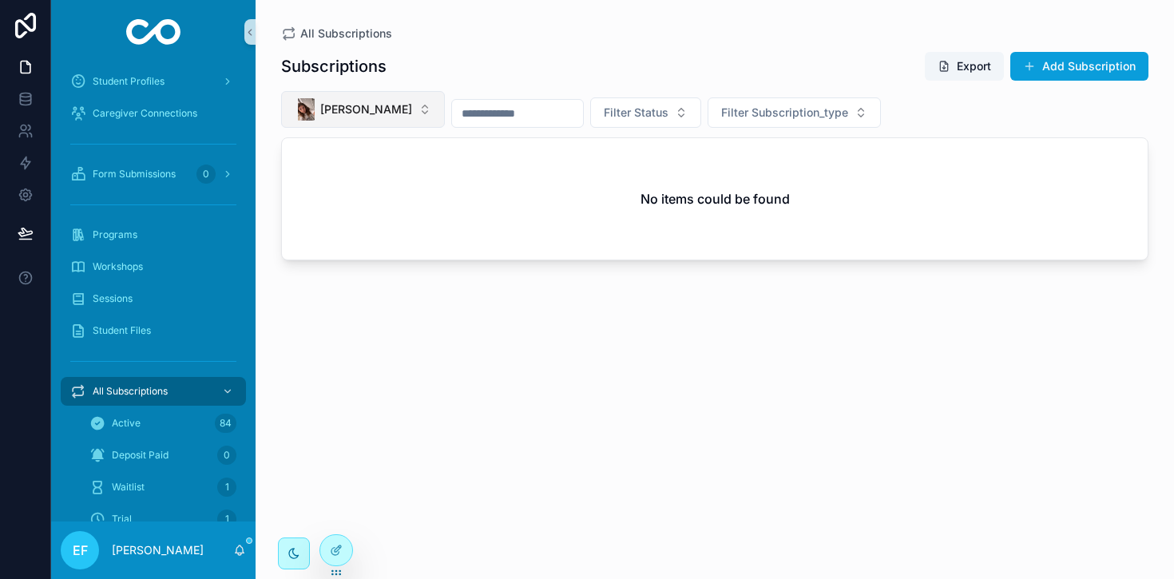
click at [402, 106] on button "[PERSON_NAME]" at bounding box center [363, 109] width 164 height 37
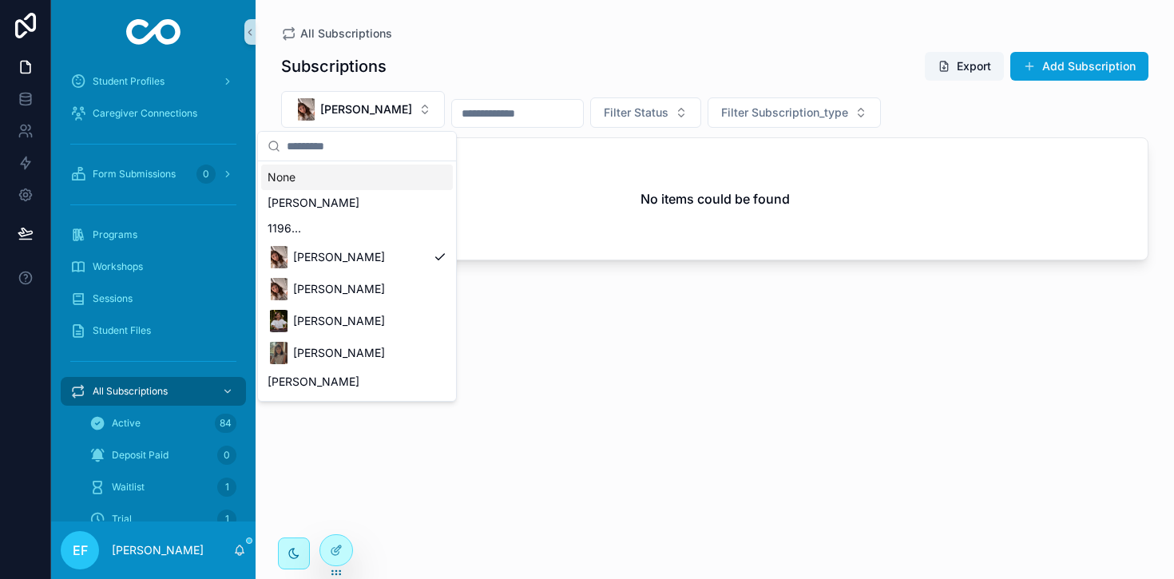
click at [475, 56] on div "Subscriptions Export Add Subscription" at bounding box center [715, 66] width 868 height 30
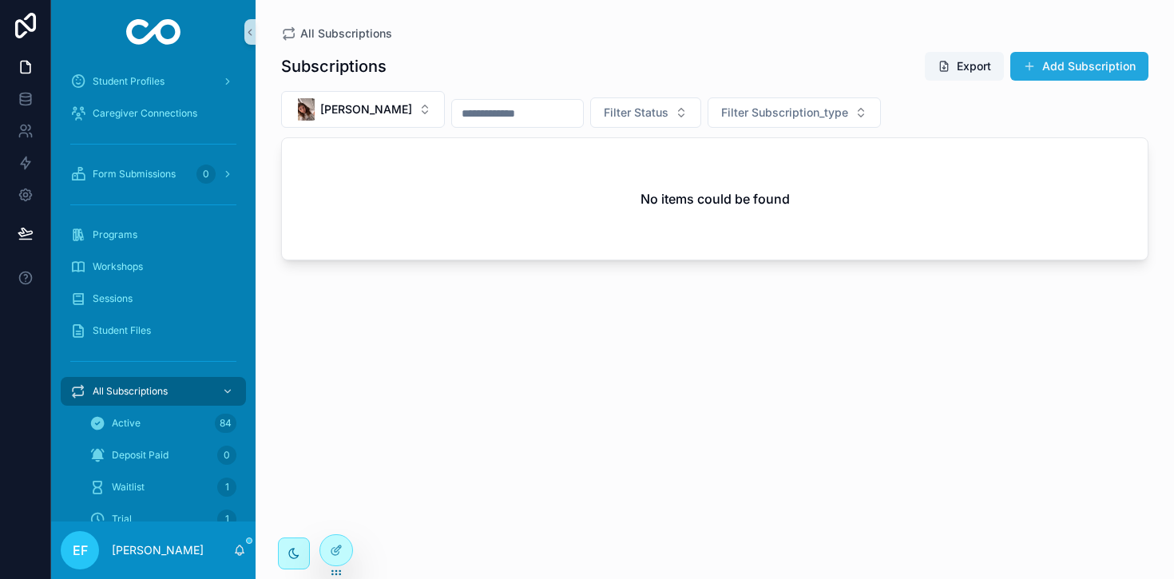
click at [1062, 62] on button "Add Subscription" at bounding box center [1080, 66] width 138 height 29
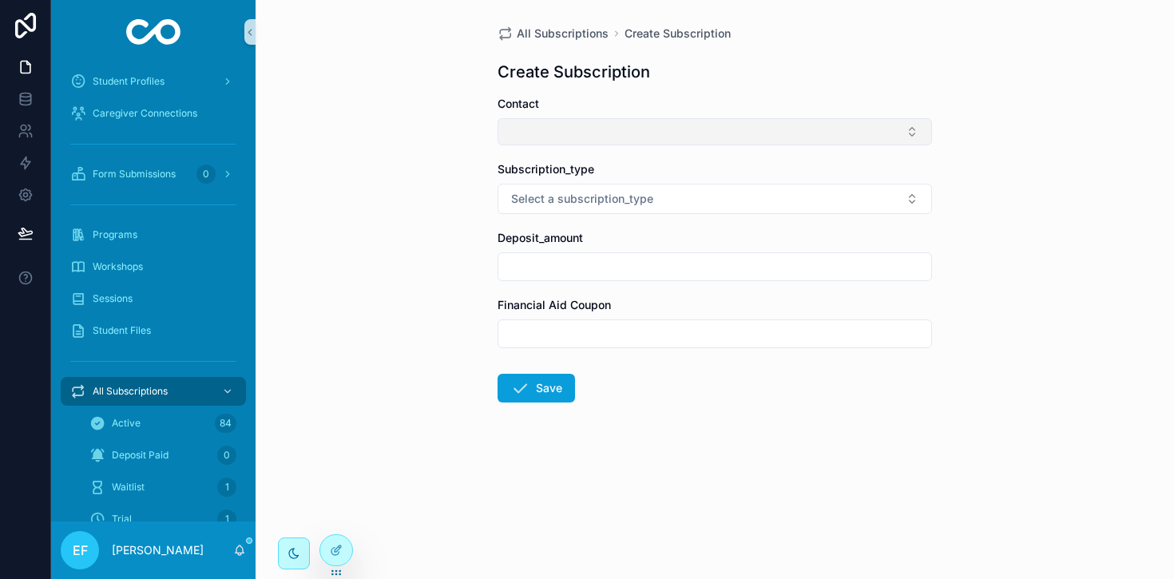
click at [578, 127] on button "Select Button" at bounding box center [715, 131] width 435 height 27
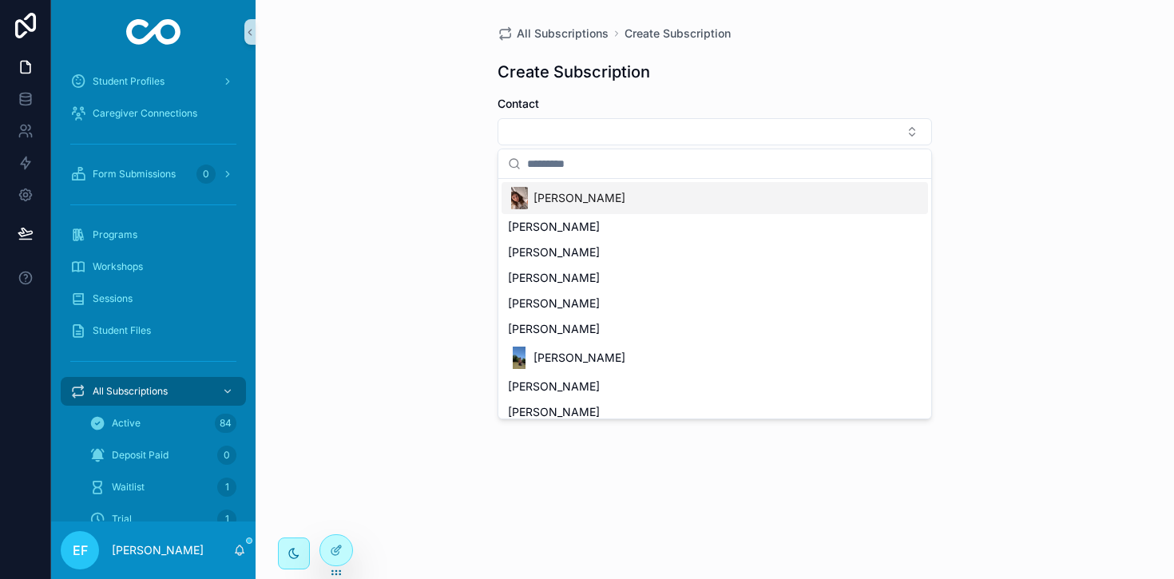
click at [578, 194] on span "[PERSON_NAME]" at bounding box center [580, 198] width 92 height 16
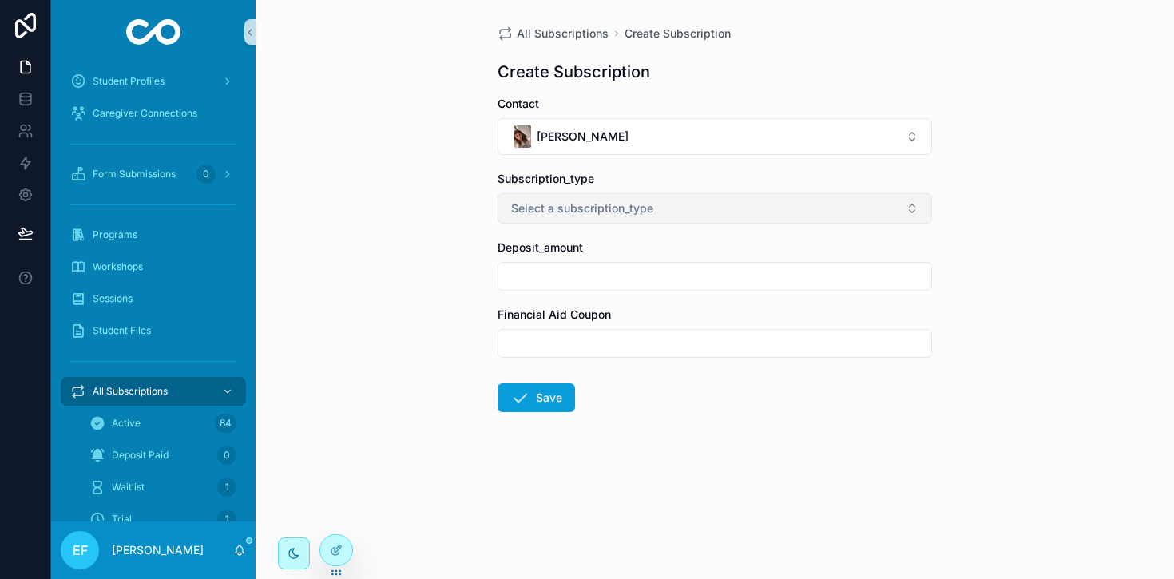
click at [621, 201] on span "Select a subscription_type" at bounding box center [582, 209] width 142 height 16
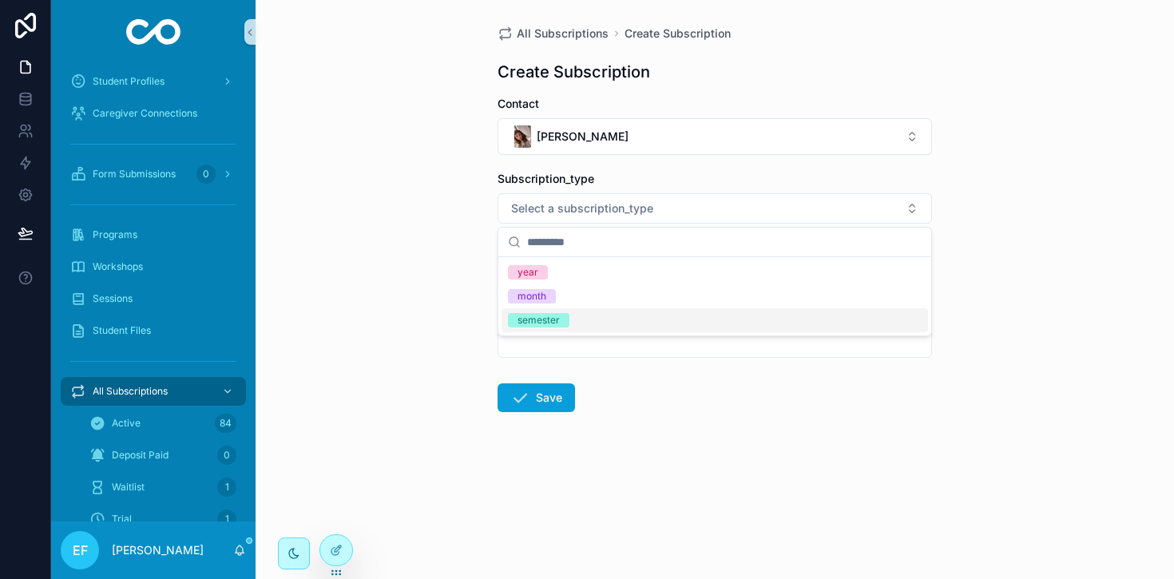
click at [543, 320] on div "semester" at bounding box center [539, 320] width 42 height 14
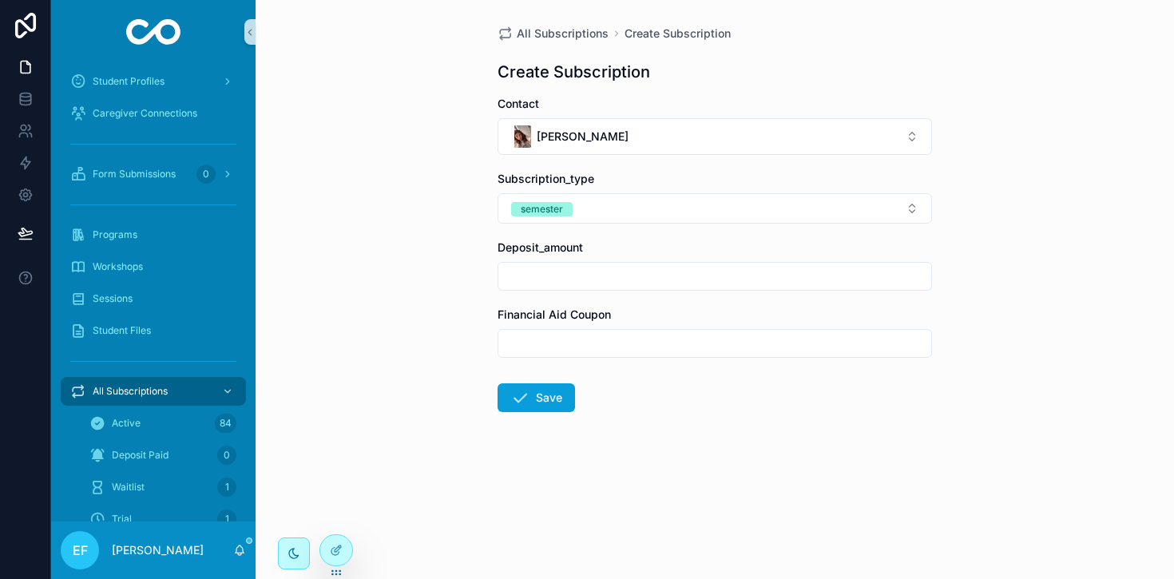
click at [577, 276] on input "scrollable content" at bounding box center [715, 276] width 433 height 22
type input "**"
click at [538, 399] on button "Save" at bounding box center [536, 397] width 77 height 29
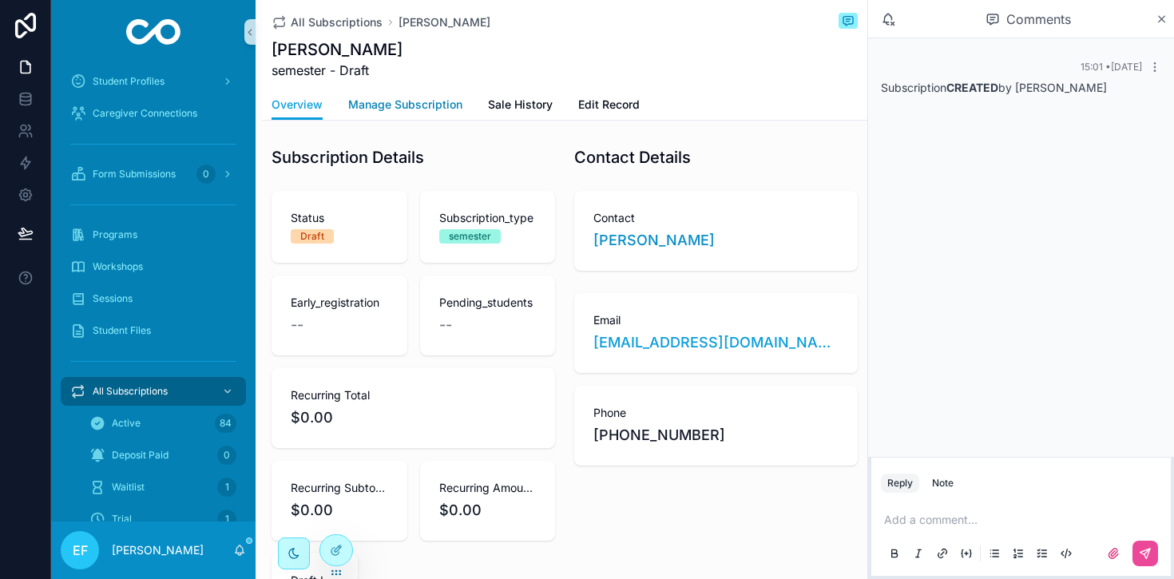
click at [420, 109] on span "Manage Subscription" at bounding box center [405, 105] width 114 height 16
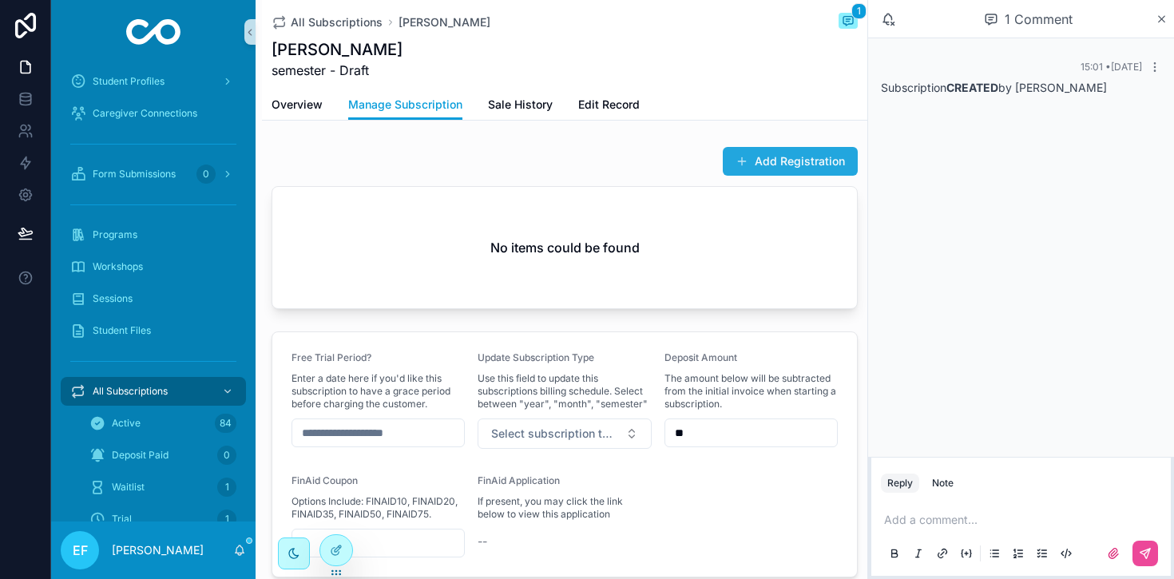
click at [819, 158] on button "Add Registration" at bounding box center [790, 161] width 135 height 29
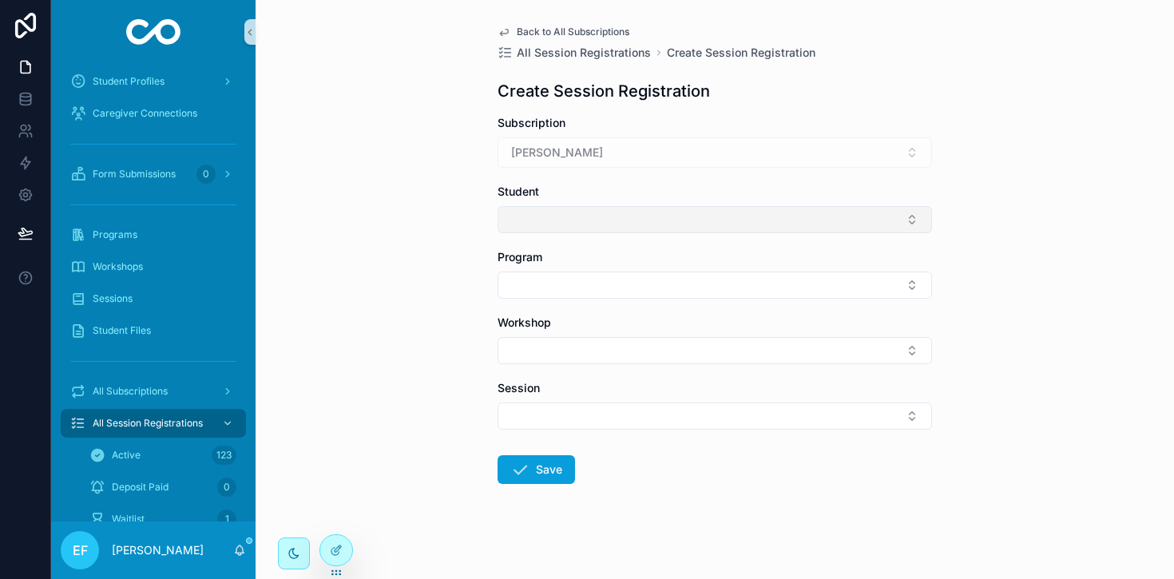
click at [672, 224] on button "Select Button" at bounding box center [715, 219] width 435 height 27
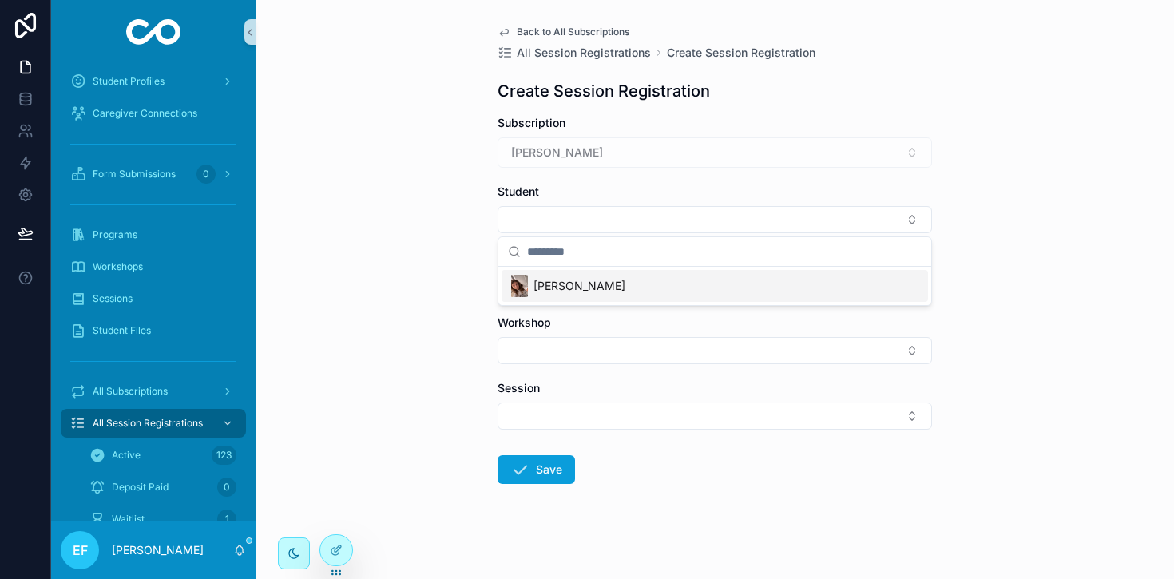
click at [602, 292] on span "[PERSON_NAME]" at bounding box center [580, 286] width 92 height 16
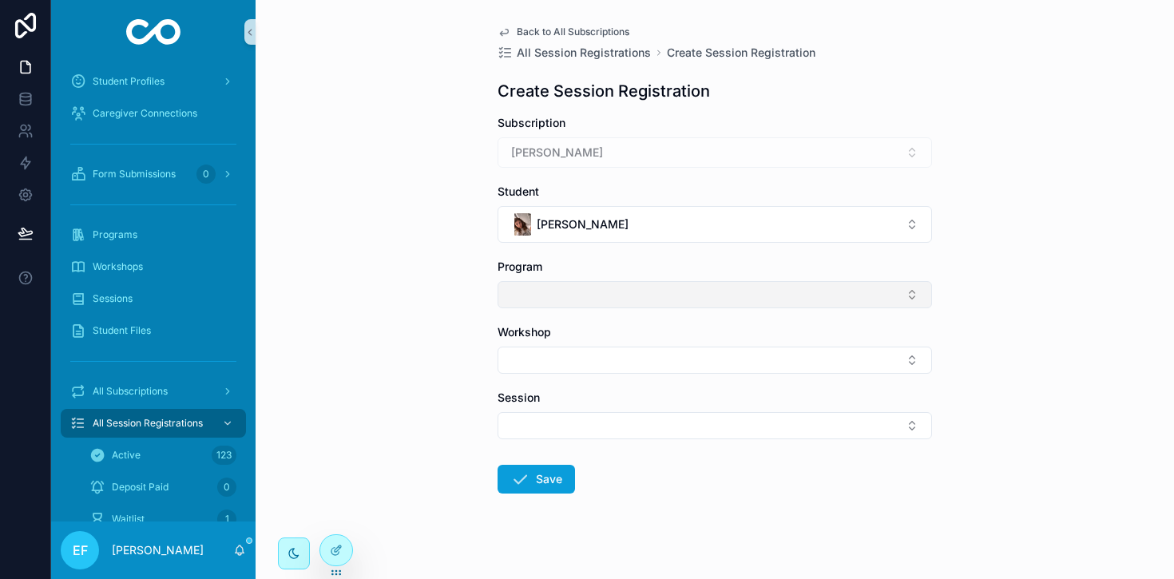
click at [608, 284] on button "Select Button" at bounding box center [715, 294] width 435 height 27
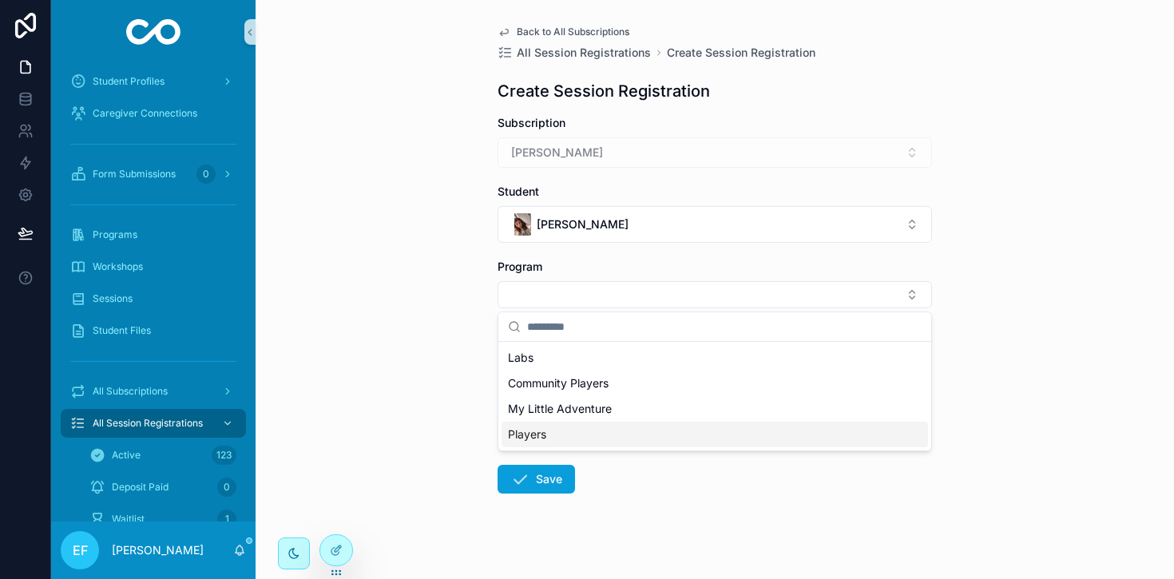
click at [536, 438] on span "Players" at bounding box center [527, 435] width 38 height 16
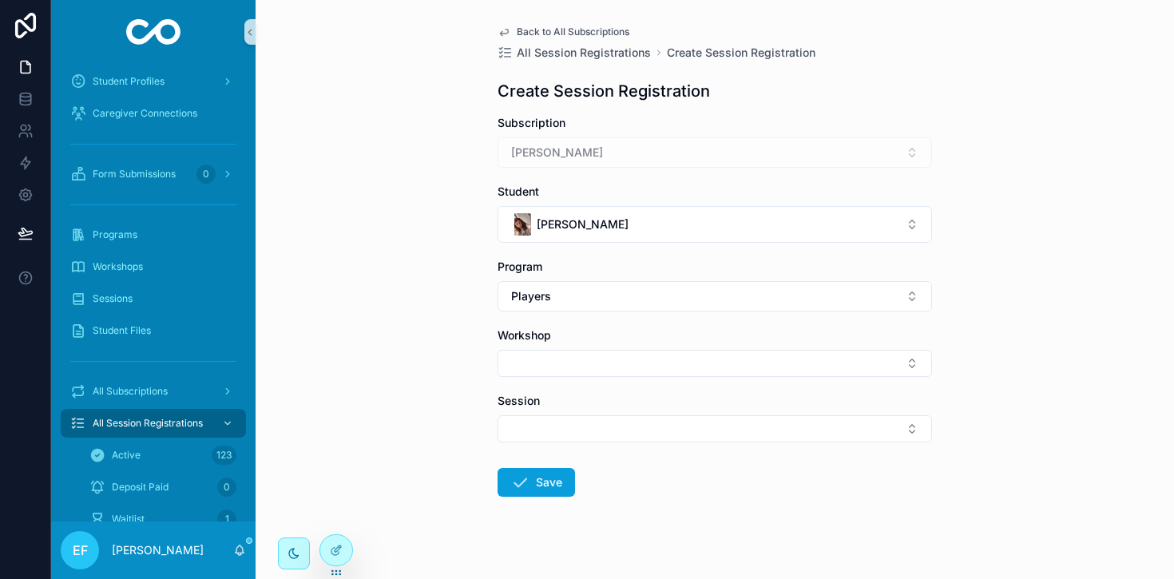
click at [613, 349] on div "Workshop" at bounding box center [715, 353] width 435 height 50
click at [611, 360] on button "Select Button" at bounding box center [715, 363] width 435 height 27
click at [554, 451] on span "Players 2" at bounding box center [532, 452] width 49 height 16
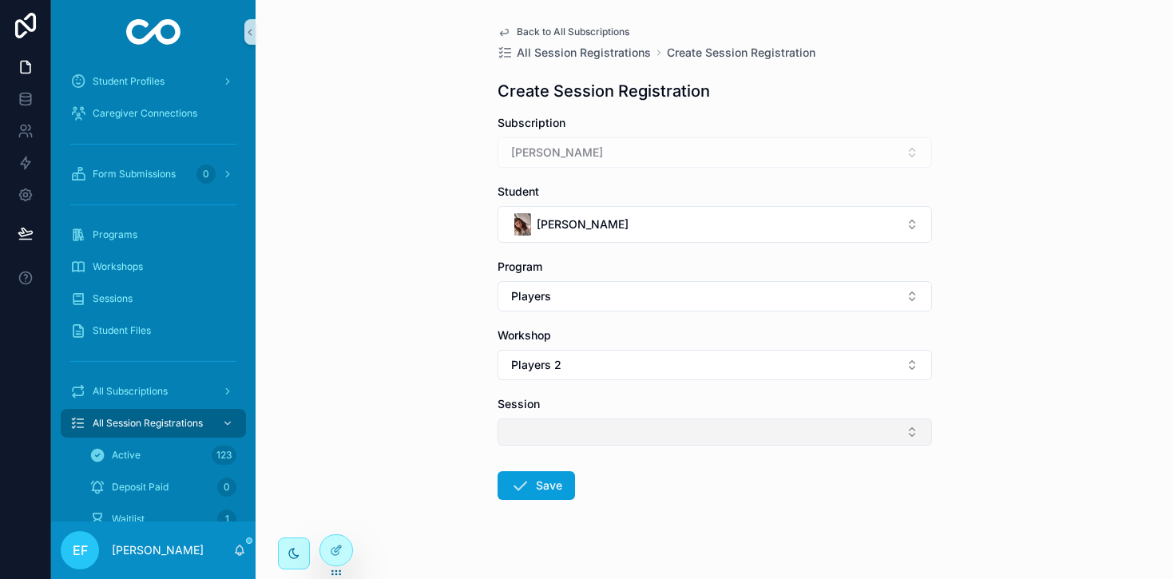
click at [637, 422] on button "Select Button" at bounding box center [715, 432] width 435 height 27
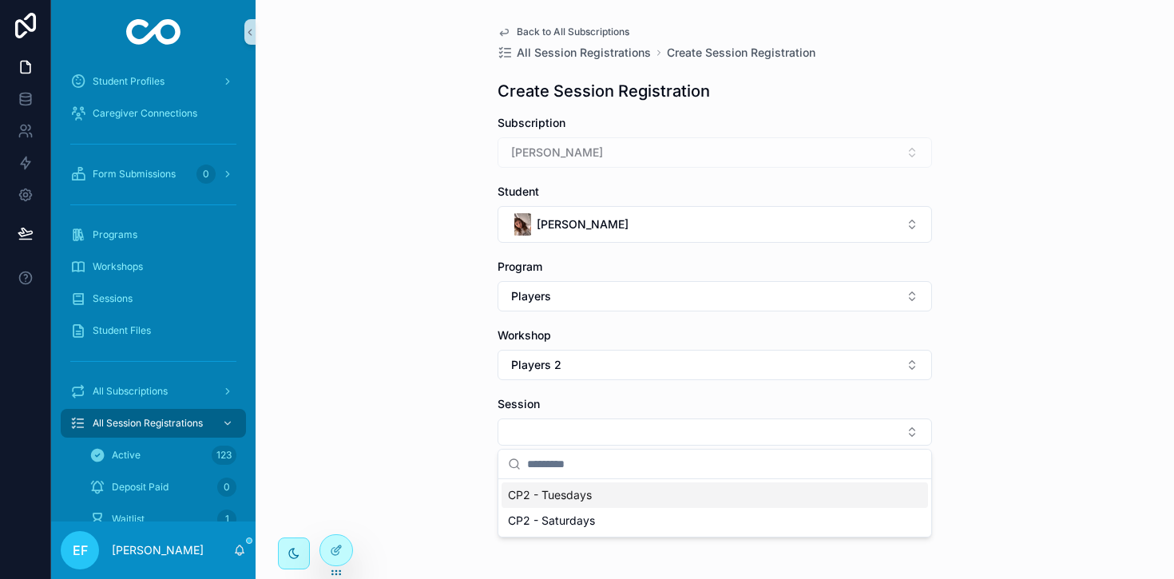
click at [582, 498] on span "CP2 - Tuesdays" at bounding box center [550, 495] width 84 height 16
click at [541, 483] on button "Save" at bounding box center [536, 489] width 77 height 29
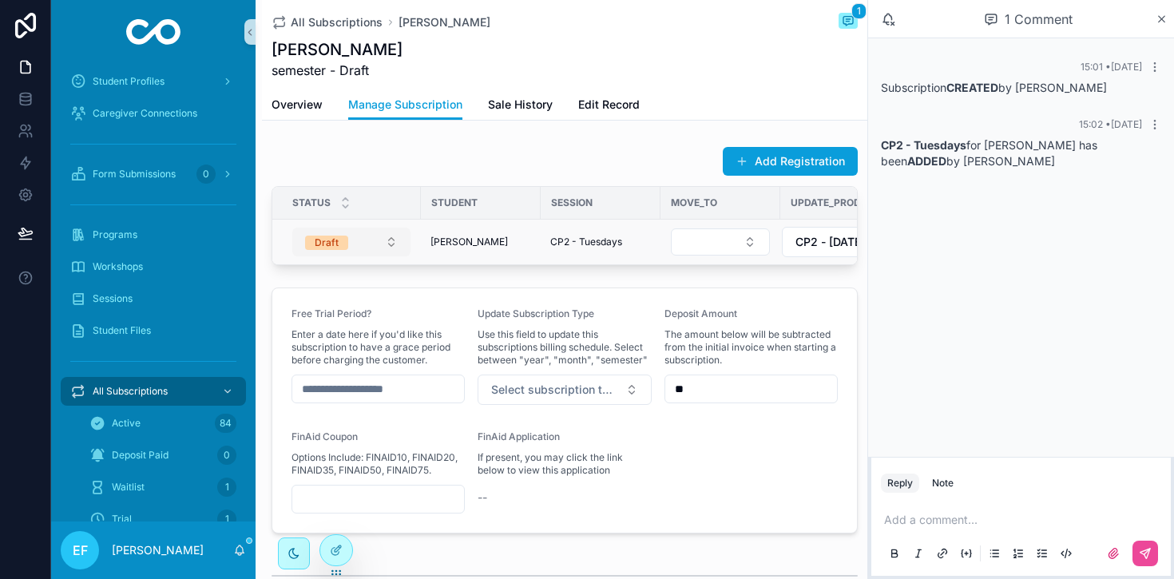
click at [394, 247] on button "Draft" at bounding box center [351, 242] width 118 height 29
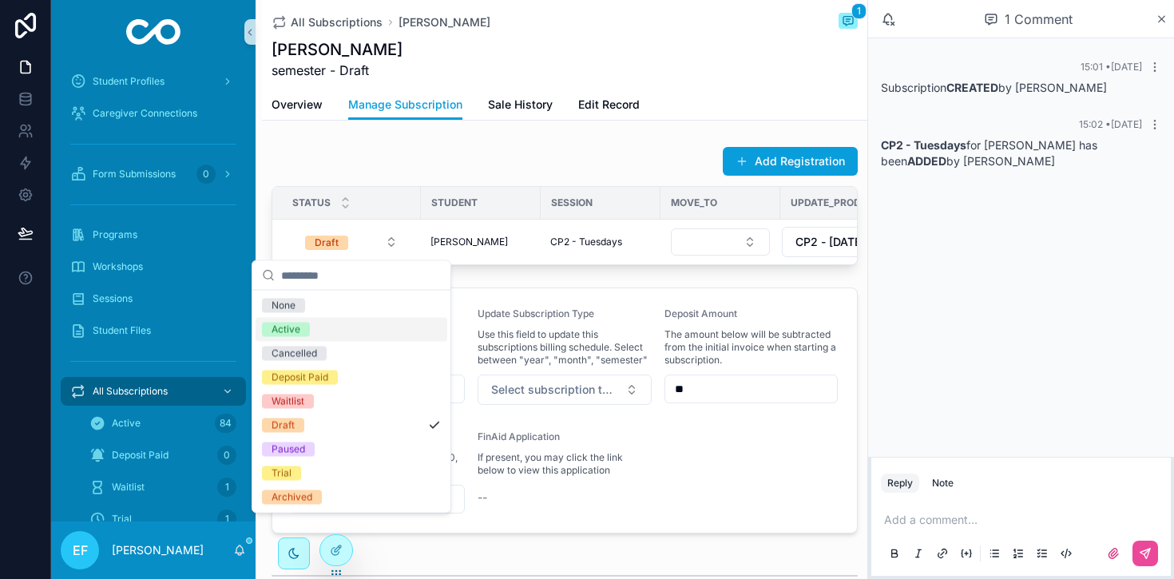
click at [297, 330] on div "Active" at bounding box center [286, 330] width 29 height 14
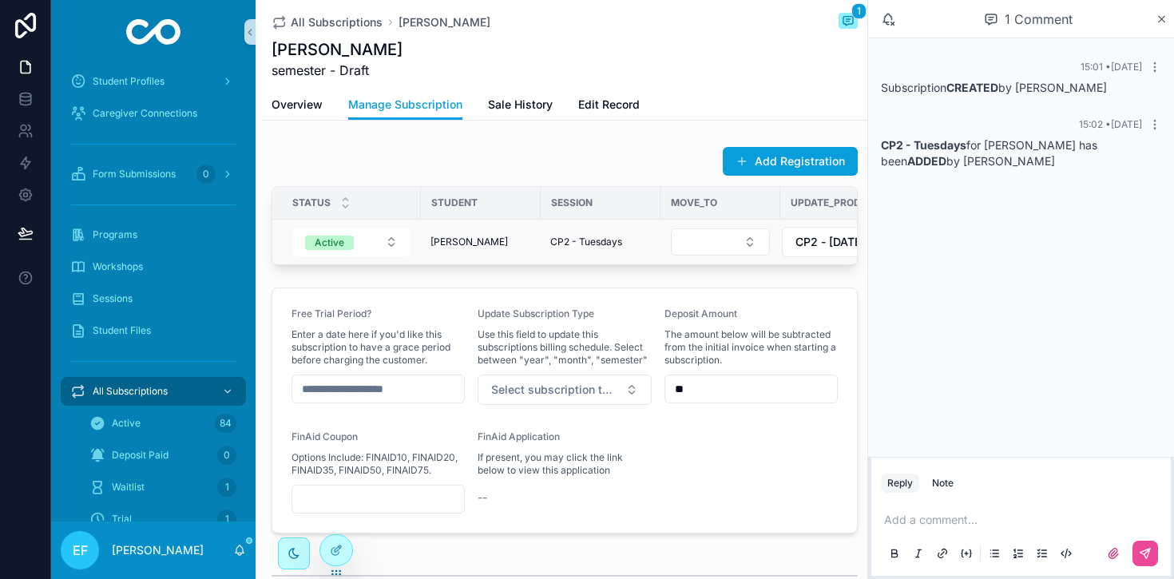
click at [489, 246] on span "[PERSON_NAME]" at bounding box center [469, 242] width 77 height 13
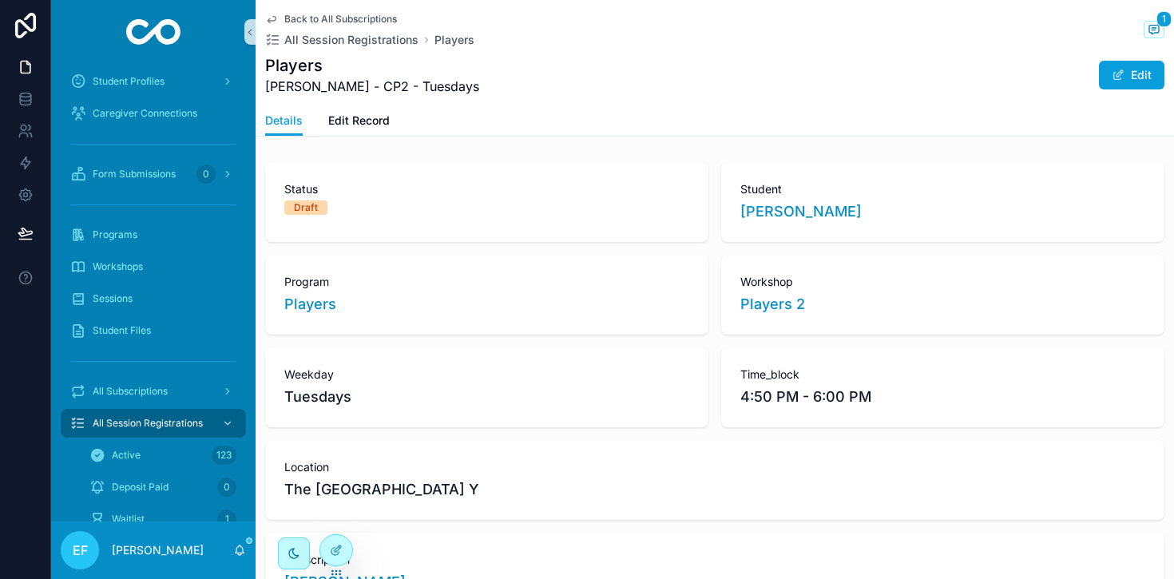
click at [391, 120] on div "Details Edit Record" at bounding box center [715, 120] width 900 height 30
click at [365, 117] on span "Edit Record" at bounding box center [359, 121] width 62 height 16
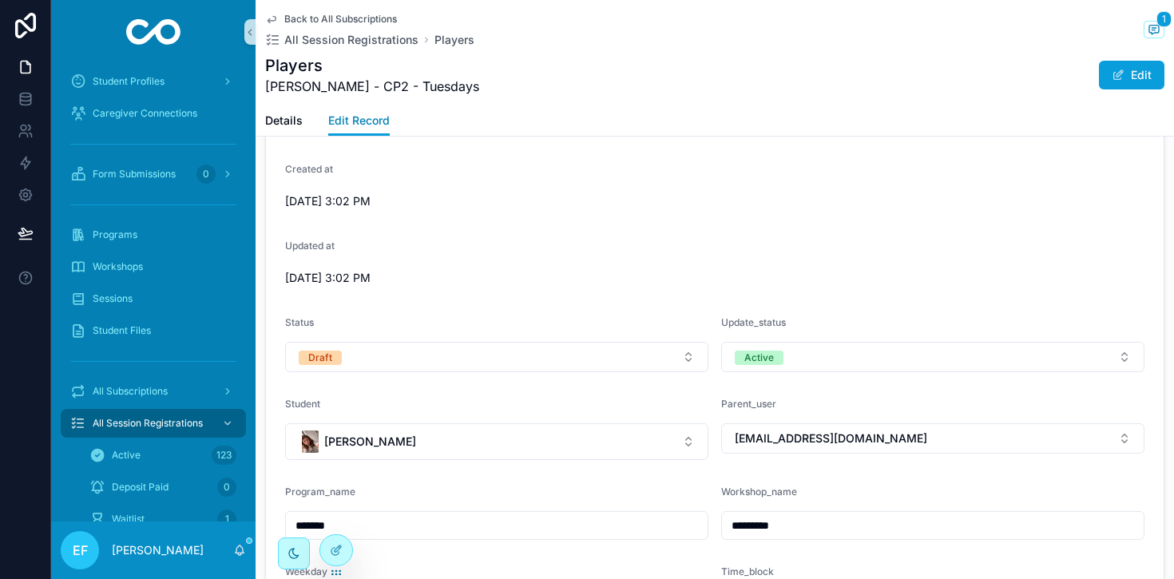
scroll to position [177, 0]
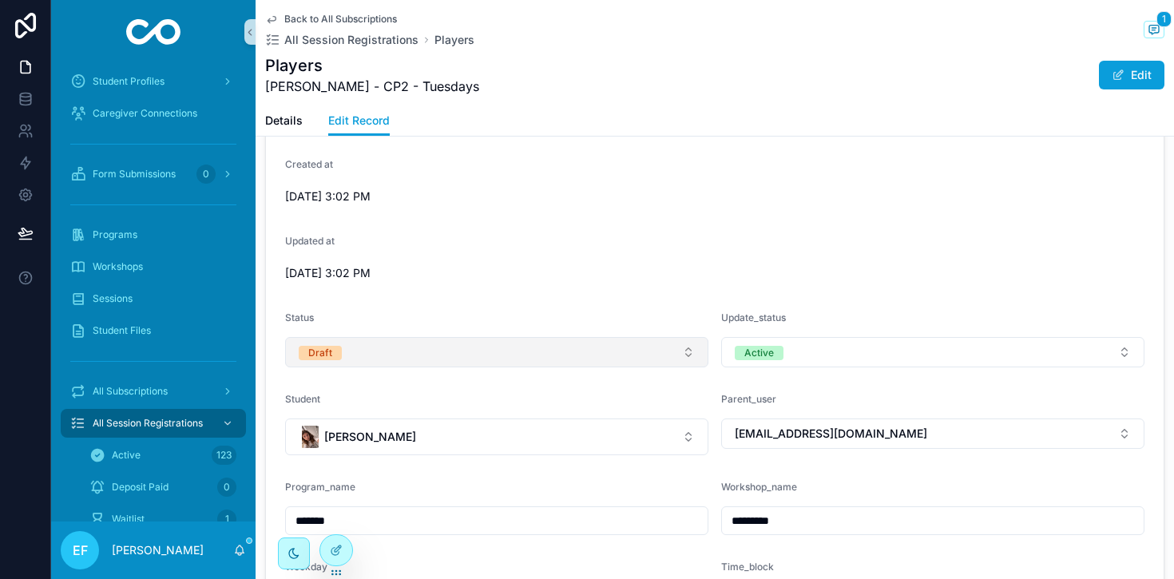
click at [653, 352] on button "Draft" at bounding box center [496, 352] width 423 height 30
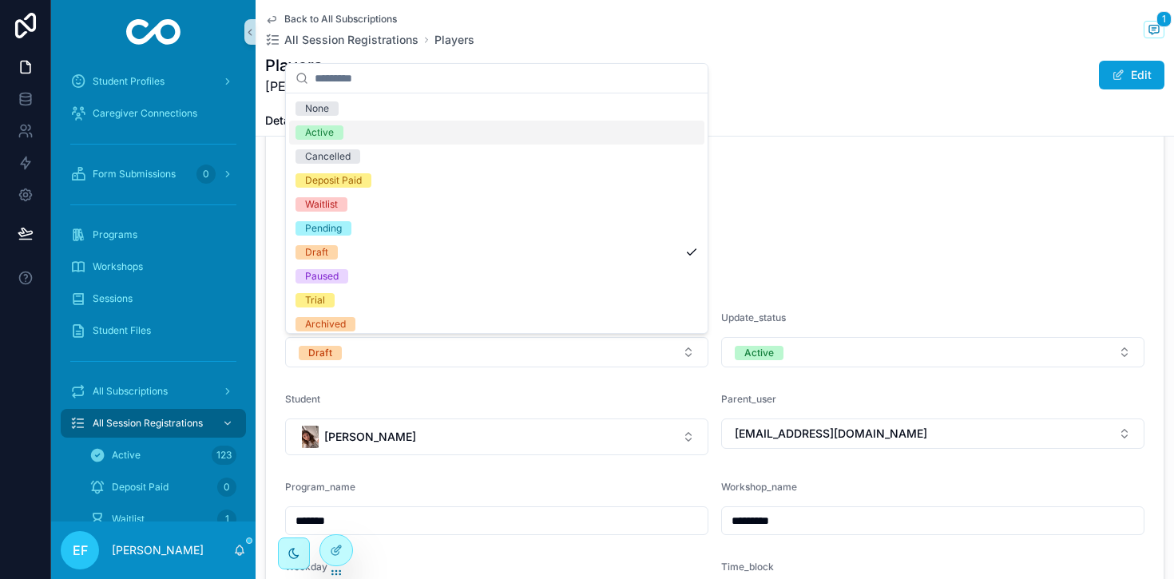
click at [503, 130] on div "Active" at bounding box center [496, 133] width 415 height 24
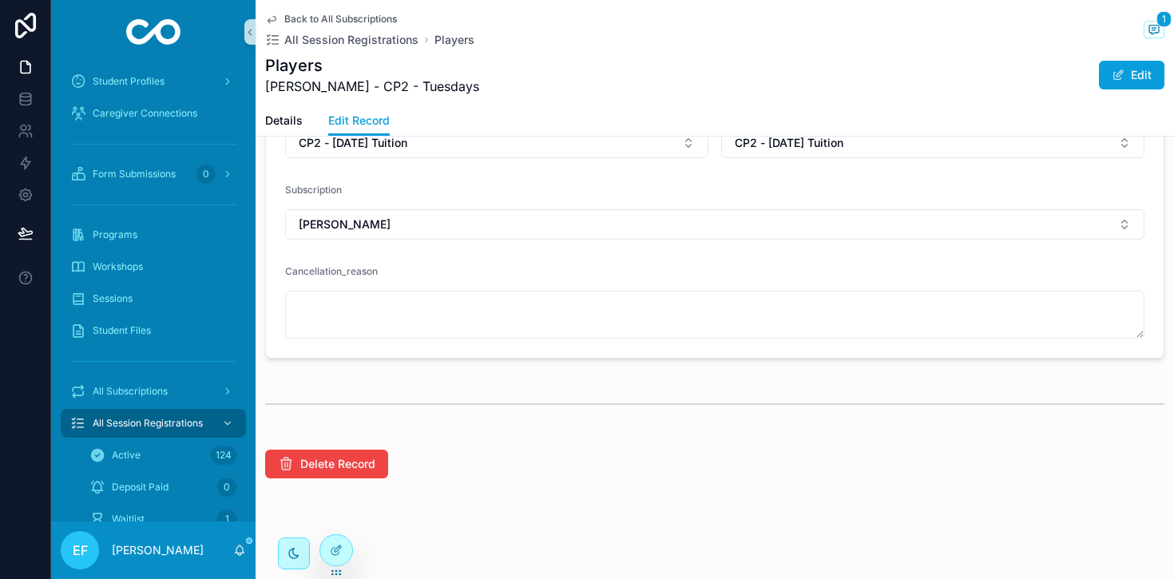
scroll to position [959, 0]
click at [143, 420] on span "All Session Registrations" at bounding box center [148, 423] width 110 height 13
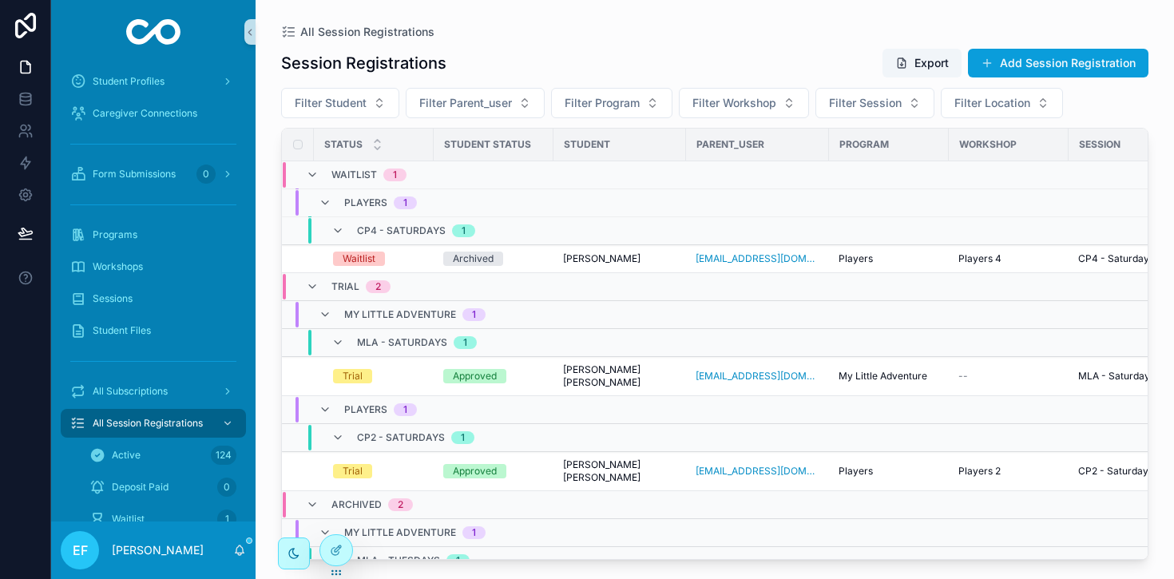
scroll to position [4029, 0]
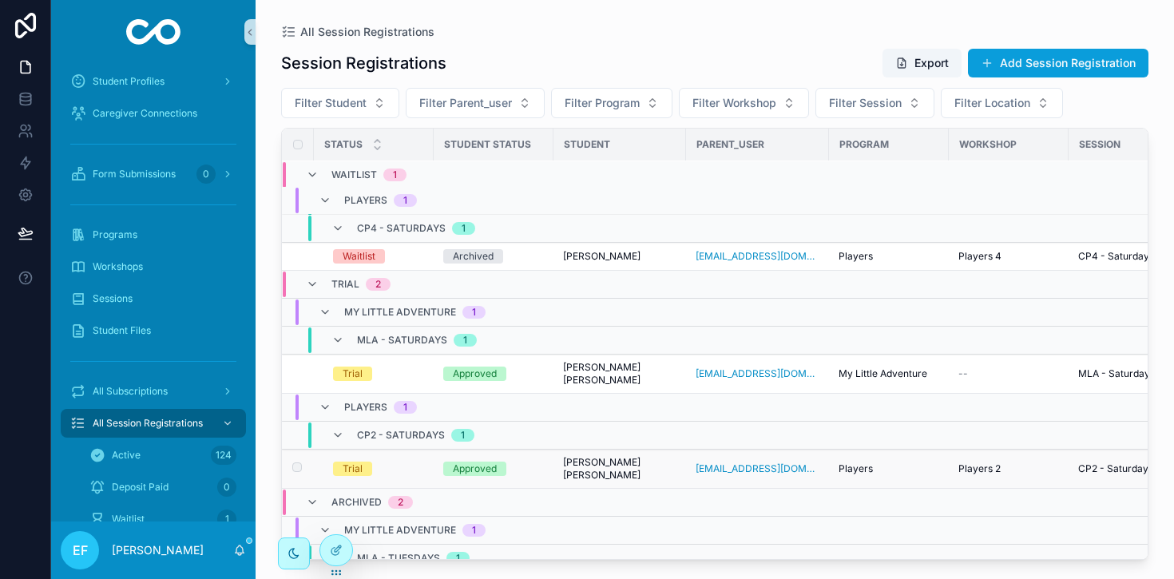
click at [590, 456] on span "[PERSON_NAME] [PERSON_NAME]" at bounding box center [619, 469] width 113 height 26
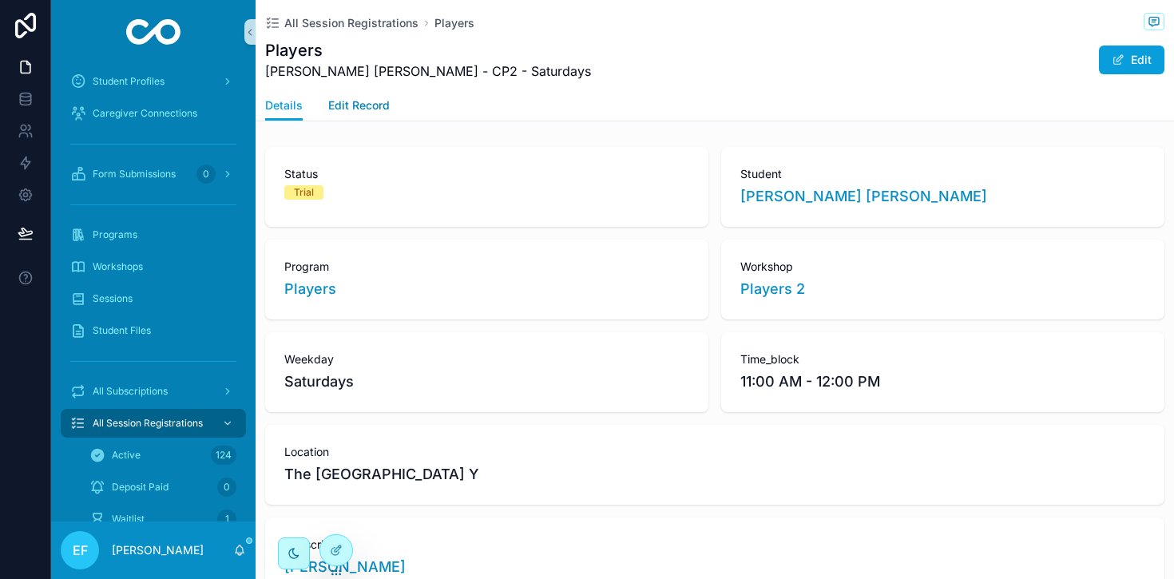
click at [349, 98] on span "Edit Record" at bounding box center [359, 105] width 62 height 16
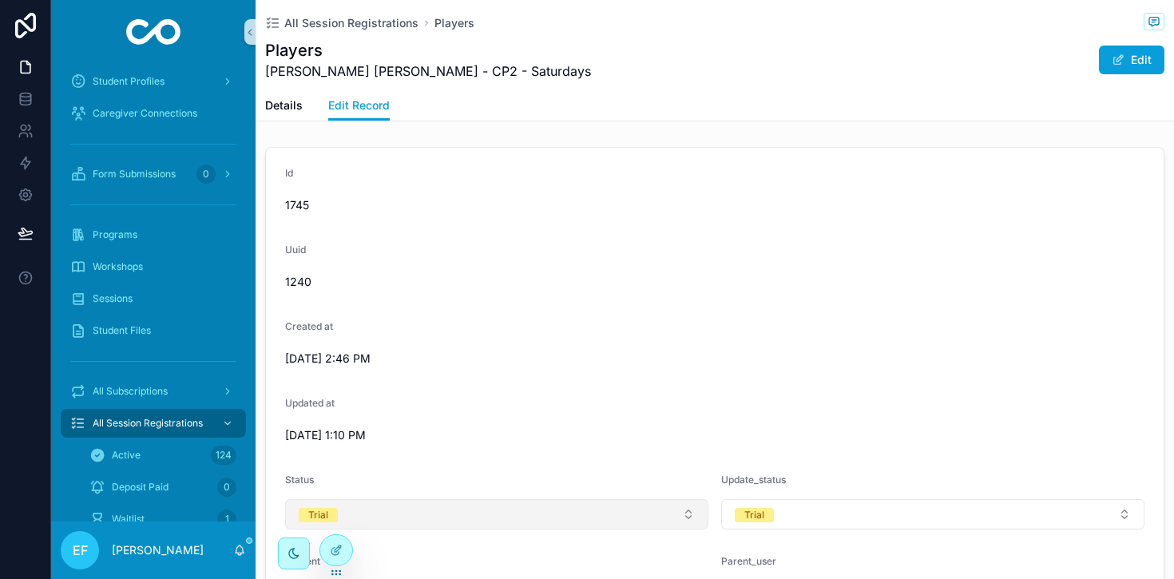
click at [586, 514] on button "Trial" at bounding box center [496, 514] width 423 height 30
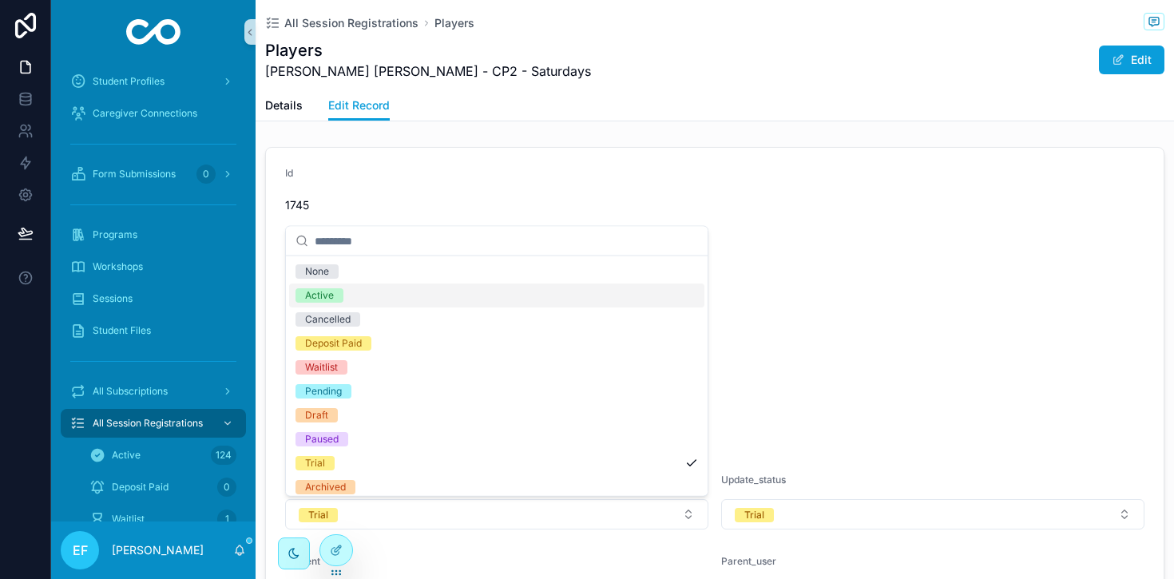
click at [540, 294] on div "Active" at bounding box center [496, 296] width 415 height 24
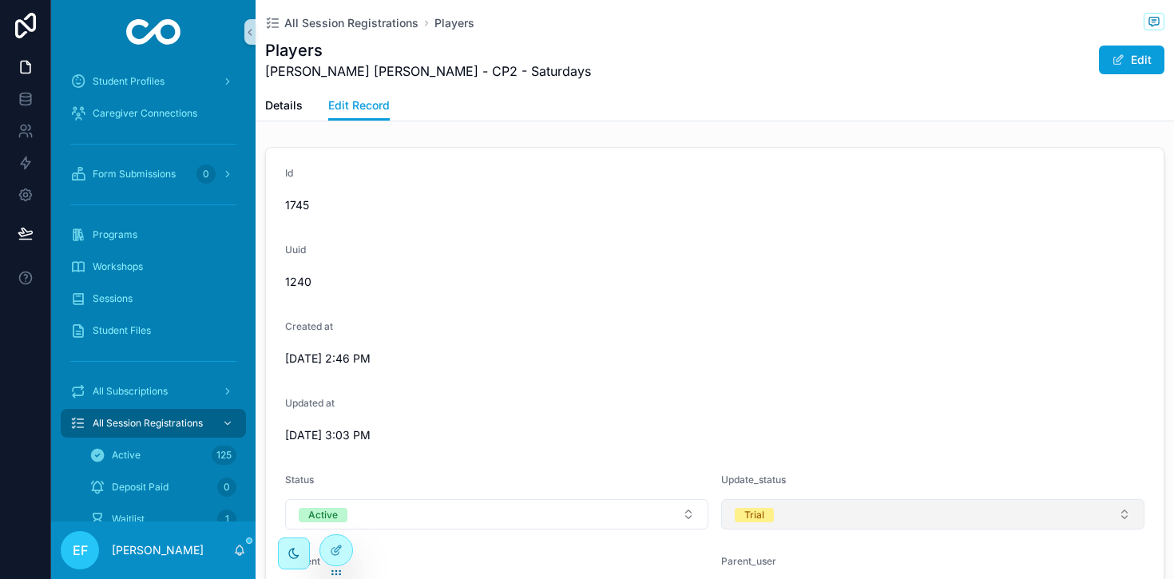
click at [926, 520] on button "Trial" at bounding box center [932, 514] width 423 height 30
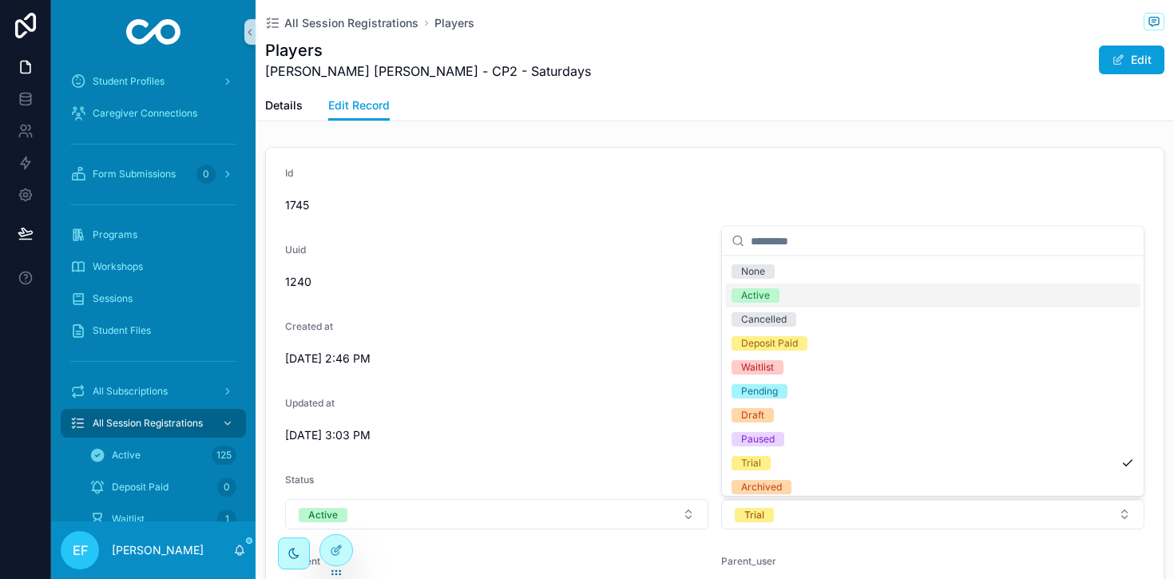
click at [828, 303] on div "Active" at bounding box center [932, 296] width 415 height 24
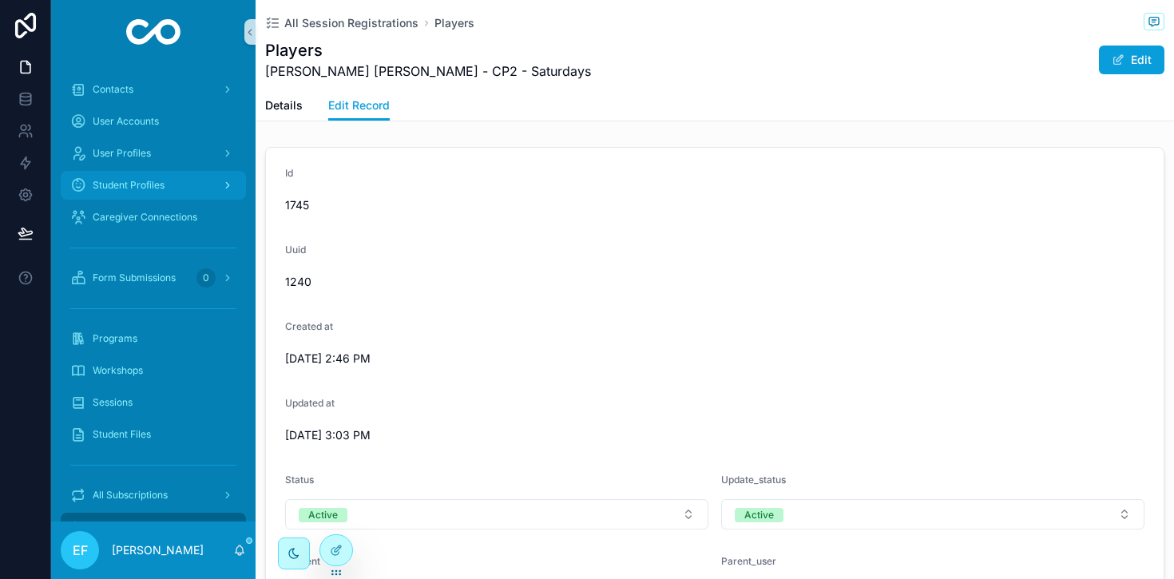
click at [129, 176] on div "Student Profiles" at bounding box center [153, 186] width 166 height 26
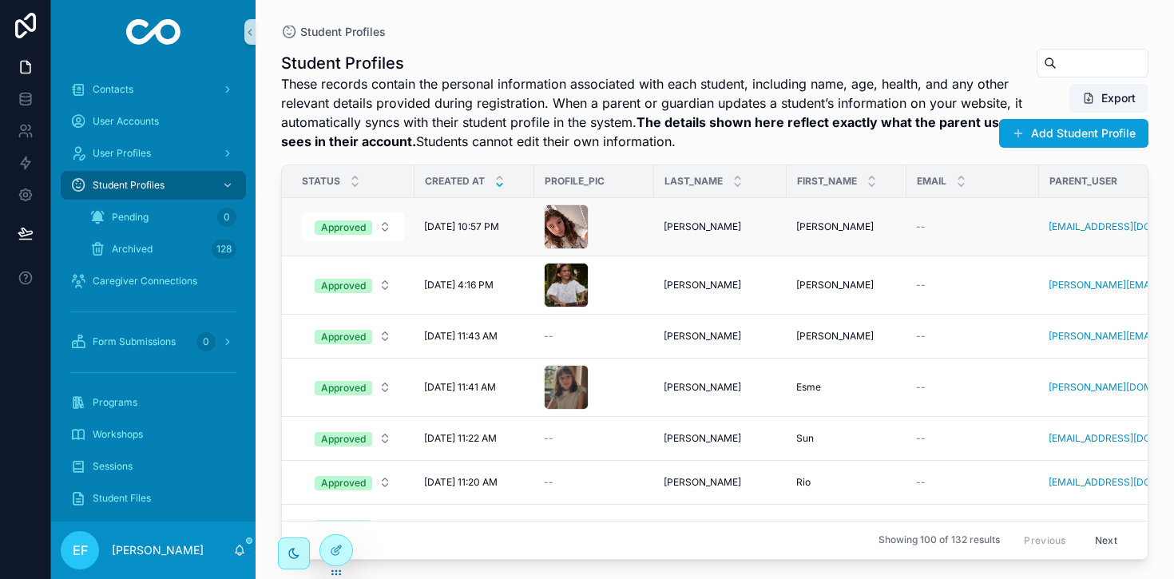
click at [463, 227] on span "[DATE] 10:57 PM" at bounding box center [461, 227] width 75 height 13
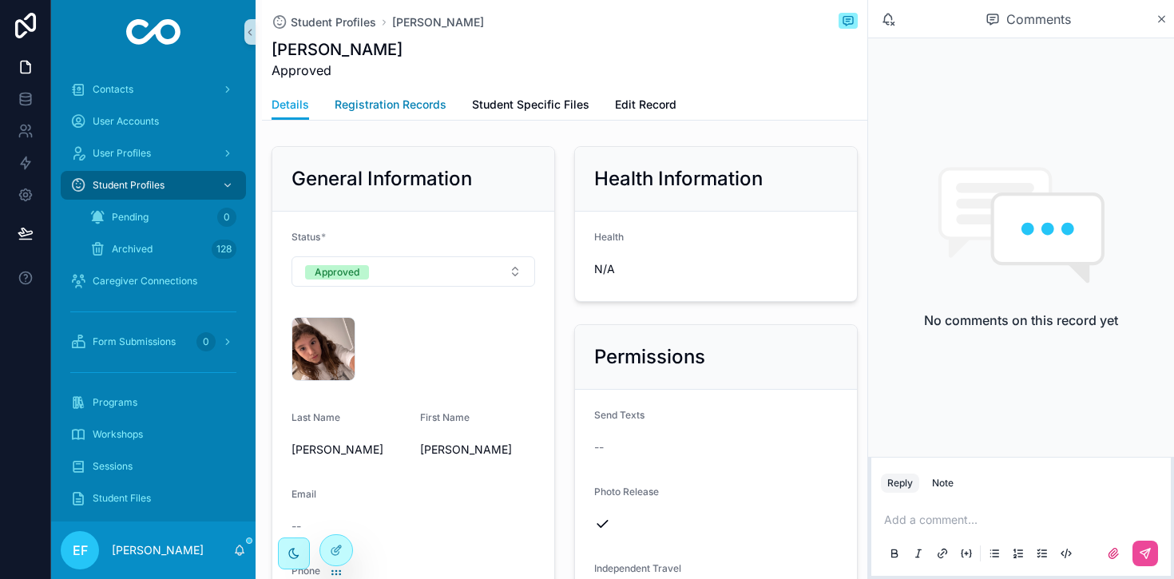
click at [415, 103] on span "Registration Records" at bounding box center [391, 105] width 112 height 16
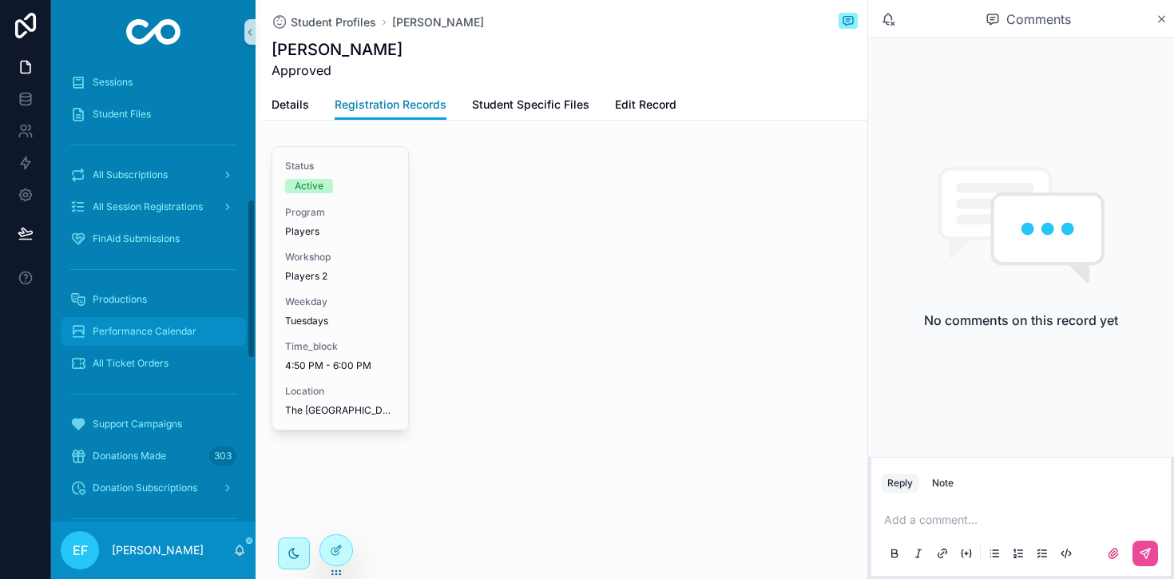
scroll to position [385, 0]
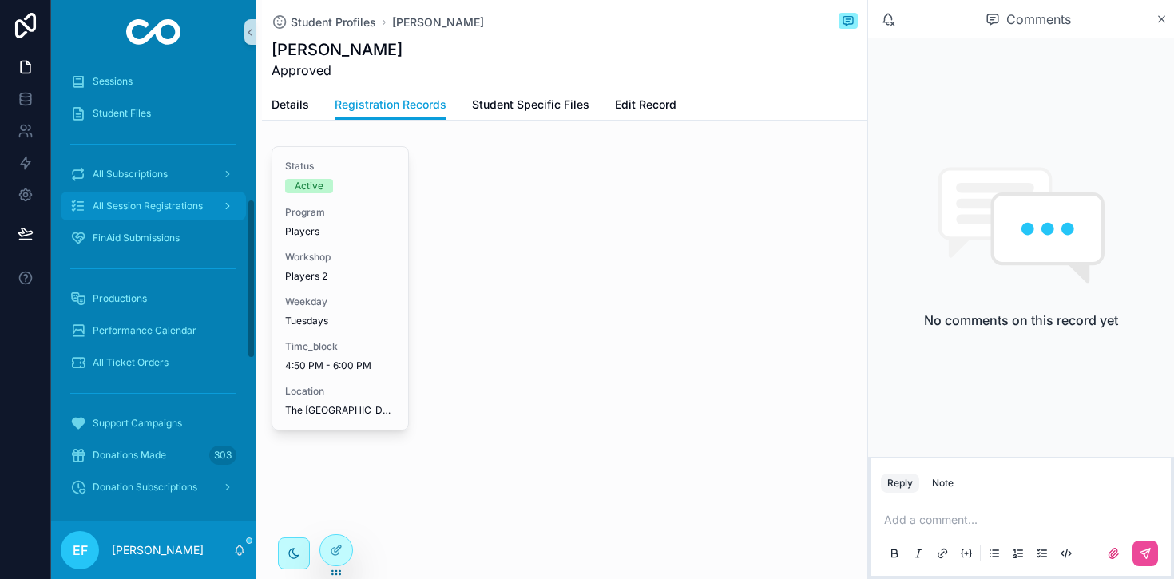
click at [129, 214] on div "All Session Registrations" at bounding box center [153, 206] width 166 height 26
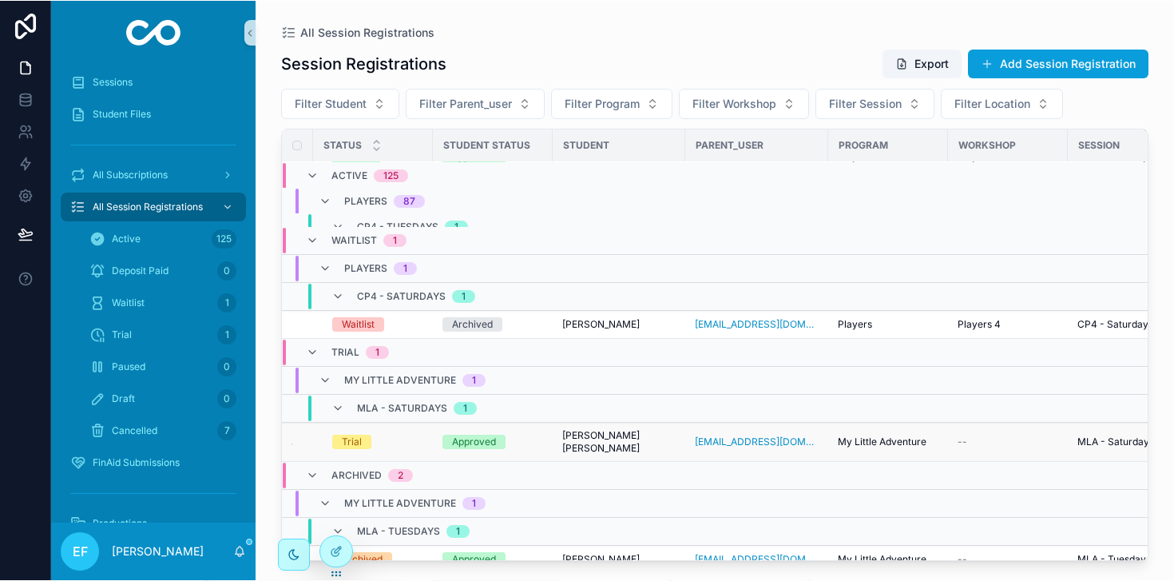
scroll to position [3990, 0]
